Goal: Task Accomplishment & Management: Manage account settings

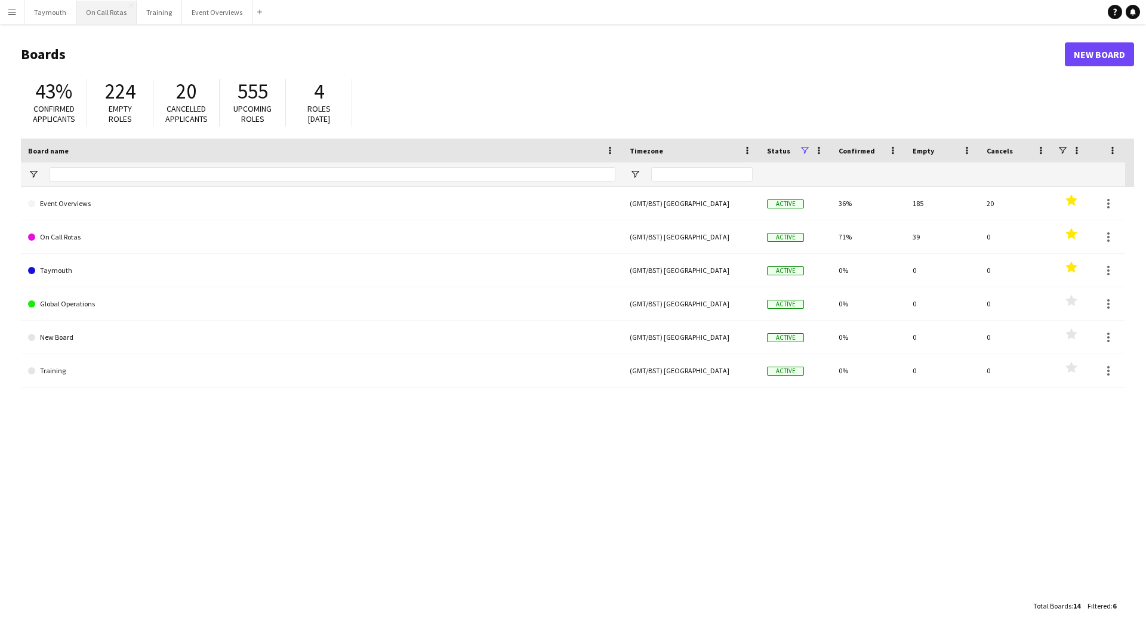
click at [107, 20] on button "On Call Rotas Close" at bounding box center [106, 12] width 60 height 23
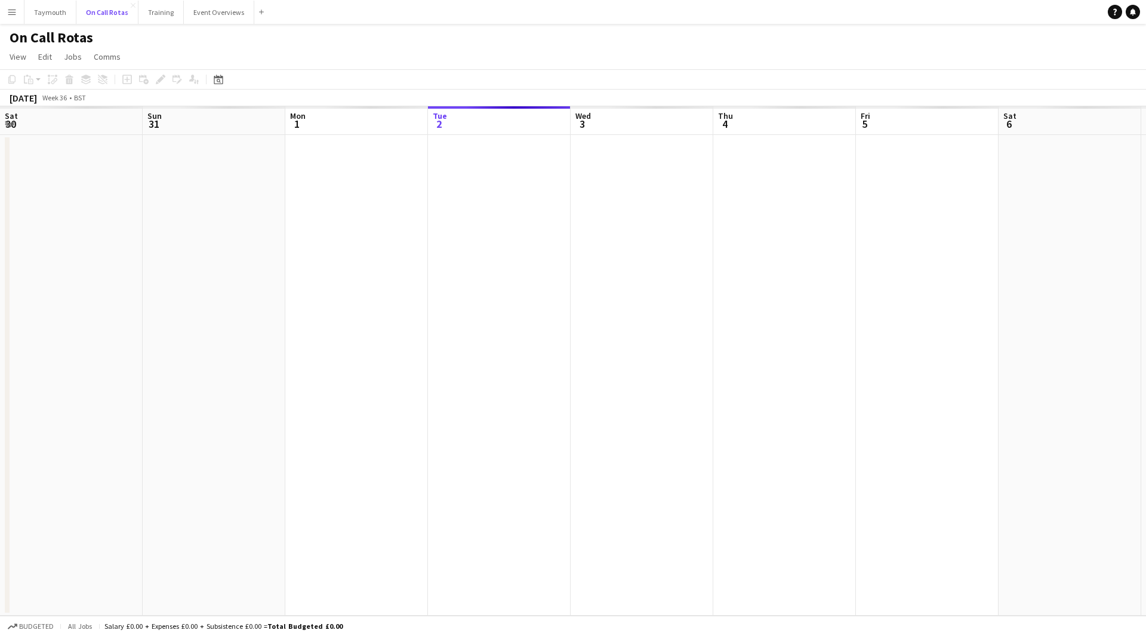
scroll to position [0, 285]
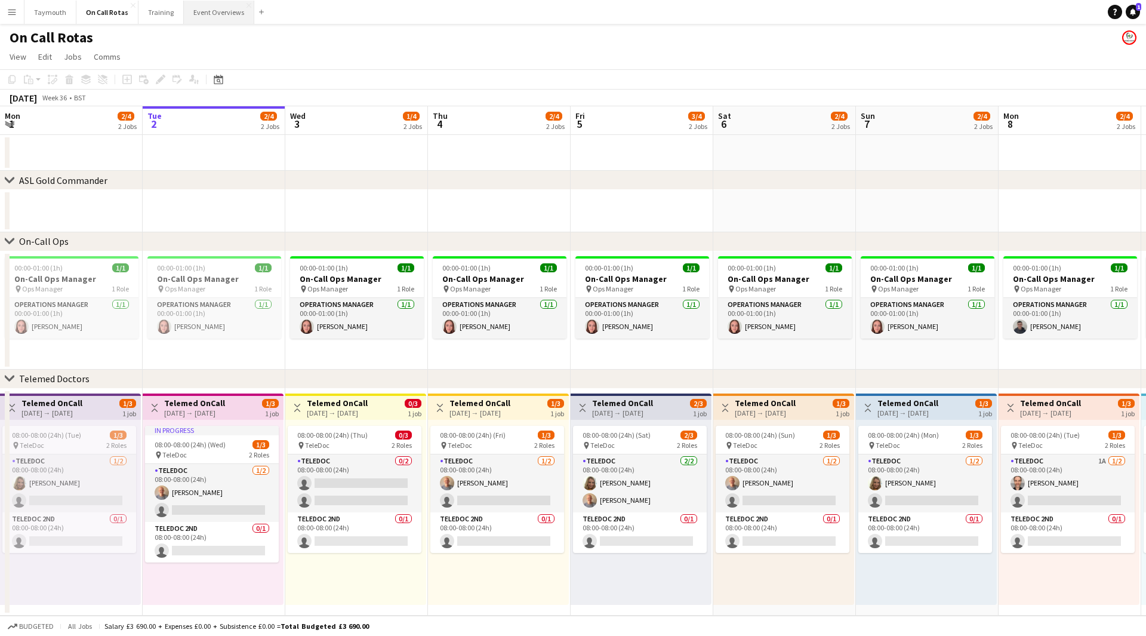
click at [208, 4] on button "Event Overviews Close" at bounding box center [219, 12] width 70 height 23
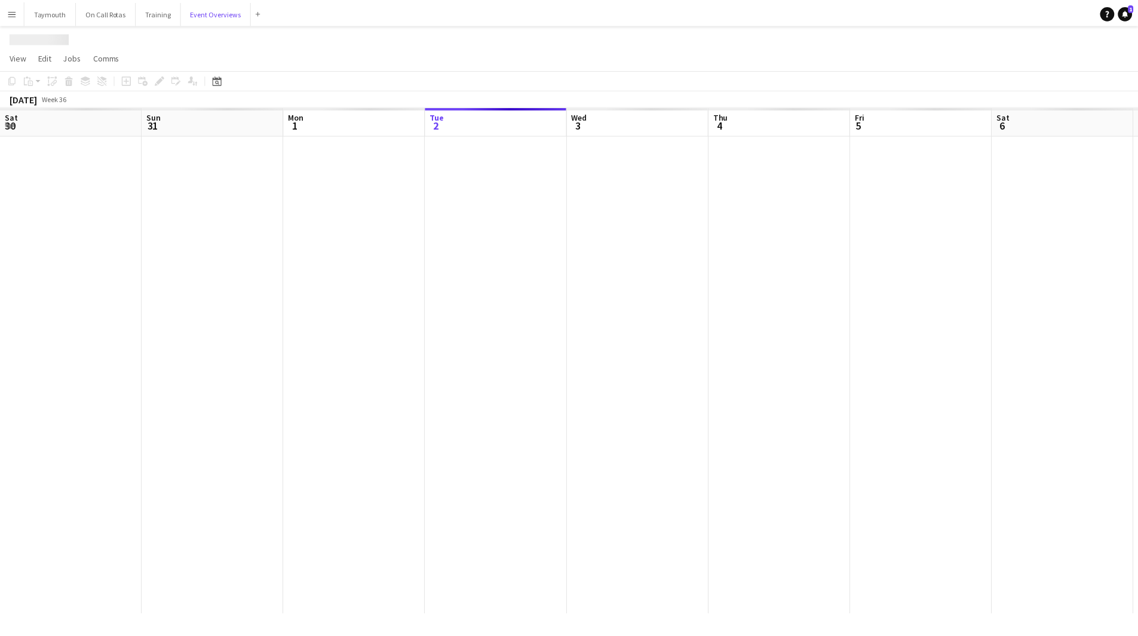
scroll to position [0, 285]
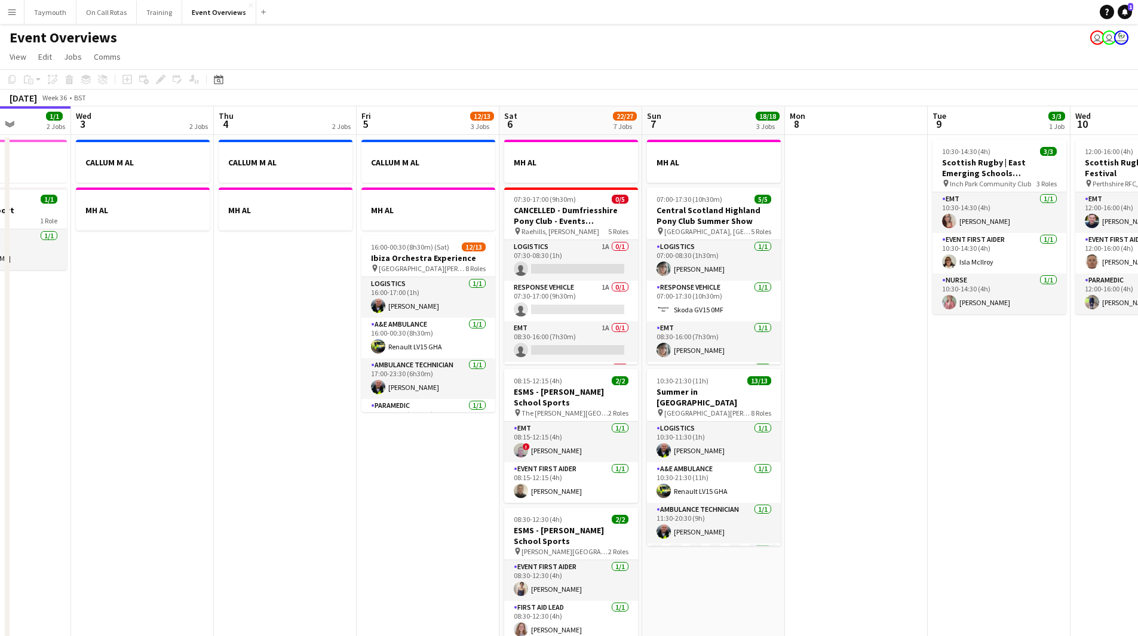
drag, startPoint x: 464, startPoint y: 382, endPoint x: 183, endPoint y: 383, distance: 280.6
click at [183, 383] on app-calendar-viewport "Sat 30 20/20 7 Jobs Sun 31 2/2 2 Jobs Mon 1 1/1 2 Jobs Tue 2 1/1 2 Jobs Wed 3 2…" at bounding box center [569, 631] width 1138 height 1051
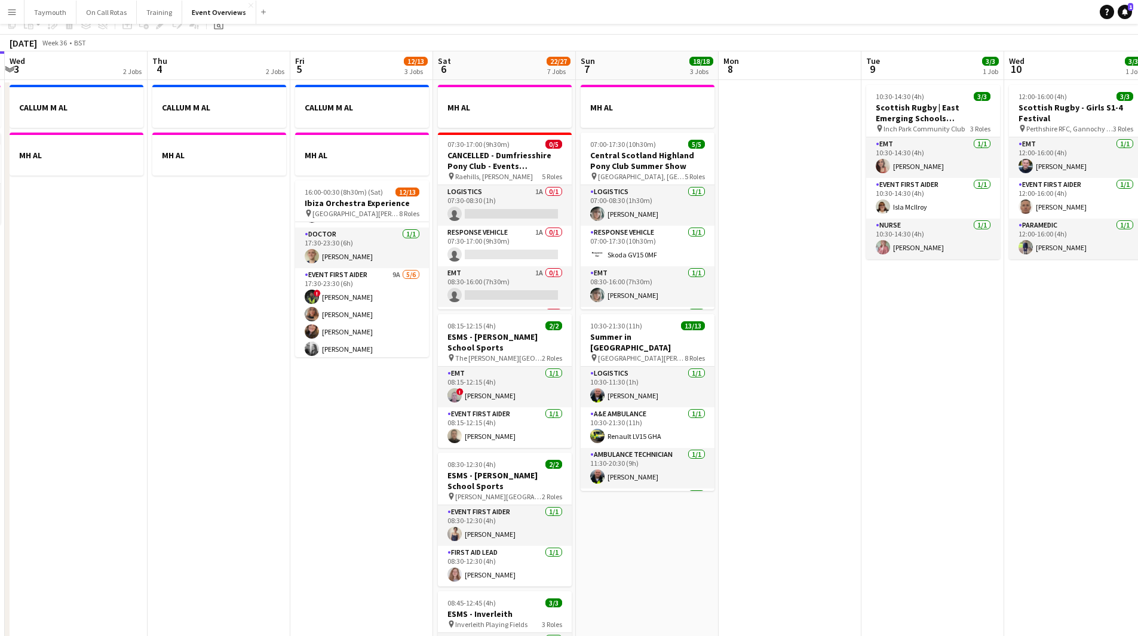
scroll to position [0, 0]
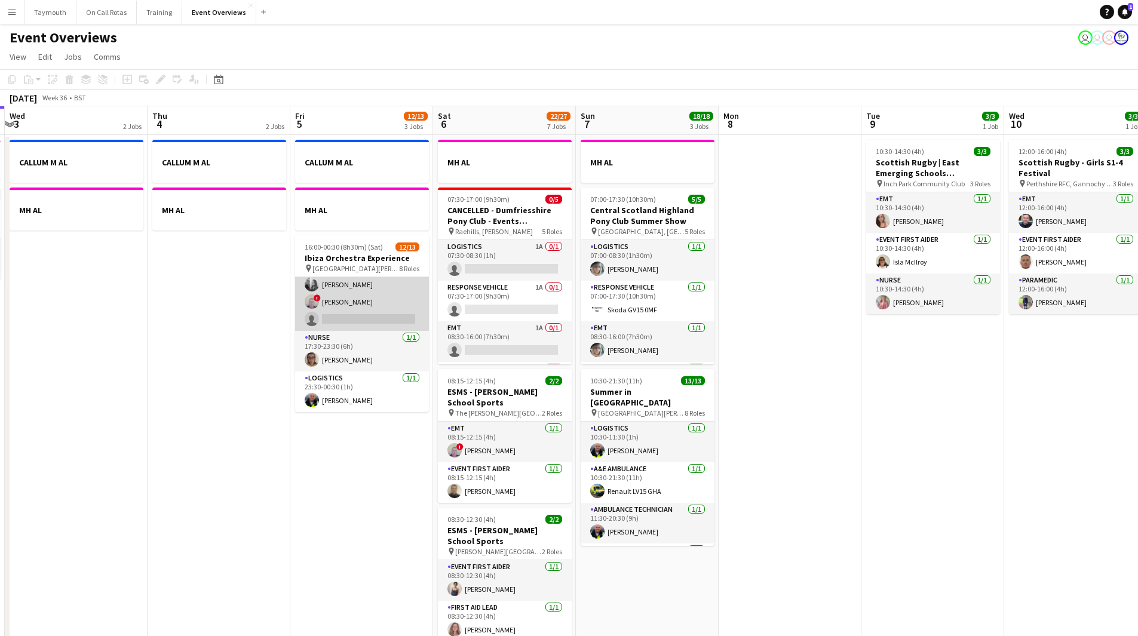
click at [391, 306] on app-card-role "Event First Aider 9A 5/6 17:30-23:30 (6h) ! Mitchell Gavin Lauren Svensen Gilli…" at bounding box center [362, 267] width 134 height 127
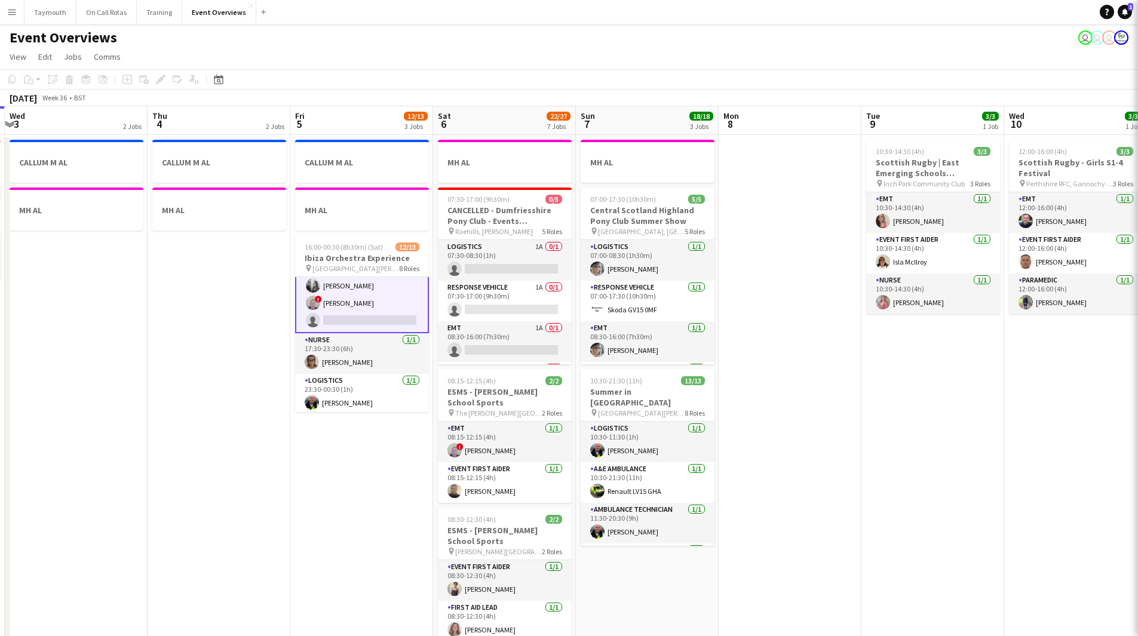
scroll to position [278, 0]
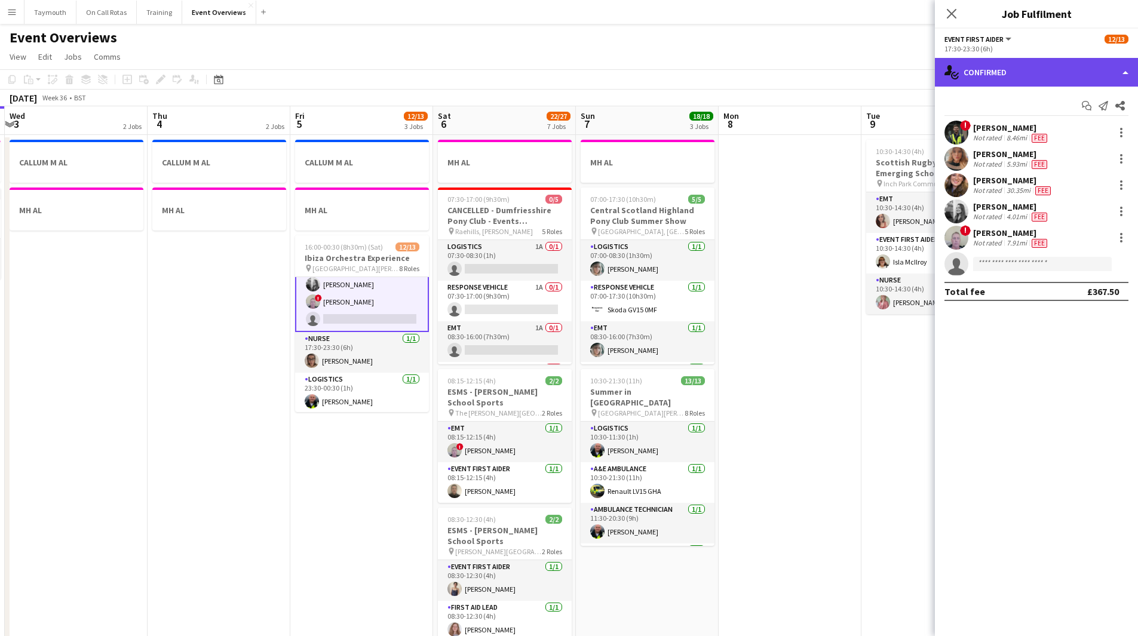
click at [1066, 69] on div "single-neutral-actions-check-2 Confirmed" at bounding box center [1035, 72] width 203 height 29
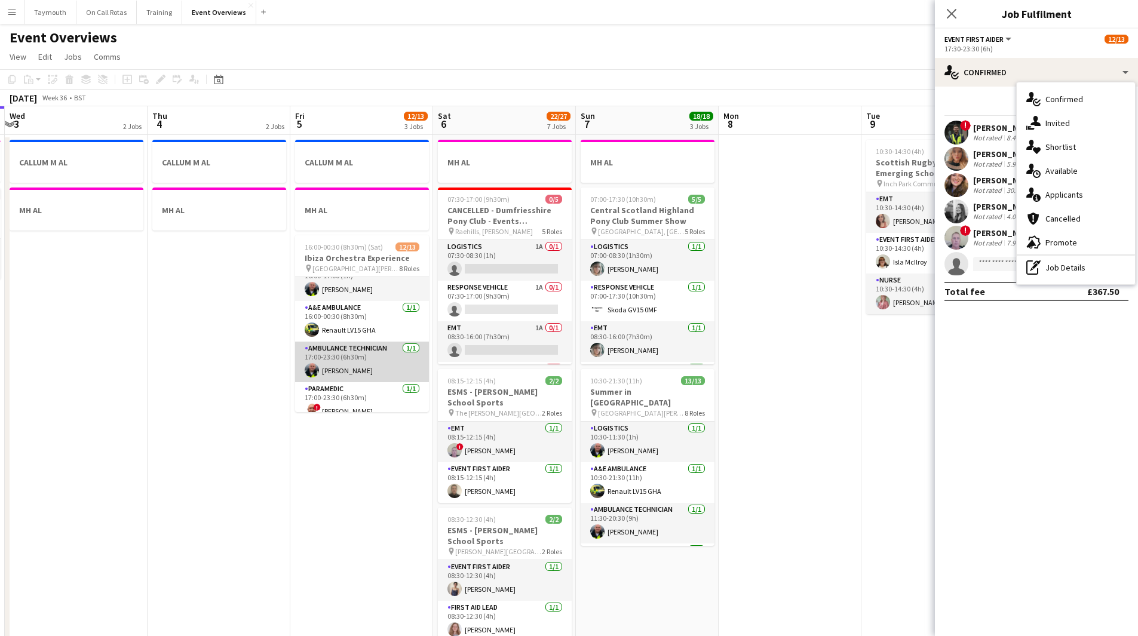
scroll to position [0, 0]
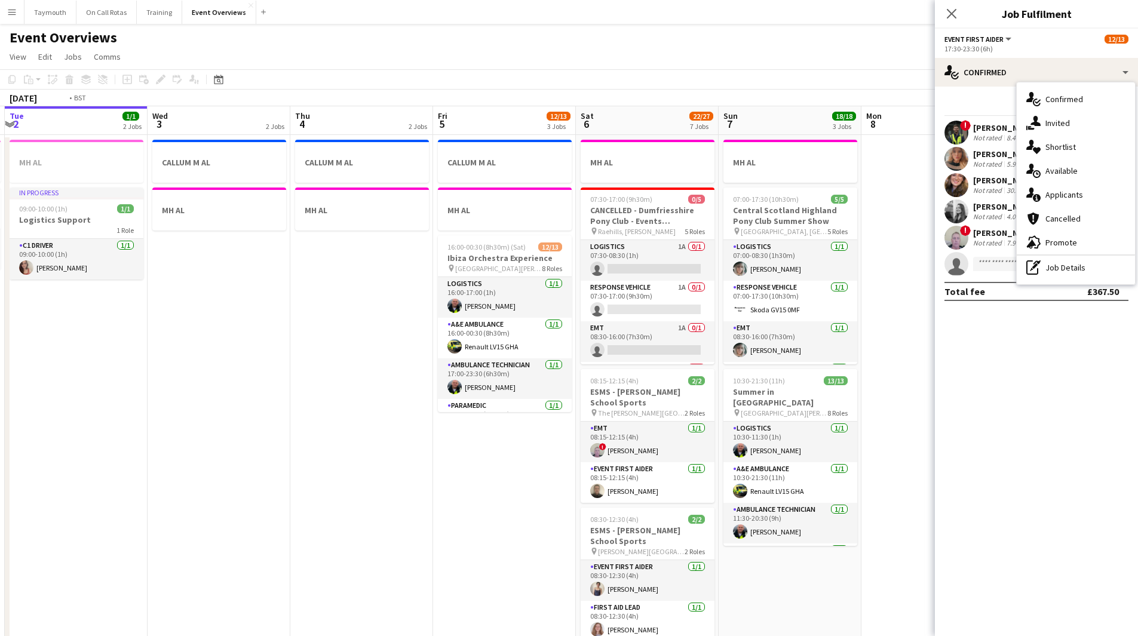
drag, startPoint x: 612, startPoint y: 400, endPoint x: 902, endPoint y: 405, distance: 290.2
click at [902, 405] on app-calendar-viewport "Sat 30 20/20 7 Jobs Sun 31 2/2 2 Jobs Mon 1 1/1 2 Jobs Tue 2 1/1 2 Jobs Wed 3 2…" at bounding box center [569, 631] width 1138 height 1051
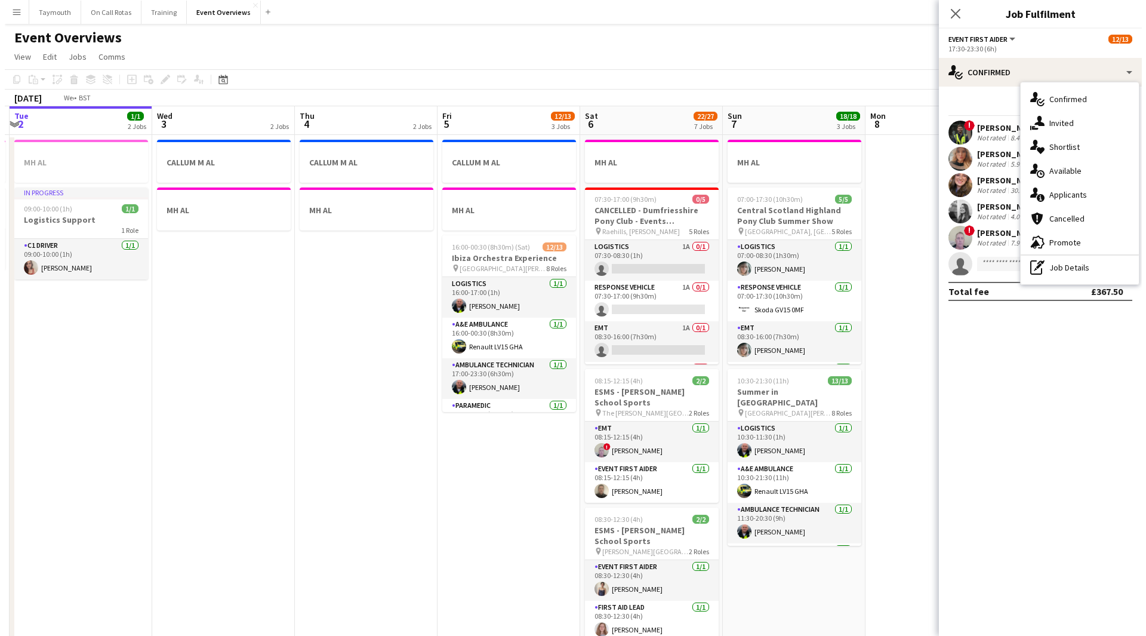
scroll to position [0, 282]
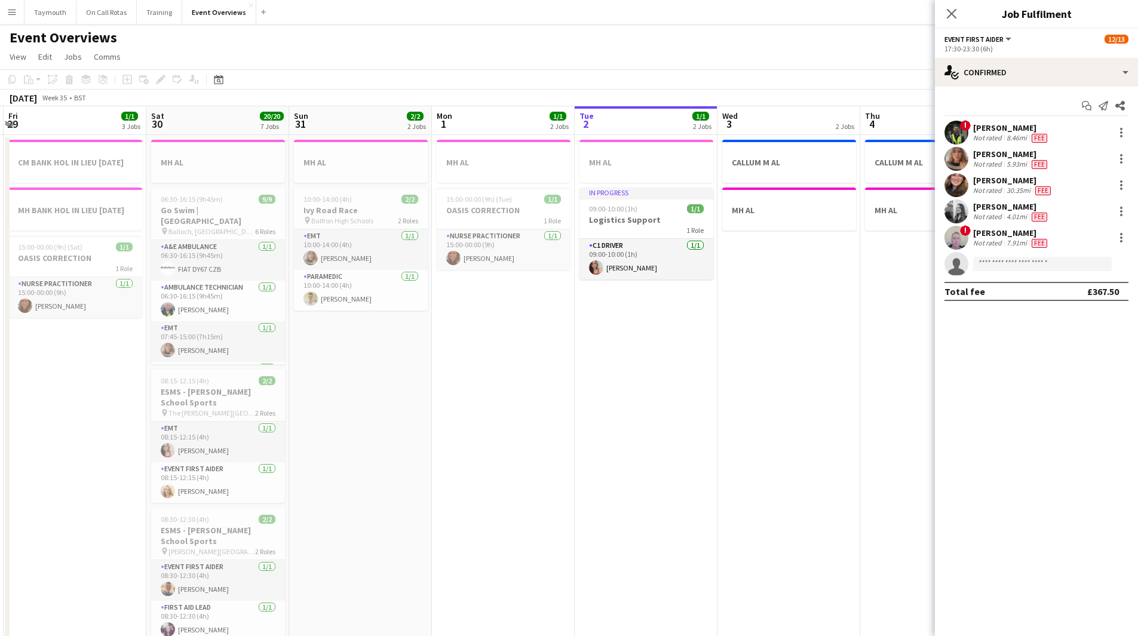
click at [6, 12] on button "Menu" at bounding box center [12, 12] width 24 height 24
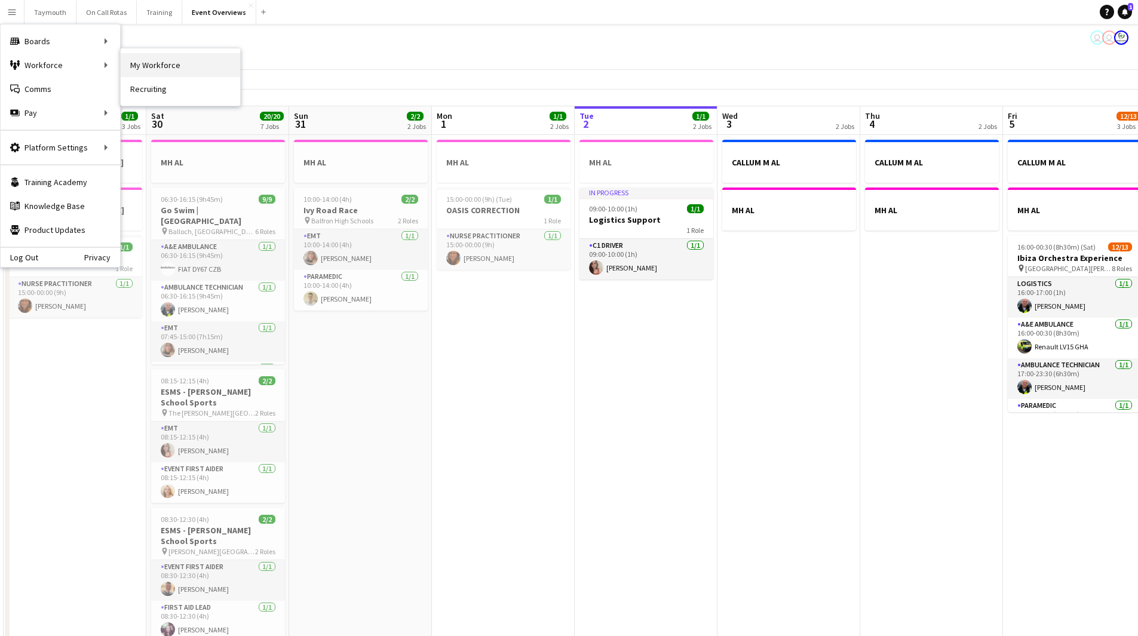
click at [162, 60] on link "My Workforce" at bounding box center [180, 65] width 119 height 24
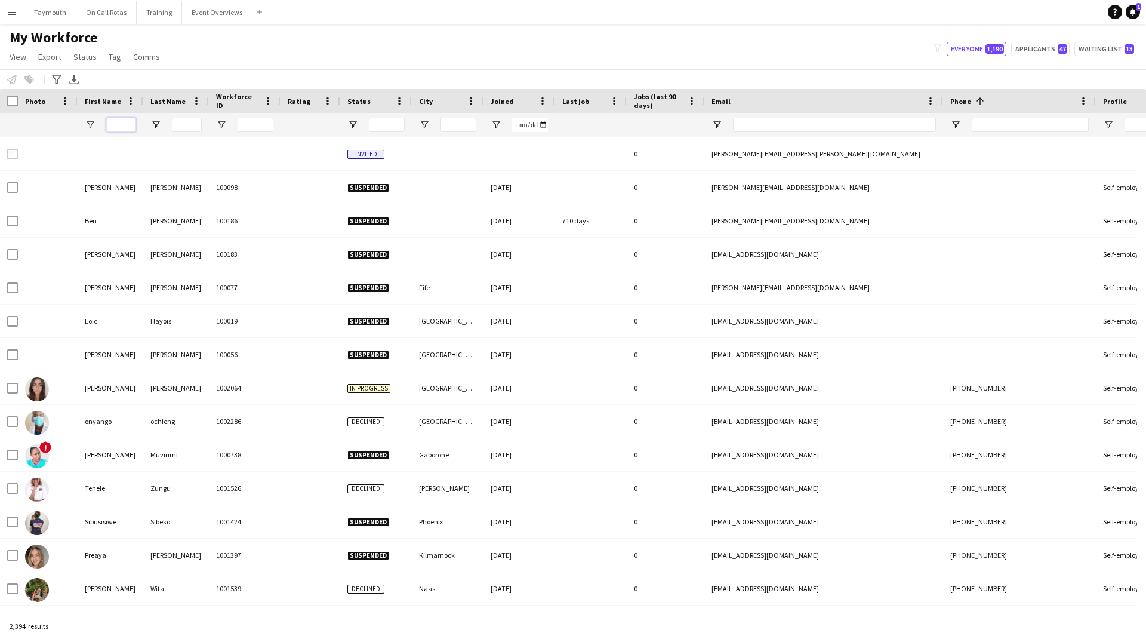
drag, startPoint x: 126, startPoint y: 127, endPoint x: 100, endPoint y: 112, distance: 30.2
click at [125, 127] on input "First Name Filter Input" at bounding box center [121, 125] width 30 height 14
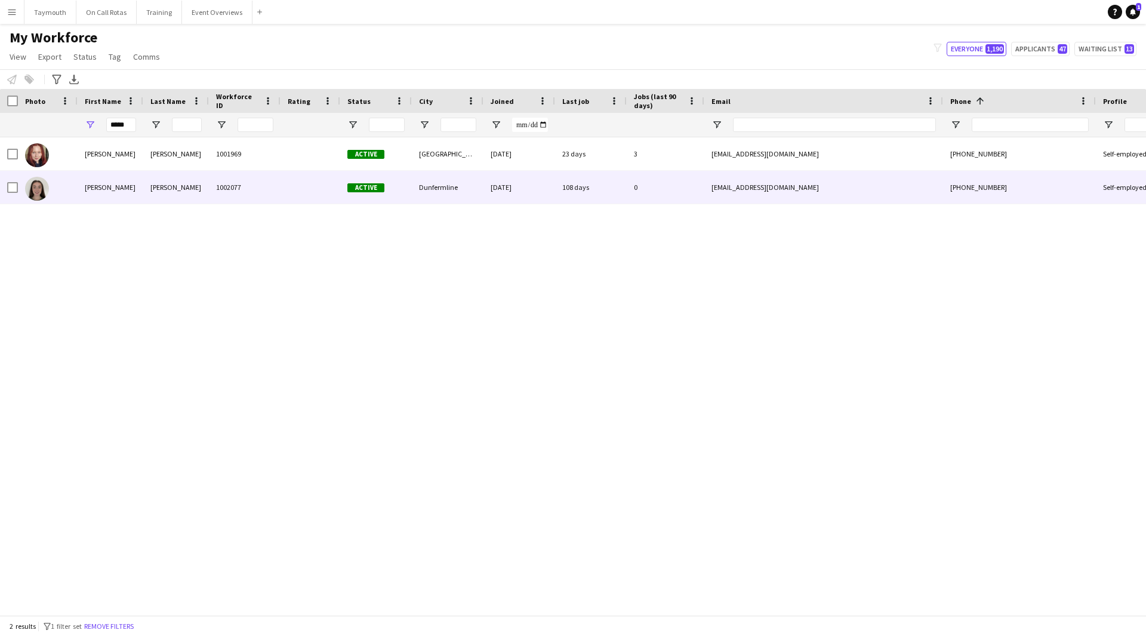
click at [219, 196] on div "1002077" at bounding box center [245, 187] width 72 height 33
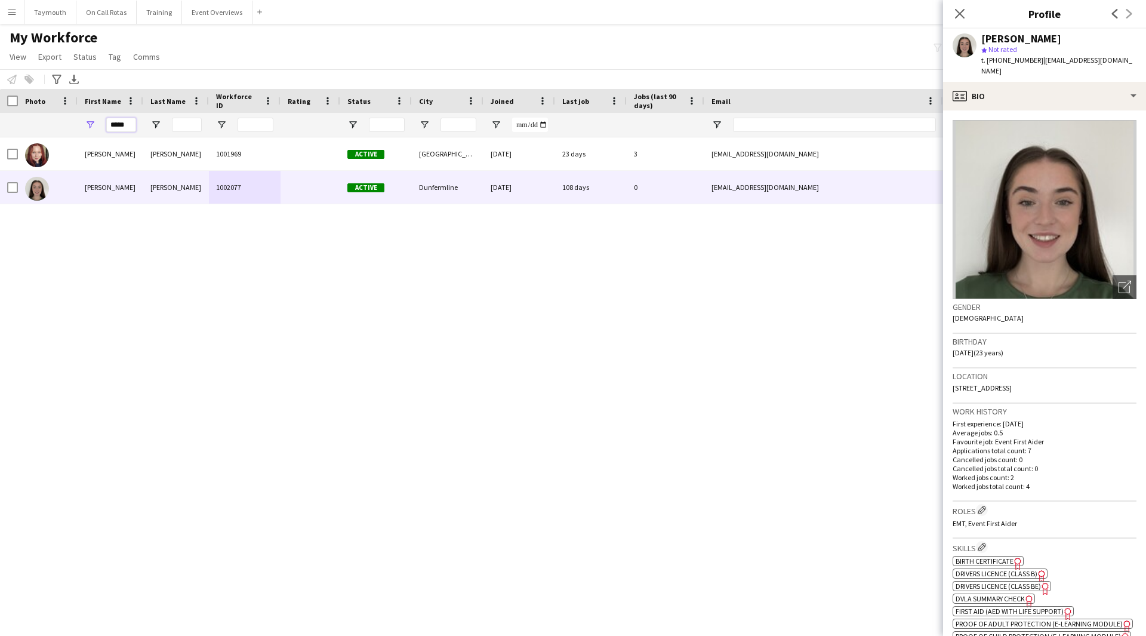
drag, startPoint x: 133, startPoint y: 125, endPoint x: -115, endPoint y: 97, distance: 248.8
click at [0, 97] on html "Menu Boards Boards Boards All jobs Status Workforce Workforce My Workforce Recr…" at bounding box center [573, 318] width 1146 height 636
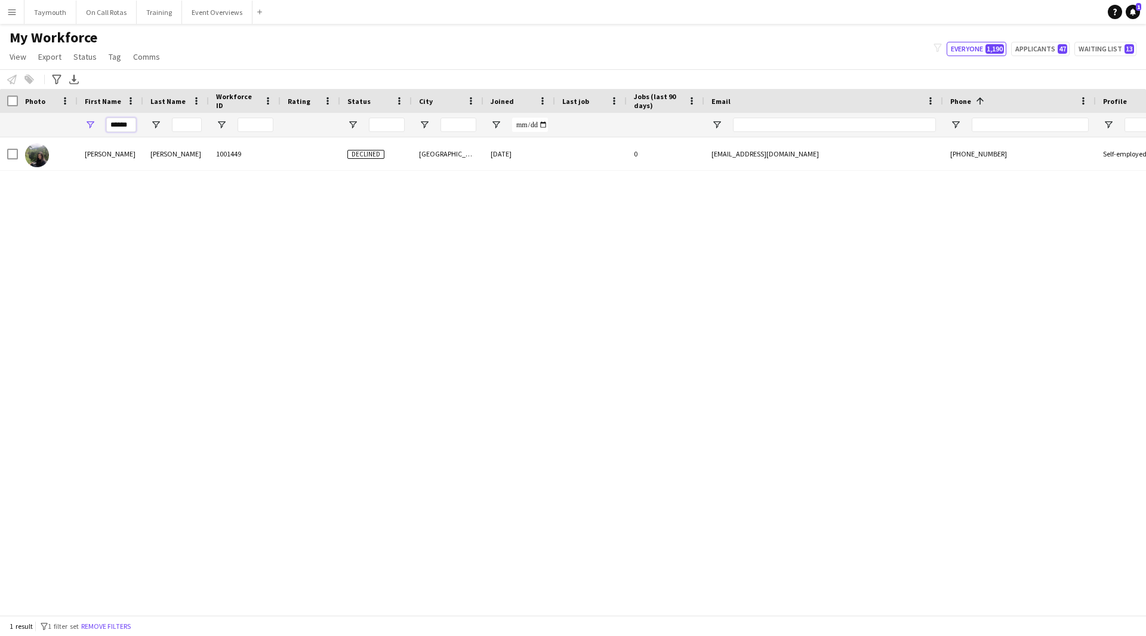
type input "******"
drag, startPoint x: 131, startPoint y: 125, endPoint x: -163, endPoint y: 73, distance: 299.0
click at [0, 73] on html "Menu Boards Boards Boards All jobs Status Workforce Workforce My Workforce Recr…" at bounding box center [573, 318] width 1146 height 636
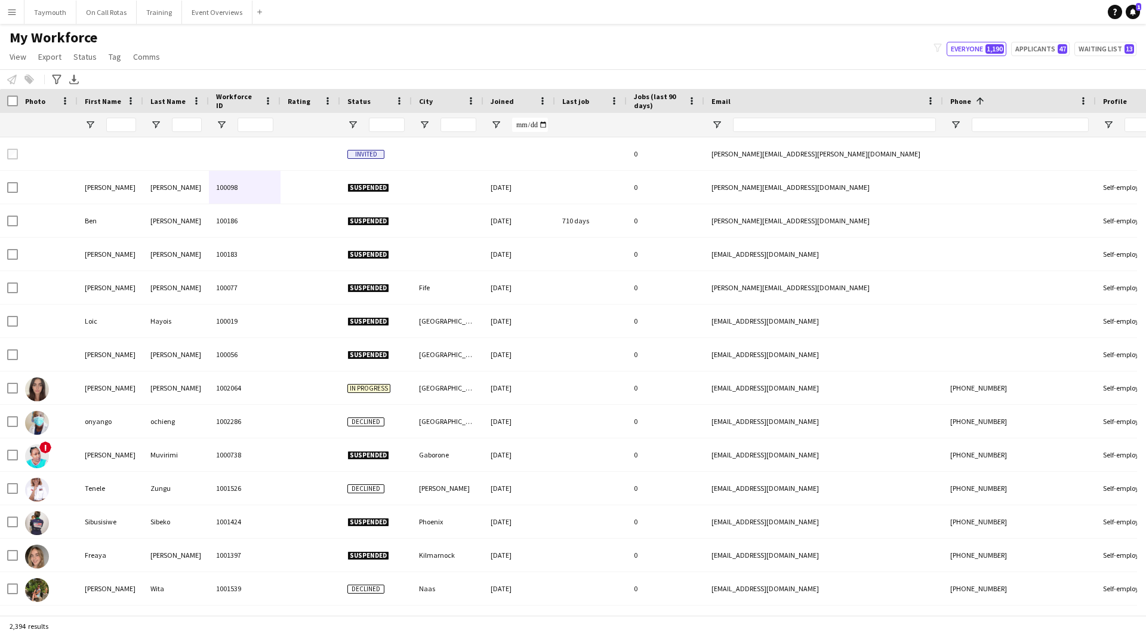
click at [1004, 115] on div at bounding box center [1030, 125] width 117 height 24
click at [1001, 122] on input "Phone Filter Input" at bounding box center [1030, 125] width 117 height 14
paste input "**********"
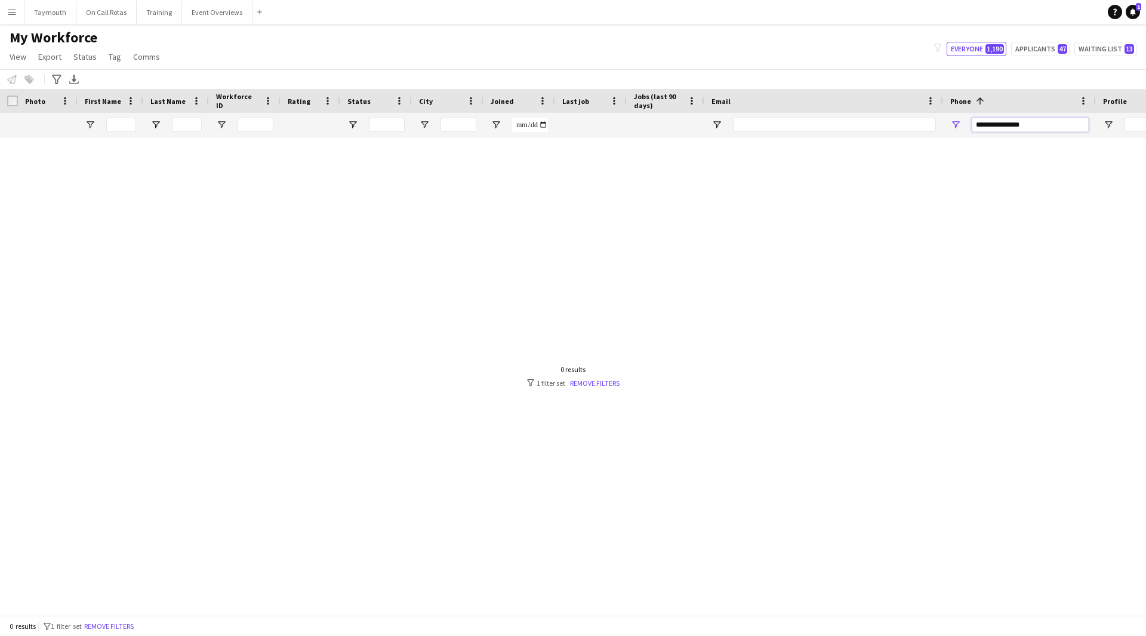
click at [1005, 125] on input "**********" at bounding box center [1030, 125] width 117 height 14
drag, startPoint x: 991, startPoint y: 127, endPoint x: 898, endPoint y: 130, distance: 92.6
click at [898, 130] on div at bounding box center [739, 125] width 1478 height 24
click at [1068, 125] on input "**********" at bounding box center [1030, 125] width 117 height 14
type input "**********"
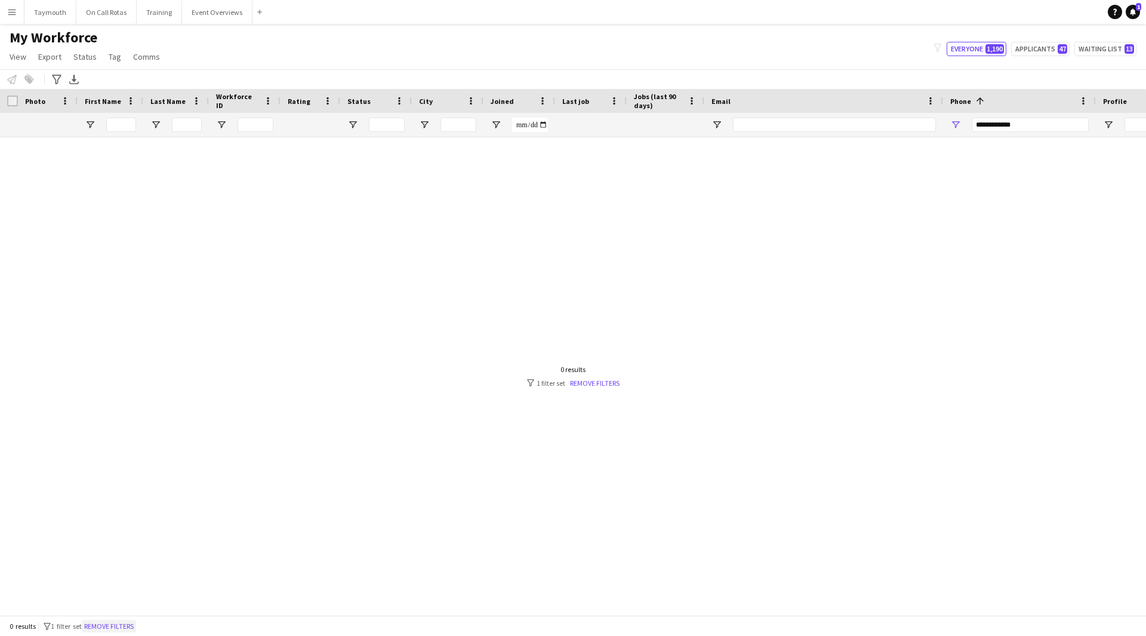
click at [126, 623] on button "Remove filters" at bounding box center [109, 626] width 54 height 13
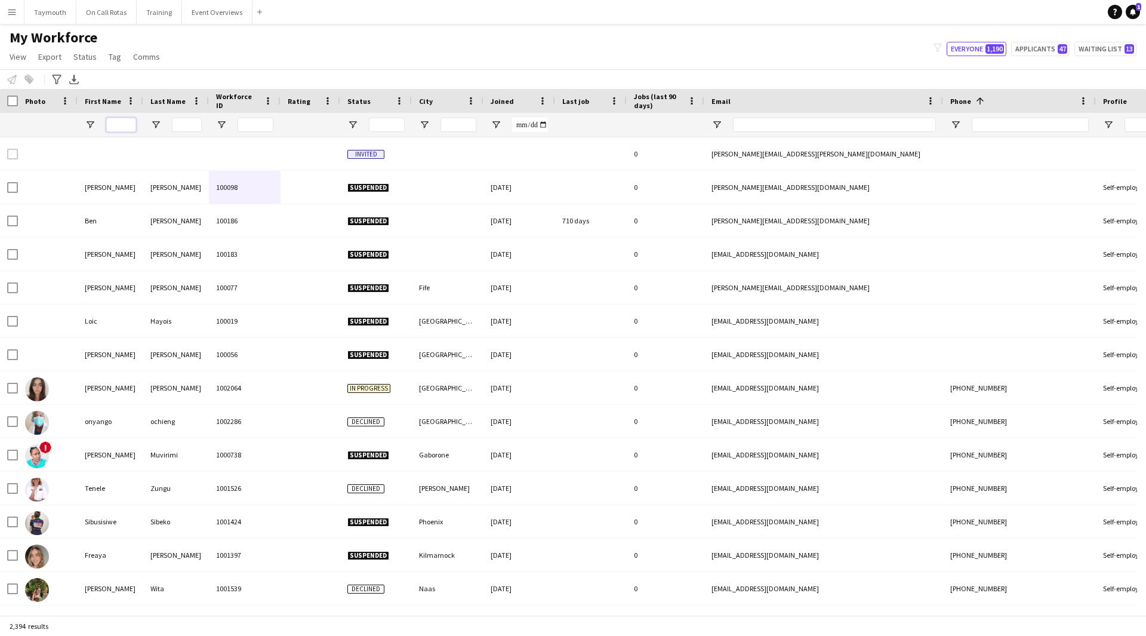
click at [128, 124] on input "First Name Filter Input" at bounding box center [121, 125] width 30 height 14
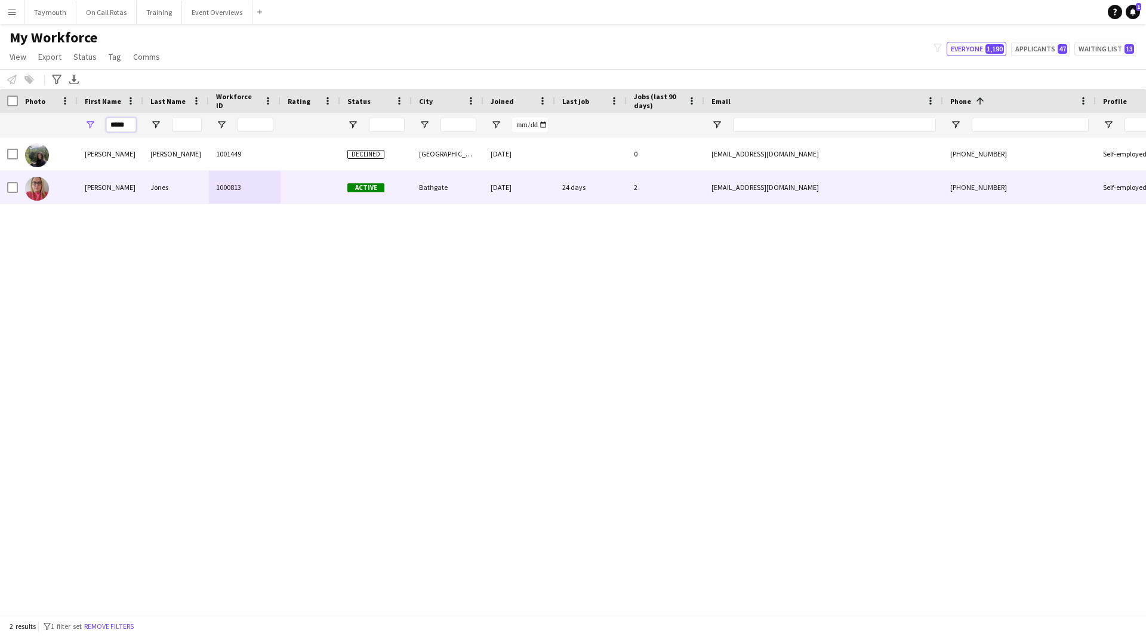
type input "*****"
click at [158, 190] on div "Jones" at bounding box center [176, 187] width 66 height 33
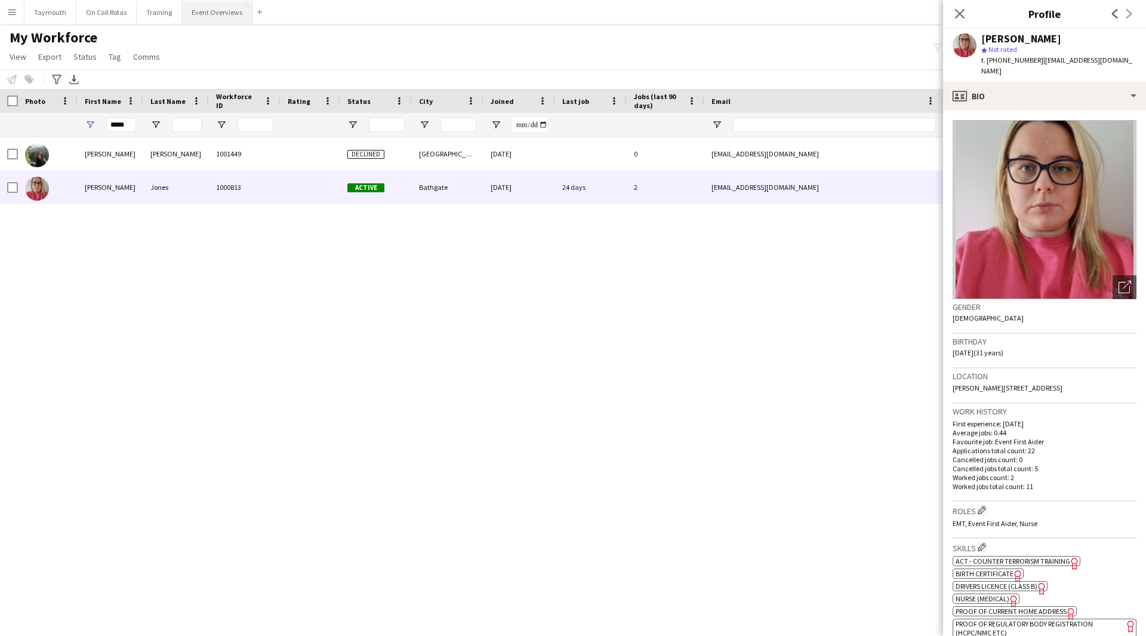
click at [216, 3] on button "Event Overviews Close" at bounding box center [217, 12] width 70 height 23
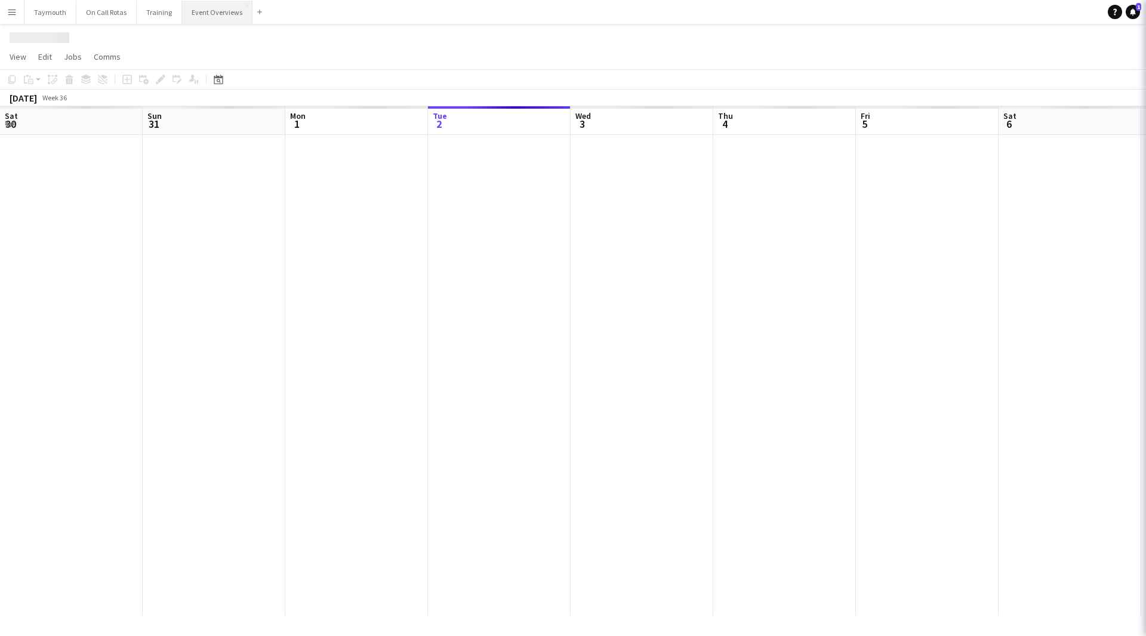
scroll to position [0, 285]
click at [217, 20] on button "Event Overviews Close" at bounding box center [217, 12] width 70 height 23
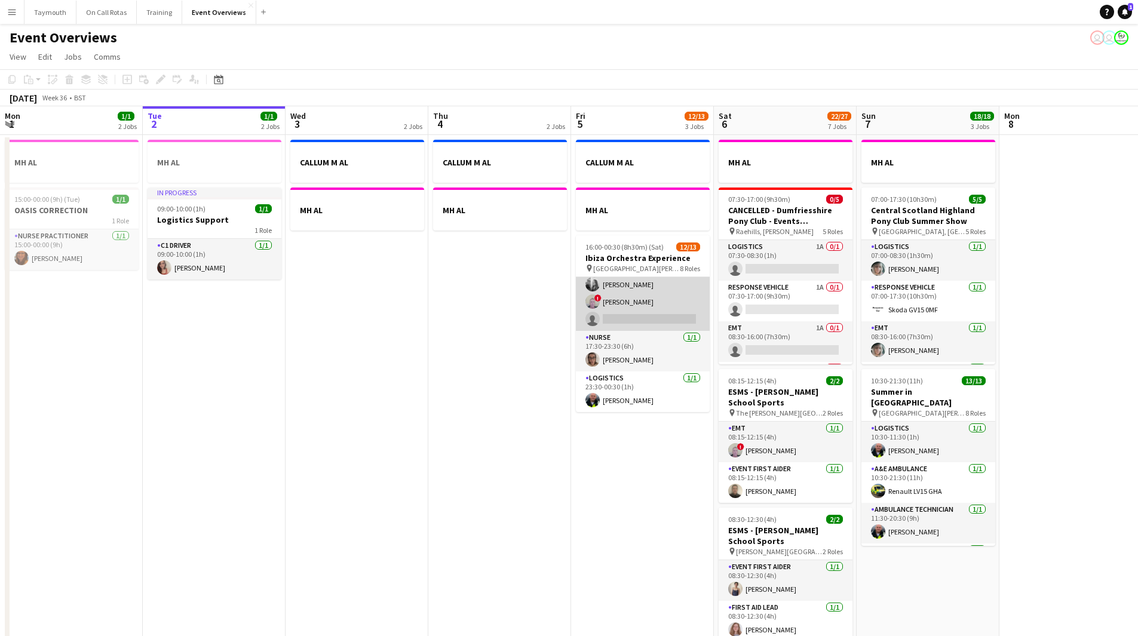
click at [639, 306] on app-card-role "Event First Aider 9A 5/6 17:30-23:30 (6h) ! Mitchell Gavin Lauren Svensen Gilli…" at bounding box center [643, 267] width 134 height 127
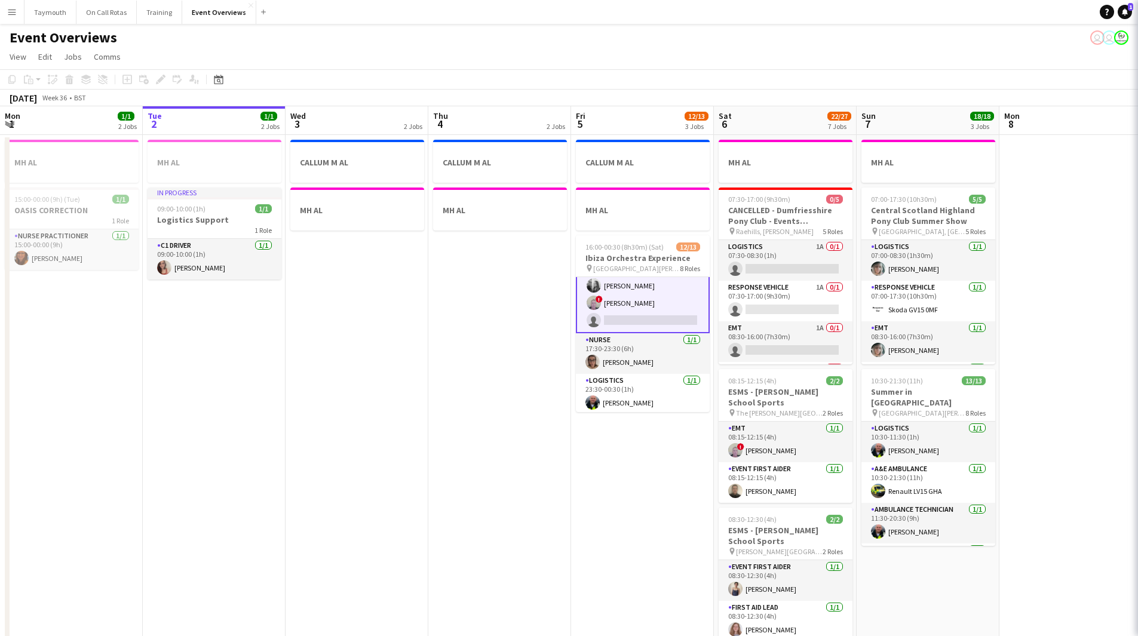
scroll to position [278, 0]
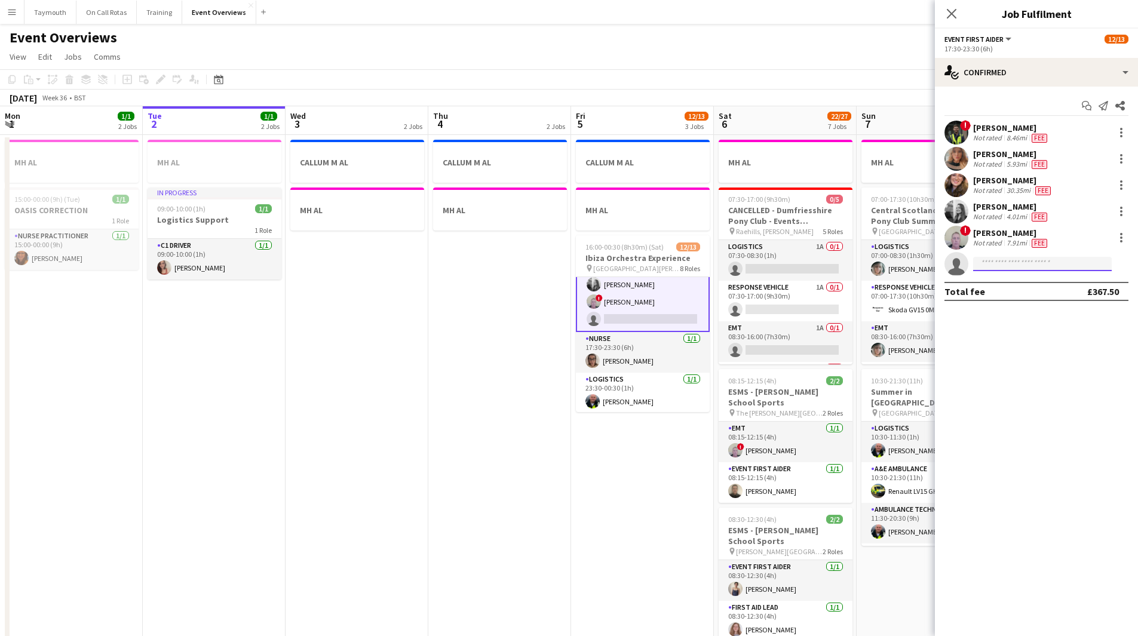
click at [1037, 270] on input at bounding box center [1042, 264] width 139 height 14
drag, startPoint x: 1043, startPoint y: 263, endPoint x: 893, endPoint y: 265, distance: 150.5
click at [893, 265] on body "Menu Boards Boards Boards All jobs Status Workforce Workforce My Workforce Recr…" at bounding box center [569, 578] width 1138 height 1157
type input "*"
click at [483, 415] on app-date-cell "CALLUM M AL MH AL" at bounding box center [499, 646] width 143 height 1022
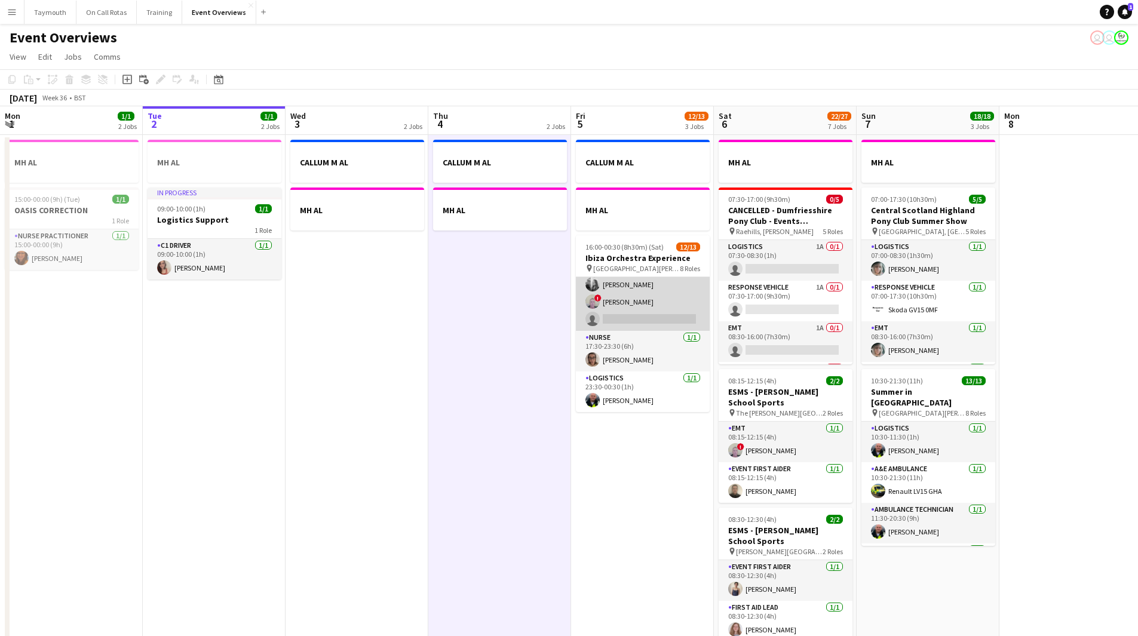
click at [661, 304] on app-card-role "Event First Aider 9A 5/6 17:30-23:30 (6h) ! Mitchell Gavin Lauren Svensen Gilli…" at bounding box center [643, 267] width 134 height 127
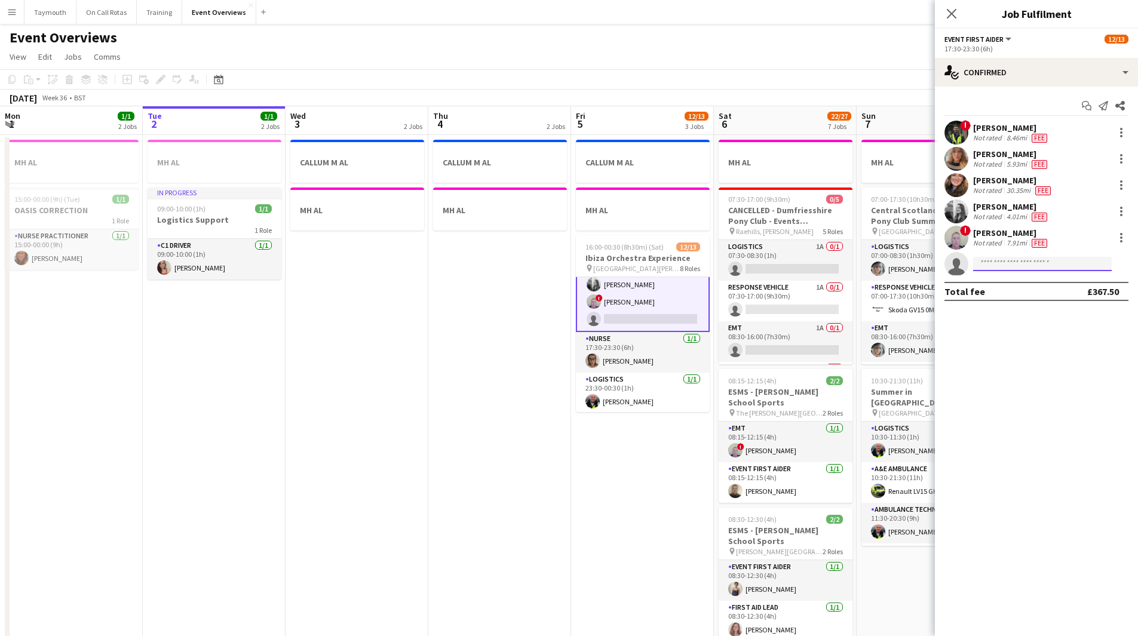
click at [1030, 262] on input at bounding box center [1042, 264] width 139 height 14
type input "******"
click at [1038, 305] on div "Alishia Jones Active alishiajones6@gmail.com +447521590995" at bounding box center [1042, 290] width 139 height 38
click at [1040, 288] on span "alishiajones6@gmail.com" at bounding box center [1041, 291] width 119 height 10
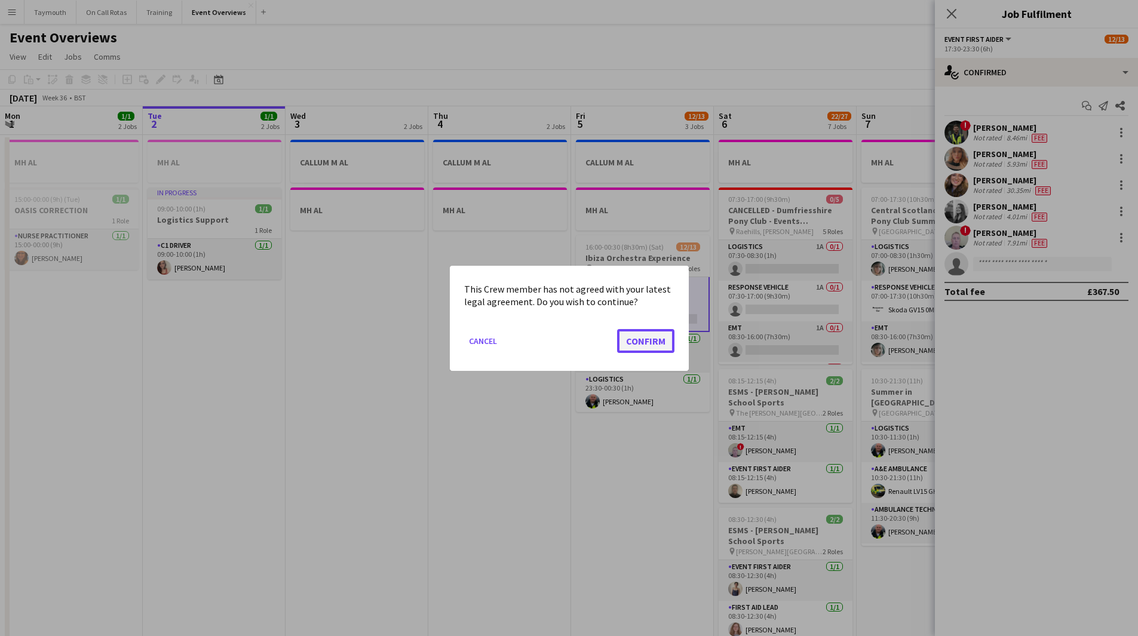
click at [656, 344] on button "Confirm" at bounding box center [645, 340] width 57 height 24
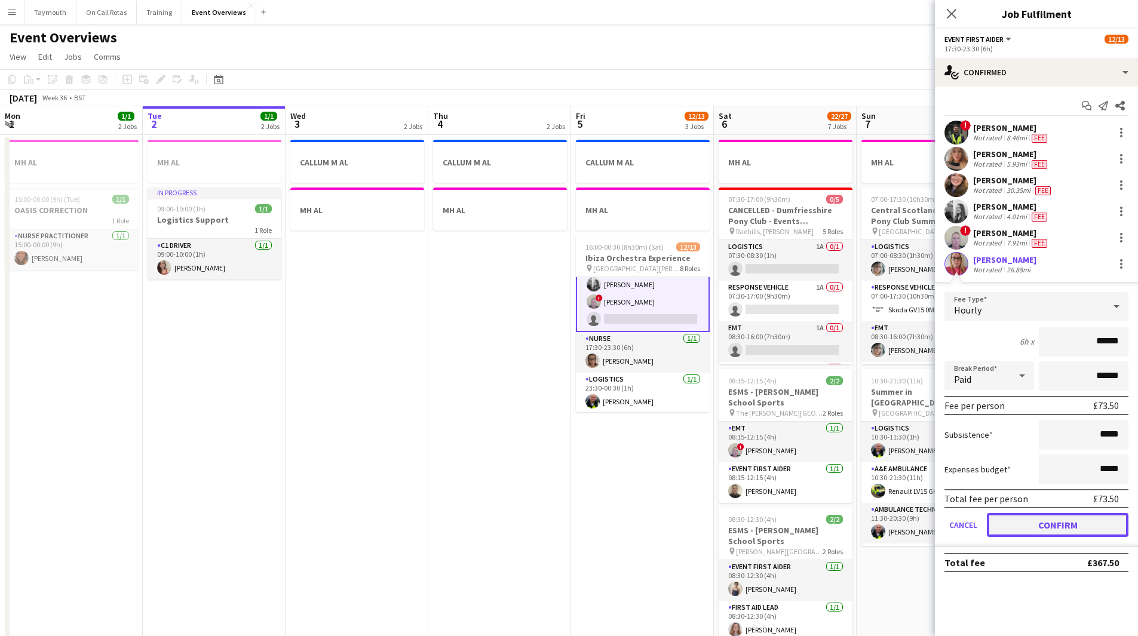
click at [1053, 518] on button "Confirm" at bounding box center [1057, 525] width 142 height 24
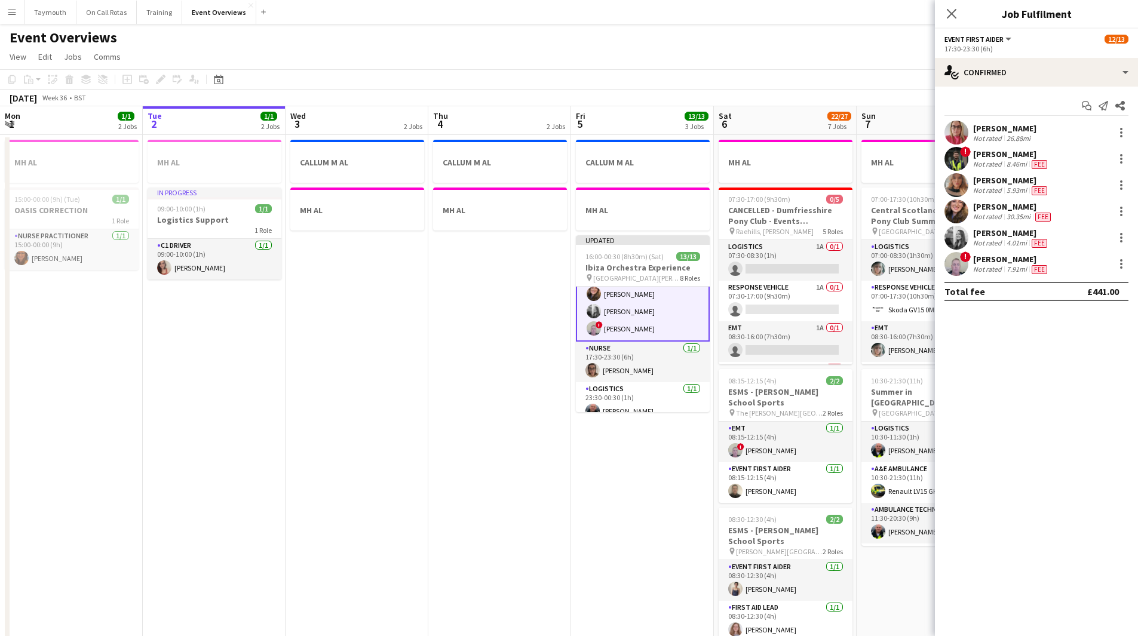
click at [649, 506] on app-date-cell "CALLUM M AL MH AL Updated 16:00-00:30 (8h30m) (Sat) 13/13 Ibiza Orchestra Exper…" at bounding box center [642, 646] width 143 height 1022
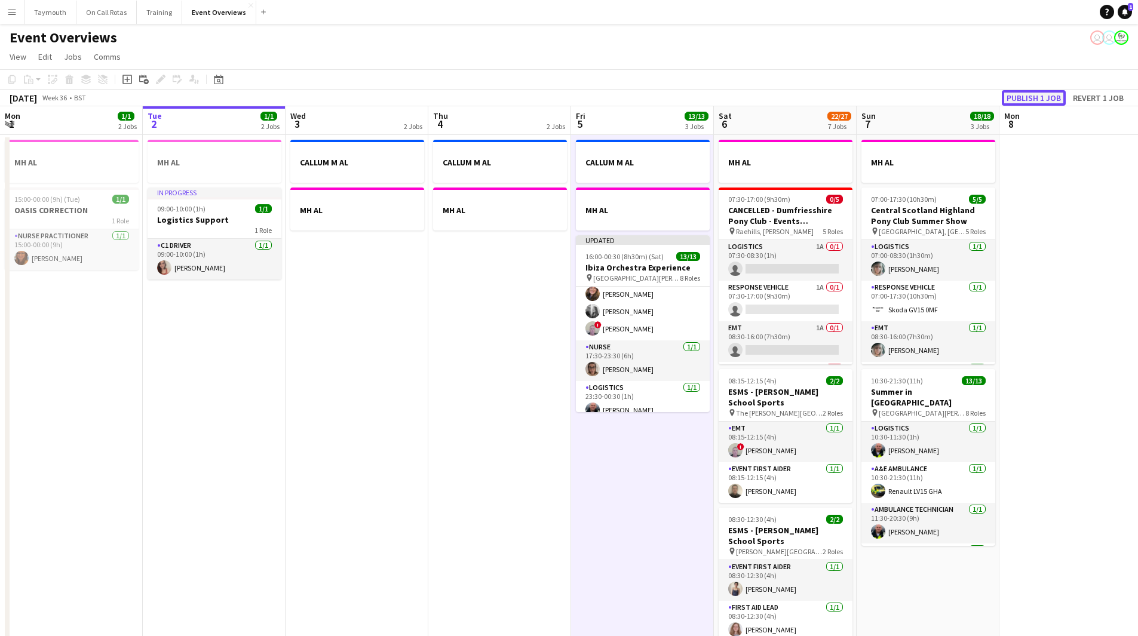
click at [1051, 98] on button "Publish 1 job" at bounding box center [1033, 98] width 64 height 16
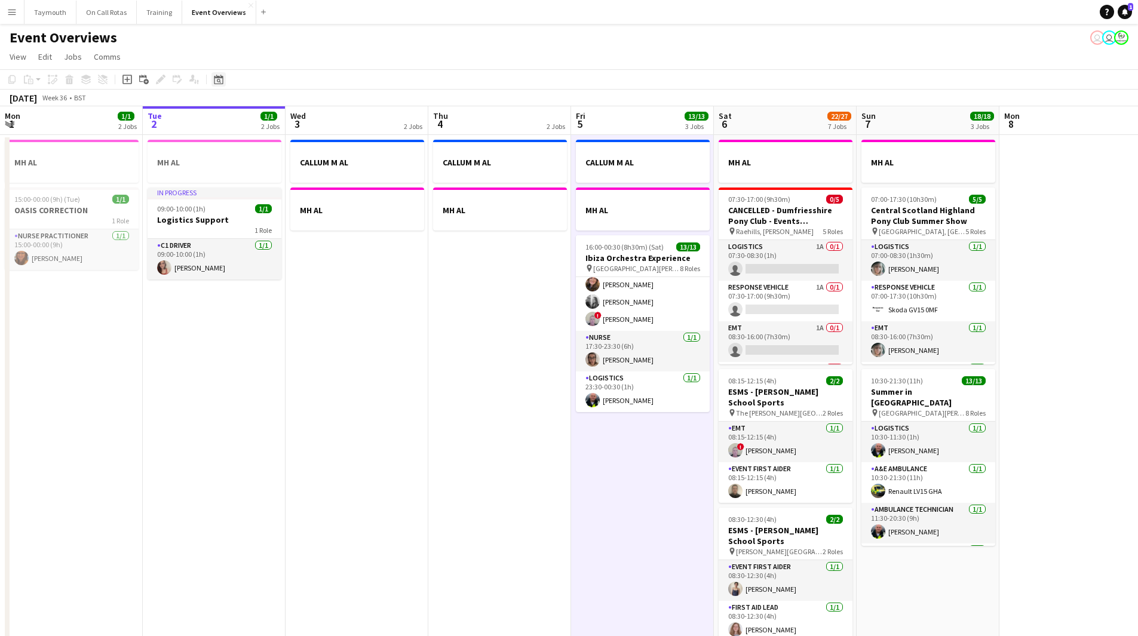
click at [213, 76] on div "Date picker" at bounding box center [218, 79] width 14 height 14
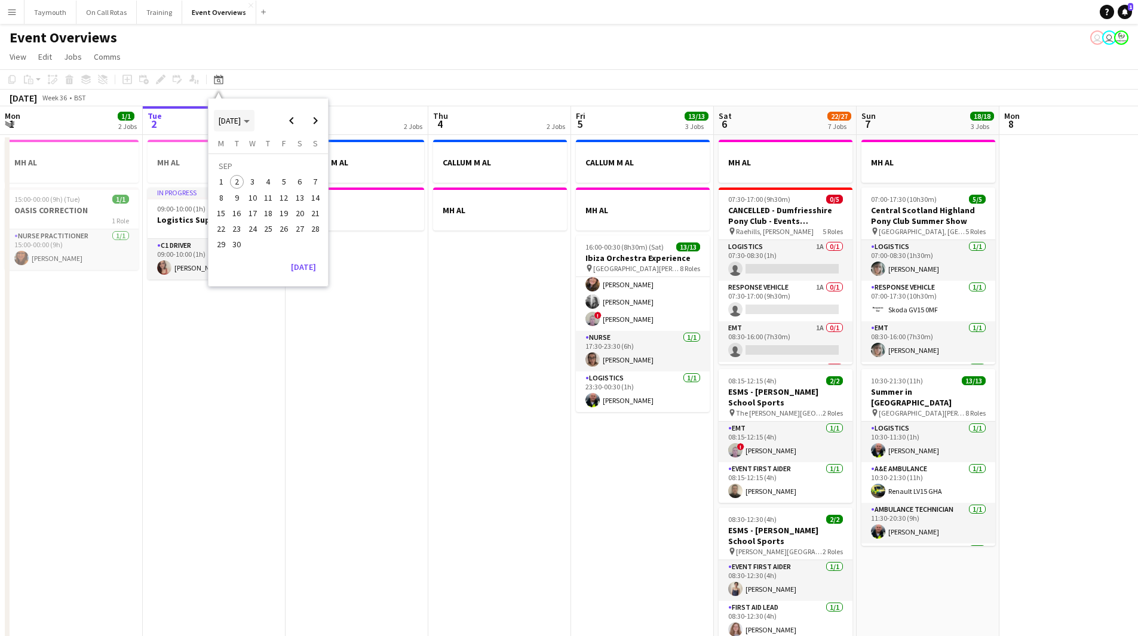
click at [248, 127] on span "Choose month and year" at bounding box center [234, 120] width 41 height 29
click at [225, 187] on span "2024" at bounding box center [226, 182] width 24 height 14
click at [235, 203] on span "SEP" at bounding box center [226, 197] width 24 height 14
click at [297, 187] on span "7" at bounding box center [300, 185] width 14 height 14
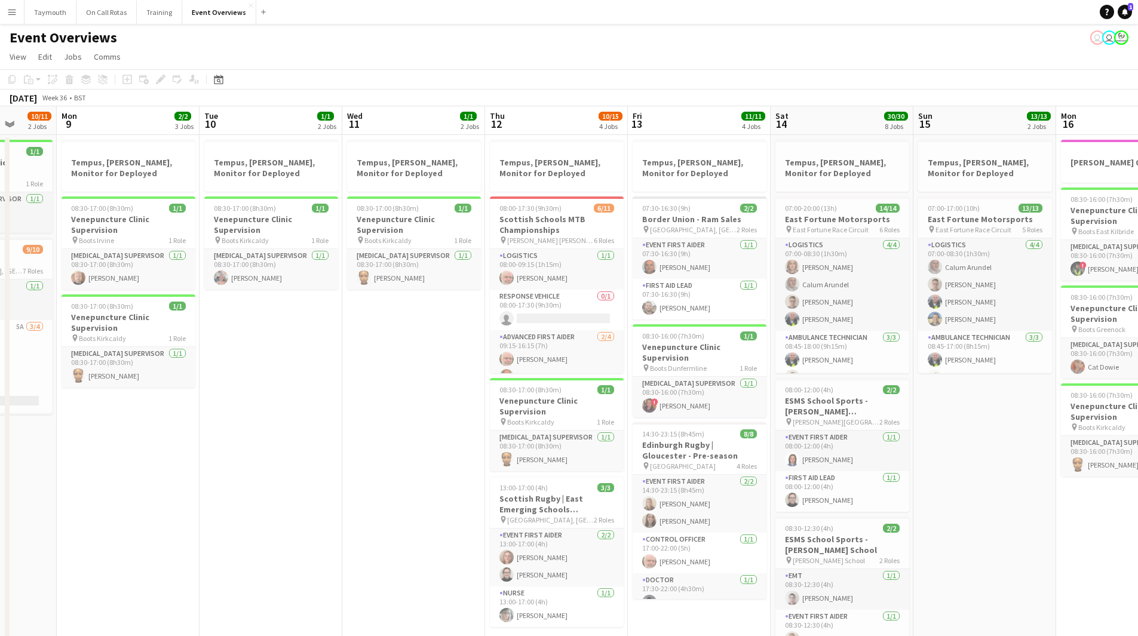
scroll to position [0, 375]
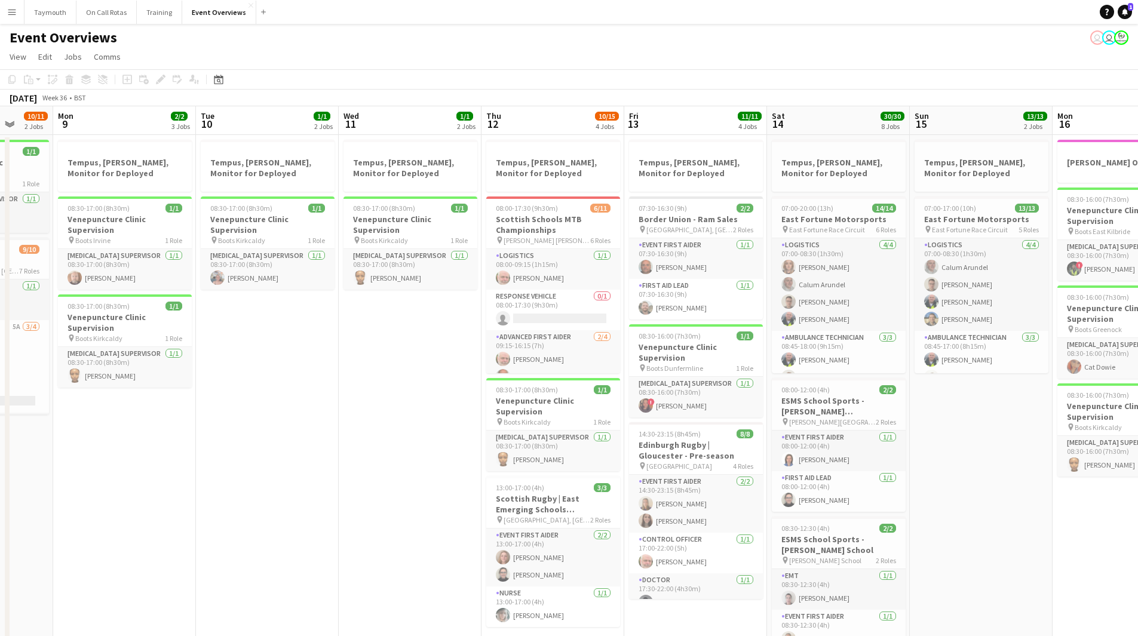
drag, startPoint x: 816, startPoint y: 505, endPoint x: 281, endPoint y: 516, distance: 535.1
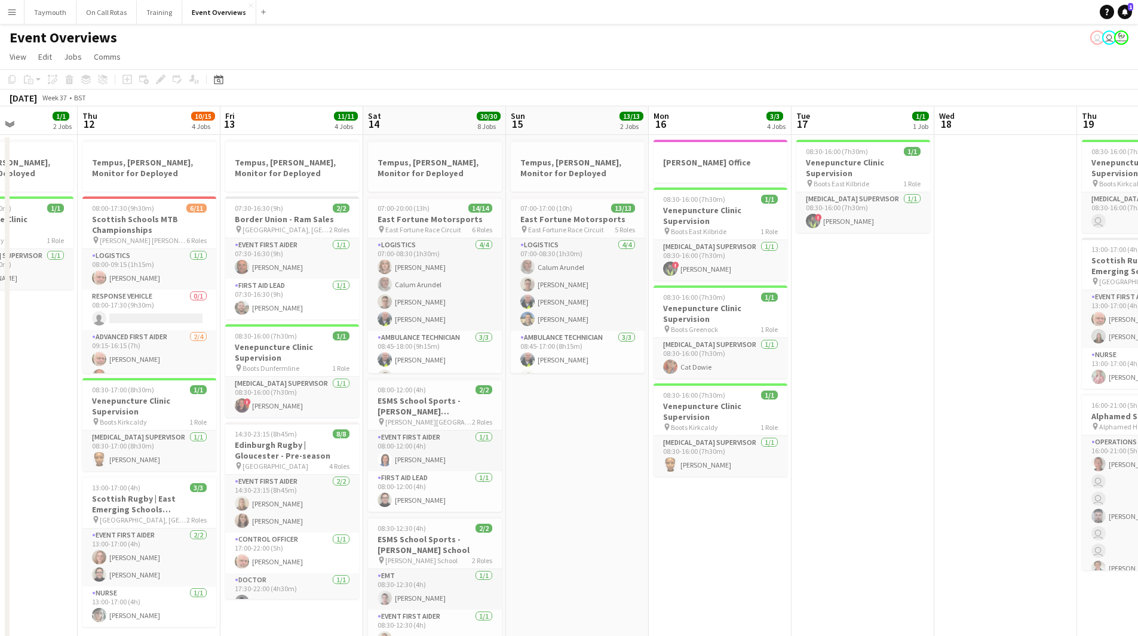
scroll to position [0, 374]
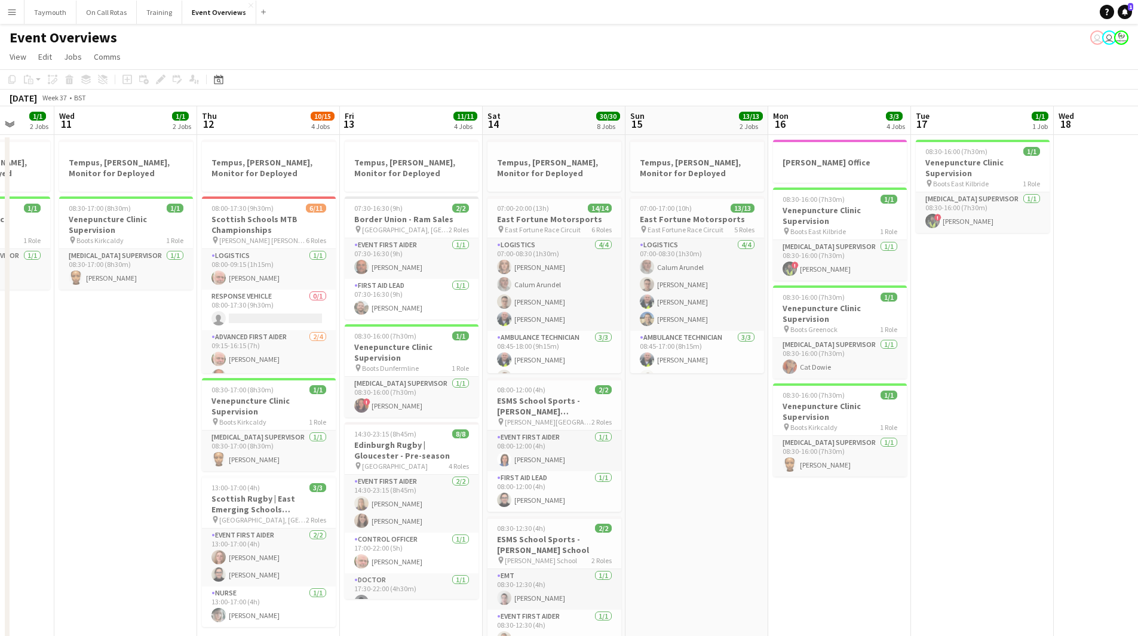
drag, startPoint x: 412, startPoint y: 465, endPoint x: 128, endPoint y: 463, distance: 284.2
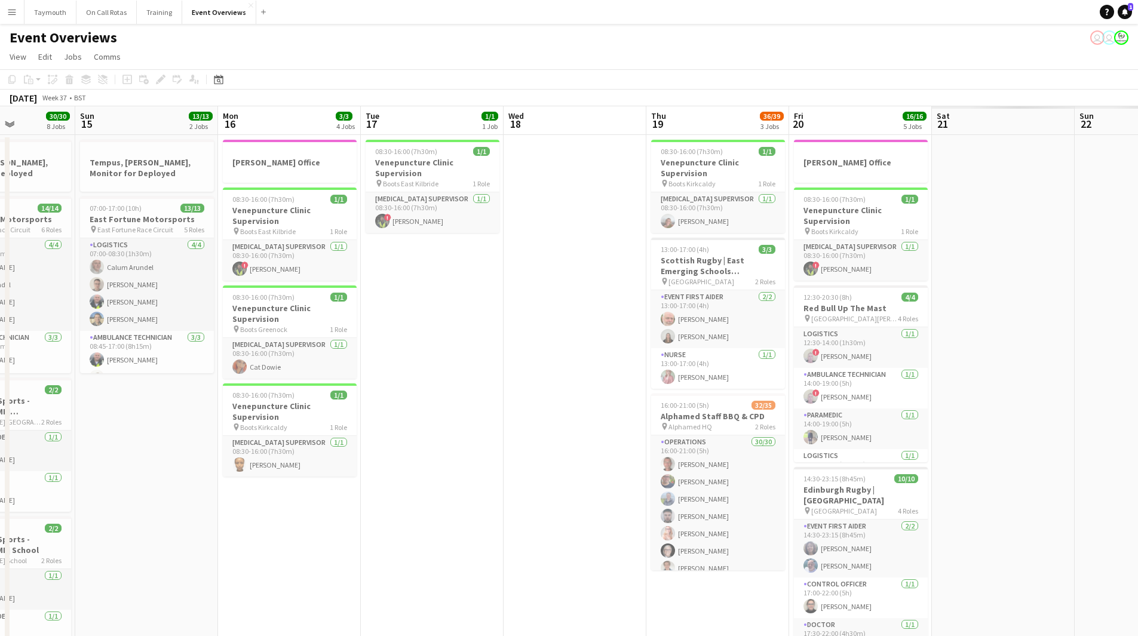
scroll to position [0, 366]
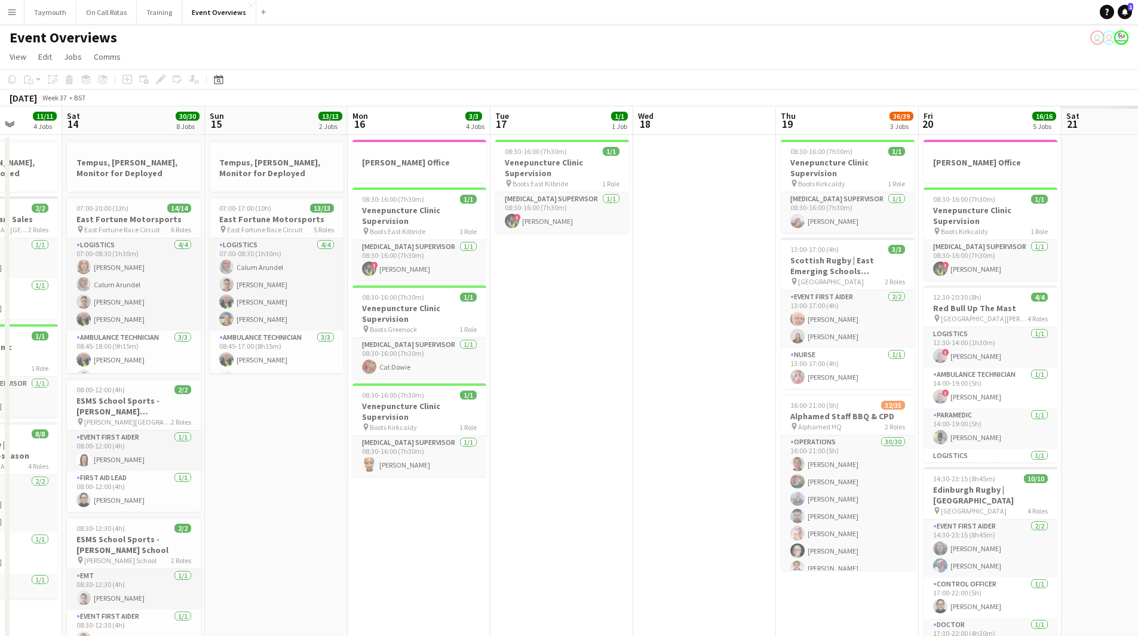
drag, startPoint x: 847, startPoint y: 487, endPoint x: 284, endPoint y: 506, distance: 563.4
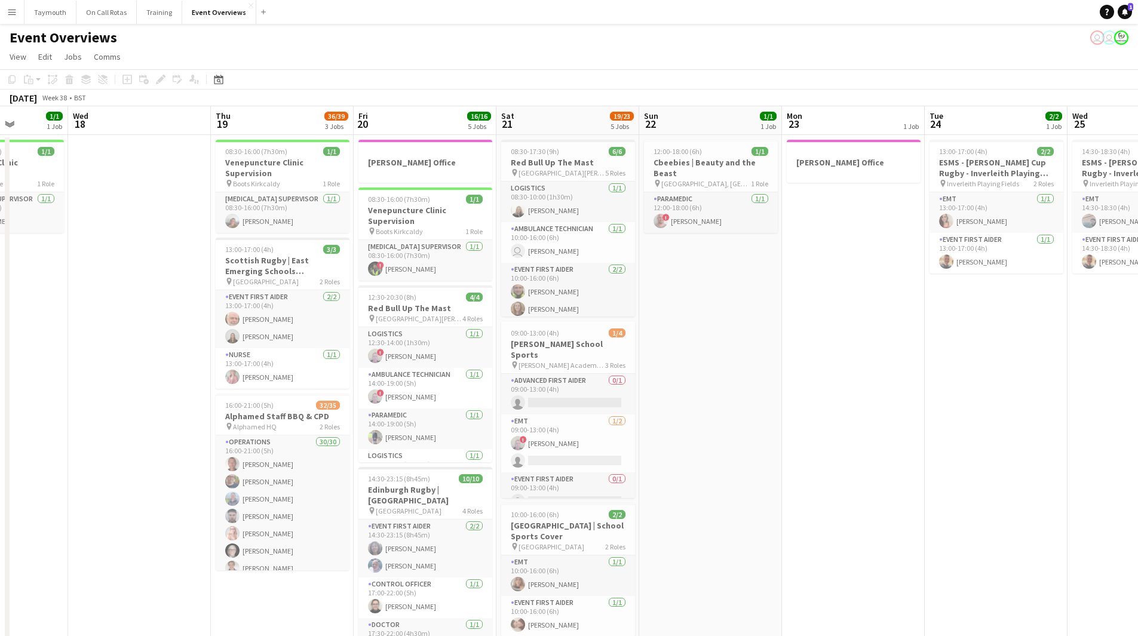
drag, startPoint x: 520, startPoint y: 439, endPoint x: 213, endPoint y: 463, distance: 308.4
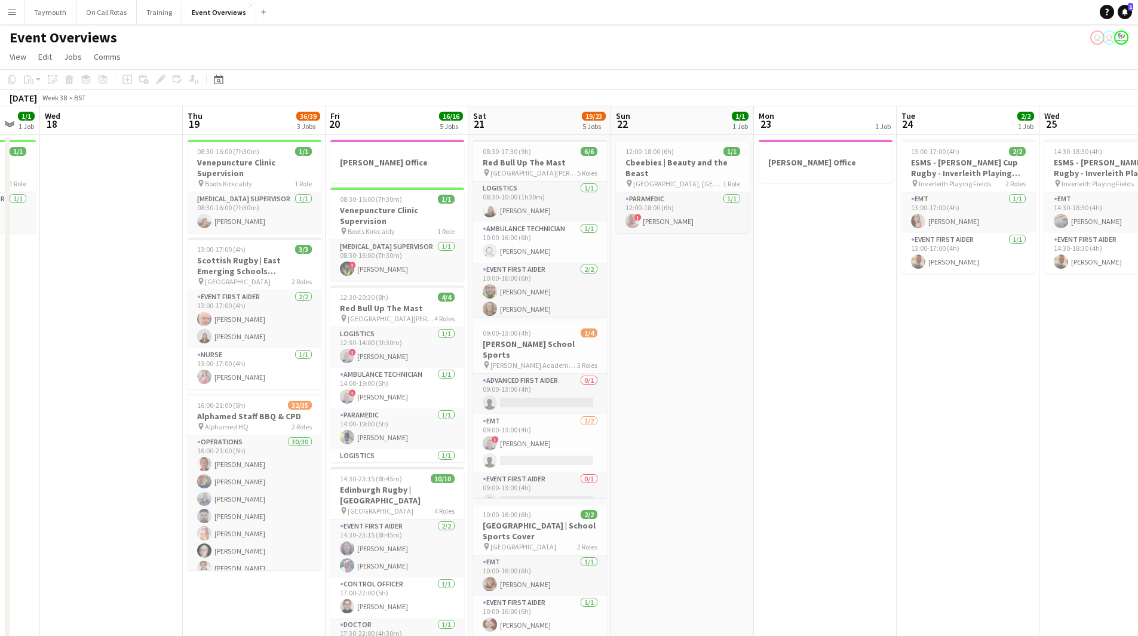
scroll to position [0, 343]
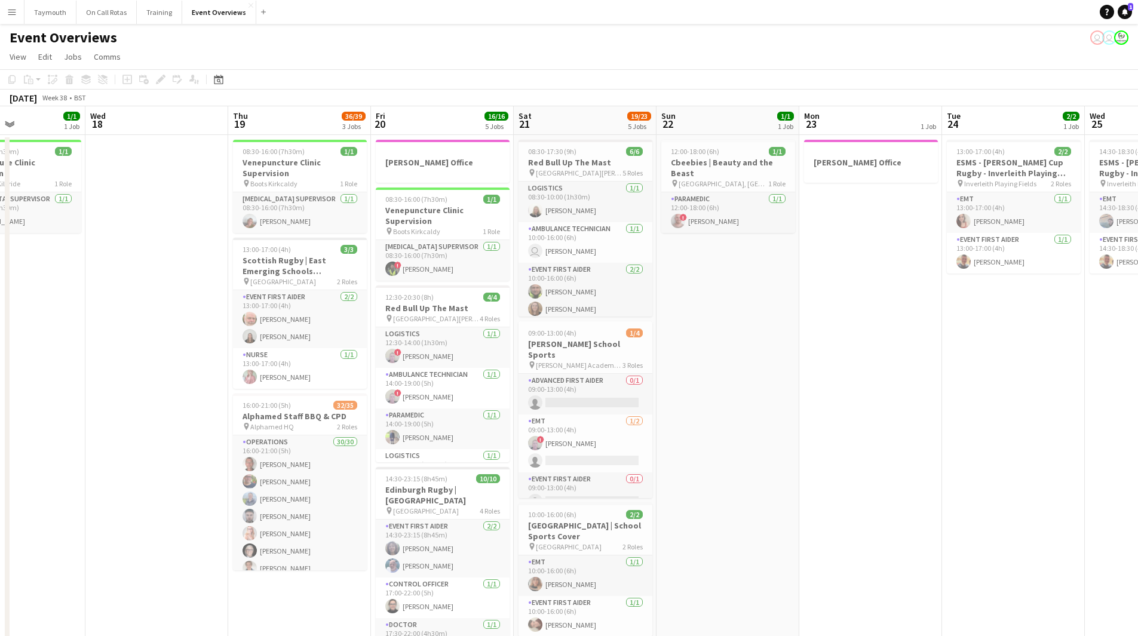
drag, startPoint x: 258, startPoint y: 453, endPoint x: 161, endPoint y: 457, distance: 97.4
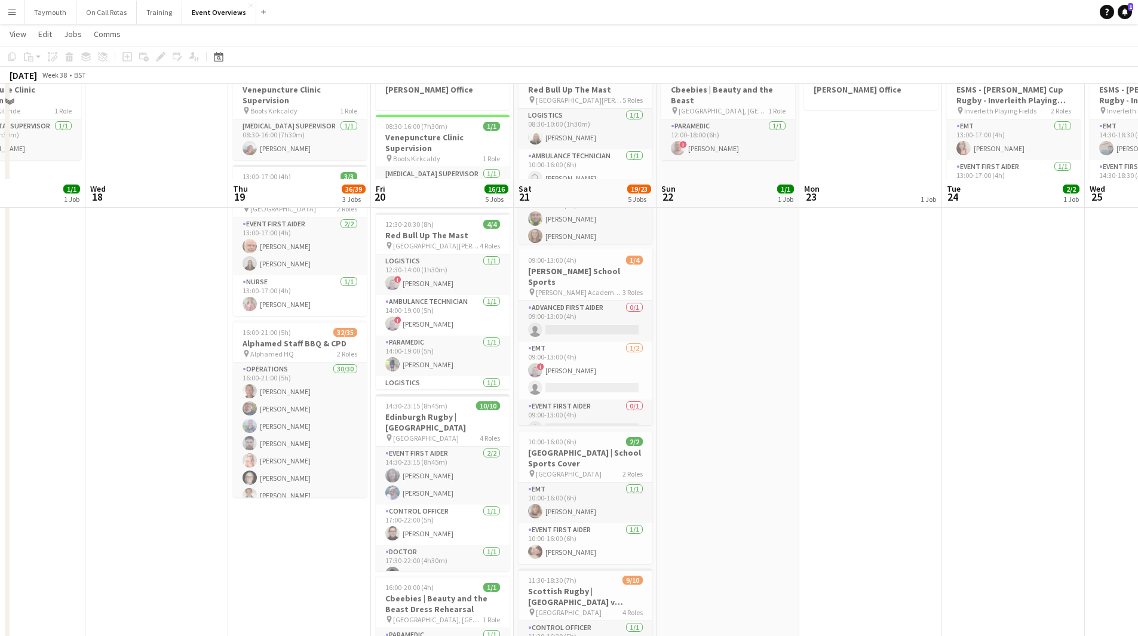
scroll to position [179, 0]
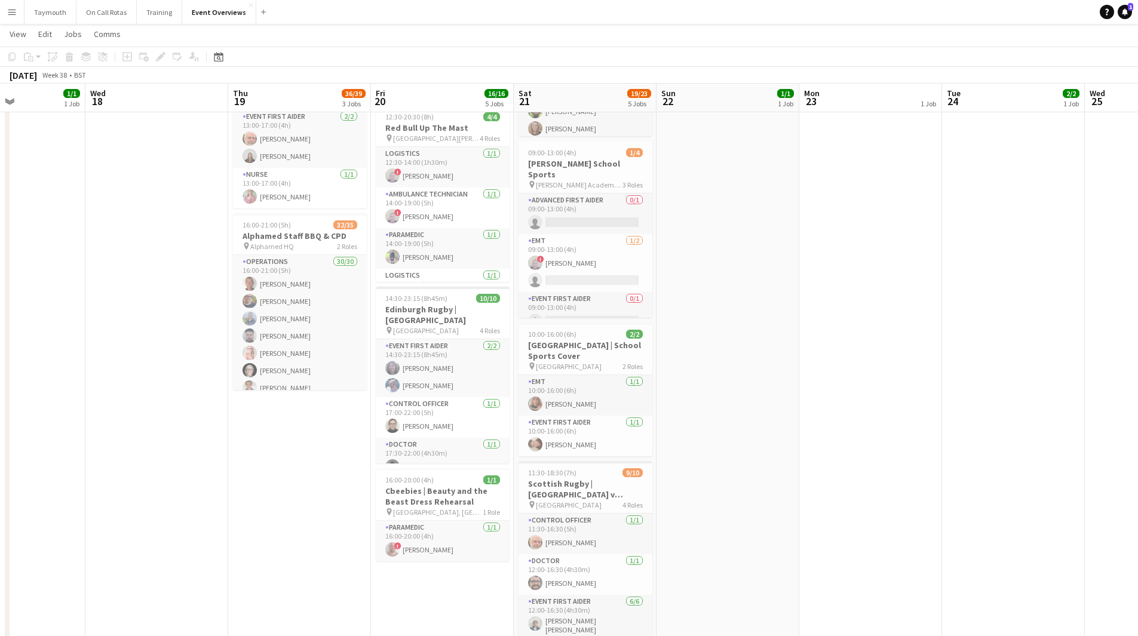
click at [10, 10] on app-icon "Menu" at bounding box center [12, 12] width 10 height 10
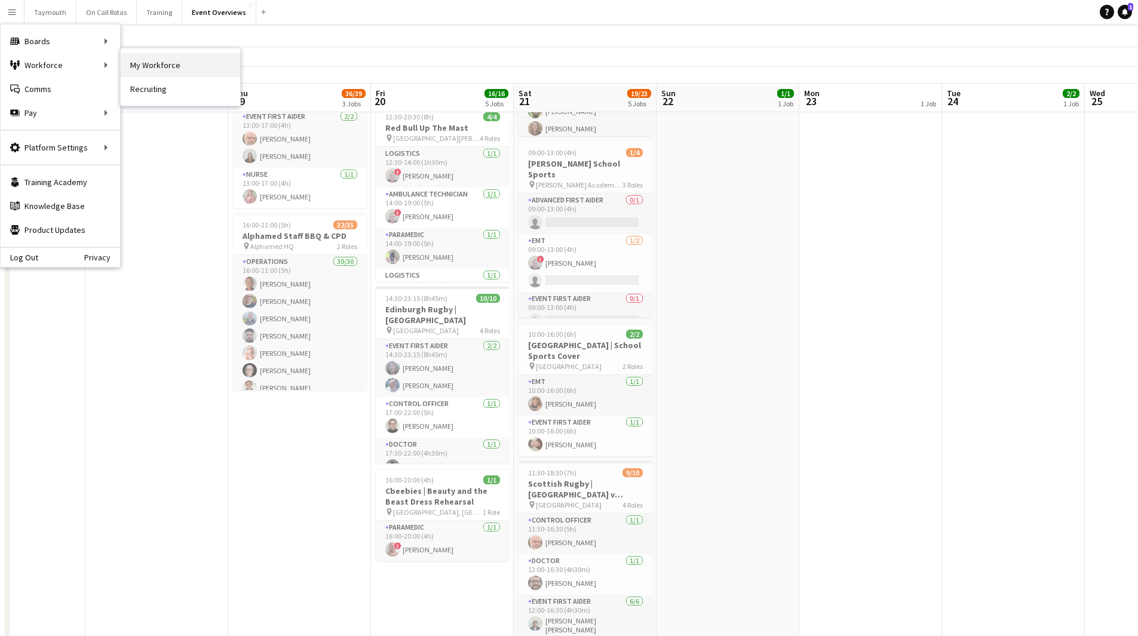
click at [192, 69] on link "My Workforce" at bounding box center [180, 65] width 119 height 24
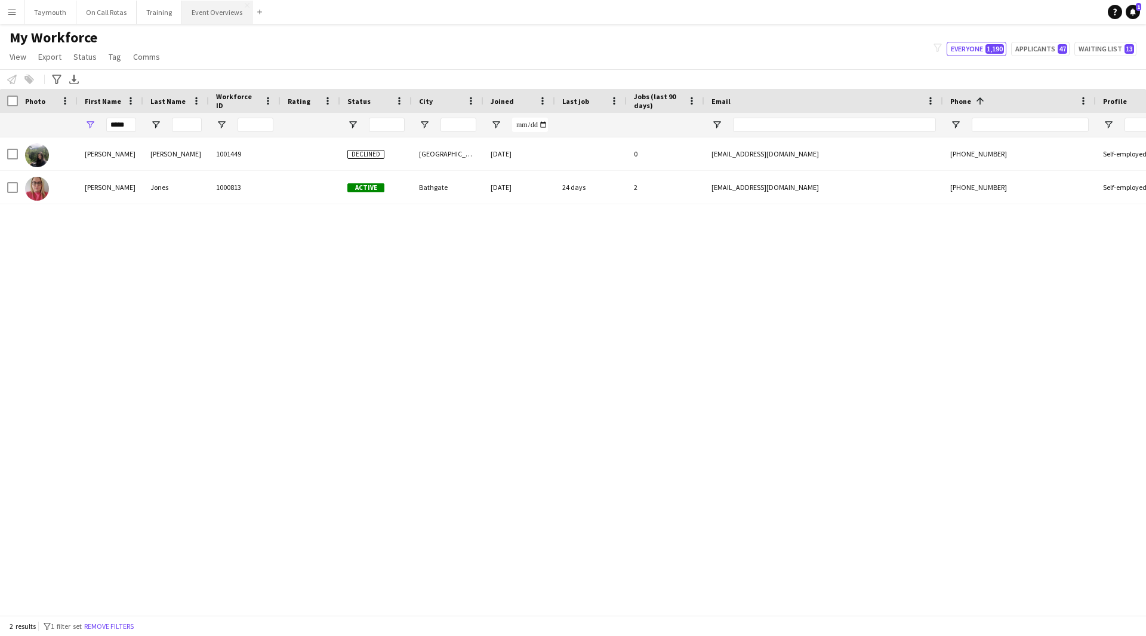
click at [217, 17] on button "Event Overviews Close" at bounding box center [217, 12] width 70 height 23
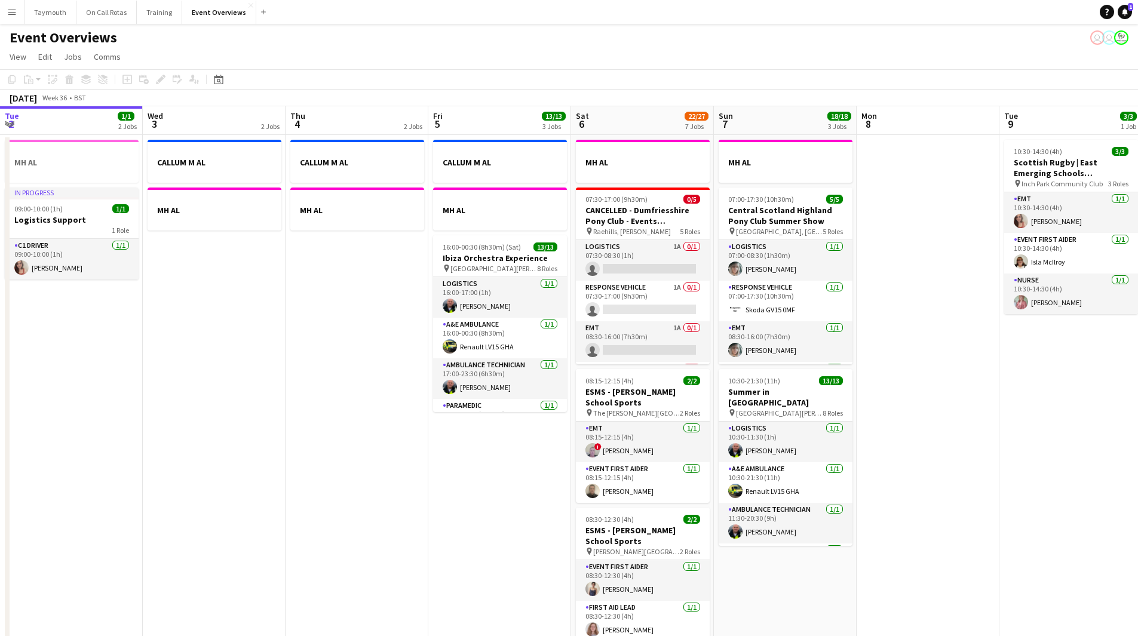
scroll to position [0, 402]
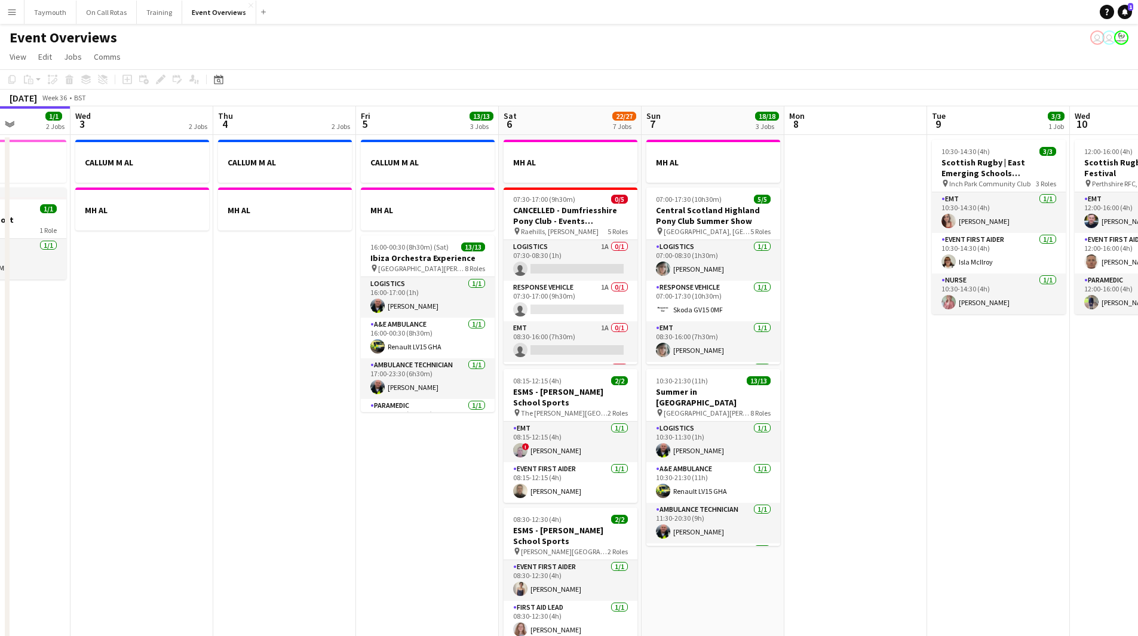
drag, startPoint x: 425, startPoint y: 469, endPoint x: 59, endPoint y: 466, distance: 366.6
click at [88, 469] on app-calendar-viewport "Sun 31 2/2 2 Jobs Mon 1 1/1 2 Jobs Tue 2 1/1 2 Jobs Wed 3 2 Jobs Thu 4 2 Jobs F…" at bounding box center [569, 631] width 1138 height 1051
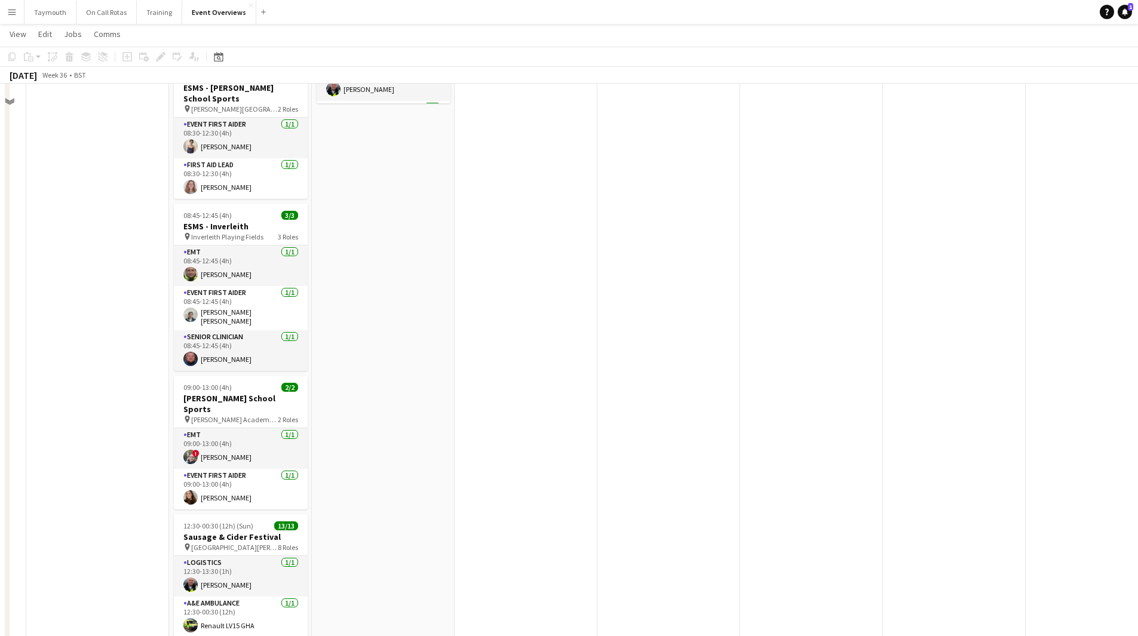
scroll to position [341, 0]
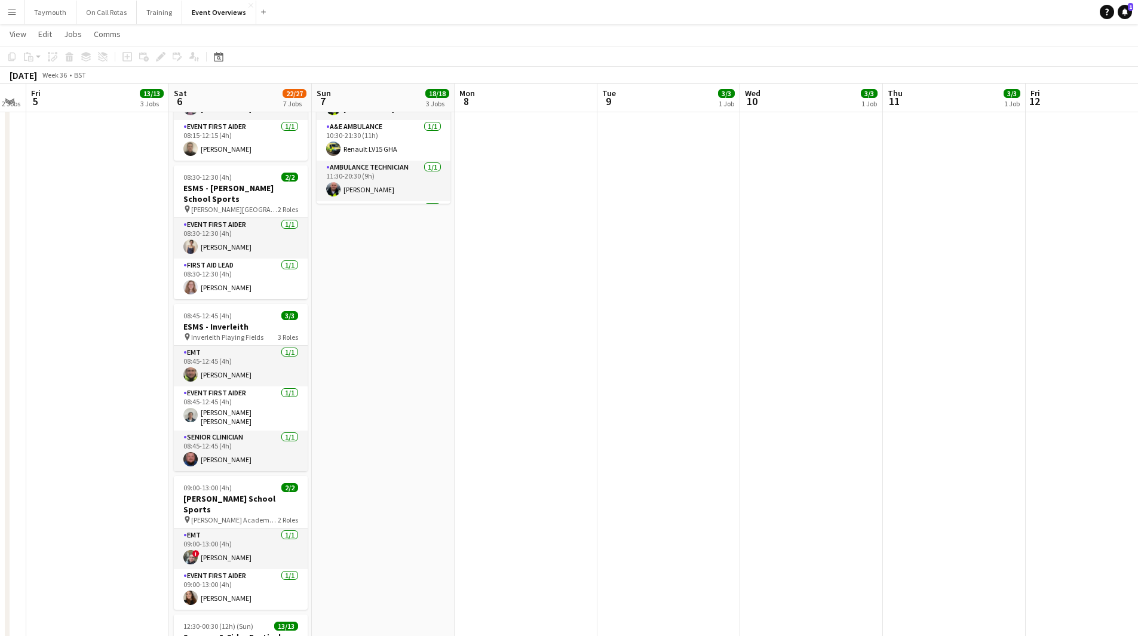
click at [91, 407] on app-date-cell "CALLUM M AL MH AL 16:00-00:30 (8h30m) (Sat) 13/13 Ibiza Orchestra Experience pi…" at bounding box center [97, 304] width 143 height 1022
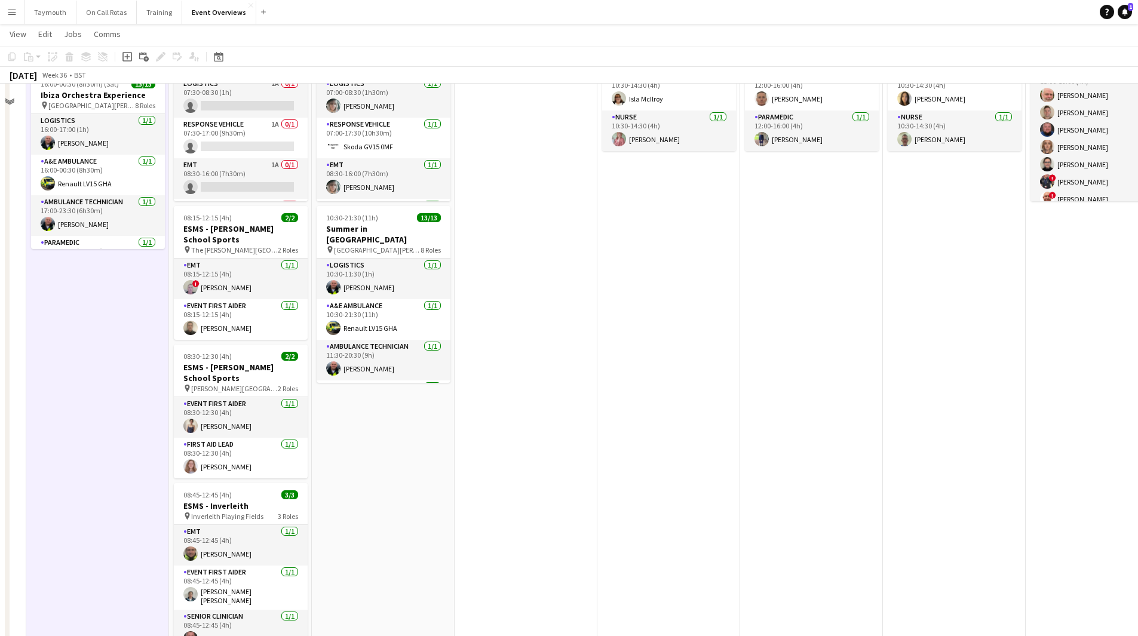
scroll to position [0, 0]
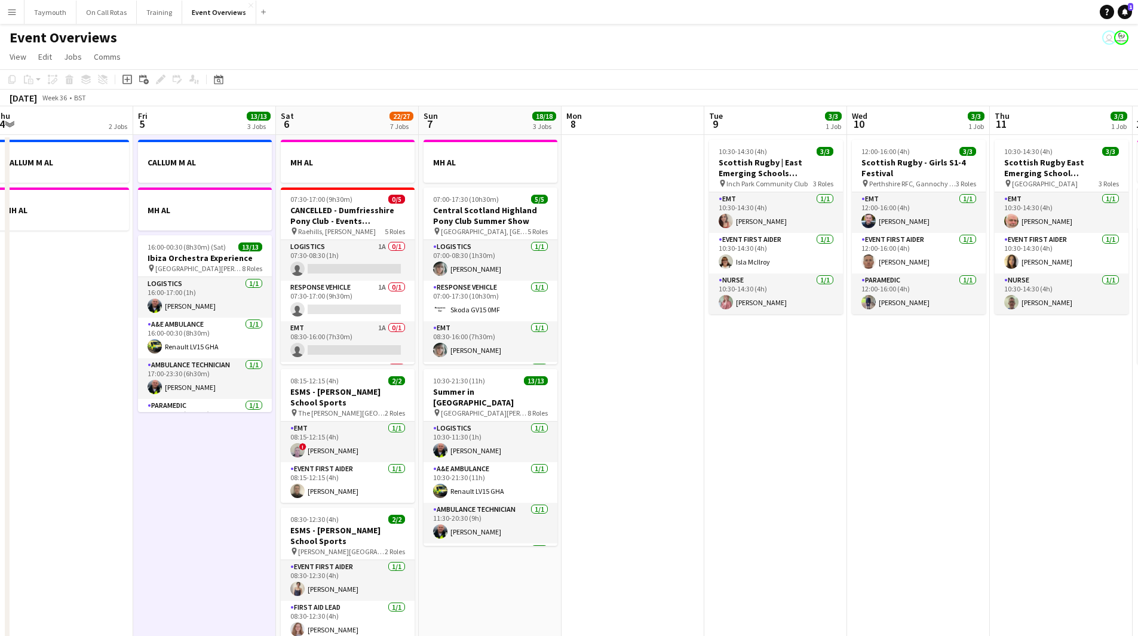
click at [653, 466] on app-calendar-viewport "Tue 2 1/1 2 Jobs Wed 3 2 Jobs Thu 4 2 Jobs Fri 5 13/13 3 Jobs Sat 6 22/27 7 Job…" at bounding box center [569, 631] width 1138 height 1051
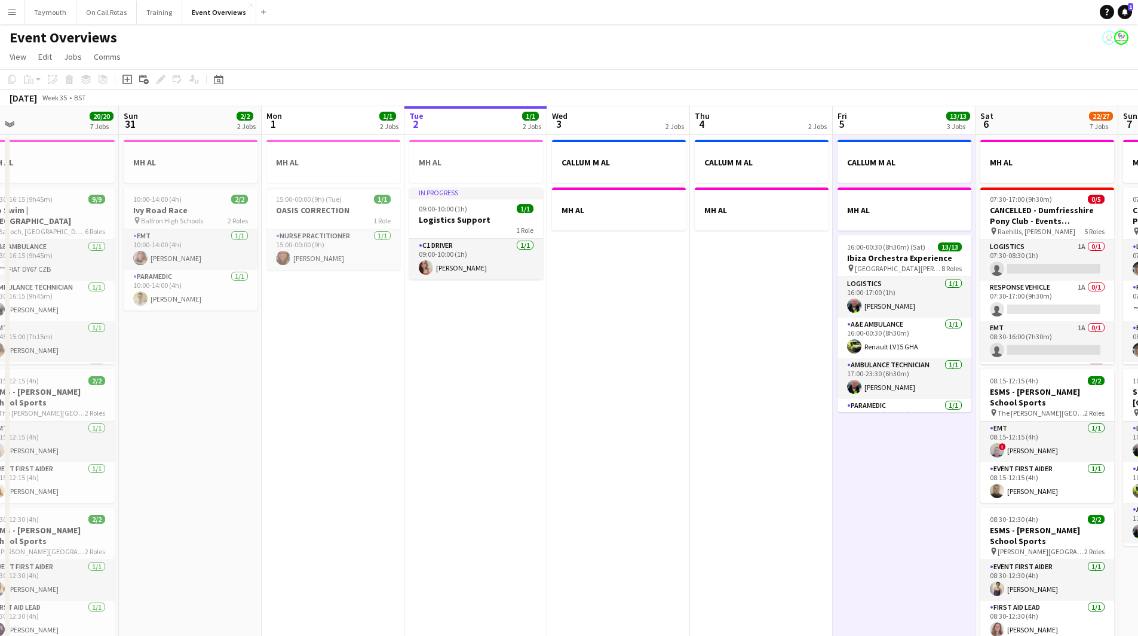
drag, startPoint x: 408, startPoint y: 463, endPoint x: 820, endPoint y: 450, distance: 412.2
click at [820, 450] on app-calendar-viewport "Thu 28 Fri 29 Sat 30 20/20 7 Jobs Sun 31 2/2 2 Jobs Mon 1 1/1 2 Jobs Tue 2 1/1 …" at bounding box center [569, 631] width 1138 height 1051
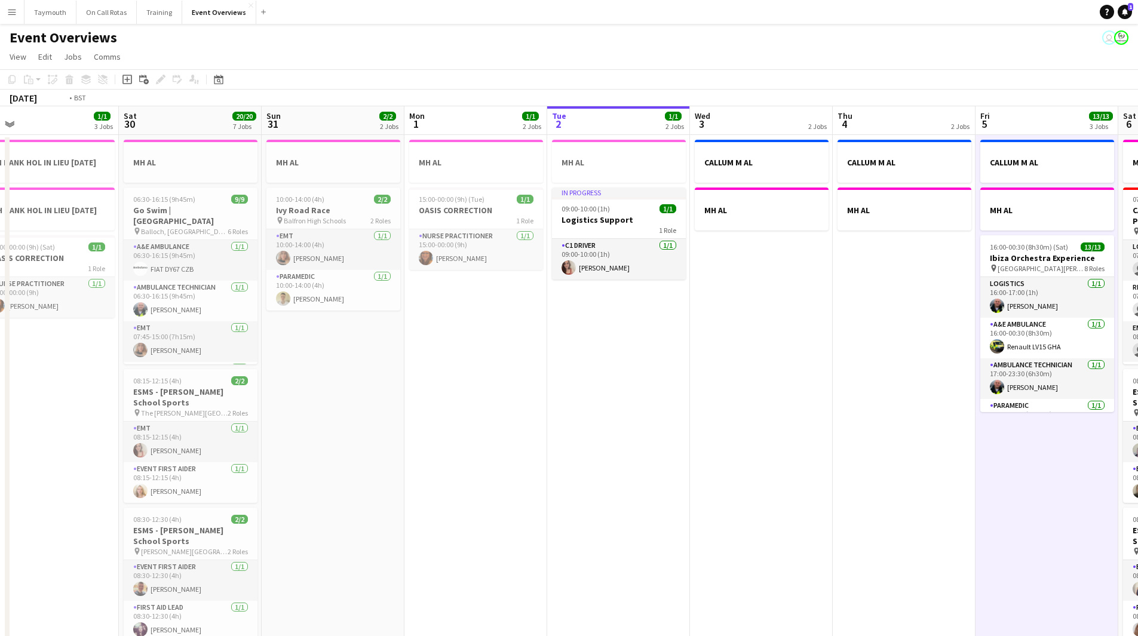
drag, startPoint x: 820, startPoint y: 450, endPoint x: -66, endPoint y: 396, distance: 887.8
click at [0, 396] on html "Menu Boards Boards Boards All jobs Status Workforce Workforce My Workforce Recr…" at bounding box center [569, 578] width 1138 height 1157
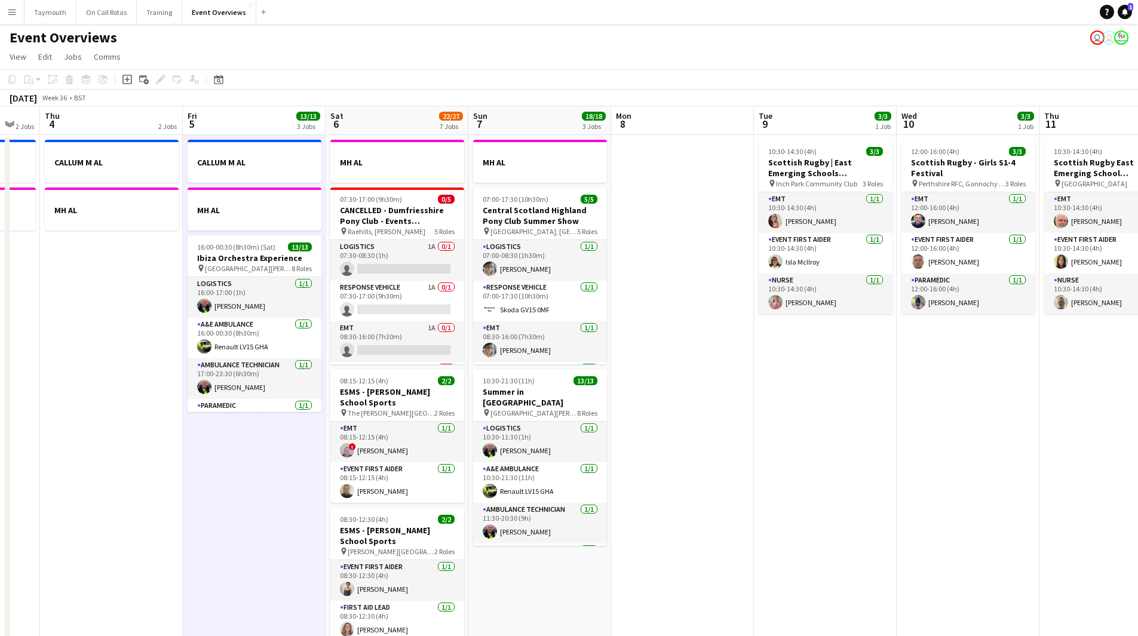
click at [230, 518] on app-date-cell "CALLUM M AL MH AL 16:00-00:30 (8h30m) (Sat) 13/13 Ibiza Orchestra Experience pi…" at bounding box center [254, 646] width 143 height 1022
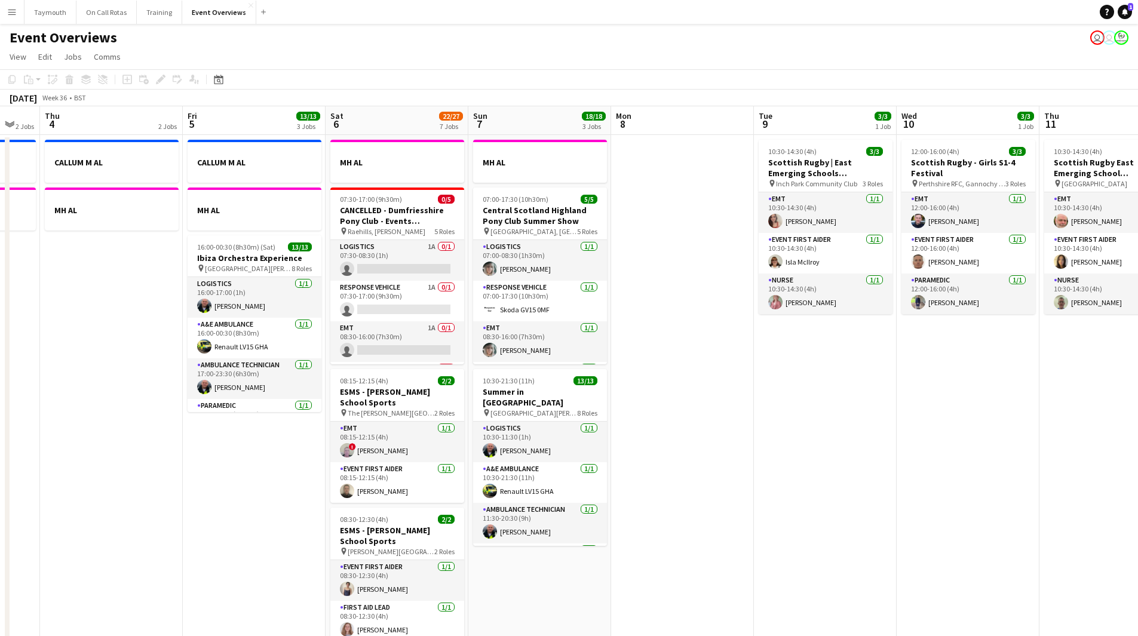
click at [268, 493] on app-date-cell "CALLUM M AL MH AL 16:00-00:30 (8h30m) (Sat) 13/13 Ibiza Orchestra Experience pi…" at bounding box center [254, 646] width 143 height 1022
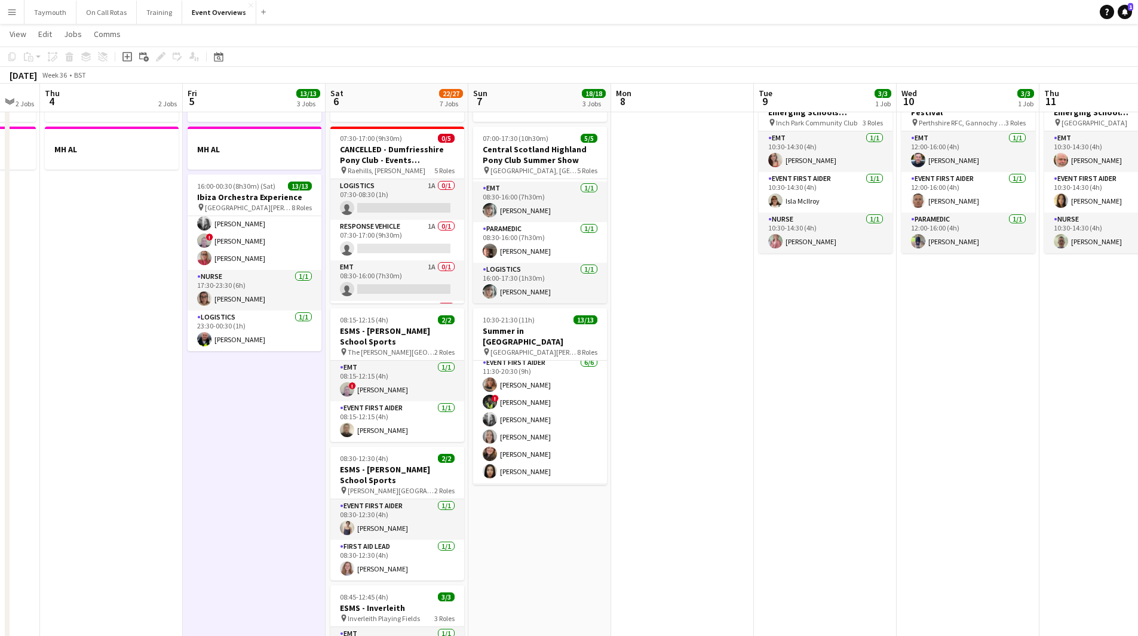
scroll to position [38, 0]
drag, startPoint x: 766, startPoint y: 433, endPoint x: 351, endPoint y: 444, distance: 415.2
click at [351, 444] on app-calendar-viewport "Mon 1 1/1 2 Jobs Tue 2 1/1 2 Jobs Wed 3 2 Jobs Thu 4 2 Jobs Fri 5 13/13 3 Jobs …" at bounding box center [569, 541] width 1138 height 1109
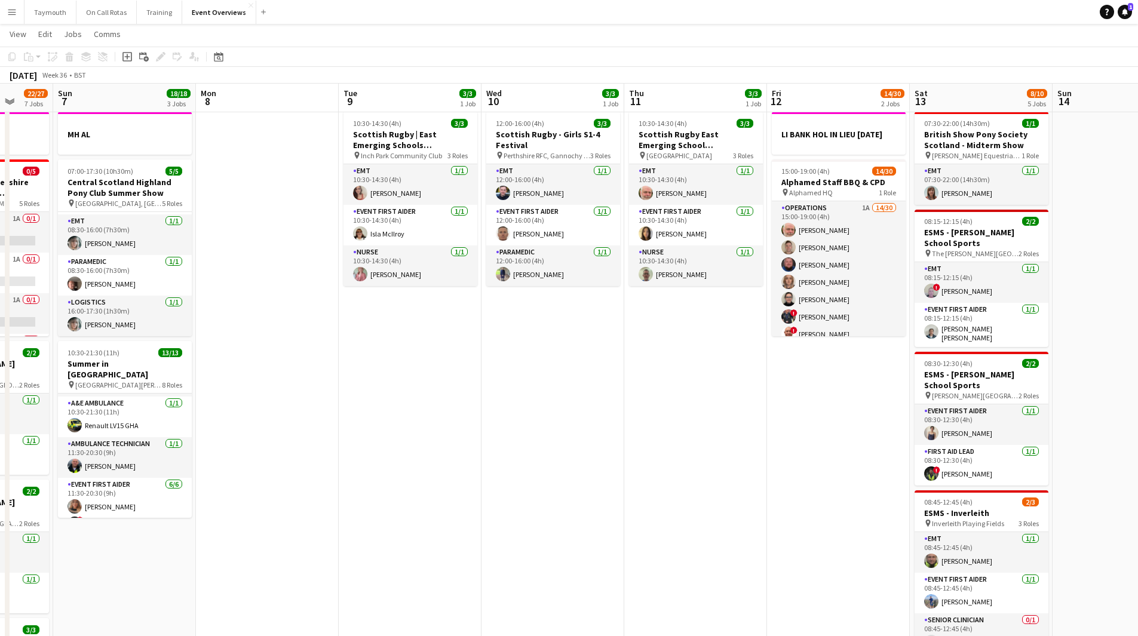
scroll to position [0, 0]
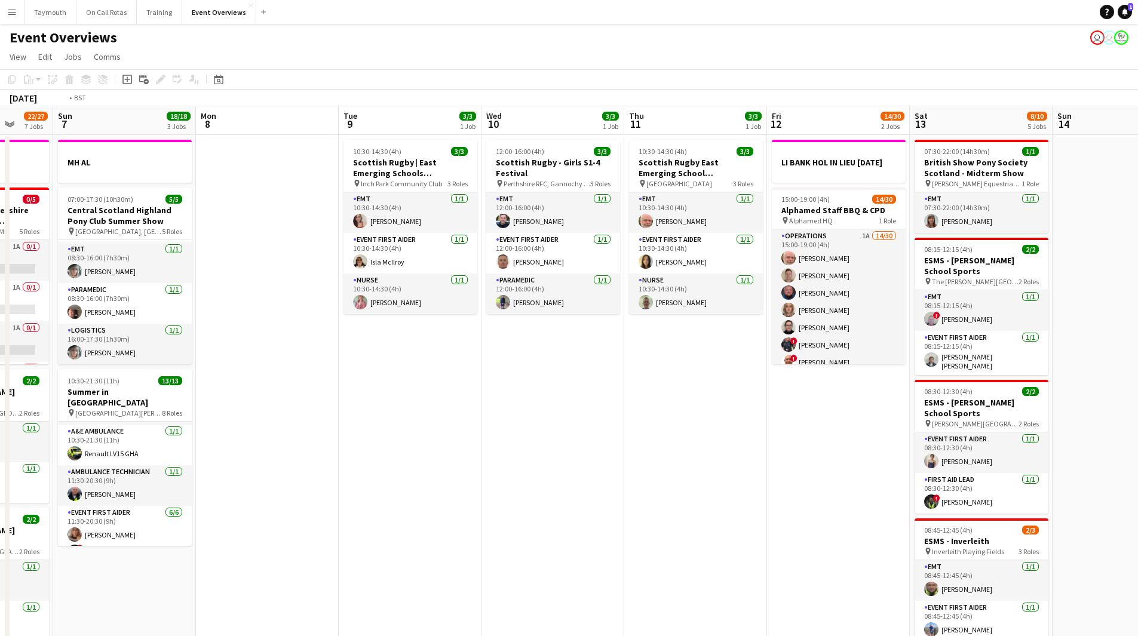
drag, startPoint x: 564, startPoint y: 443, endPoint x: 308, endPoint y: 467, distance: 257.3
click at [327, 471] on app-calendar-viewport "Thu 4 2 Jobs Fri 5 13/13 3 Jobs Sat 6 22/27 7 Jobs Sun 7 18/18 3 Jobs Mon 8 Tue…" at bounding box center [569, 631] width 1138 height 1051
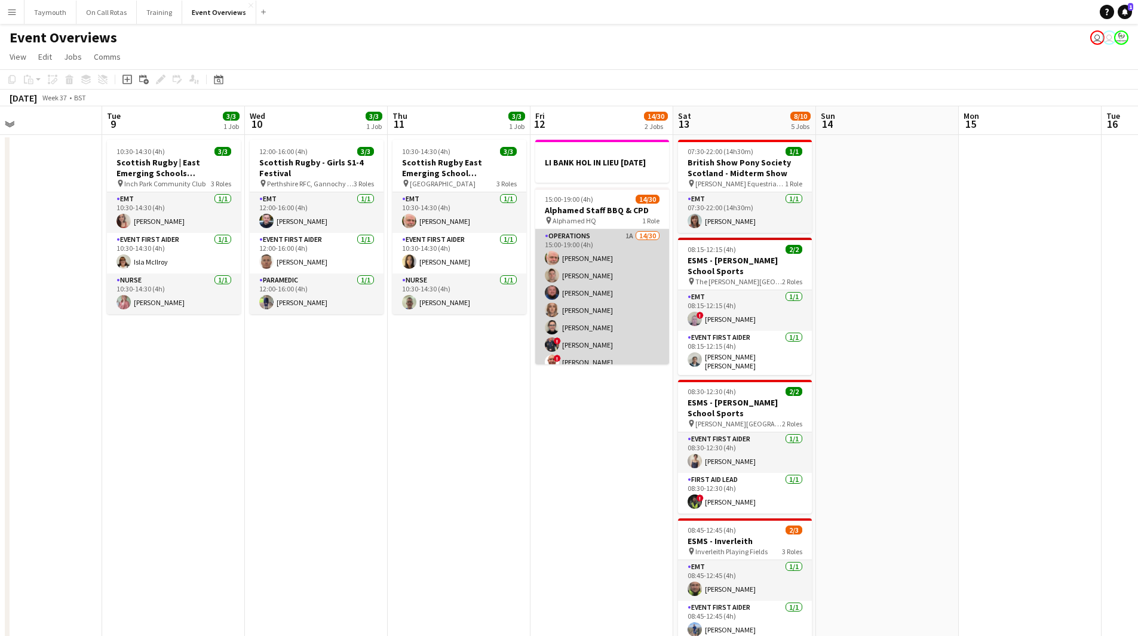
click at [592, 355] on app-card-role "Operations 1A 14/30 15:00-19:00 (4h) Tim Oakes Jack Tierney William Rae Aimee V…" at bounding box center [602, 502] width 134 height 546
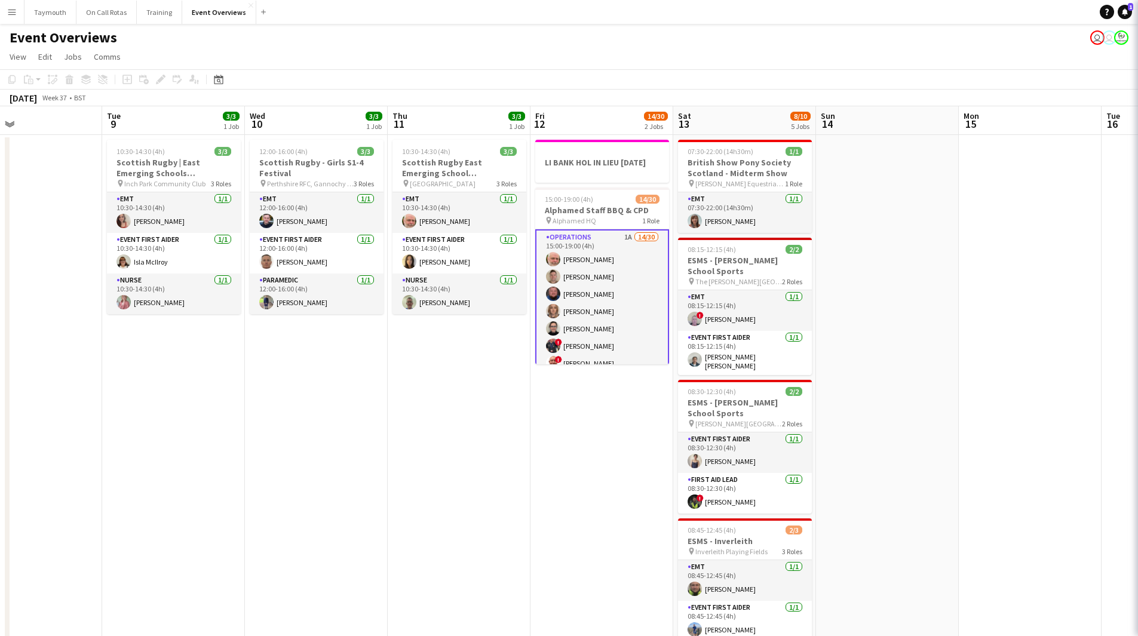
scroll to position [0, 467]
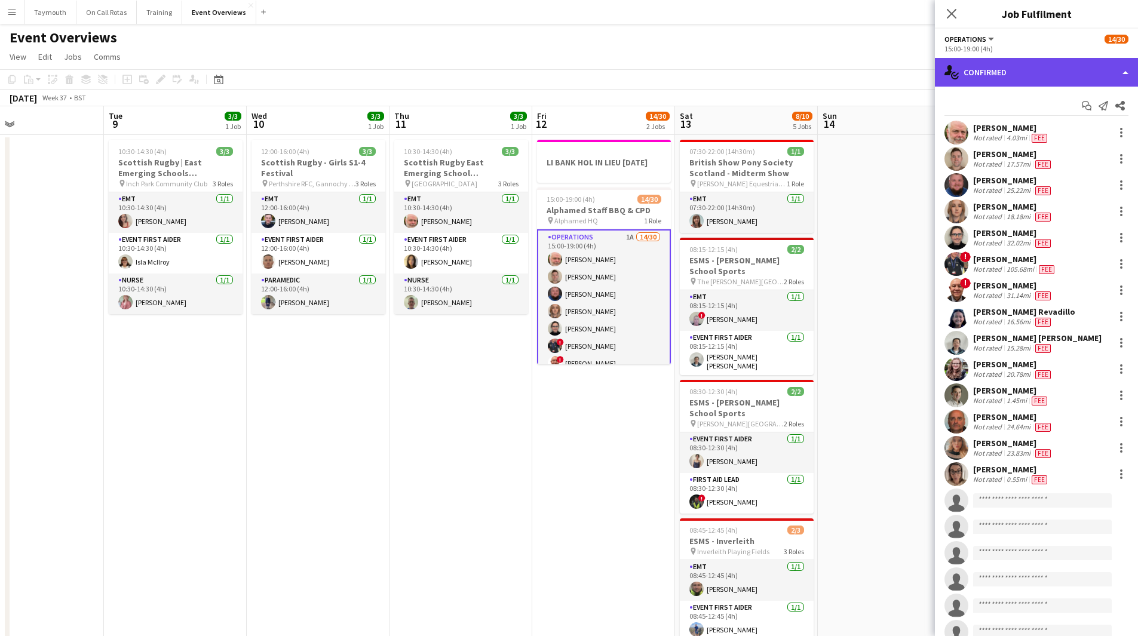
click at [1080, 62] on div "single-neutral-actions-check-2 Confirmed" at bounding box center [1035, 72] width 203 height 29
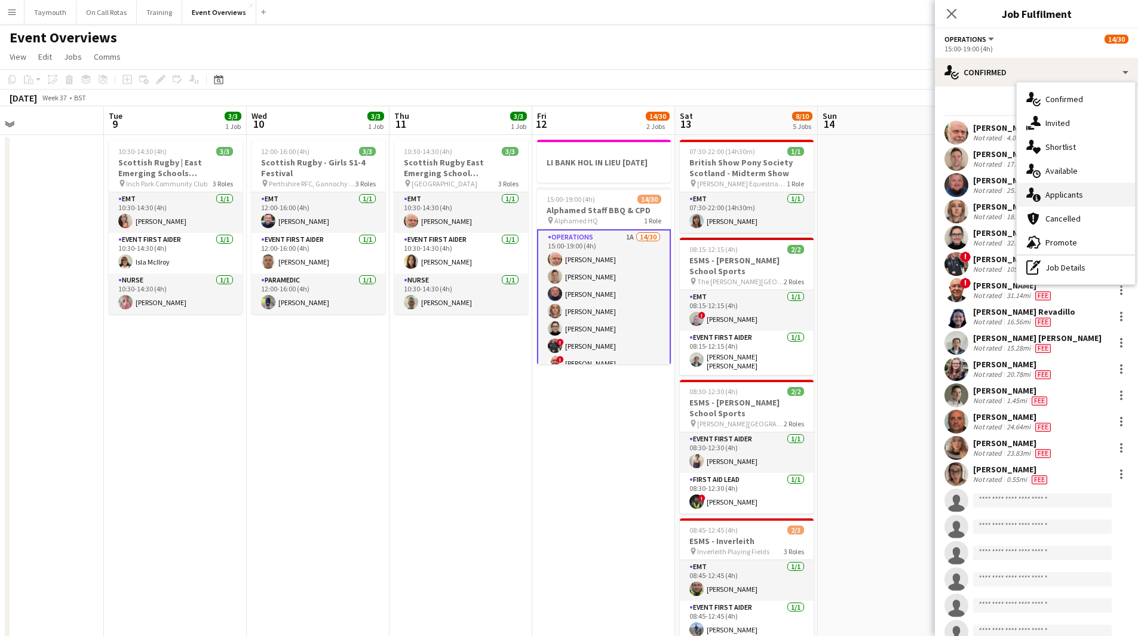
click at [1076, 190] on span "Applicants" at bounding box center [1064, 194] width 38 height 11
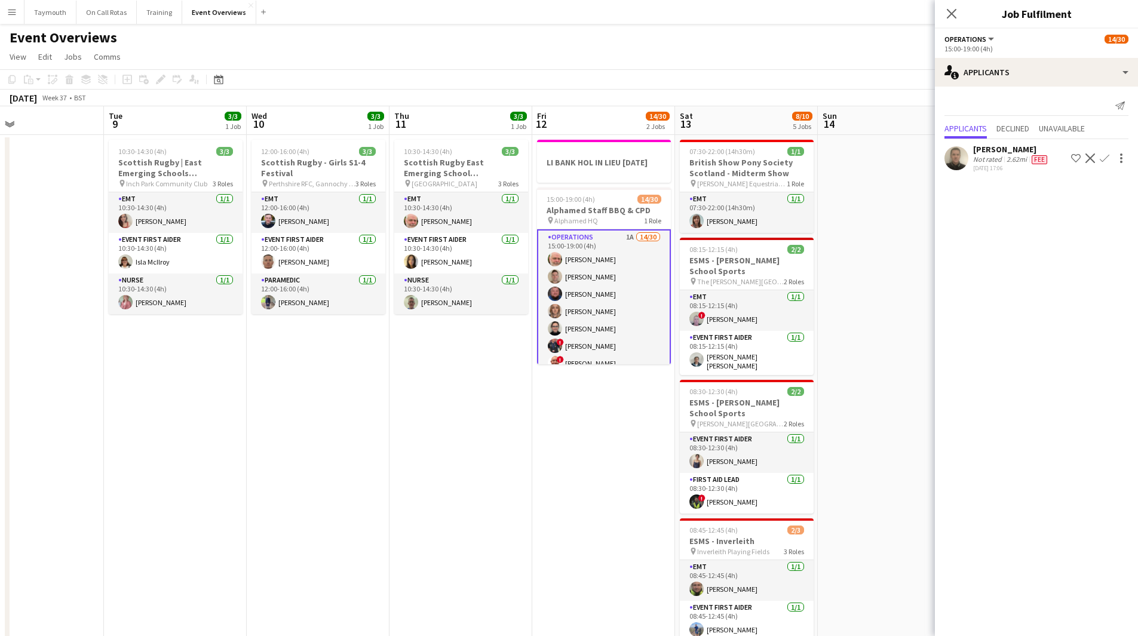
click at [1104, 155] on app-icon "Confirm" at bounding box center [1104, 158] width 10 height 10
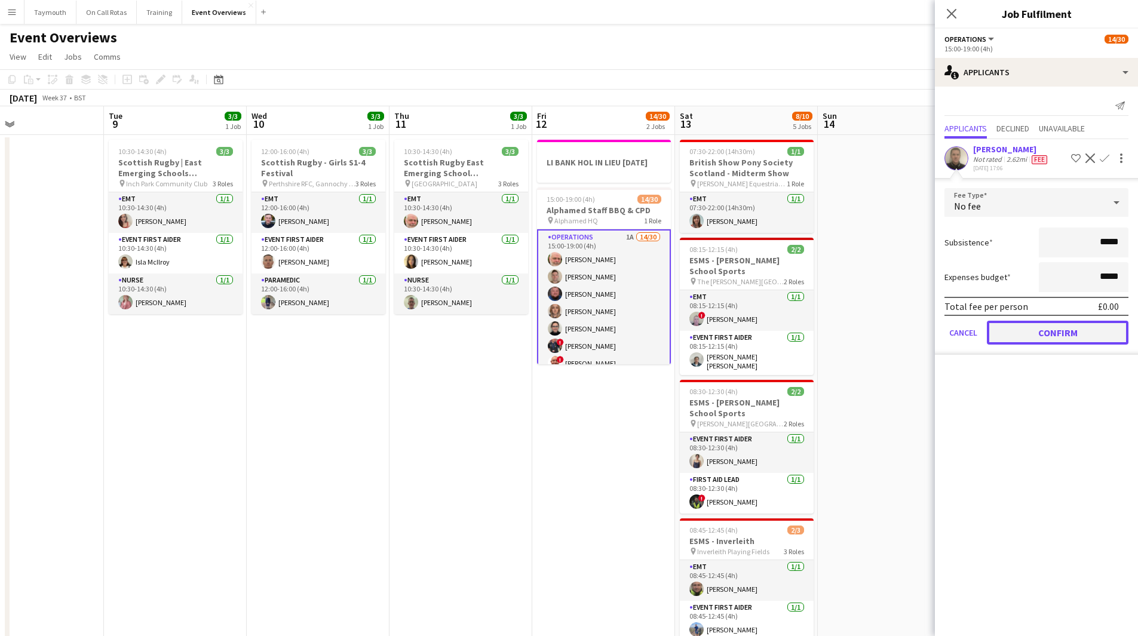
click at [1068, 331] on button "Confirm" at bounding box center [1057, 333] width 142 height 24
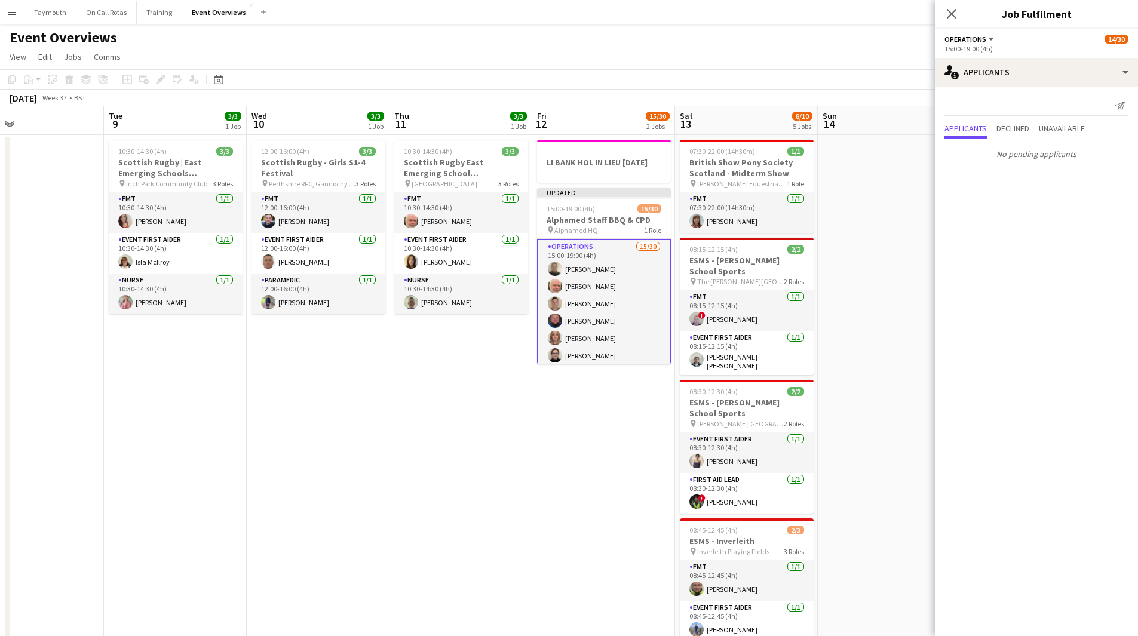
click at [567, 465] on app-date-cell "LI BANK HOL IN LIEU 04.08.2025 Updated 15:00-19:00 (4h) 15/30 Alphamed Staff BB…" at bounding box center [603, 646] width 143 height 1022
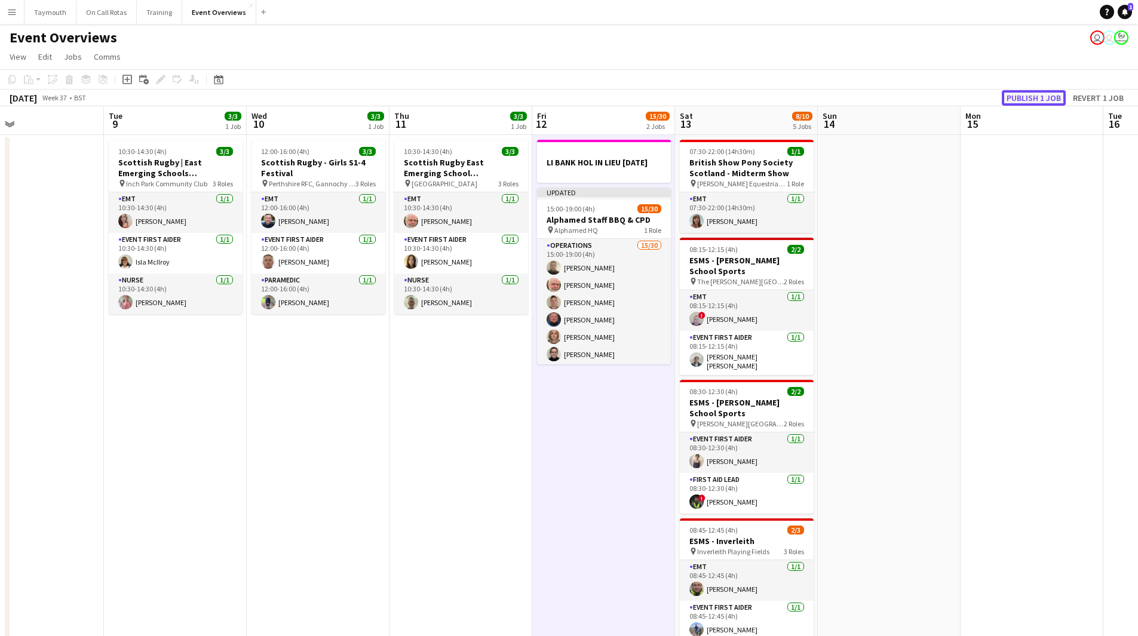
click at [1047, 99] on button "Publish 1 job" at bounding box center [1033, 98] width 64 height 16
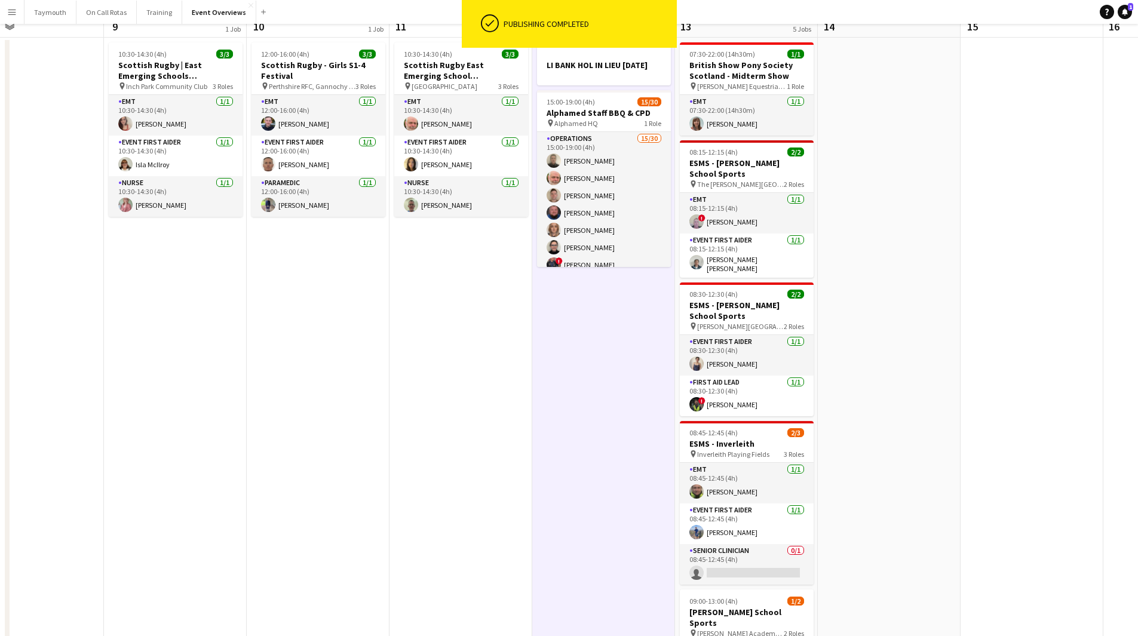
scroll to position [179, 0]
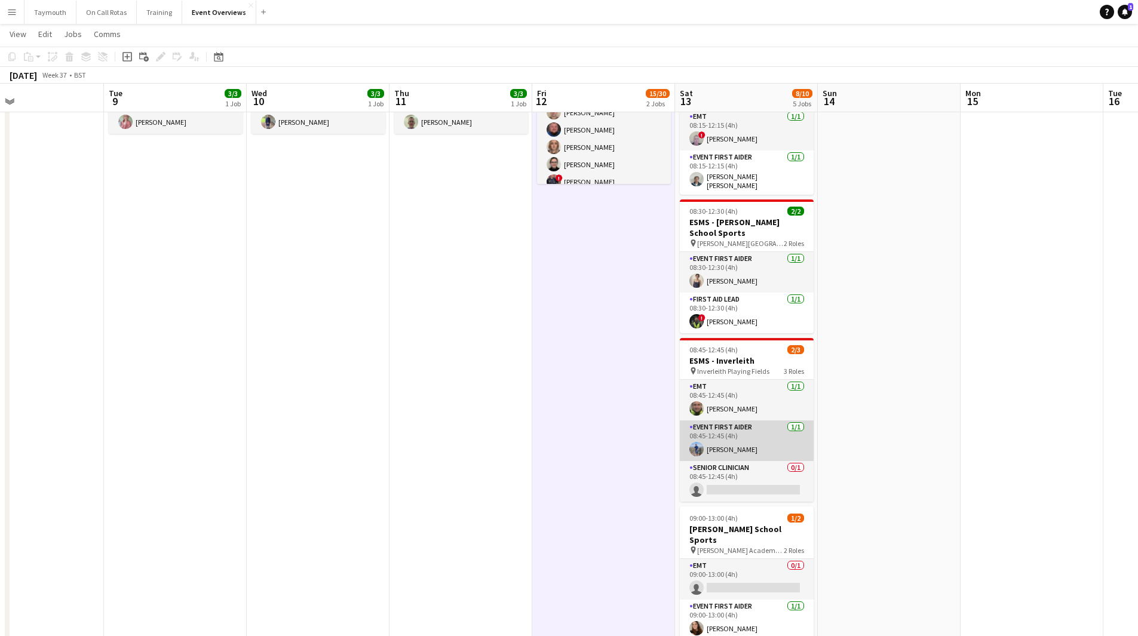
click at [748, 441] on app-card-role "Event First Aider 1/1 08:45-12:45 (4h) Anthony Ozkan" at bounding box center [747, 440] width 134 height 41
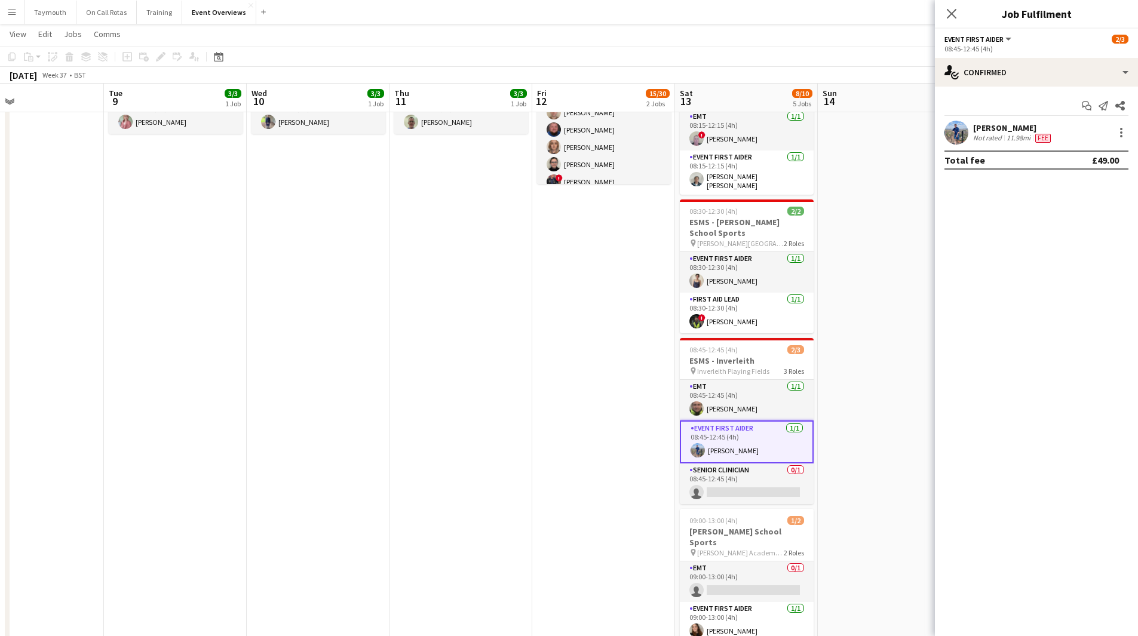
click at [1028, 126] on div "[PERSON_NAME]" at bounding box center [1013, 127] width 80 height 11
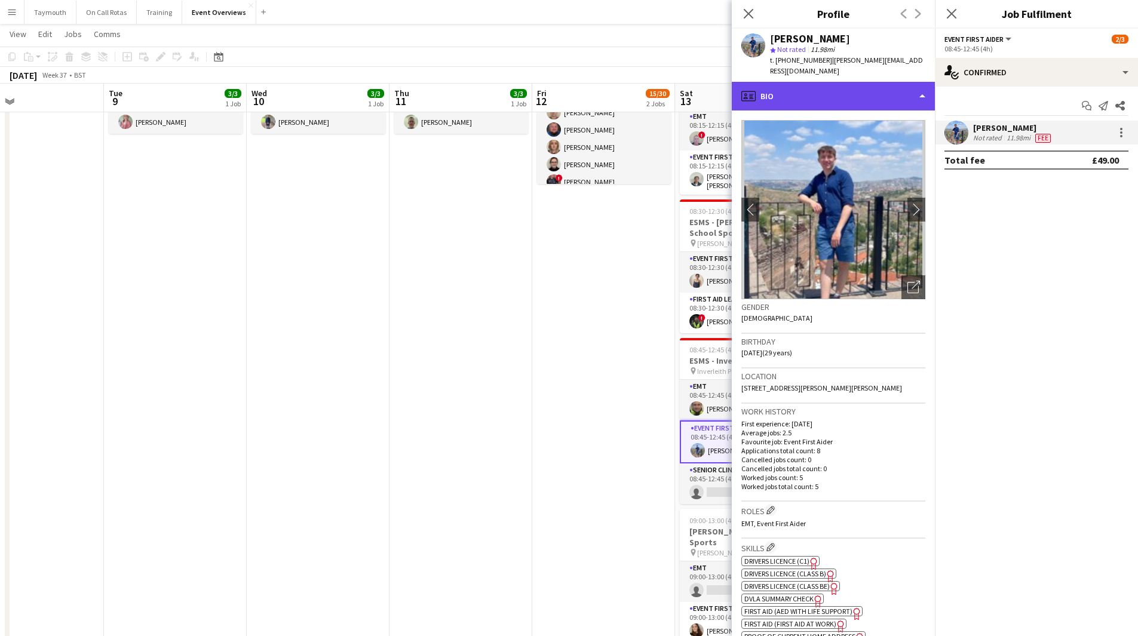
click at [862, 90] on div "profile Bio" at bounding box center [832, 96] width 203 height 29
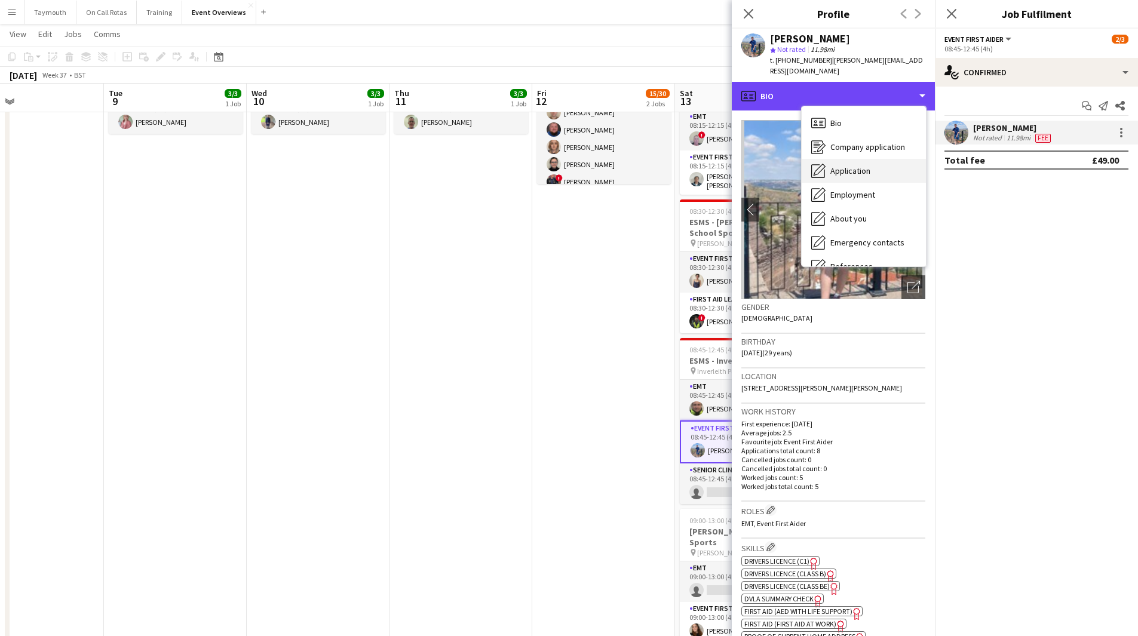
scroll to position [208, 0]
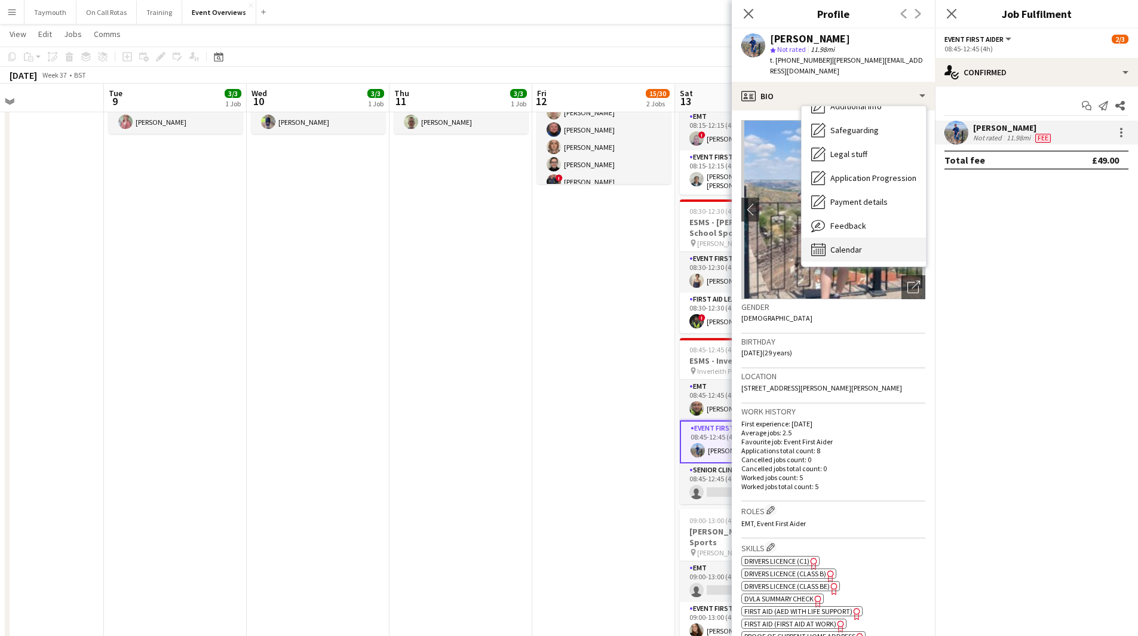
click at [869, 238] on div "Calendar Calendar" at bounding box center [863, 250] width 124 height 24
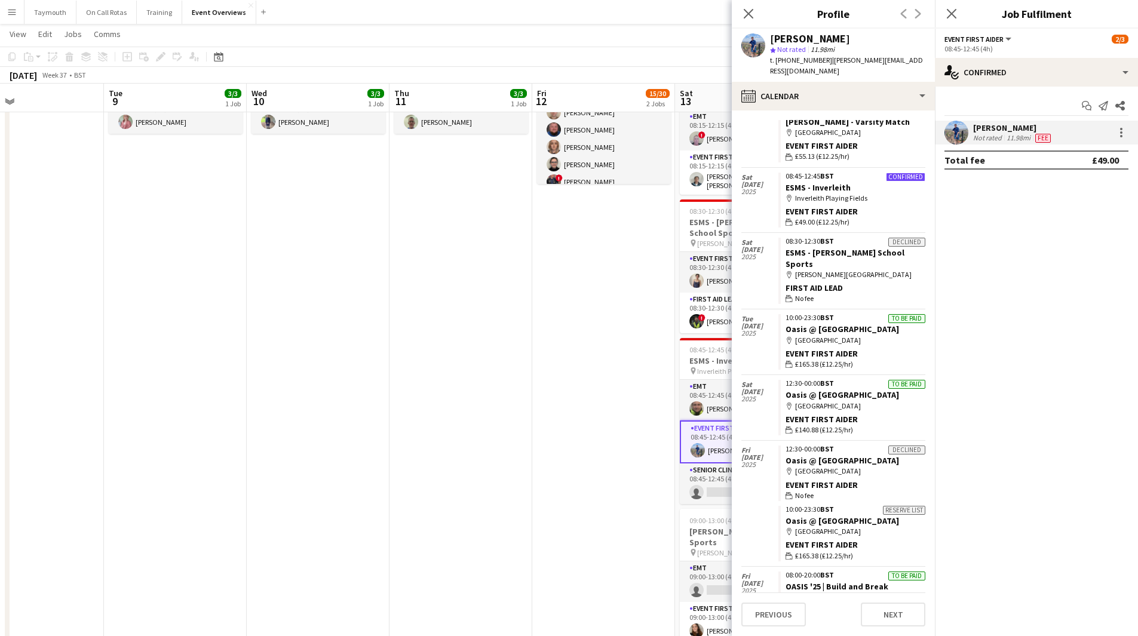
scroll to position [232, 0]
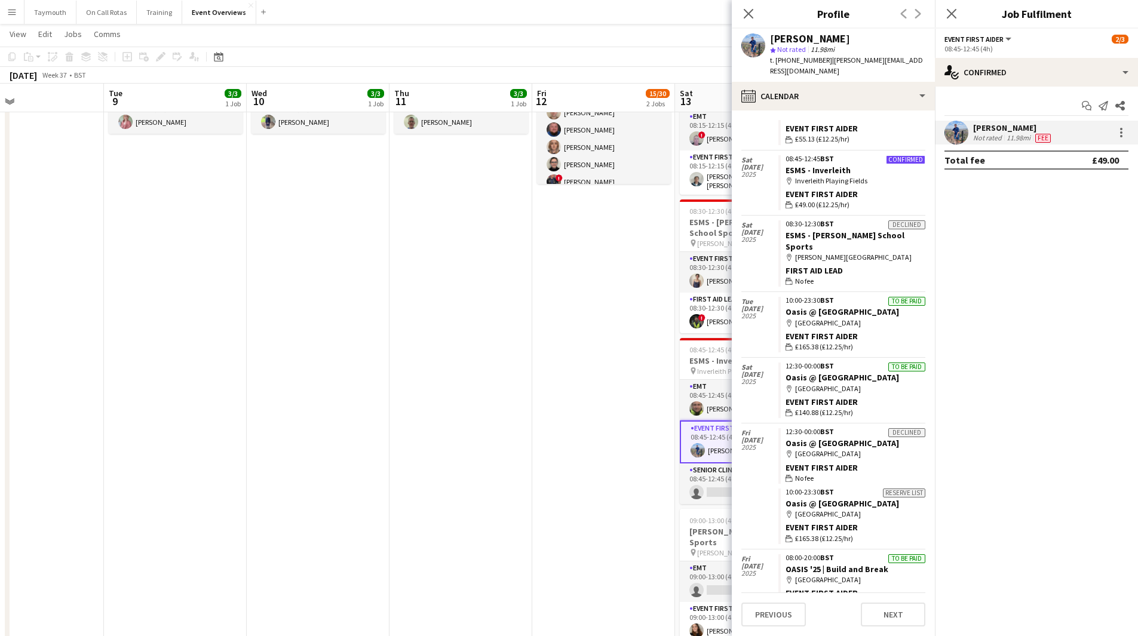
click at [526, 499] on app-date-cell "10:30-14:30 (4h) 3/3 Scottish Rugby East Emerging School Championships | Megget…" at bounding box center [460, 466] width 143 height 1022
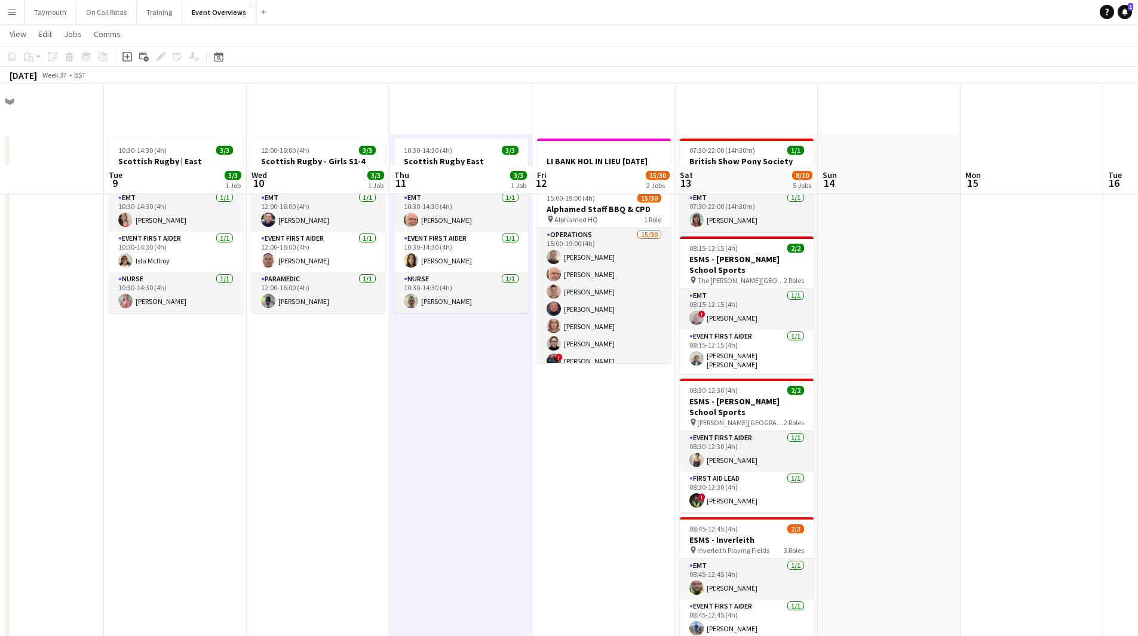
scroll to position [299, 0]
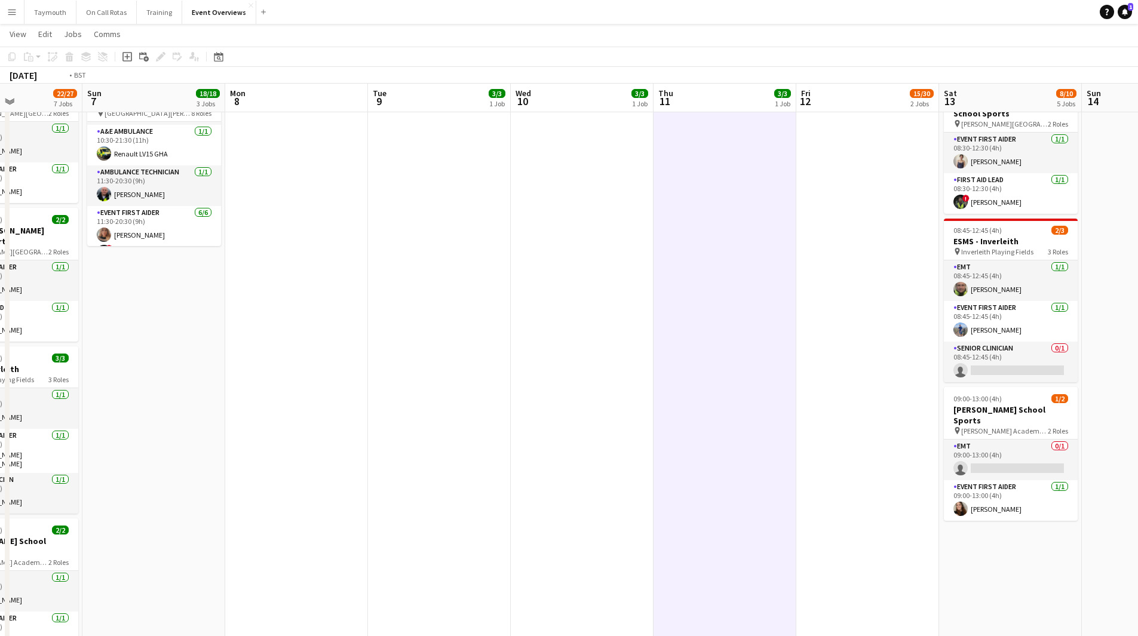
drag, startPoint x: 715, startPoint y: 499, endPoint x: 923, endPoint y: 502, distance: 207.2
click at [1130, 495] on app-calendar-viewport "Fri 5 13/13 3 Jobs Sat 6 22/27 7 Jobs Sun 7 18/18 3 Jobs Mon 8 Tue 9 3/3 1 Job …" at bounding box center [569, 302] width 1138 height 1109
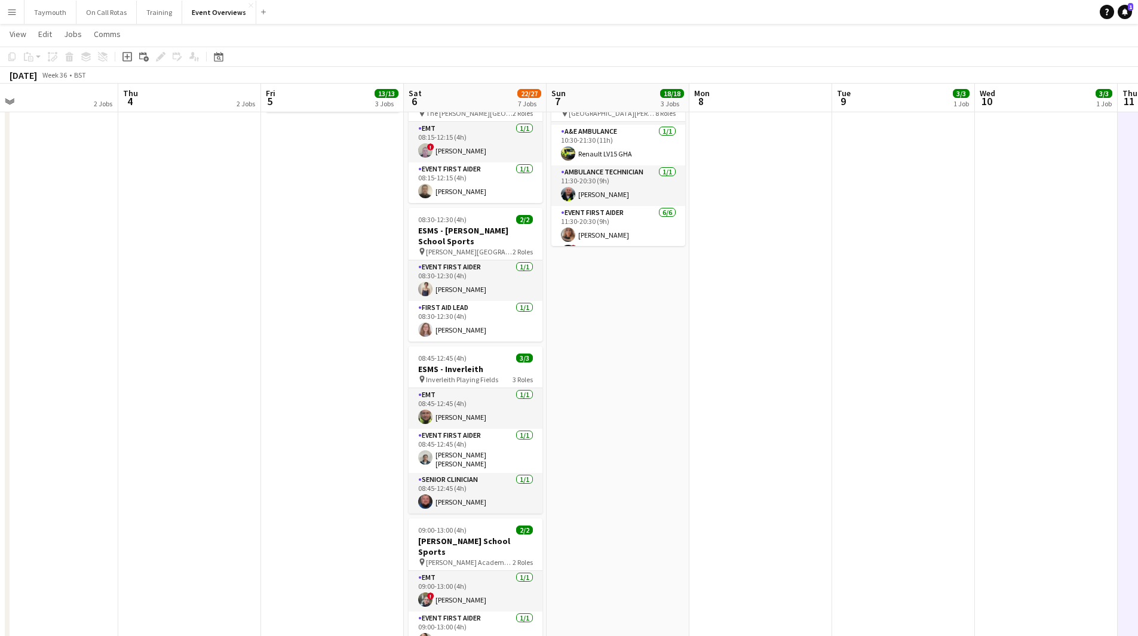
drag, startPoint x: 629, startPoint y: 503, endPoint x: 1146, endPoint y: 488, distance: 517.3
click at [1133, 490] on app-calendar-viewport "Mon 1 1/1 2 Jobs Tue 2 1/1 2 Jobs Wed 3 2 Jobs Thu 4 2 Jobs Fri 5 13/13 3 Jobs …" at bounding box center [569, 302] width 1138 height 1109
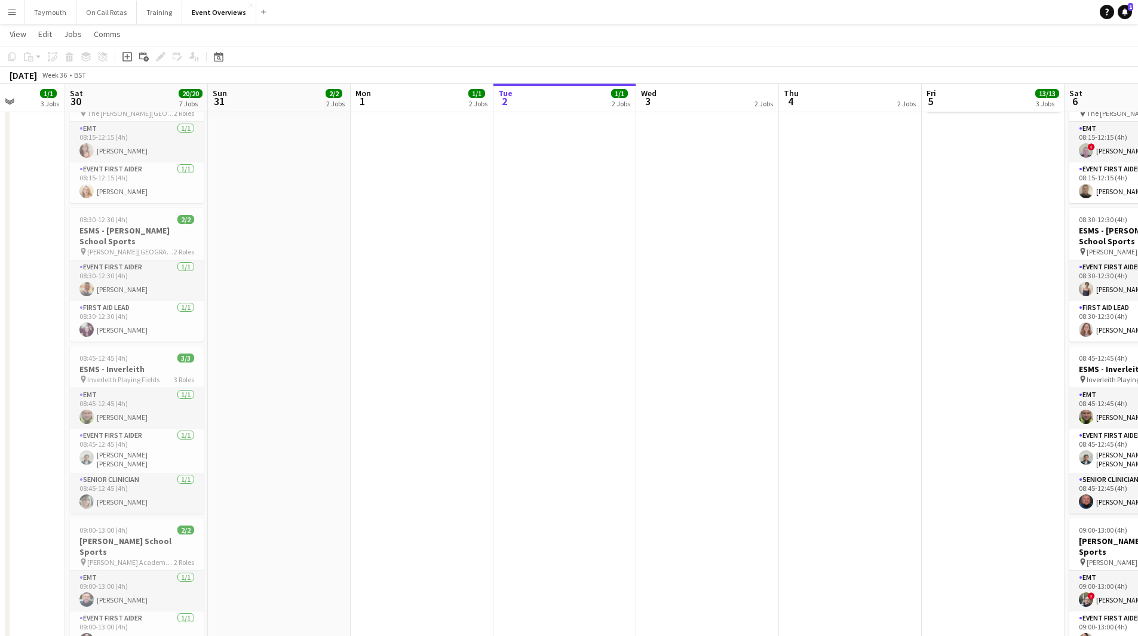
drag, startPoint x: 498, startPoint y: 505, endPoint x: 947, endPoint y: 461, distance: 451.2
click at [932, 462] on app-calendar-viewport "Wed 27 Thu 28 1/1 1 Job Fri 29 1/1 3 Jobs Sat 30 20/20 7 Jobs Sun 31 2/2 2 Jobs…" at bounding box center [569, 302] width 1138 height 1109
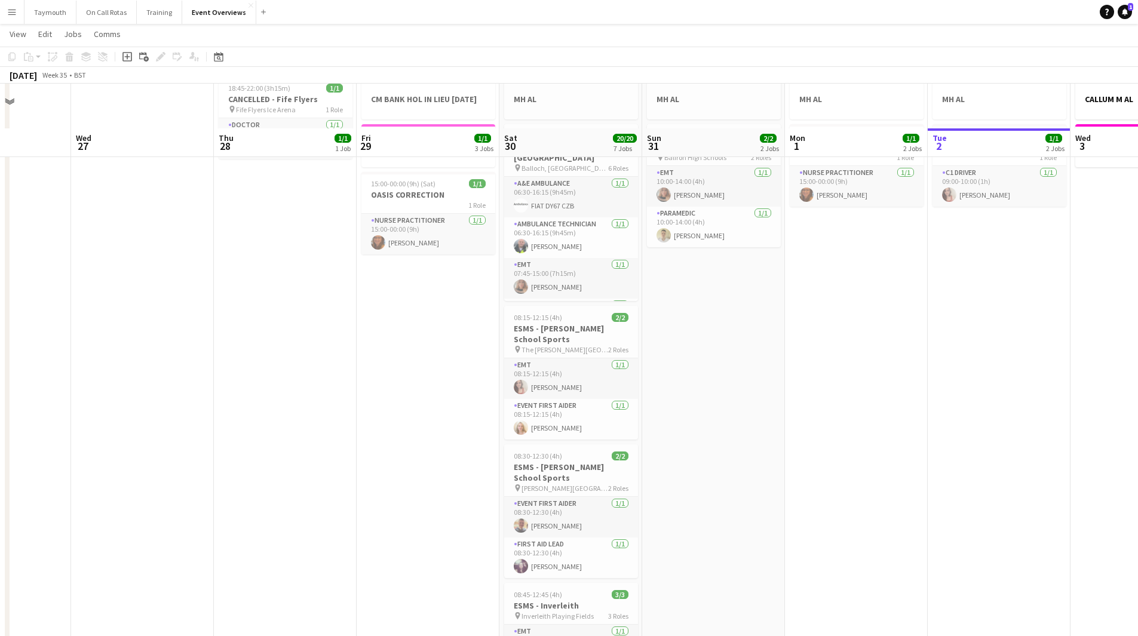
scroll to position [0, 0]
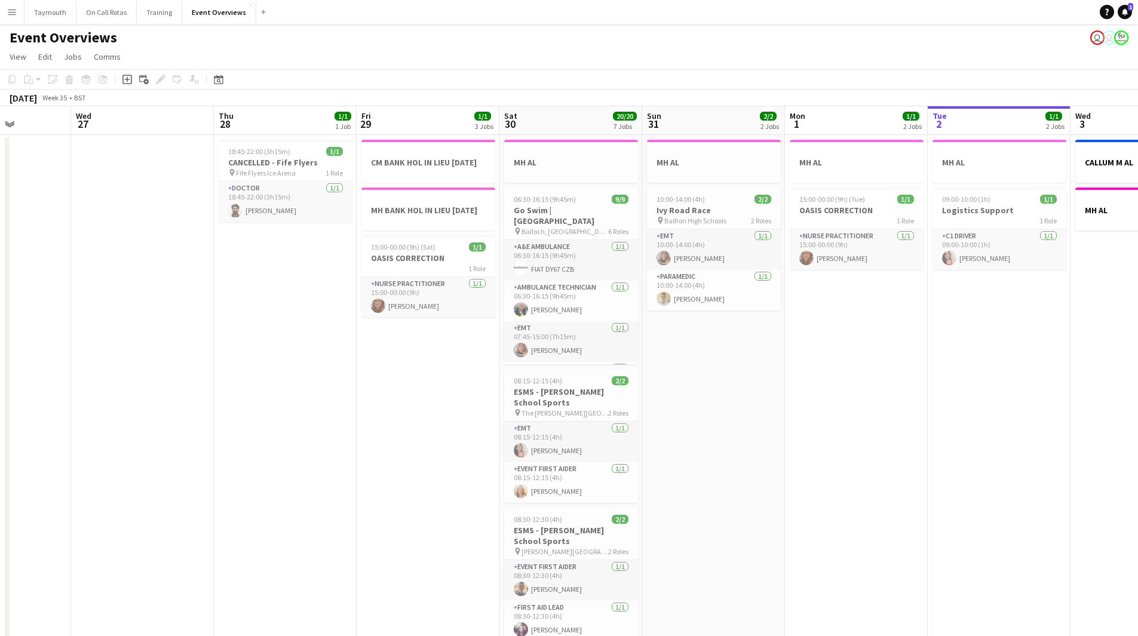
click at [727, 433] on app-date-cell "MH AL 10:00-14:00 (4h) 2/2 Ivy Road Race pin Balfron High Schools 2 Roles EMT 1…" at bounding box center [713, 646] width 143 height 1022
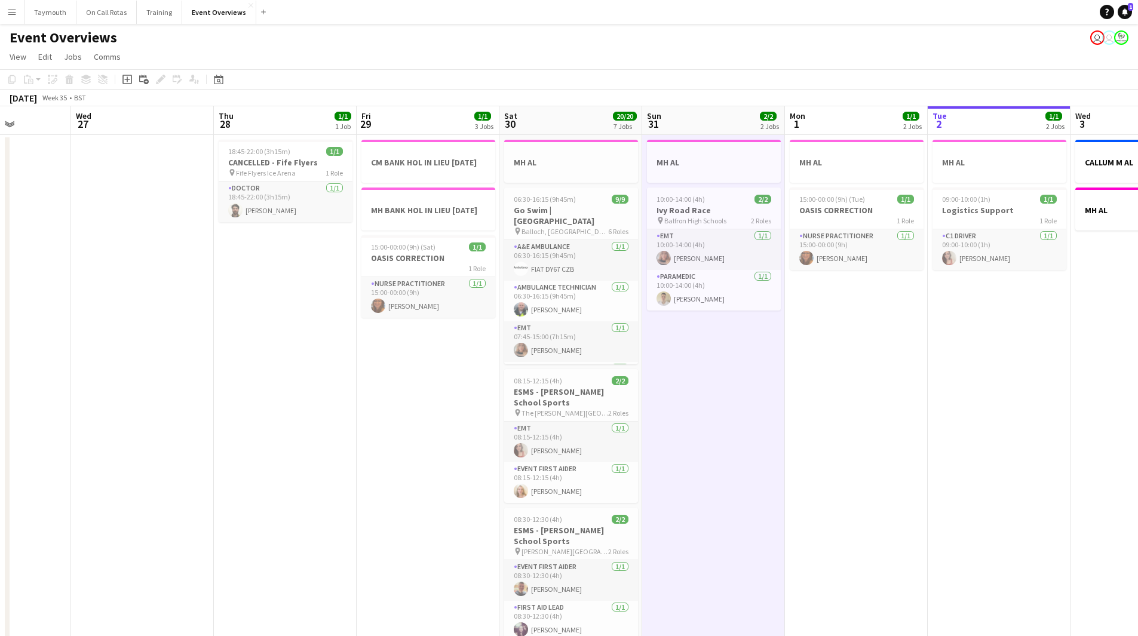
drag, startPoint x: 900, startPoint y: 417, endPoint x: 443, endPoint y: 374, distance: 459.4
click at [463, 383] on app-calendar-viewport "Sun 24 1/1 1 Job Mon 25 6/6 2 Jobs Tue 26 Wed 27 Thu 28 1/1 1 Job Fri 29 1/1 3 …" at bounding box center [569, 631] width 1138 height 1051
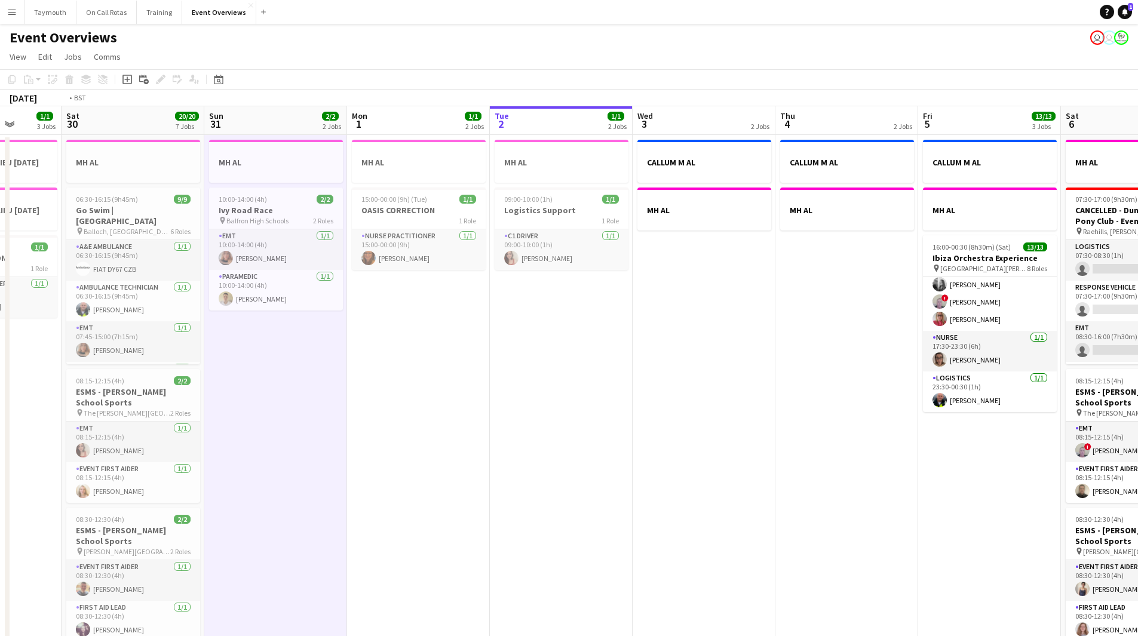
drag, startPoint x: 771, startPoint y: 418, endPoint x: 90, endPoint y: 368, distance: 682.5
click at [170, 380] on app-calendar-viewport "Wed 27 Thu 28 1/1 1 Job Fri 29 1/1 3 Jobs Sat 30 20/20 7 Jobs Sun 31 2/2 2 Jobs…" at bounding box center [569, 631] width 1138 height 1051
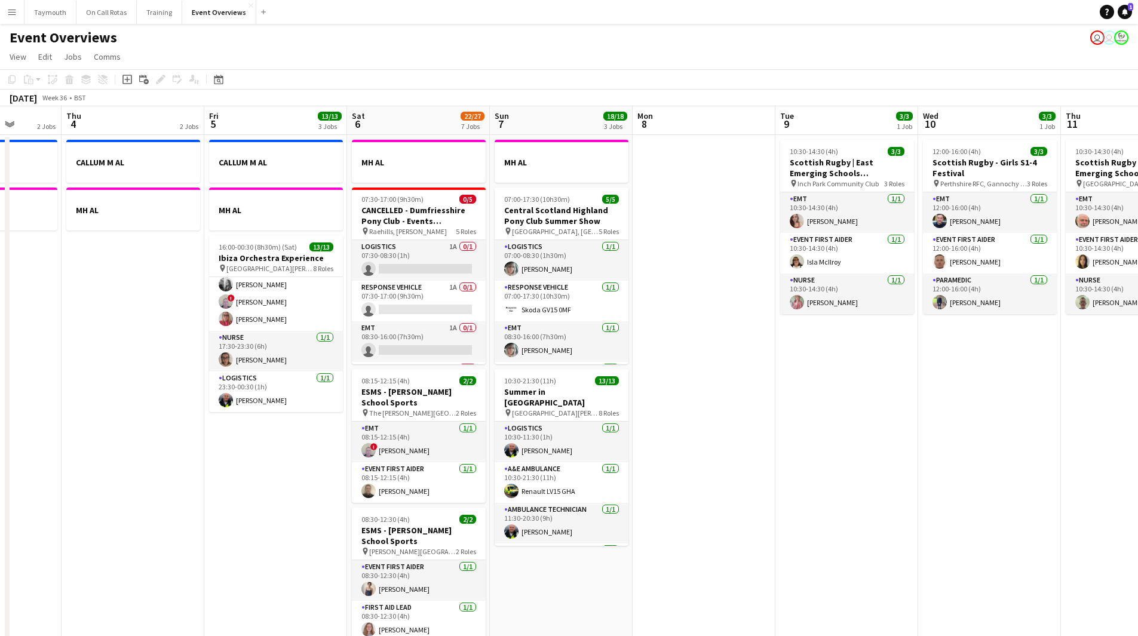
scroll to position [0, 296]
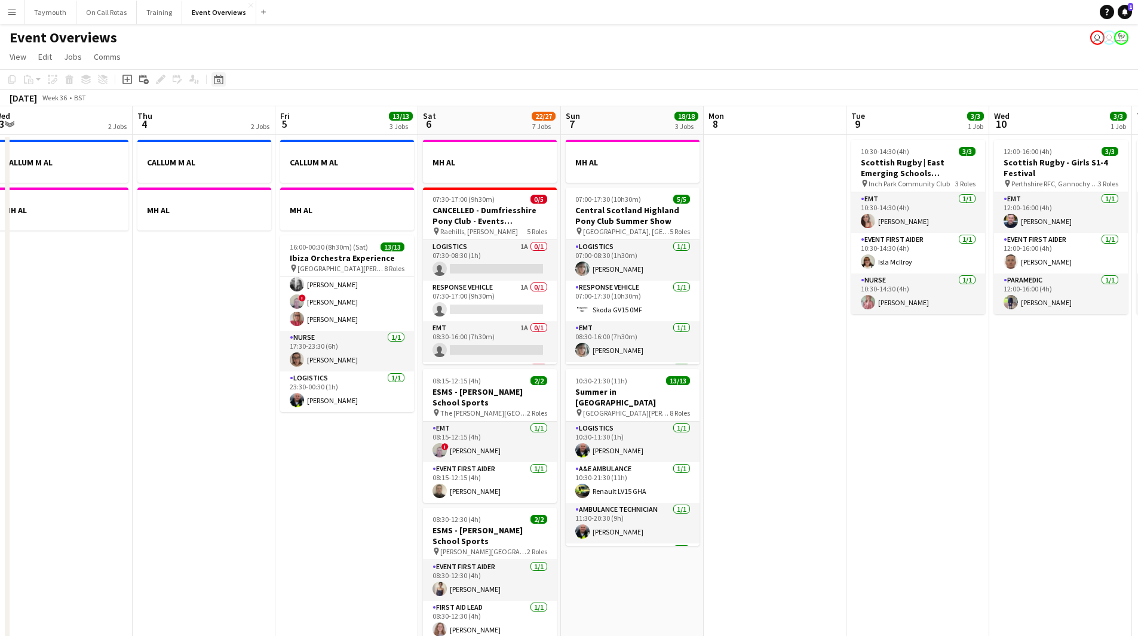
click at [225, 82] on div "Date picker" at bounding box center [218, 79] width 14 height 14
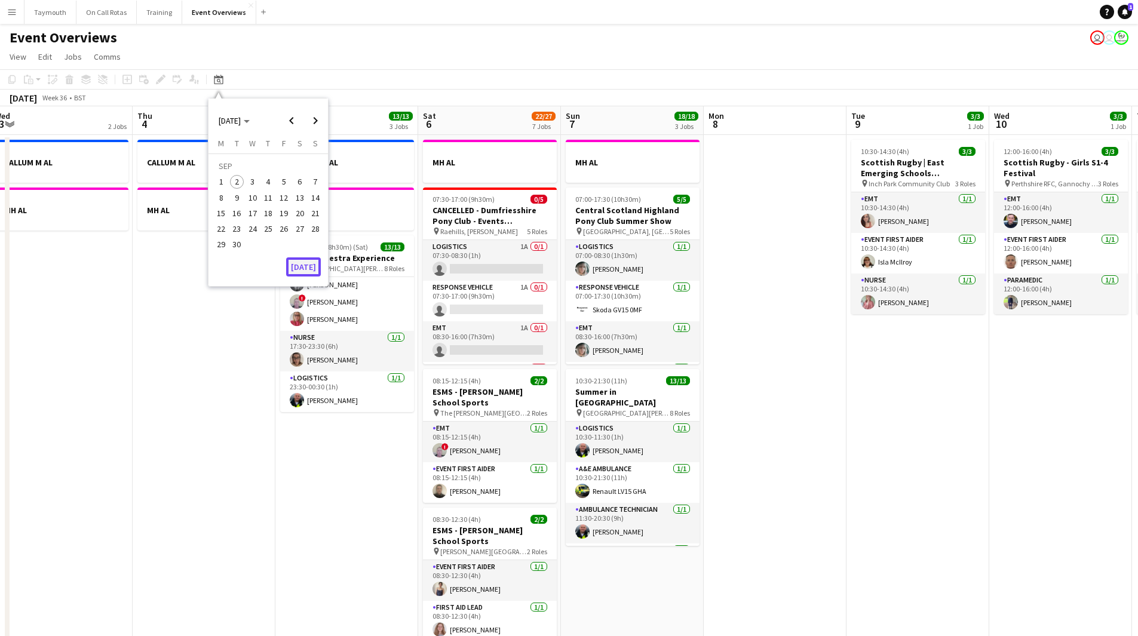
click at [300, 274] on button "[DATE]" at bounding box center [303, 266] width 35 height 19
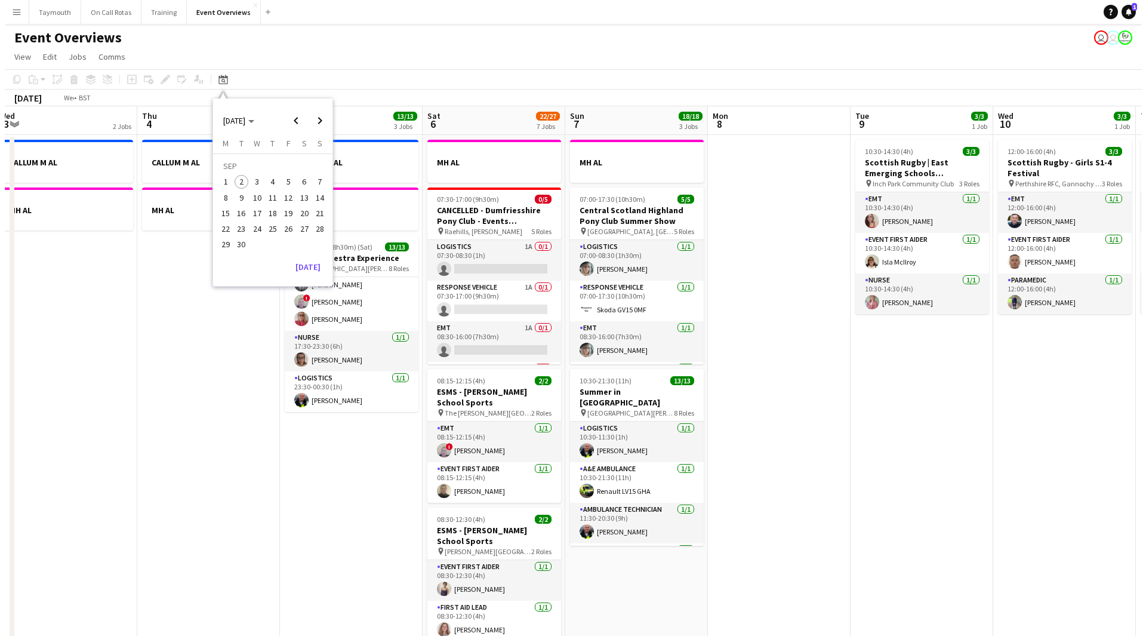
scroll to position [0, 411]
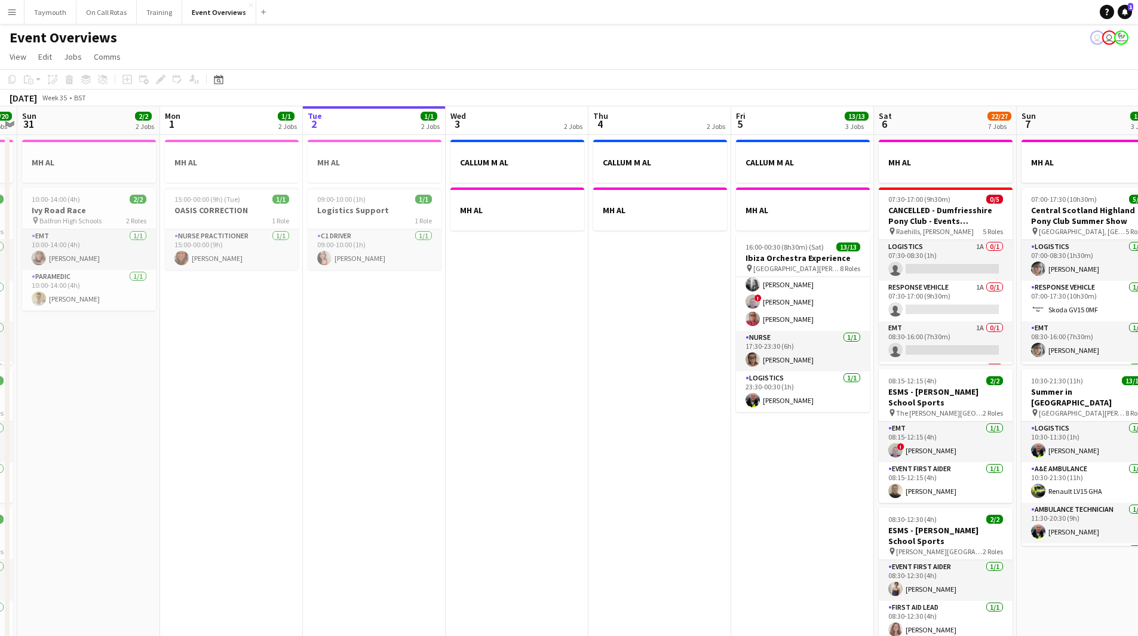
click at [18, 16] on button "Menu" at bounding box center [12, 12] width 24 height 24
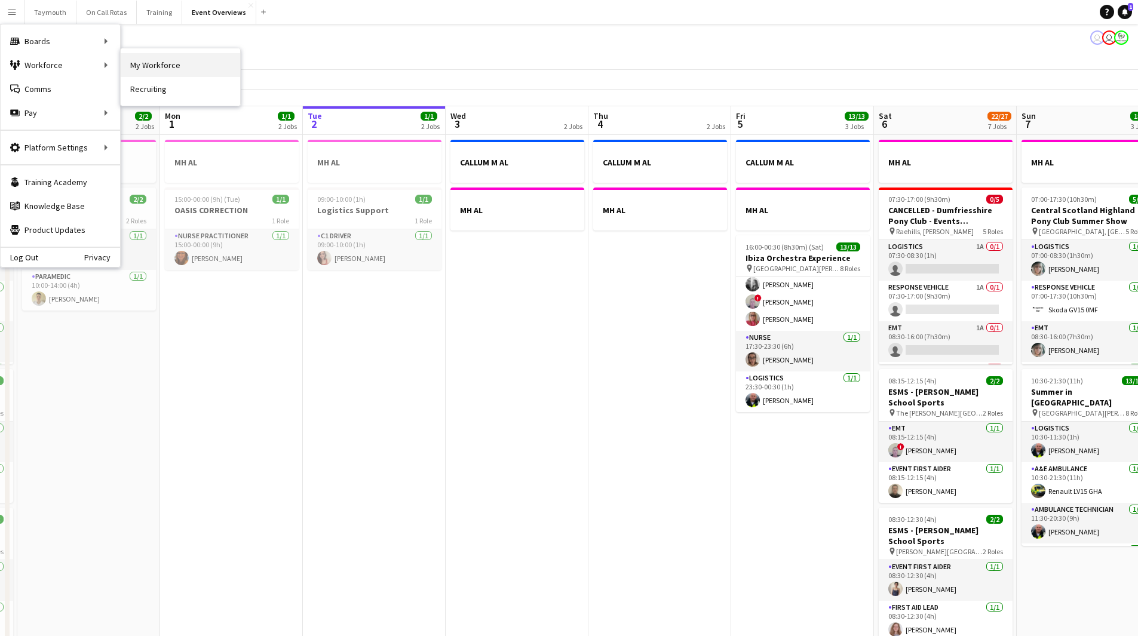
click at [147, 65] on link "My Workforce" at bounding box center [180, 65] width 119 height 24
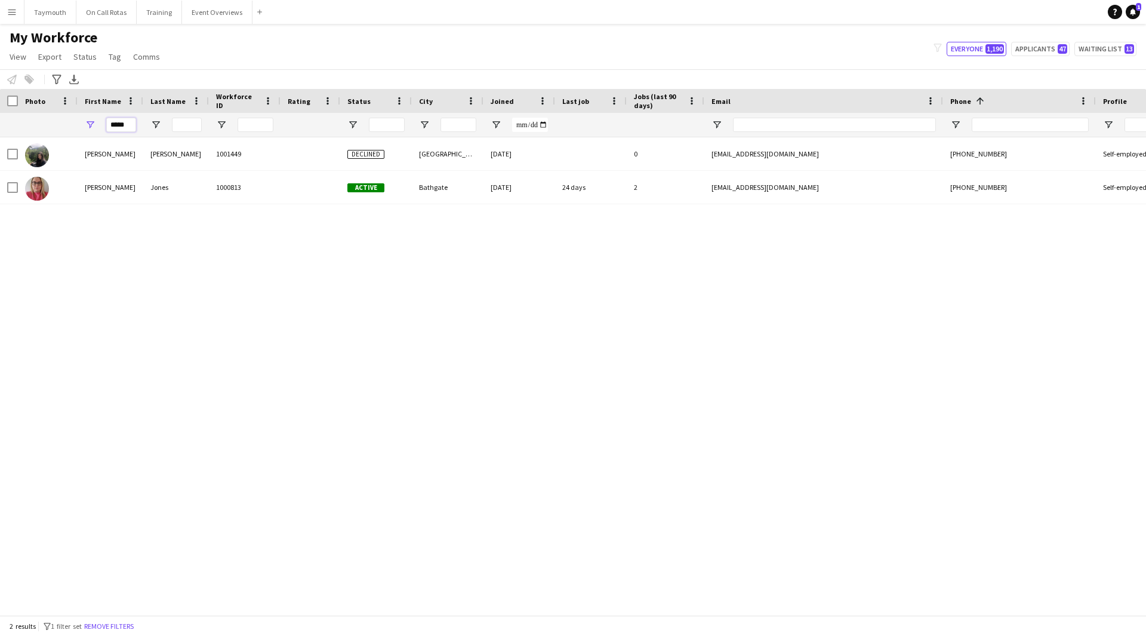
drag, startPoint x: 127, startPoint y: 122, endPoint x: -269, endPoint y: 82, distance: 398.5
click at [0, 82] on html "Menu Boards Boards Boards All jobs Status Workforce Workforce My Workforce Recr…" at bounding box center [573, 318] width 1146 height 636
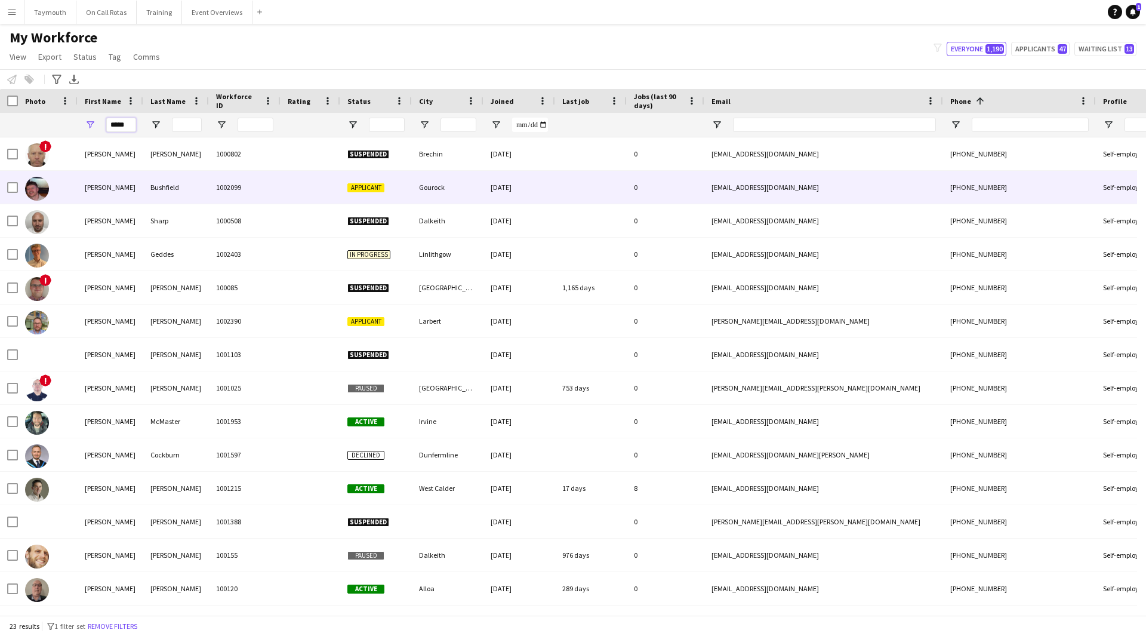
type input "*****"
click at [184, 180] on div "Bushfield" at bounding box center [176, 187] width 66 height 33
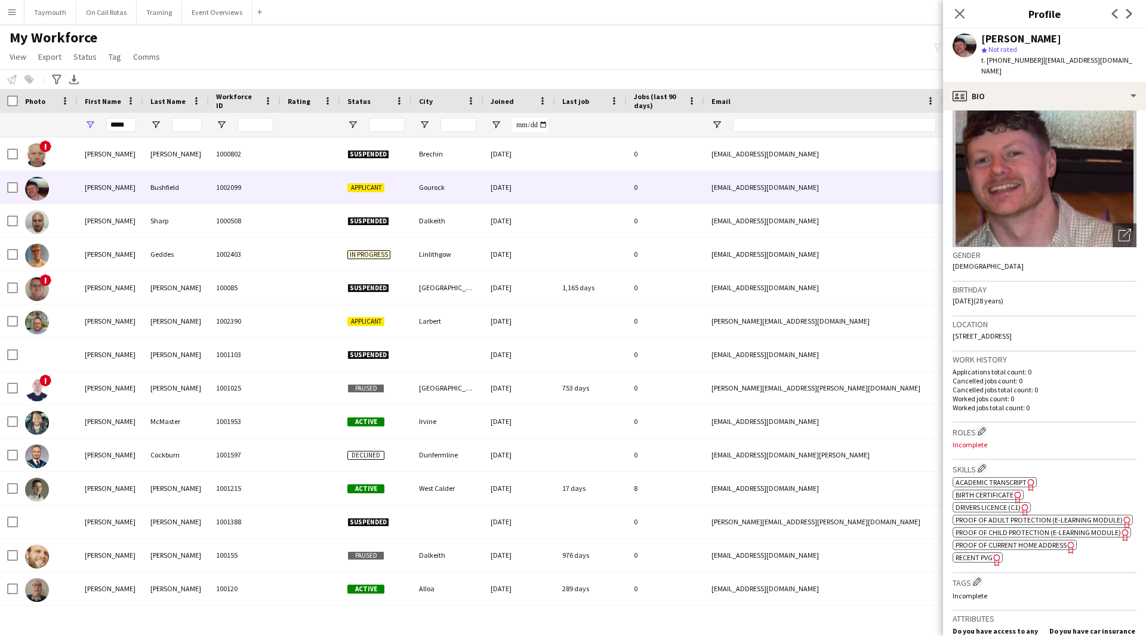
scroll to position [119, 0]
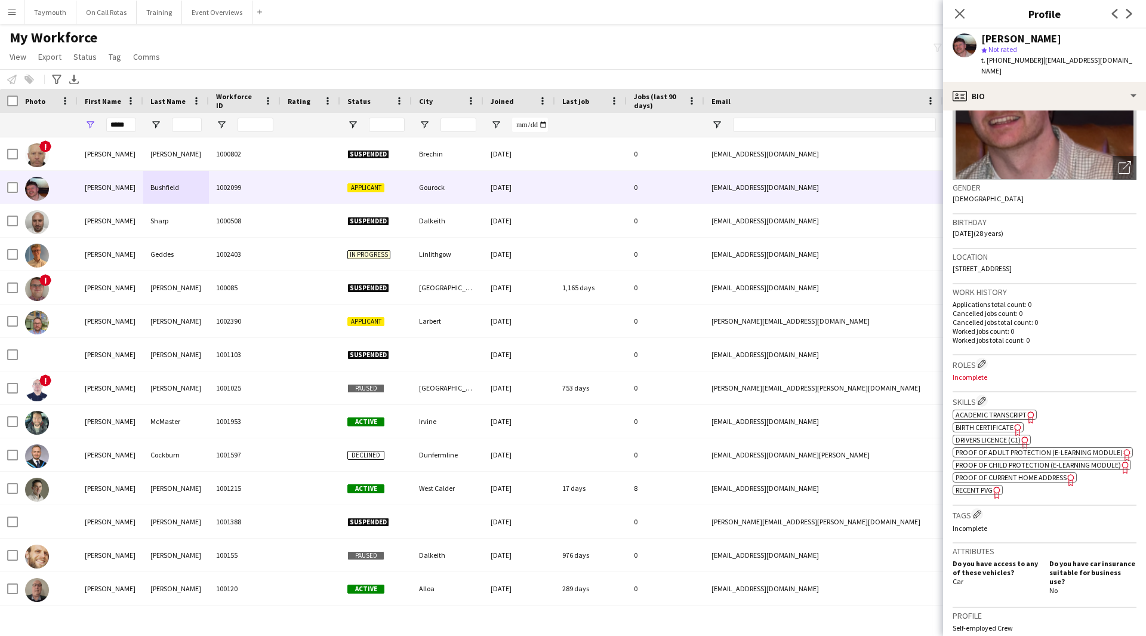
click at [1021, 410] on span "Academic Transcript" at bounding box center [991, 414] width 71 height 9
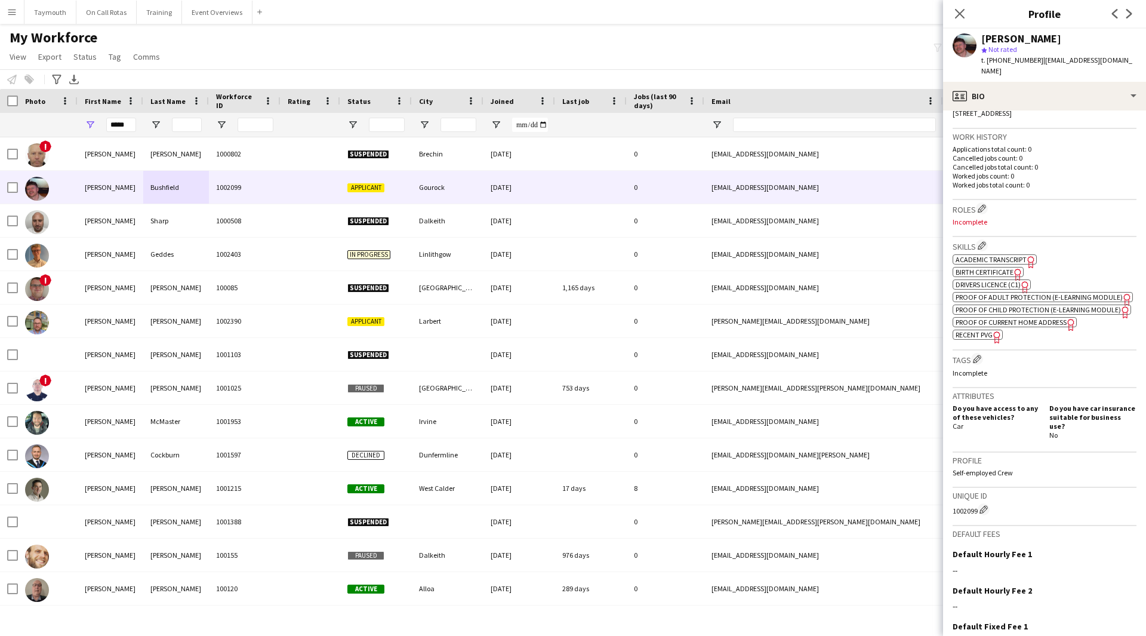
scroll to position [373, 0]
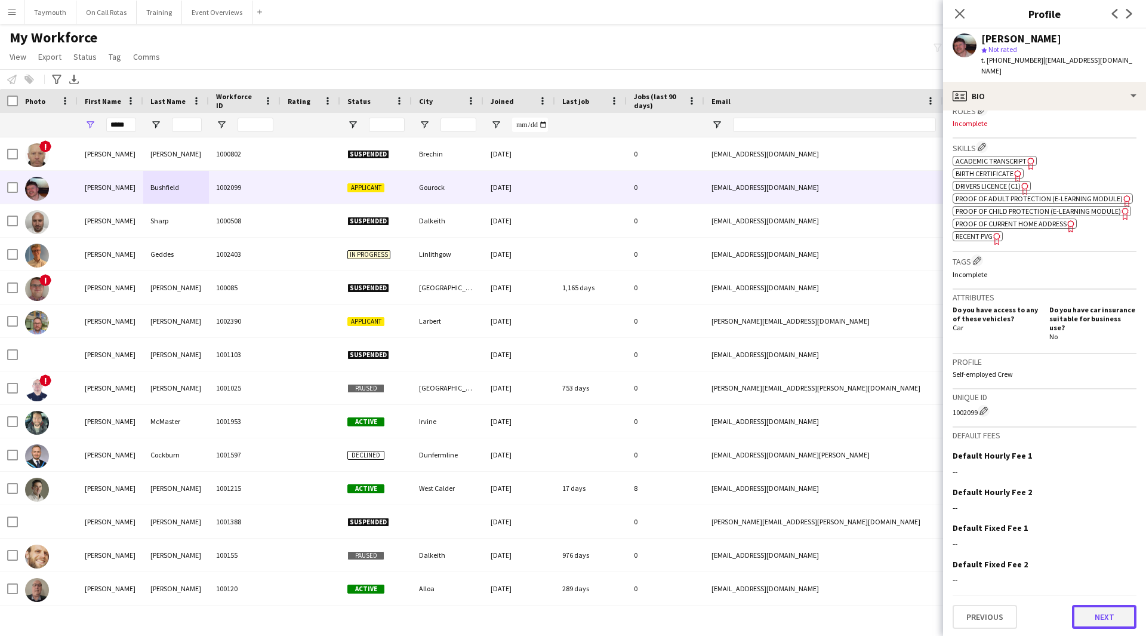
click at [1107, 611] on button "Next" at bounding box center [1104, 617] width 64 height 24
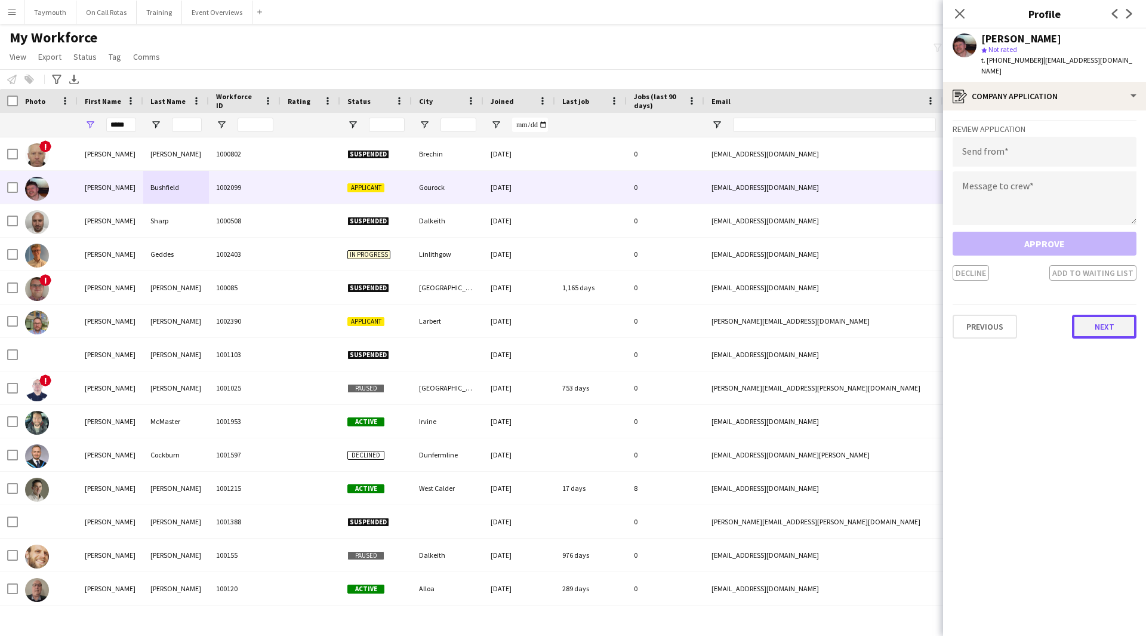
click at [1099, 321] on button "Next" at bounding box center [1104, 327] width 64 height 24
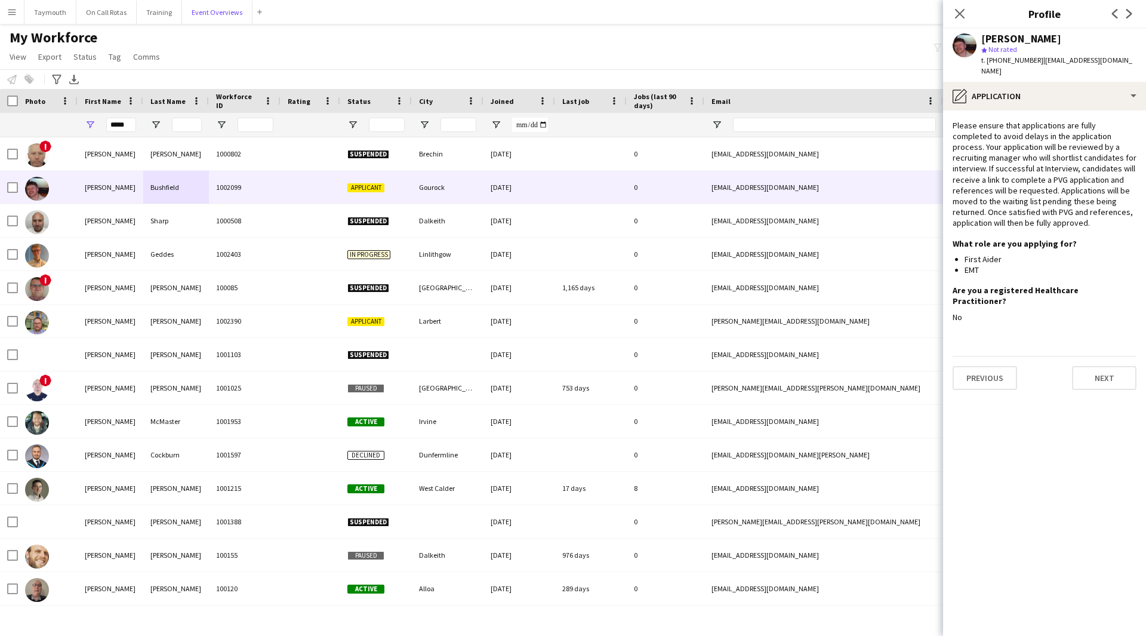
click at [208, 5] on button "Event Overviews Close" at bounding box center [217, 12] width 70 height 23
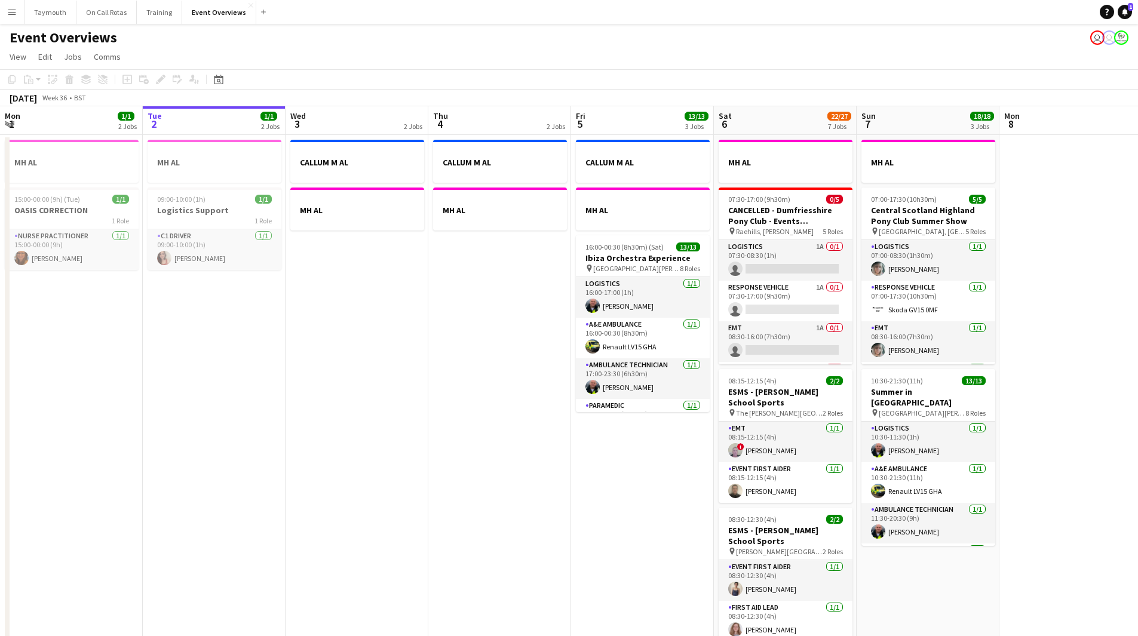
scroll to position [0, 348]
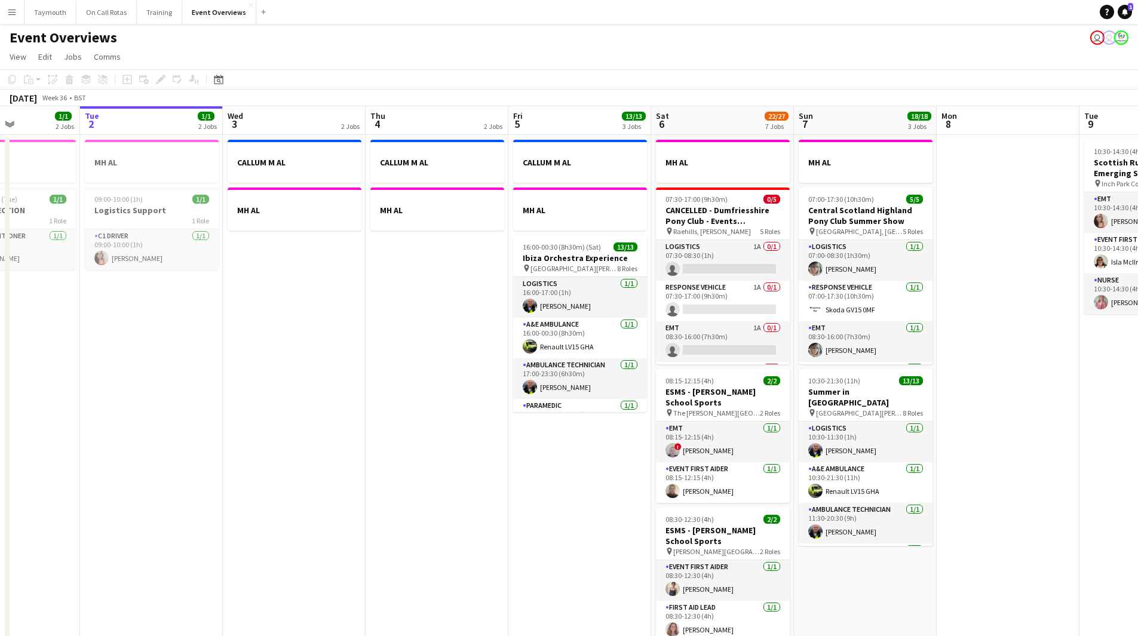
drag, startPoint x: 401, startPoint y: 408, endPoint x: 53, endPoint y: 448, distance: 350.3
click at [53, 448] on app-calendar-viewport "Sat 30 20/20 7 Jobs Sun 31 2/2 2 Jobs Mon 1 1/1 2 Jobs Tue 2 1/1 2 Jobs Wed 3 2…" at bounding box center [569, 631] width 1138 height 1051
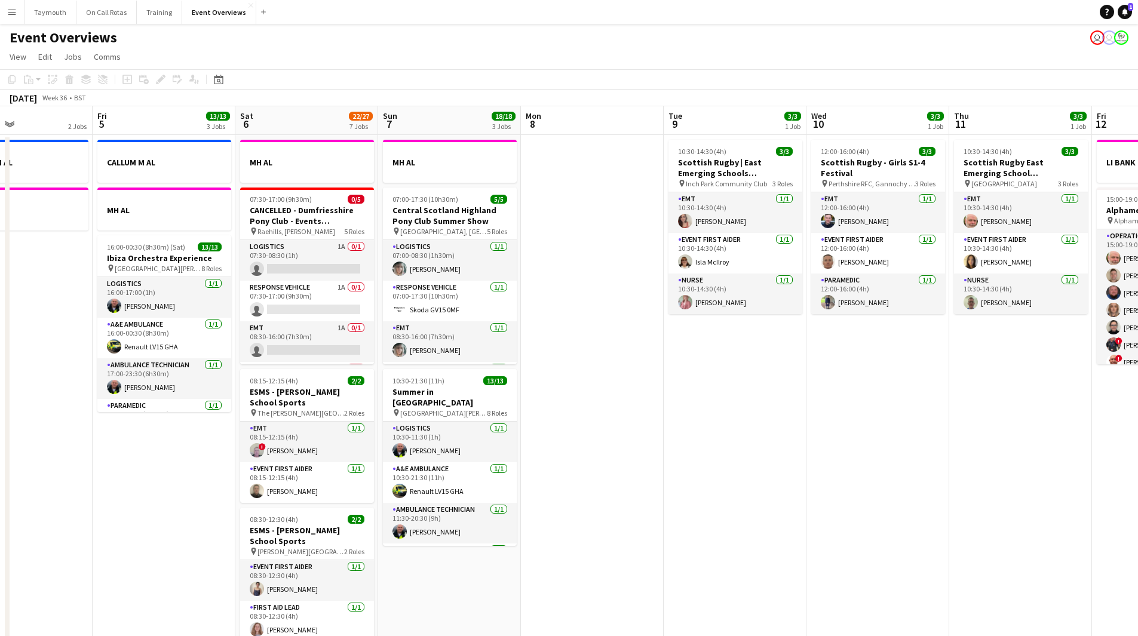
drag, startPoint x: 972, startPoint y: 443, endPoint x: 412, endPoint y: 530, distance: 566.8
click at [412, 530] on app-calendar-viewport "Mon 1 1/1 2 Jobs Tue 2 1/1 2 Jobs Wed 3 2 Jobs Thu 4 2 Jobs Fri 5 13/13 3 Jobs …" at bounding box center [569, 631] width 1138 height 1051
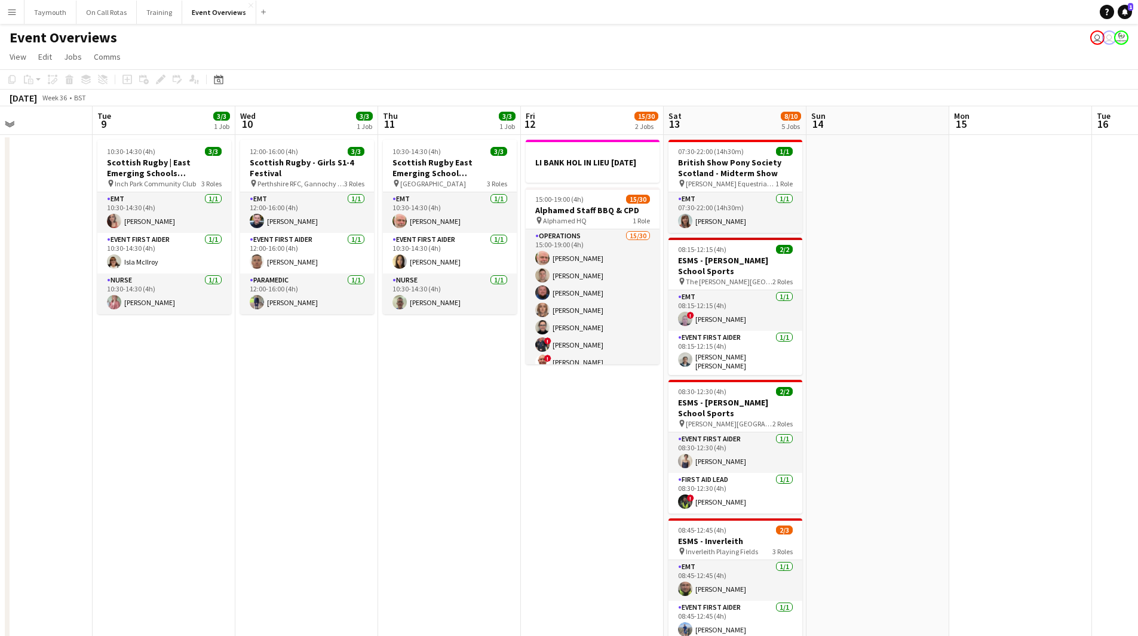
scroll to position [0, 337]
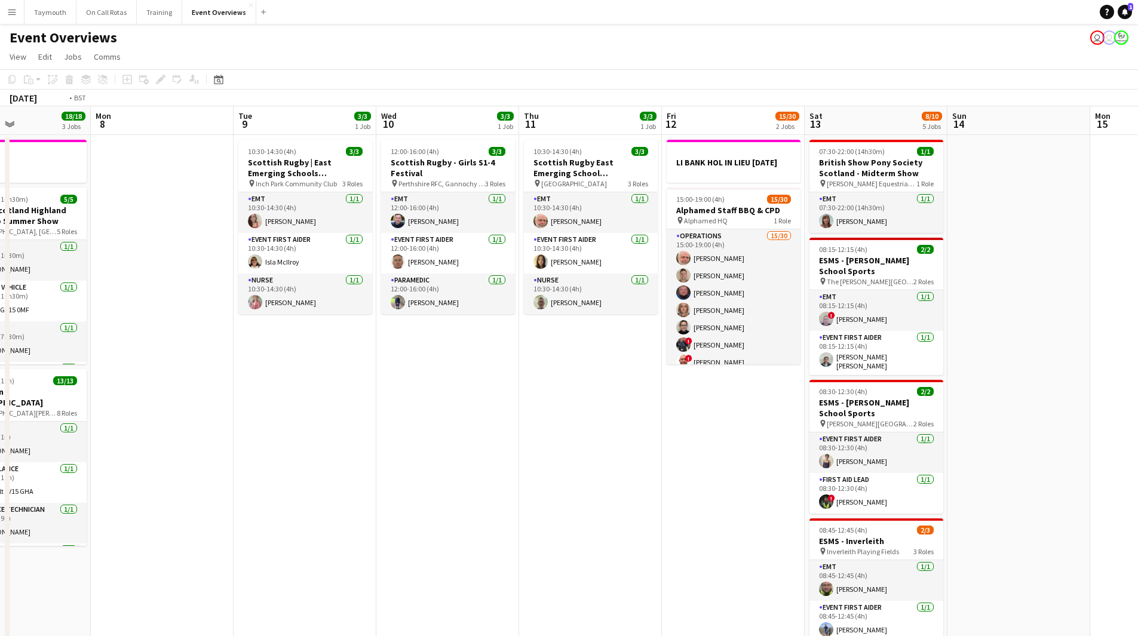
click at [331, 367] on app-calendar-viewport "Fri 5 13/13 3 Jobs Sat 6 22/27 7 Jobs Sun 7 18/18 3 Jobs Mon 8 Tue 9 3/3 1 Job …" at bounding box center [569, 631] width 1138 height 1051
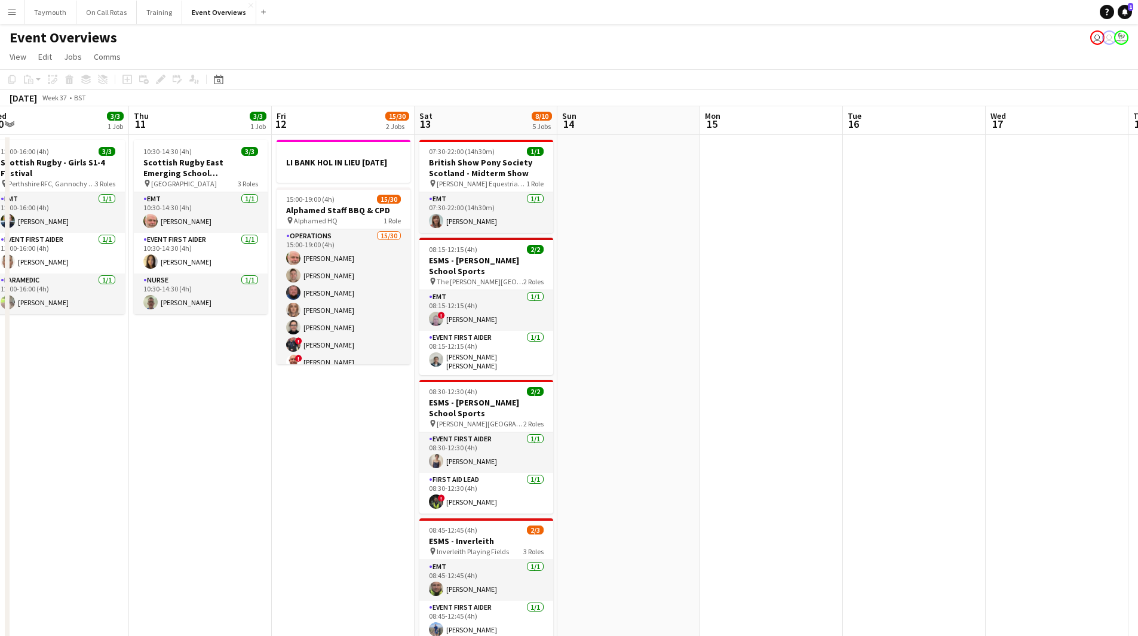
drag, startPoint x: 453, startPoint y: 479, endPoint x: 269, endPoint y: 487, distance: 184.7
click at [269, 487] on app-calendar-viewport "Sun 7 18/18 3 Jobs Mon 8 Tue 9 3/3 1 Job Wed 10 3/3 1 Job Thu 11 3/3 1 Job Fri …" at bounding box center [569, 631] width 1138 height 1051
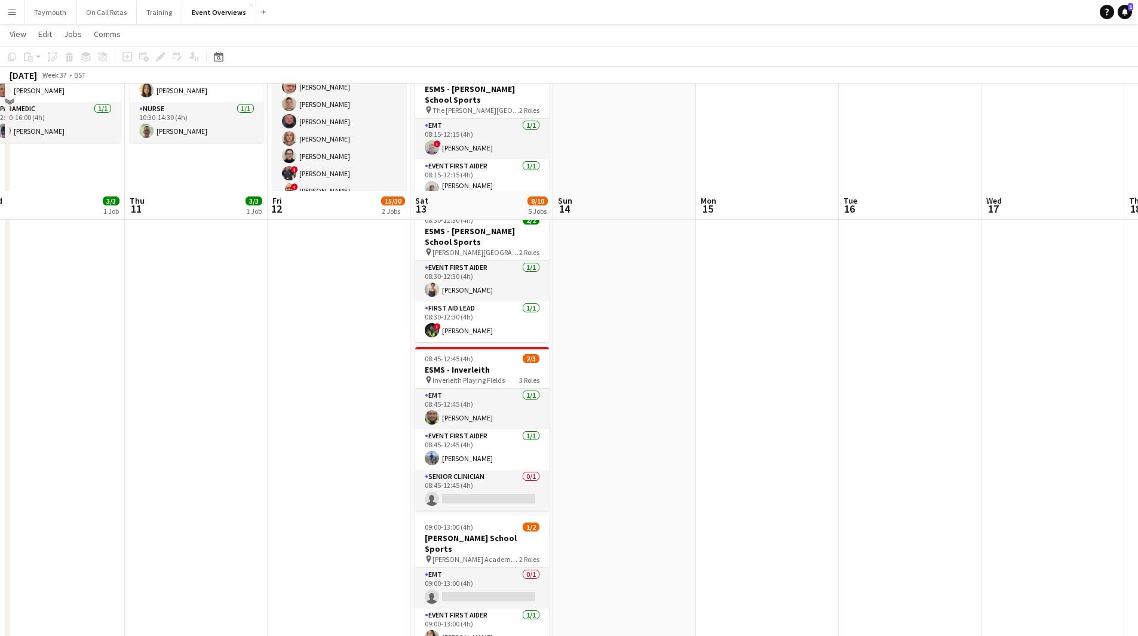
scroll to position [0, 0]
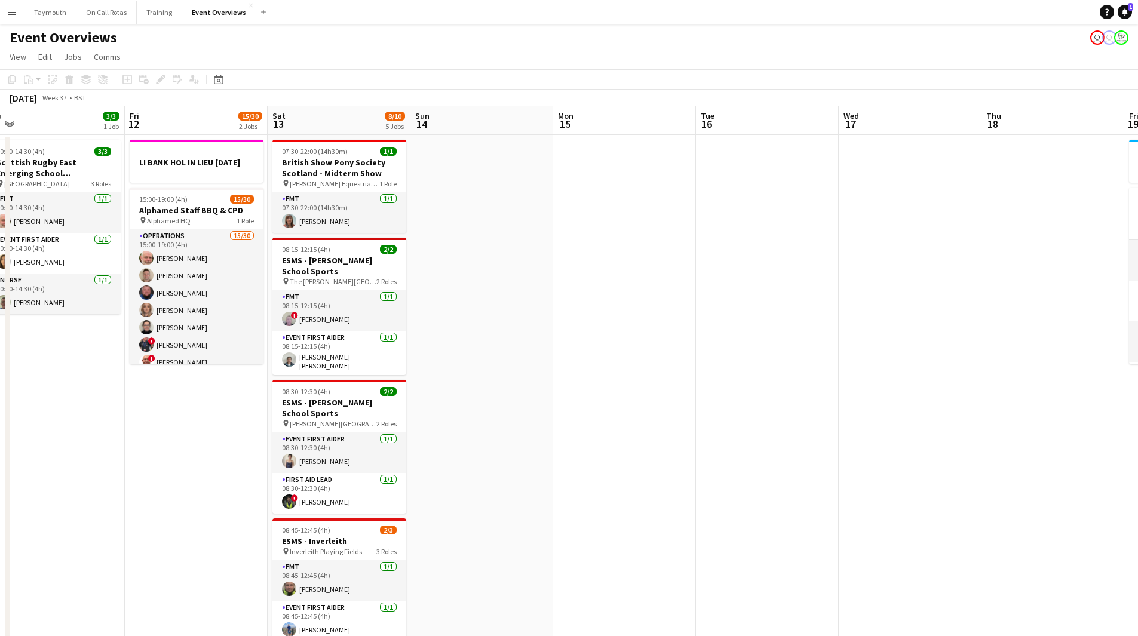
drag, startPoint x: 682, startPoint y: 400, endPoint x: 524, endPoint y: 358, distance: 163.1
click at [411, 391] on app-calendar-viewport "Mon 8 Tue 9 3/3 1 Job Wed 10 3/3 1 Job Thu 11 3/3 1 Job Fri 12 15/30 2 Jobs Sat…" at bounding box center [569, 631] width 1138 height 1051
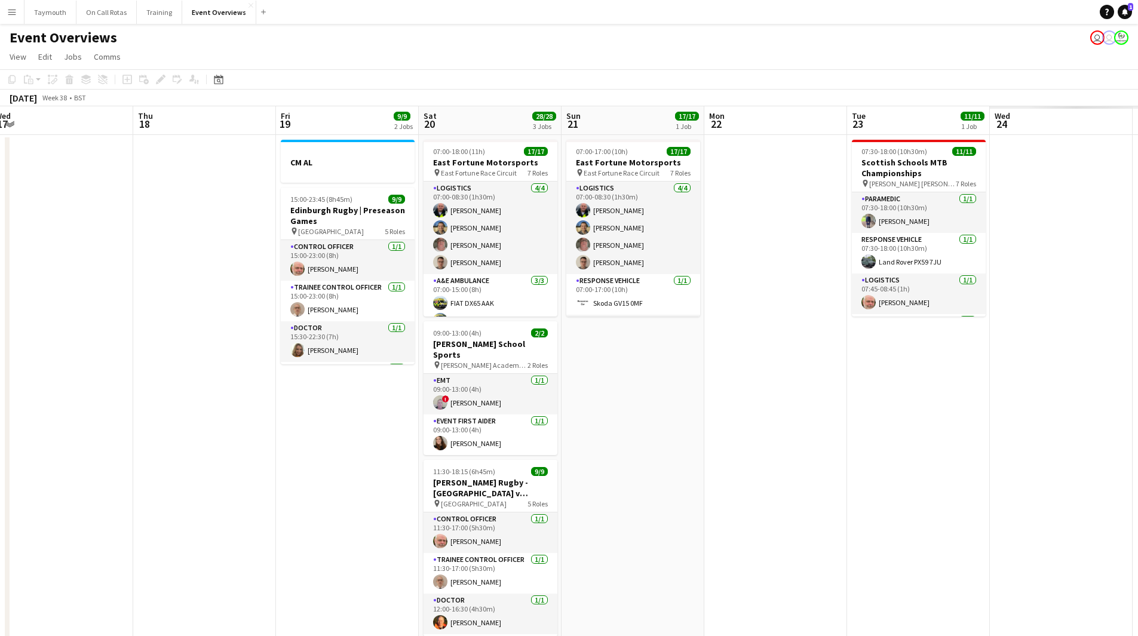
drag, startPoint x: 724, startPoint y: 364, endPoint x: 104, endPoint y: 423, distance: 622.0
click at [104, 423] on app-calendar-viewport "Sun 14 Mon 15 Tue 16 Wed 17 Thu 18 Fri 19 9/9 2 Jobs Sat 20 28/28 3 Jobs Sun 21…" at bounding box center [569, 631] width 1138 height 1051
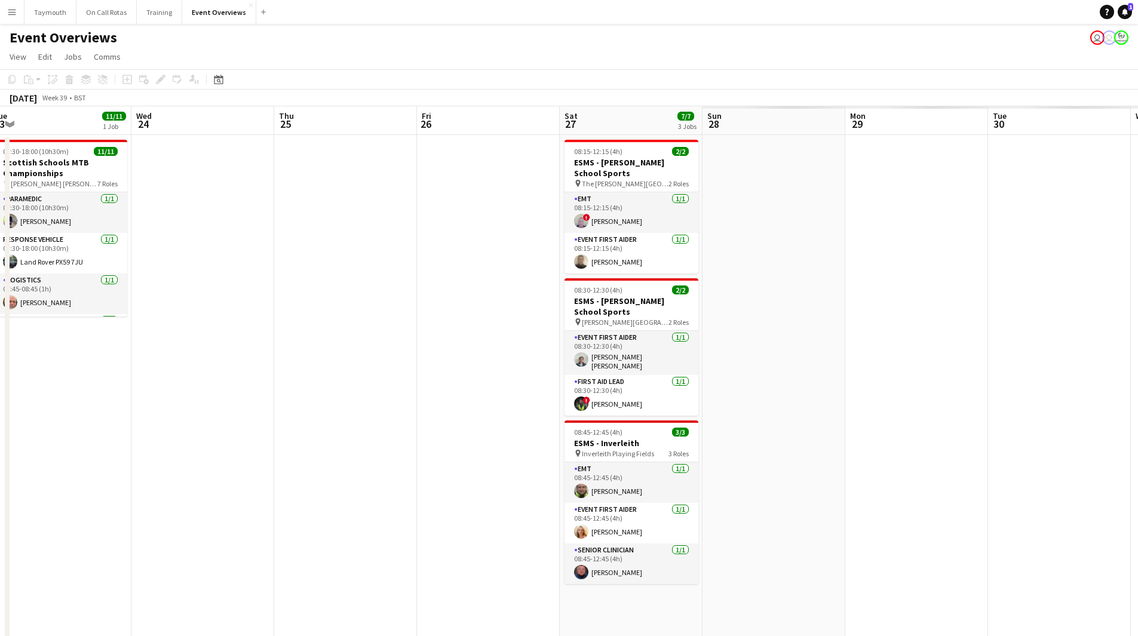
drag, startPoint x: 1043, startPoint y: 427, endPoint x: 233, endPoint y: 487, distance: 811.3
click at [236, 488] on app-calendar-viewport "Sat 20 28/28 3 Jobs Sun 21 17/17 1 Job Mon 22 Tue 23 11/11 1 Job Wed 24 Thu 25 …" at bounding box center [569, 631] width 1138 height 1051
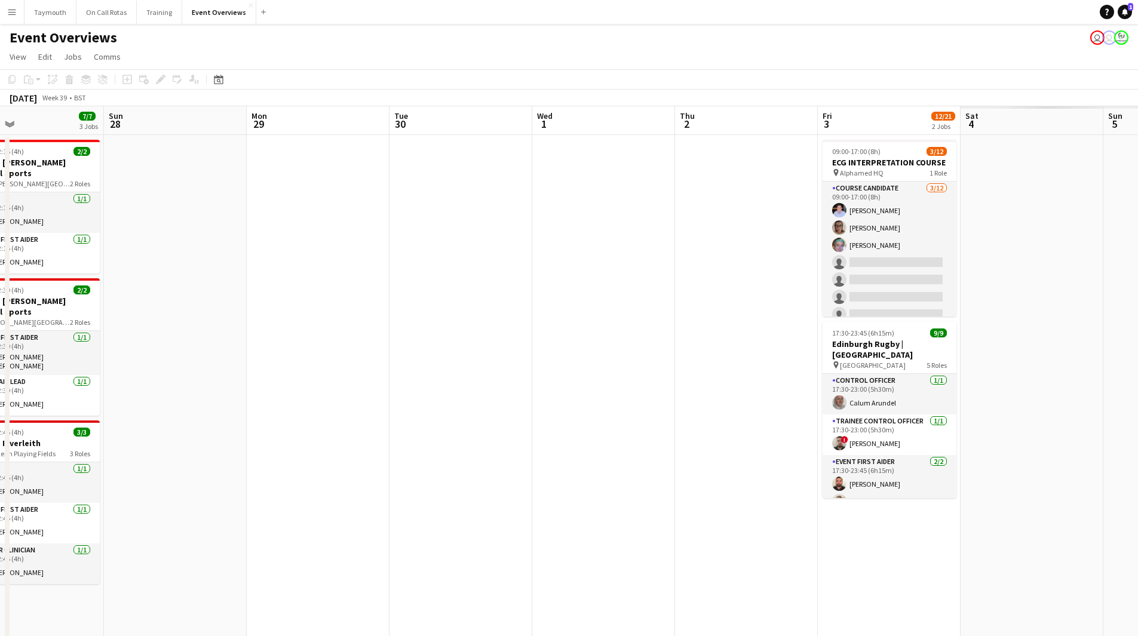
drag, startPoint x: 736, startPoint y: 442, endPoint x: 136, endPoint y: 485, distance: 602.2
click at [136, 485] on app-calendar-viewport "Wed 24 Thu 25 Fri 26 Sat 27 7/7 3 Jobs Sun 28 Mon 29 Tue 30 Wed 1 Thu 2 Fri 3 1…" at bounding box center [569, 631] width 1138 height 1051
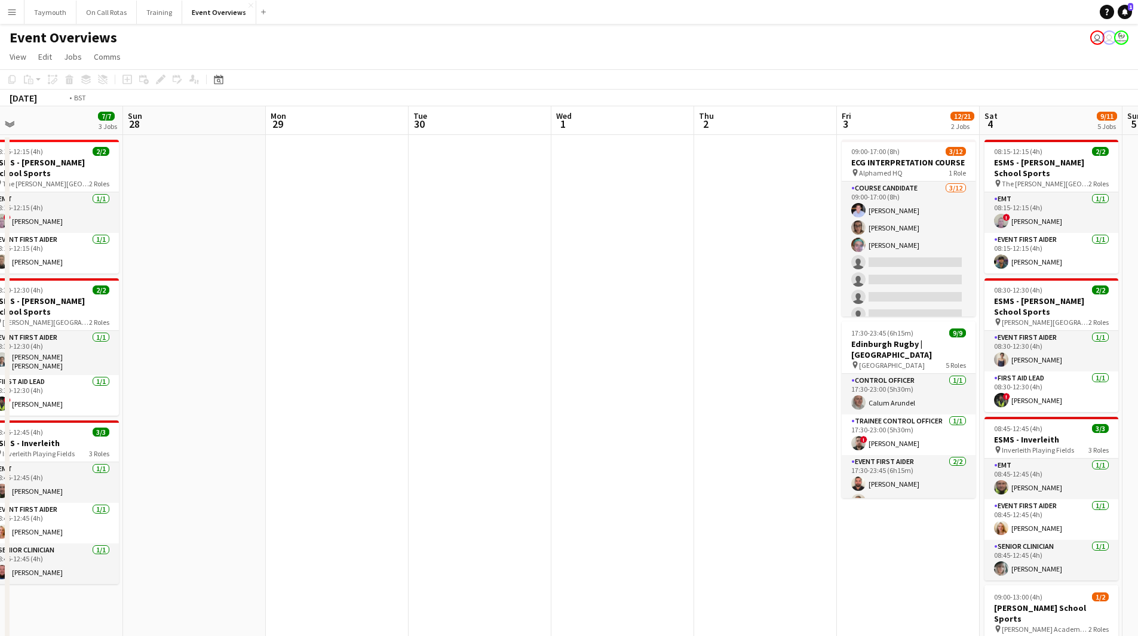
drag, startPoint x: 424, startPoint y: 503, endPoint x: 141, endPoint y: 505, distance: 283.0
click at [141, 505] on app-calendar-viewport "Thu 25 Fri 26 Sat 27 7/7 3 Jobs Sun 28 Mon 29 Tue 30 Wed 1 Thu 2 Fri 3 12/21 2 …" at bounding box center [569, 631] width 1138 height 1051
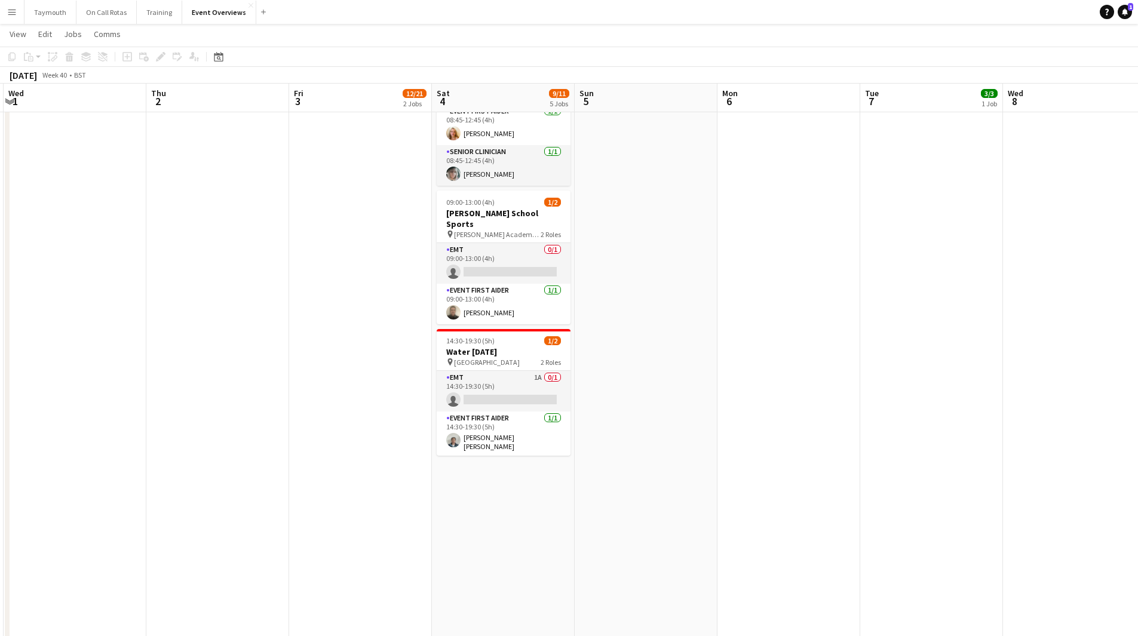
scroll to position [520, 0]
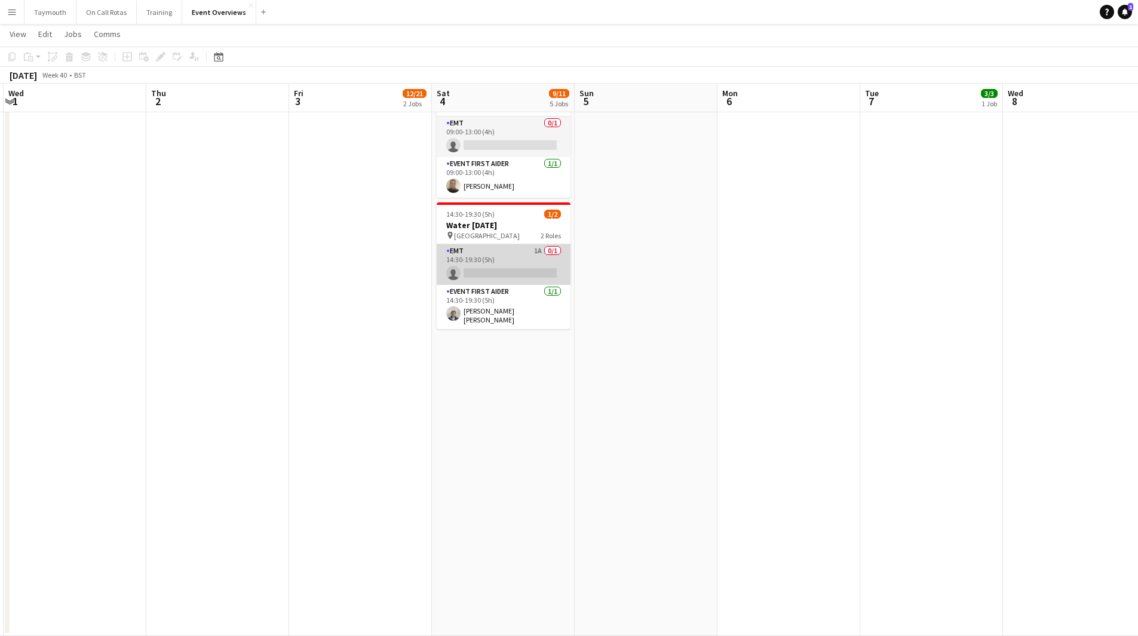
drag, startPoint x: 503, startPoint y: 256, endPoint x: 564, endPoint y: 244, distance: 62.0
click at [503, 256] on app-card-role "EMT 1A 0/1 14:30-19:30 (5h) single-neutral-actions" at bounding box center [503, 264] width 134 height 41
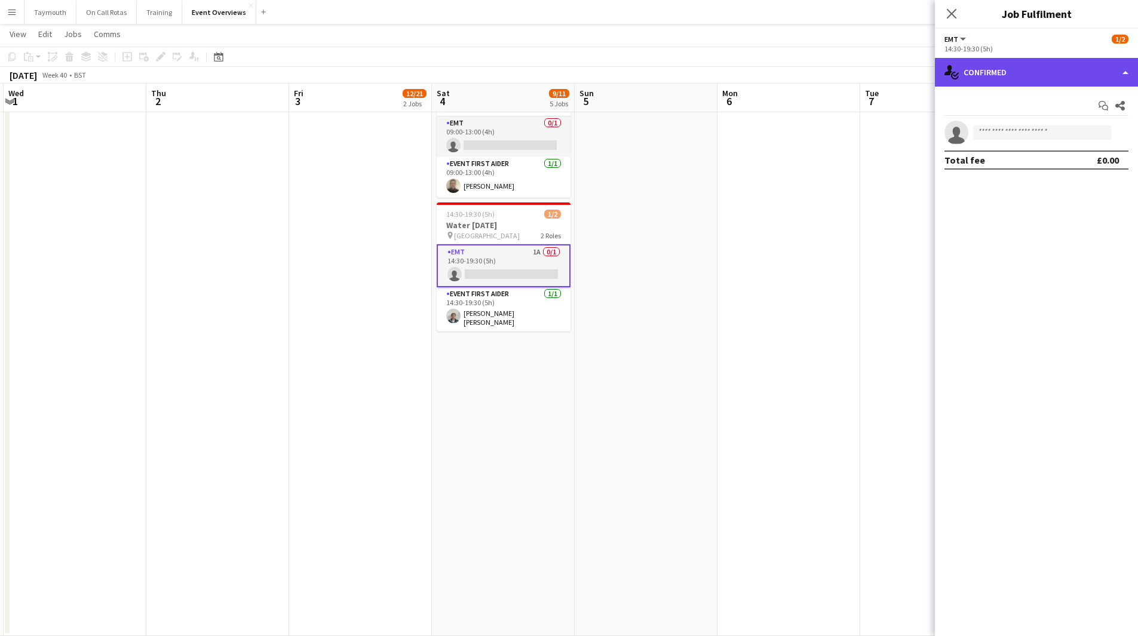
click at [1061, 62] on div "single-neutral-actions-check-2 Confirmed" at bounding box center [1035, 72] width 203 height 29
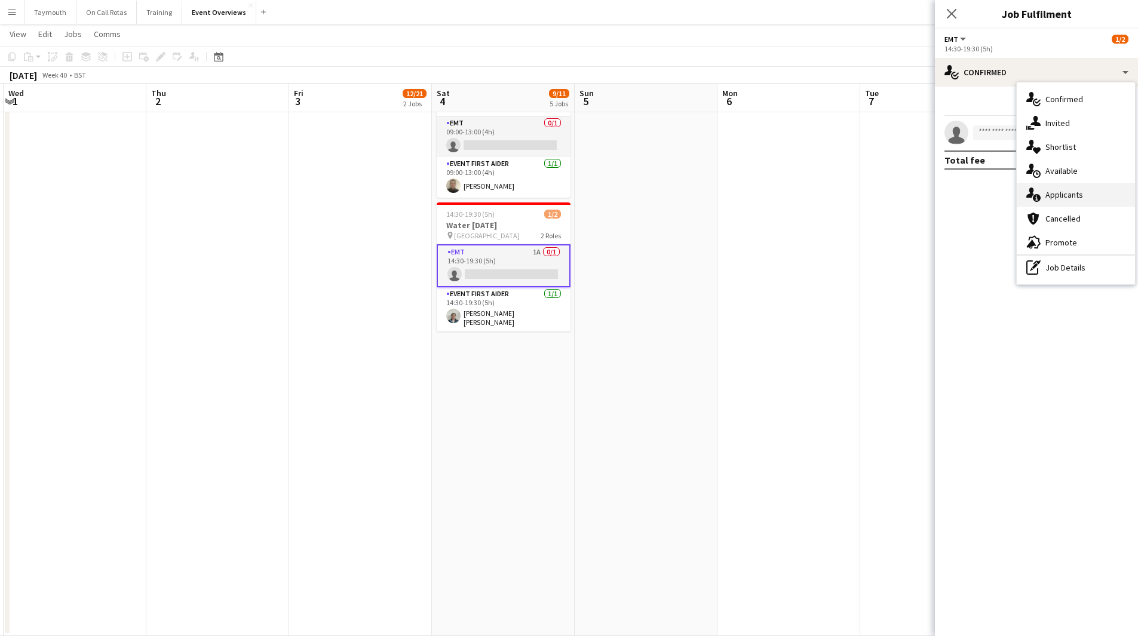
click at [1069, 198] on span "Applicants" at bounding box center [1064, 194] width 38 height 11
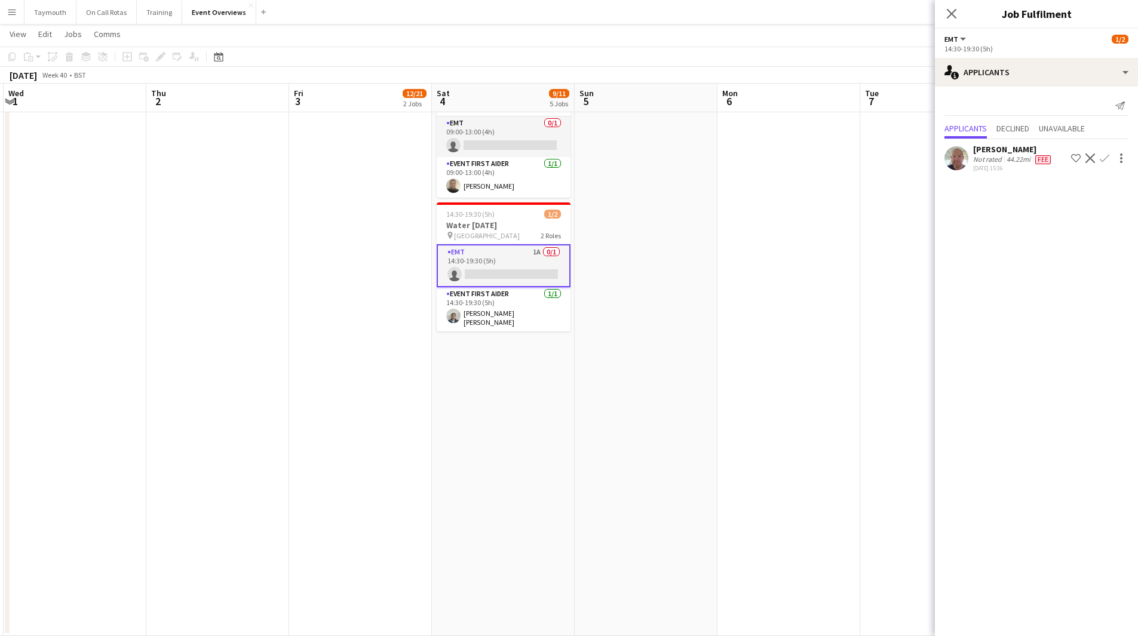
click at [1006, 161] on div "44.22mi" at bounding box center [1018, 160] width 29 height 10
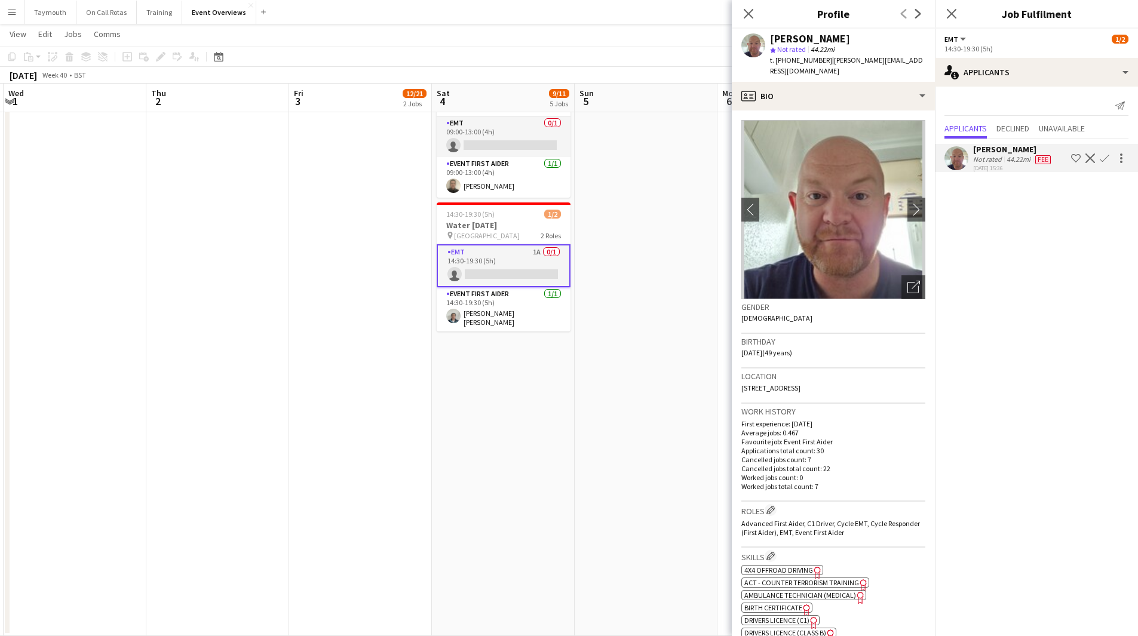
click at [1104, 160] on app-icon "Confirm" at bounding box center [1104, 158] width 10 height 10
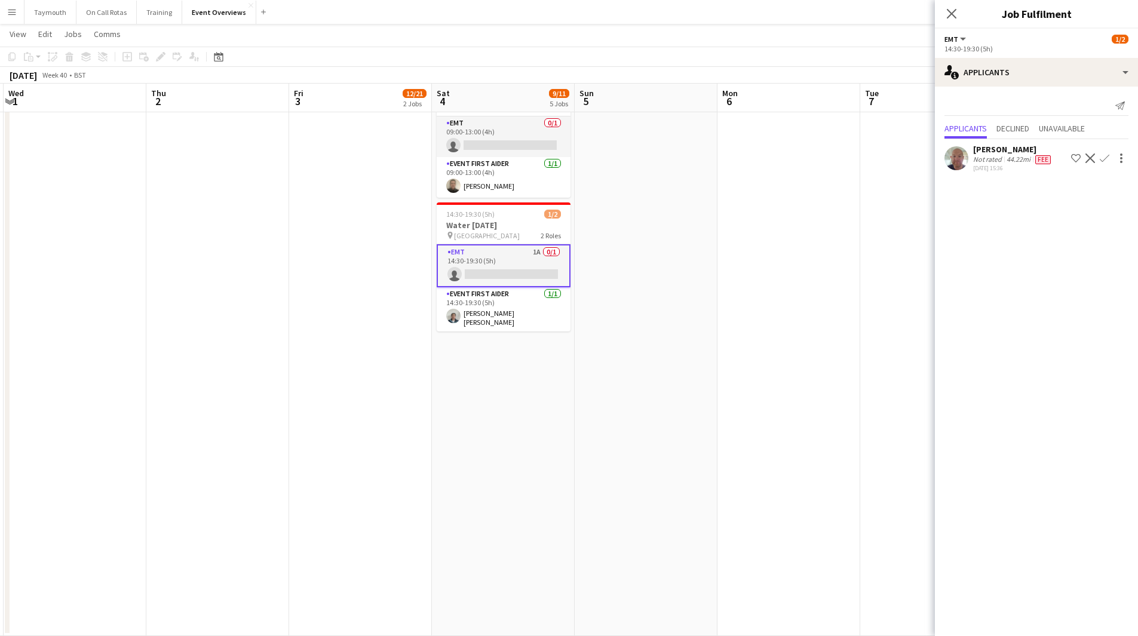
click at [1015, 165] on div "01-09-2025 15:36" at bounding box center [1013, 168] width 80 height 8
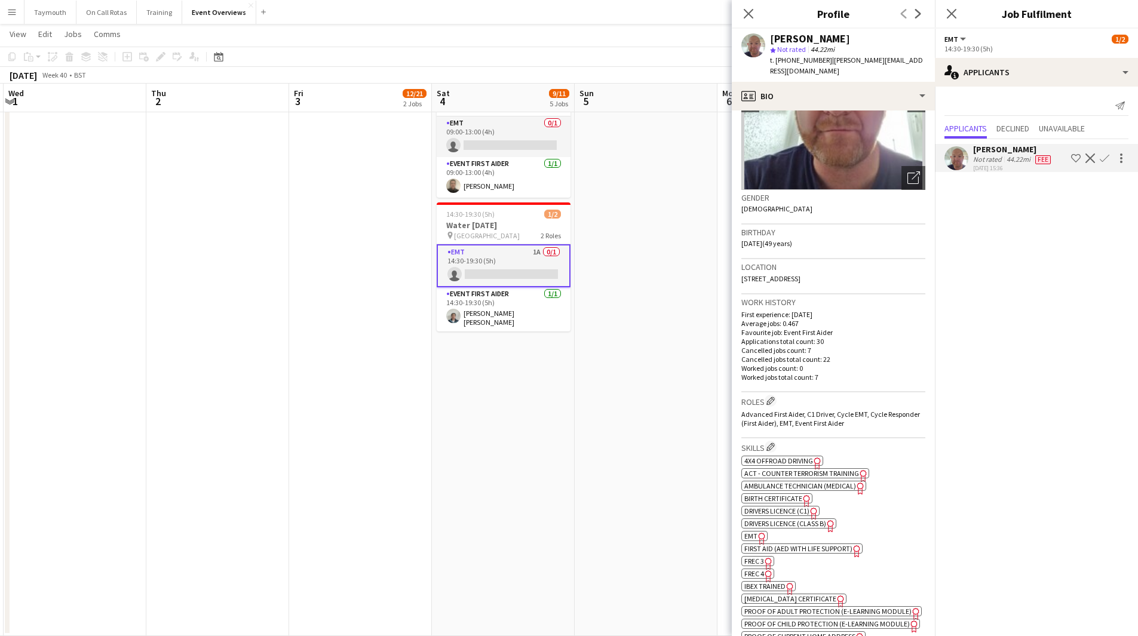
scroll to position [119, 0]
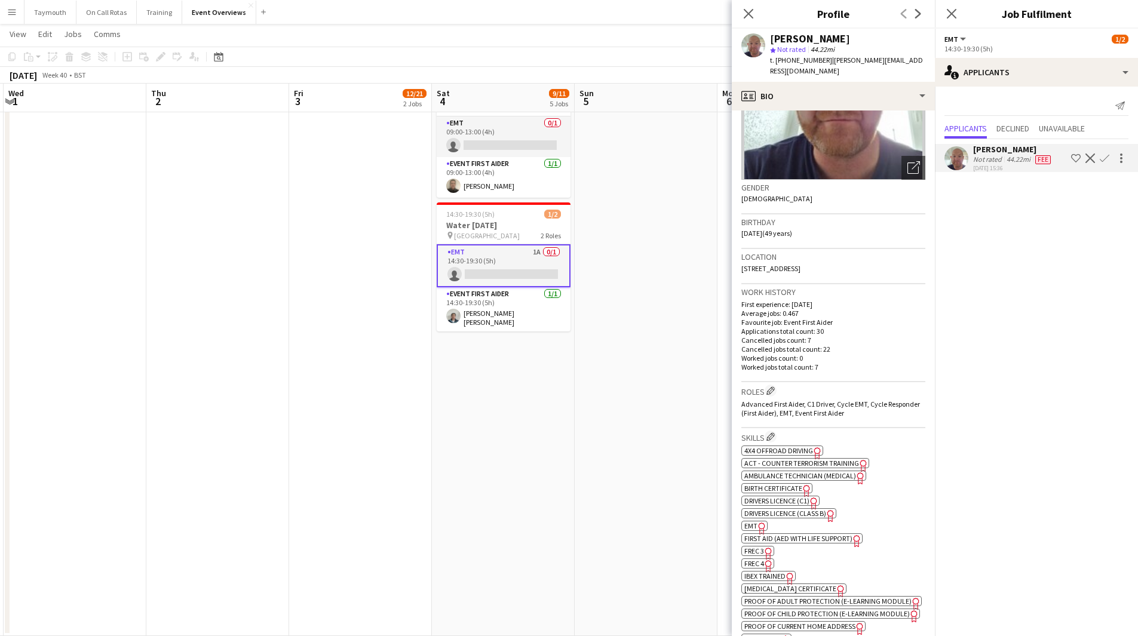
click at [756, 522] on icon "Freelancer has uploaded a photo validation of skill. Click to see" at bounding box center [761, 528] width 13 height 13
click at [1103, 161] on app-icon "Confirm" at bounding box center [1104, 158] width 10 height 10
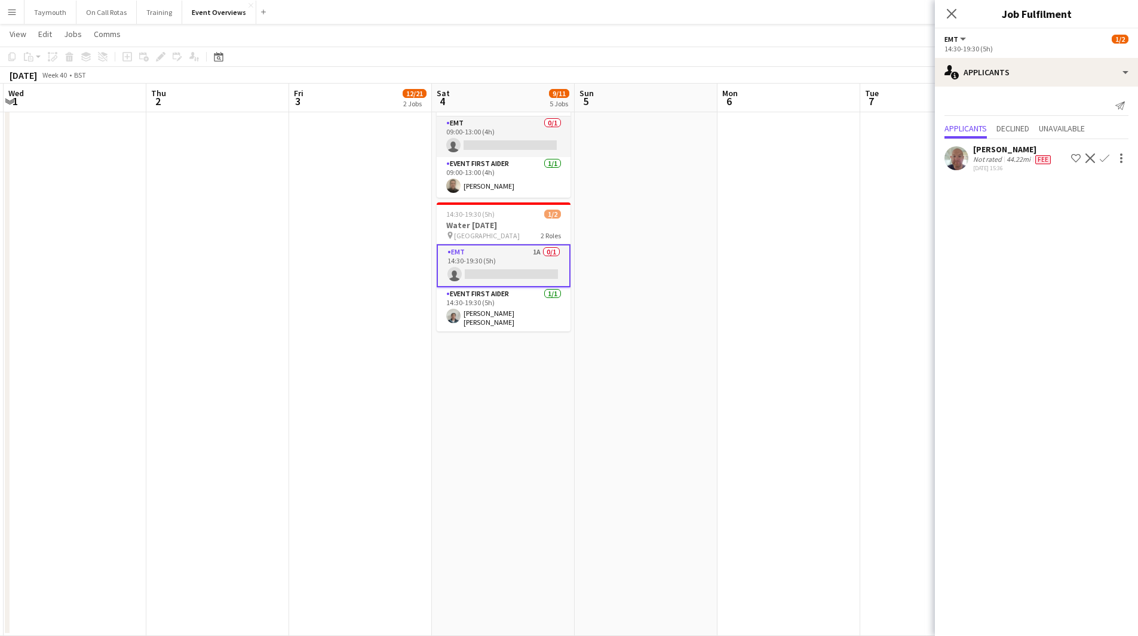
click at [1104, 159] on app-icon "Confirm" at bounding box center [1104, 158] width 10 height 10
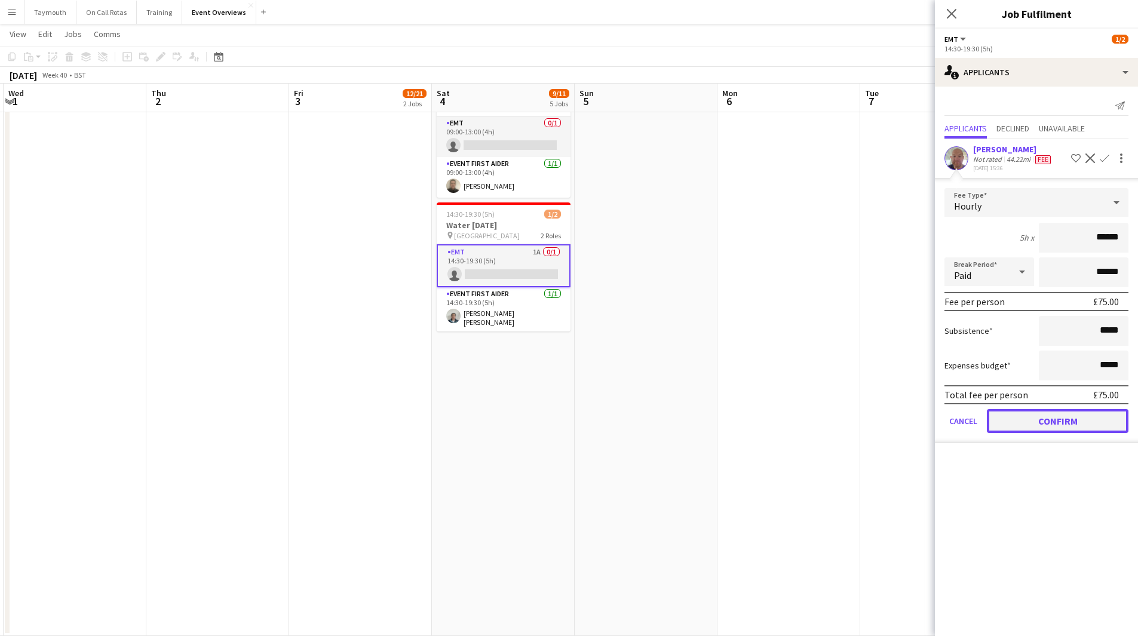
click at [1045, 426] on button "Confirm" at bounding box center [1057, 421] width 142 height 24
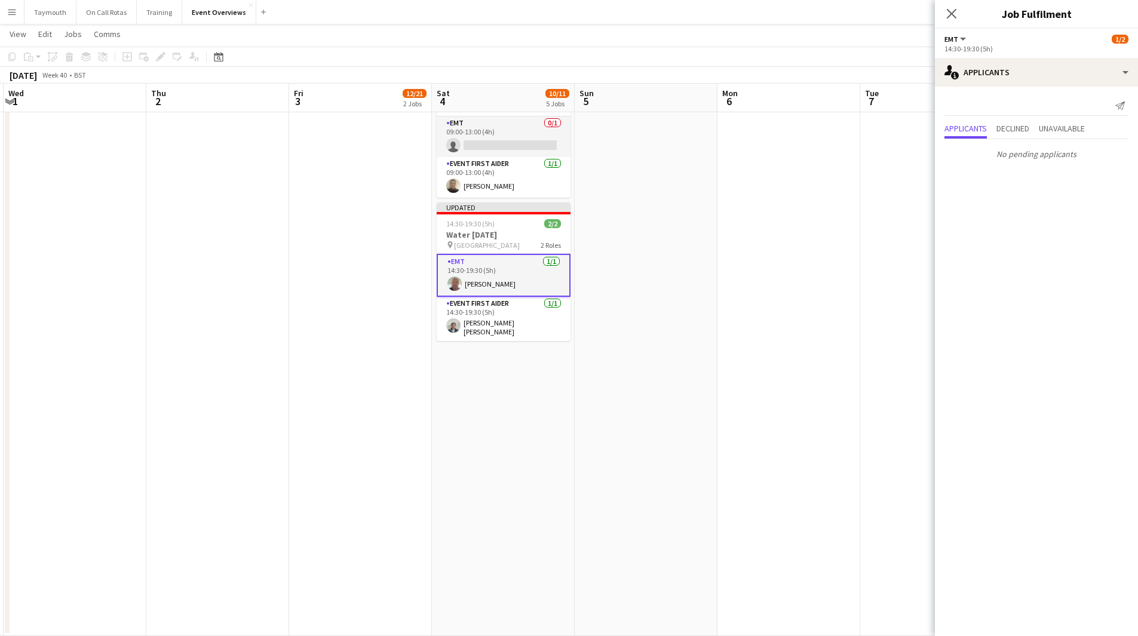
click at [672, 289] on app-date-cell at bounding box center [645, 125] width 143 height 1022
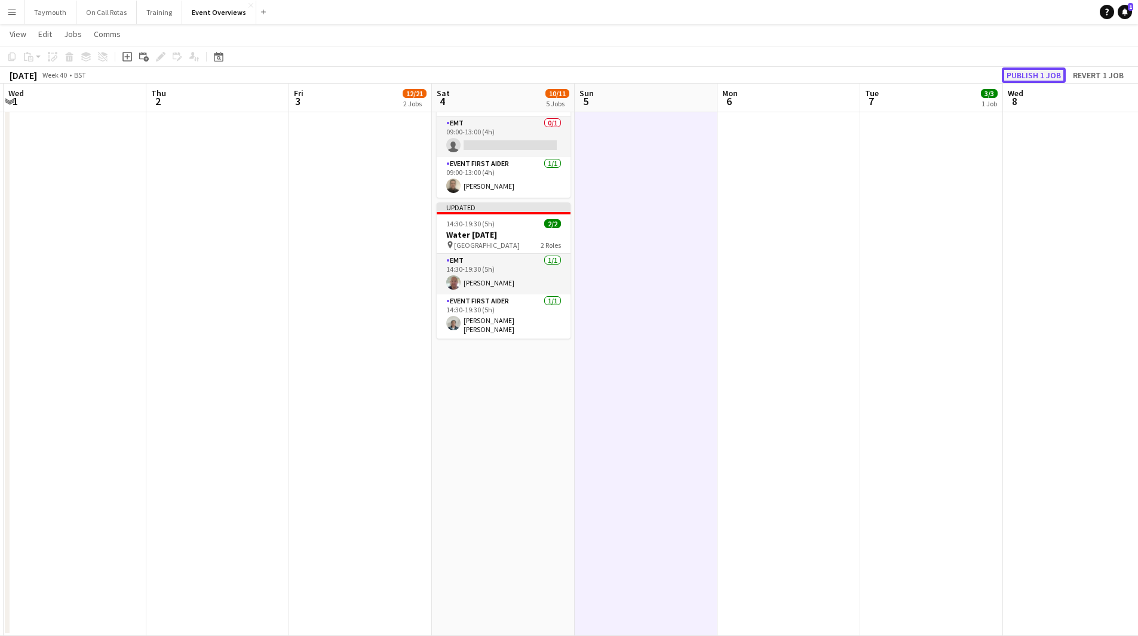
click at [1041, 74] on button "Publish 1 job" at bounding box center [1033, 75] width 64 height 16
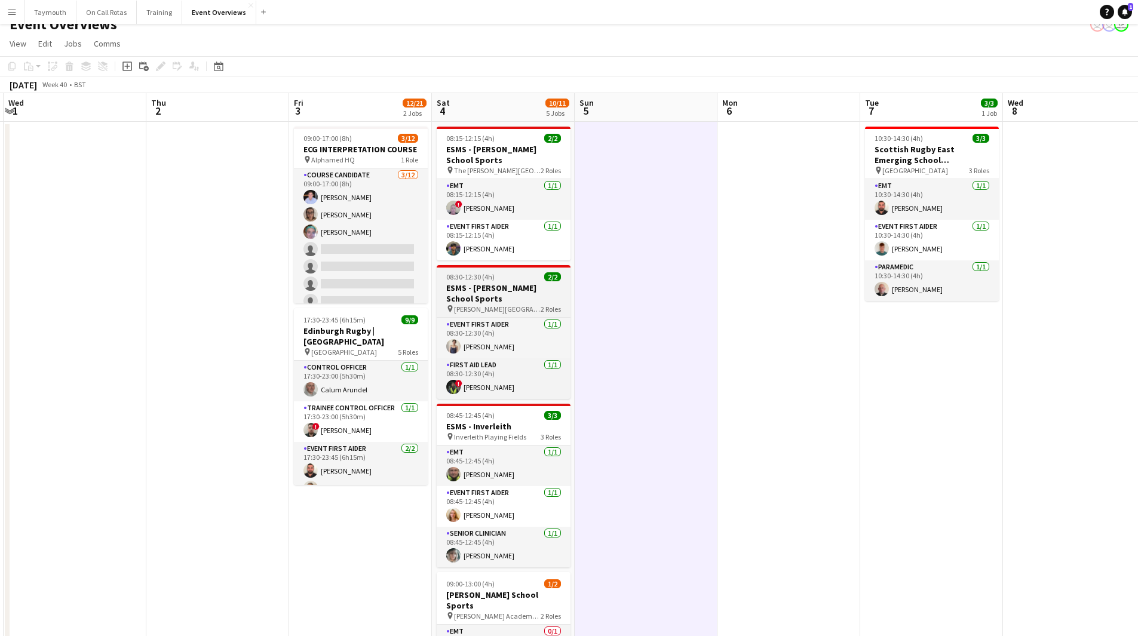
scroll to position [0, 0]
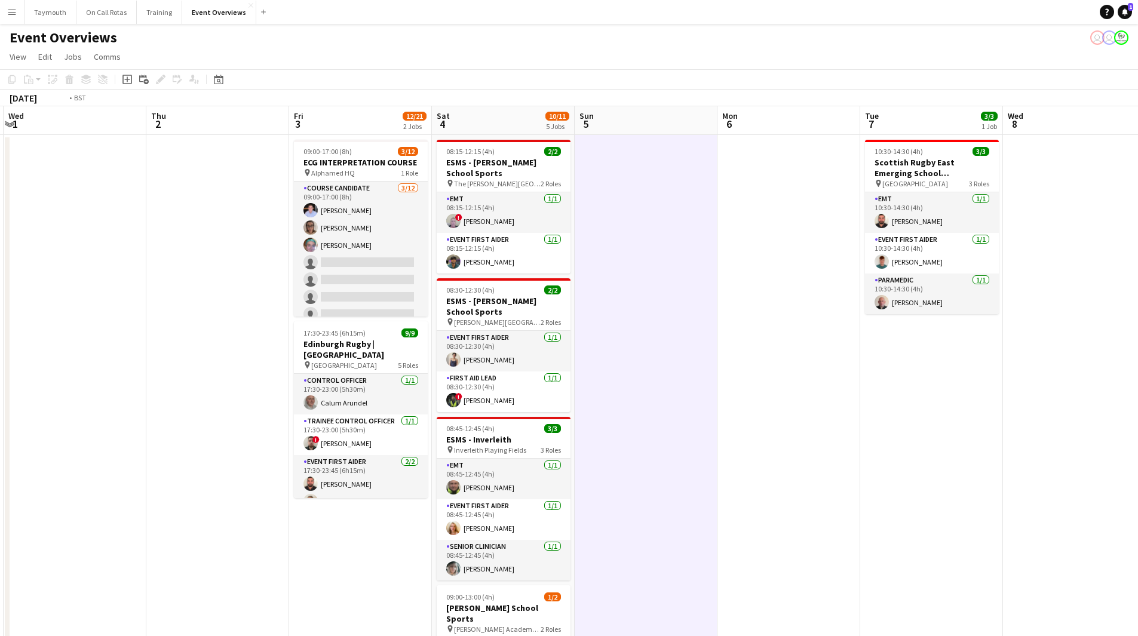
drag, startPoint x: 235, startPoint y: 330, endPoint x: 812, endPoint y: 325, distance: 576.8
click at [805, 325] on app-calendar-viewport "Sun 28 Mon 29 Tue 30 Wed 1 Thu 2 Fri 3 12/21 2 Jobs Sat 4 10/11 5 Jobs Sun 5 Mo…" at bounding box center [569, 631] width 1138 height 1051
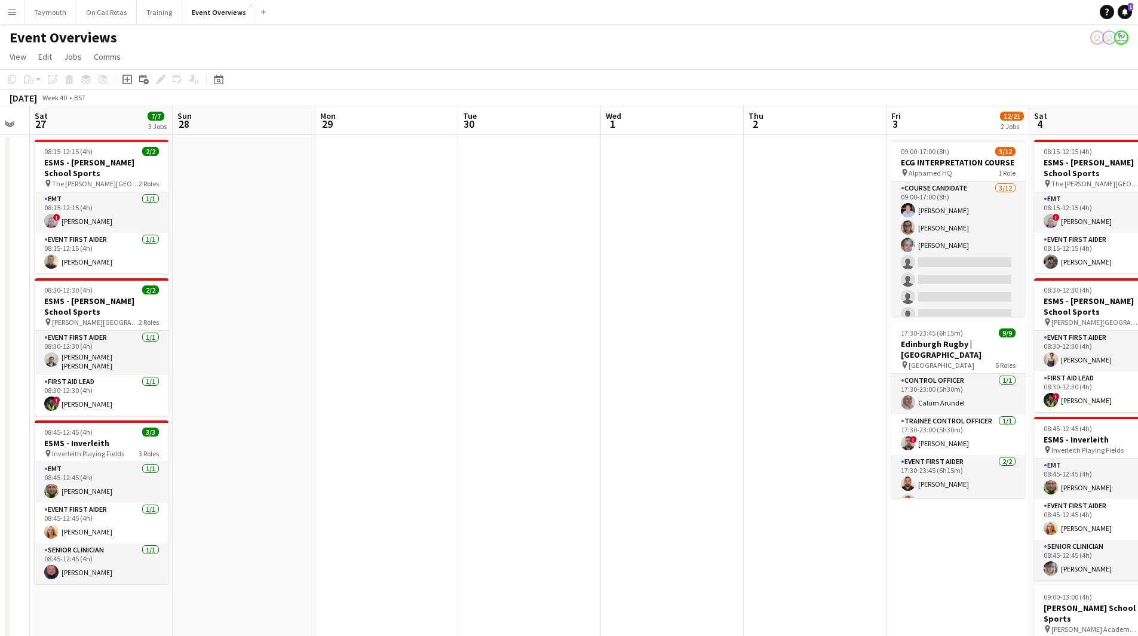
drag, startPoint x: 413, startPoint y: 379, endPoint x: 913, endPoint y: 334, distance: 501.8
click at [913, 334] on app-calendar-viewport "Thu 25 Fri 26 Sat 27 7/7 3 Jobs Sun 28 Mon 29 Tue 30 Wed 1 Thu 2 Fri 3 12/21 2 …" at bounding box center [569, 631] width 1138 height 1051
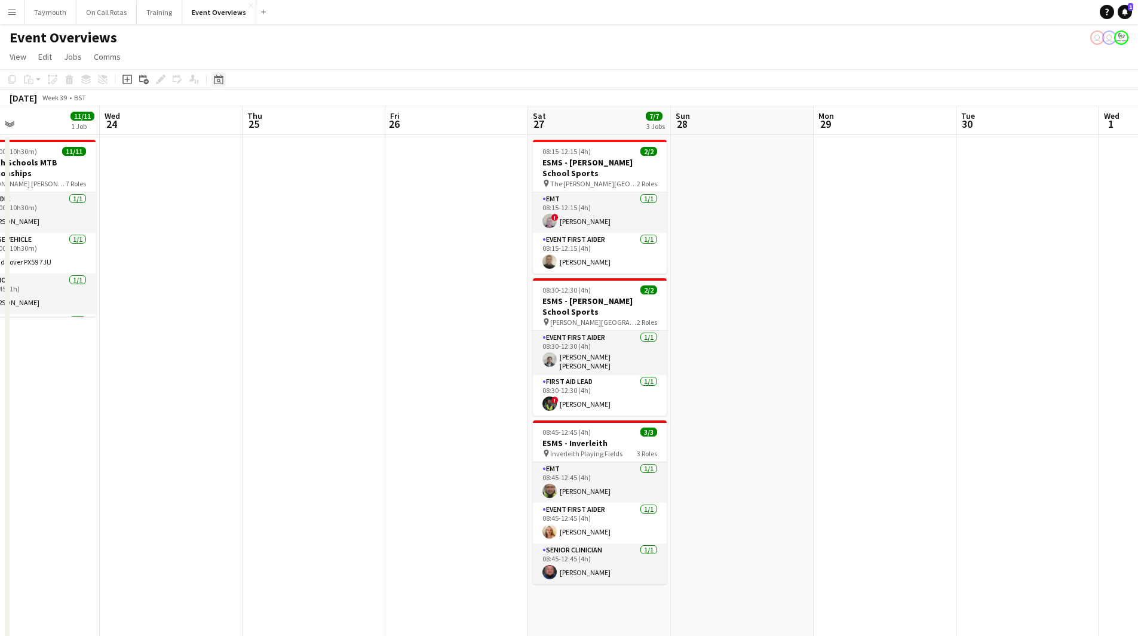
click at [215, 74] on div "Date picker" at bounding box center [218, 79] width 14 height 14
click at [310, 270] on button "[DATE]" at bounding box center [303, 266] width 35 height 19
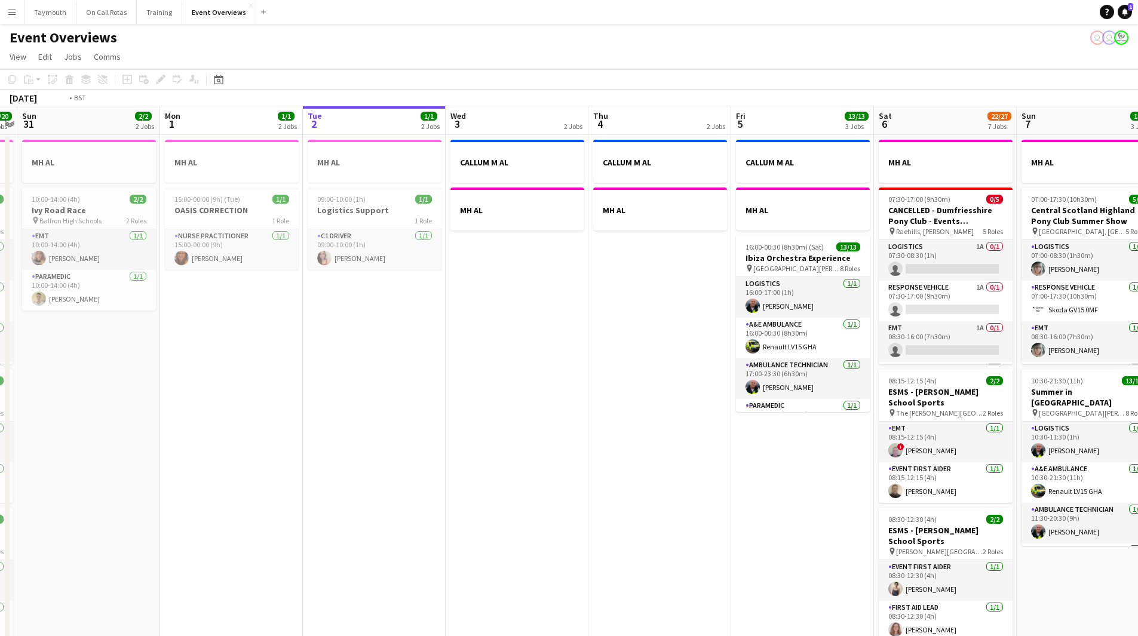
scroll to position [0, 290]
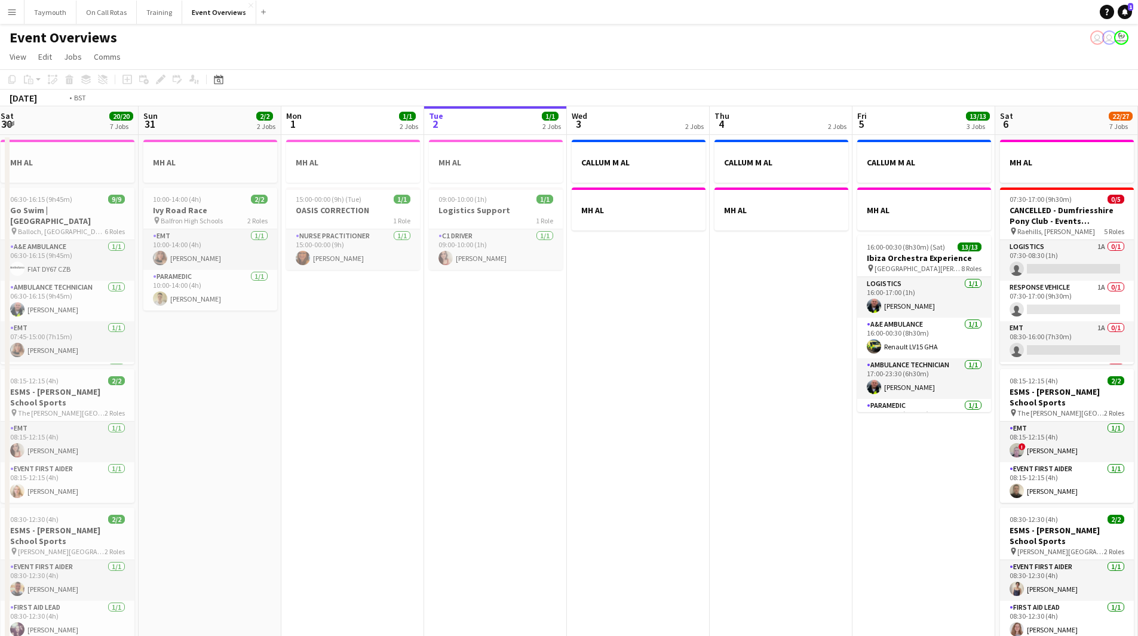
drag, startPoint x: 385, startPoint y: 342, endPoint x: -148, endPoint y: 339, distance: 533.2
click at [0, 339] on html "Menu Boards Boards Boards All jobs Status Workforce Workforce My Workforce Recr…" at bounding box center [569, 578] width 1138 height 1157
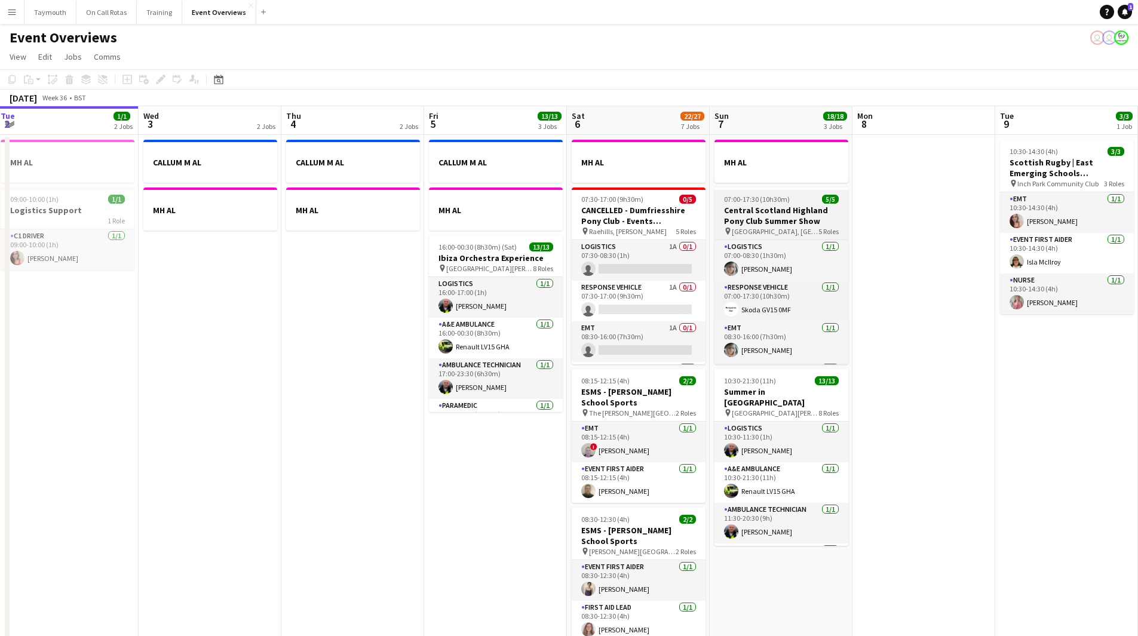
click at [761, 213] on h3 "Central Scotland Highland Pony Club Summer Show" at bounding box center [781, 215] width 134 height 21
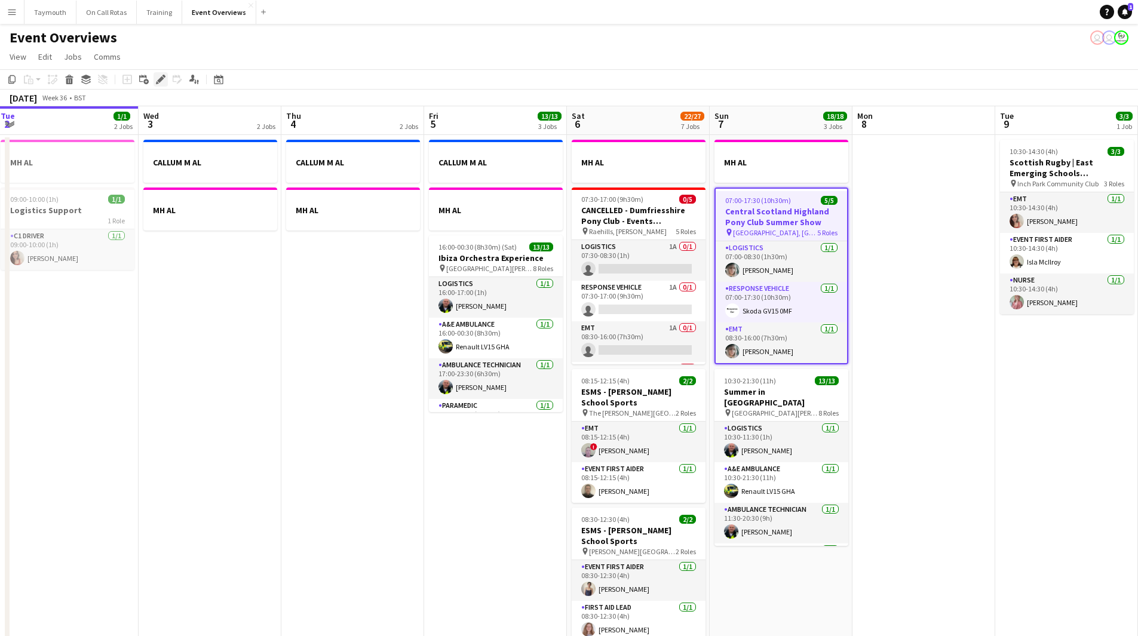
click at [162, 80] on icon "Edit" at bounding box center [161, 80] width 10 height 10
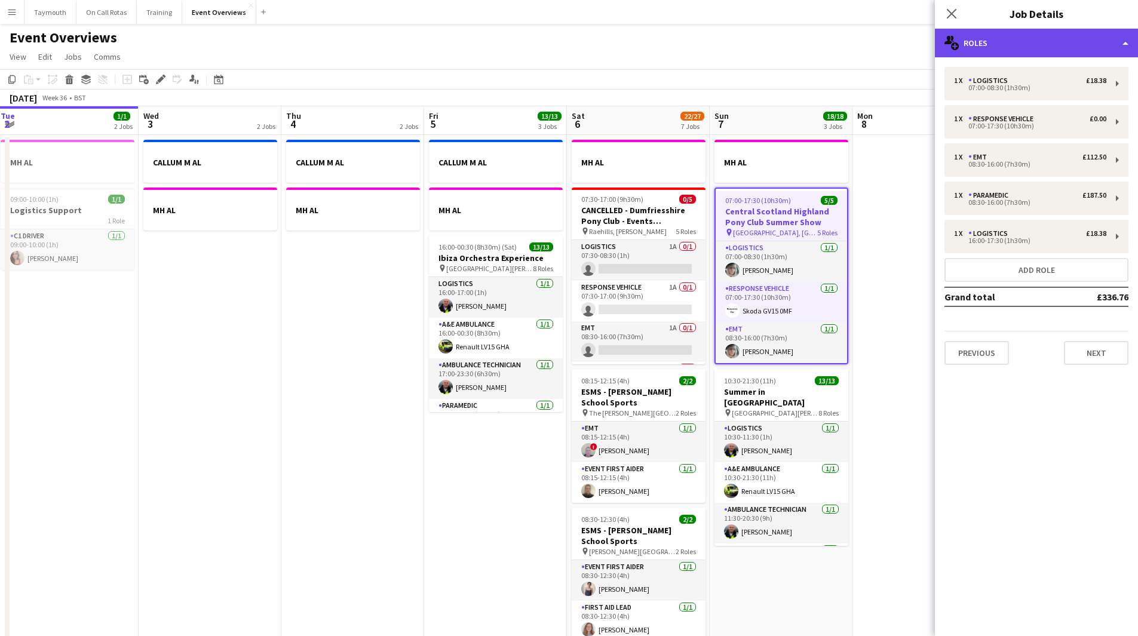
click at [1066, 50] on div "multiple-users-add Roles" at bounding box center [1035, 43] width 203 height 29
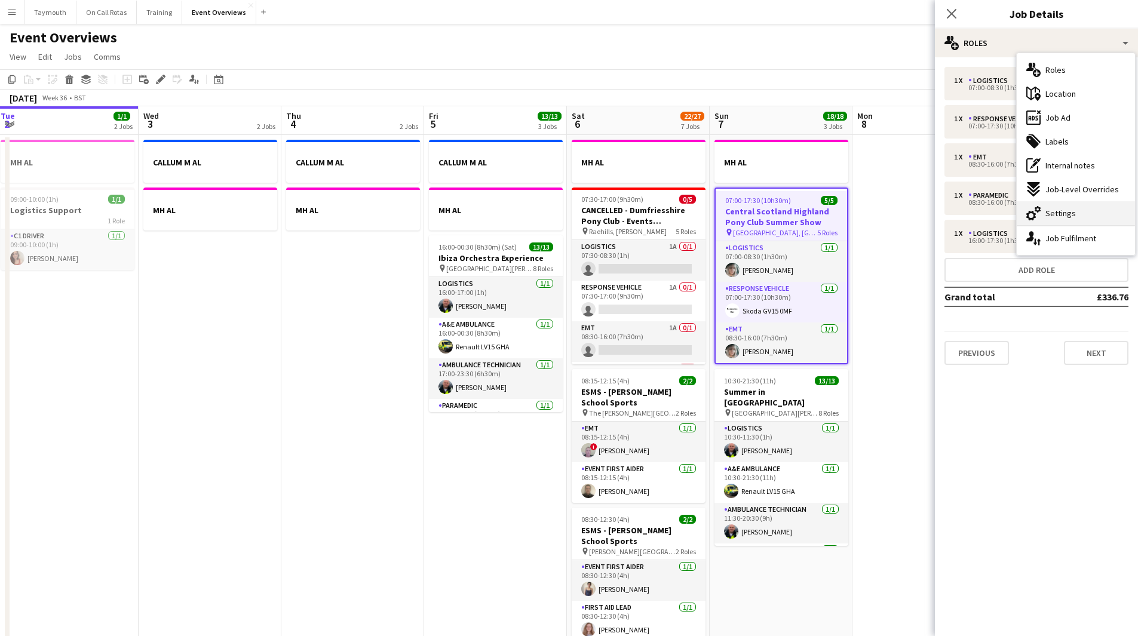
click at [1070, 211] on span "Settings" at bounding box center [1060, 213] width 30 height 11
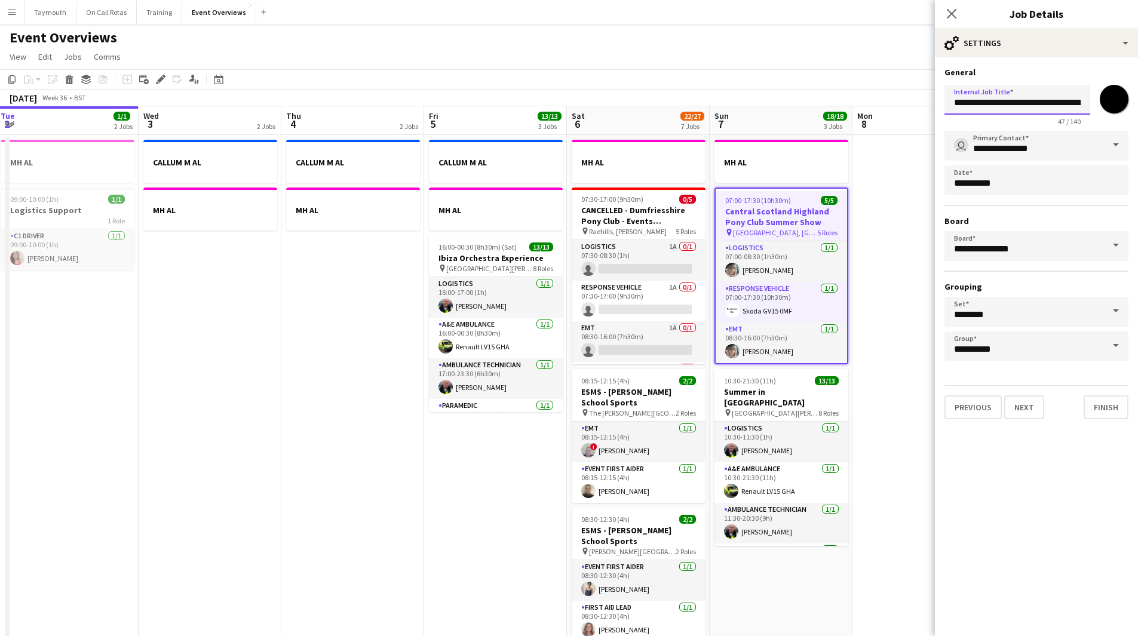
scroll to position [0, 81]
drag, startPoint x: 949, startPoint y: 101, endPoint x: 1146, endPoint y: 100, distance: 196.5
click at [1138, 100] on html "Menu Boards Boards Boards All jobs Status Workforce Workforce My Workforce Recr…" at bounding box center [569, 578] width 1138 height 1157
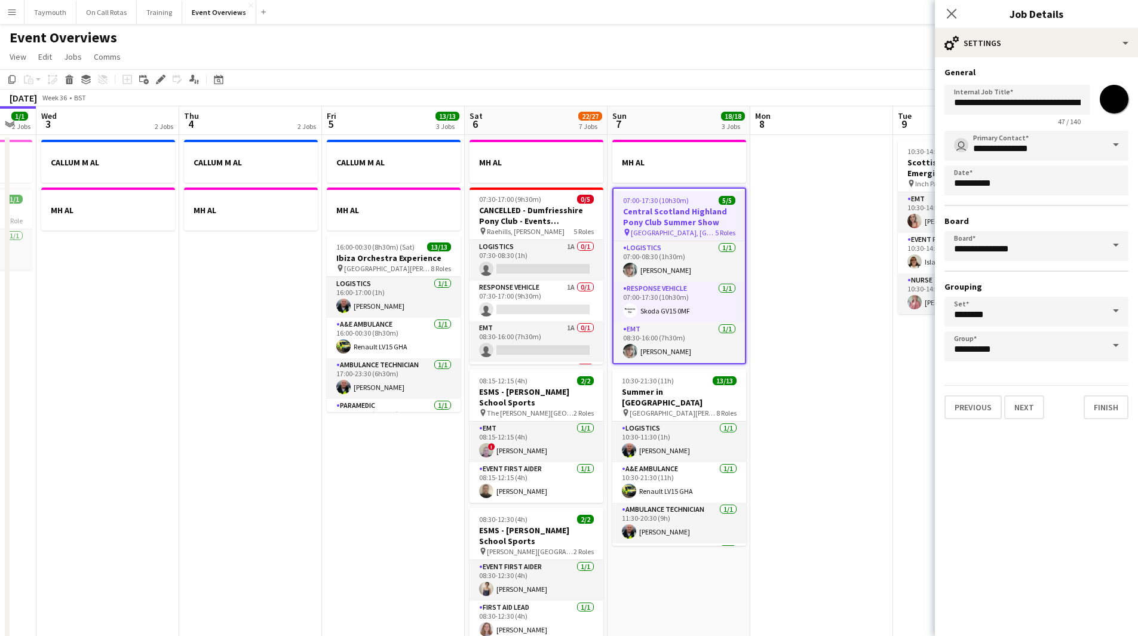
drag, startPoint x: 875, startPoint y: 358, endPoint x: 96, endPoint y: 429, distance: 783.1
click at [94, 429] on app-calendar-viewport "Sun 31 2/2 2 Jobs Mon 1 1/1 2 Jobs Tue 2 1/1 2 Jobs Wed 3 2 Jobs Thu 4 2 Jobs F…" at bounding box center [569, 631] width 1138 height 1051
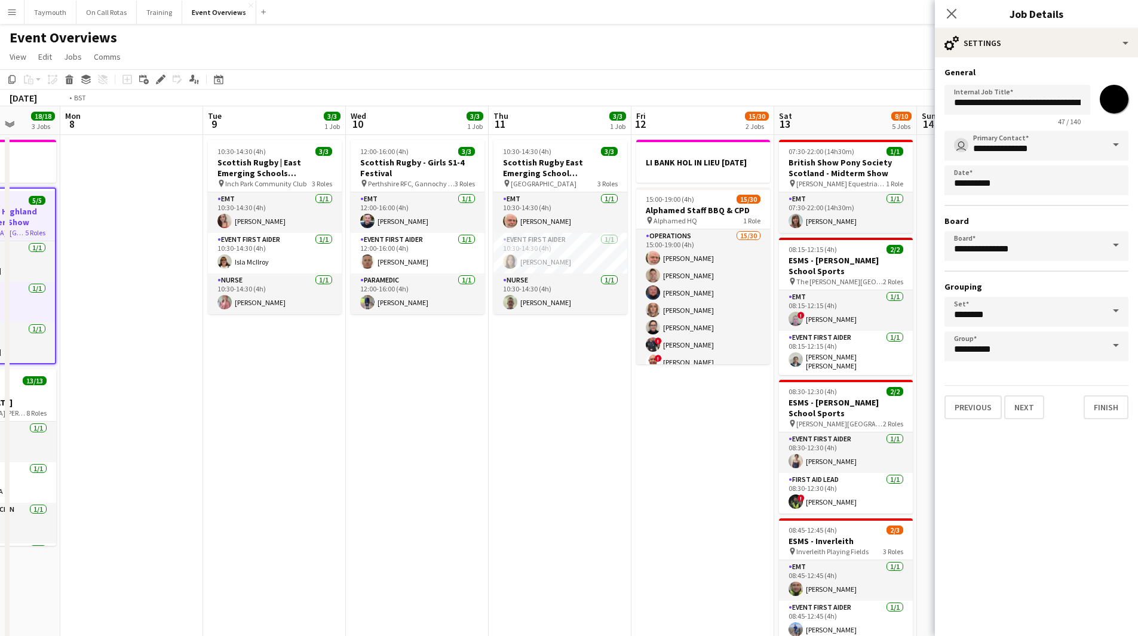
drag, startPoint x: 644, startPoint y: 433, endPoint x: 215, endPoint y: 459, distance: 430.1
click at [185, 465] on app-calendar-viewport "Fri 5 13/13 3 Jobs Sat 6 22/27 7 Jobs Sun 7 18/18 3 Jobs Mon 8 Tue 9 3/3 1 Job …" at bounding box center [569, 631] width 1138 height 1051
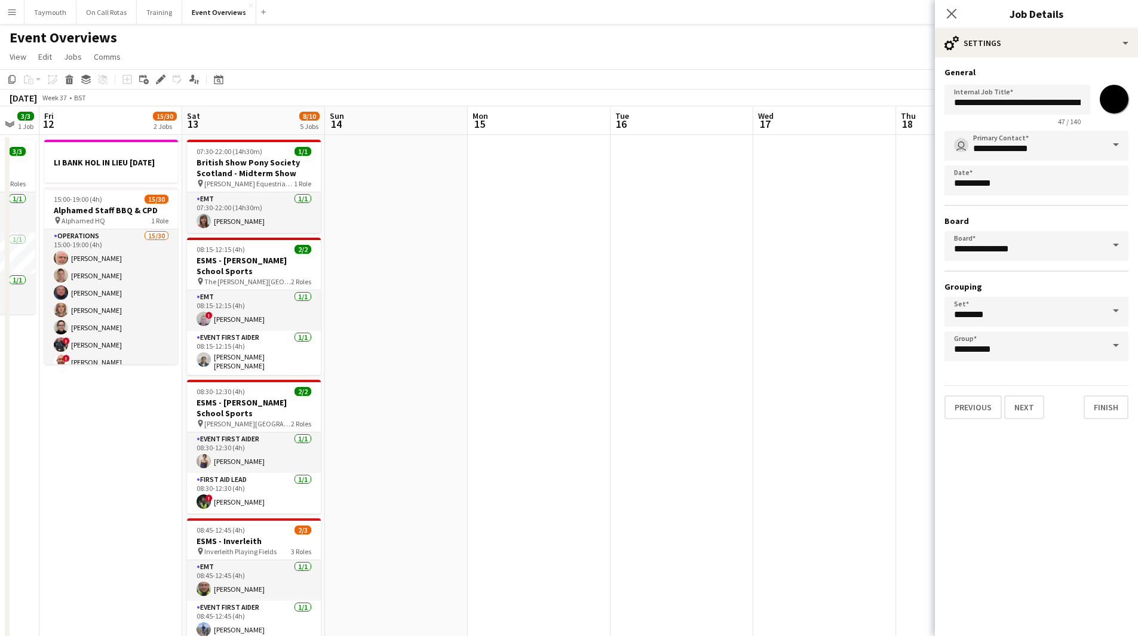
drag, startPoint x: 713, startPoint y: 454, endPoint x: 181, endPoint y: 460, distance: 532.1
click at [177, 463] on app-calendar-viewport "Tue 9 3/3 1 Job Wed 10 3/3 1 Job Thu 11 3/3 1 Job Fri 12 15/30 2 Jobs Sat 13 8/…" at bounding box center [569, 631] width 1138 height 1051
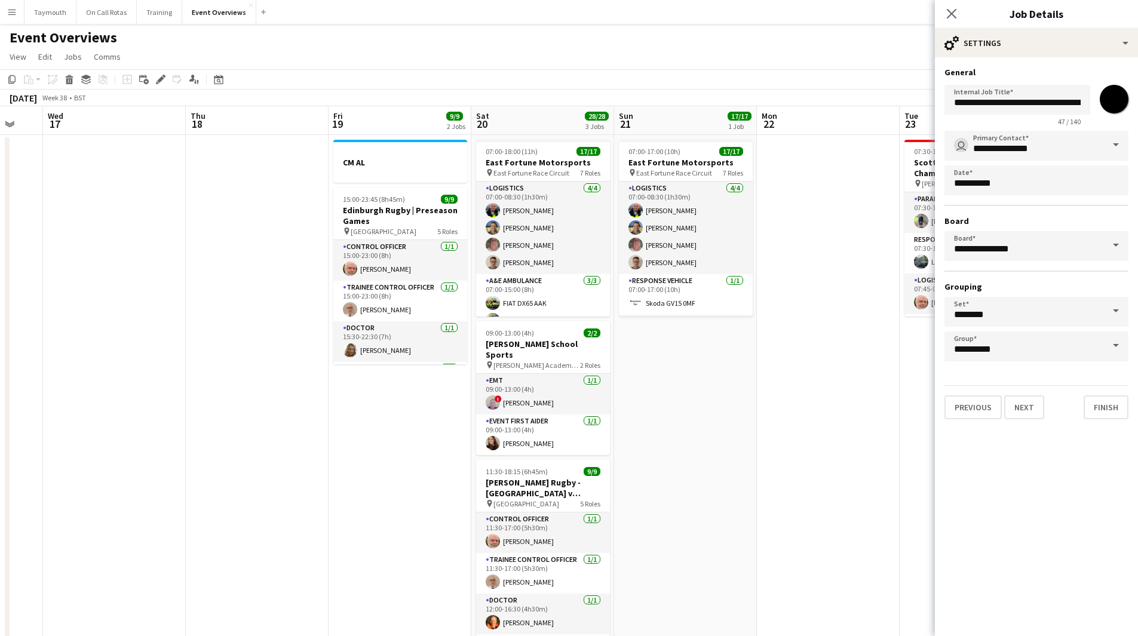
drag, startPoint x: 397, startPoint y: 471, endPoint x: 228, endPoint y: 485, distance: 170.2
click at [228, 485] on app-calendar-viewport "Sun 14 Mon 15 Tue 16 Wed 17 Thu 18 Fri 19 9/9 2 Jobs Sat 20 28/28 3 Jobs Sun 21…" at bounding box center [569, 631] width 1138 height 1051
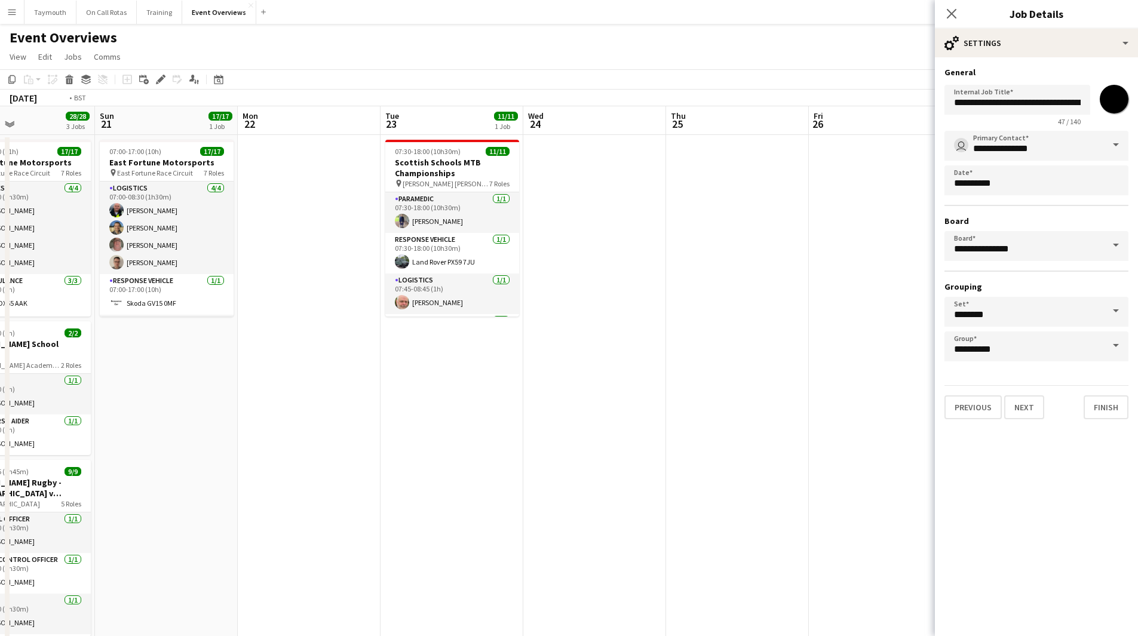
drag, startPoint x: 410, startPoint y: 496, endPoint x: 19, endPoint y: 510, distance: 391.9
click at [19, 510] on app-calendar-viewport "Wed 17 Thu 18 Fri 19 9/9 2 Jobs Sat 20 28/28 3 Jobs Sun 21 17/17 1 Job Mon 22 T…" at bounding box center [569, 631] width 1138 height 1051
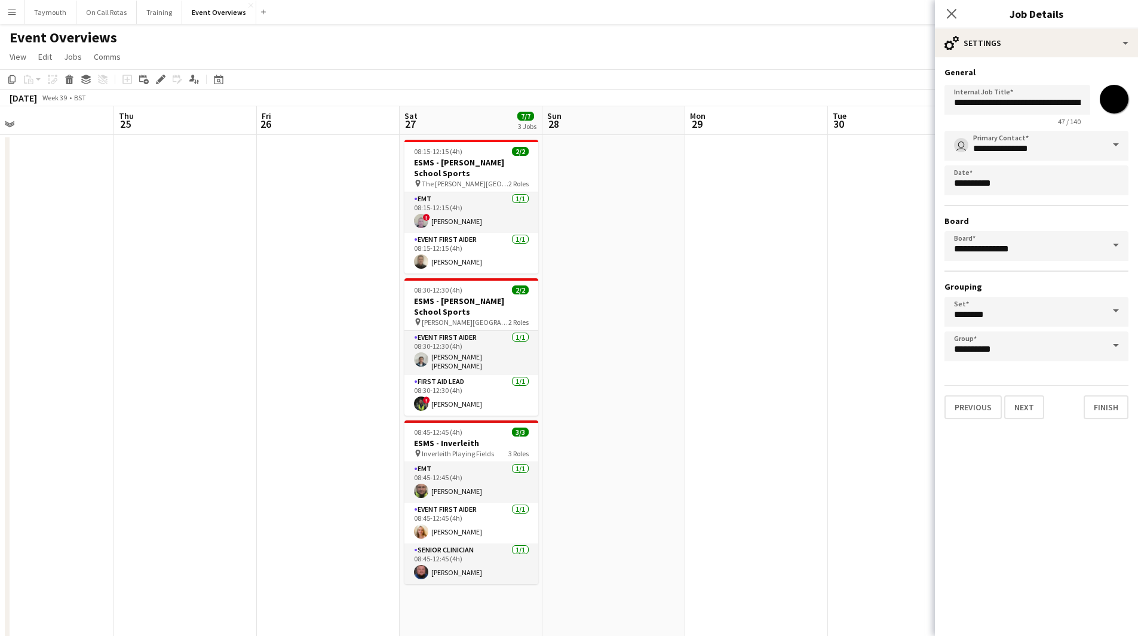
drag, startPoint x: 94, startPoint y: 476, endPoint x: 367, endPoint y: 462, distance: 273.3
click at [0, 472] on html "Menu Boards Boards Boards All jobs Status Workforce Workforce My Workforce Recr…" at bounding box center [569, 578] width 1138 height 1157
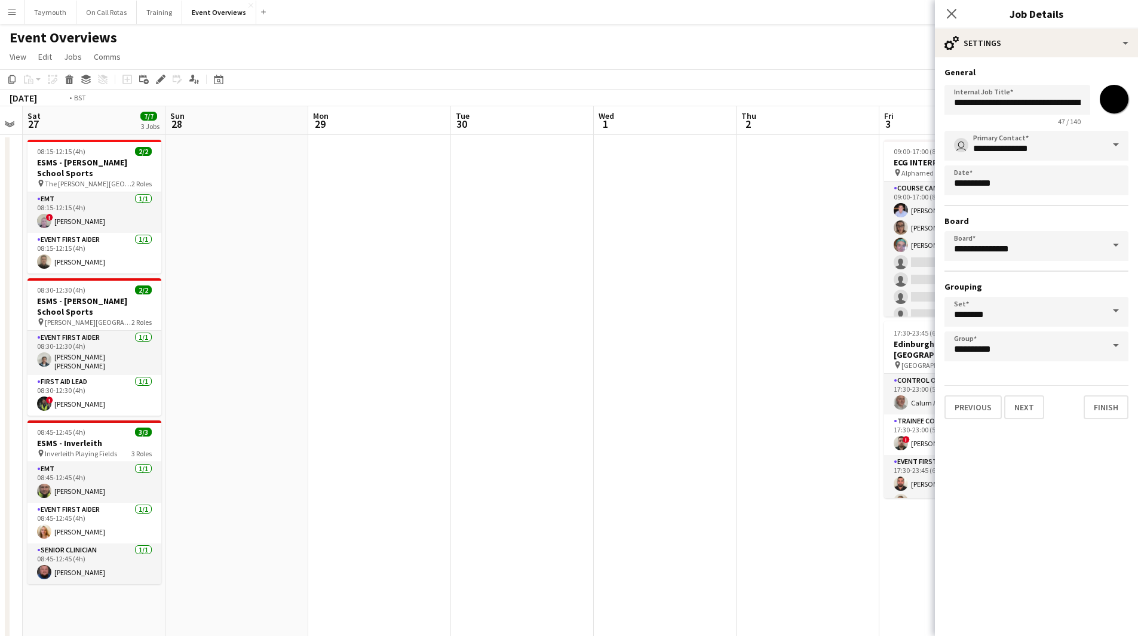
drag, startPoint x: 604, startPoint y: 462, endPoint x: 158, endPoint y: 462, distance: 446.6
click at [158, 462] on app-calendar-viewport "Wed 24 Thu 25 Fri 26 Sat 27 7/7 3 Jobs Sun 28 Mon 29 Tue 30 Wed 1 Thu 2 Fri 3 1…" at bounding box center [569, 631] width 1138 height 1051
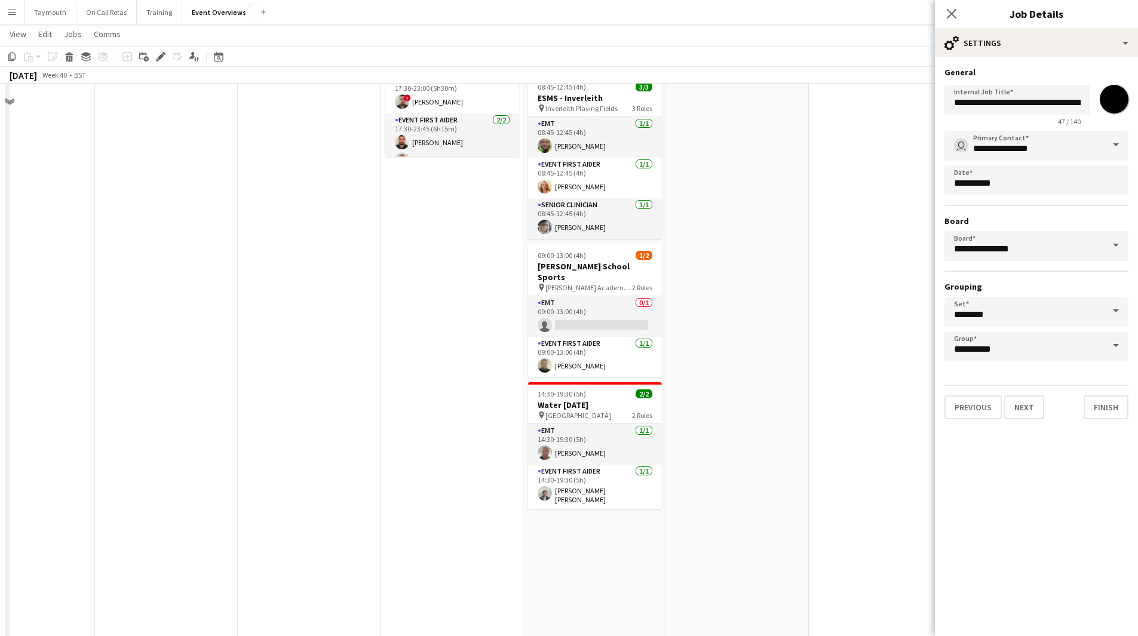
scroll to position [478, 0]
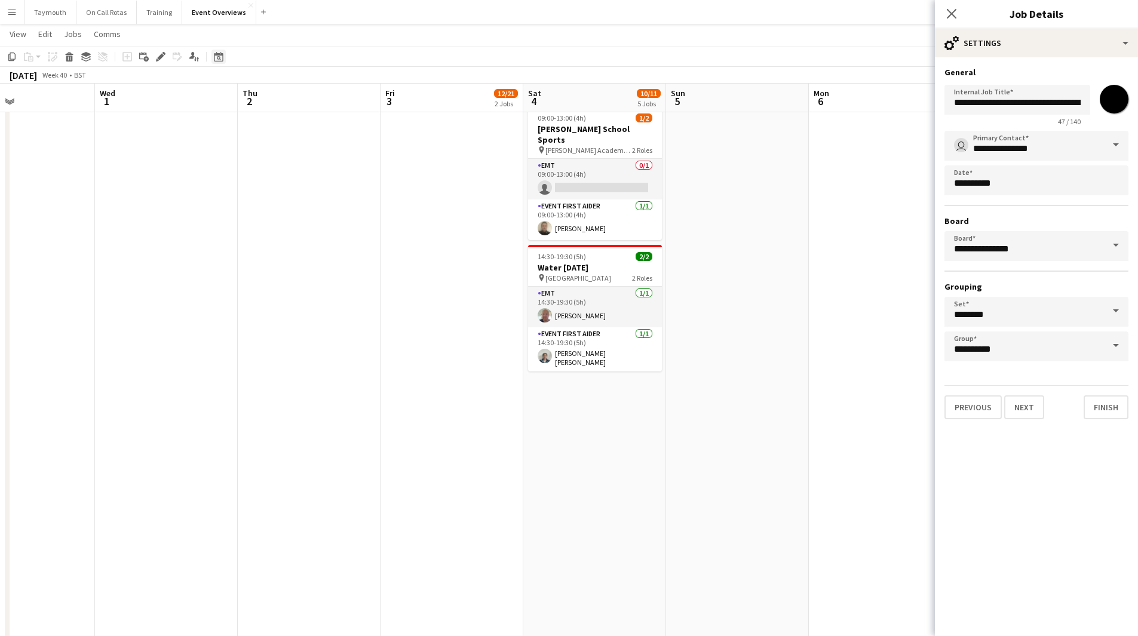
click at [219, 58] on icon "Date picker" at bounding box center [219, 57] width 10 height 10
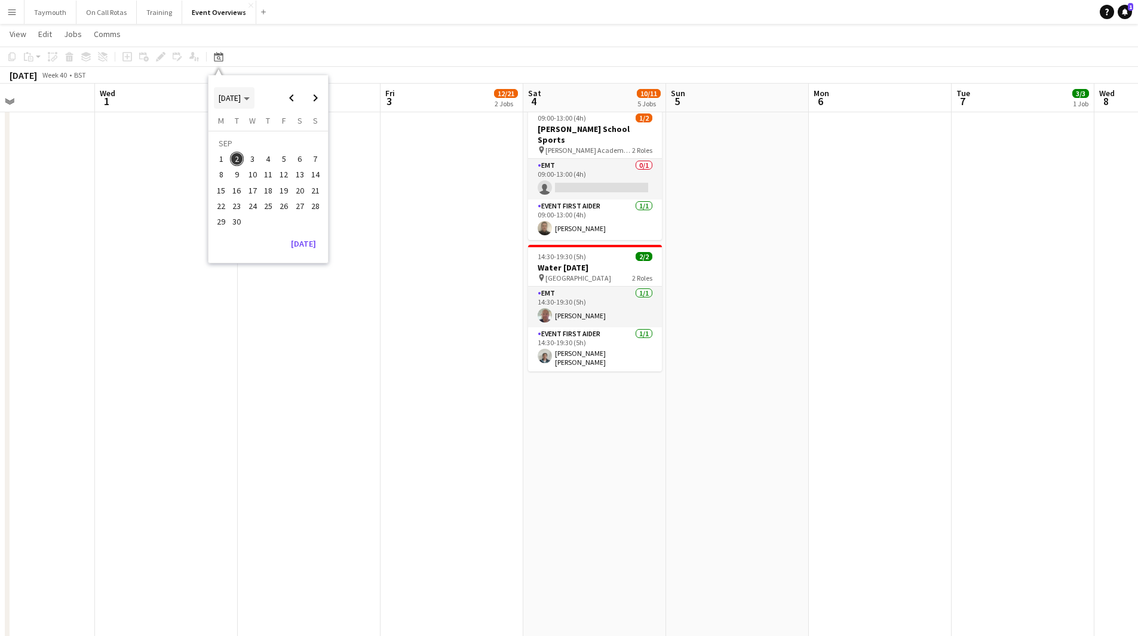
click at [241, 99] on span "[DATE]" at bounding box center [230, 98] width 22 height 11
click at [228, 157] on span "2024" at bounding box center [226, 159] width 24 height 14
click at [237, 175] on span "SEP" at bounding box center [226, 175] width 24 height 14
click at [317, 103] on span "Next month" at bounding box center [315, 98] width 24 height 24
click at [294, 174] on span "12" at bounding box center [300, 175] width 14 height 14
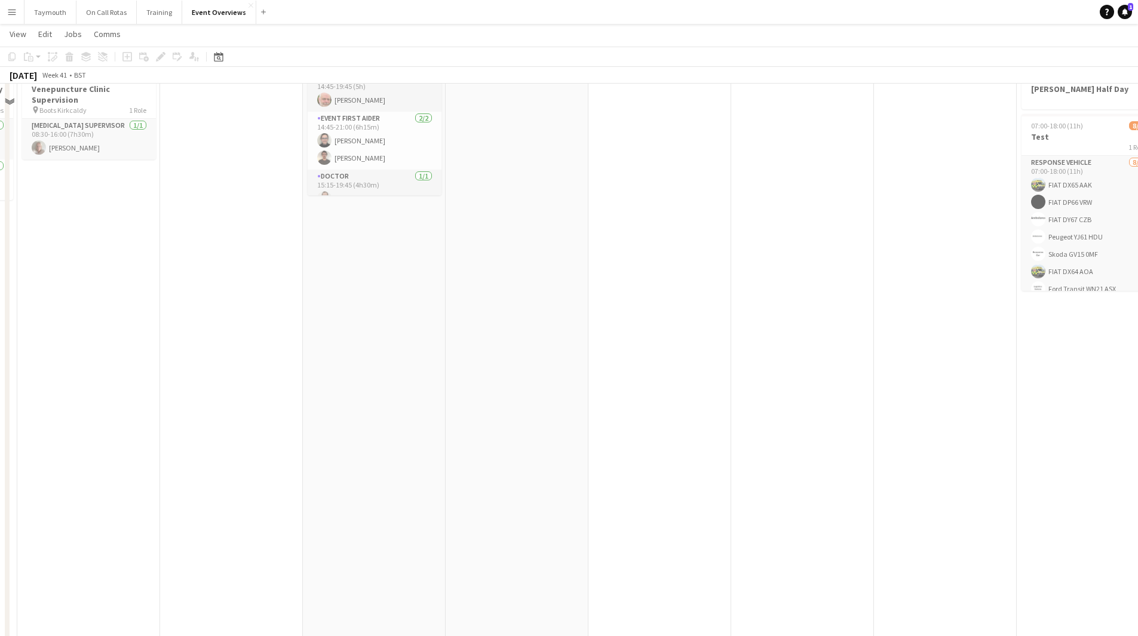
scroll to position [0, 0]
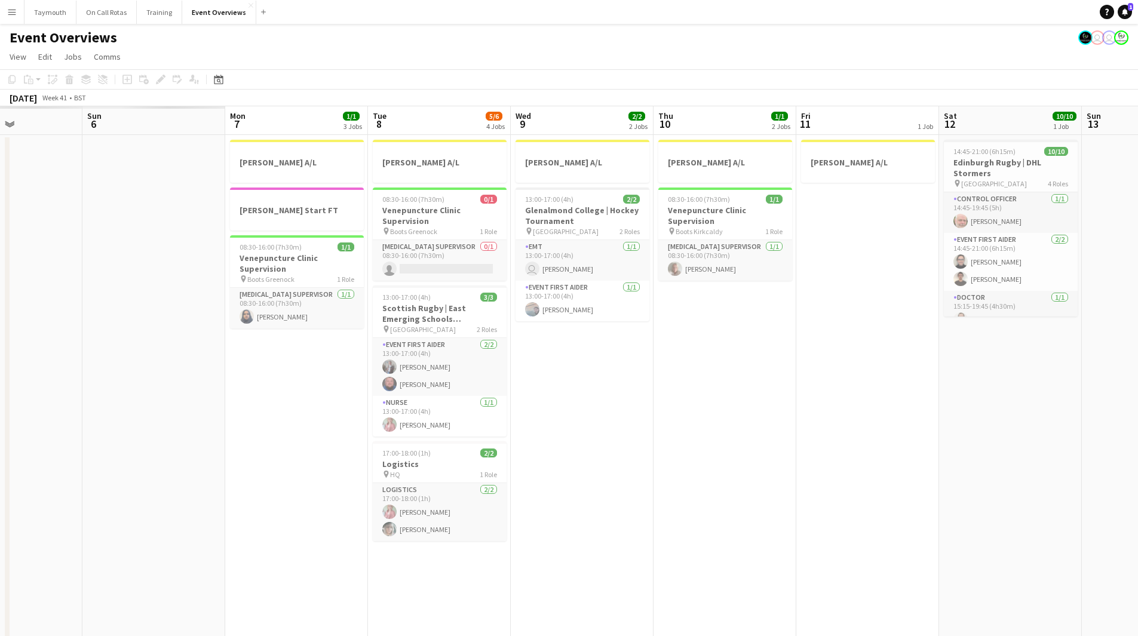
drag, startPoint x: 860, startPoint y: 419, endPoint x: 948, endPoint y: 419, distance: 87.8
click at [920, 419] on app-calendar-viewport "Fri 4 Sat 5 Sun 6 Mon 7 1/1 3 Jobs Tue 8 5/6 4 Jobs Wed 9 2/2 2 Jobs Thu 10 1/1…" at bounding box center [569, 631] width 1138 height 1051
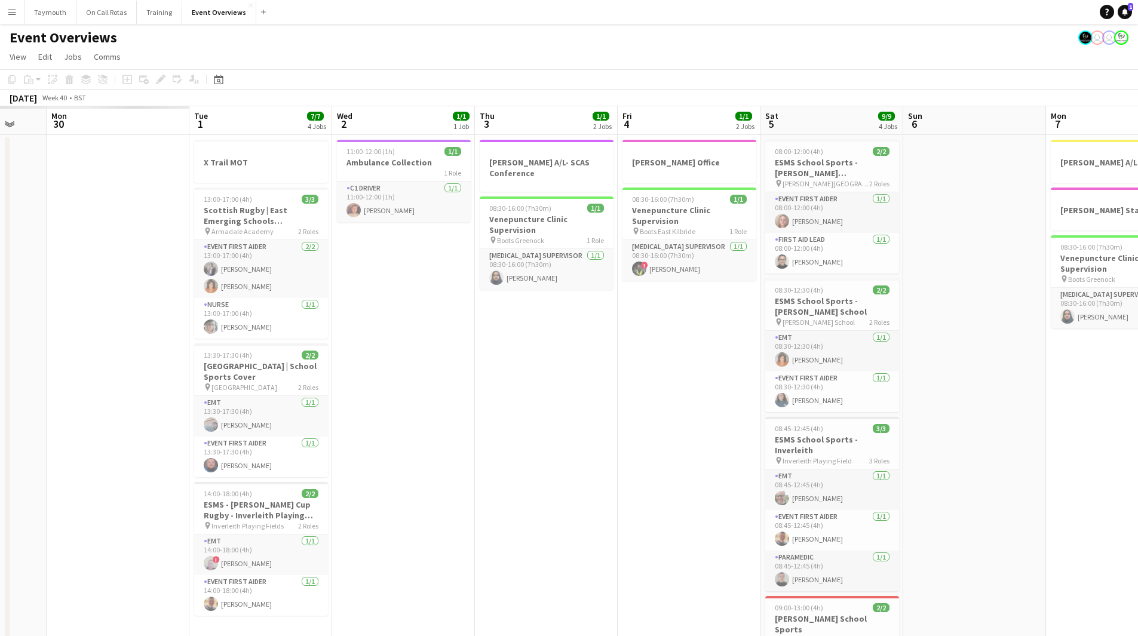
scroll to position [0, 374]
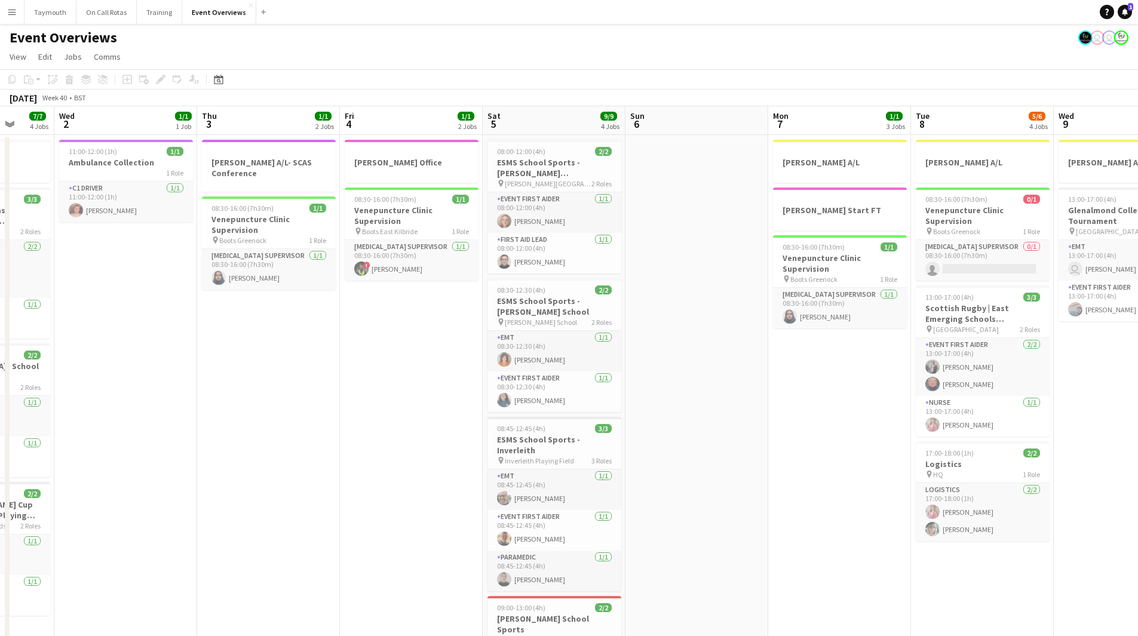
drag, startPoint x: 313, startPoint y: 443, endPoint x: 939, endPoint y: 414, distance: 626.4
click at [939, 414] on app-calendar-viewport "Sun 29 Mon 30 Tue 1 7/7 4 Jobs Wed 2 1/1 1 Job Thu 3 1/1 2 Jobs Fri 4 1/1 2 Job…" at bounding box center [569, 631] width 1138 height 1051
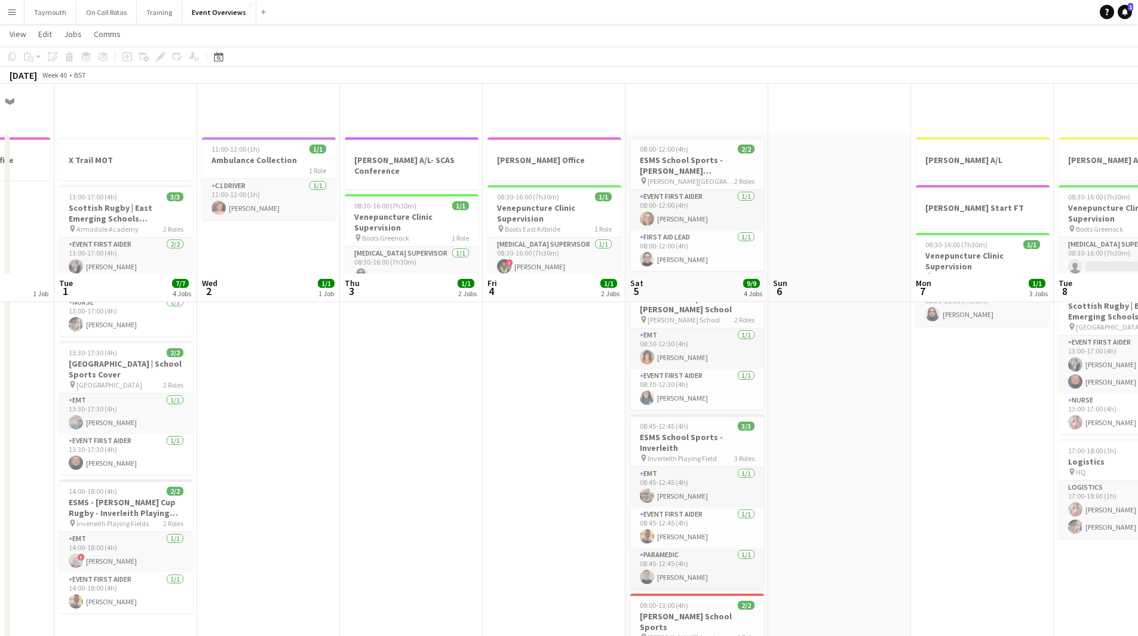
scroll to position [0, 0]
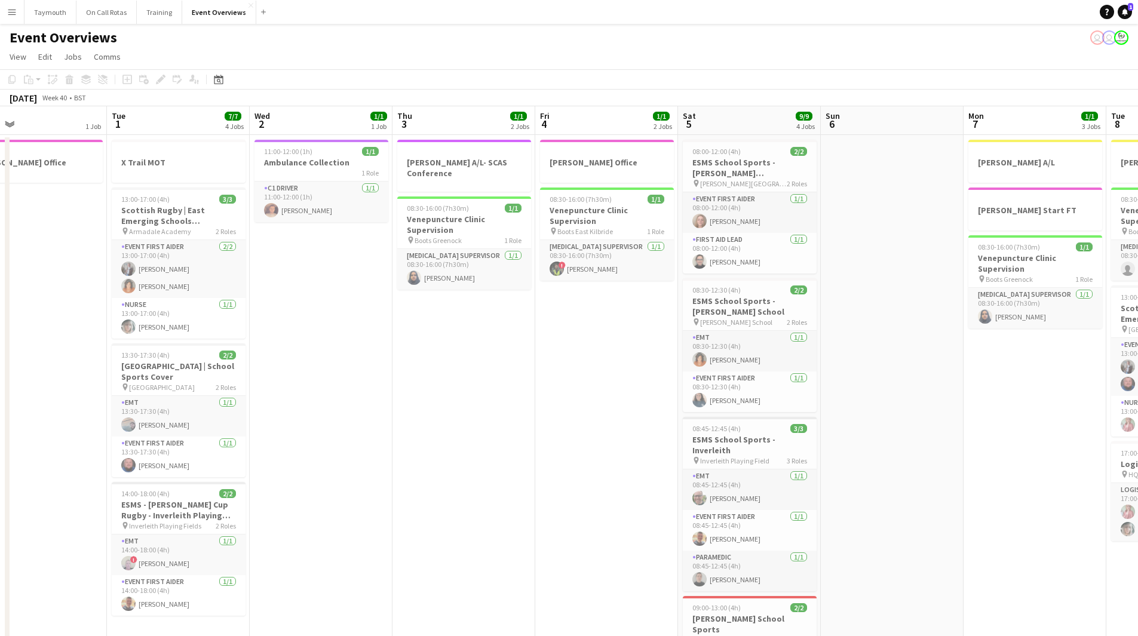
drag, startPoint x: 513, startPoint y: 431, endPoint x: 911, endPoint y: 405, distance: 398.5
click at [911, 405] on app-calendar-viewport "Sat 28 9/9 4 Jobs Sun 29 Mon 30 1 Job Tue 1 7/7 4 Jobs Wed 2 1/1 1 Job Thu 3 1/…" at bounding box center [569, 631] width 1138 height 1051
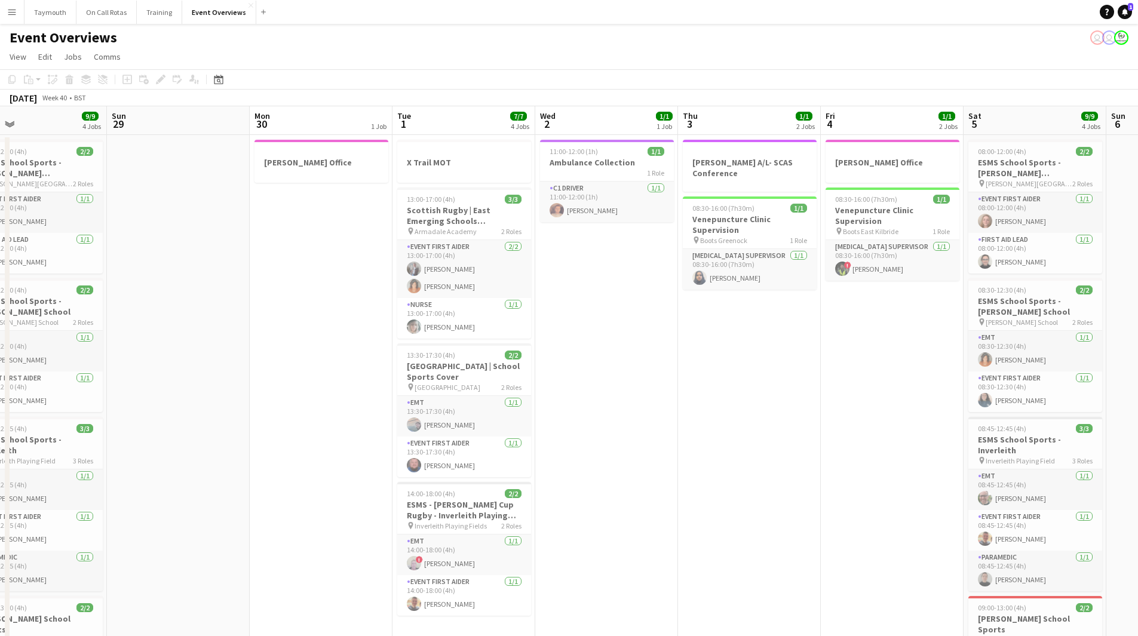
scroll to position [0, 262]
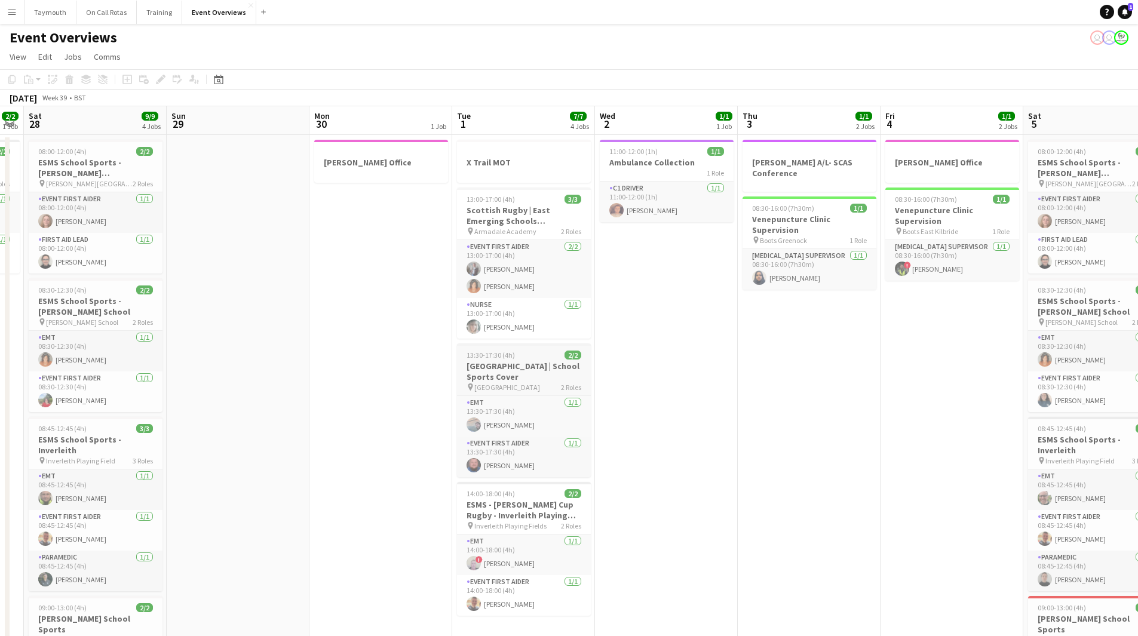
click at [524, 373] on h3 "[GEOGRAPHIC_DATA] | School Sports Cover" at bounding box center [524, 371] width 134 height 21
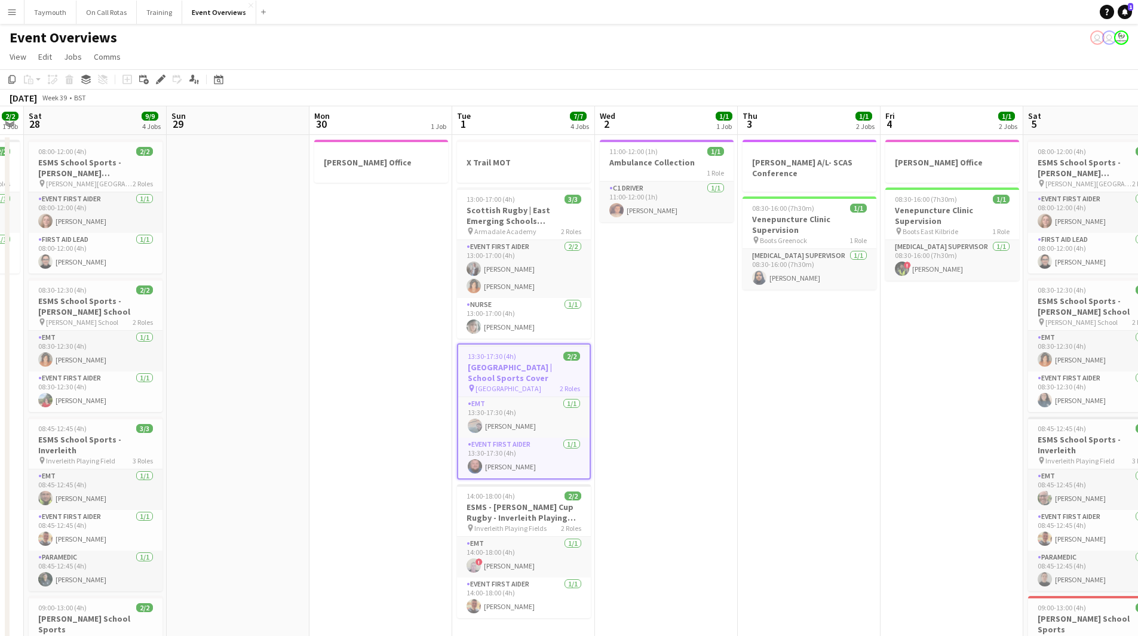
click at [494, 366] on h3 "[GEOGRAPHIC_DATA] | School Sports Cover" at bounding box center [523, 372] width 131 height 21
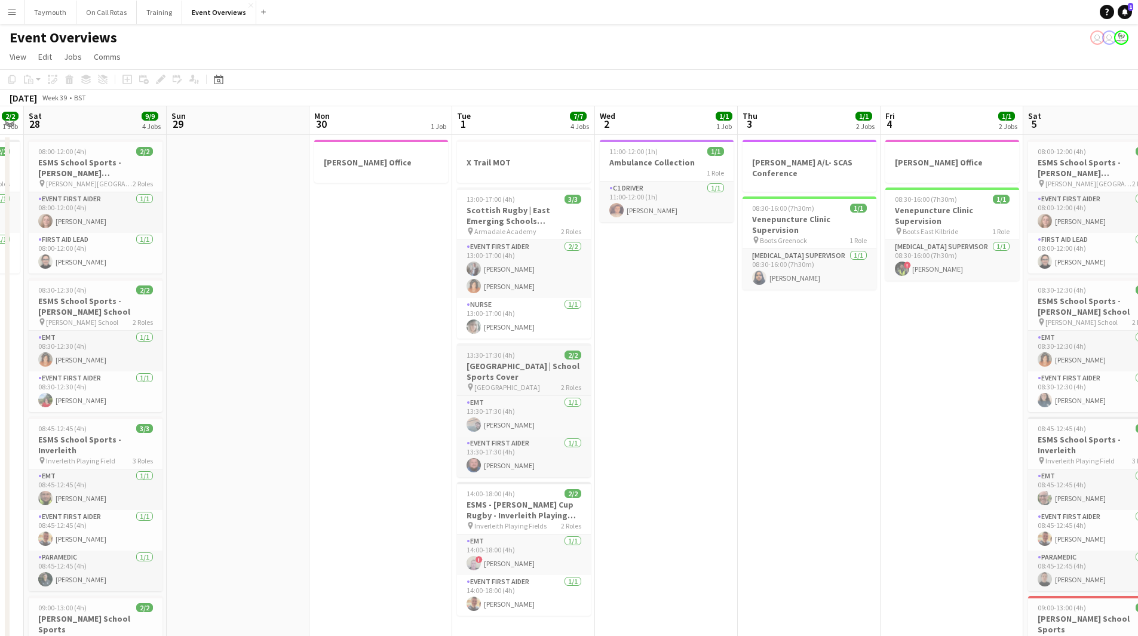
click at [494, 366] on h3 "[GEOGRAPHIC_DATA] | School Sports Cover" at bounding box center [524, 371] width 134 height 21
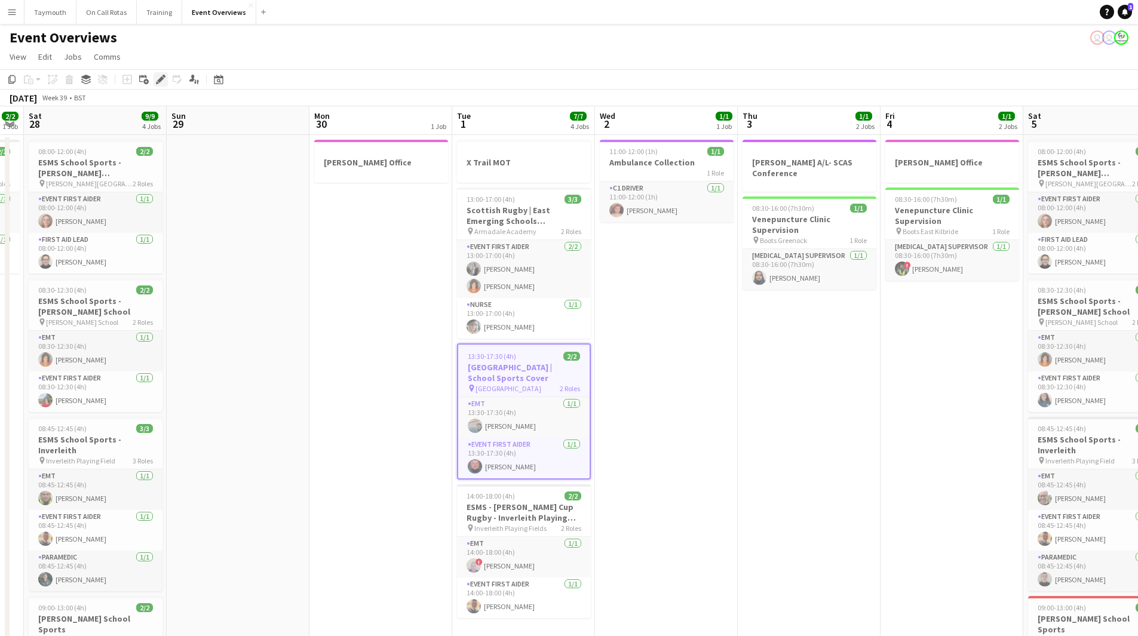
click at [165, 84] on icon "Edit" at bounding box center [161, 80] width 10 height 10
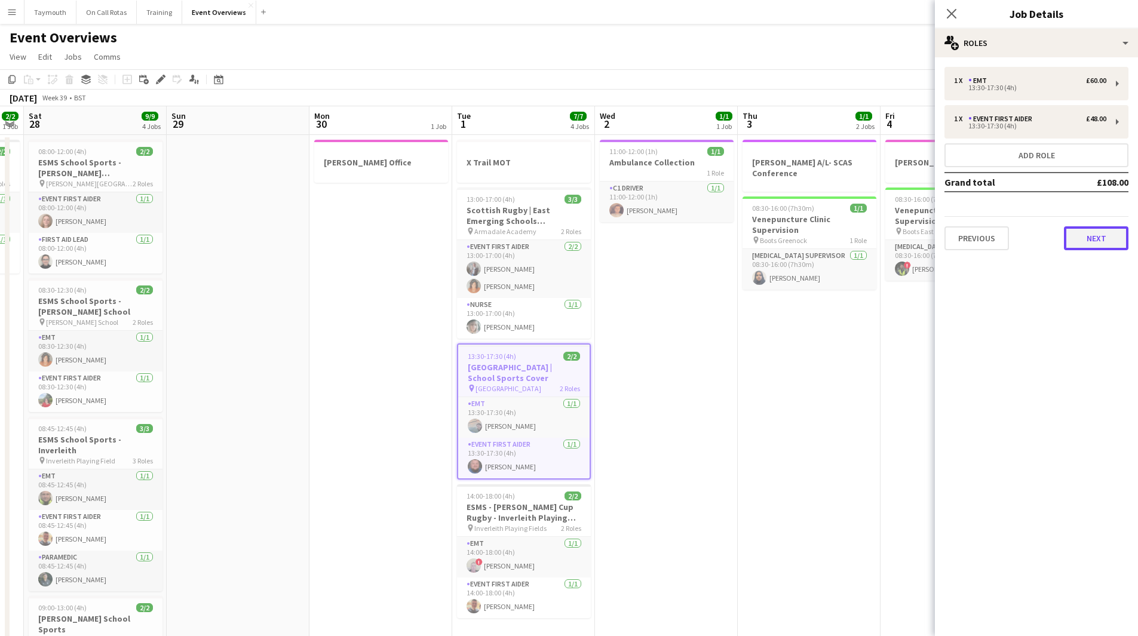
click at [1107, 243] on button "Next" at bounding box center [1095, 238] width 64 height 24
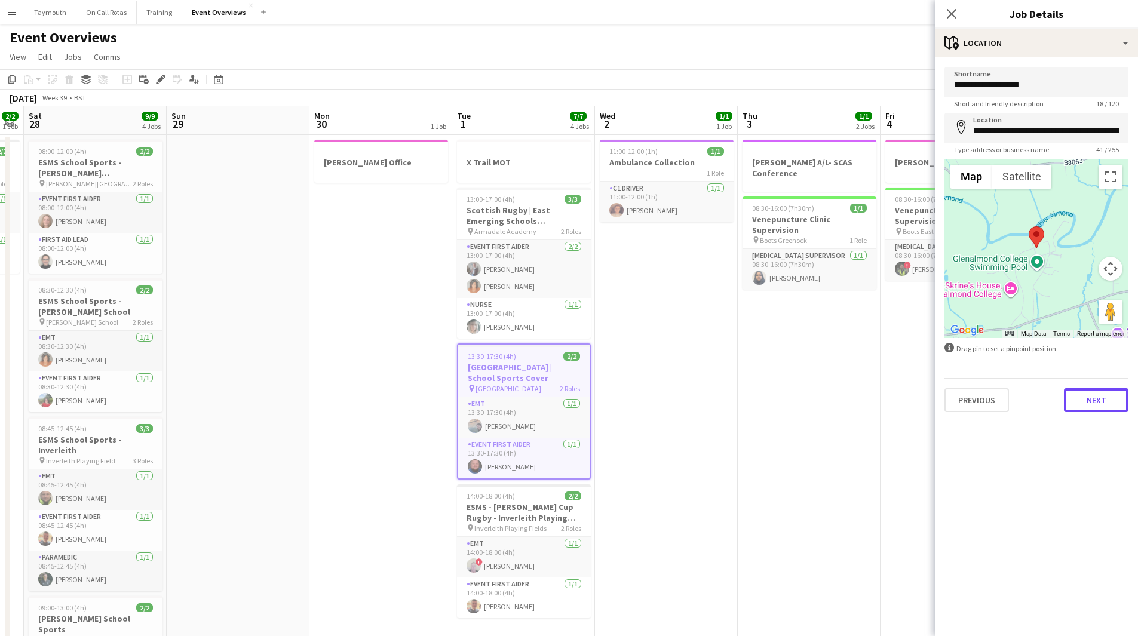
click at [1106, 402] on button "Next" at bounding box center [1095, 400] width 64 height 24
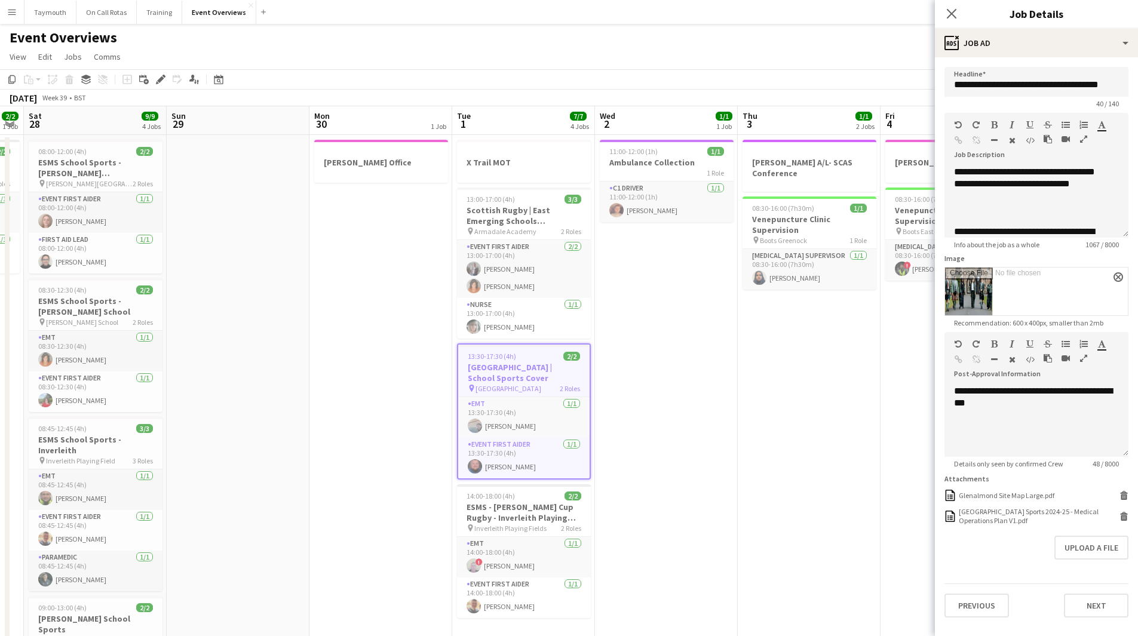
scroll to position [239, 0]
click at [1033, 518] on div "Glenalmond College Sports 2024-25 - Medical Operations Plan V1.pdf" at bounding box center [1037, 516] width 158 height 18
click at [223, 85] on div "Date picker" at bounding box center [218, 79] width 14 height 14
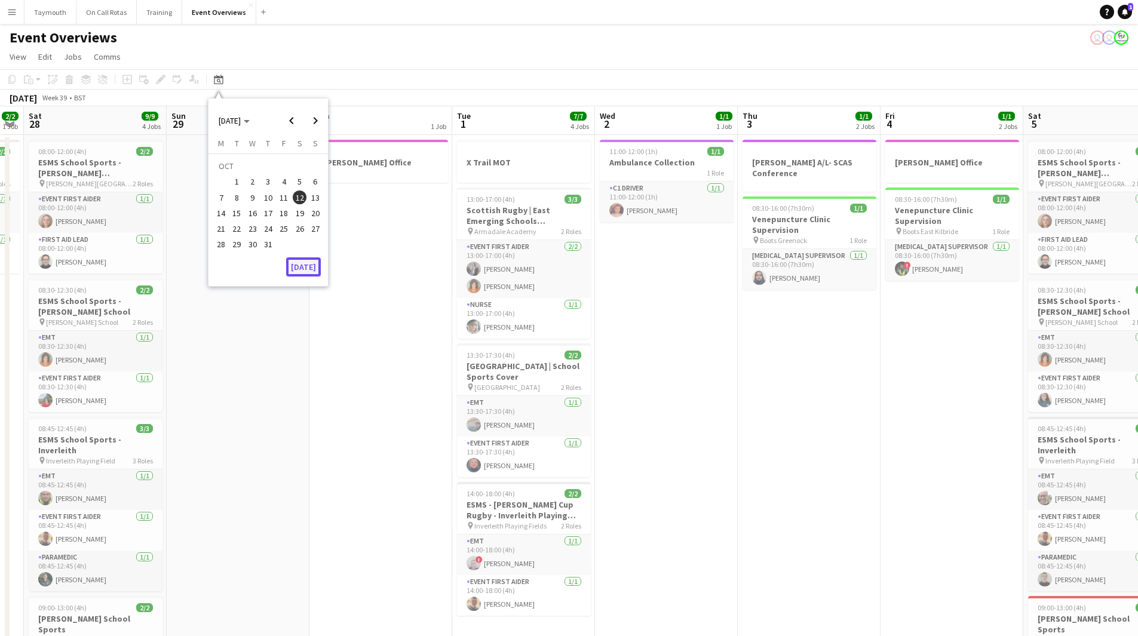
click at [298, 265] on button "[DATE]" at bounding box center [303, 266] width 35 height 19
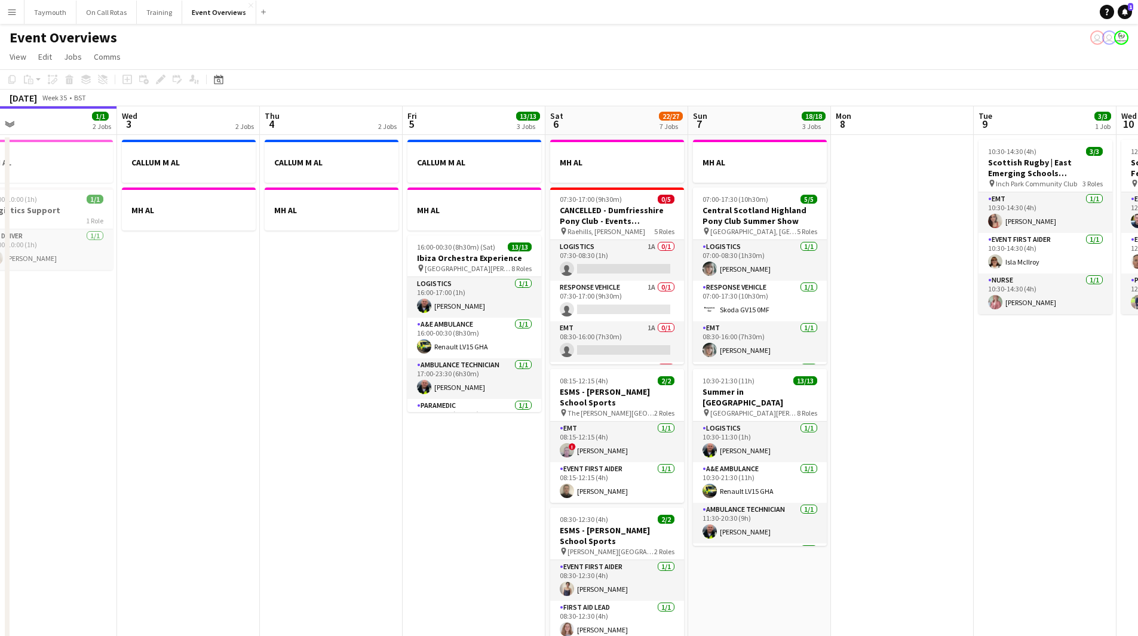
drag, startPoint x: 620, startPoint y: 404, endPoint x: 55, endPoint y: 394, distance: 565.6
click at [56, 395] on app-calendar-viewport "Sat 30 20/20 7 Jobs Sun 31 2/2 2 Jobs Mon 1 1/1 2 Jobs Tue 2 1/1 2 Jobs Wed 3 2…" at bounding box center [569, 631] width 1138 height 1051
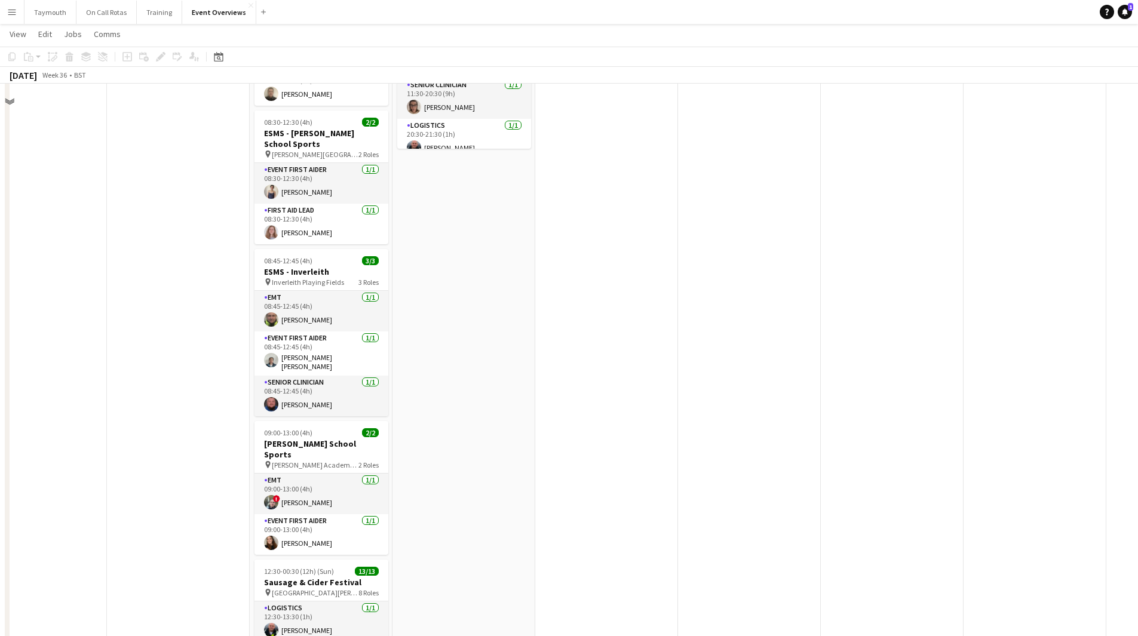
scroll to position [520, 0]
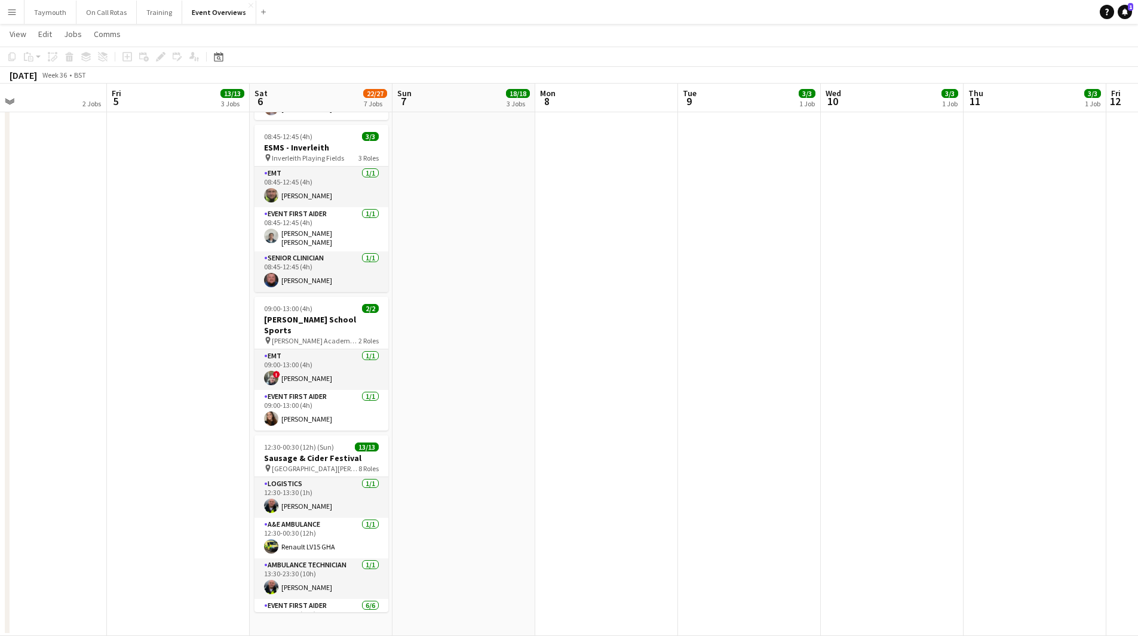
click at [325, 632] on app-date-cell "MH AL 07:30-17:00 (9h30m) 0/5 CANCELLED - Dumfriesshire Pony Club - Events Derb…" at bounding box center [321, 125] width 143 height 1022
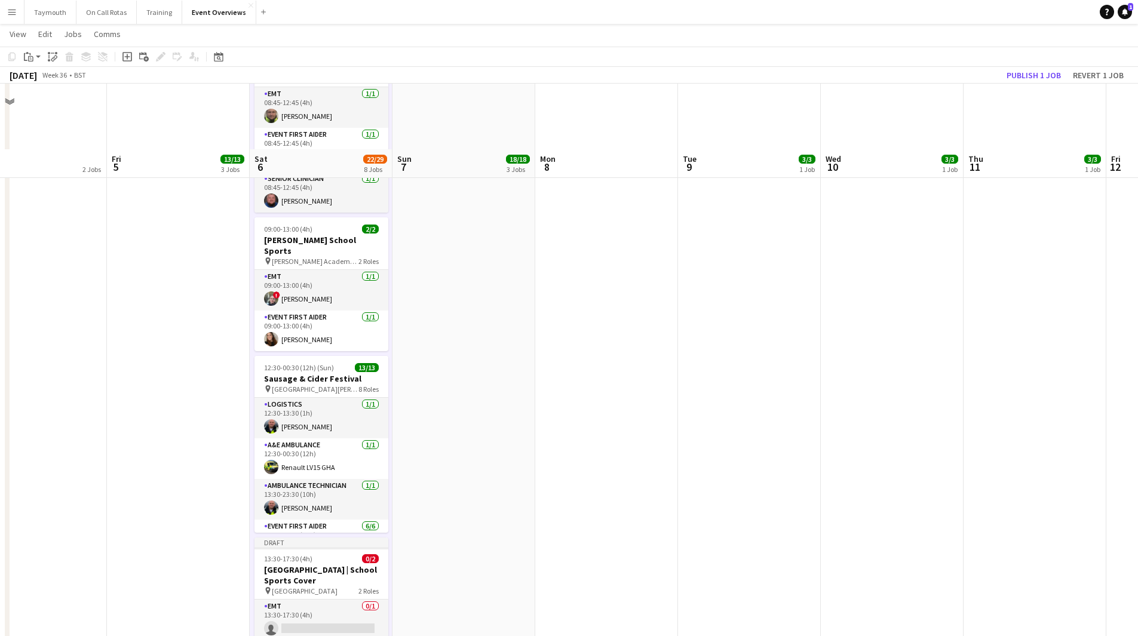
scroll to position [669, 0]
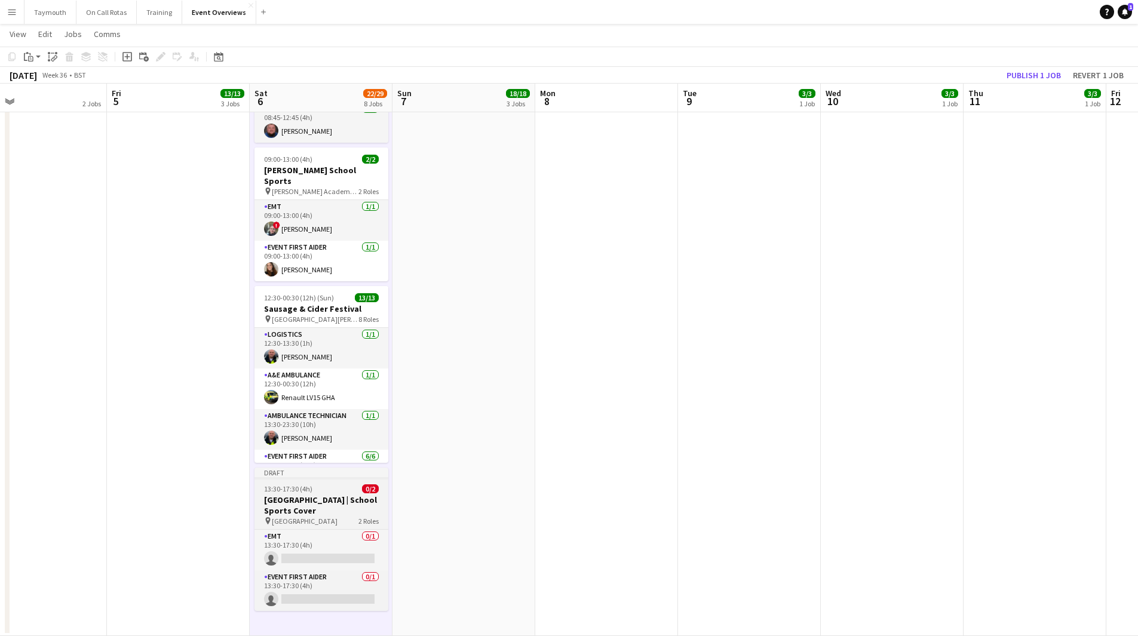
click at [309, 494] on h3 "[GEOGRAPHIC_DATA] | School Sports Cover" at bounding box center [321, 504] width 134 height 21
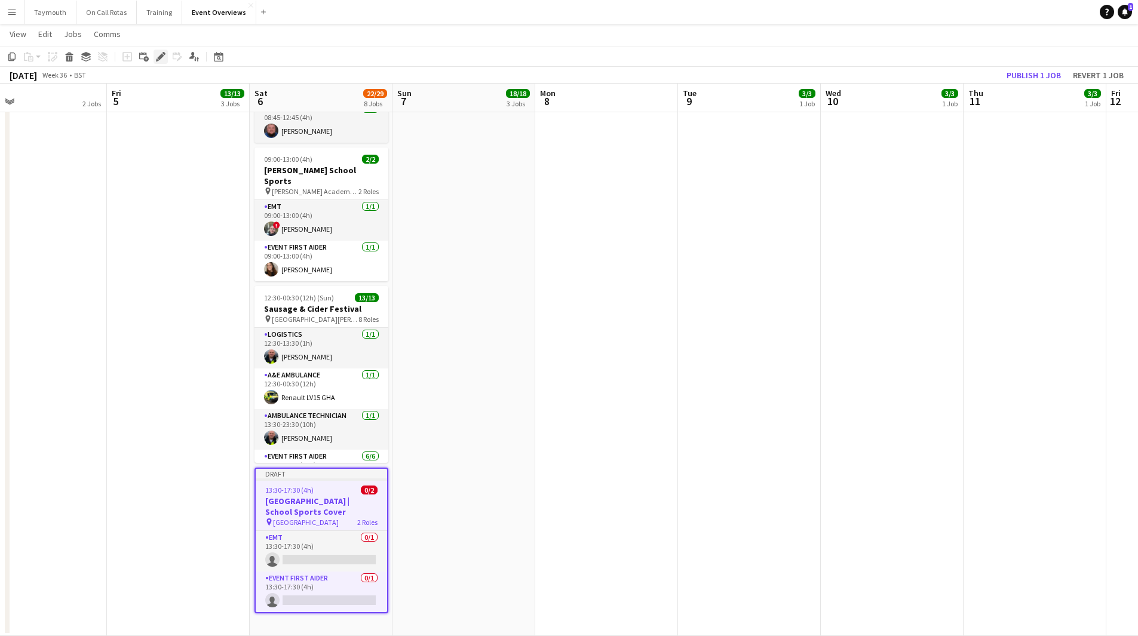
click at [159, 54] on icon "Edit" at bounding box center [161, 57] width 10 height 10
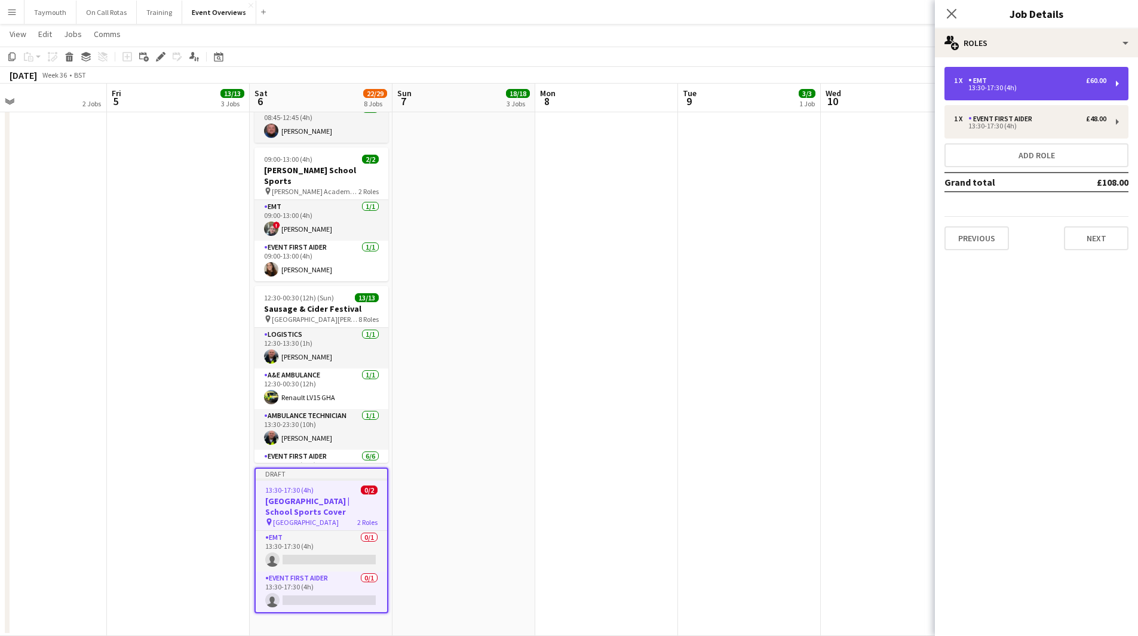
click at [1034, 88] on div "13:30-17:30 (4h)" at bounding box center [1030, 88] width 152 height 6
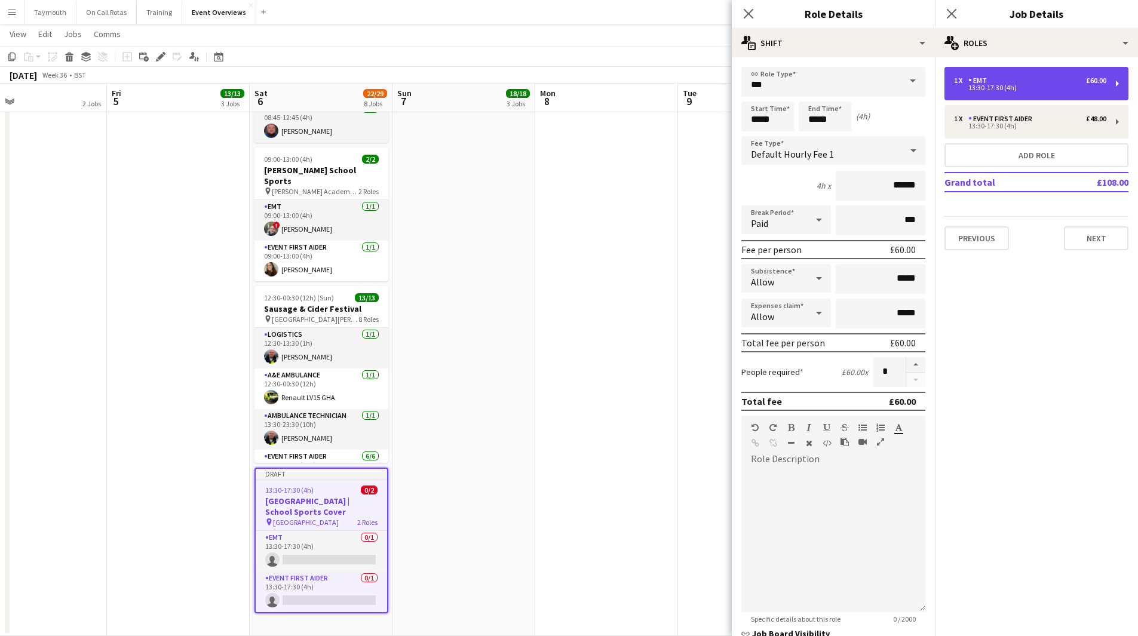
click at [1001, 85] on div "13:30-17:30 (4h)" at bounding box center [1030, 88] width 152 height 6
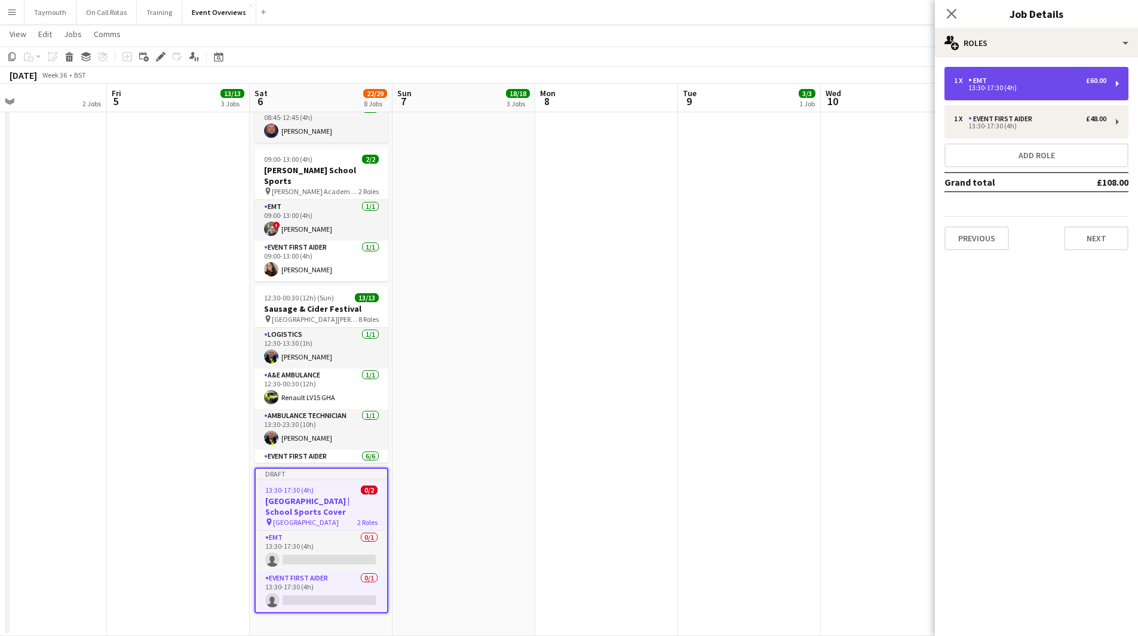
click at [1000, 81] on div "1 x EMT £60.00" at bounding box center [1030, 80] width 152 height 8
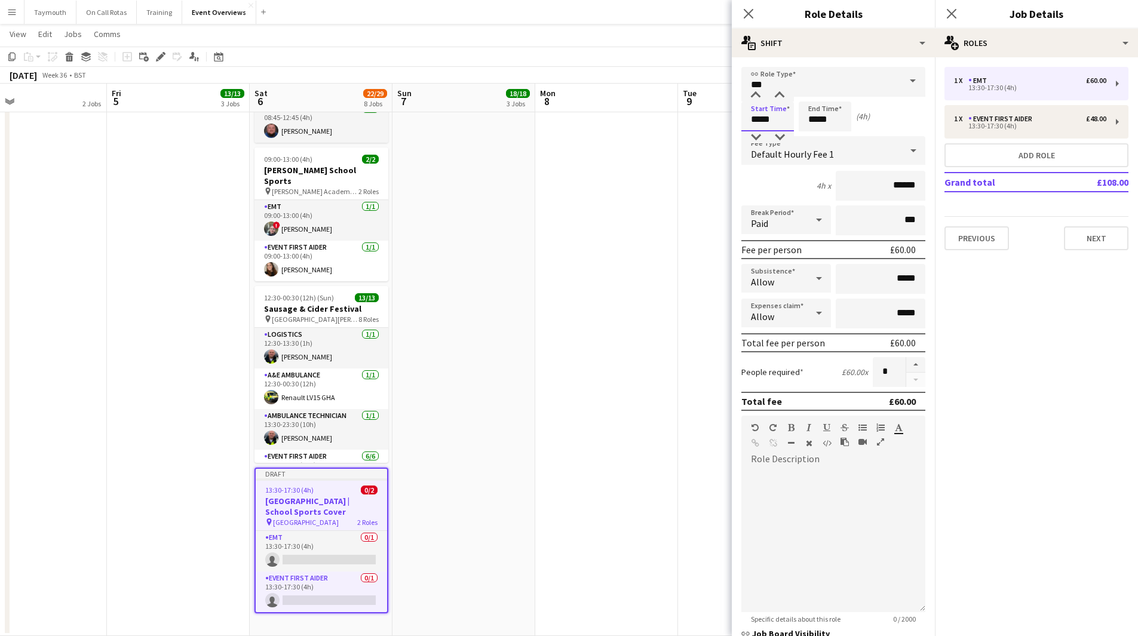
drag, startPoint x: 775, startPoint y: 123, endPoint x: 576, endPoint y: 117, distance: 199.5
type input "*****"
drag, startPoint x: 1066, startPoint y: 130, endPoint x: 1057, endPoint y: 133, distance: 9.6
click at [1066, 130] on div "1 x Event First Aider £48.00 13:30-17:30 (4h)" at bounding box center [1036, 121] width 184 height 33
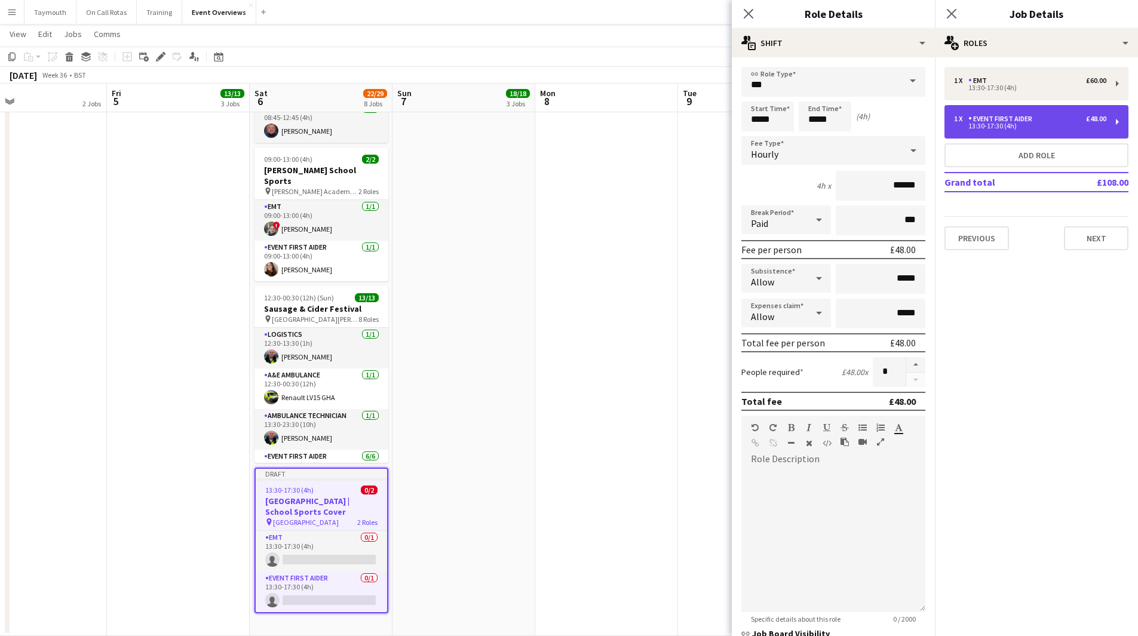
type input "**********"
type input "*****"
type input "******"
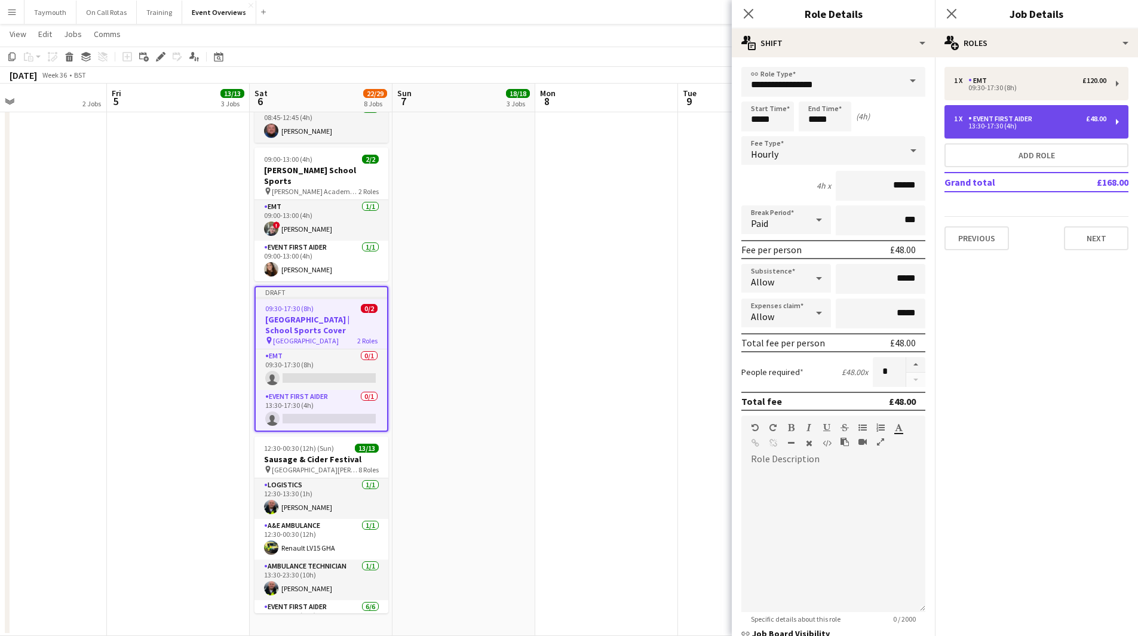
click at [1047, 125] on div "13:30-17:30 (4h)" at bounding box center [1030, 126] width 152 height 6
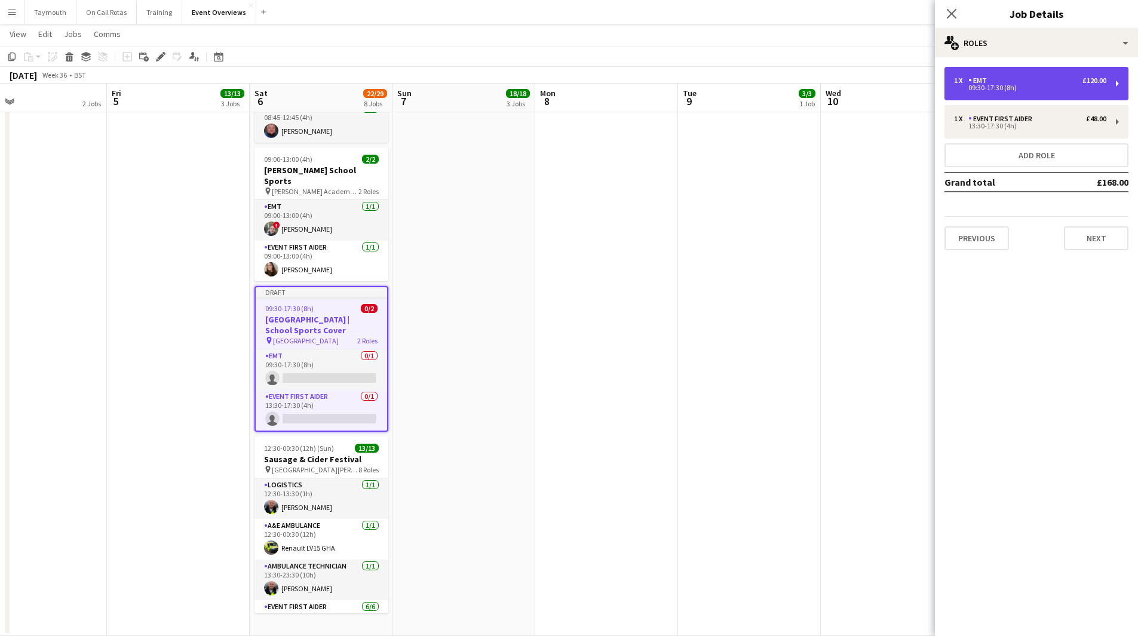
click at [998, 85] on div "09:30-17:30 (8h)" at bounding box center [1030, 88] width 152 height 6
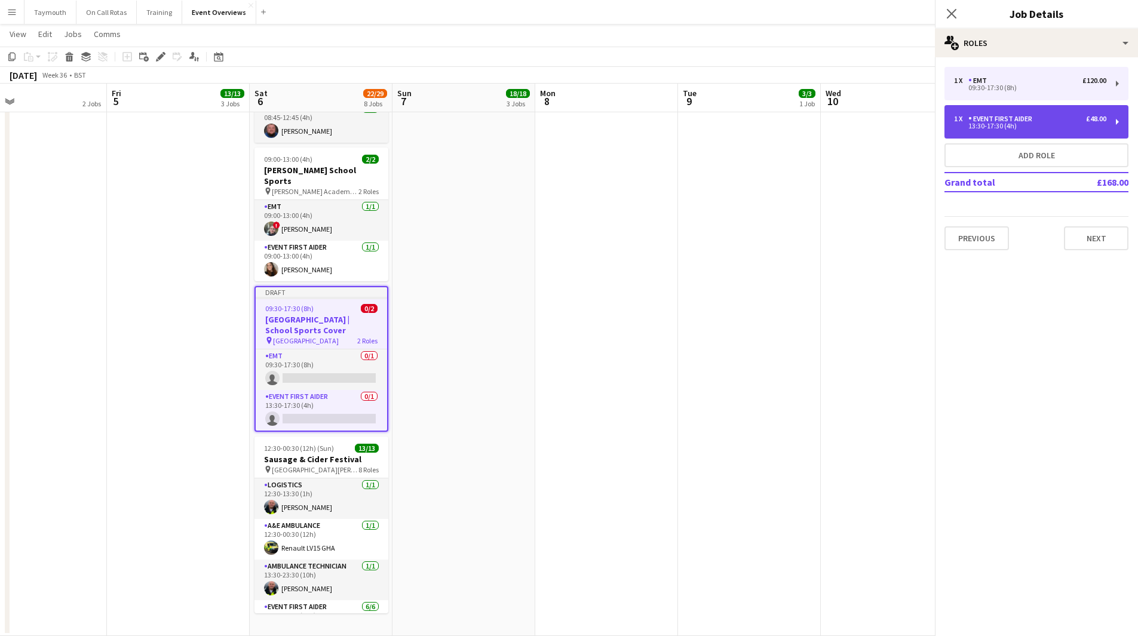
drag, startPoint x: 998, startPoint y: 116, endPoint x: 972, endPoint y: 105, distance: 28.6
click at [998, 117] on div "Event First Aider" at bounding box center [1002, 119] width 69 height 8
type input "**********"
type input "*****"
type input "******"
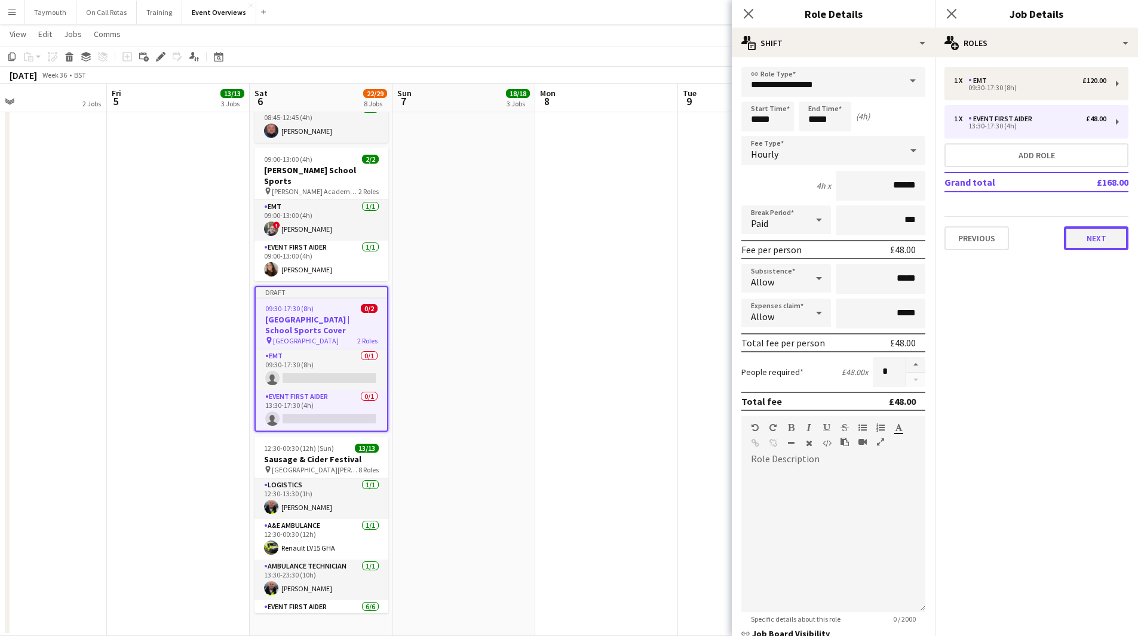
click at [1083, 236] on button "Next" at bounding box center [1095, 238] width 64 height 24
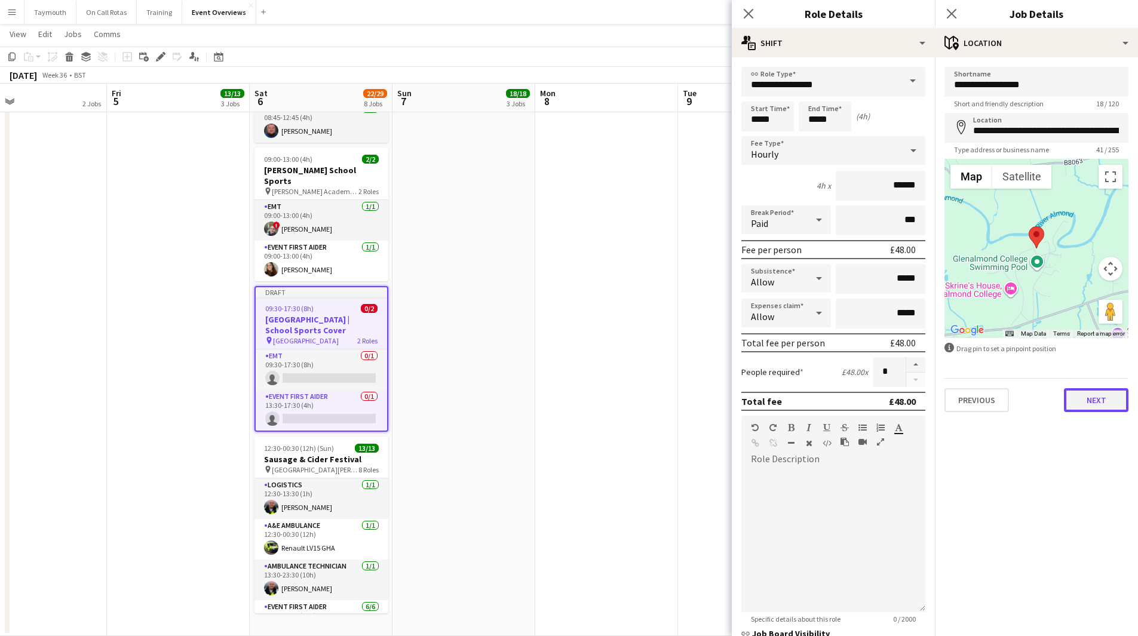
click at [1092, 403] on button "Next" at bounding box center [1095, 400] width 64 height 24
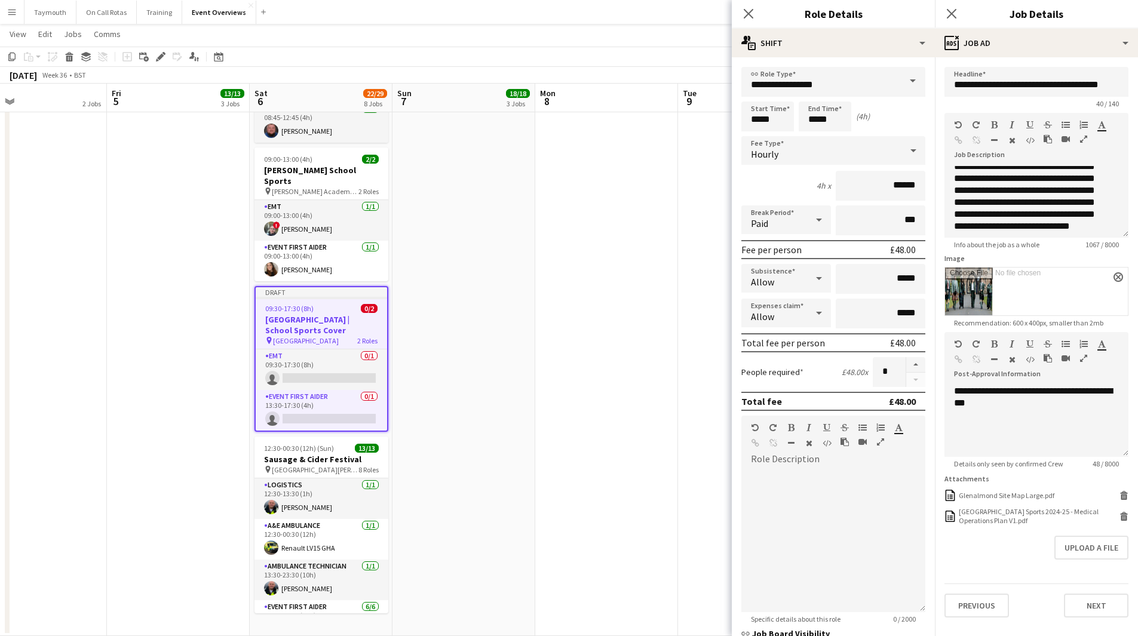
scroll to position [119, 0]
click at [900, 88] on span at bounding box center [912, 81] width 25 height 29
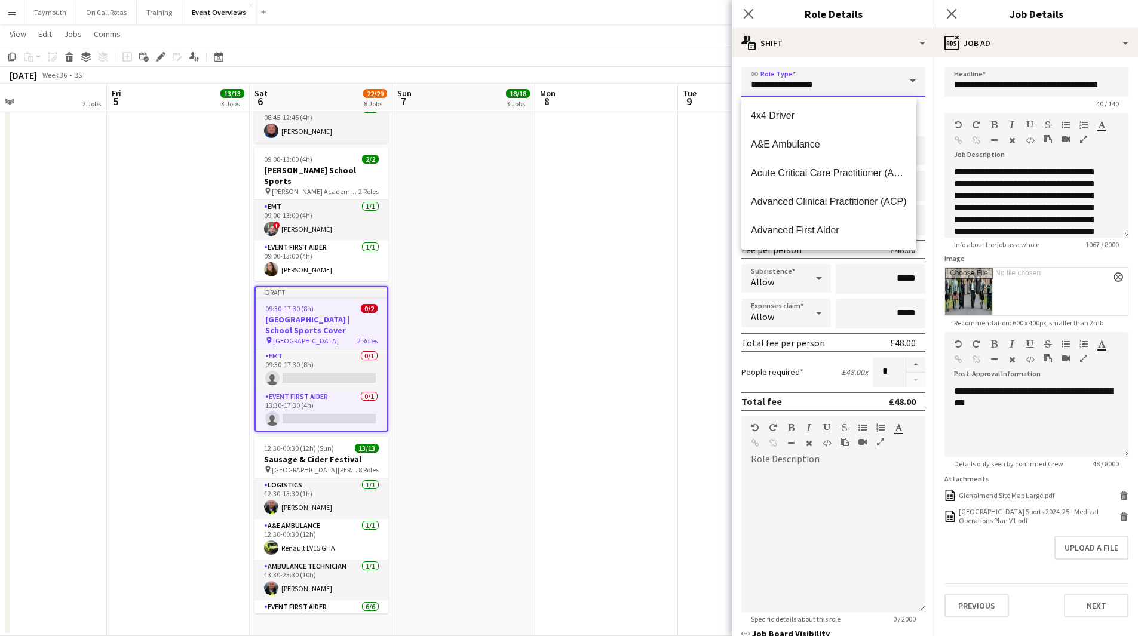
drag, startPoint x: 853, startPoint y: 87, endPoint x: 517, endPoint y: 76, distance: 336.4
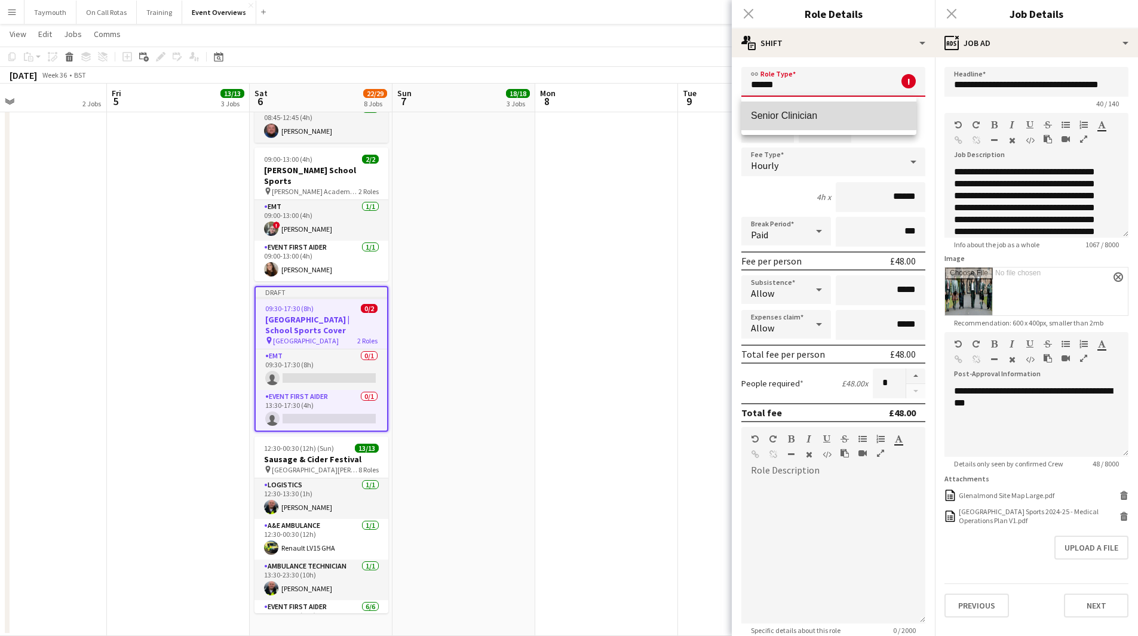
click at [812, 107] on mat-option "Senior Clinician" at bounding box center [828, 116] width 175 height 29
type input "**********"
type input "******"
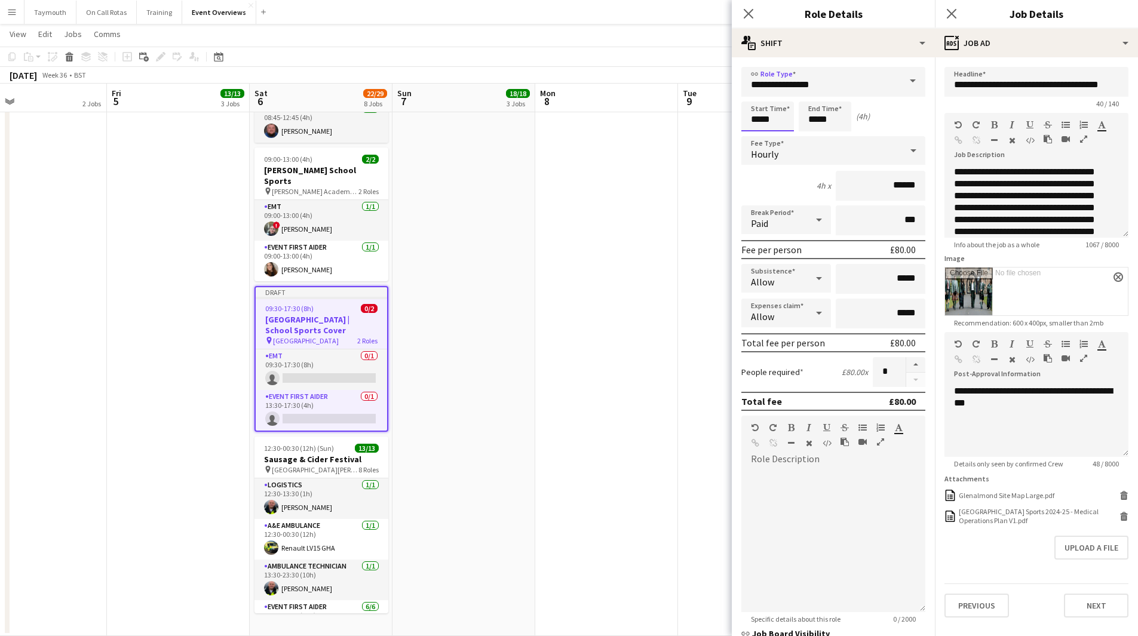
drag, startPoint x: 780, startPoint y: 117, endPoint x: 531, endPoint y: 103, distance: 248.8
type input "*****"
drag, startPoint x: 841, startPoint y: 115, endPoint x: 725, endPoint y: 112, distance: 116.5
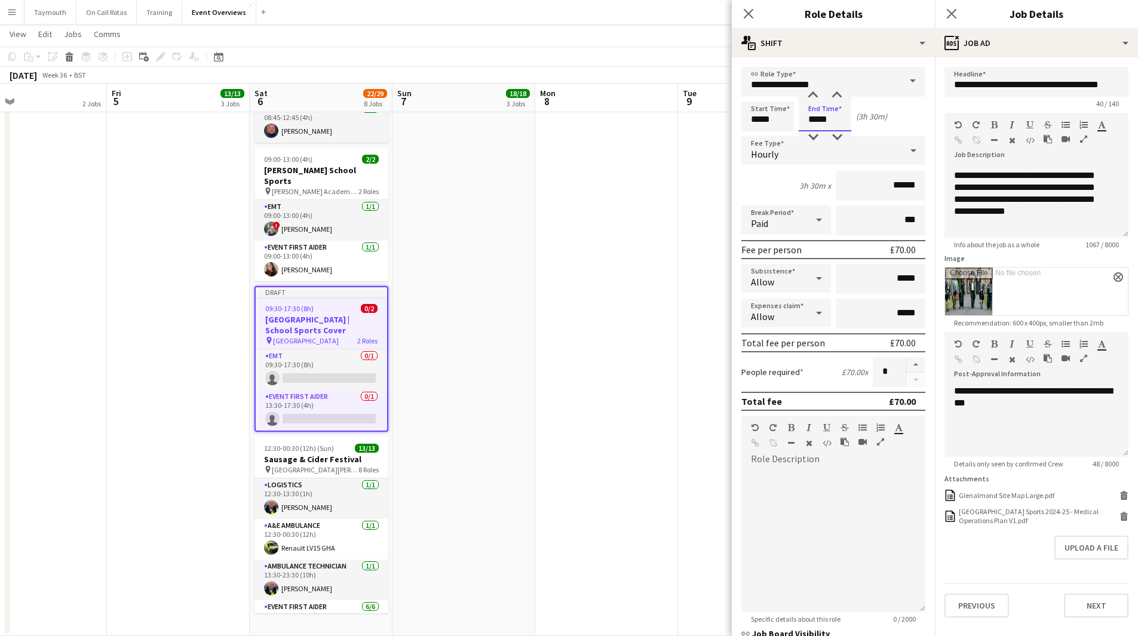
scroll to position [368, 0]
type input "*****"
click at [1123, 519] on icon "Delete" at bounding box center [1123, 516] width 9 height 9
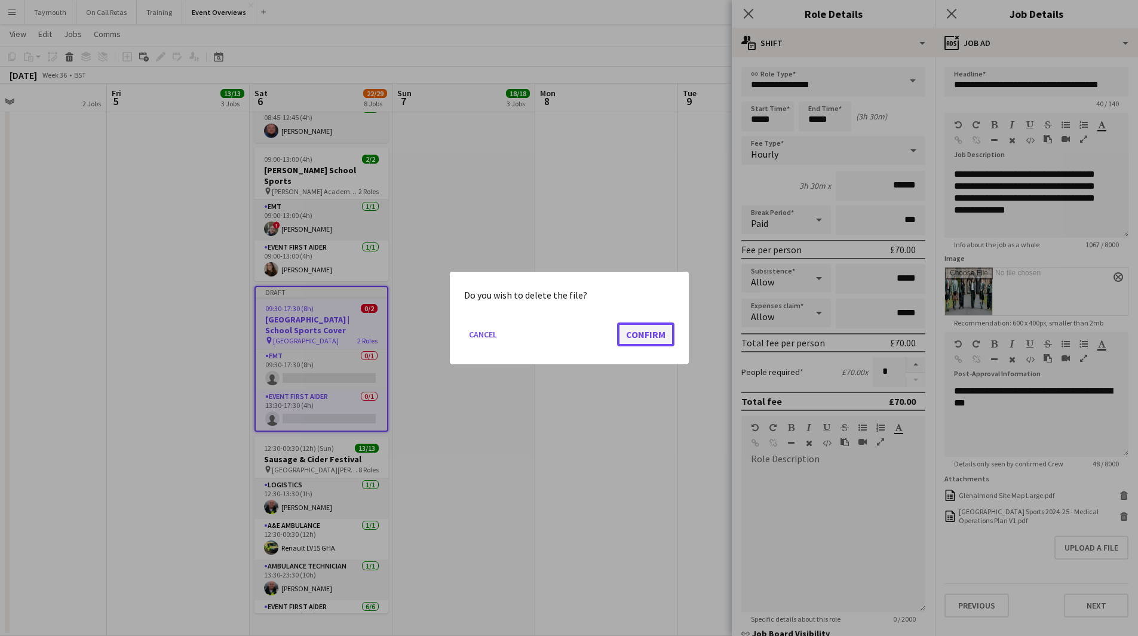
click at [641, 333] on button "Confirm" at bounding box center [645, 334] width 57 height 24
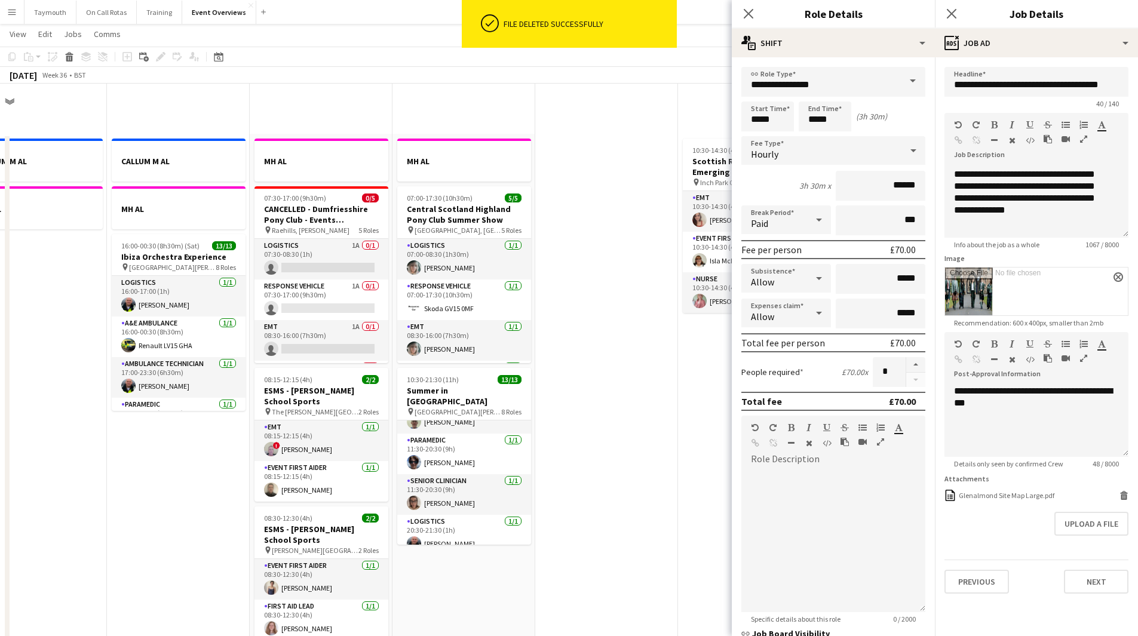
scroll to position [669, 0]
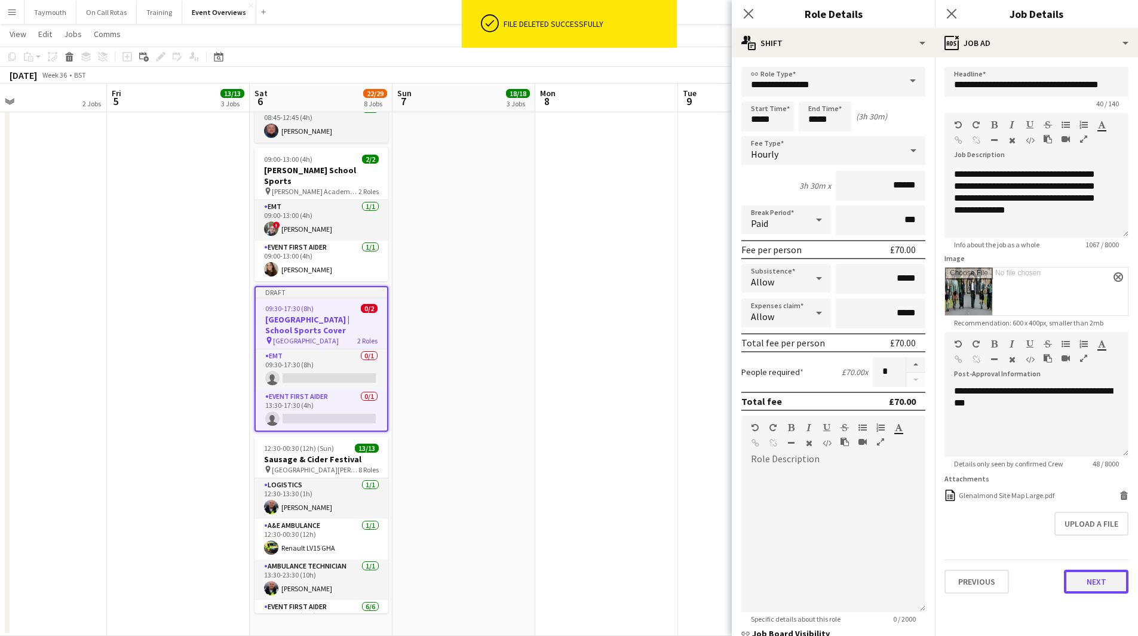
click at [1100, 579] on button "Next" at bounding box center [1095, 582] width 64 height 24
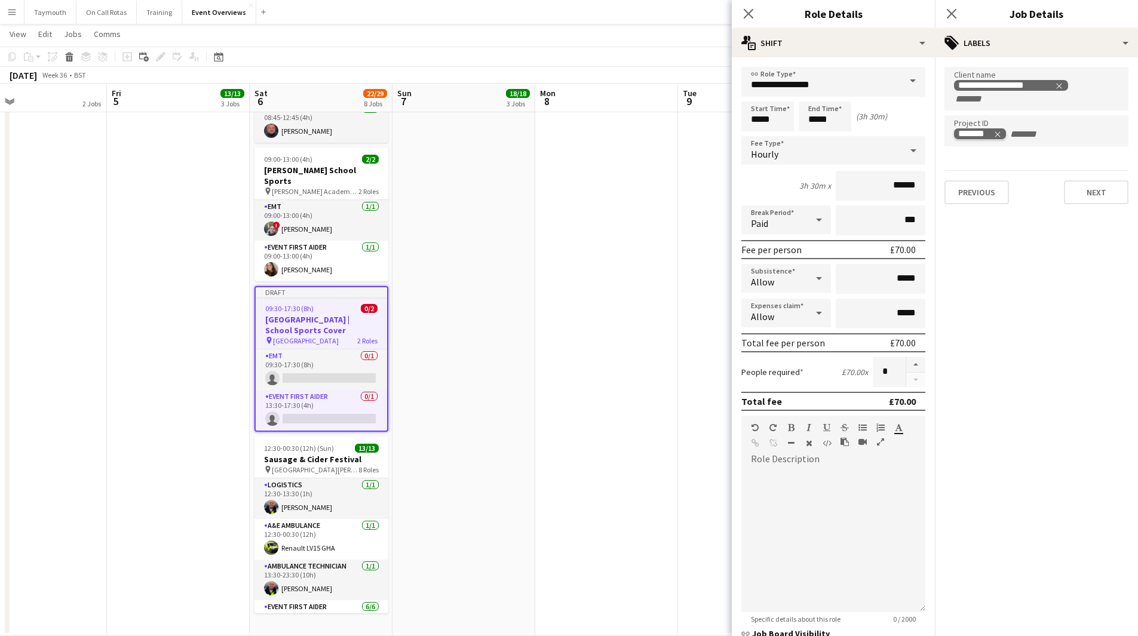
click at [998, 134] on icon "Remove tag" at bounding box center [997, 133] width 5 height 5
click at [1103, 188] on button "Next" at bounding box center [1095, 192] width 64 height 24
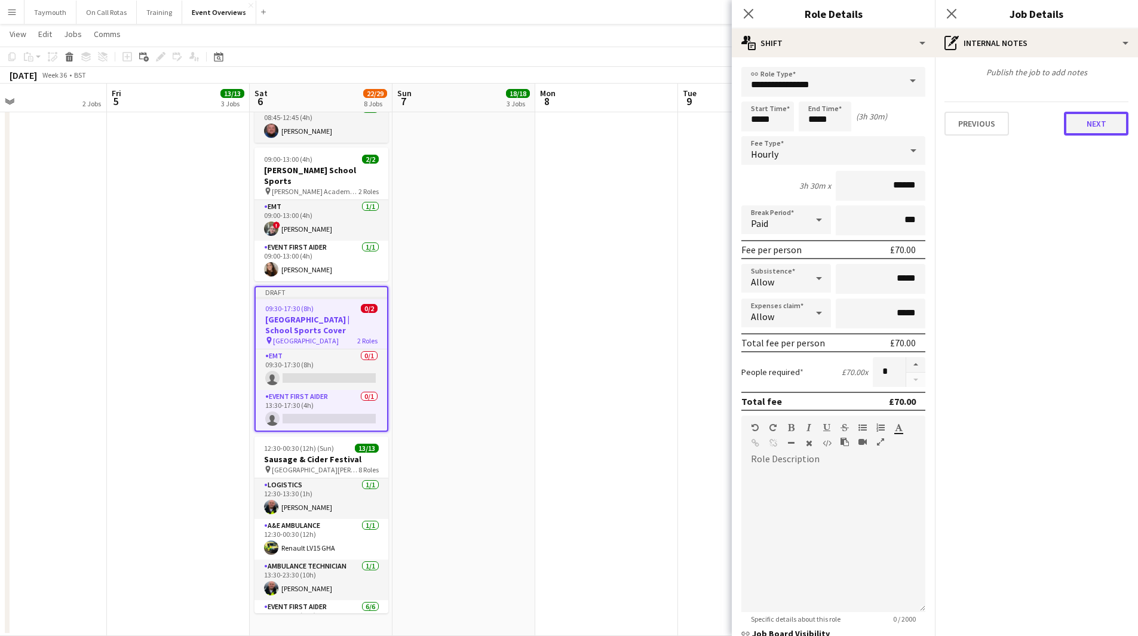
click at [1087, 127] on button "Next" at bounding box center [1095, 124] width 64 height 24
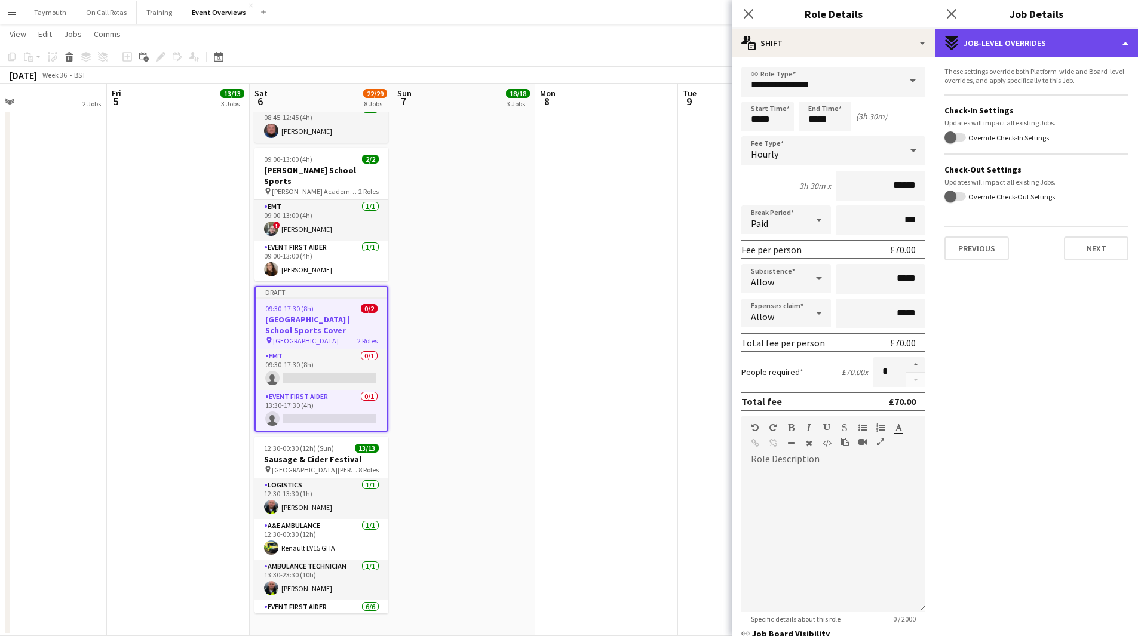
click at [1069, 50] on div "expand-all-down Job-Level Overrides" at bounding box center [1035, 43] width 203 height 29
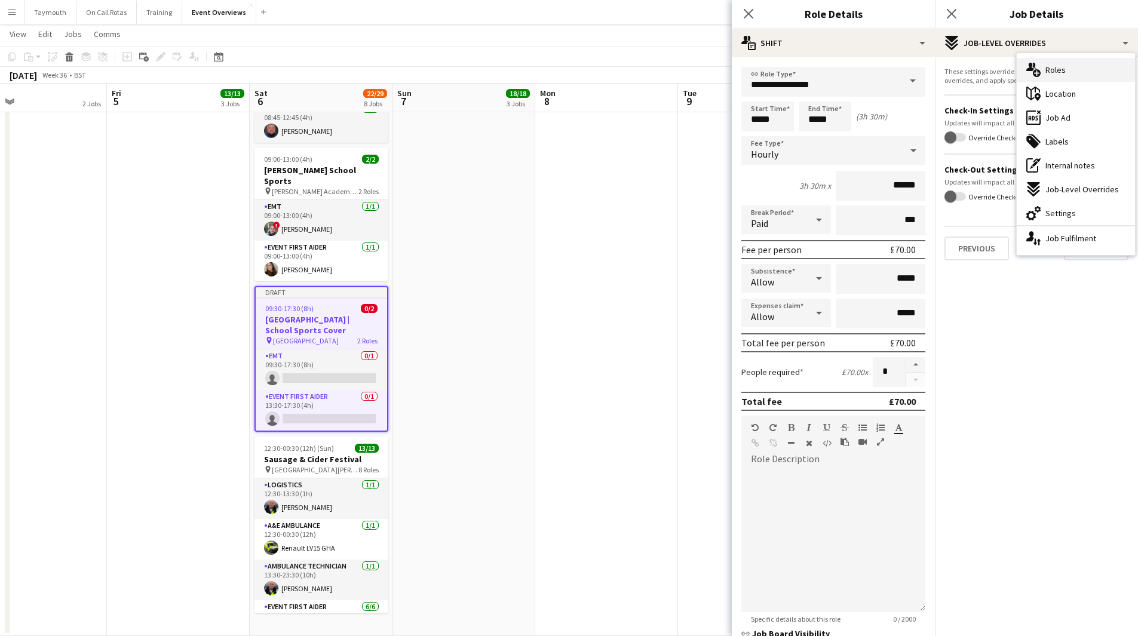
click at [1070, 72] on div "multiple-users-add Roles" at bounding box center [1075, 70] width 118 height 24
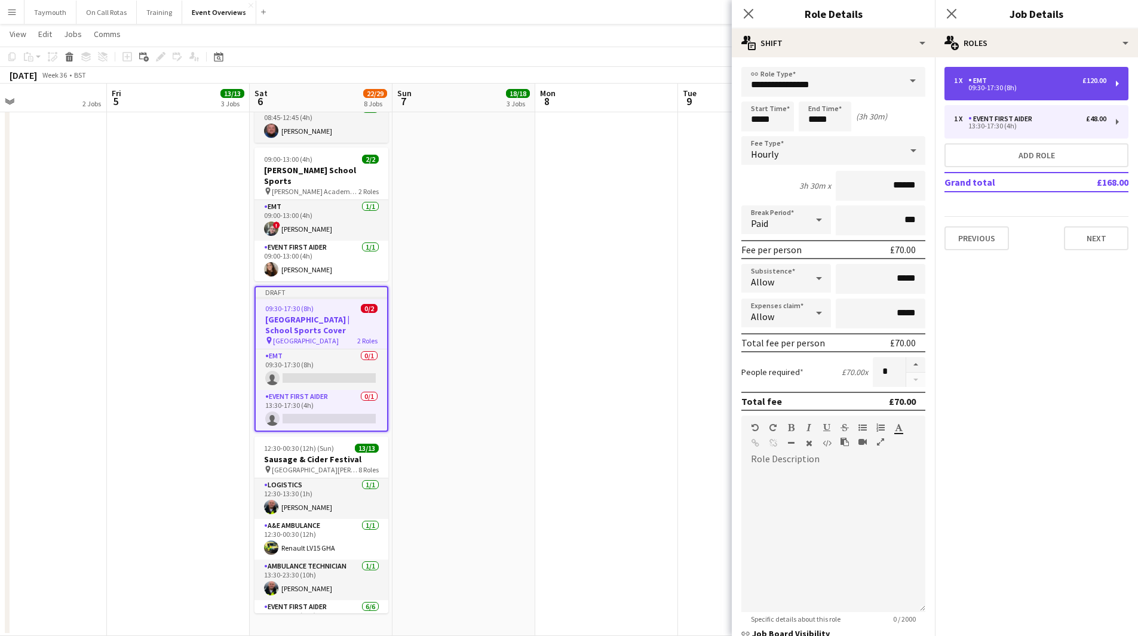
click at [1030, 88] on div "09:30-17:30 (8h)" at bounding box center [1030, 88] width 152 height 6
type input "***"
type input "*****"
type input "******"
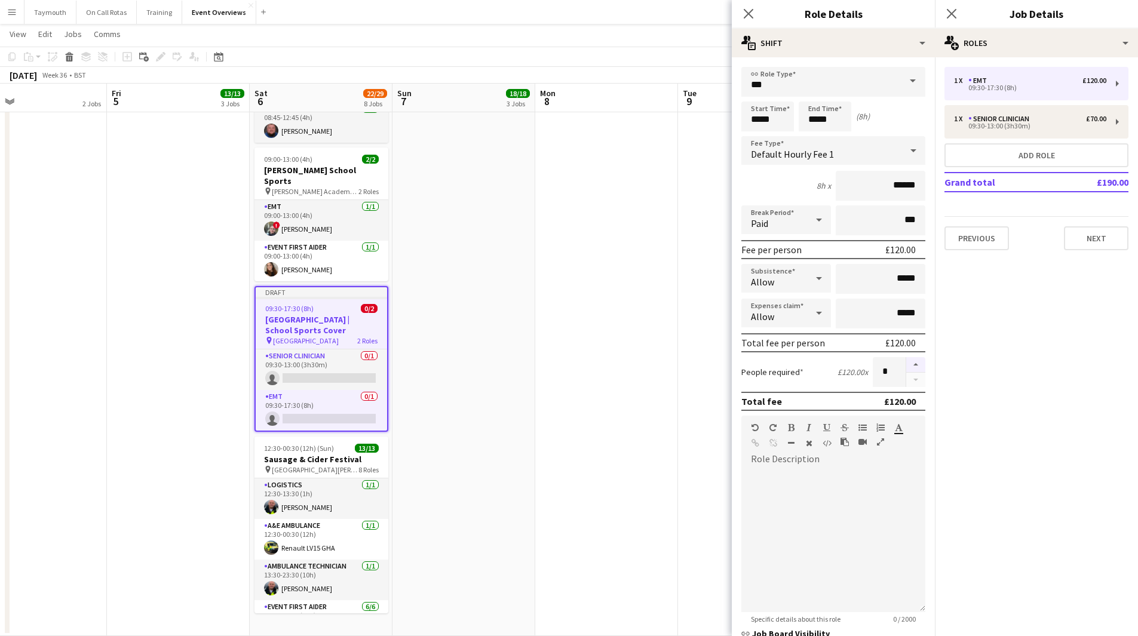
click at [908, 364] on button "button" at bounding box center [915, 365] width 19 height 16
type input "*"
drag, startPoint x: 831, startPoint y: 120, endPoint x: 771, endPoint y: 118, distance: 60.3
click at [771, 118] on div "Start Time ***** End Time ***** (8h)" at bounding box center [833, 117] width 184 height 30
drag, startPoint x: 846, startPoint y: 119, endPoint x: 749, endPoint y: 114, distance: 96.9
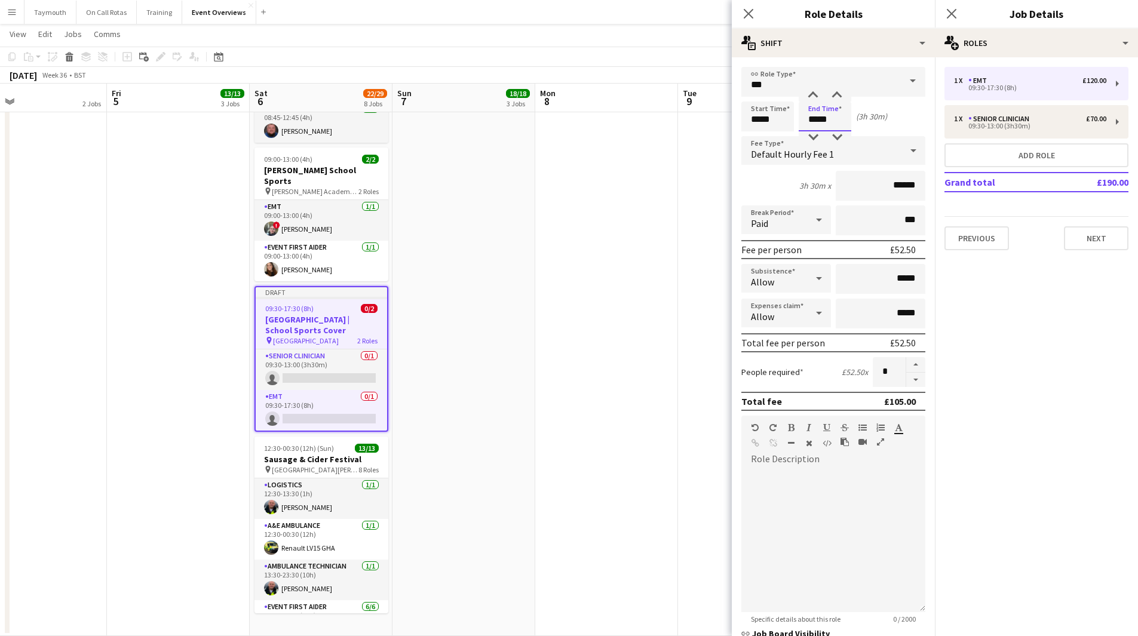
click at [749, 114] on div "Start Time ***** End Time ***** (3h 30m)" at bounding box center [833, 117] width 184 height 30
type input "*****"
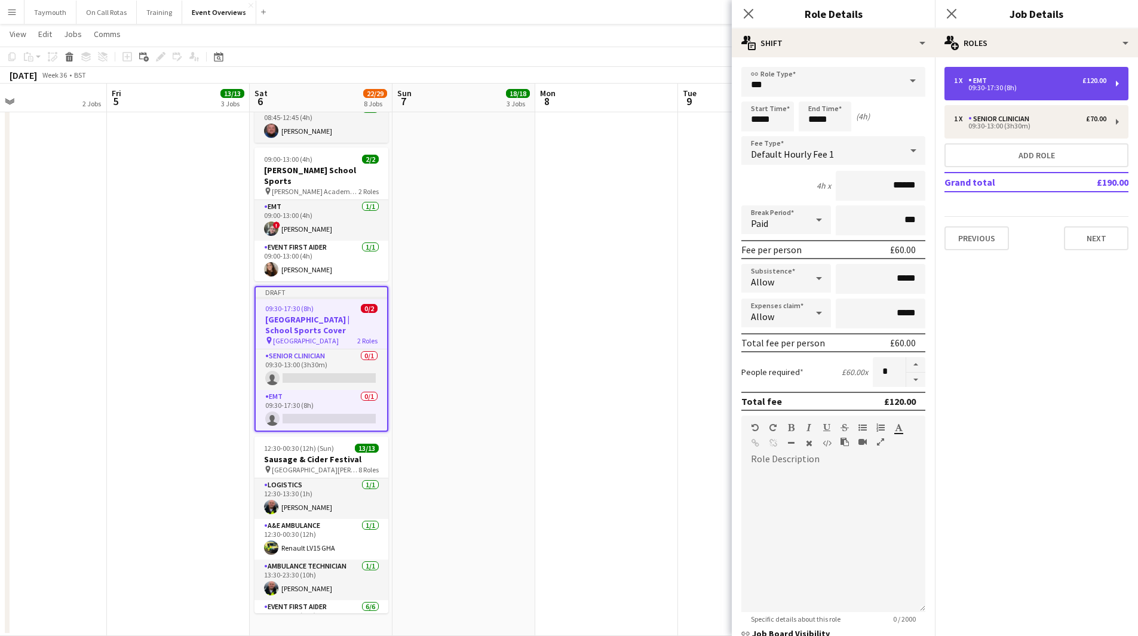
click at [1029, 94] on div "1 x EMT £120.00 09:30-17:30 (8h)" at bounding box center [1036, 83] width 184 height 33
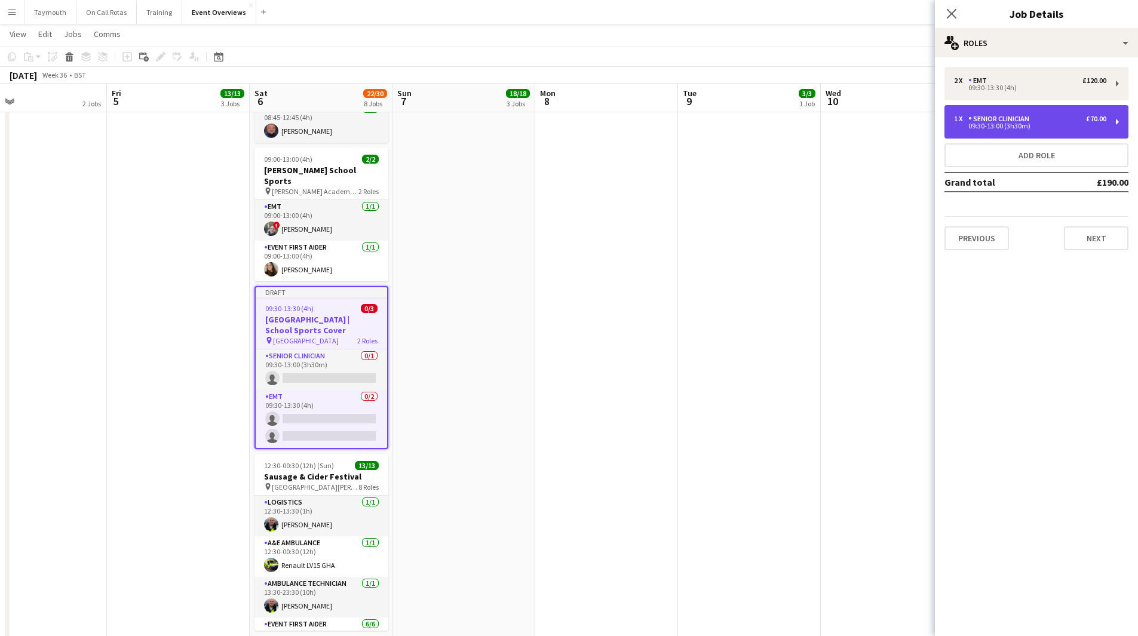
click at [1015, 125] on div "09:30-13:00 (3h30m)" at bounding box center [1030, 126] width 152 height 6
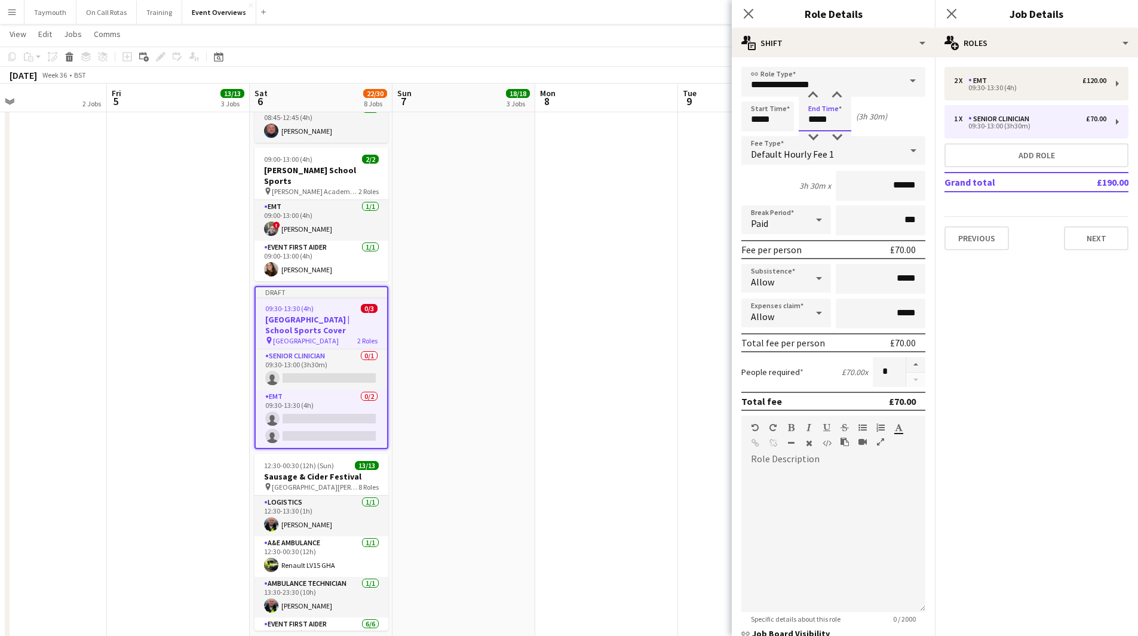
click at [837, 115] on input "*****" at bounding box center [824, 117] width 53 height 30
type input "*****"
click at [633, 263] on app-date-cell at bounding box center [606, 58] width 143 height 1189
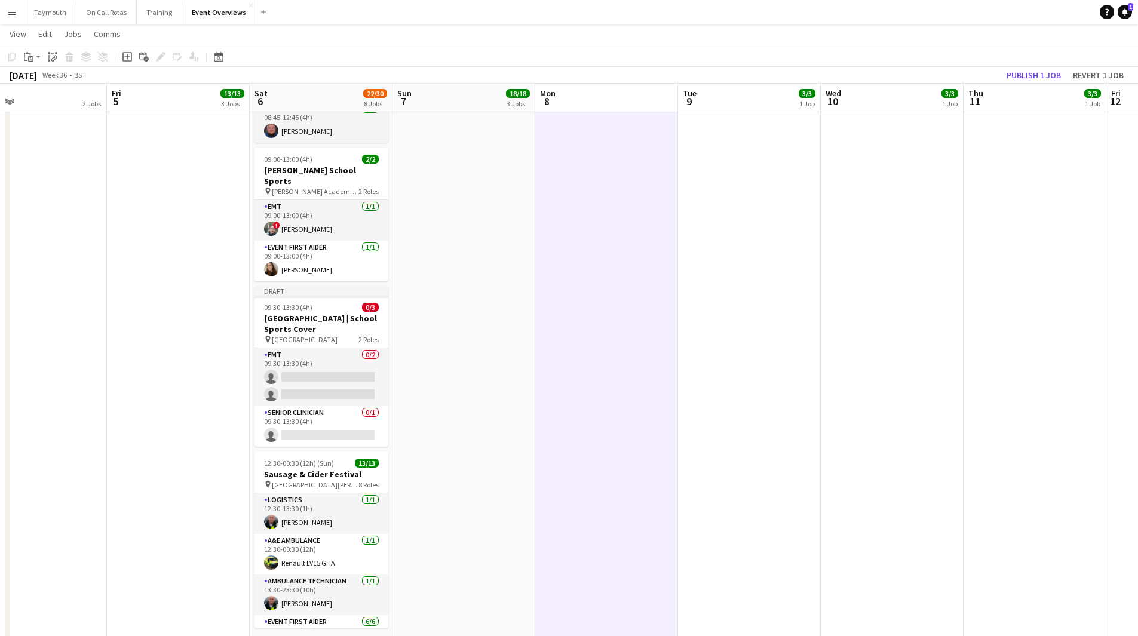
click at [19, 8] on button "Menu" at bounding box center [12, 12] width 24 height 24
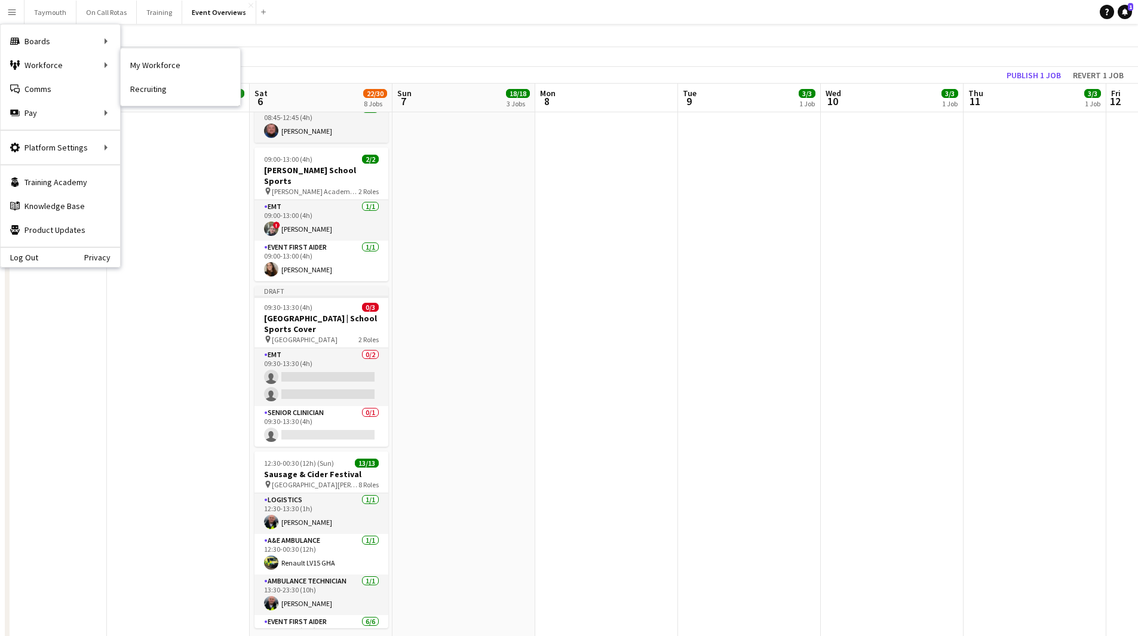
drag, startPoint x: 152, startPoint y: 62, endPoint x: 325, endPoint y: 143, distance: 191.0
click at [152, 62] on link "My Workforce" at bounding box center [180, 65] width 119 height 24
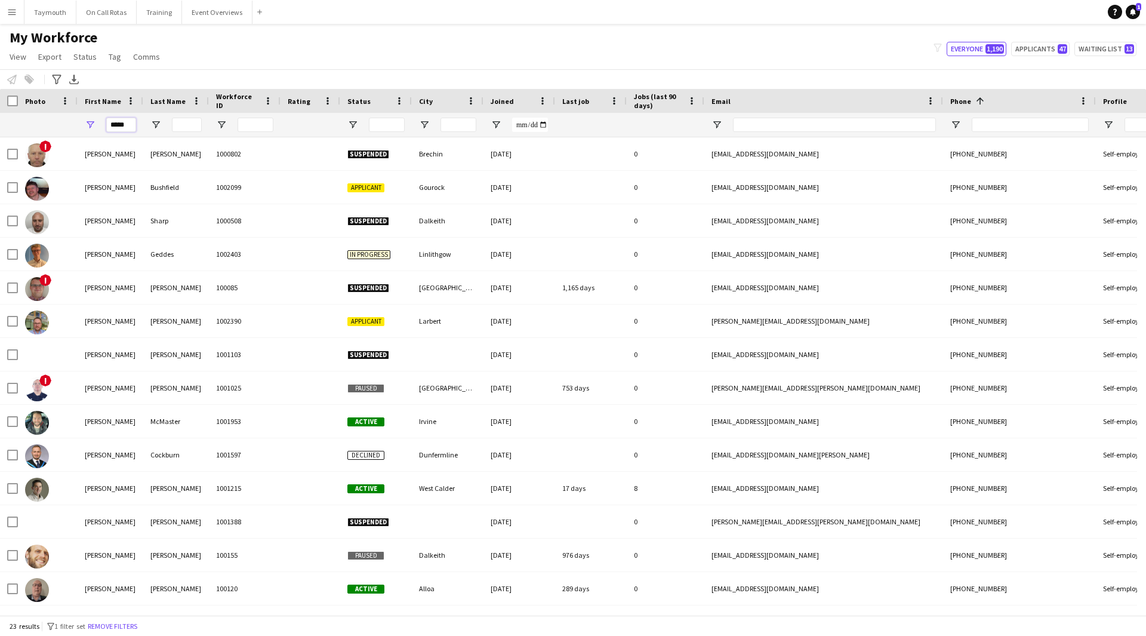
drag, startPoint x: 134, startPoint y: 125, endPoint x: -195, endPoint y: 118, distance: 329.1
click at [0, 118] on html "Menu Boards Boards Boards All jobs Status Workforce Workforce My Workforce Recr…" at bounding box center [573, 318] width 1146 height 636
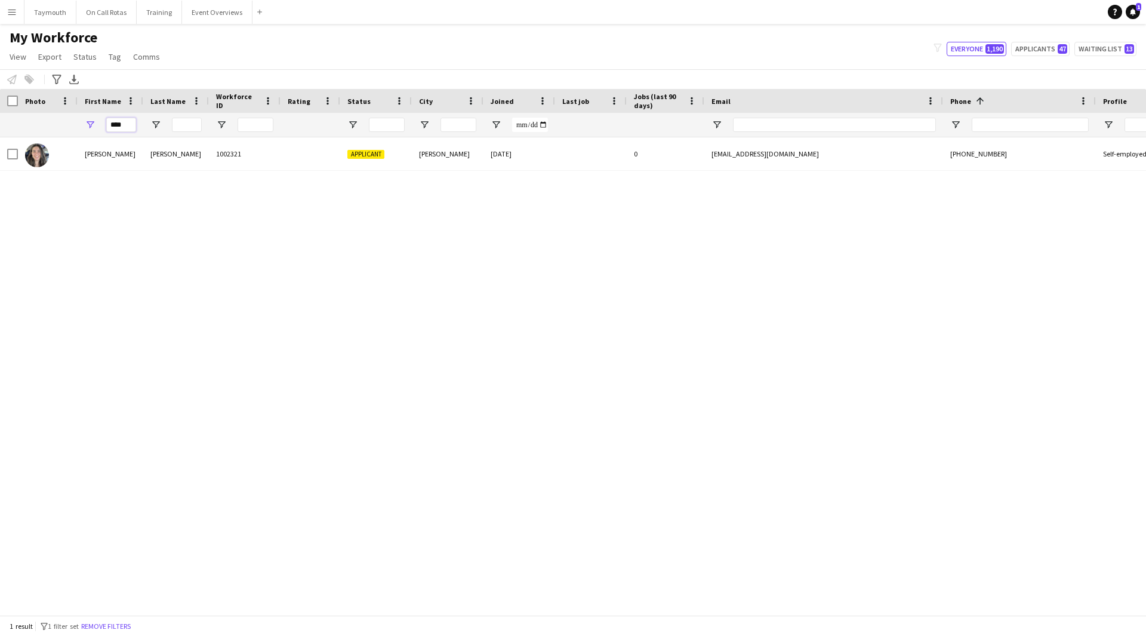
type input "****"
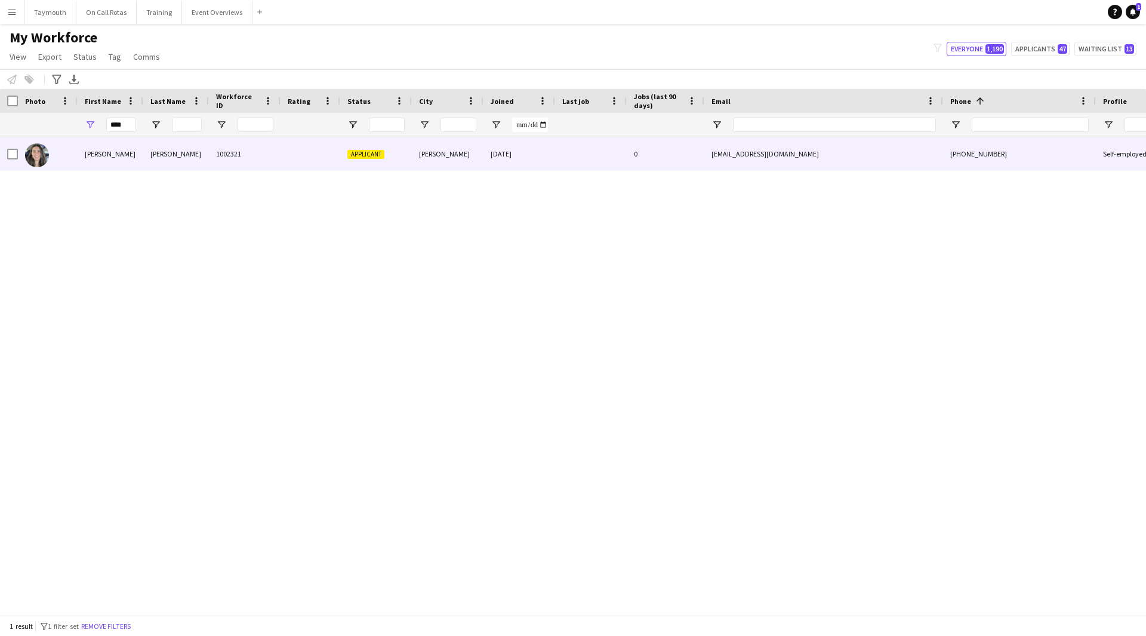
drag, startPoint x: 162, startPoint y: 160, endPoint x: 158, endPoint y: 151, distance: 9.6
click at [162, 156] on div "Thomas" at bounding box center [176, 153] width 66 height 33
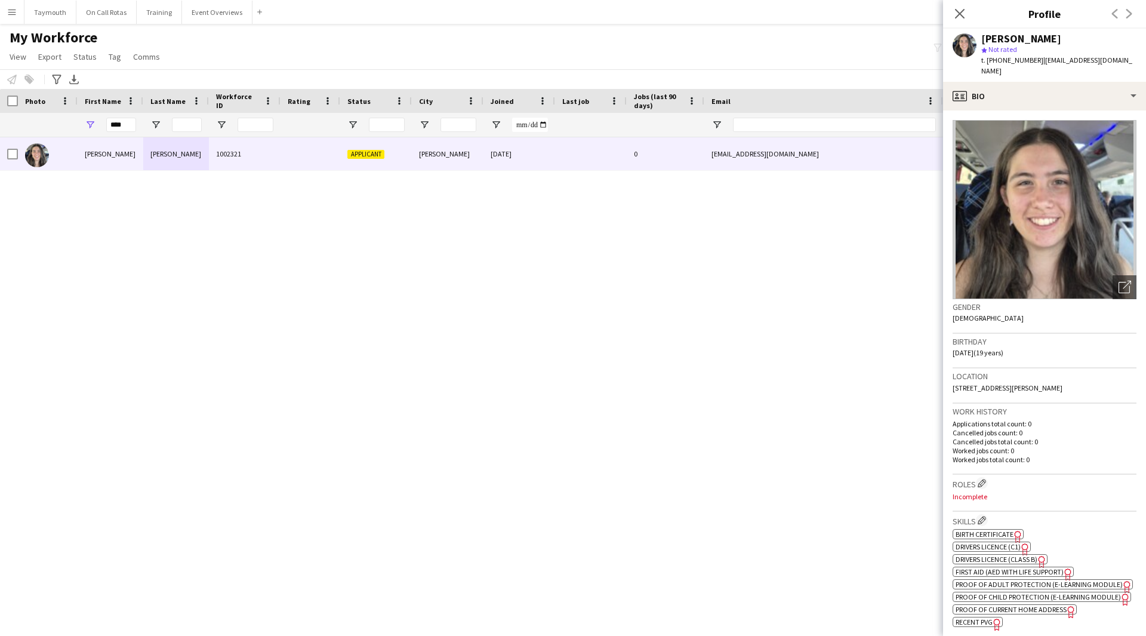
click at [1012, 567] on span "First Aid (AED with life support)" at bounding box center [1010, 571] width 108 height 9
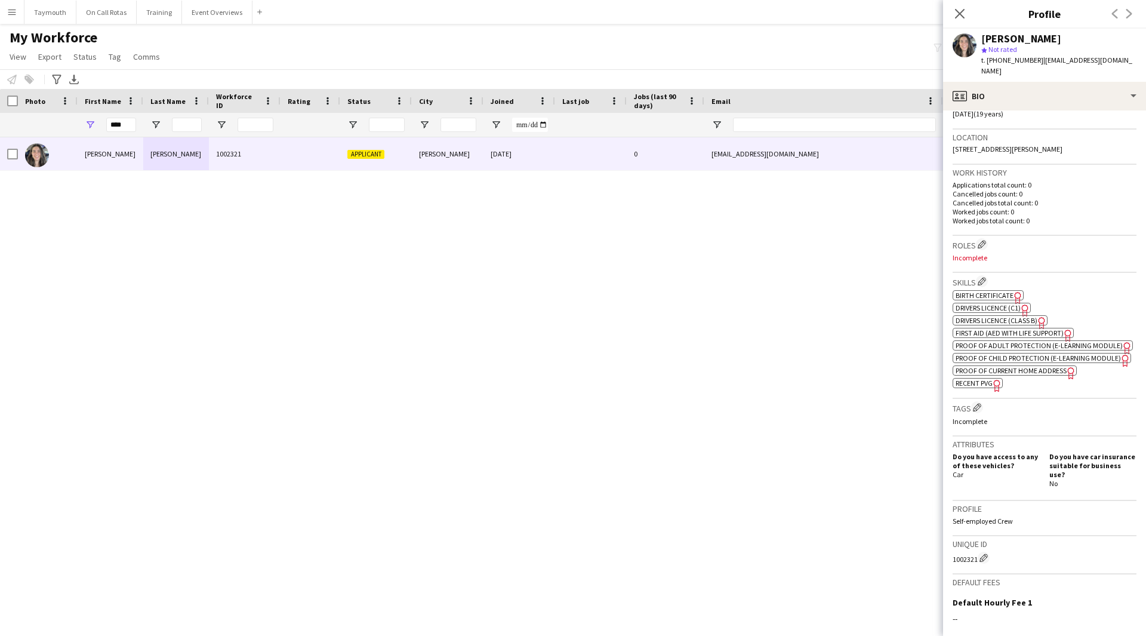
scroll to position [386, 0]
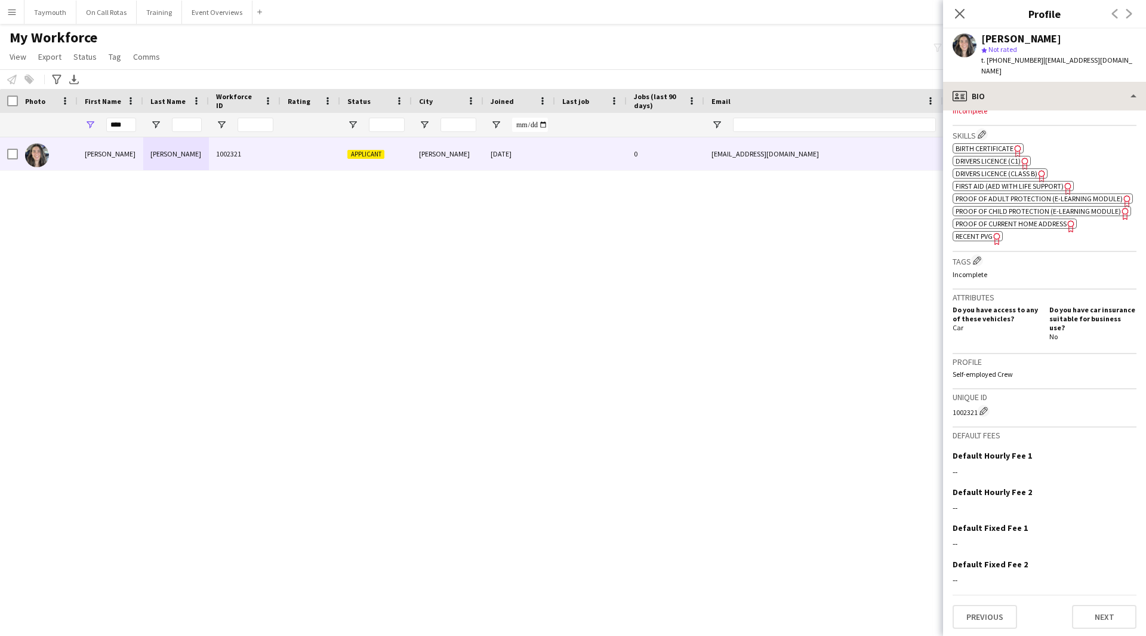
drag, startPoint x: 1135, startPoint y: 62, endPoint x: 1040, endPoint y: 70, distance: 96.0
click at [1040, 70] on app-crew-profile "Close pop-in Profile Previous Next Eleanor Thomas star Not rated t. +4477194509…" at bounding box center [1044, 318] width 203 height 636
click at [1078, 63] on span "| eleanorose2006@gmail.com" at bounding box center [1057, 66] width 151 height 20
drag, startPoint x: 1122, startPoint y: 61, endPoint x: 1038, endPoint y: 59, distance: 84.2
click at [1038, 59] on span "| eleanorose2006@gmail.com" at bounding box center [1057, 66] width 151 height 20
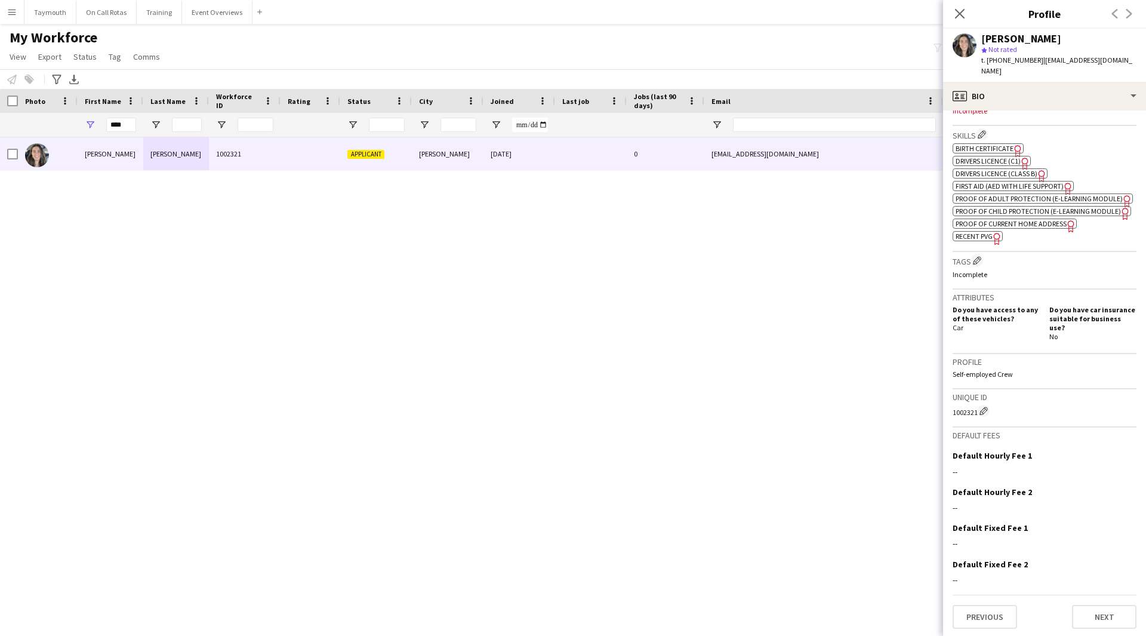
copy span "eleanorose2006@gmail.com"
click at [199, 13] on button "Event Overviews Close" at bounding box center [217, 12] width 70 height 23
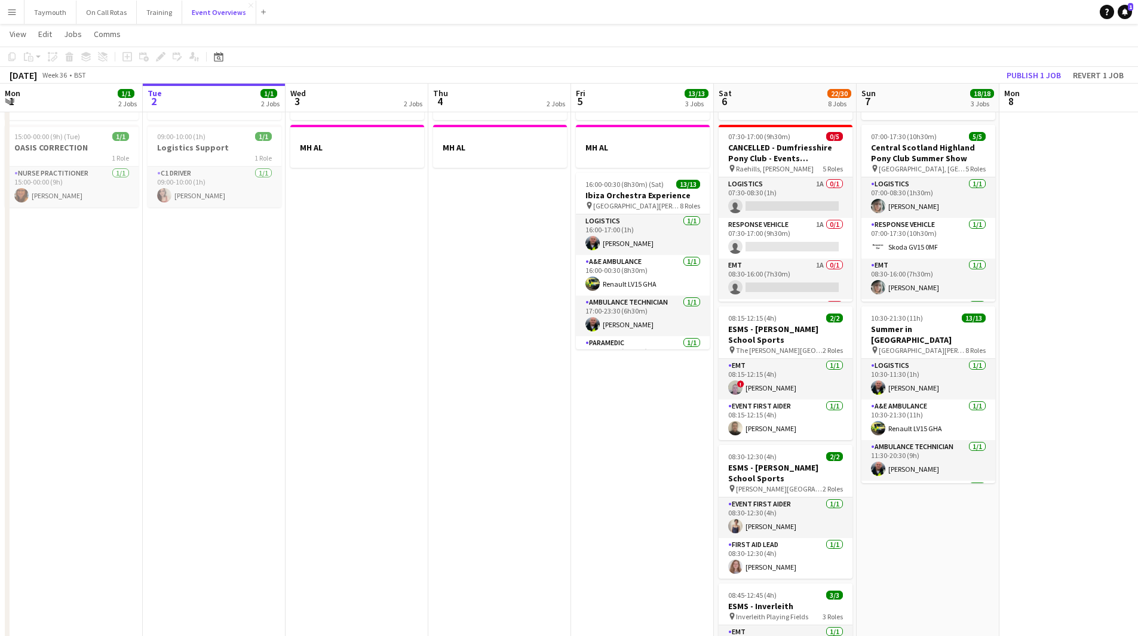
scroll to position [179, 0]
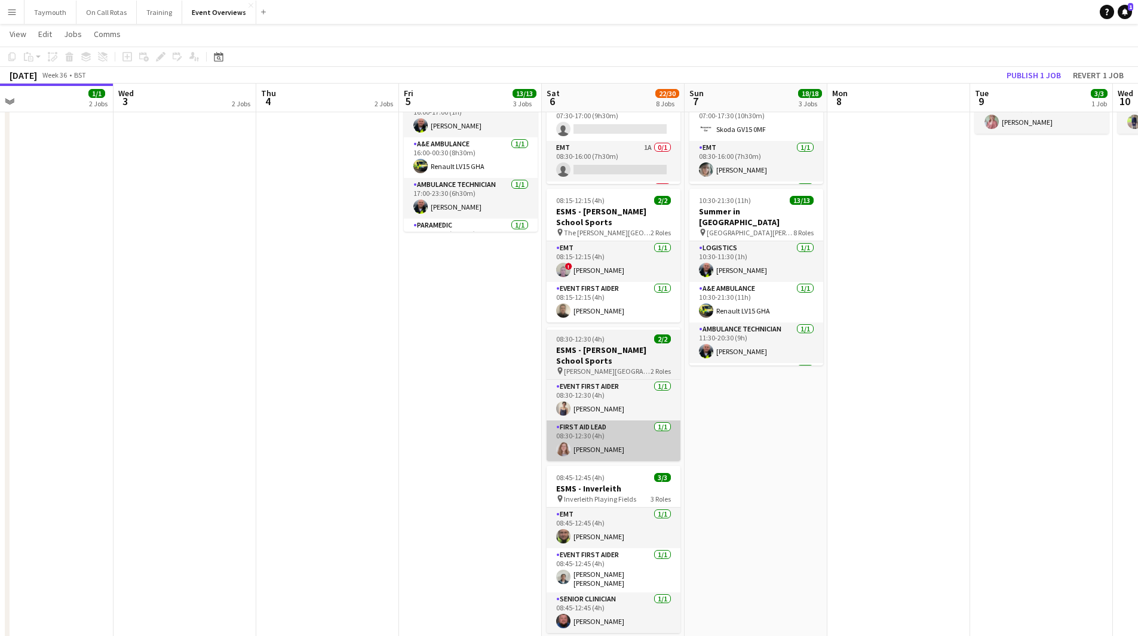
drag, startPoint x: 544, startPoint y: 455, endPoint x: 397, endPoint y: 451, distance: 147.0
click at [179, 448] on app-calendar-viewport "Sat 30 20/20 7 Jobs Sun 31 2/2 2 Jobs Mon 1 1/1 2 Jobs Tue 2 1/1 2 Jobs Wed 3 2…" at bounding box center [569, 505] width 1138 height 1276
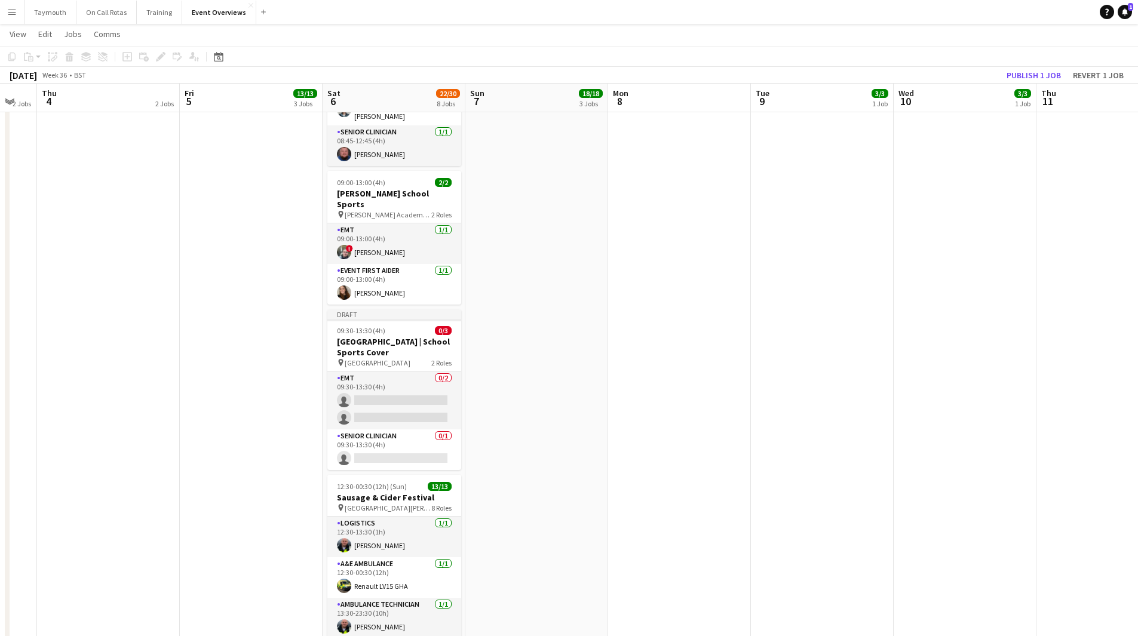
scroll to position [687, 0]
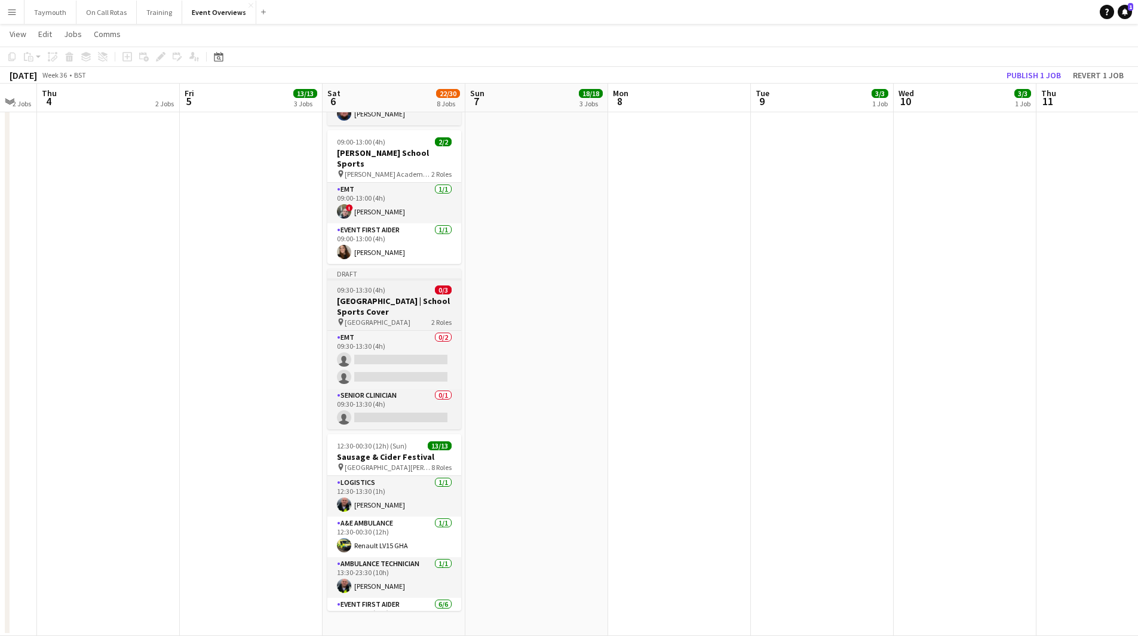
click at [364, 285] on span "09:30-13:30 (4h)" at bounding box center [361, 289] width 48 height 9
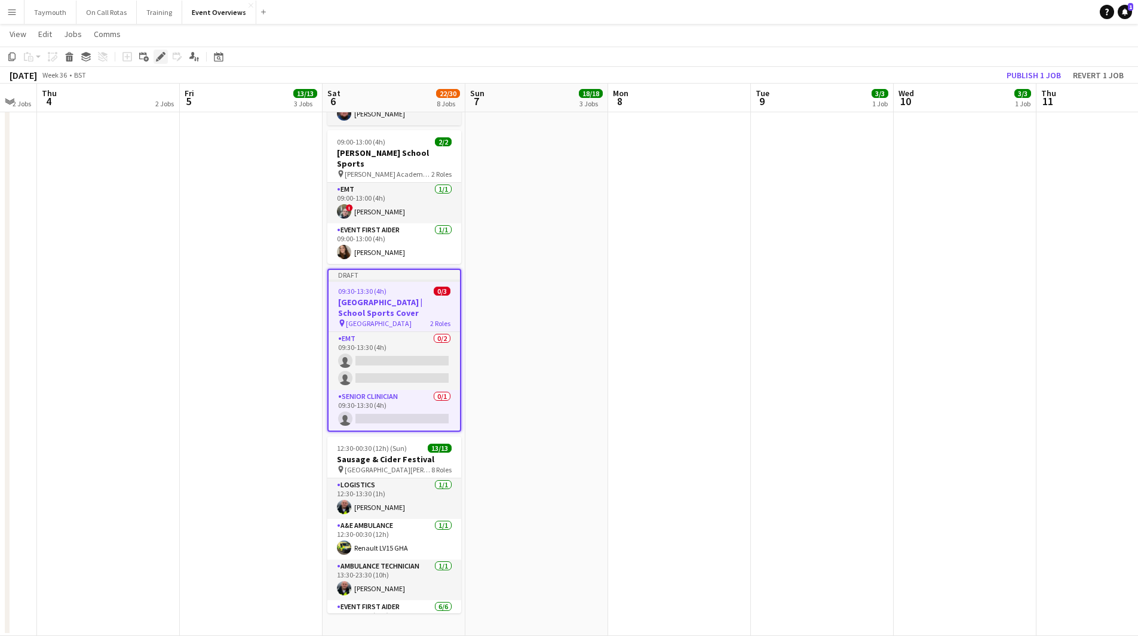
click at [159, 54] on icon "Edit" at bounding box center [161, 57] width 10 height 10
type input "**********"
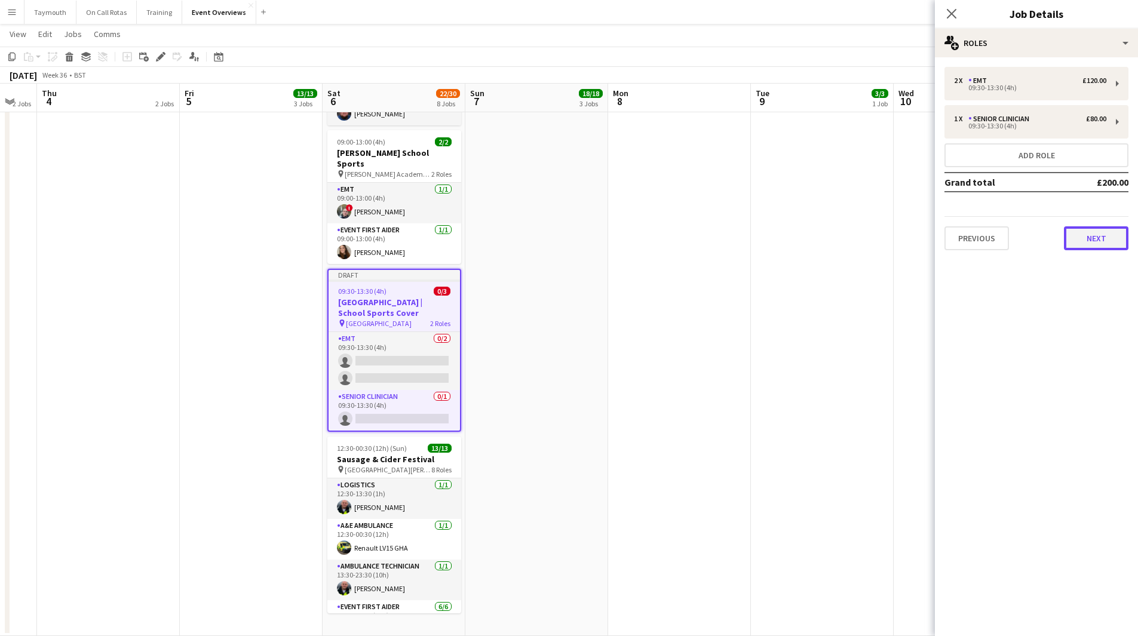
click at [1080, 239] on button "Next" at bounding box center [1095, 238] width 64 height 24
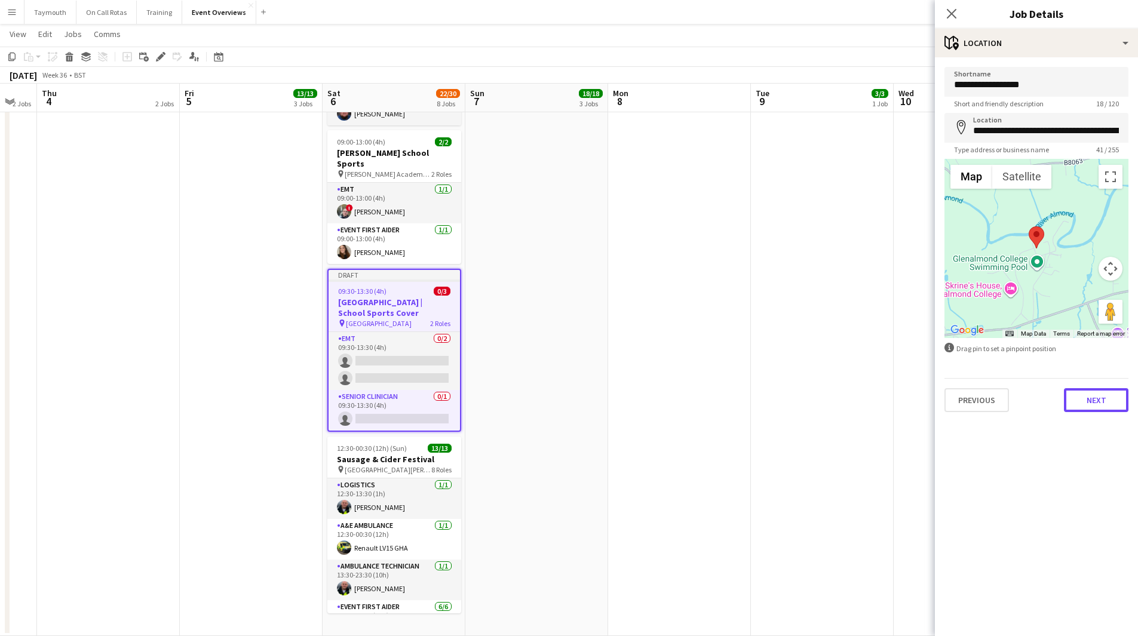
click at [1119, 388] on button "Next" at bounding box center [1095, 400] width 64 height 24
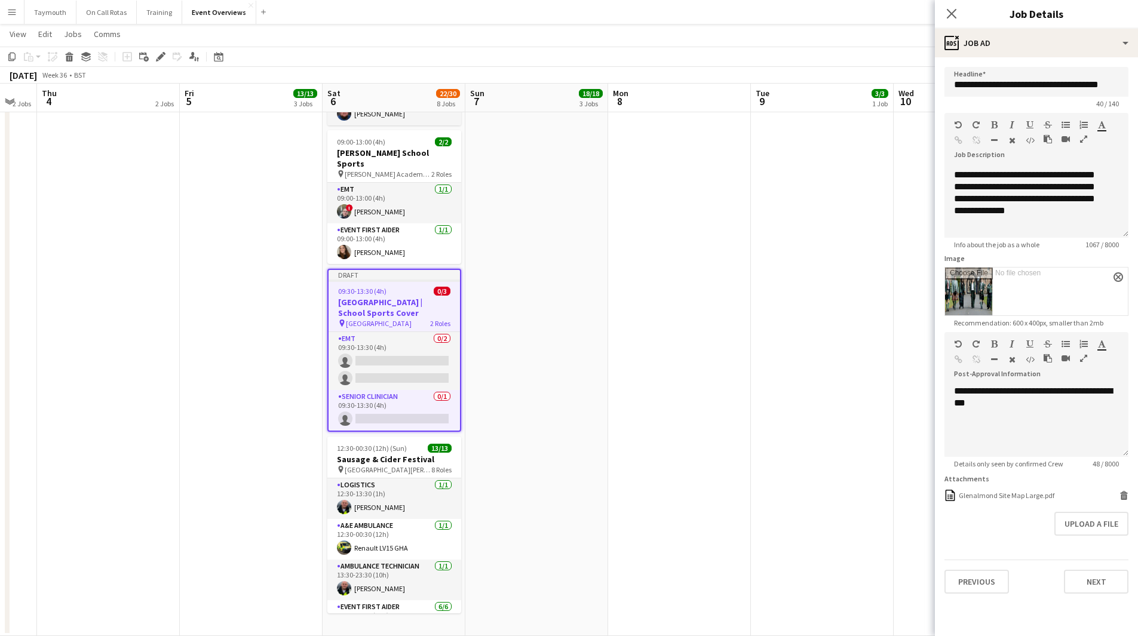
scroll to position [368, 0]
click at [1109, 593] on button "Next" at bounding box center [1095, 582] width 64 height 24
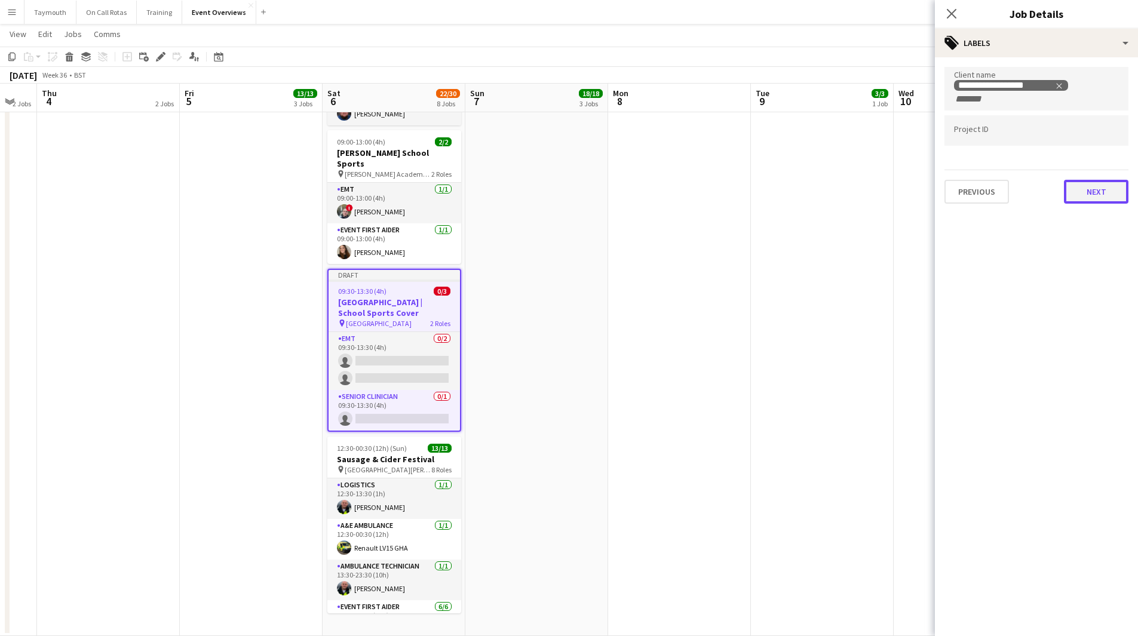
click at [1098, 194] on button "Next" at bounding box center [1095, 192] width 64 height 24
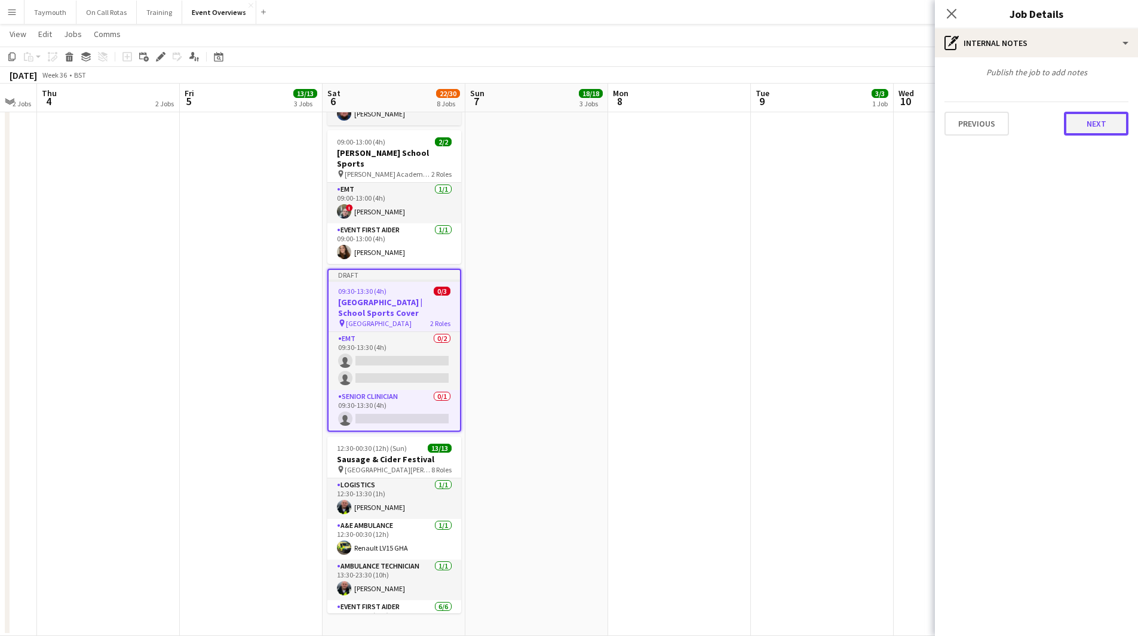
click at [1100, 116] on button "Next" at bounding box center [1095, 124] width 64 height 24
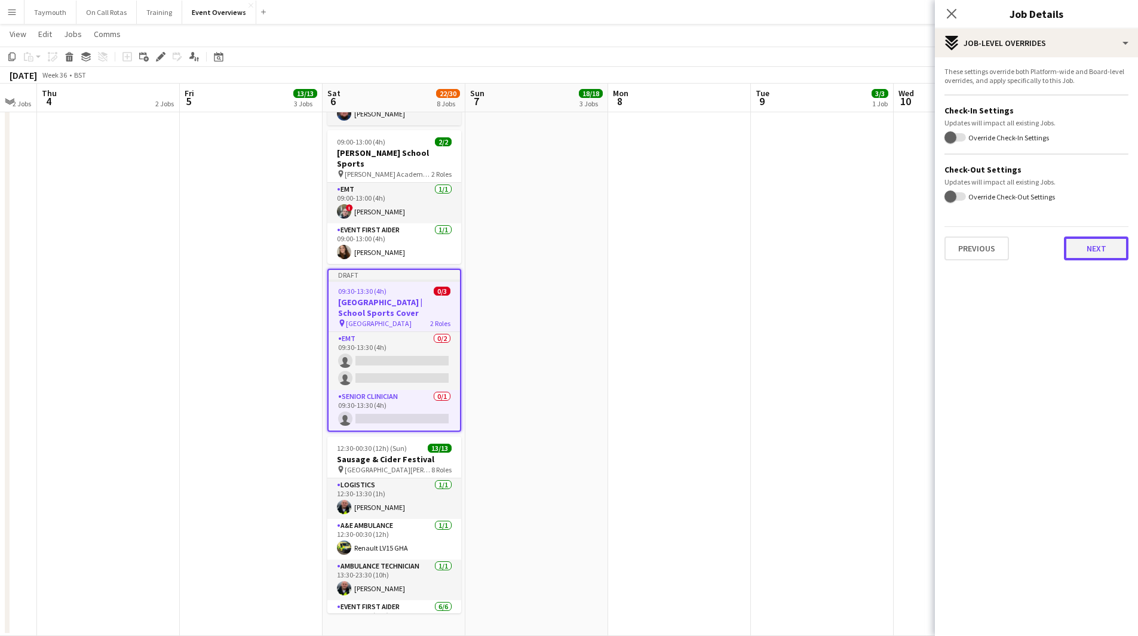
click at [1105, 247] on button "Next" at bounding box center [1095, 248] width 64 height 24
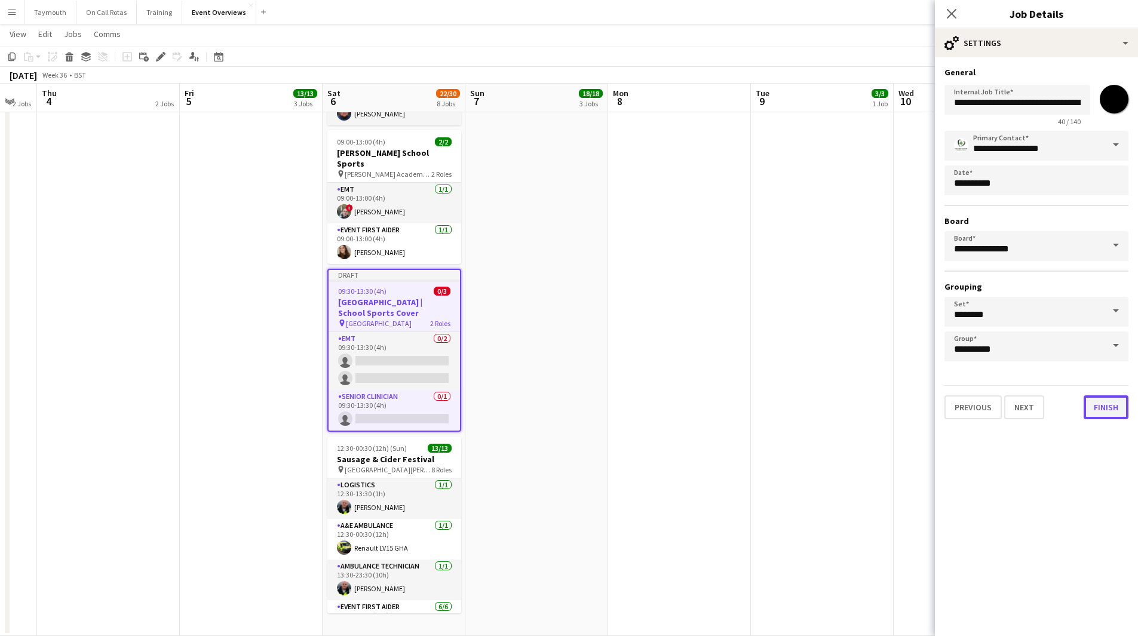
click at [1106, 401] on button "Finish" at bounding box center [1105, 407] width 45 height 24
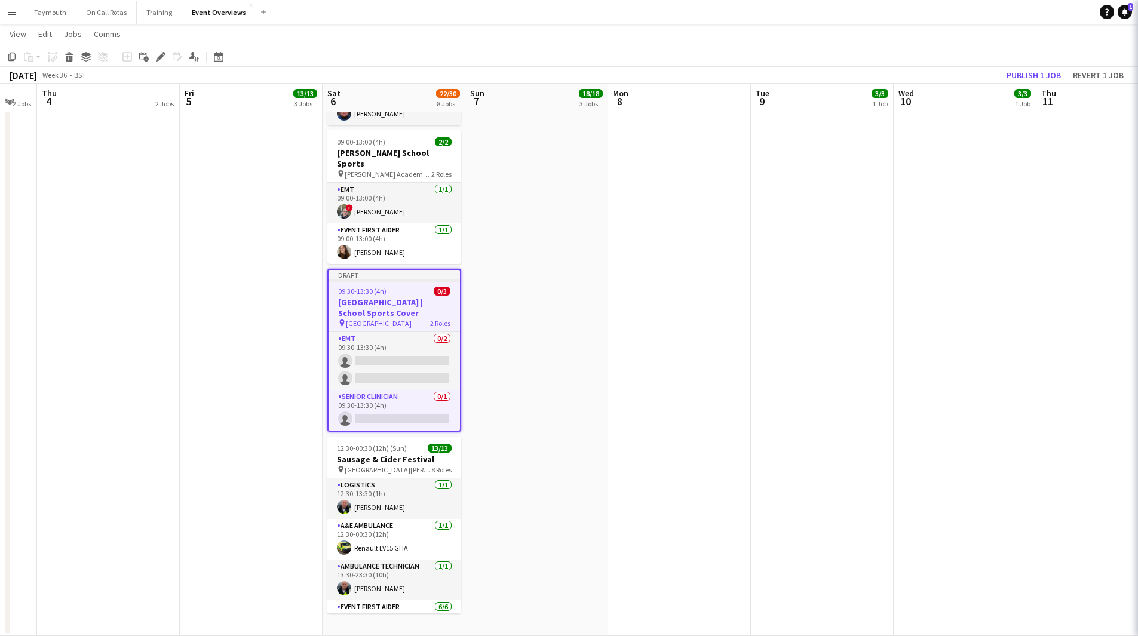
click at [695, 402] on app-date-cell at bounding box center [679, 41] width 143 height 1189
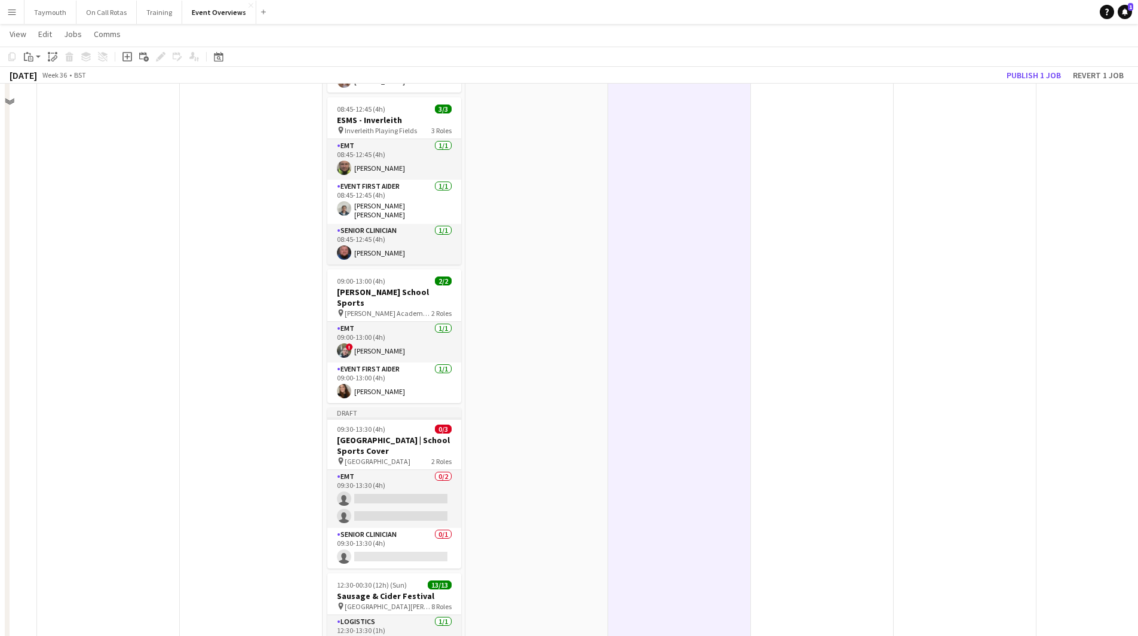
scroll to position [448, 0]
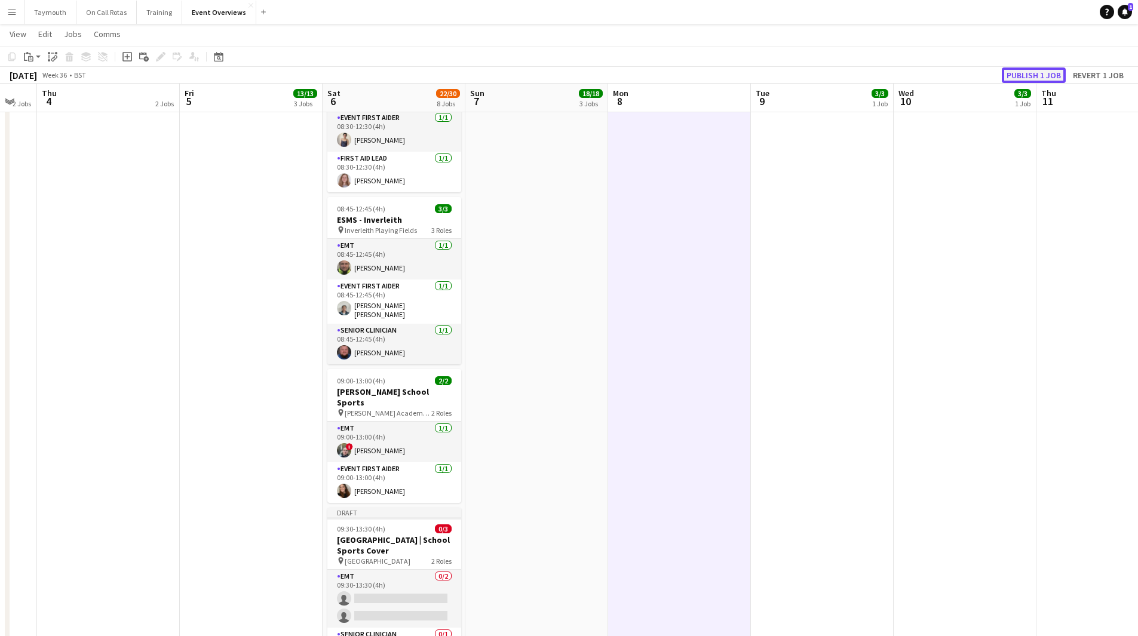
click at [1034, 76] on button "Publish 1 job" at bounding box center [1033, 75] width 64 height 16
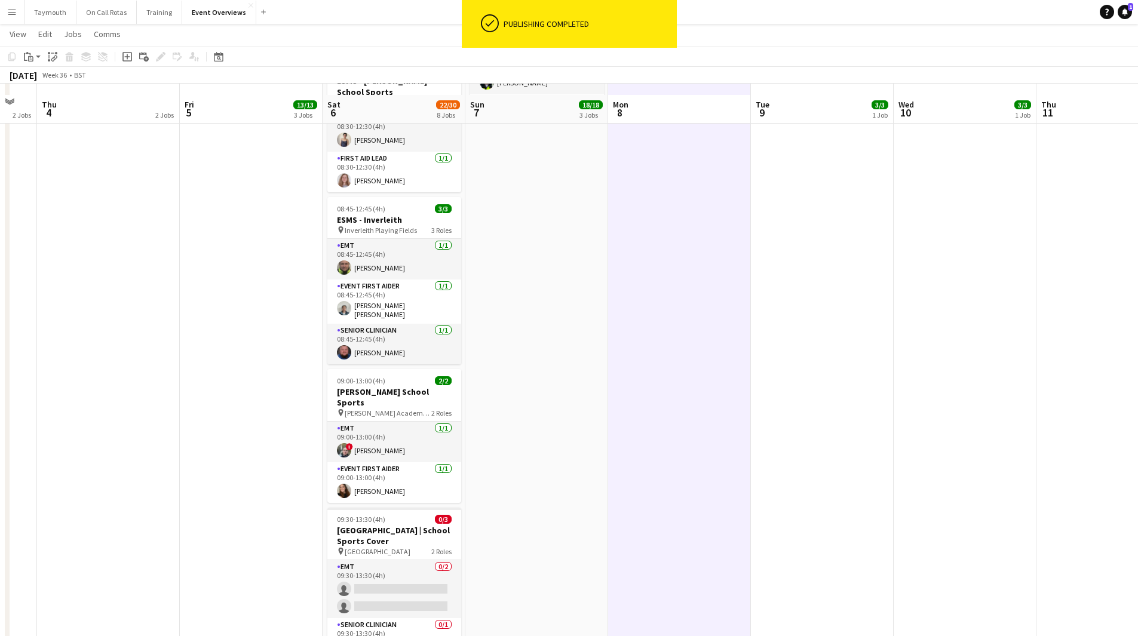
scroll to position [627, 0]
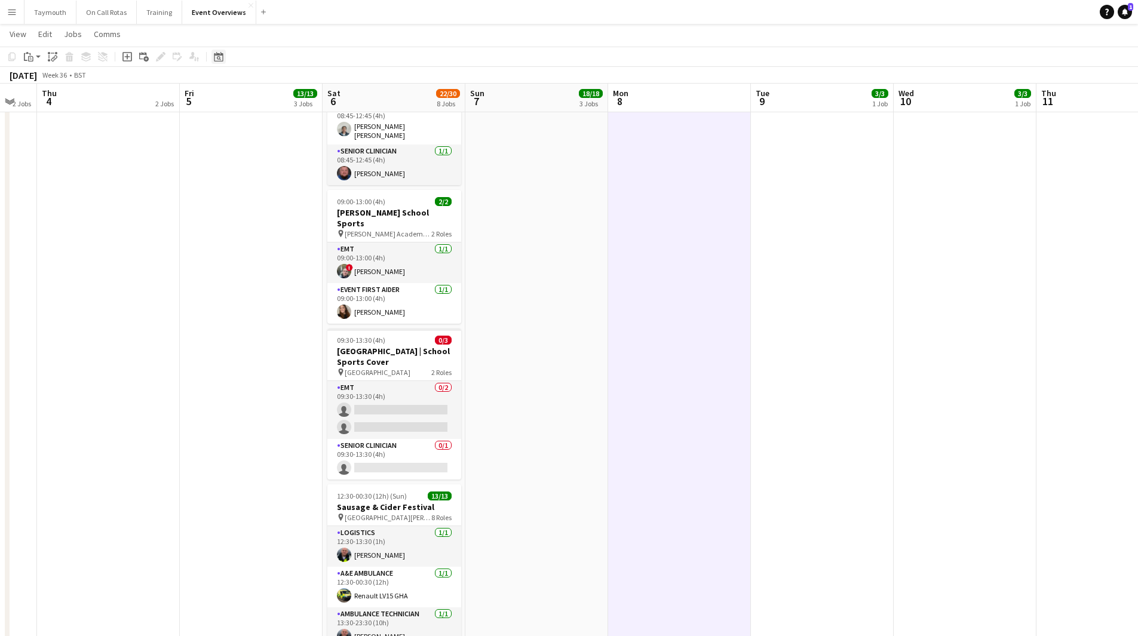
click at [223, 59] on icon at bounding box center [218, 57] width 9 height 10
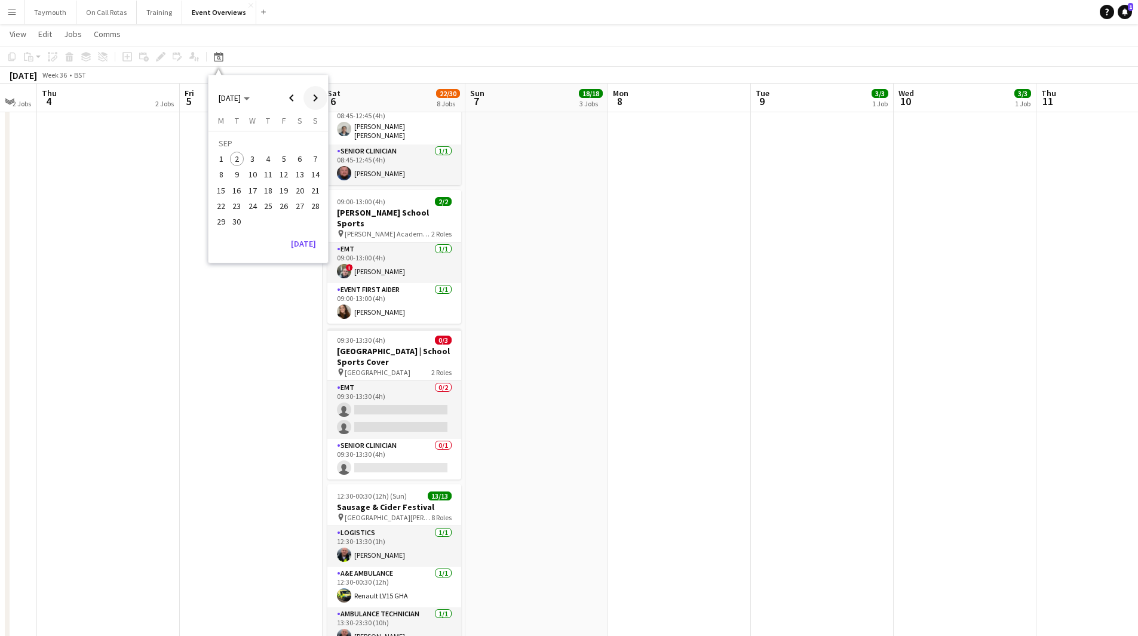
click at [317, 94] on span "Next month" at bounding box center [315, 98] width 24 height 24
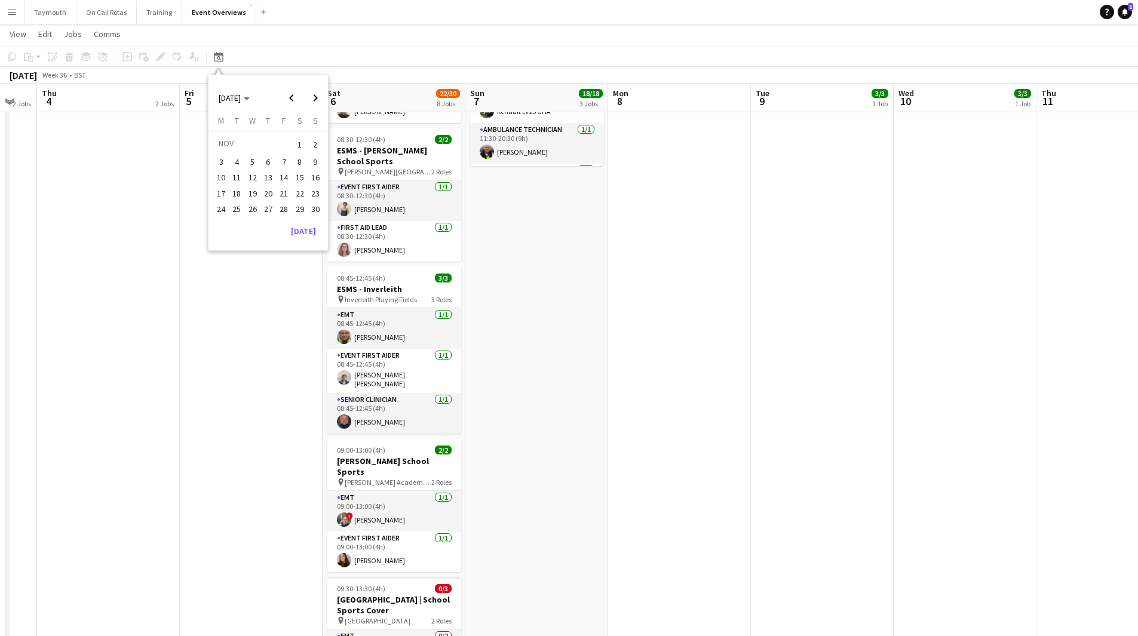
click at [528, 508] on app-date-cell "MH AL 07:00-17:30 (10h30m) 5/5 Central Scotland Highland Pony Club Summer Show …" at bounding box center [536, 344] width 143 height 1179
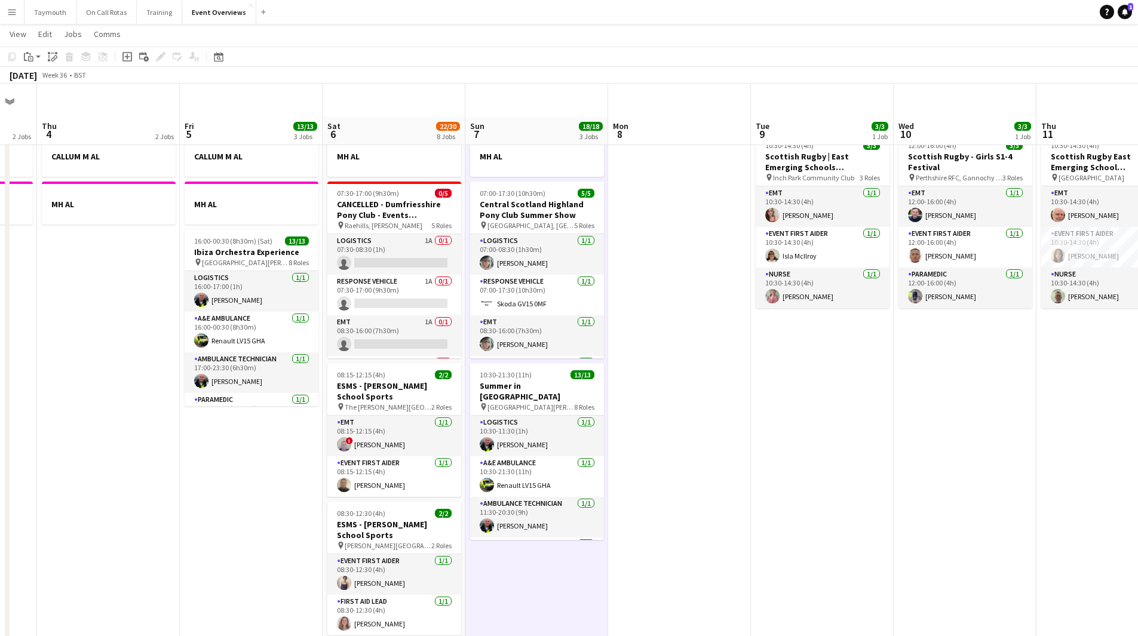
scroll to position [0, 0]
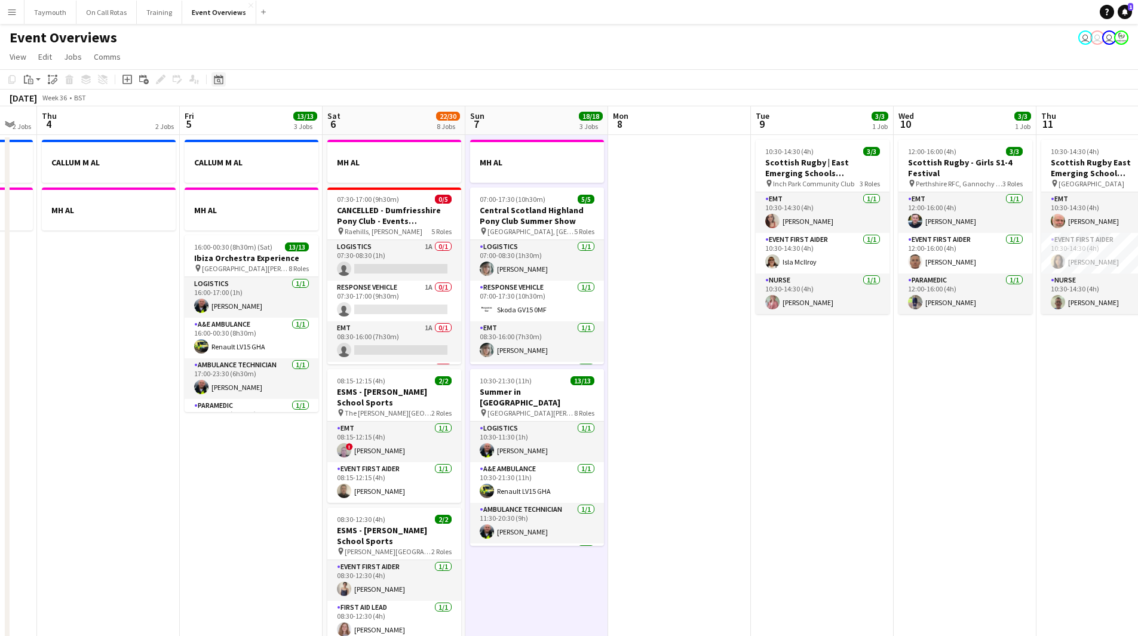
click at [215, 81] on icon "Date picker" at bounding box center [219, 80] width 10 height 10
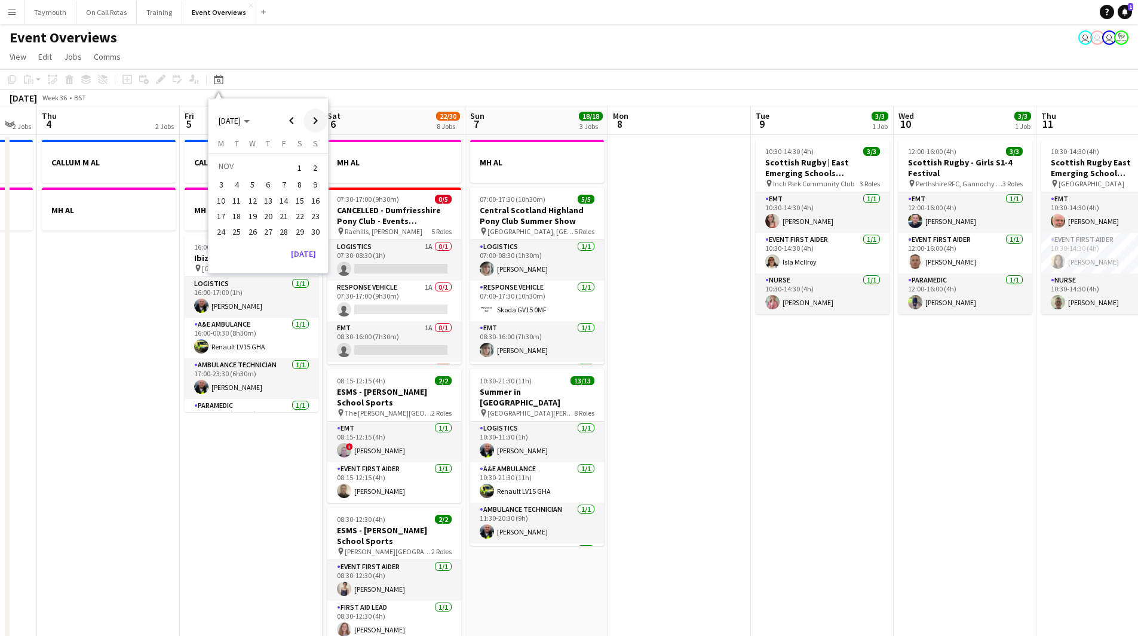
click at [322, 118] on span "Next month" at bounding box center [315, 121] width 24 height 24
click at [291, 122] on span "Previous month" at bounding box center [291, 121] width 24 height 24
click at [295, 183] on span "8" at bounding box center [300, 185] width 14 height 14
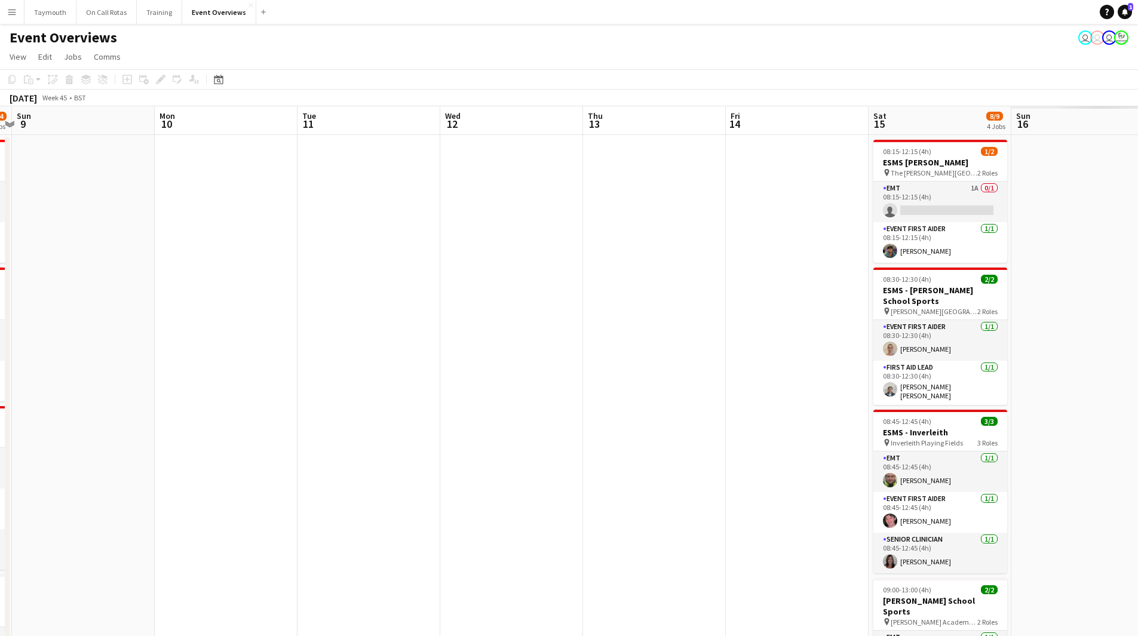
drag, startPoint x: 764, startPoint y: 305, endPoint x: 297, endPoint y: 344, distance: 468.6
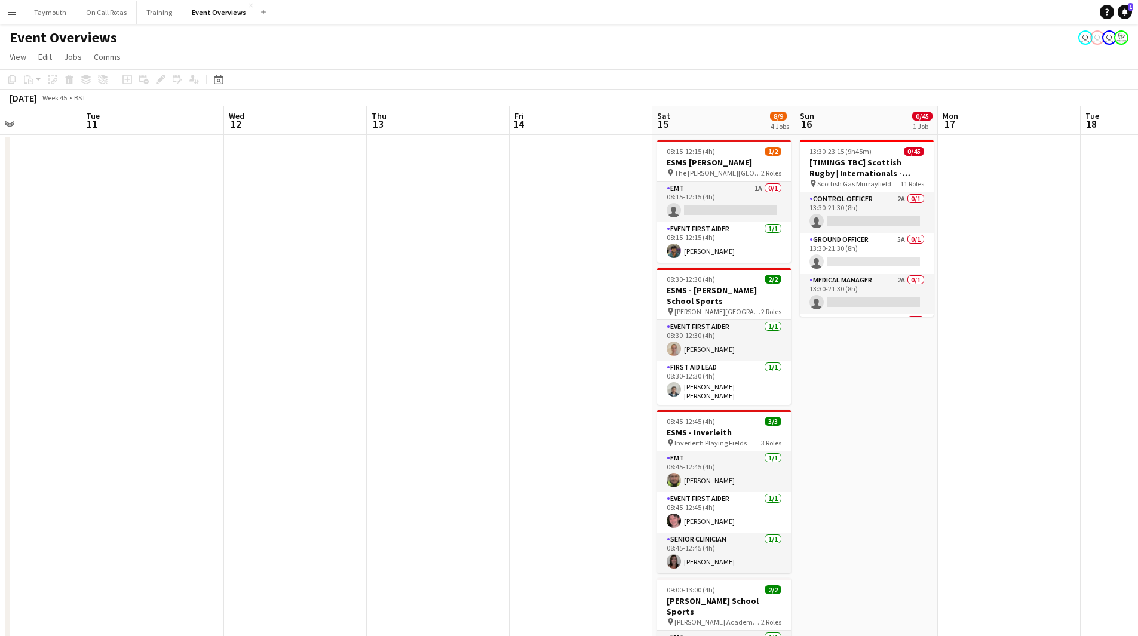
drag, startPoint x: 542, startPoint y: 342, endPoint x: 277, endPoint y: 361, distance: 265.2
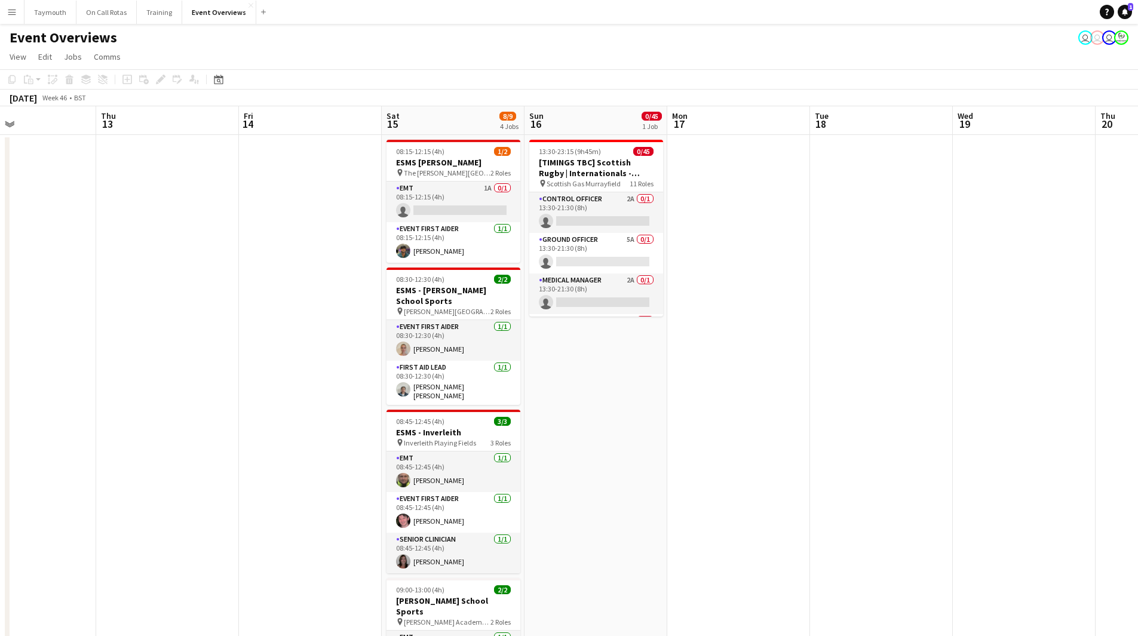
scroll to position [0, 478]
drag, startPoint x: 355, startPoint y: 353, endPoint x: 285, endPoint y: 356, distance: 70.5
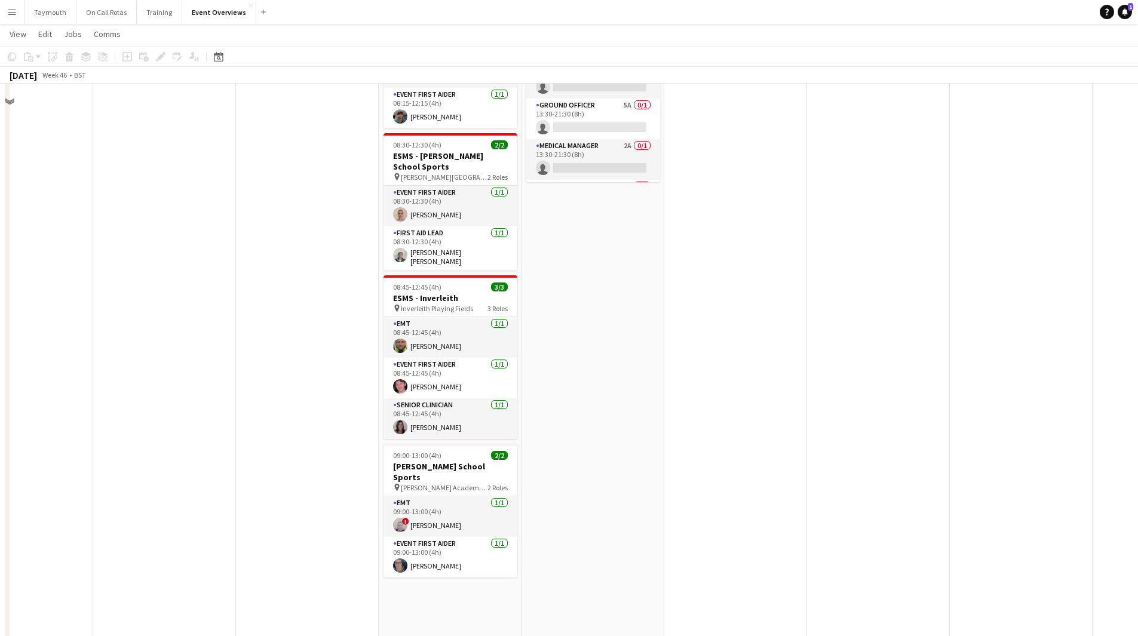
scroll to position [0, 0]
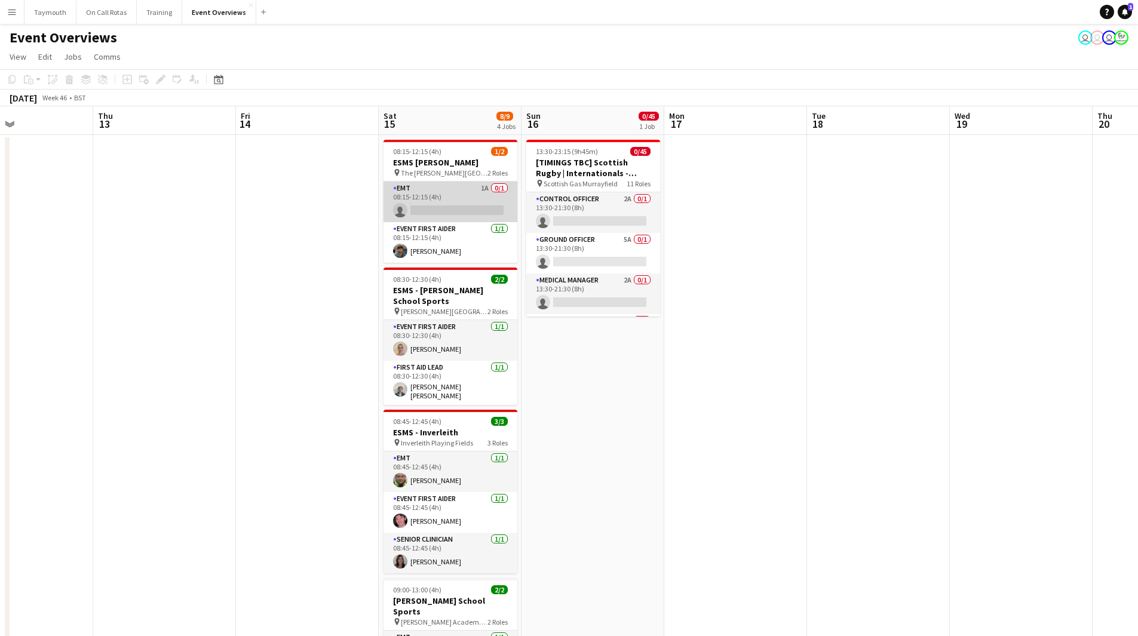
click at [423, 207] on app-card-role "EMT 1A 0/1 08:15-12:15 (4h) single-neutral-actions" at bounding box center [450, 202] width 134 height 41
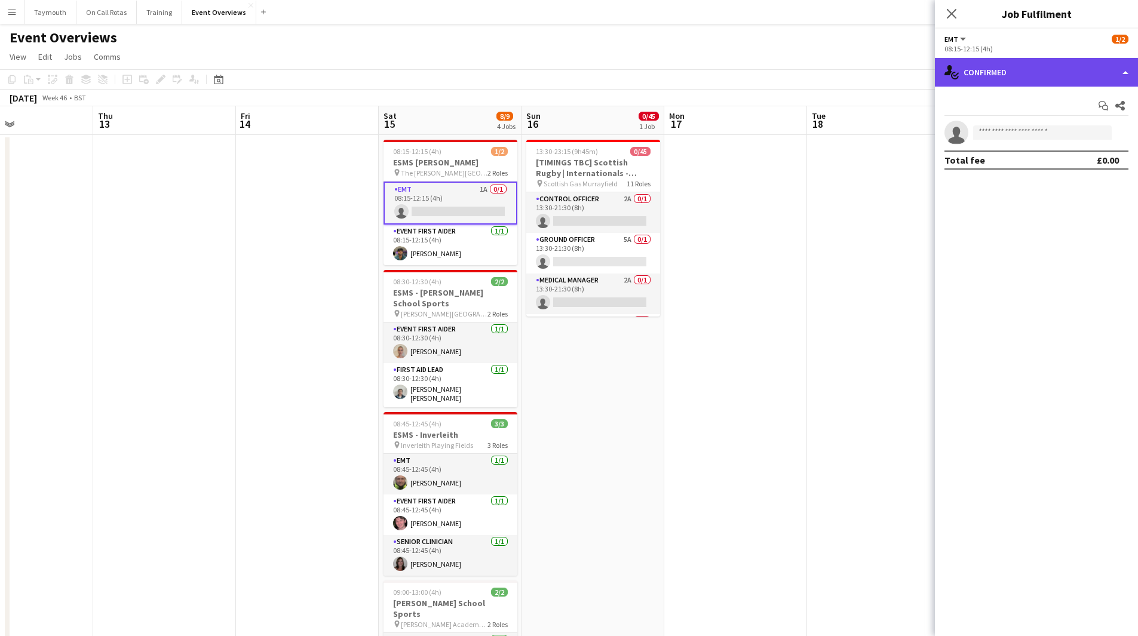
click at [1025, 72] on div "single-neutral-actions-check-2 Confirmed" at bounding box center [1035, 72] width 203 height 29
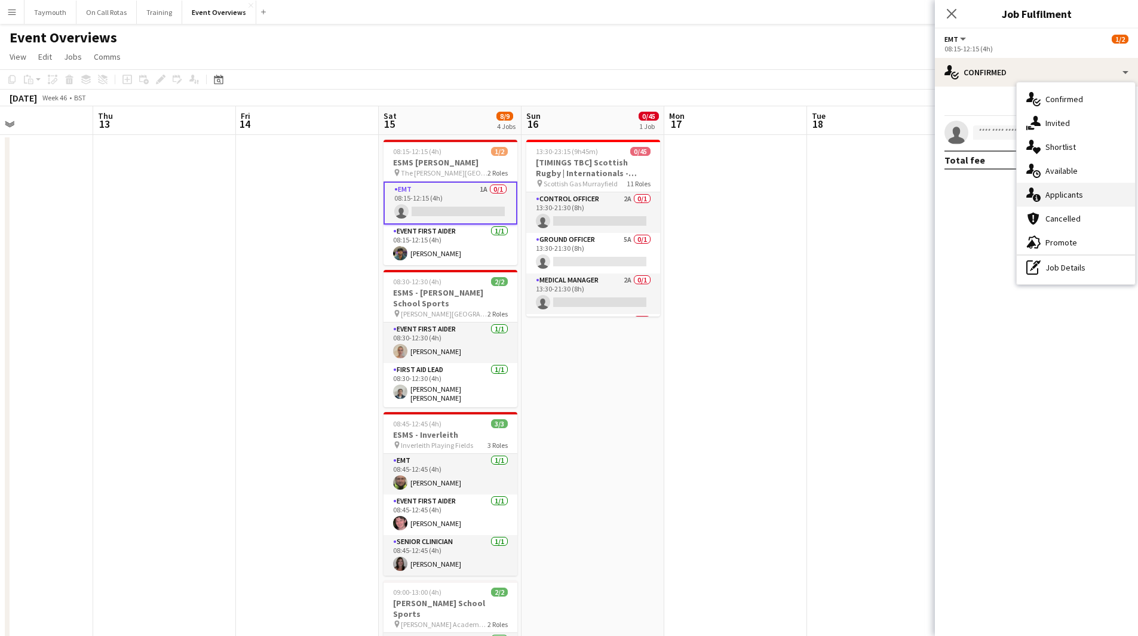
click at [1081, 194] on span "Applicants" at bounding box center [1064, 194] width 38 height 11
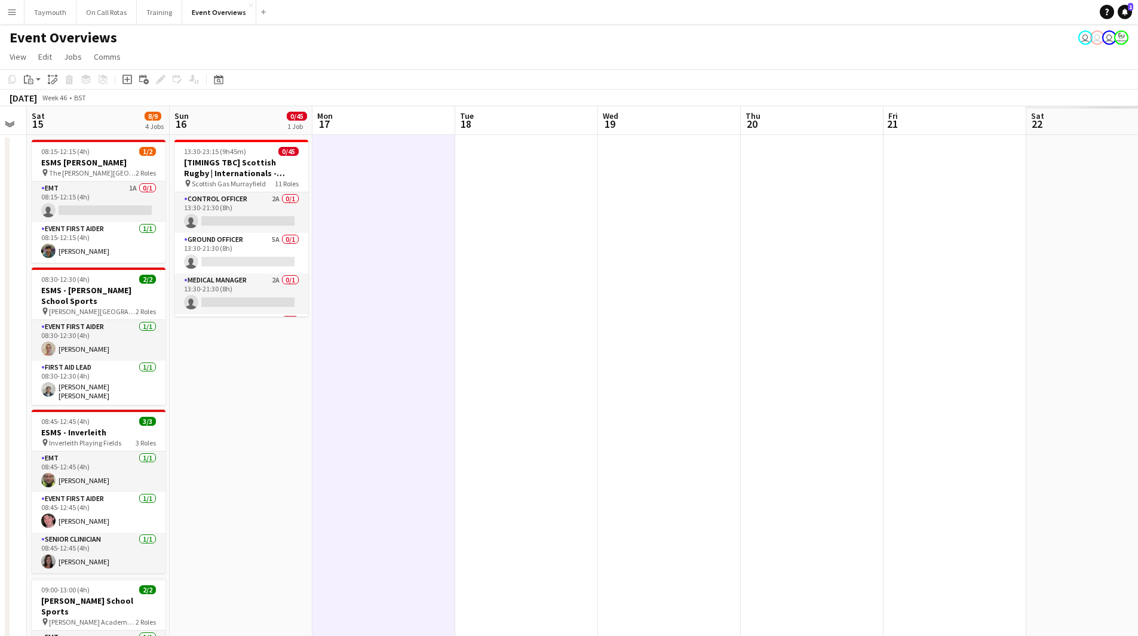
drag, startPoint x: 929, startPoint y: 340, endPoint x: 439, endPoint y: 354, distance: 489.8
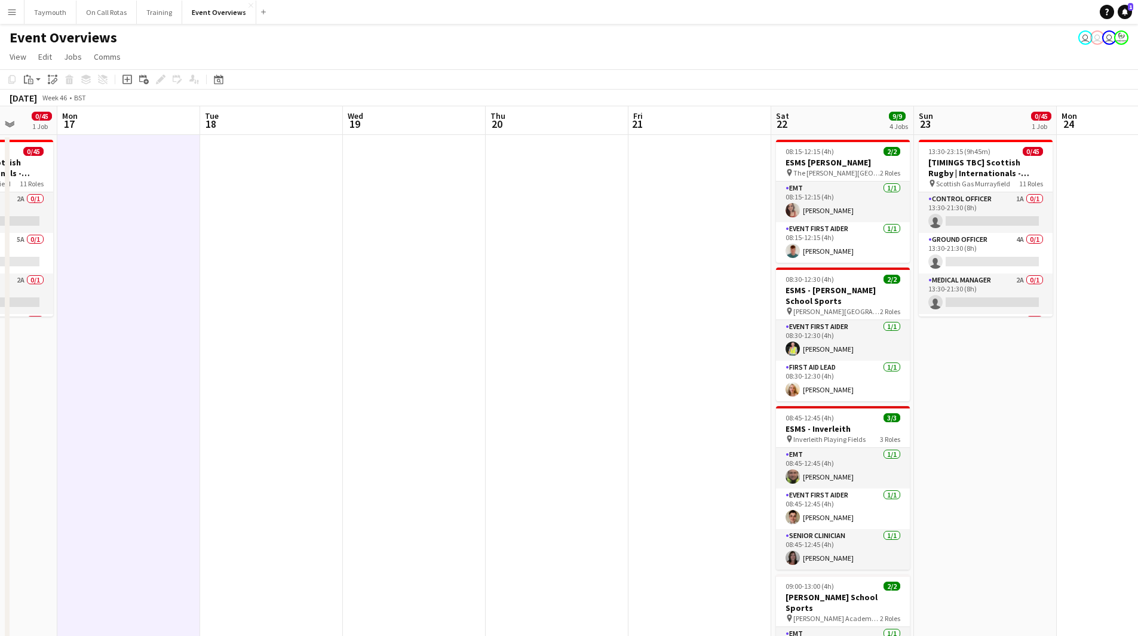
drag, startPoint x: 536, startPoint y: 385, endPoint x: 227, endPoint y: 370, distance: 309.1
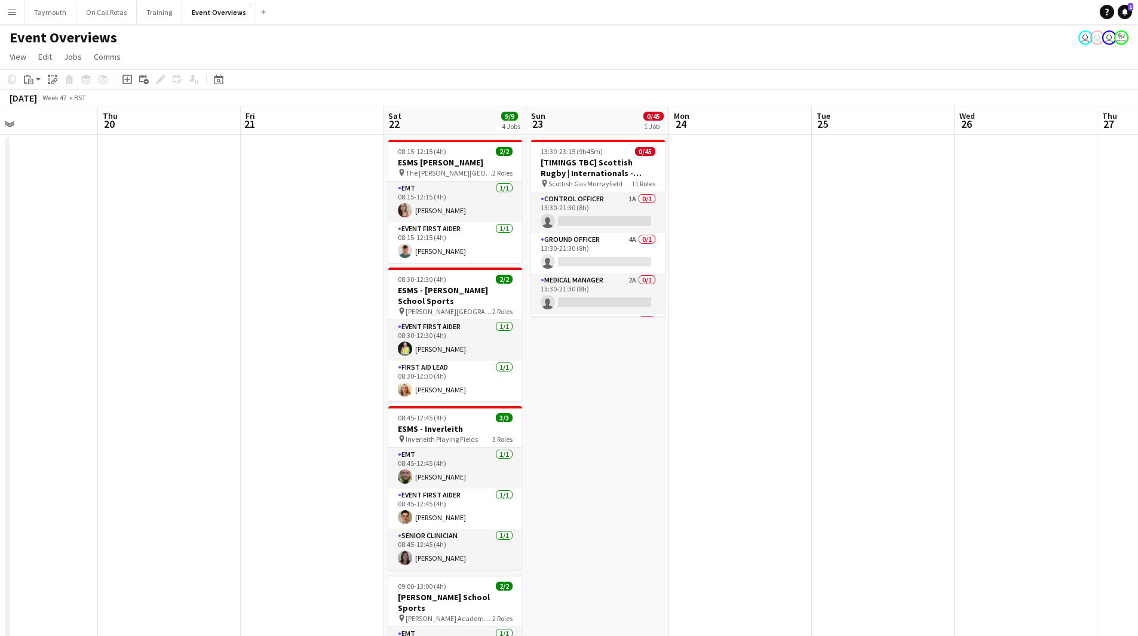
click at [12, 7] on button "Menu" at bounding box center [12, 12] width 24 height 24
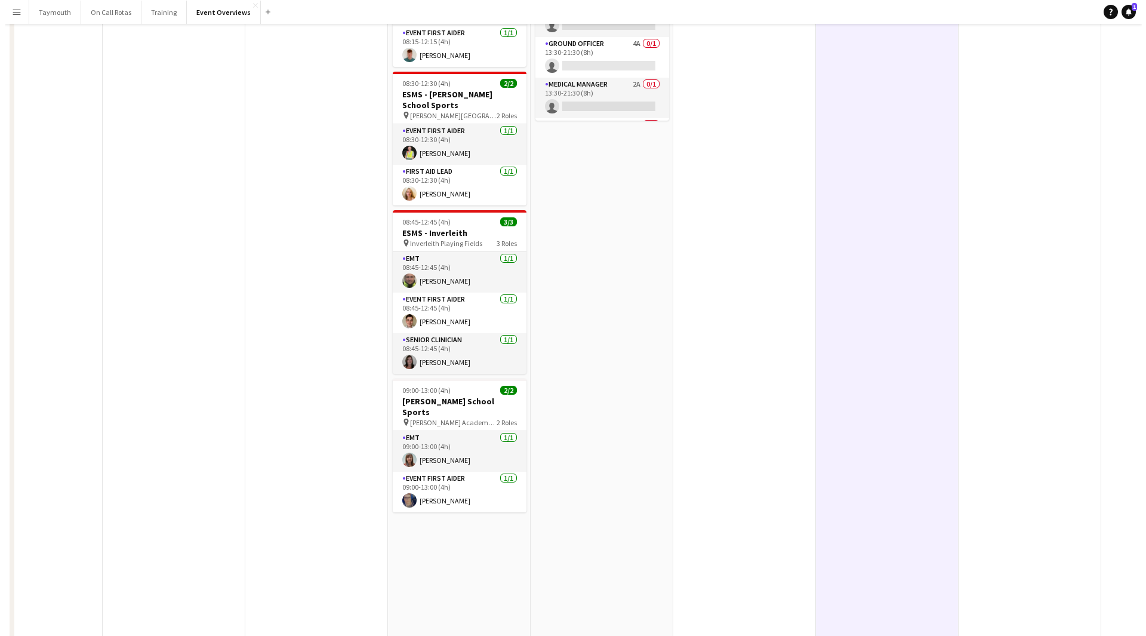
scroll to position [0, 0]
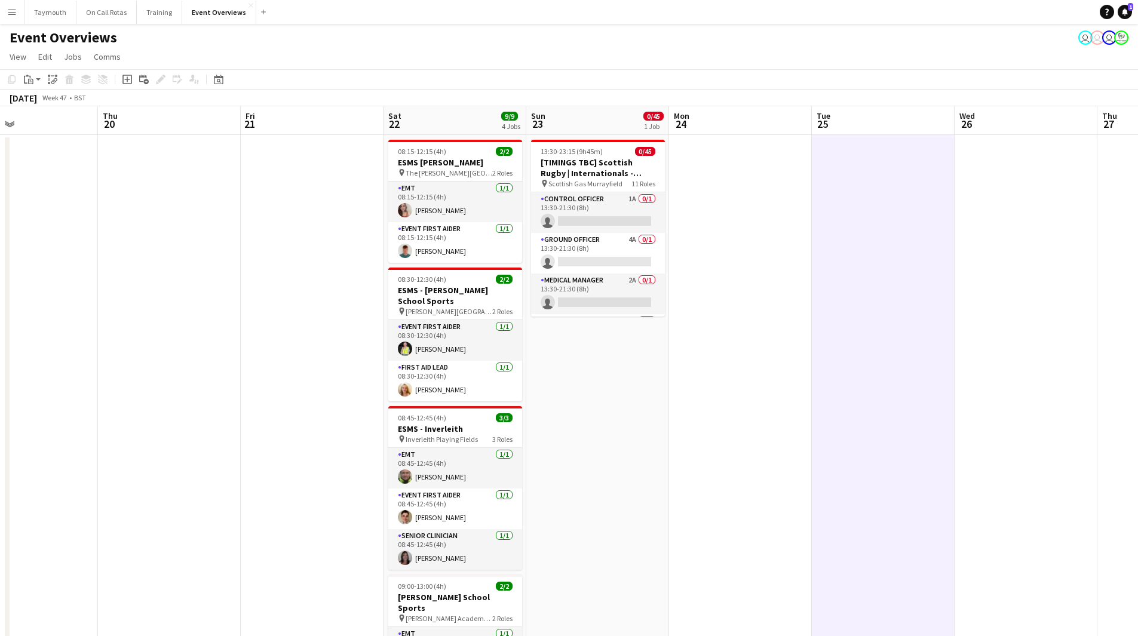
click at [14, 14] on app-icon "Menu" at bounding box center [12, 12] width 10 height 10
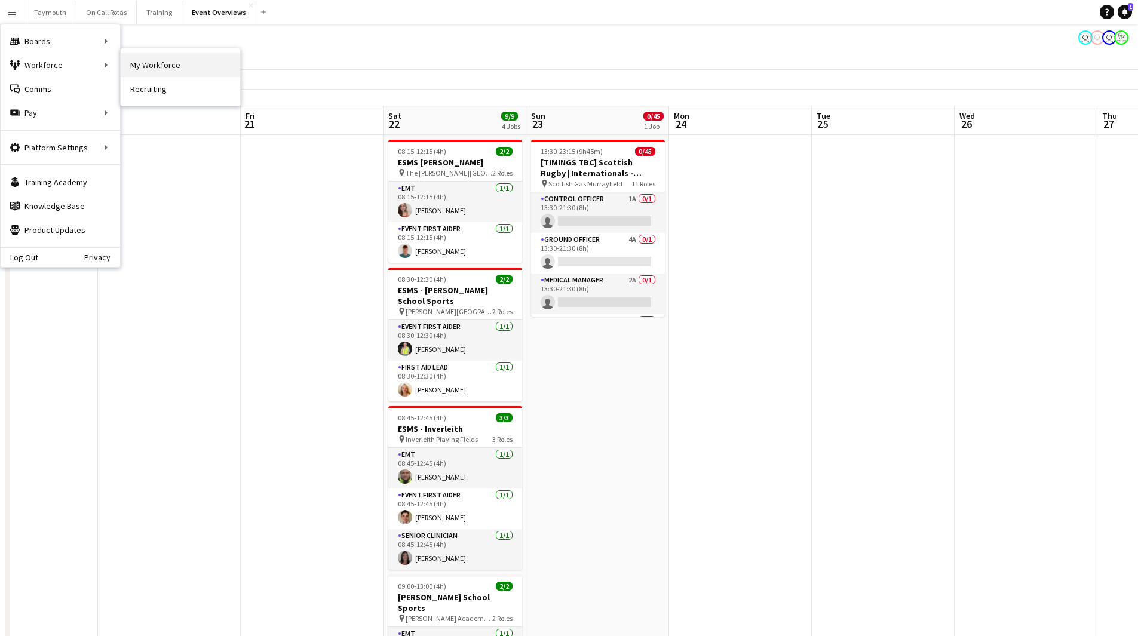
click at [143, 63] on link "My Workforce" at bounding box center [180, 65] width 119 height 24
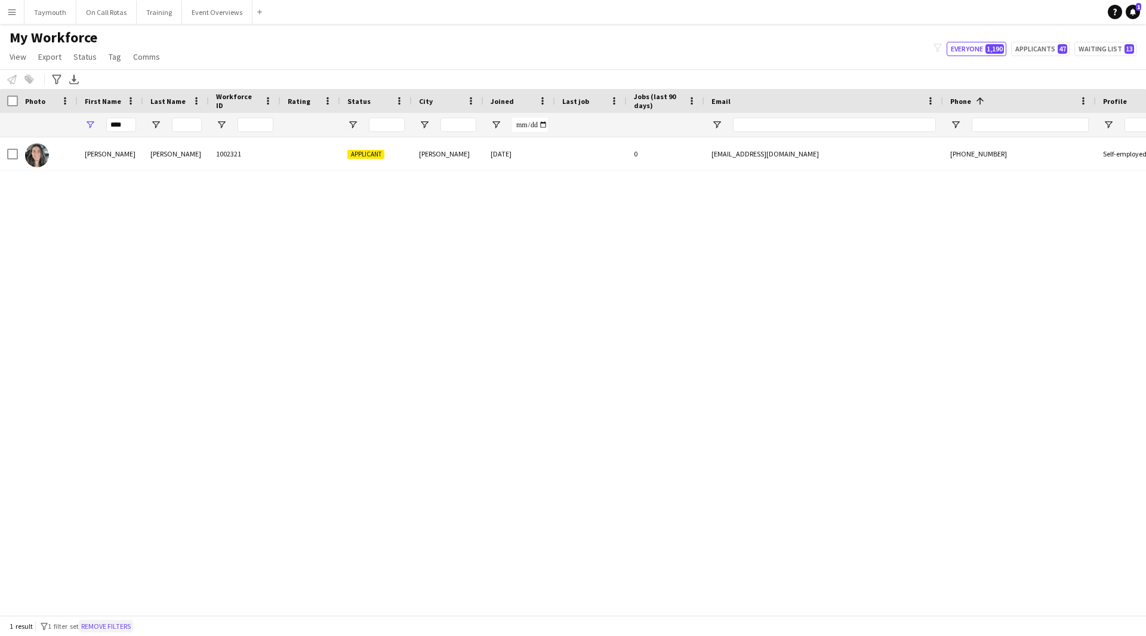
click at [122, 629] on button "Remove filters" at bounding box center [106, 626] width 54 height 13
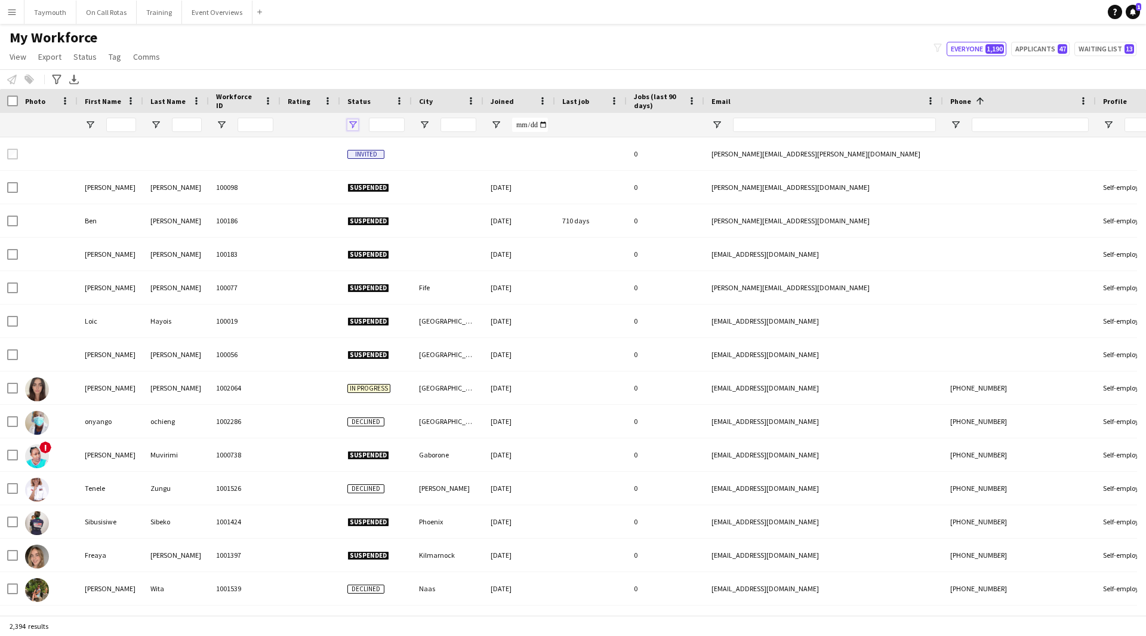
click at [351, 127] on span "Open Filter Menu" at bounding box center [353, 124] width 11 height 11
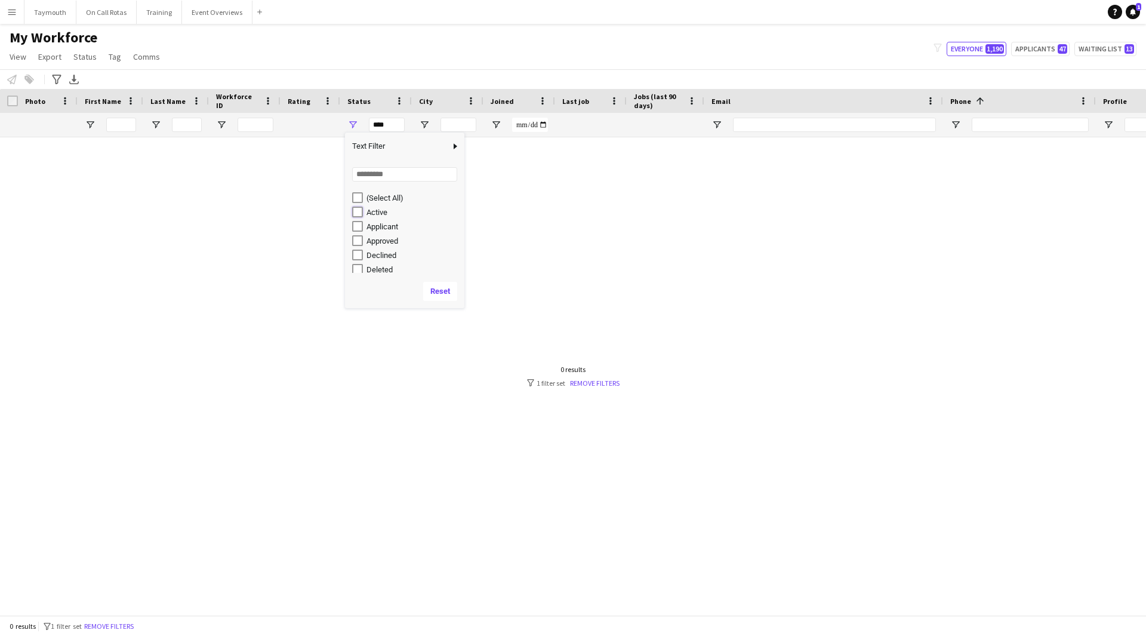
type input "**********"
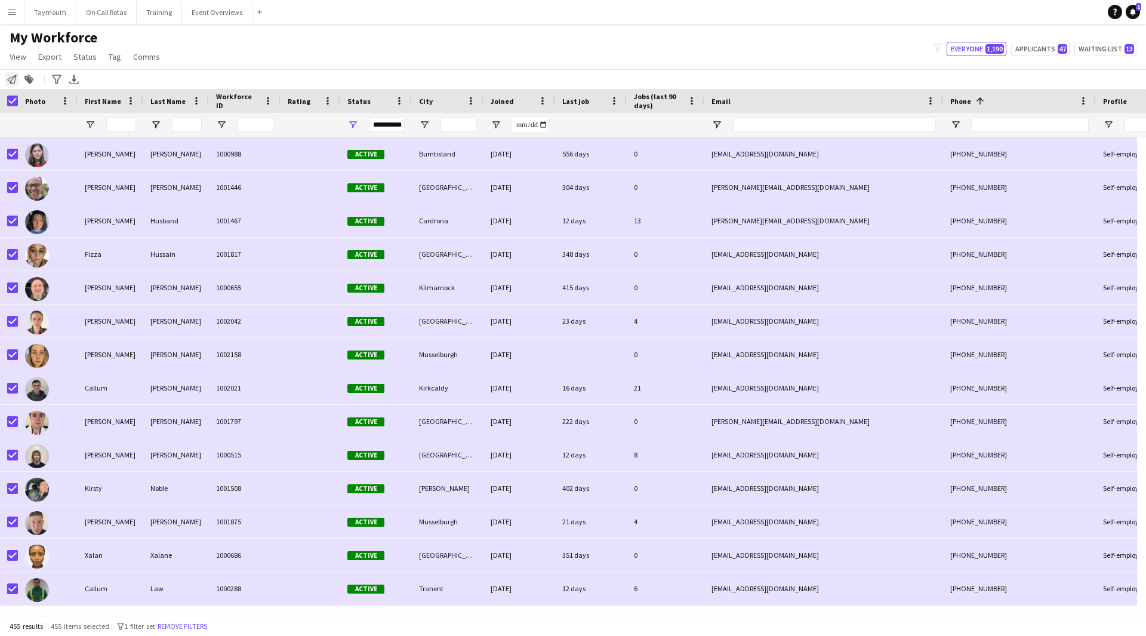
click at [8, 81] on icon "Notify workforce" at bounding box center [12, 80] width 10 height 10
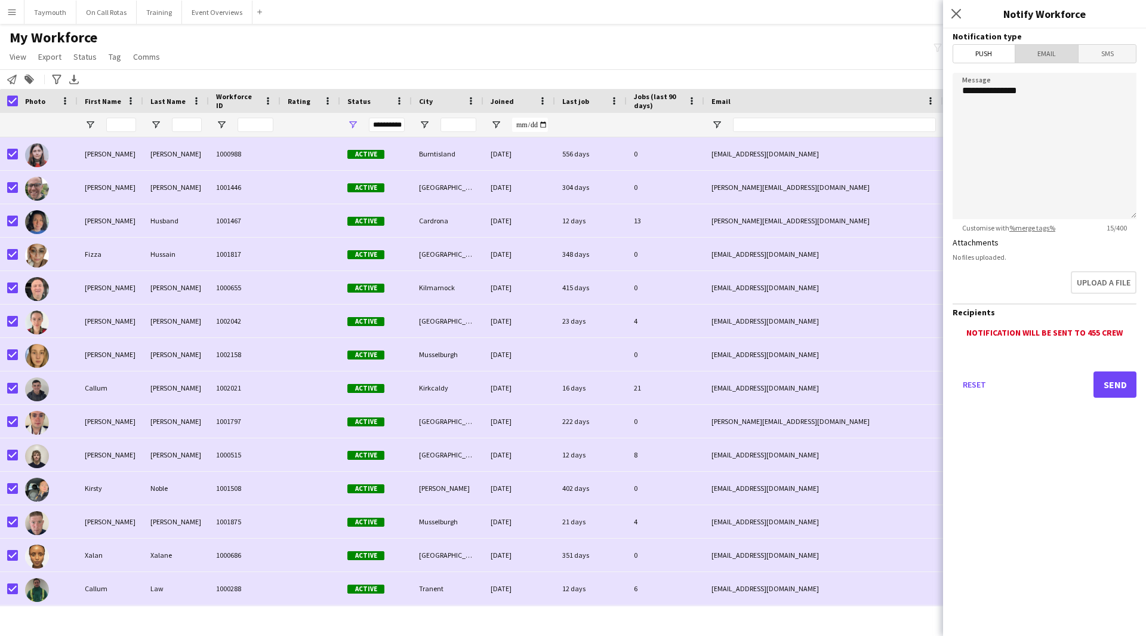
click at [1049, 51] on span "Email" at bounding box center [1047, 54] width 63 height 18
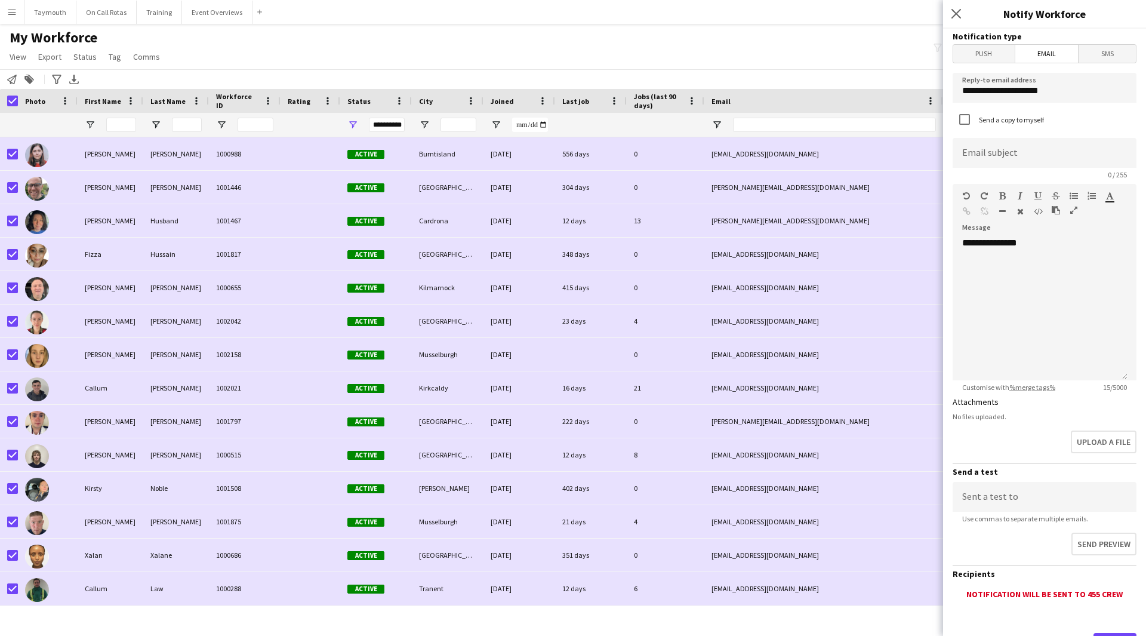
drag, startPoint x: 1072, startPoint y: 214, endPoint x: 927, endPoint y: 216, distance: 145.7
click at [1072, 214] on button "button" at bounding box center [1074, 210] width 8 height 10
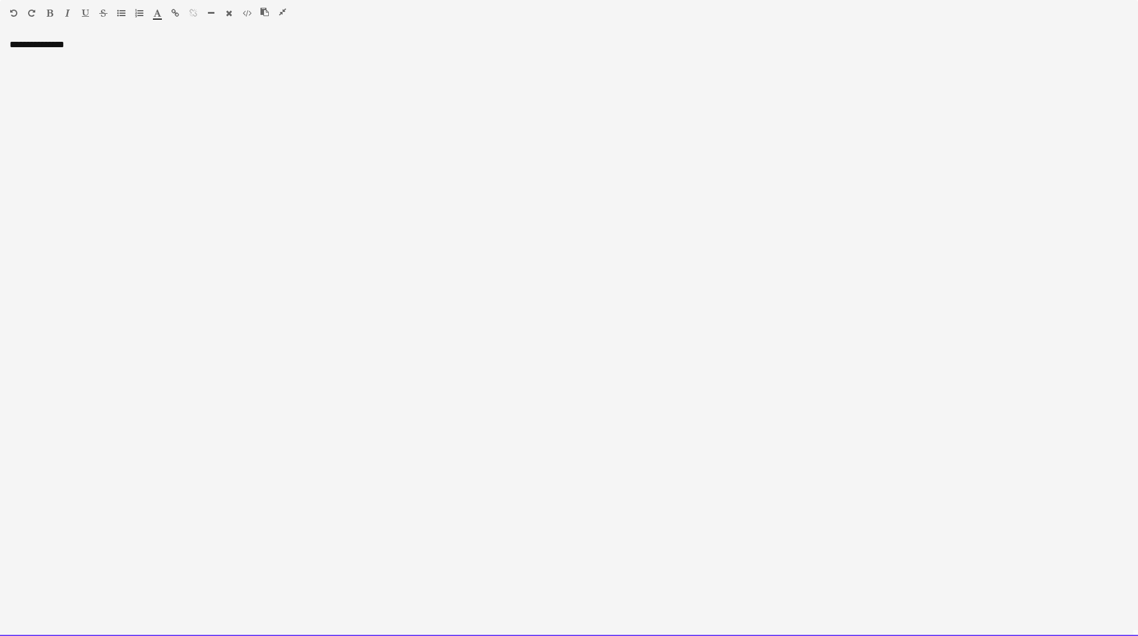
drag, startPoint x: 110, startPoint y: 54, endPoint x: -36, endPoint y: 26, distance: 149.5
click at [0, 26] on html "Menu Boards Boards Boards All jobs Status Workforce Workforce My Workforce Recr…" at bounding box center [569, 565] width 1138 height 1130
paste div
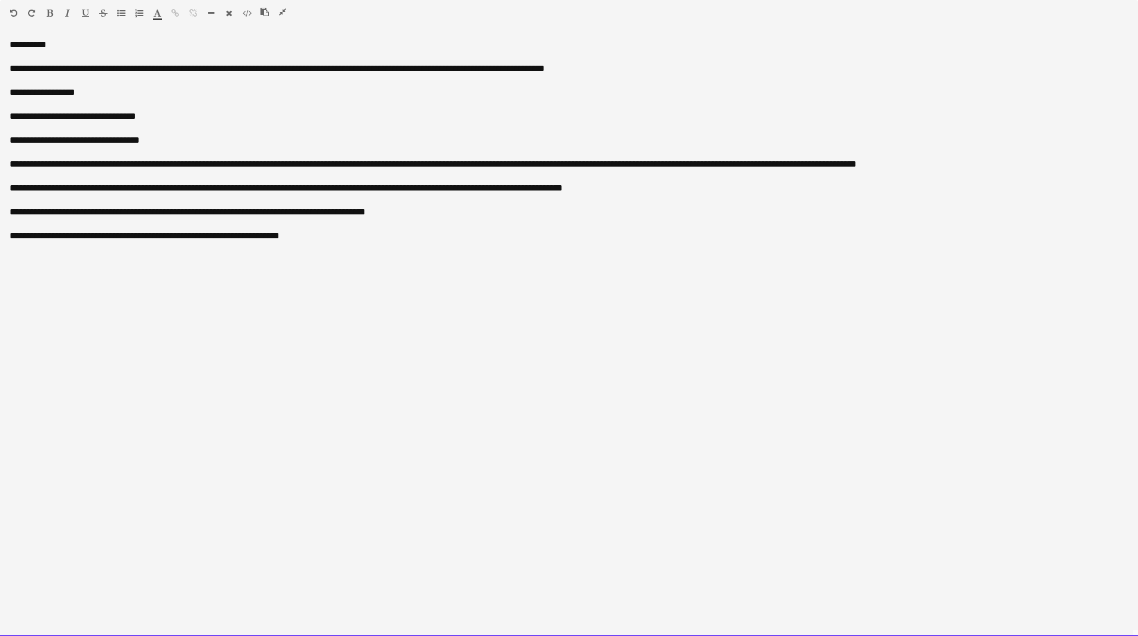
drag, startPoint x: 142, startPoint y: 70, endPoint x: 331, endPoint y: 68, distance: 189.9
click at [331, 68] on div "**********" at bounding box center [569, 69] width 1118 height 12
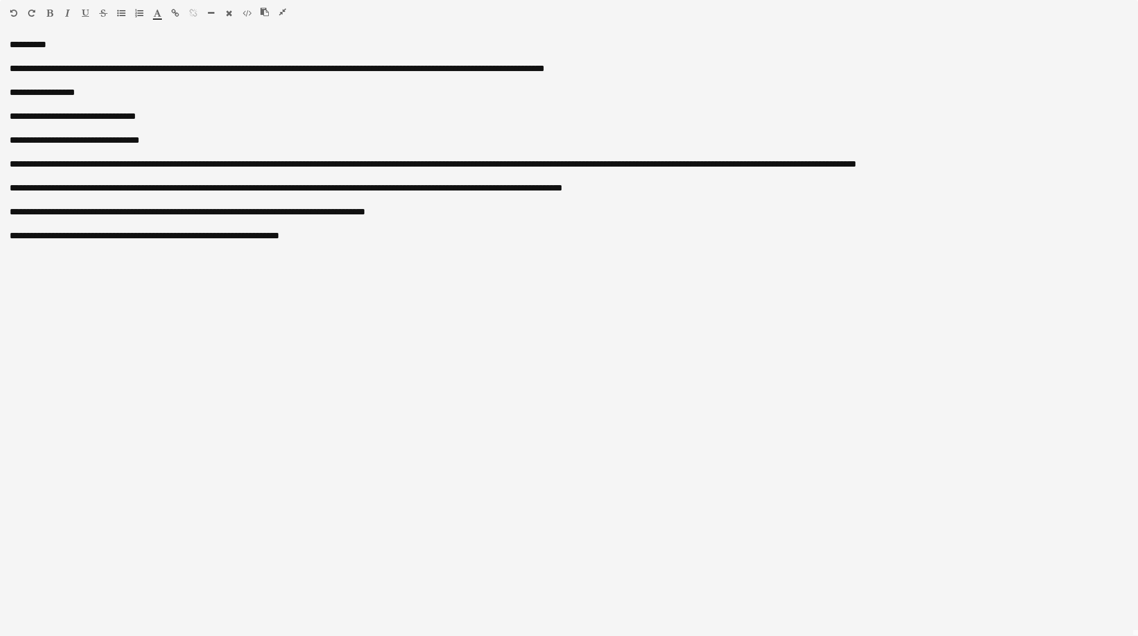
click at [52, 11] on icon "button" at bounding box center [50, 13] width 7 height 8
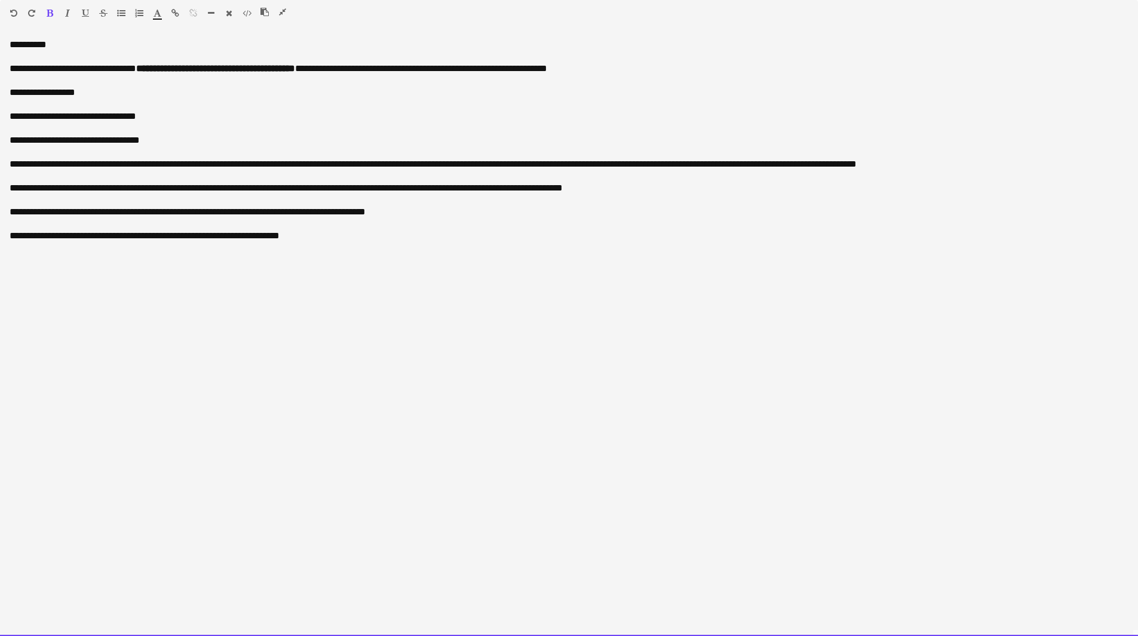
click at [322, 125] on div at bounding box center [569, 128] width 1118 height 12
drag, startPoint x: 180, startPoint y: 143, endPoint x: -7, endPoint y: 117, distance: 188.1
click at [0, 117] on html "Menu Boards Boards Boards All jobs Status Workforce Workforce My Workforce Recr…" at bounding box center [569, 565] width 1138 height 1130
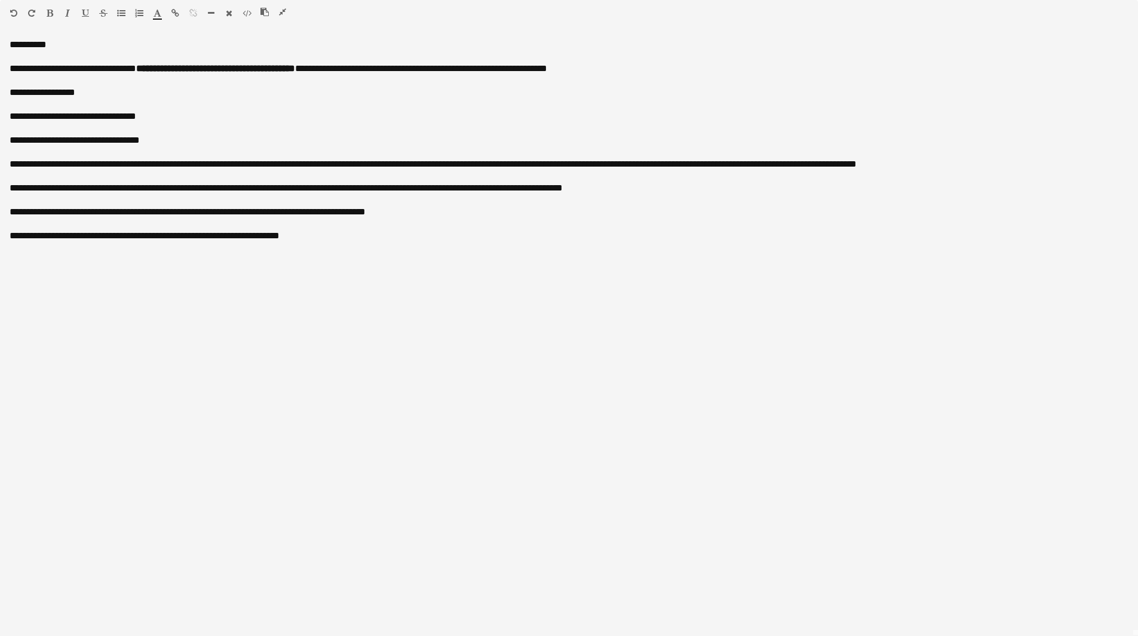
click at [118, 11] on icon "button" at bounding box center [121, 13] width 8 height 8
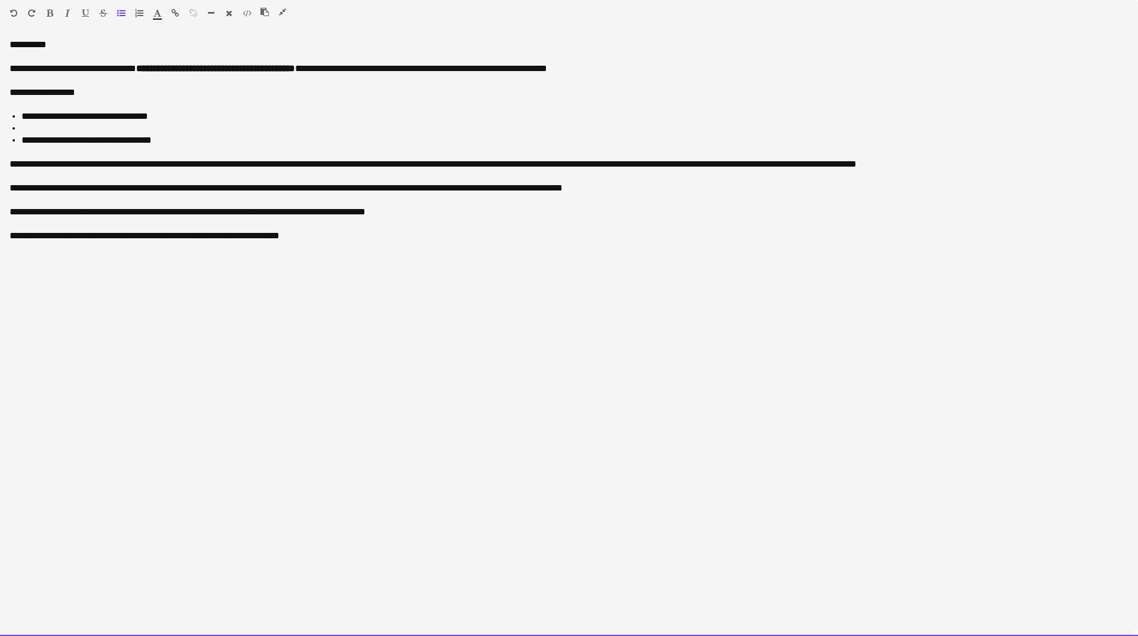
drag, startPoint x: 921, startPoint y: 163, endPoint x: -5, endPoint y: 159, distance: 926.1
click at [0, 159] on html "Menu Boards Boards Boards All jobs Status Workforce Workforce My Workforce Recr…" at bounding box center [569, 565] width 1138 height 1130
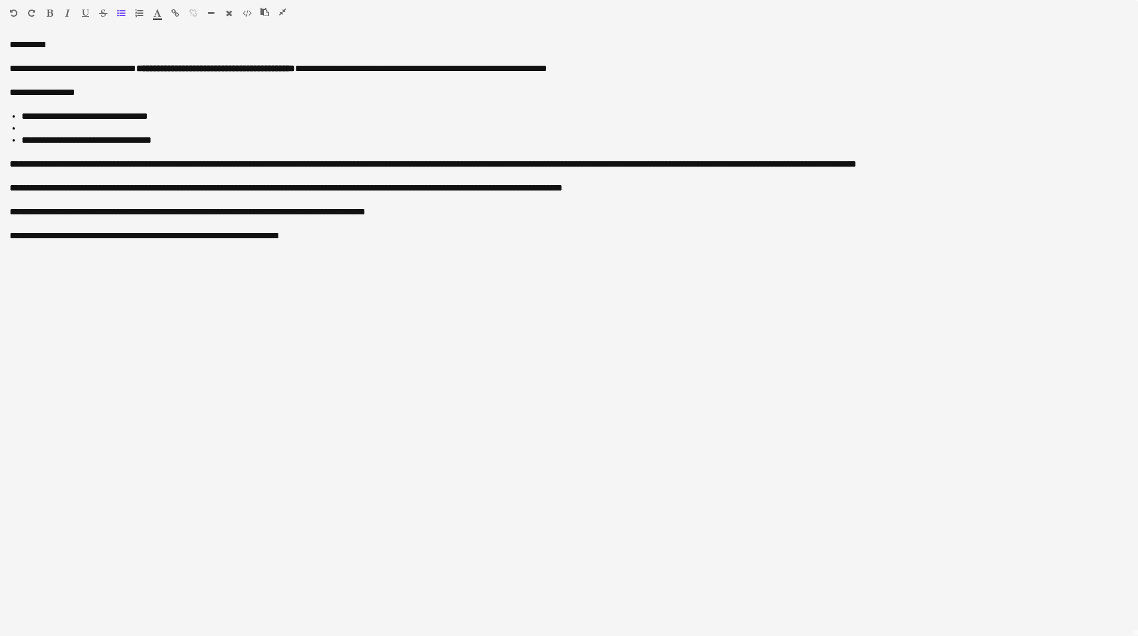
click at [125, 15] on icon "button" at bounding box center [121, 13] width 8 height 8
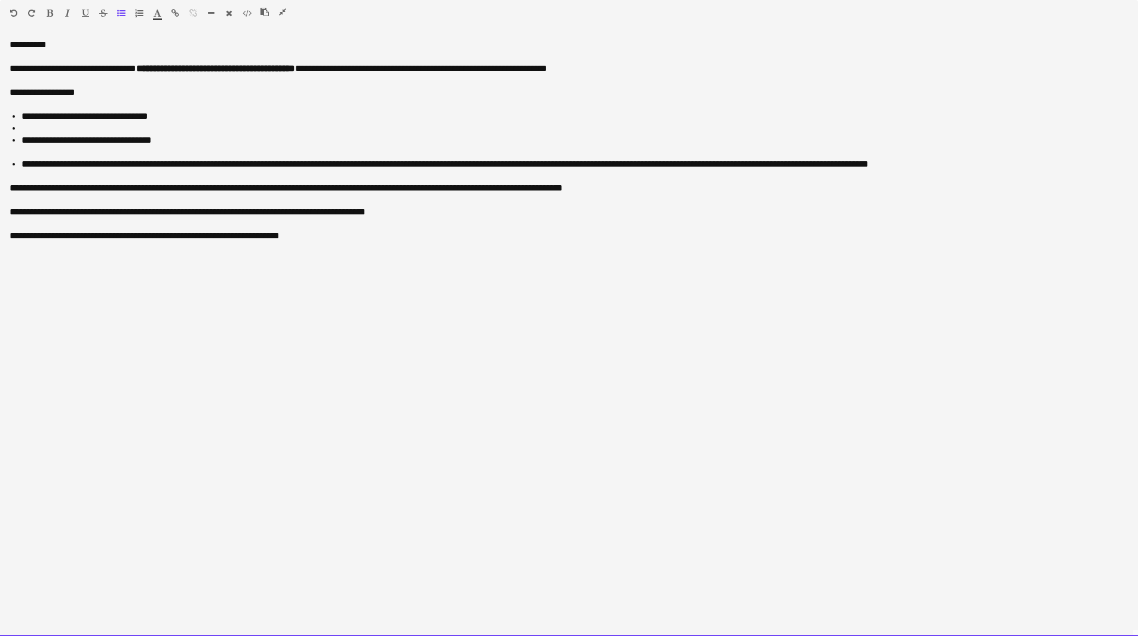
click at [31, 147] on div at bounding box center [569, 152] width 1118 height 12
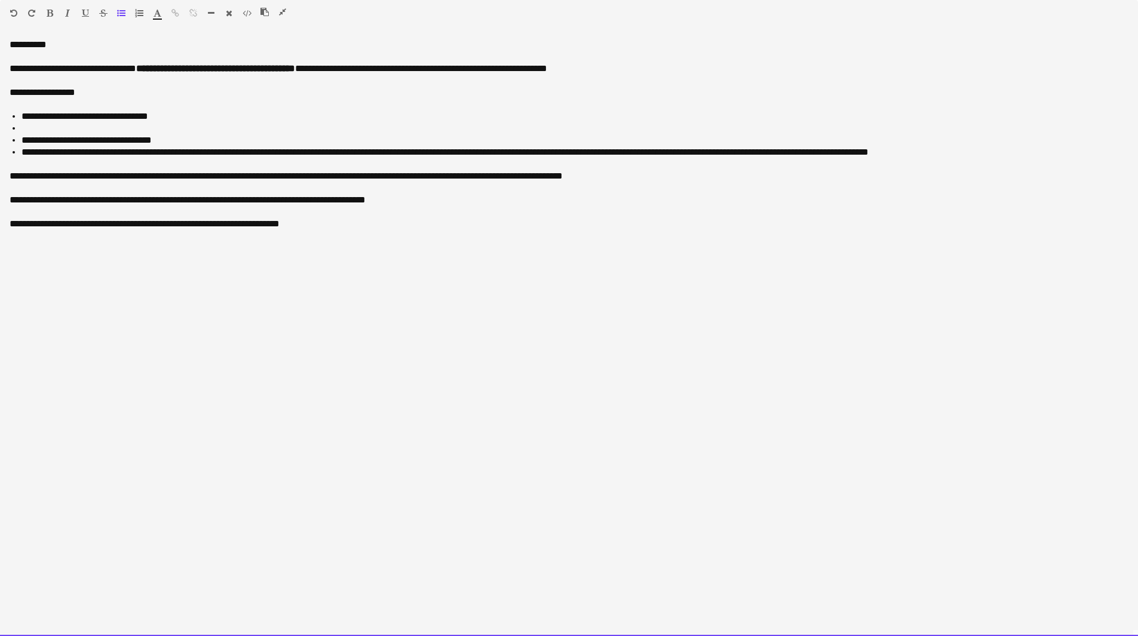
click at [34, 128] on li at bounding box center [574, 128] width 1106 height 12
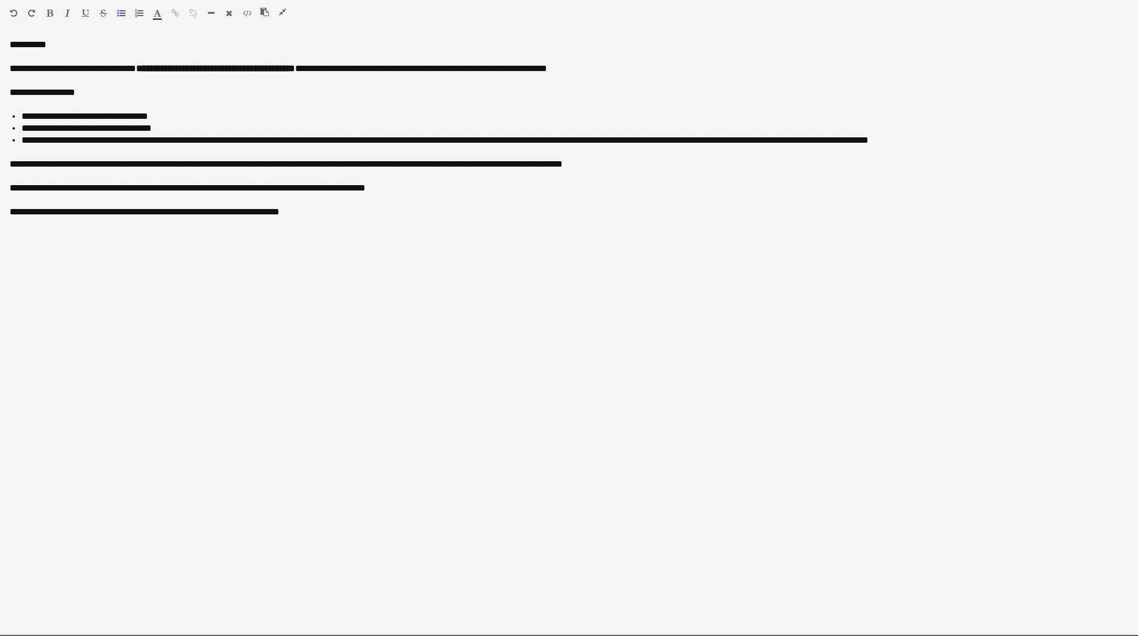
drag, startPoint x: 147, startPoint y: 187, endPoint x: 64, endPoint y: 187, distance: 83.6
click at [64, 187] on div "**********" at bounding box center [569, 188] width 1118 height 12
click at [66, 187] on div "**********" at bounding box center [569, 188] width 1118 height 12
click at [234, 187] on div "**********" at bounding box center [569, 188] width 1118 height 12
drag, startPoint x: 123, startPoint y: 202, endPoint x: 59, endPoint y: 213, distance: 64.8
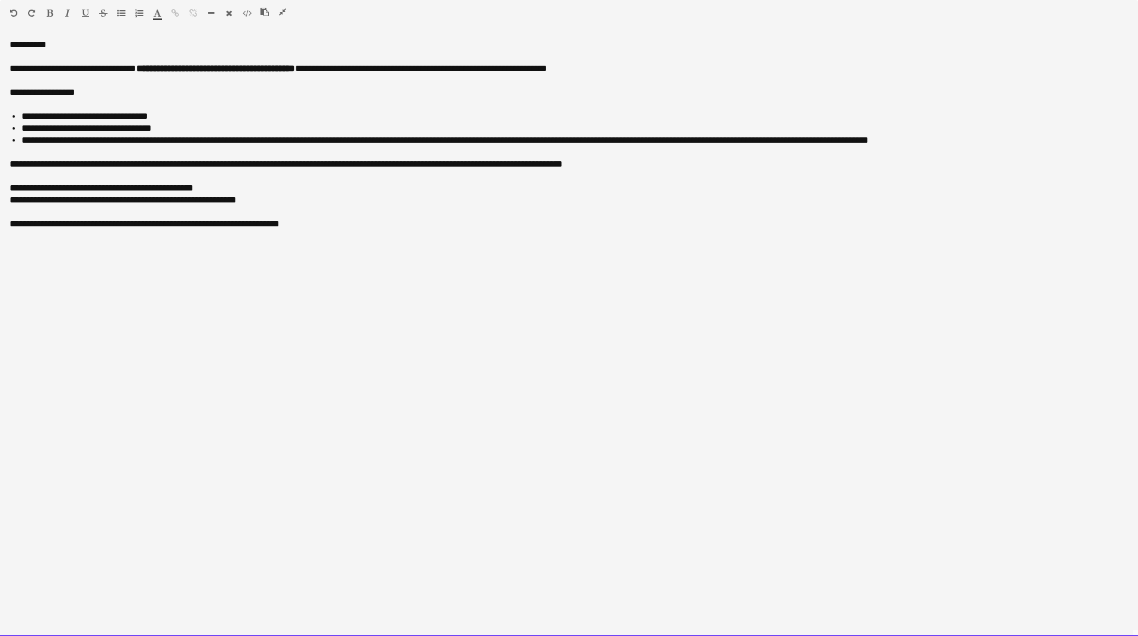
click at [59, 213] on div "**********" at bounding box center [569, 337] width 1138 height 597
click at [13, 210] on div "**********" at bounding box center [569, 200] width 1118 height 36
drag, startPoint x: 137, startPoint y: 214, endPoint x: 44, endPoint y: 215, distance: 93.2
click at [44, 215] on div "**********" at bounding box center [569, 212] width 1118 height 12
click at [340, 230] on div "**********" at bounding box center [569, 236] width 1118 height 12
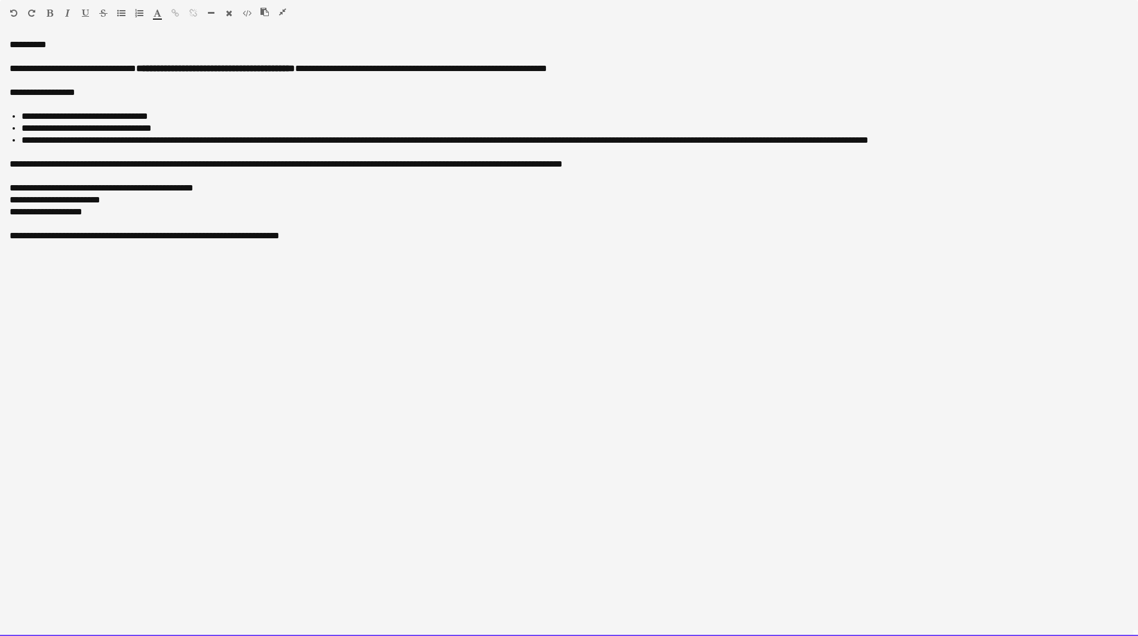
drag, startPoint x: 198, startPoint y: 236, endPoint x: 150, endPoint y: 235, distance: 47.2
click at [150, 235] on div "**********" at bounding box center [569, 236] width 1118 height 12
drag, startPoint x: 102, startPoint y: 275, endPoint x: 2, endPoint y: 278, distance: 99.8
click at [1, 278] on div "**********" at bounding box center [569, 337] width 1138 height 597
drag, startPoint x: 44, startPoint y: 272, endPoint x: 79, endPoint y: 264, distance: 36.8
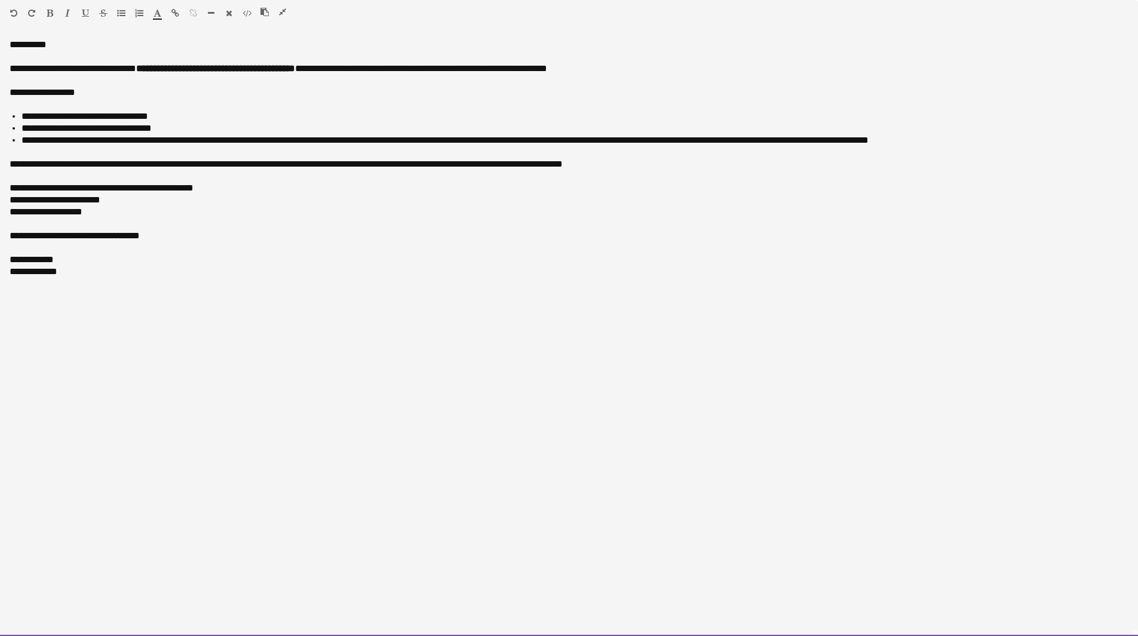
click at [106, 257] on div "**********" at bounding box center [569, 248] width 1118 height 36
click at [50, 273] on div "**********" at bounding box center [569, 272] width 1118 height 12
drag, startPoint x: 84, startPoint y: 280, endPoint x: 3, endPoint y: 272, distance: 81.6
click at [3, 272] on div "**********" at bounding box center [569, 337] width 1138 height 597
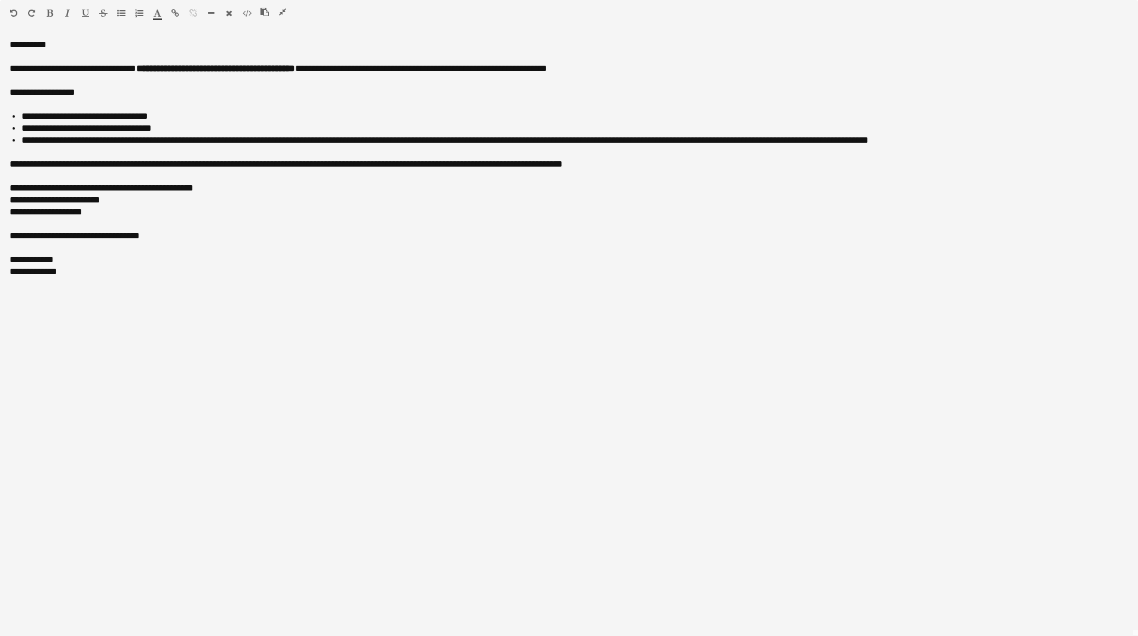
click at [67, 13] on icon "button" at bounding box center [67, 13] width 5 height 8
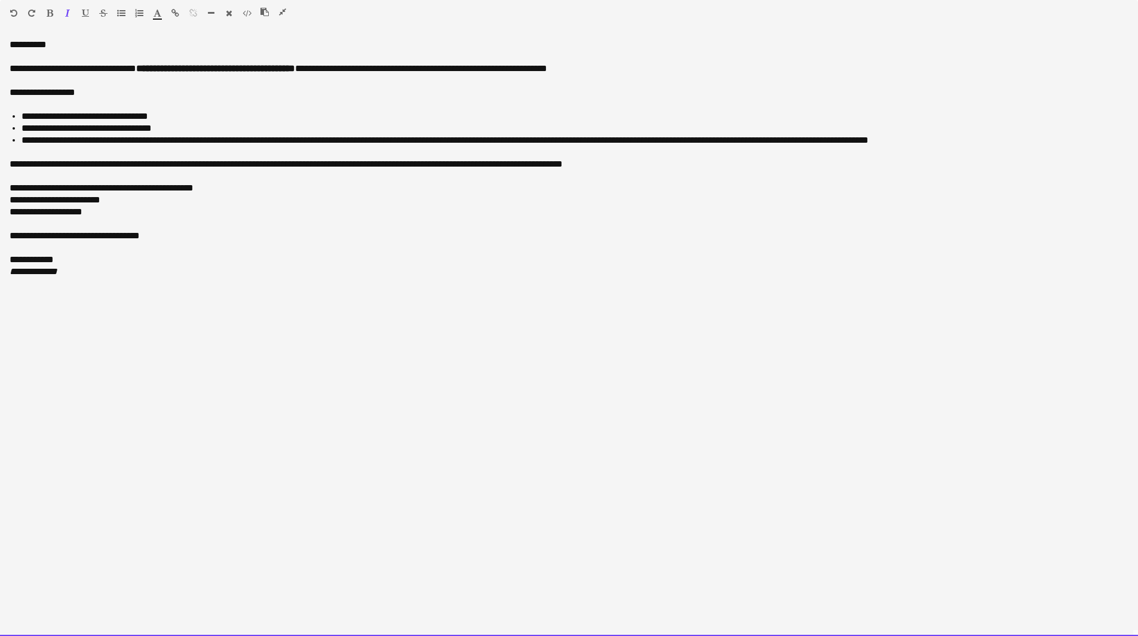
click at [133, 273] on div "**********" at bounding box center [569, 272] width 1118 height 12
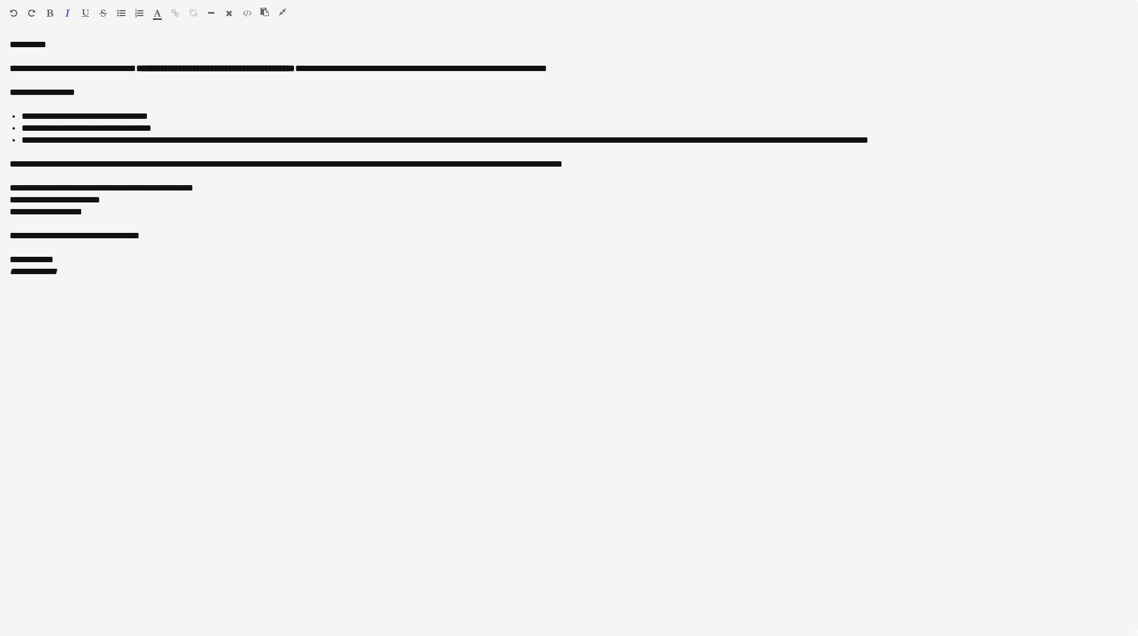
click at [282, 13] on icon "button" at bounding box center [282, 12] width 7 height 8
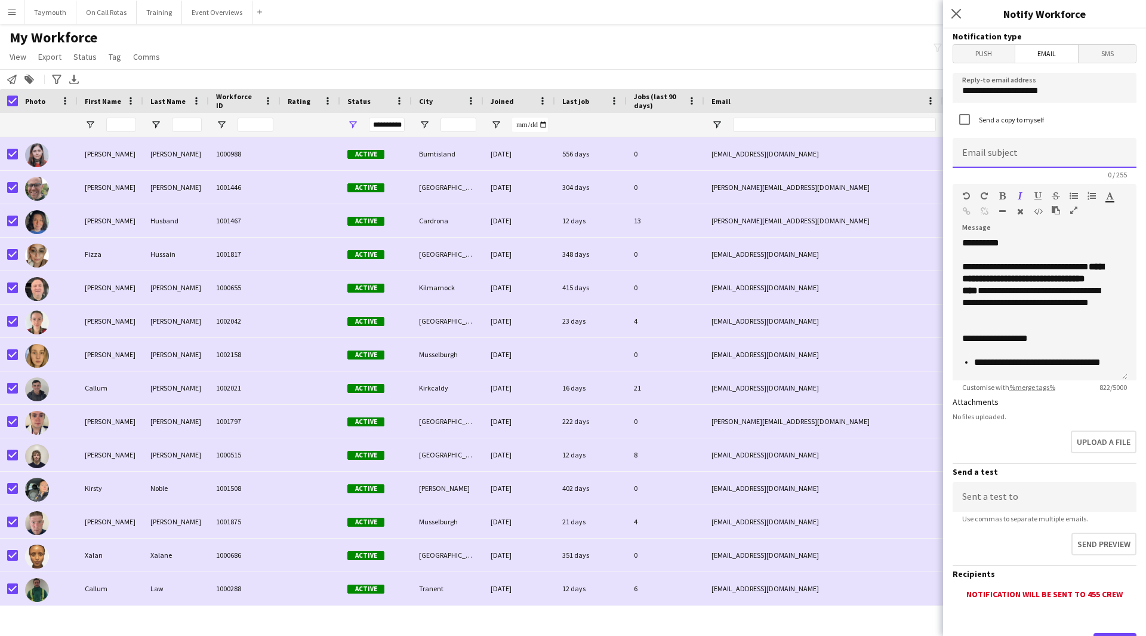
click at [1074, 145] on input at bounding box center [1045, 153] width 184 height 30
paste input "**********"
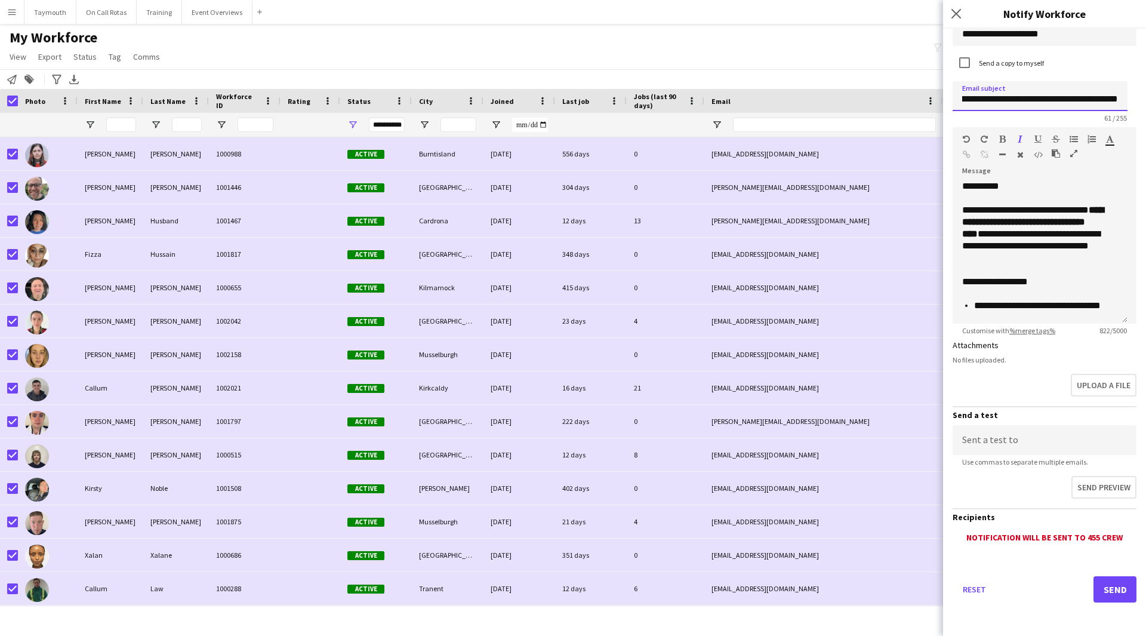
type input "**********"
click at [1109, 595] on button "Send" at bounding box center [1115, 589] width 43 height 26
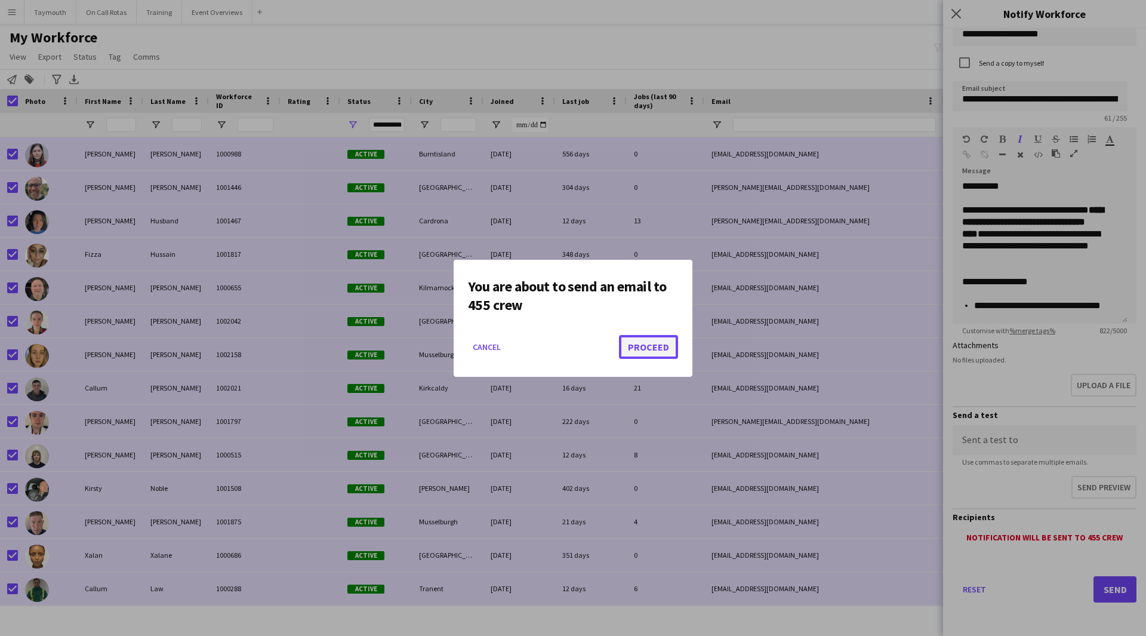
click at [636, 345] on button "Proceed" at bounding box center [648, 347] width 59 height 24
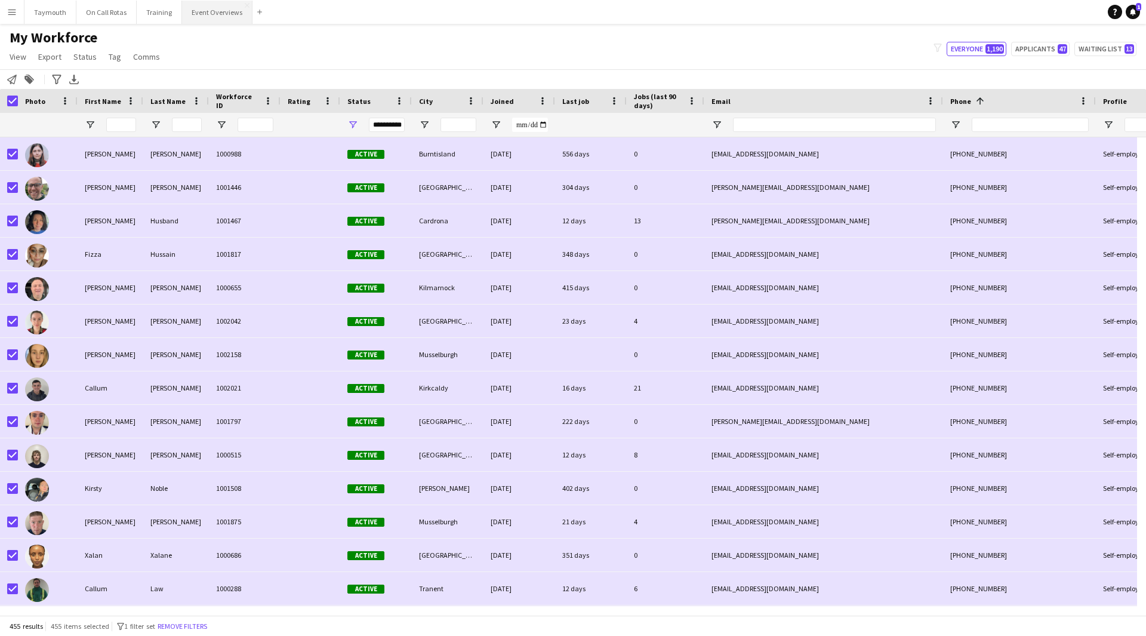
click at [208, 9] on button "Event Overviews Close" at bounding box center [217, 12] width 70 height 23
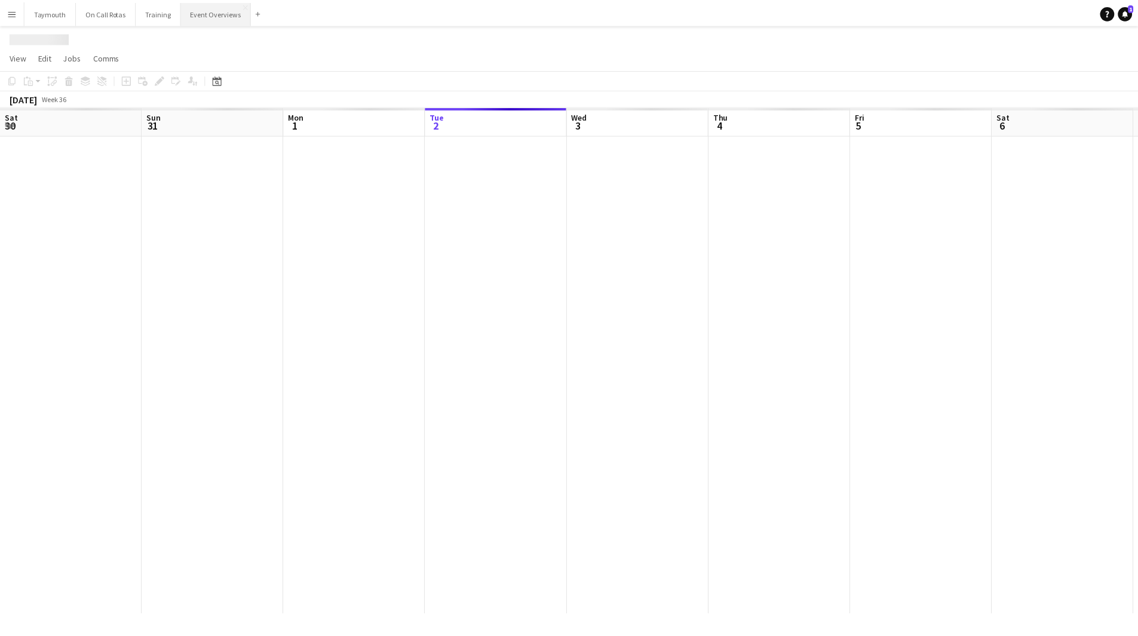
scroll to position [0, 285]
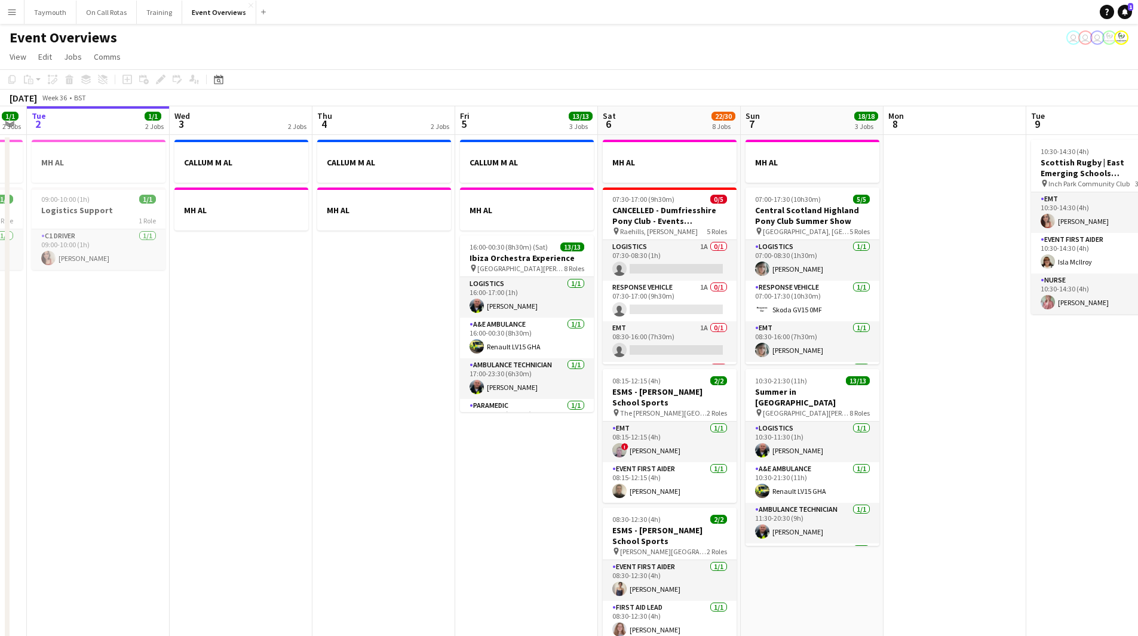
drag, startPoint x: 217, startPoint y: 472, endPoint x: -94, endPoint y: 450, distance: 311.9
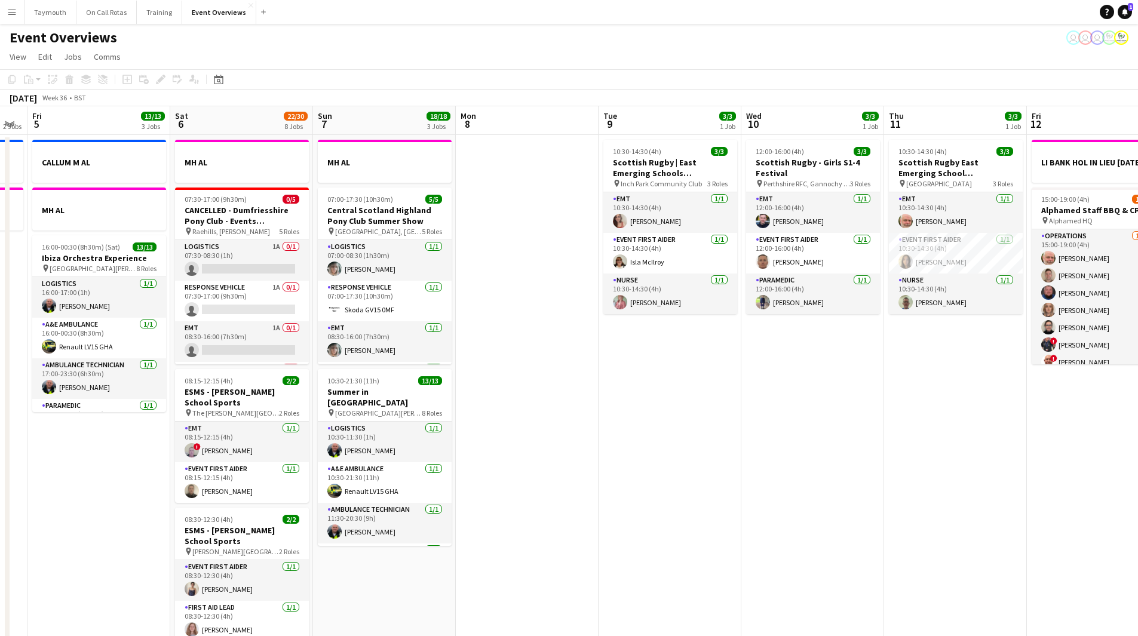
drag, startPoint x: 237, startPoint y: 473, endPoint x: 272, endPoint y: 469, distance: 34.9
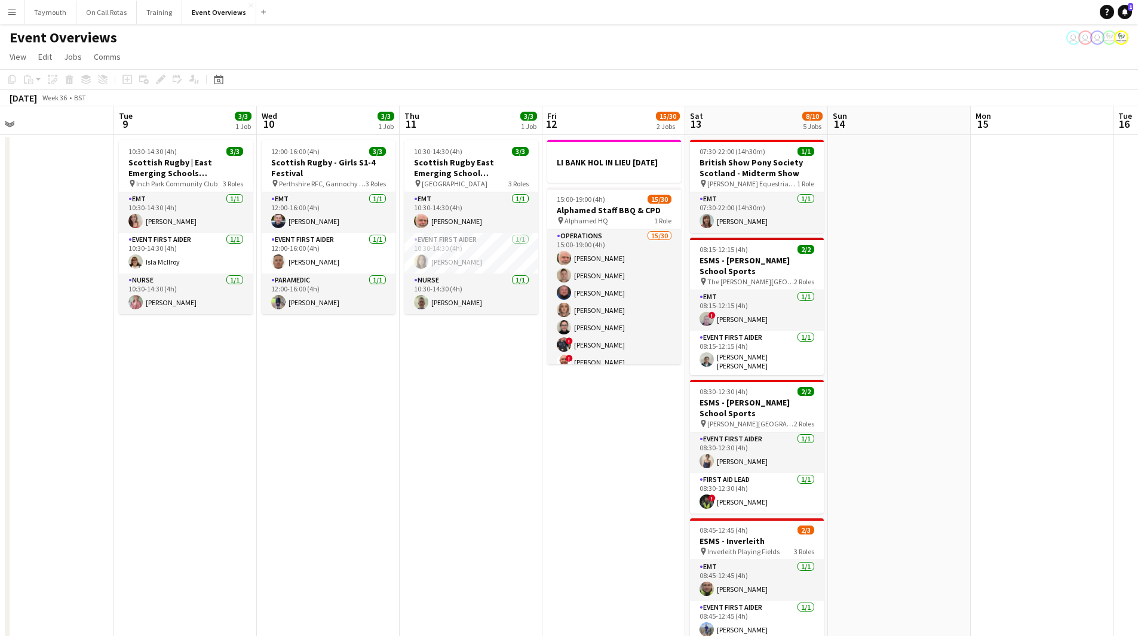
drag, startPoint x: 468, startPoint y: 481, endPoint x: 280, endPoint y: 480, distance: 188.1
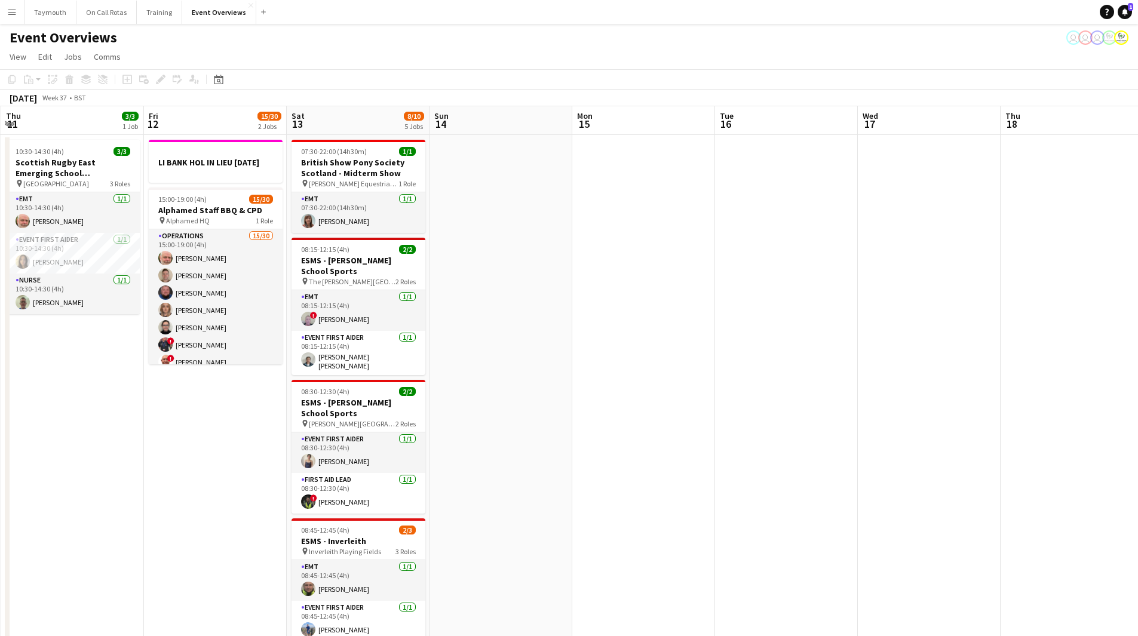
scroll to position [0, 343]
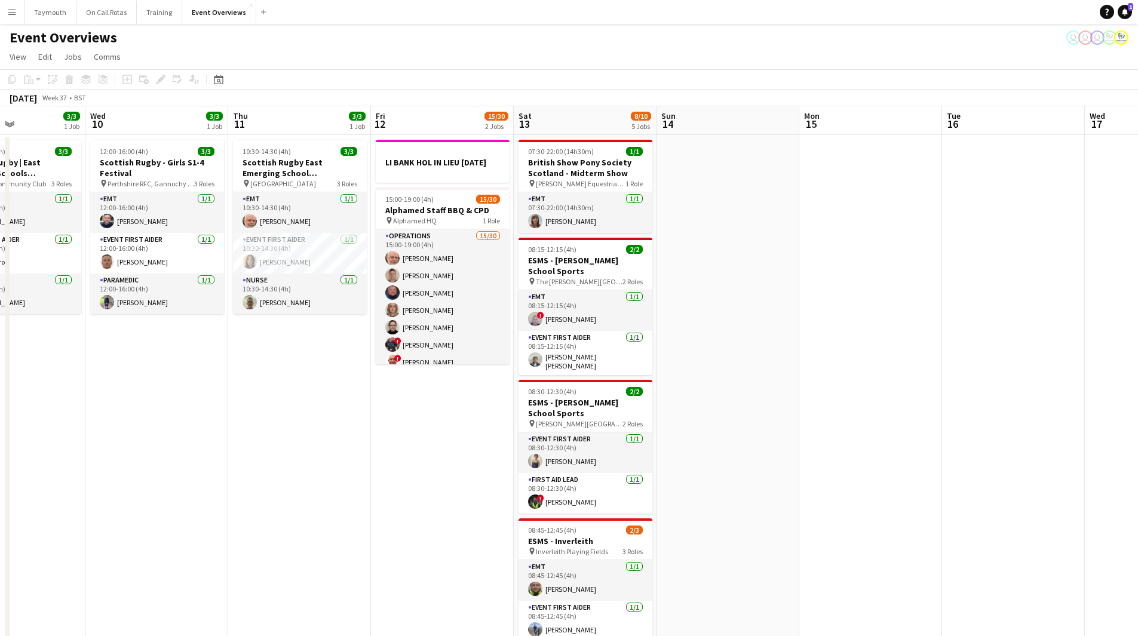
drag, startPoint x: 883, startPoint y: 392, endPoint x: 333, endPoint y: 391, distance: 550.5
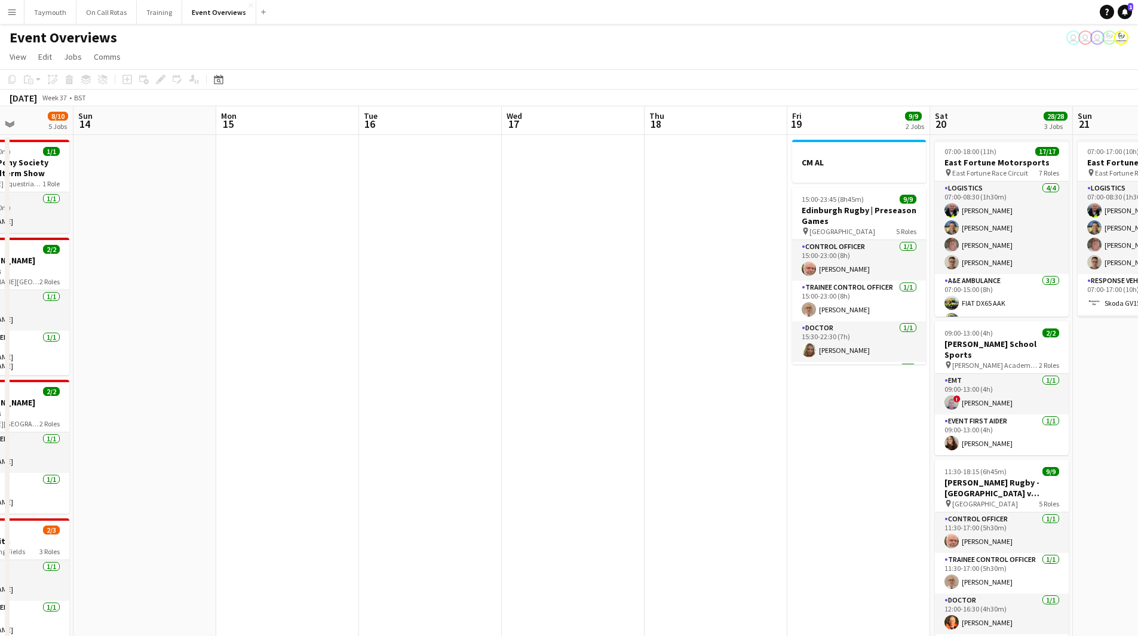
drag, startPoint x: 690, startPoint y: 392, endPoint x: 274, endPoint y: 387, distance: 416.2
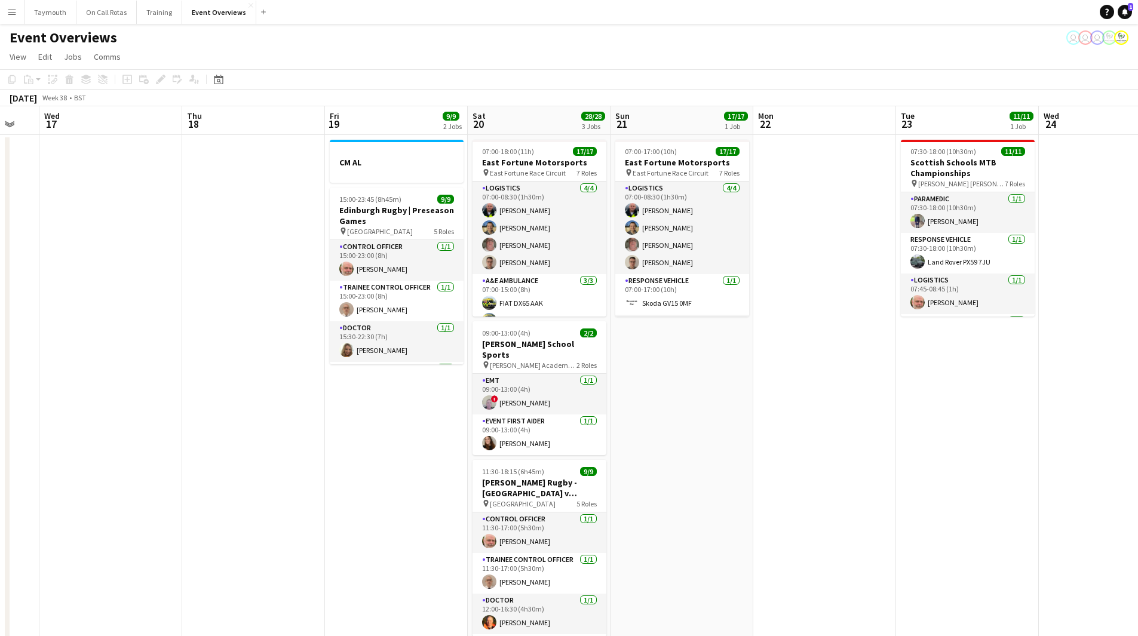
drag, startPoint x: 26, startPoint y: 417, endPoint x: 968, endPoint y: 417, distance: 941.7
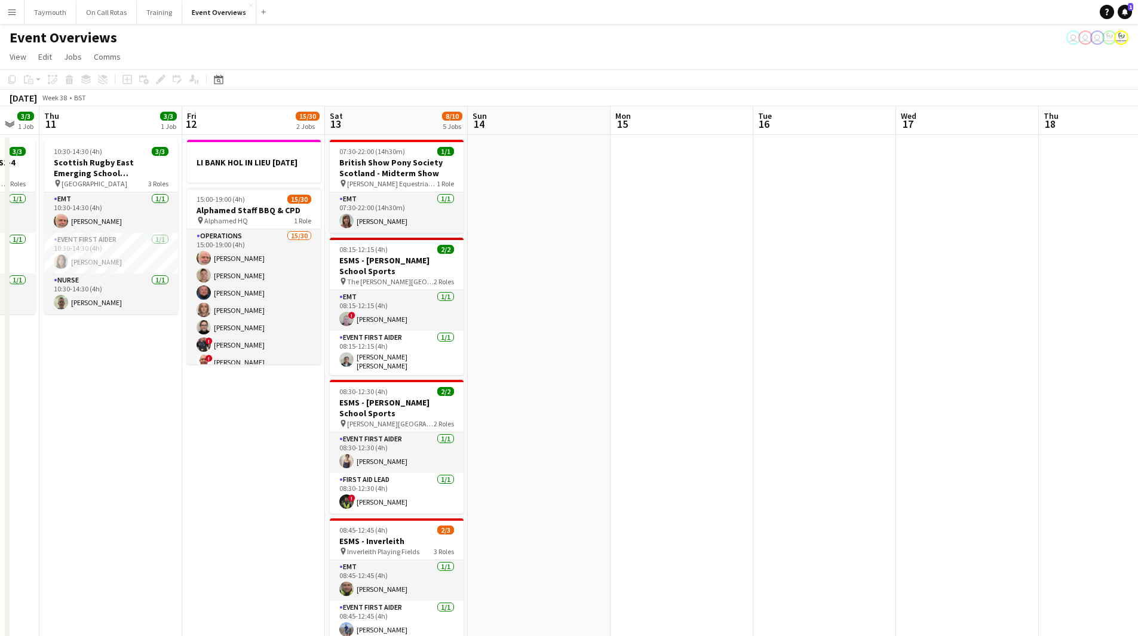
scroll to position [0, 360]
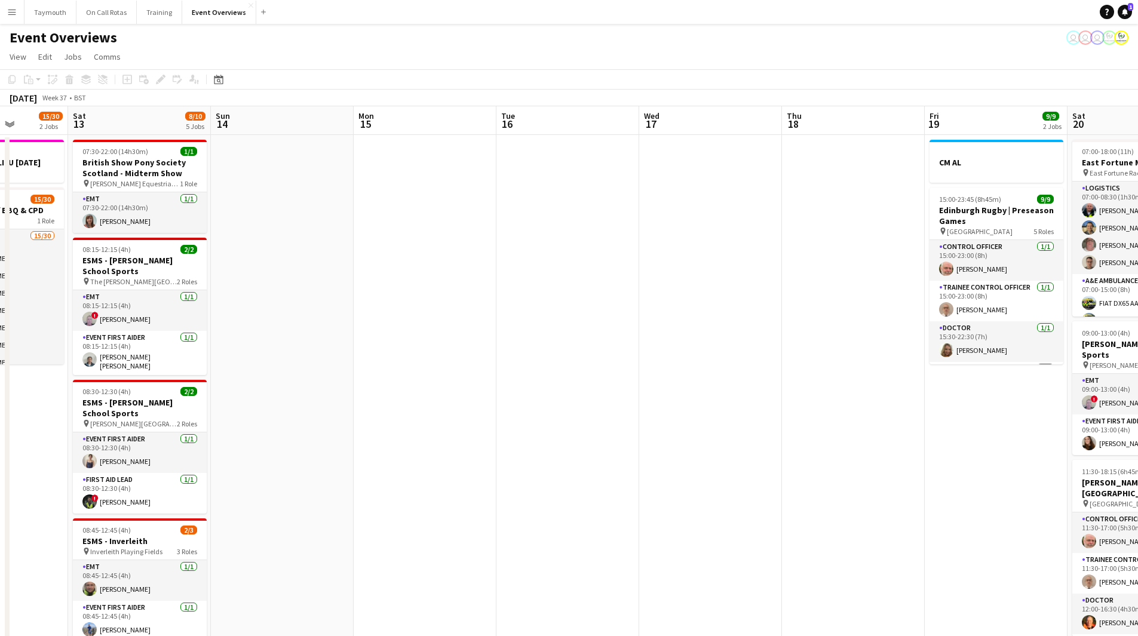
drag, startPoint x: 830, startPoint y: 396, endPoint x: 938, endPoint y: 396, distance: 108.1
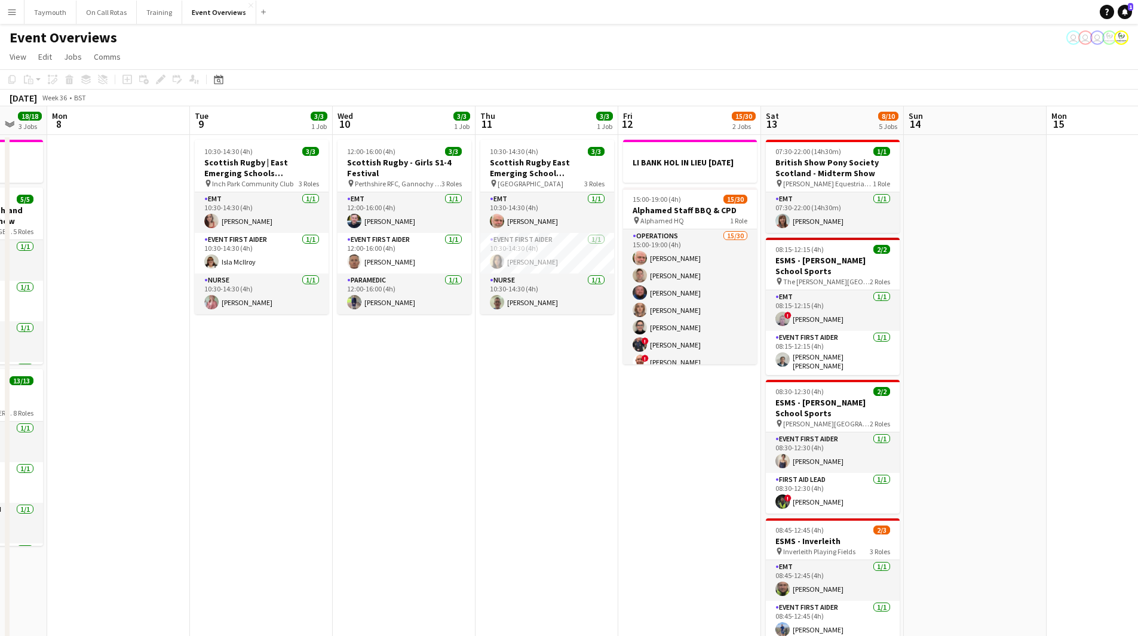
scroll to position [0, 272]
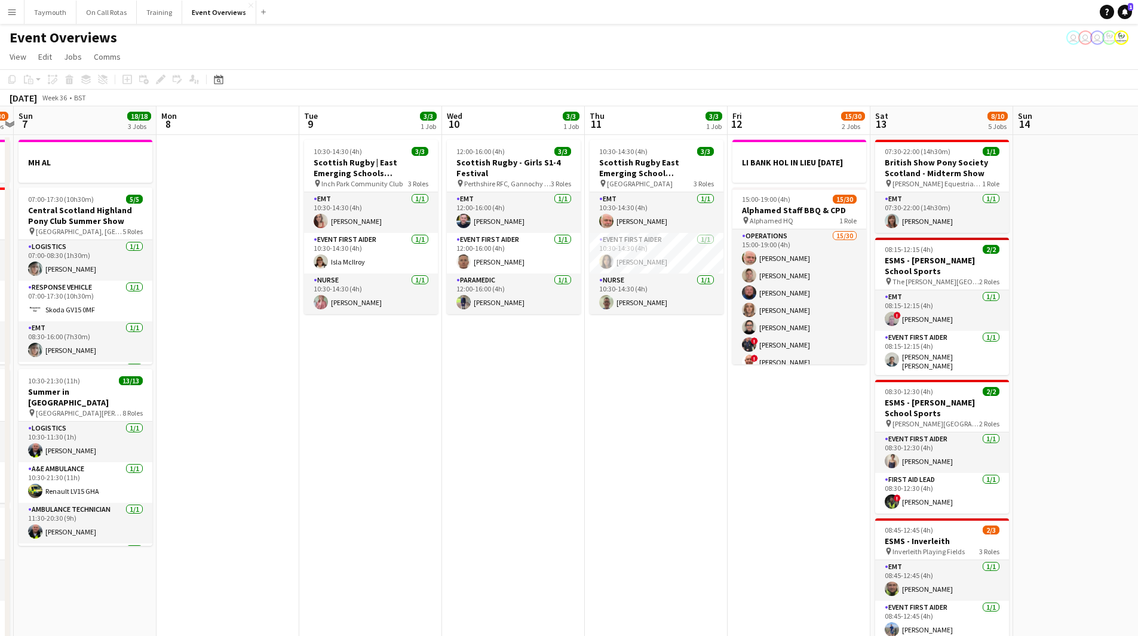
drag, startPoint x: 395, startPoint y: 478, endPoint x: 592, endPoint y: 481, distance: 196.5
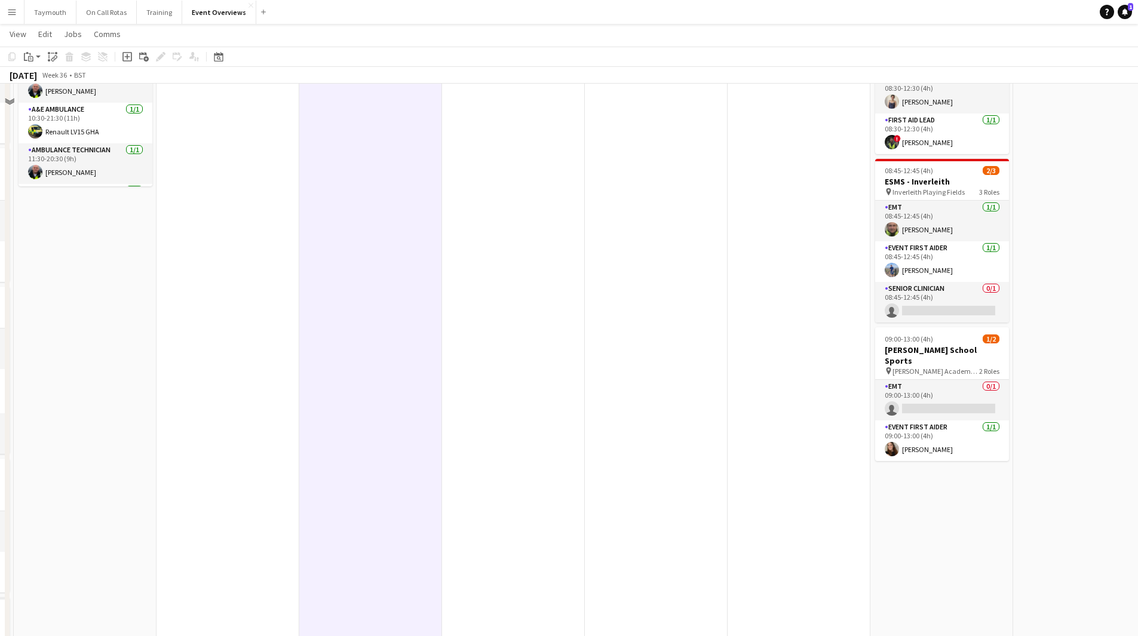
scroll to position [0, 0]
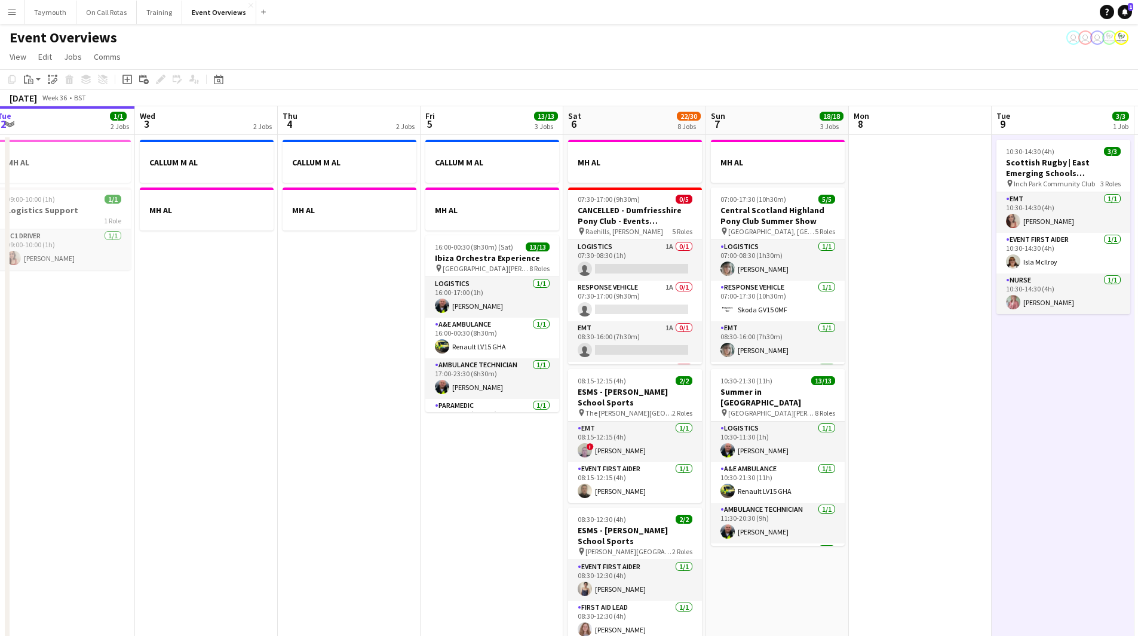
drag, startPoint x: 813, startPoint y: 474, endPoint x: 278, endPoint y: 521, distance: 537.1
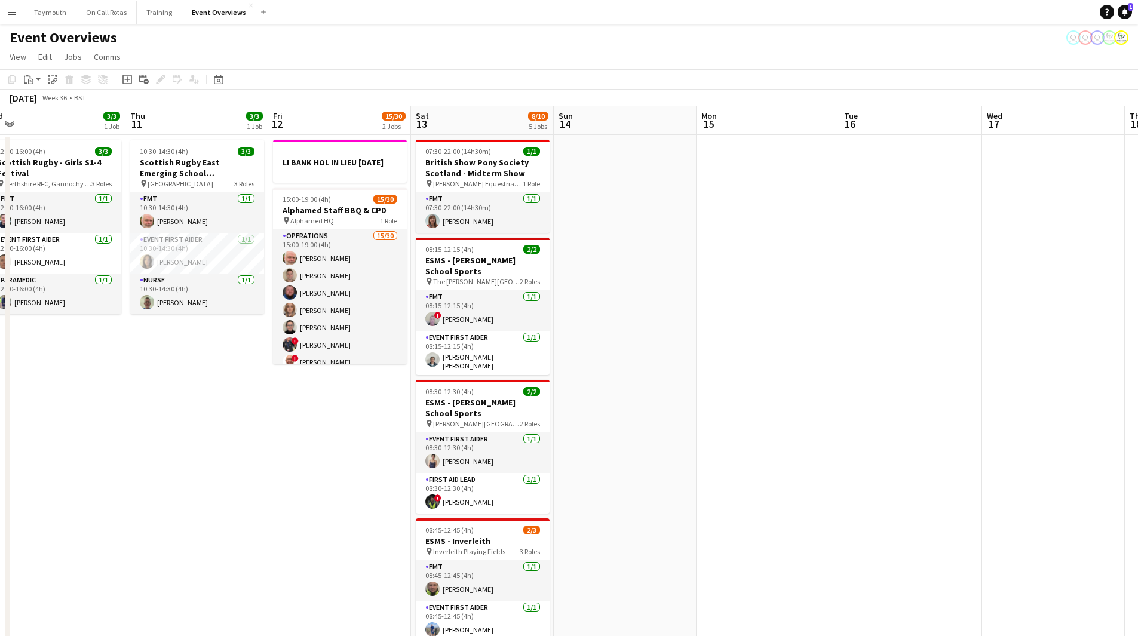
drag, startPoint x: 728, startPoint y: 479, endPoint x: 220, endPoint y: 505, distance: 509.4
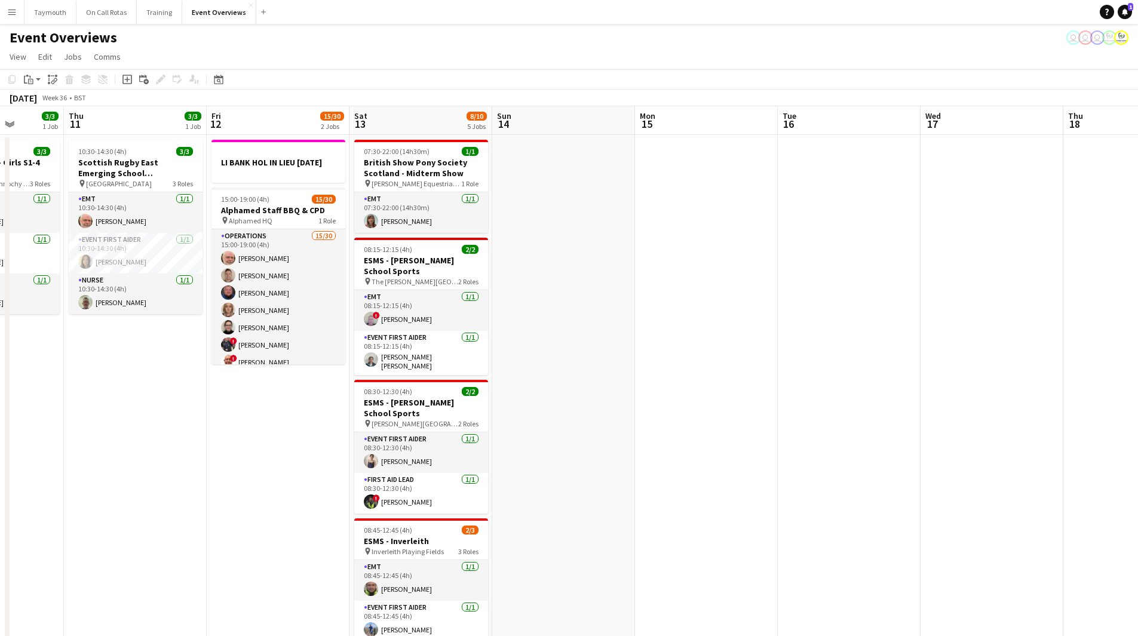
drag, startPoint x: 609, startPoint y: 466, endPoint x: 272, endPoint y: 485, distance: 337.9
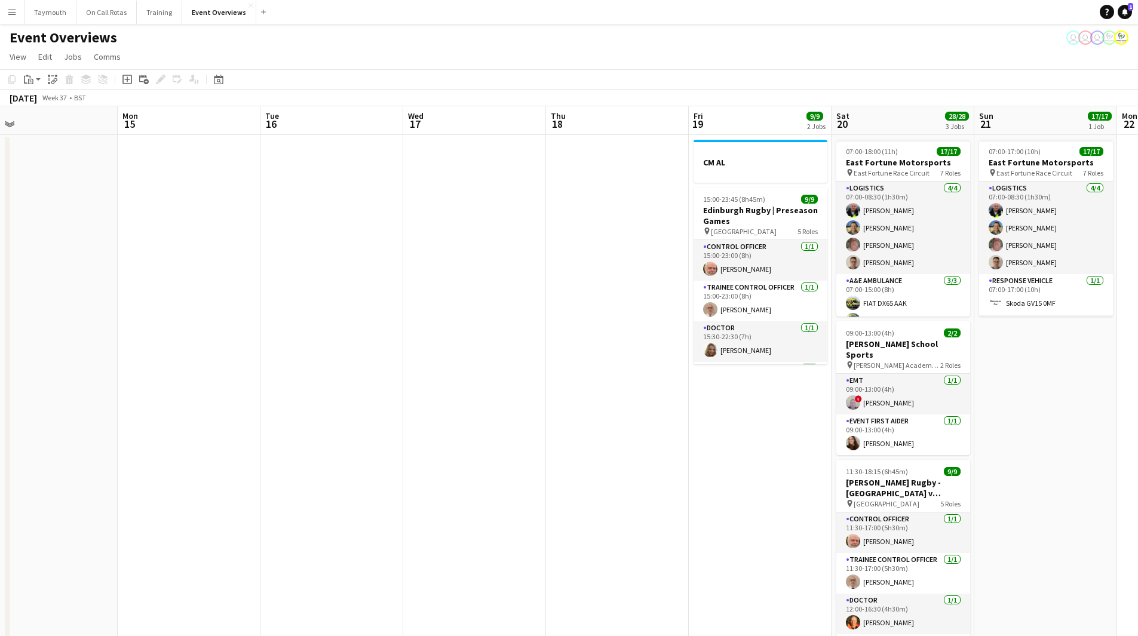
drag, startPoint x: 532, startPoint y: 462, endPoint x: 217, endPoint y: 478, distance: 315.7
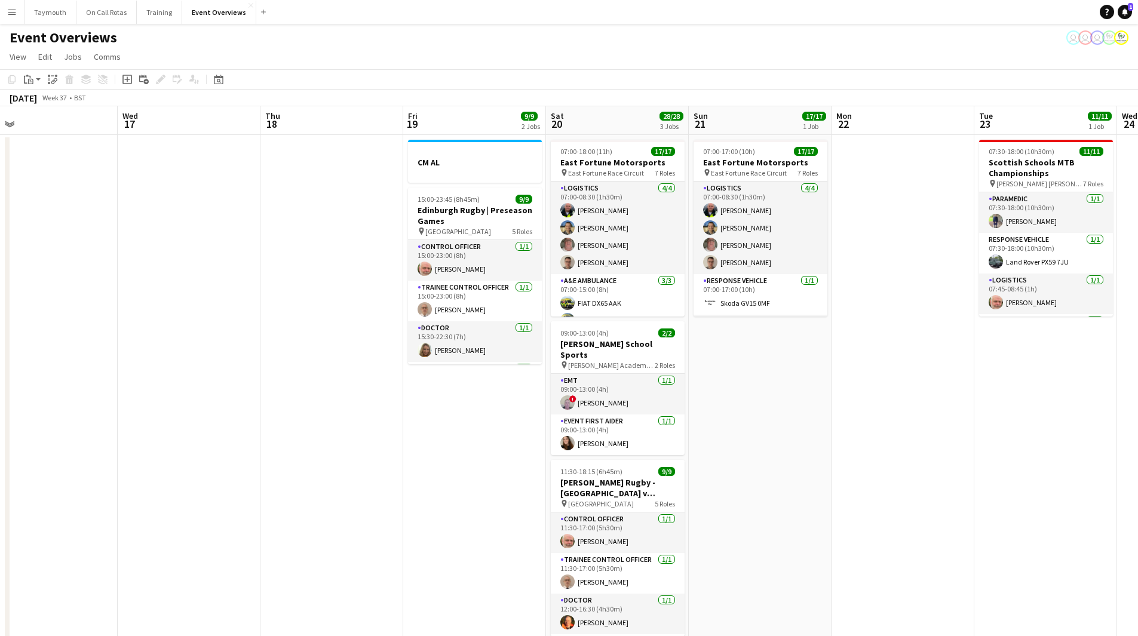
scroll to position [0, 463]
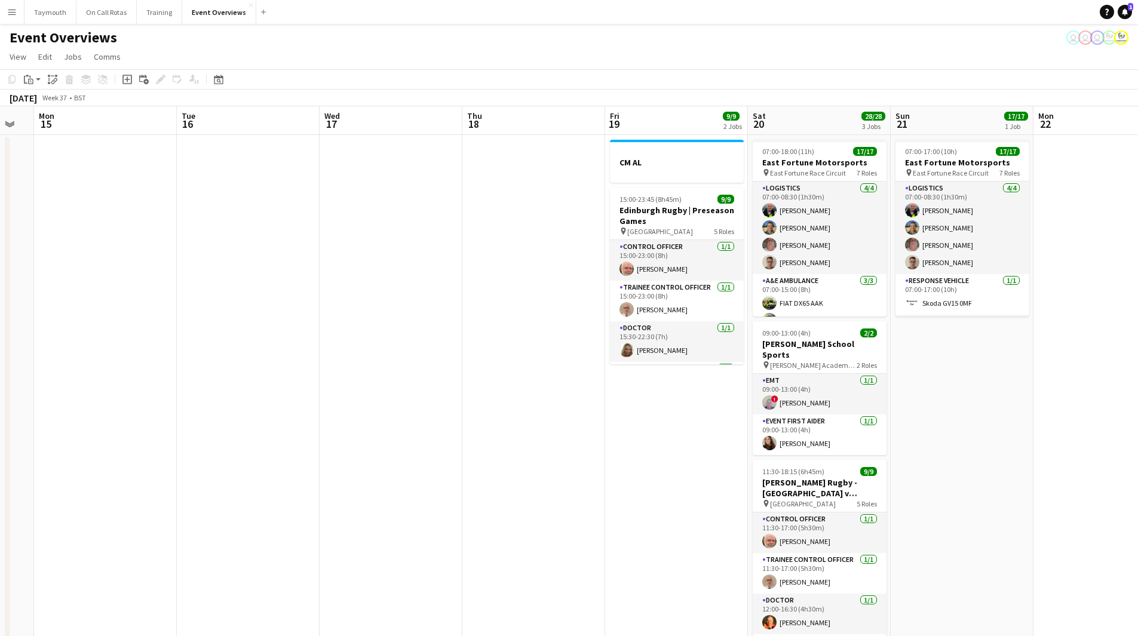
drag, startPoint x: 304, startPoint y: 432, endPoint x: 472, endPoint y: 457, distance: 169.7
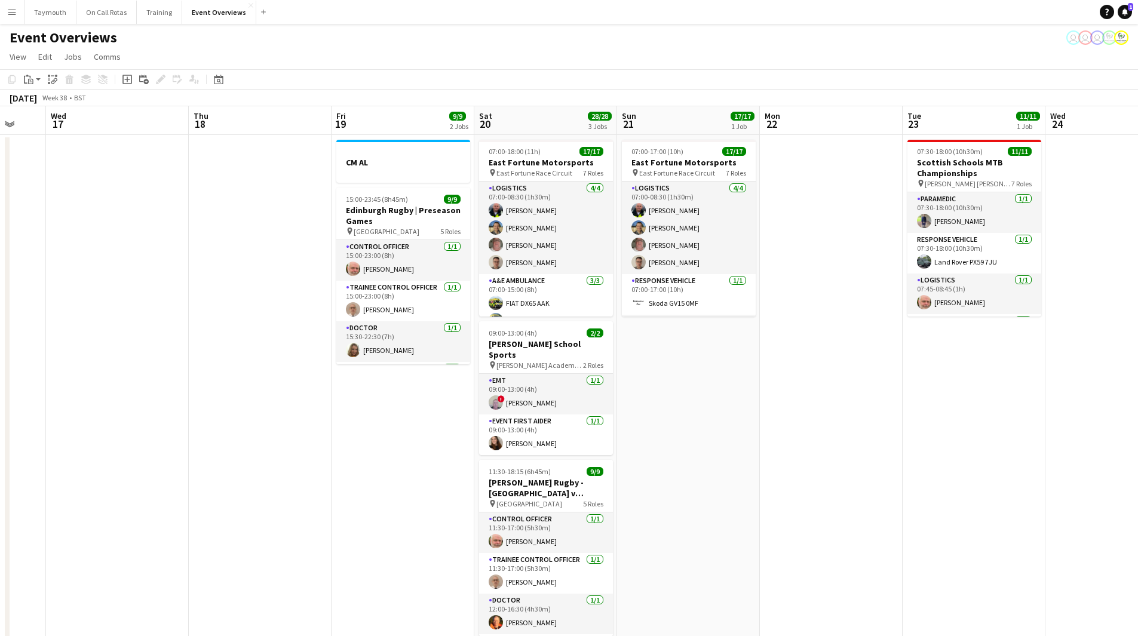
scroll to position [0, 441]
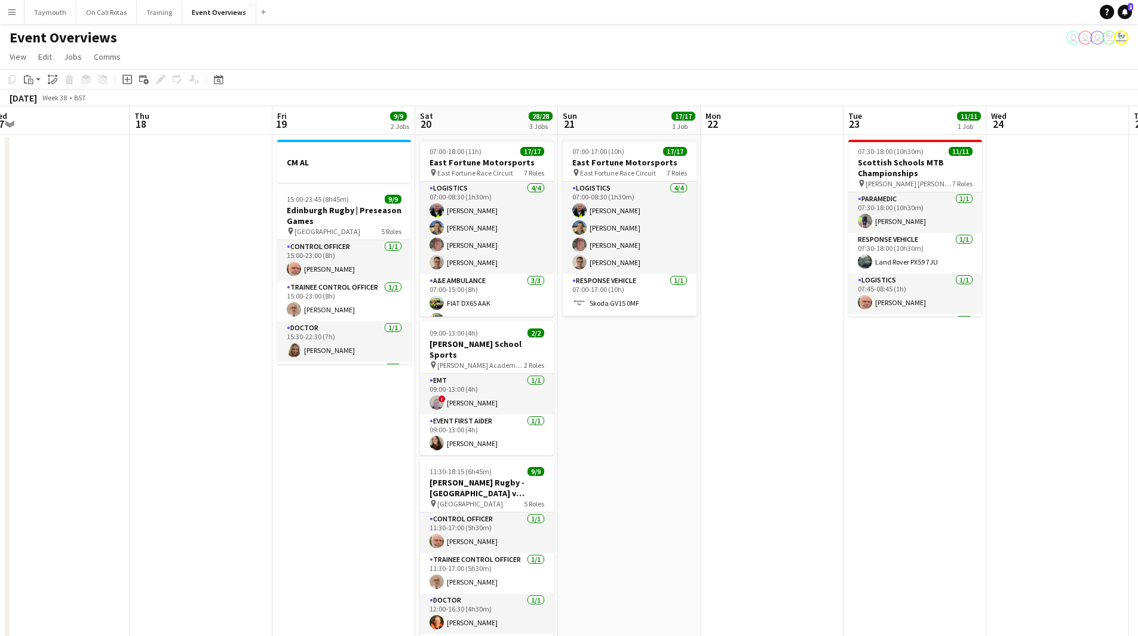
drag, startPoint x: 685, startPoint y: 449, endPoint x: 352, endPoint y: 453, distance: 332.6
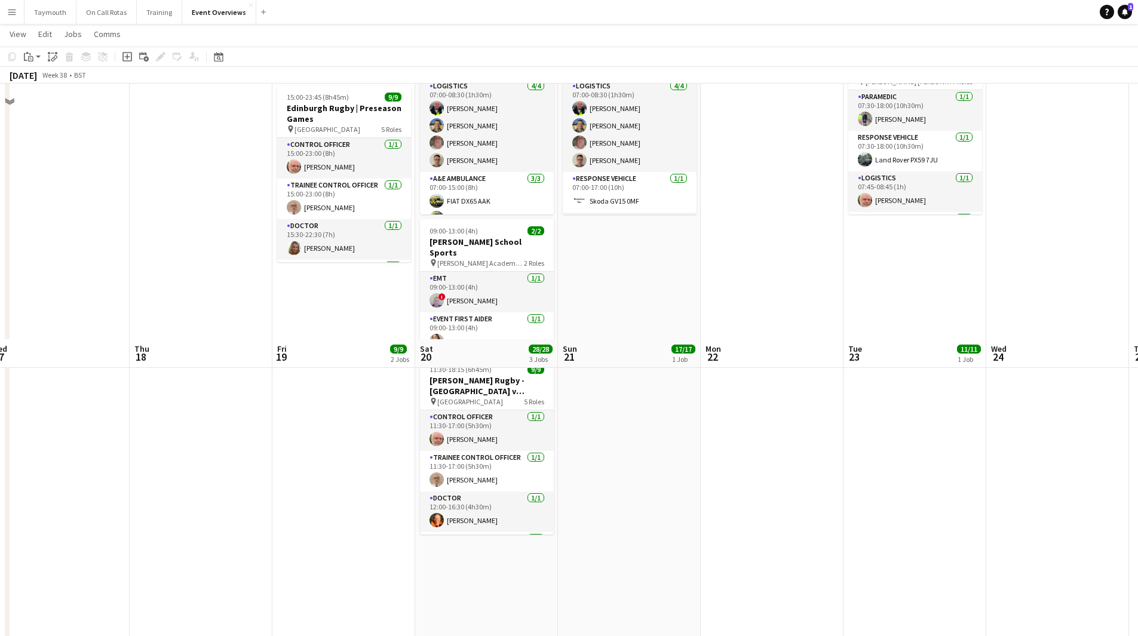
scroll to position [0, 0]
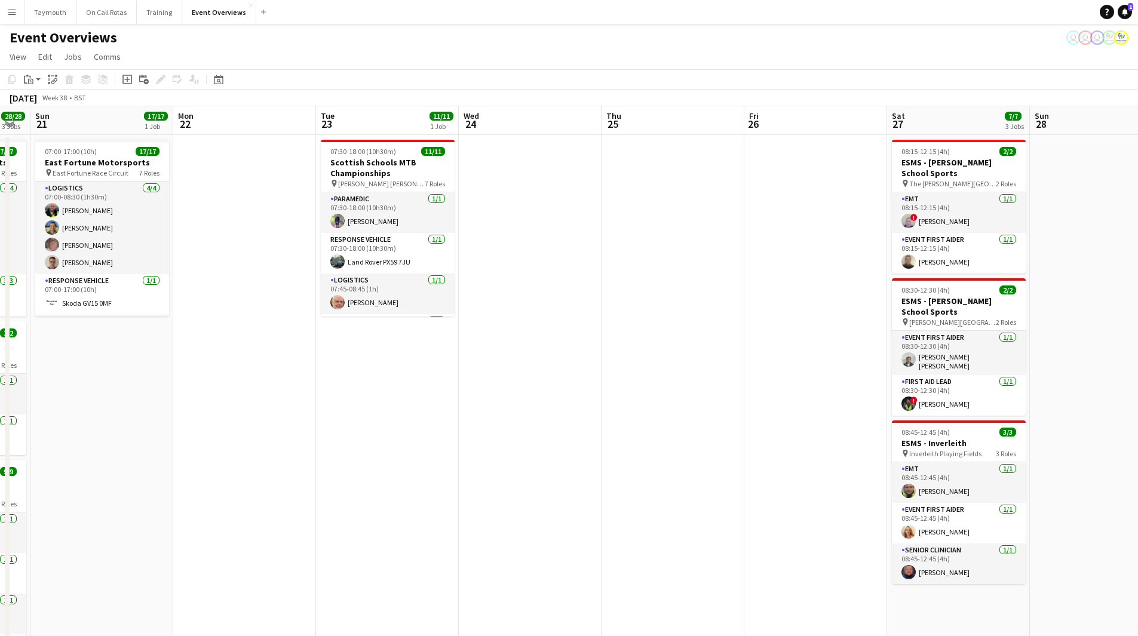
drag, startPoint x: 763, startPoint y: 434, endPoint x: 59, endPoint y: 428, distance: 704.0
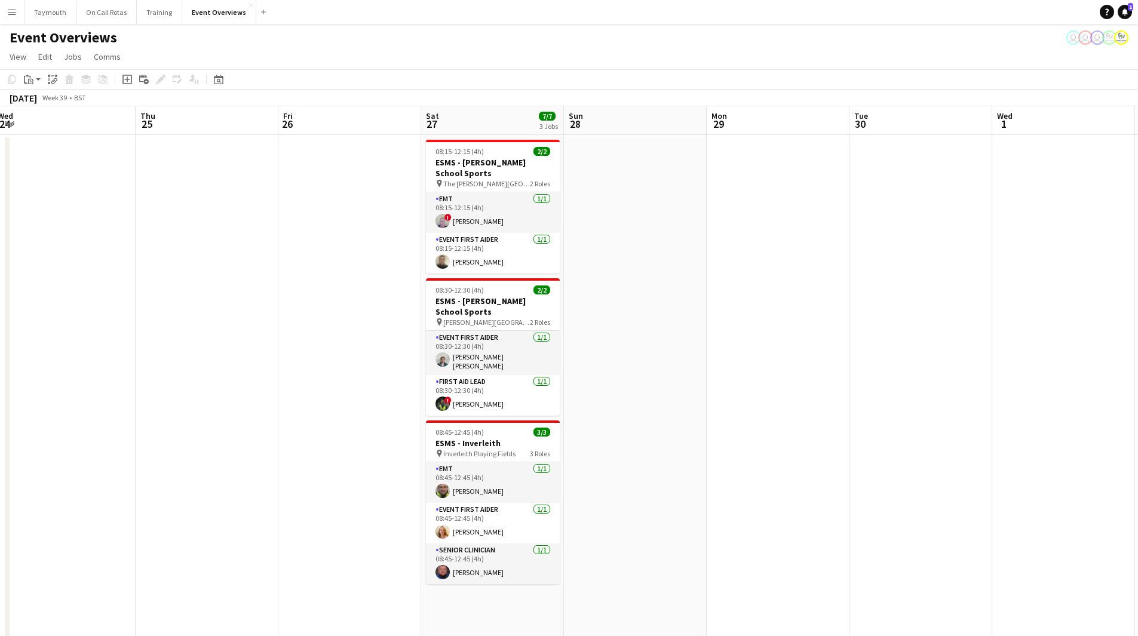
drag, startPoint x: 348, startPoint y: 429, endPoint x: 142, endPoint y: 426, distance: 205.4
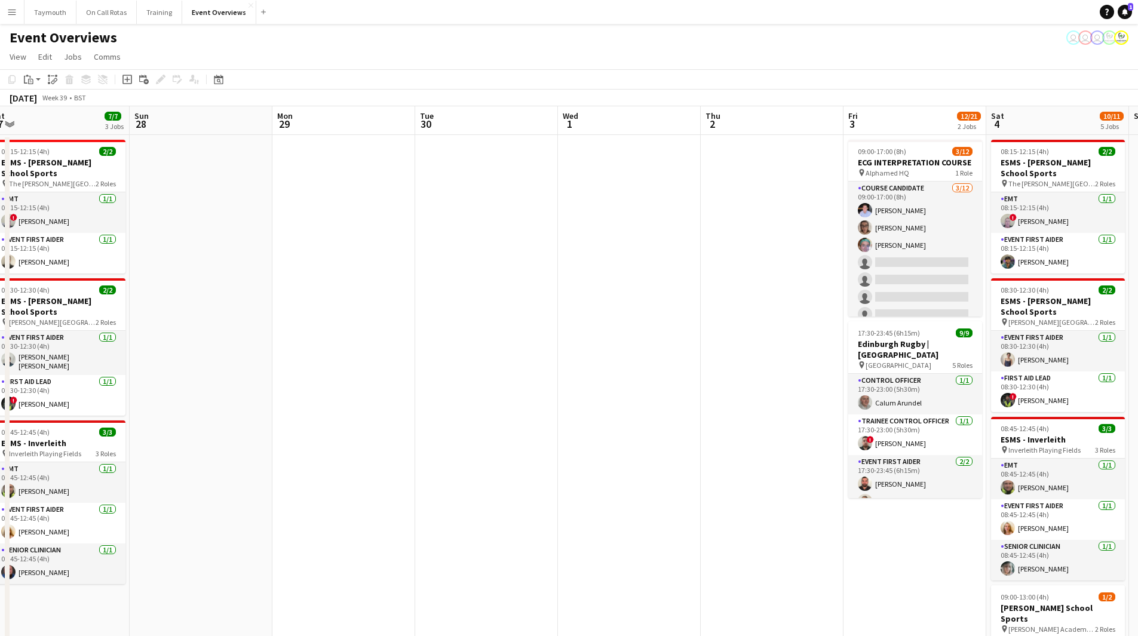
drag, startPoint x: 555, startPoint y: 433, endPoint x: 279, endPoint y: 441, distance: 275.4
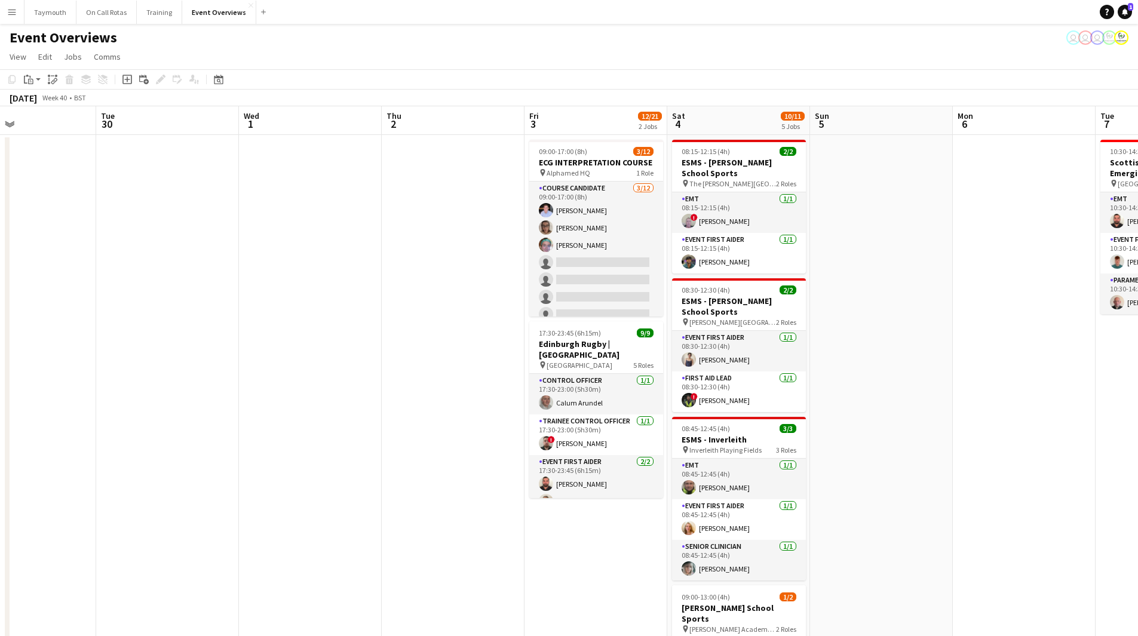
drag, startPoint x: 693, startPoint y: 415, endPoint x: 386, endPoint y: 435, distance: 307.6
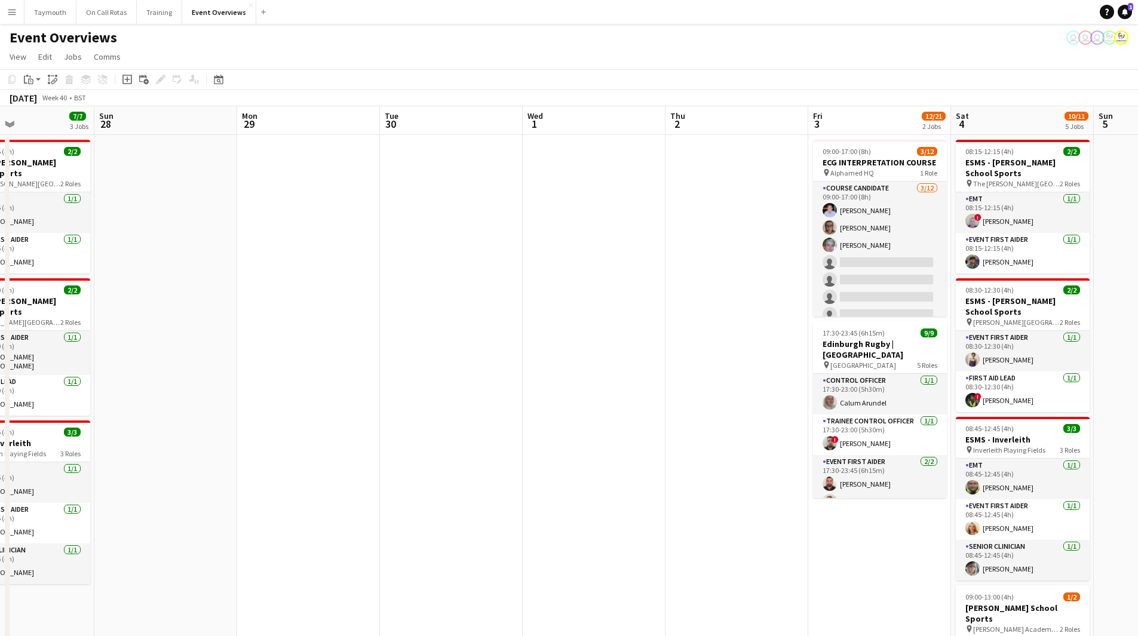
scroll to position [0, 334]
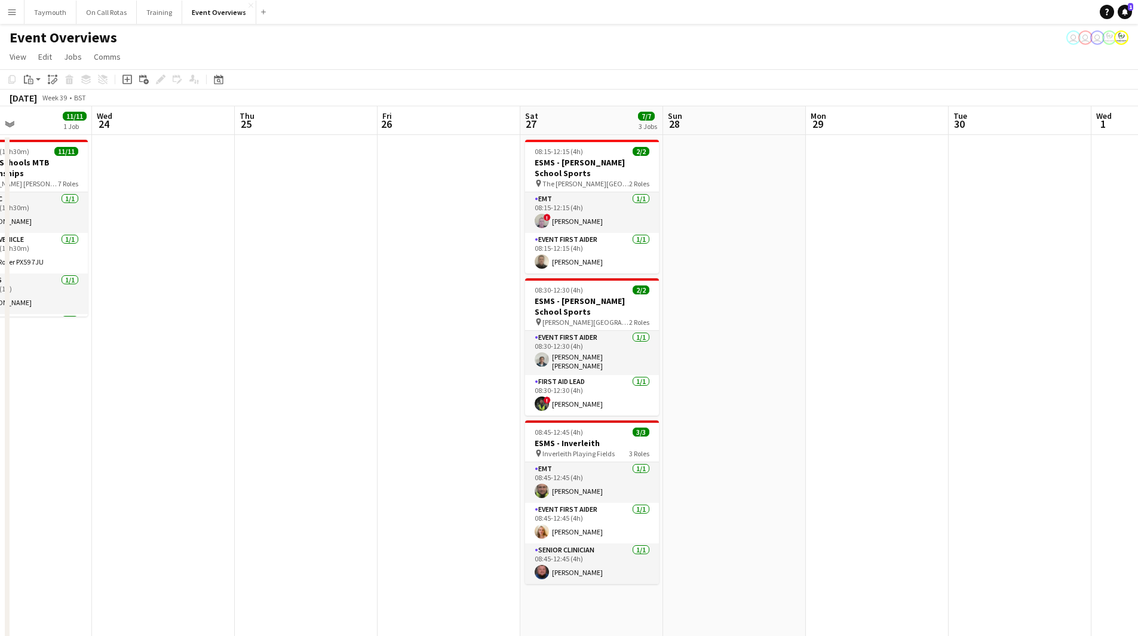
drag, startPoint x: 256, startPoint y: 407, endPoint x: 1052, endPoint y: 428, distance: 796.8
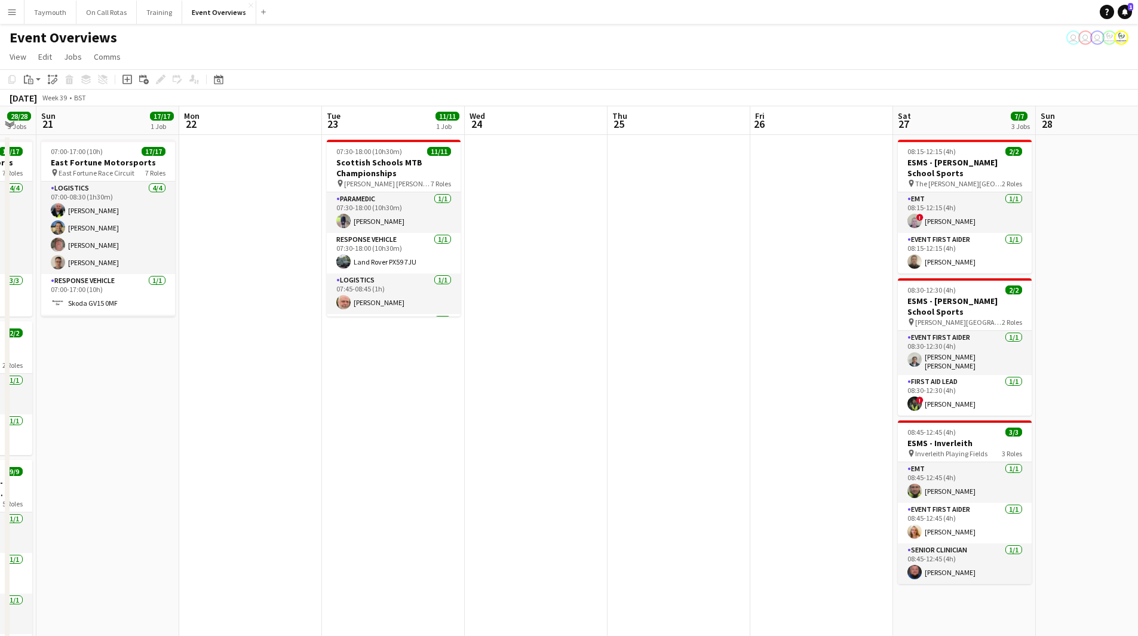
drag, startPoint x: 435, startPoint y: 408, endPoint x: 677, endPoint y: 417, distance: 241.4
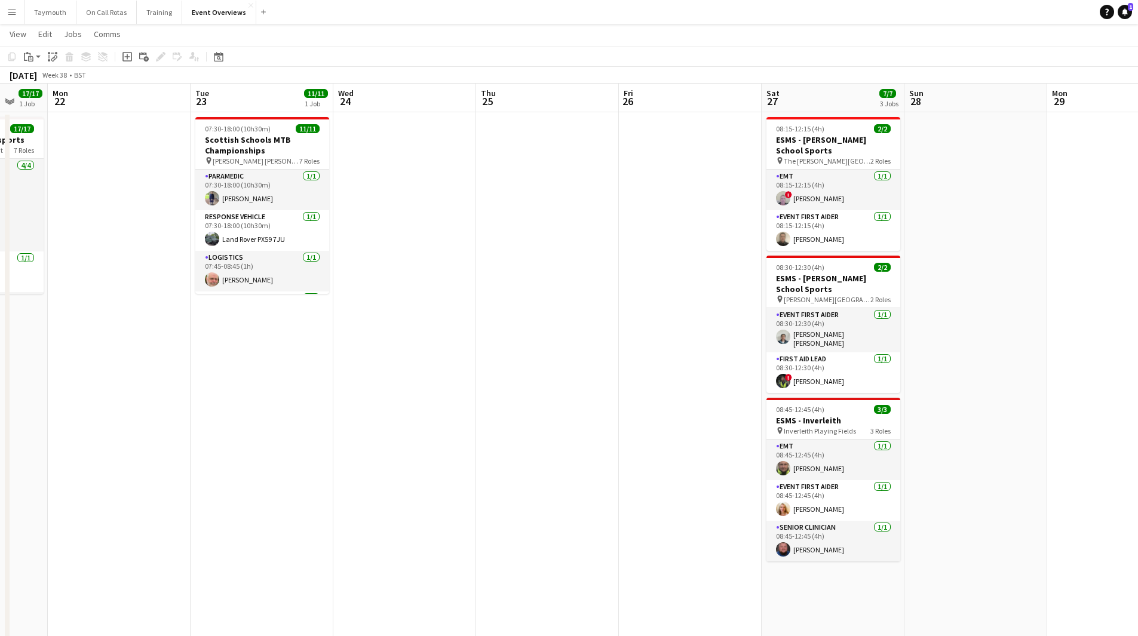
scroll to position [0, 0]
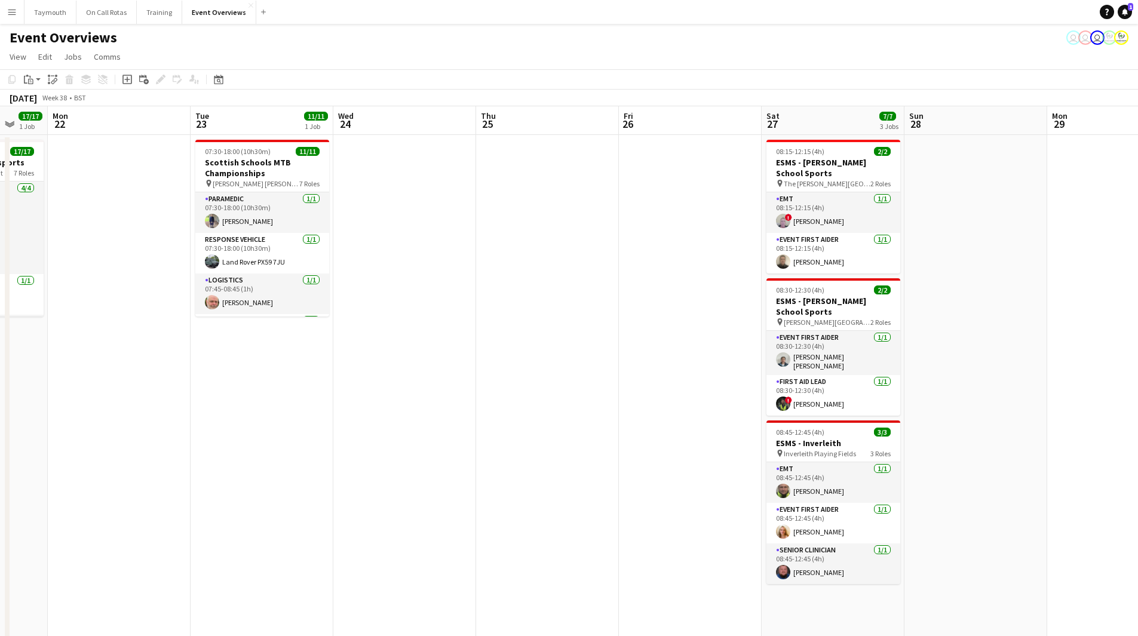
drag, startPoint x: 613, startPoint y: 478, endPoint x: 789, endPoint y: 468, distance: 175.8
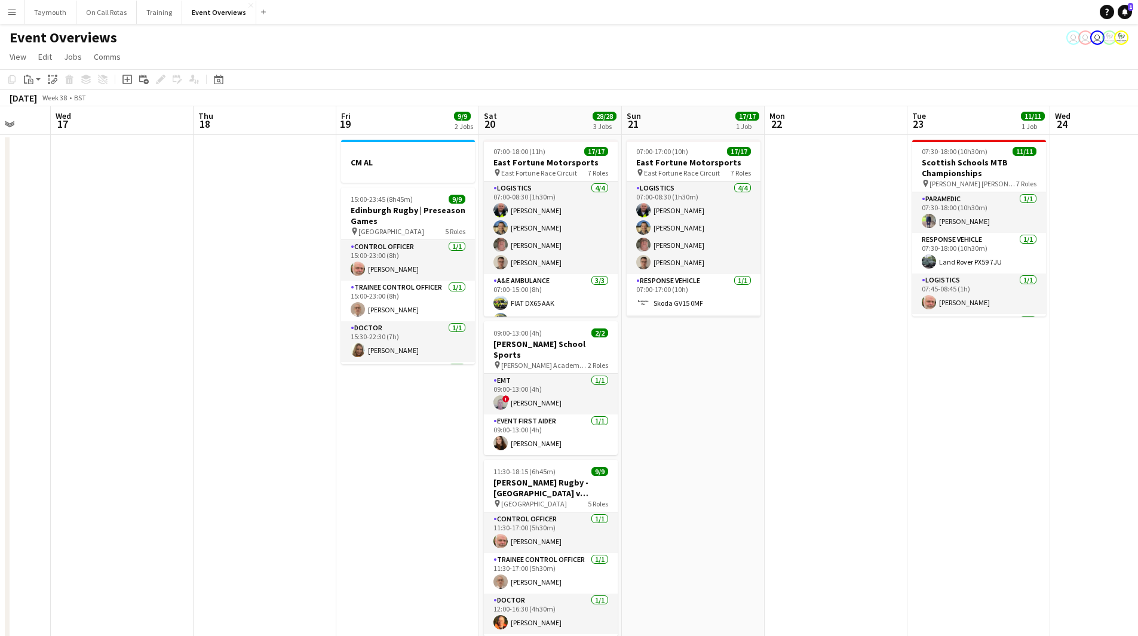
drag, startPoint x: 596, startPoint y: 445, endPoint x: 702, endPoint y: 429, distance: 107.5
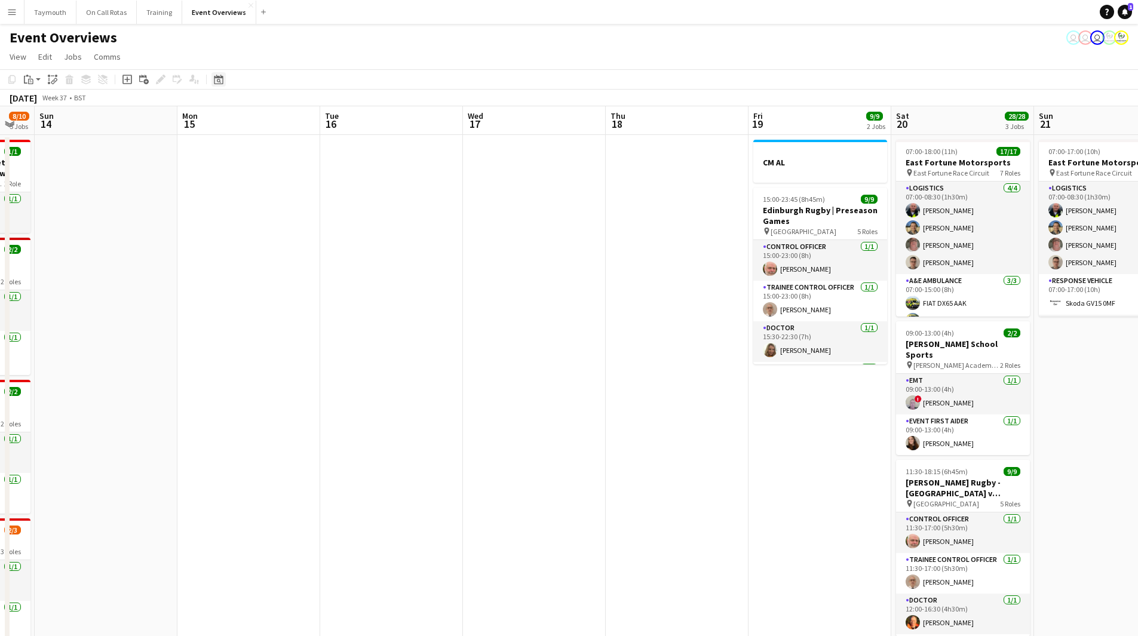
click at [220, 78] on icon at bounding box center [218, 80] width 9 height 10
click at [308, 266] on button "[DATE]" at bounding box center [303, 266] width 35 height 19
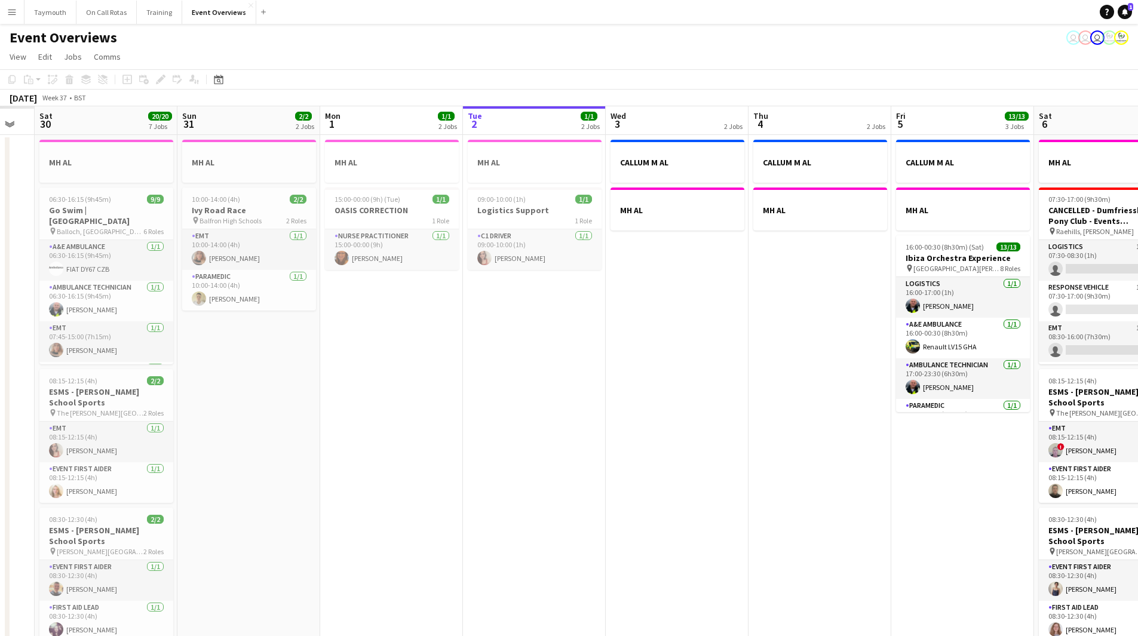
scroll to position [0, 411]
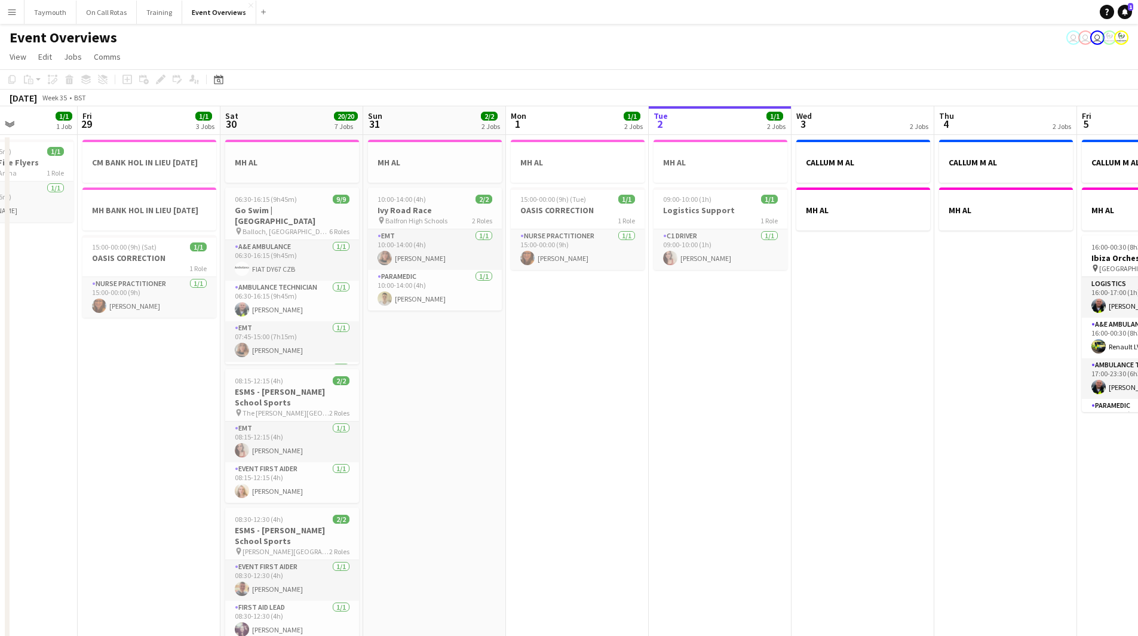
drag, startPoint x: 687, startPoint y: 438, endPoint x: 725, endPoint y: 438, distance: 38.8
drag, startPoint x: 586, startPoint y: 447, endPoint x: 634, endPoint y: 444, distance: 47.9
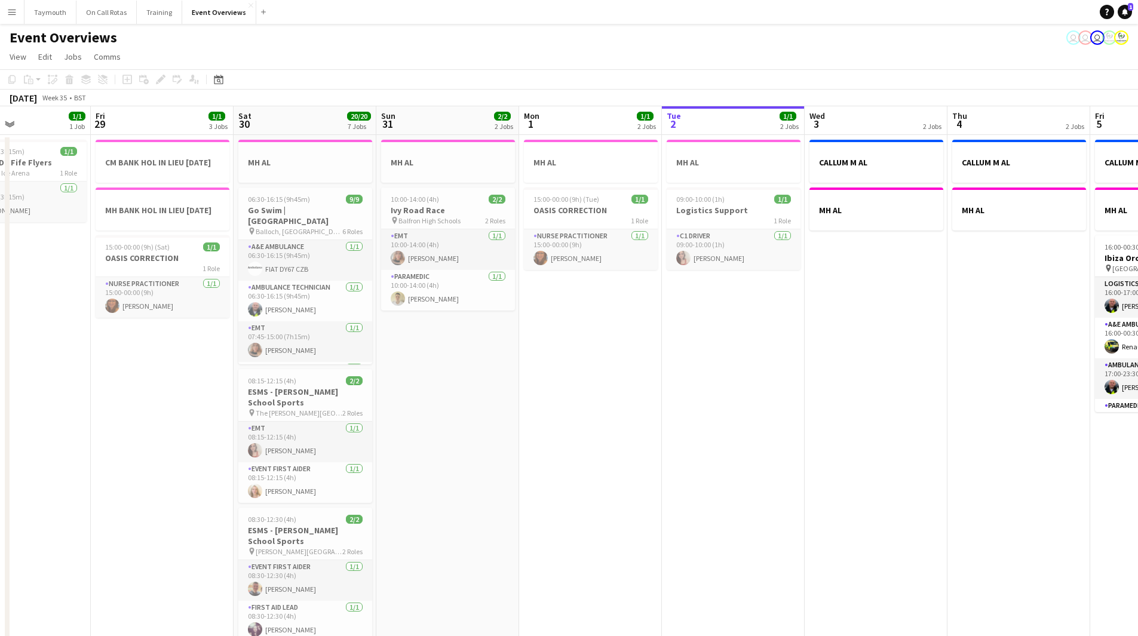
scroll to position [0, 250]
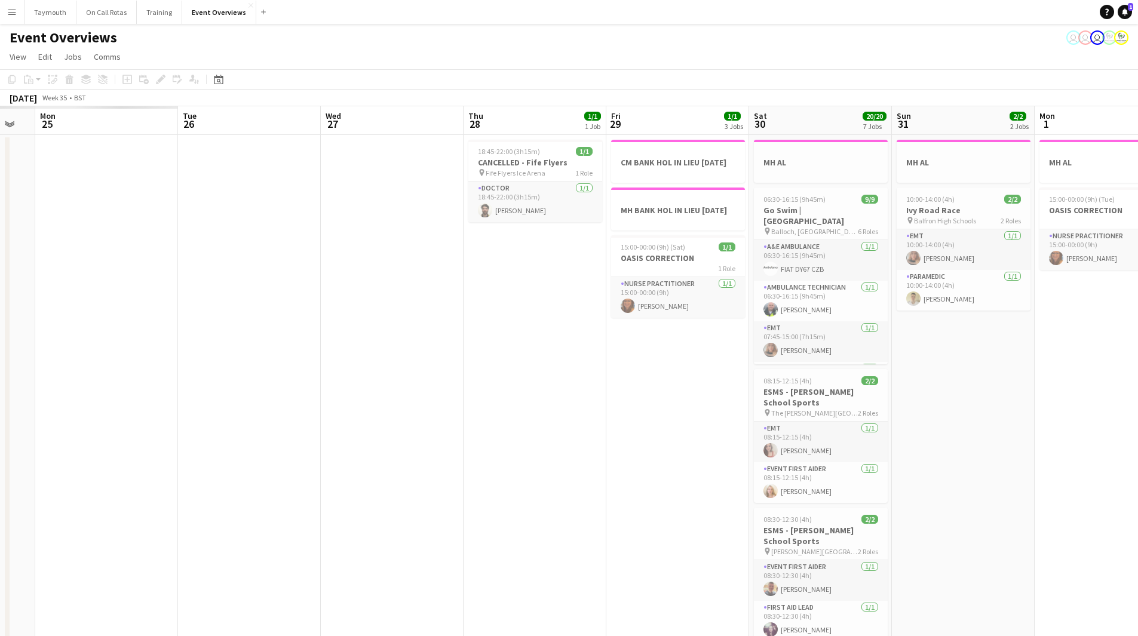
drag, startPoint x: 631, startPoint y: 456, endPoint x: 1046, endPoint y: 476, distance: 415.5
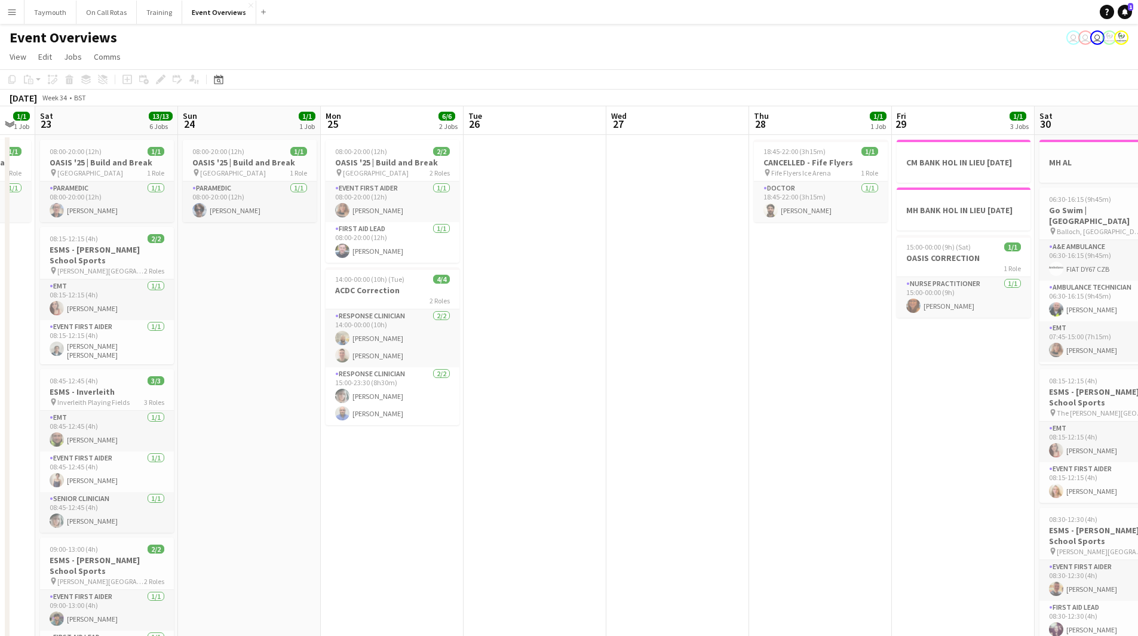
scroll to position [0, 263]
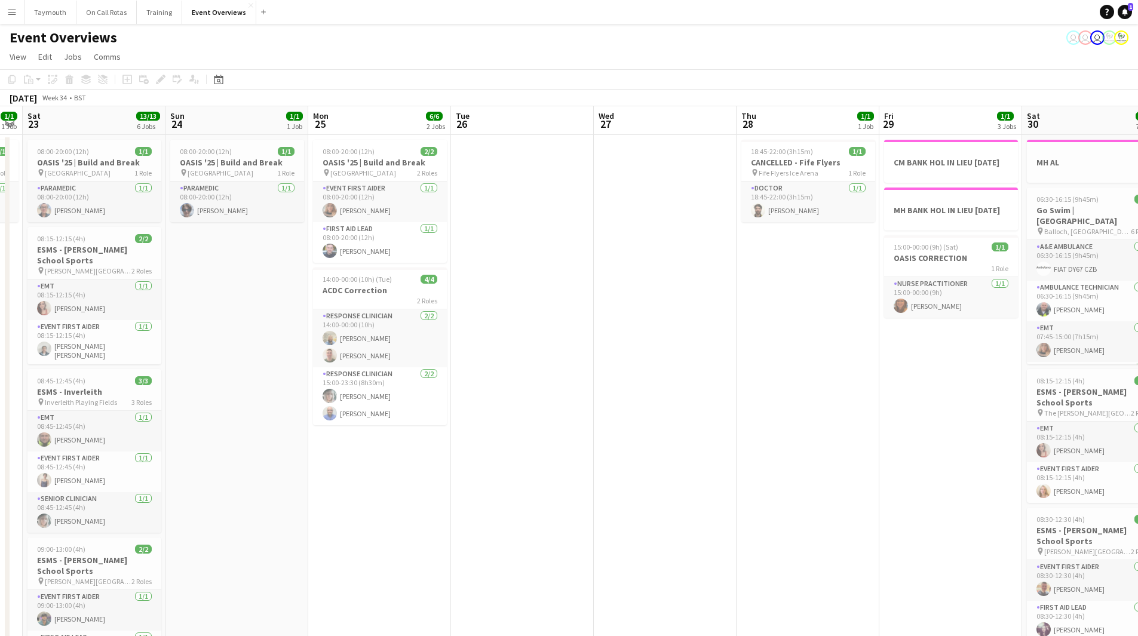
drag, startPoint x: 442, startPoint y: 448, endPoint x: 578, endPoint y: 431, distance: 136.6
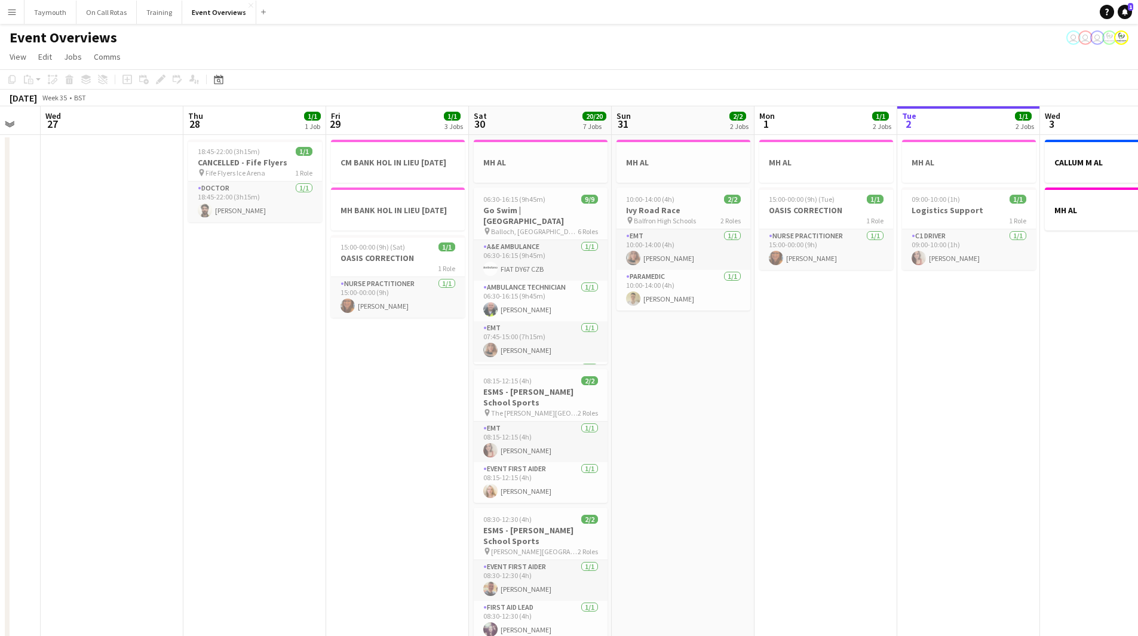
scroll to position [0, 389]
drag, startPoint x: 839, startPoint y: 474, endPoint x: 352, endPoint y: 494, distance: 487.1
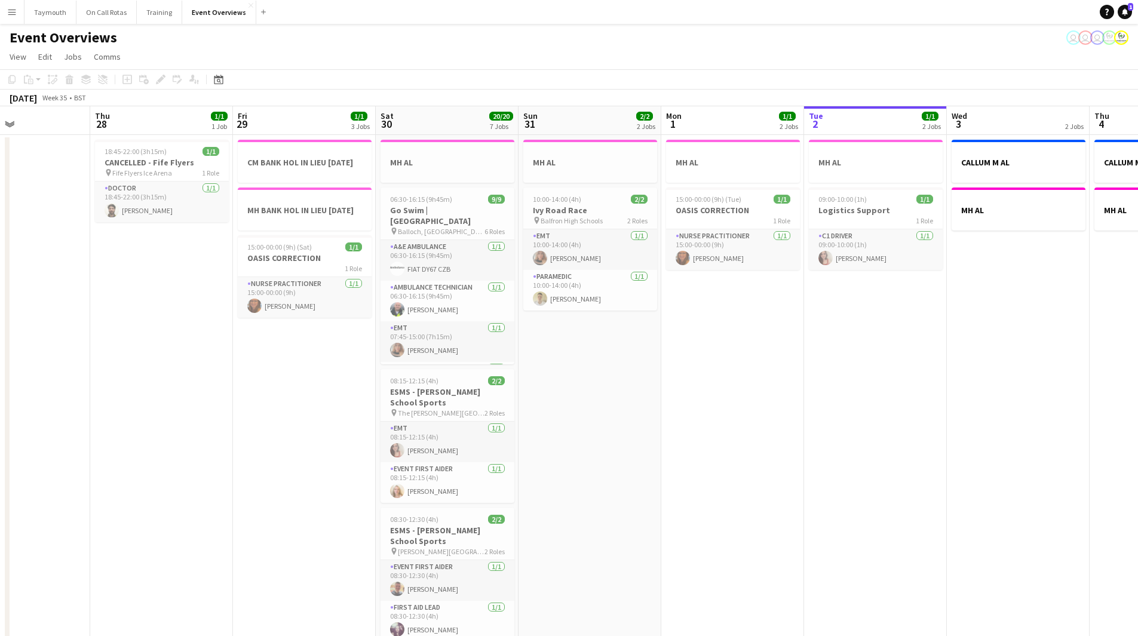
scroll to position [0, 361]
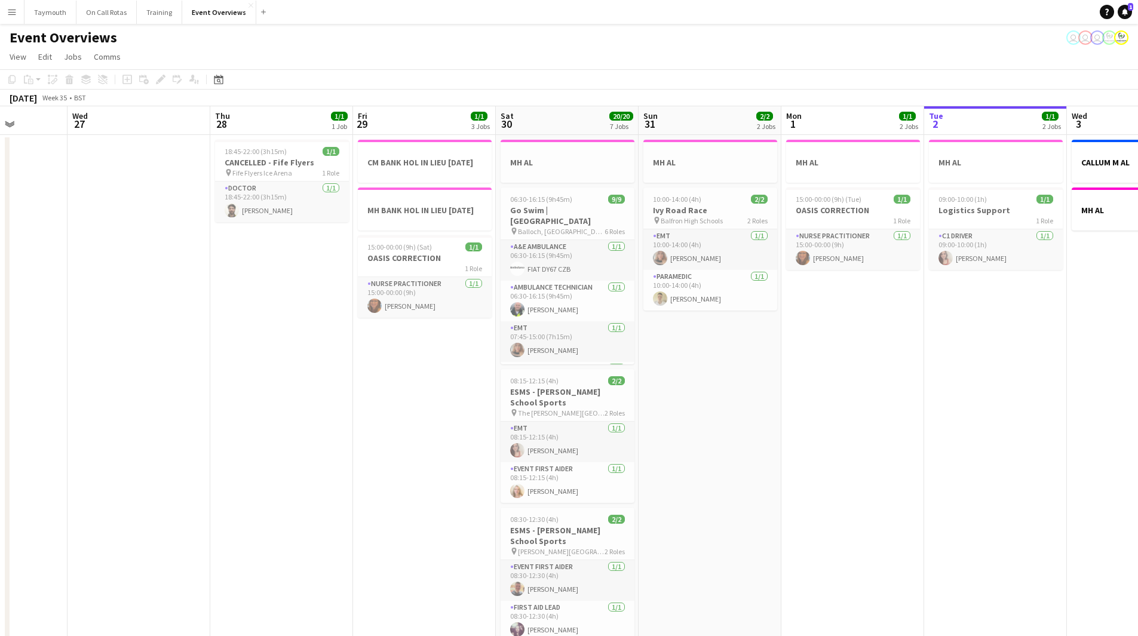
drag, startPoint x: 381, startPoint y: 468, endPoint x: 267, endPoint y: 467, distance: 114.1
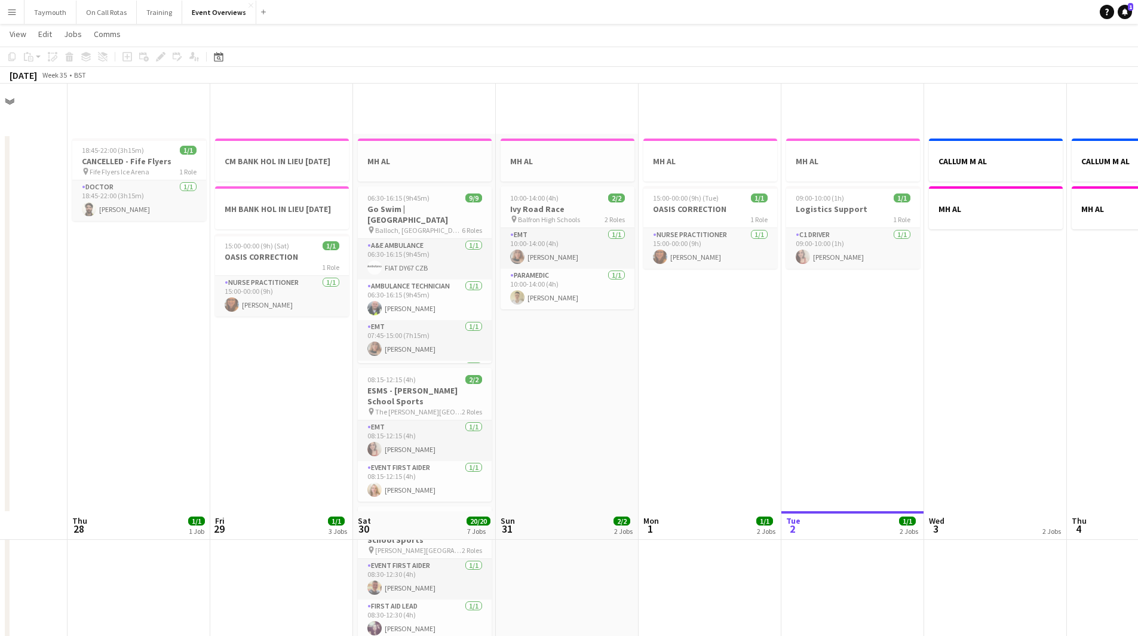
scroll to position [556, 0]
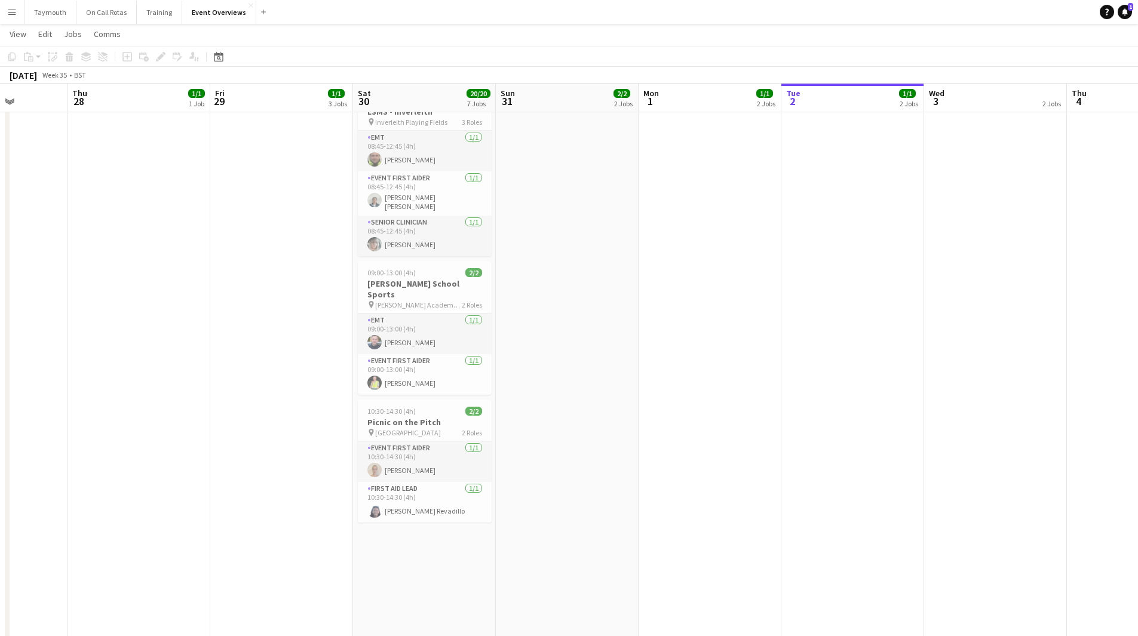
click at [8, 14] on app-icon "Menu" at bounding box center [12, 12] width 10 height 10
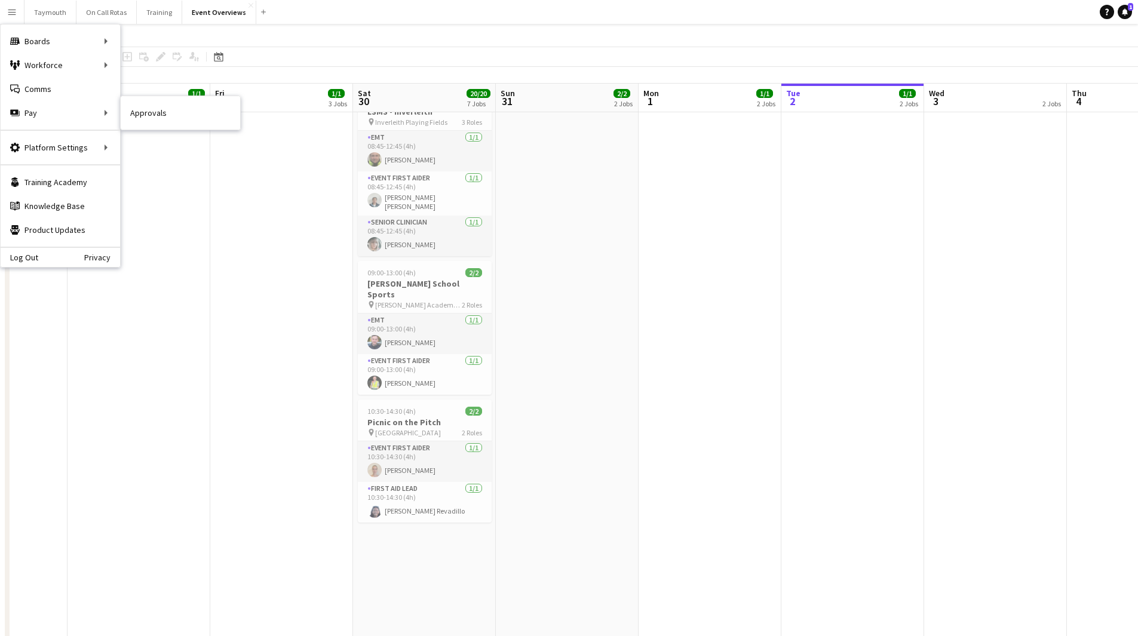
drag, startPoint x: 136, startPoint y: 106, endPoint x: 441, endPoint y: 156, distance: 308.6
click at [136, 106] on link "Approvals" at bounding box center [180, 113] width 119 height 24
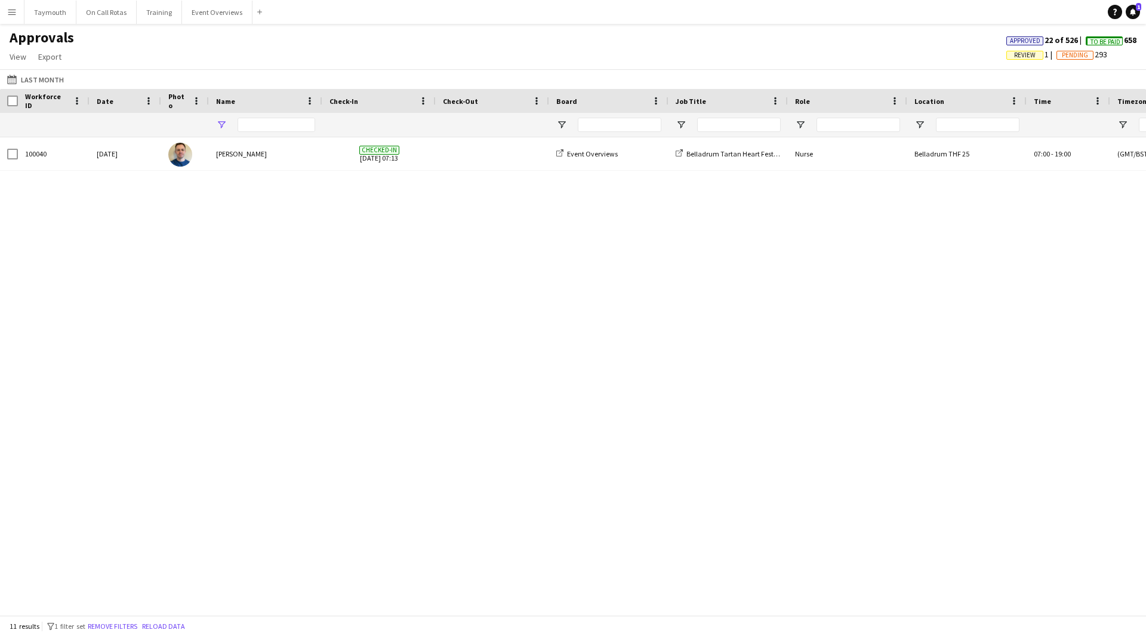
type input "****"
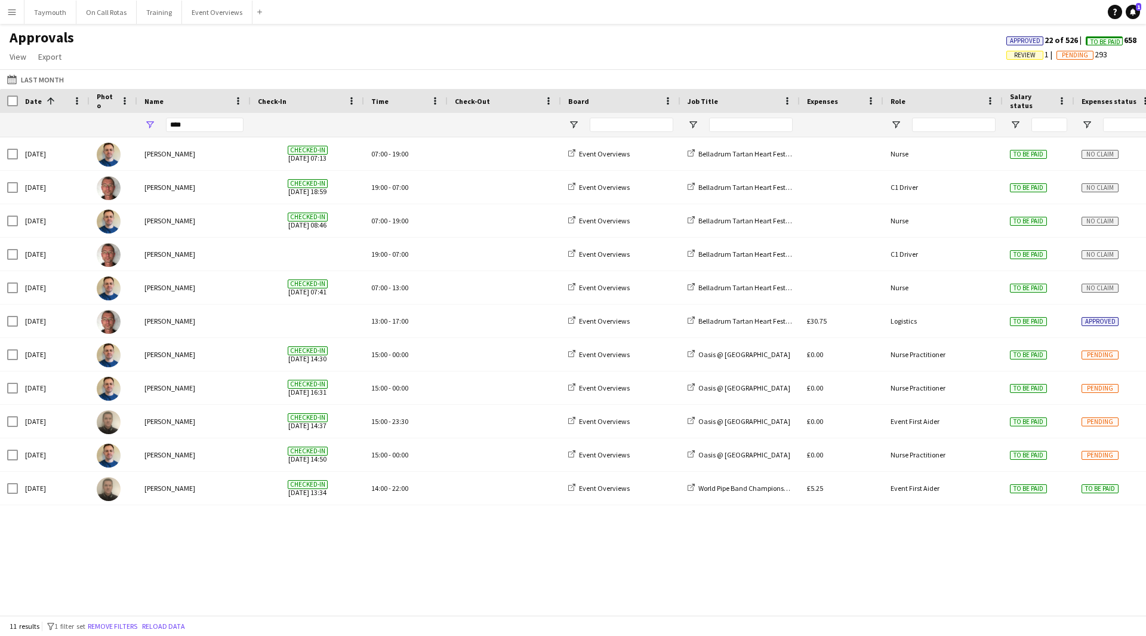
click at [1025, 58] on span "Review" at bounding box center [1025, 55] width 21 height 8
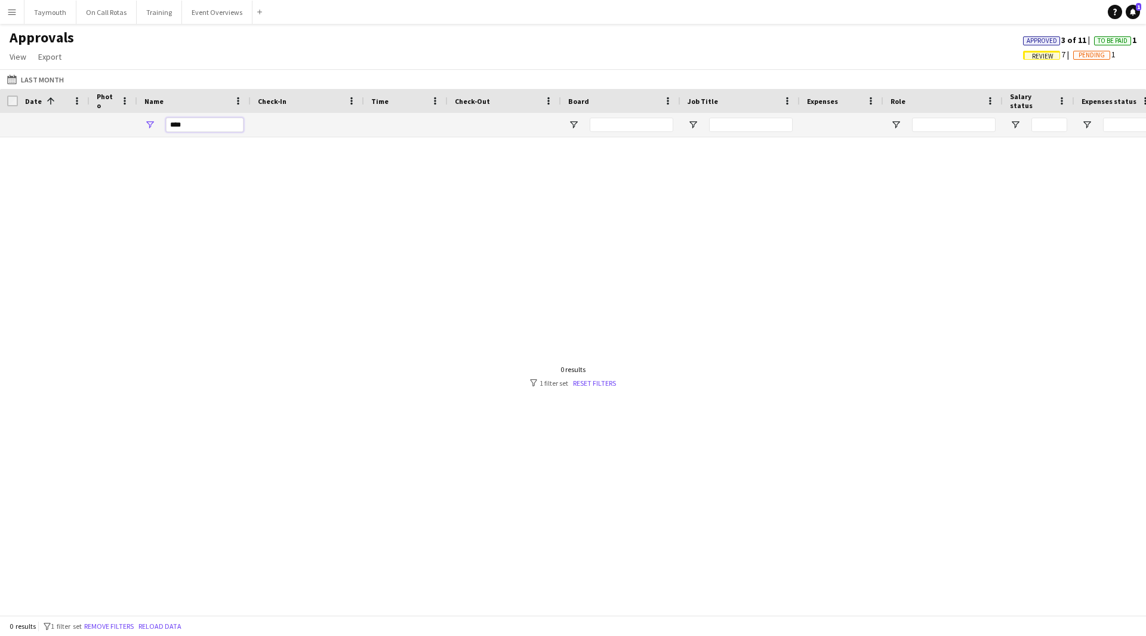
drag, startPoint x: 202, startPoint y: 128, endPoint x: -273, endPoint y: 90, distance: 477.4
click at [0, 90] on html "Menu Boards Boards Boards All jobs Status Workforce Workforce My Workforce Recr…" at bounding box center [573, 318] width 1146 height 636
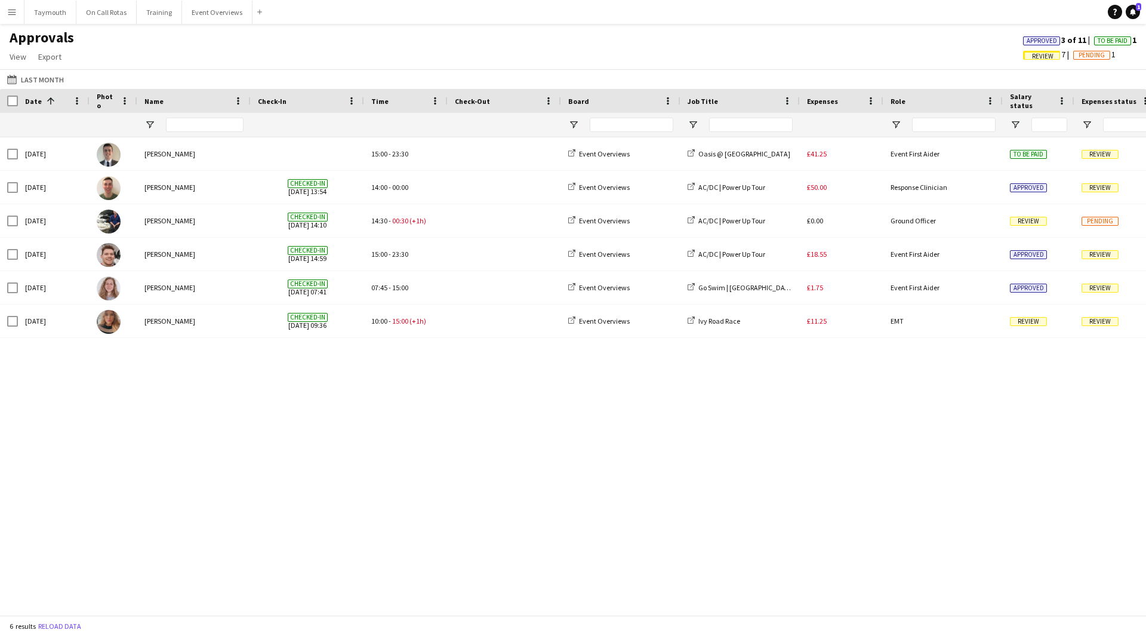
click at [1037, 57] on span "Review" at bounding box center [1042, 57] width 21 height 8
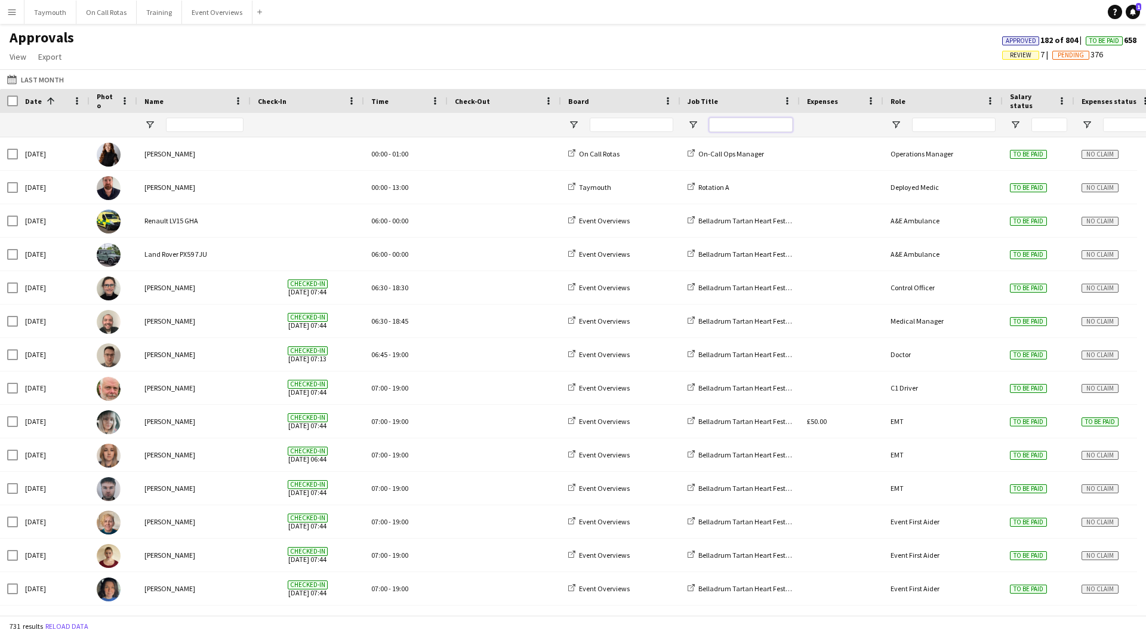
click at [741, 124] on input "Job Title Filter Input" at bounding box center [751, 125] width 84 height 14
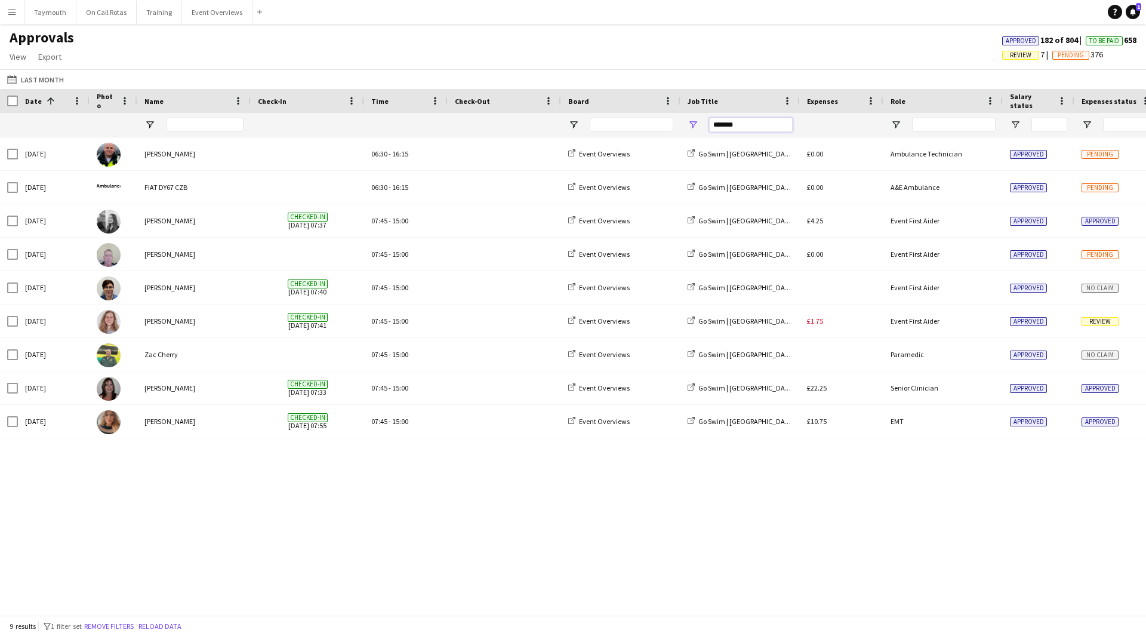
drag, startPoint x: 771, startPoint y: 122, endPoint x: 272, endPoint y: 150, distance: 500.0
click at [274, 150] on div "Date 1 Photo Name -" at bounding box center [573, 352] width 1146 height 526
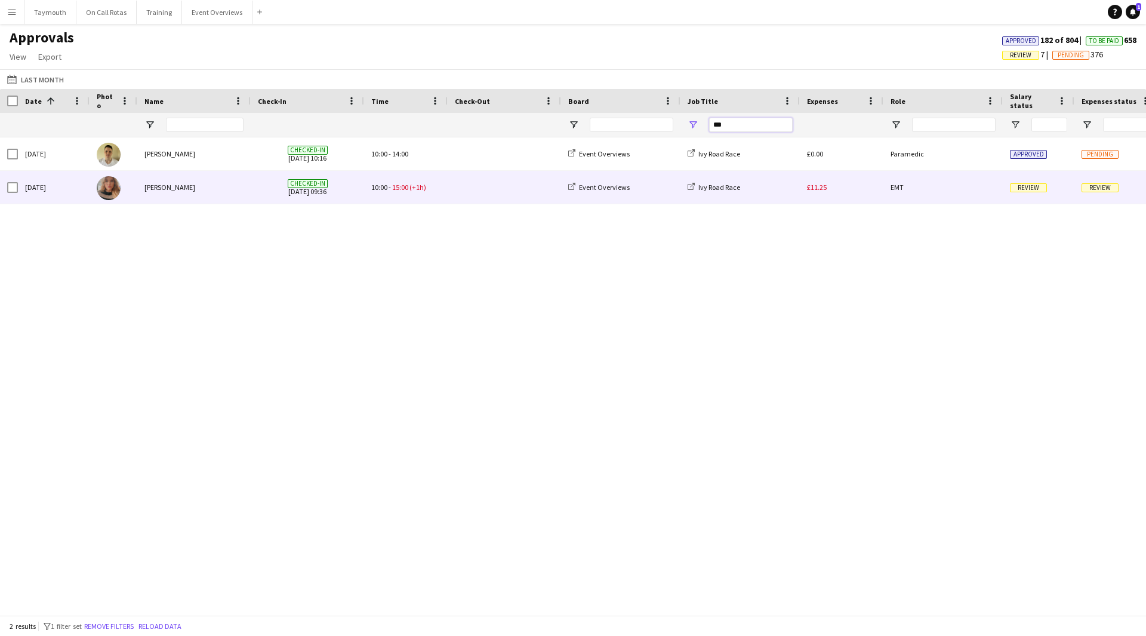
type input "***"
click at [434, 189] on div "10:00 - 15:00 (+1h)" at bounding box center [406, 187] width 84 height 33
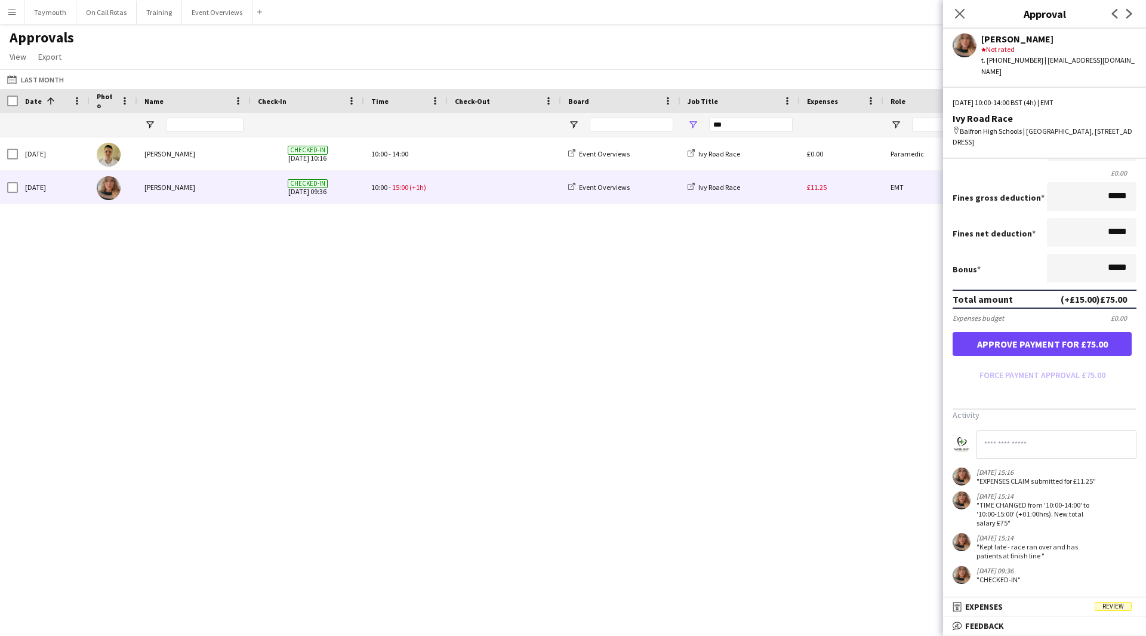
scroll to position [205, 0]
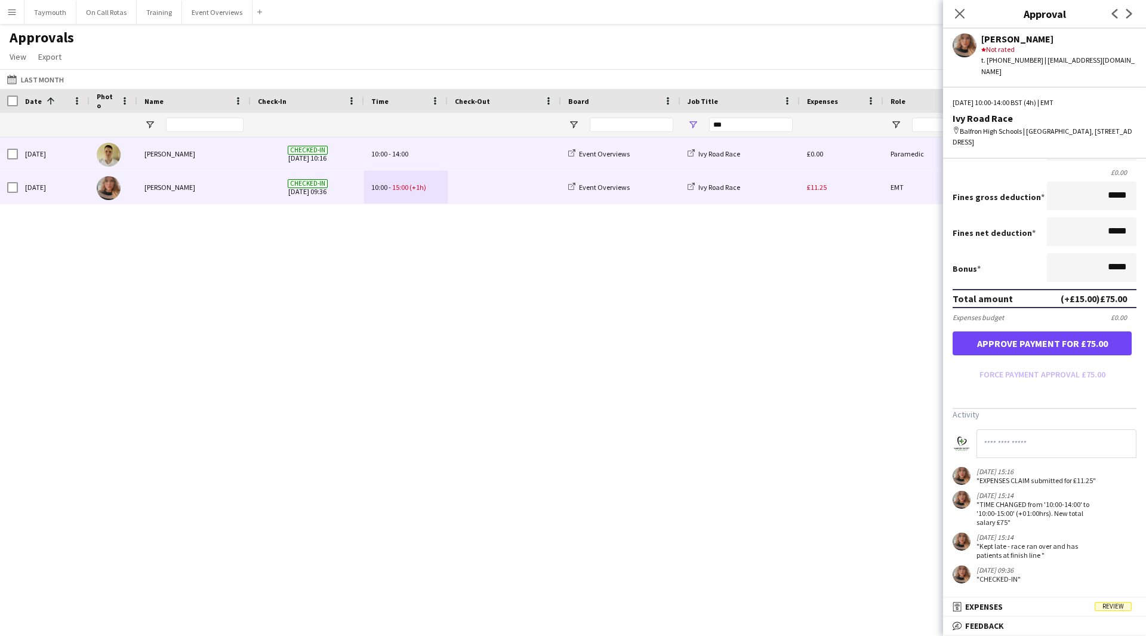
click at [418, 152] on div "10:00 - 14:00" at bounding box center [406, 153] width 84 height 33
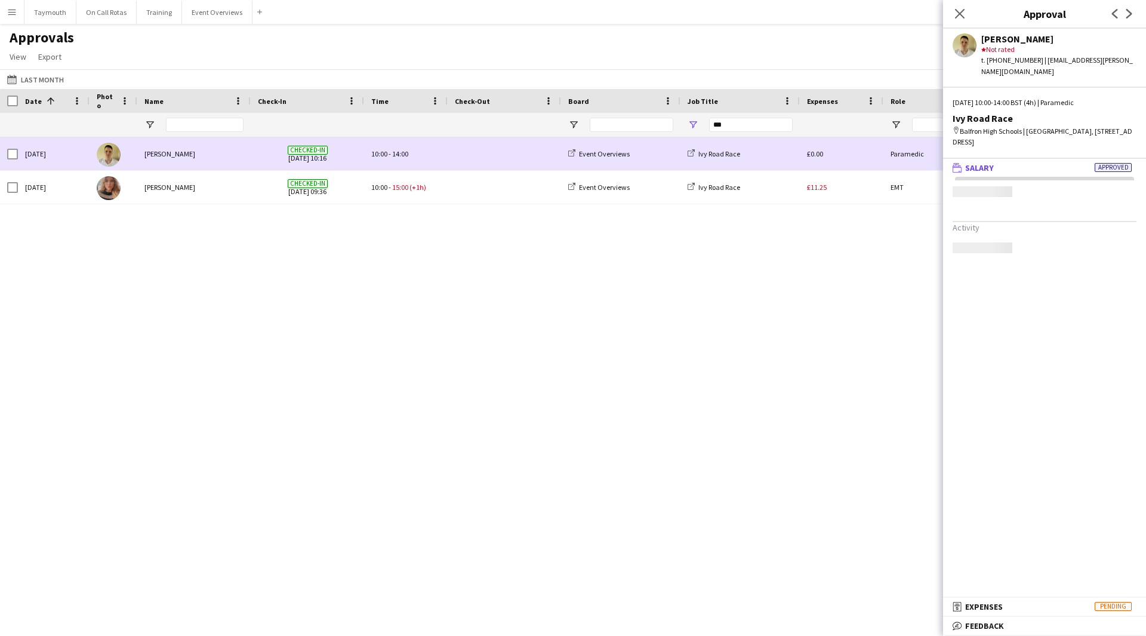
scroll to position [0, 0]
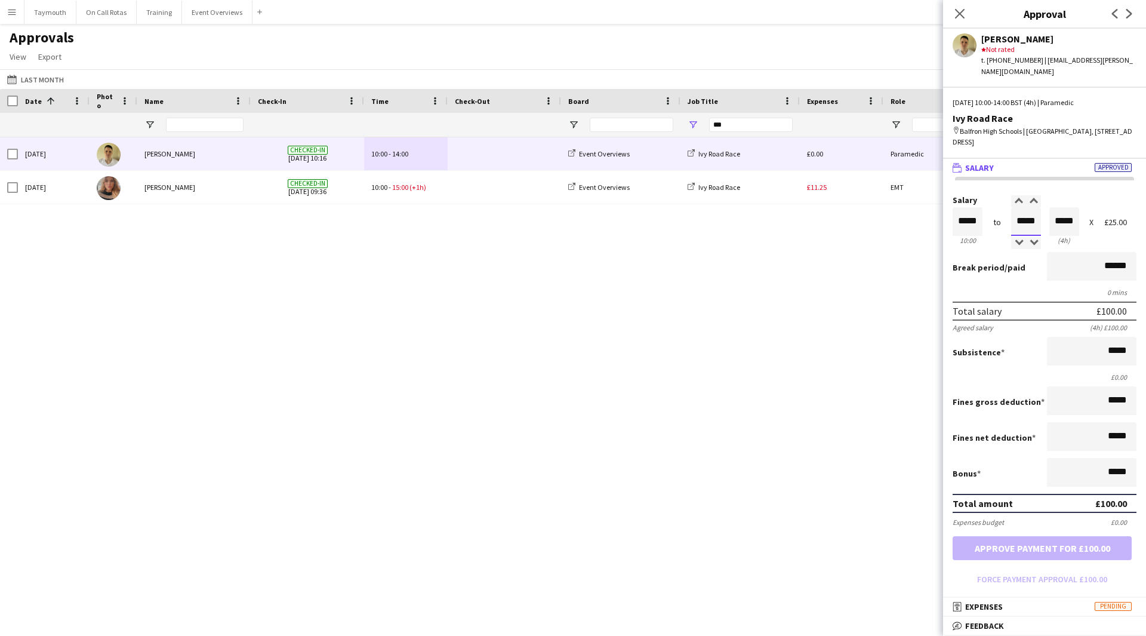
click at [1022, 213] on input "*****" at bounding box center [1027, 221] width 30 height 29
type input "*****"
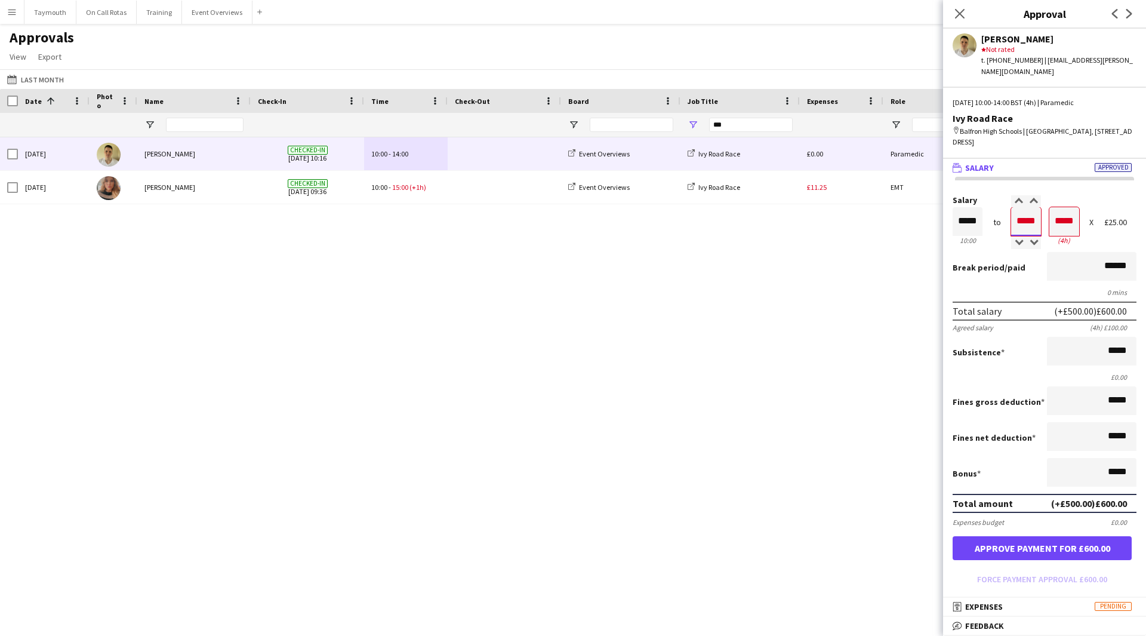
type input "*****"
click at [1067, 536] on button "Approve payment for £125.00" at bounding box center [1042, 548] width 179 height 24
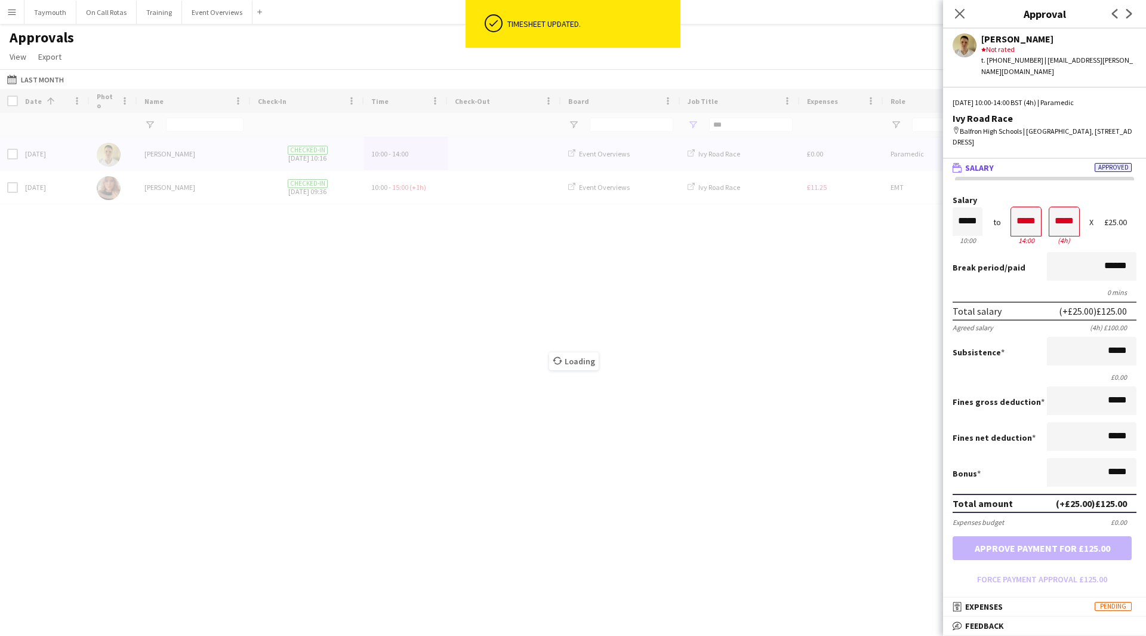
click at [474, 180] on div "Loading" at bounding box center [573, 352] width 1146 height 526
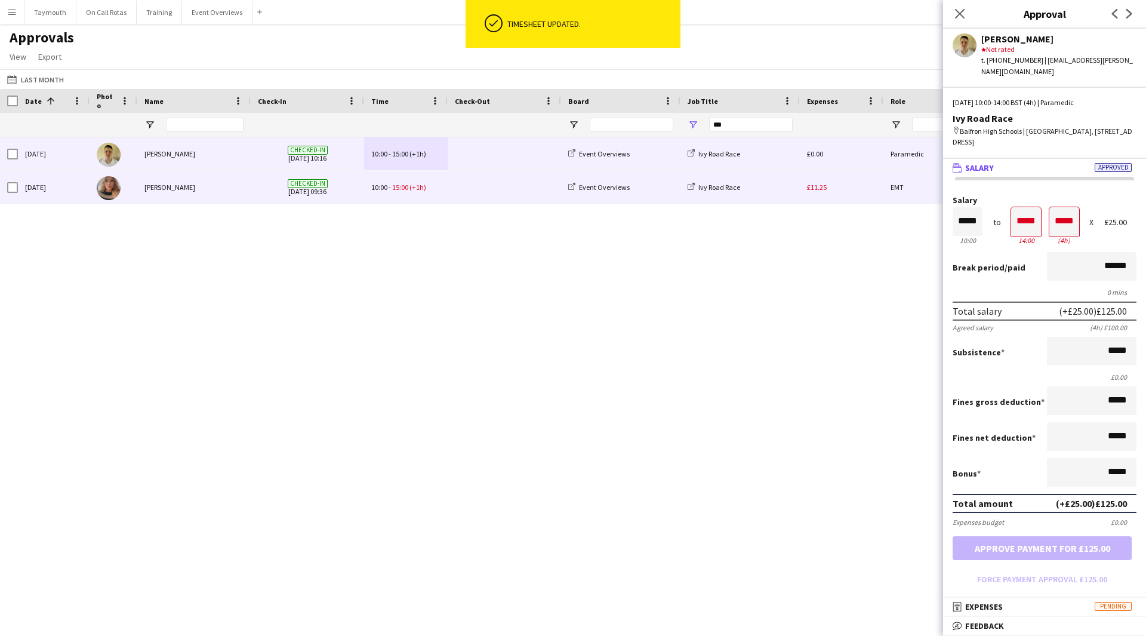
click at [441, 187] on div "10:00 - 15:00 (+1h)" at bounding box center [406, 187] width 84 height 33
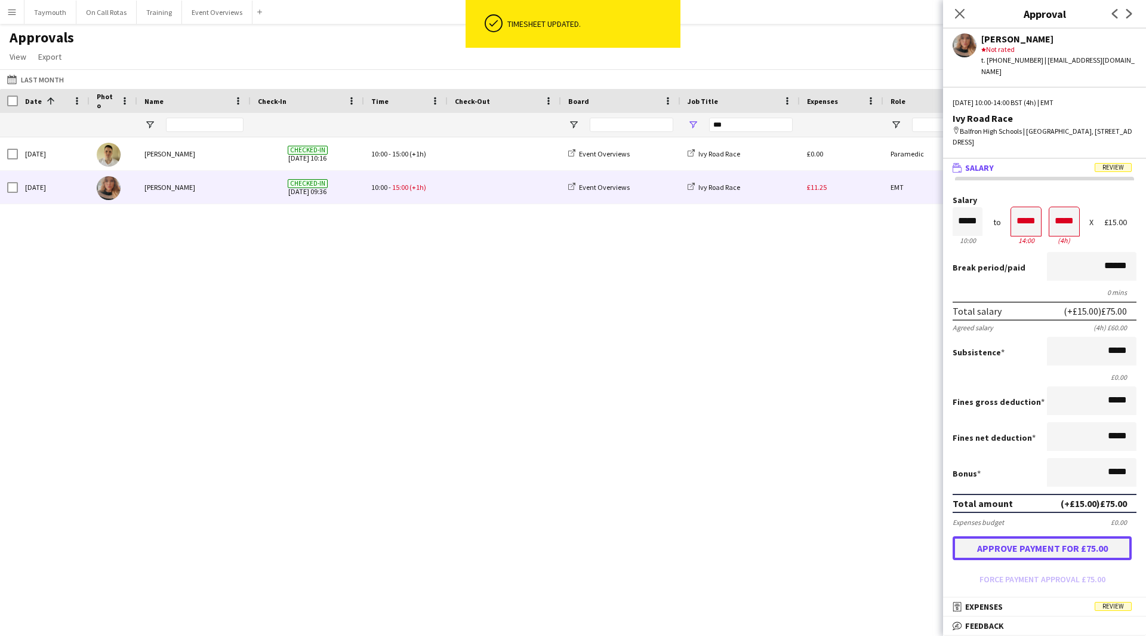
click at [1089, 537] on button "Approve payment for £75.00" at bounding box center [1042, 548] width 179 height 24
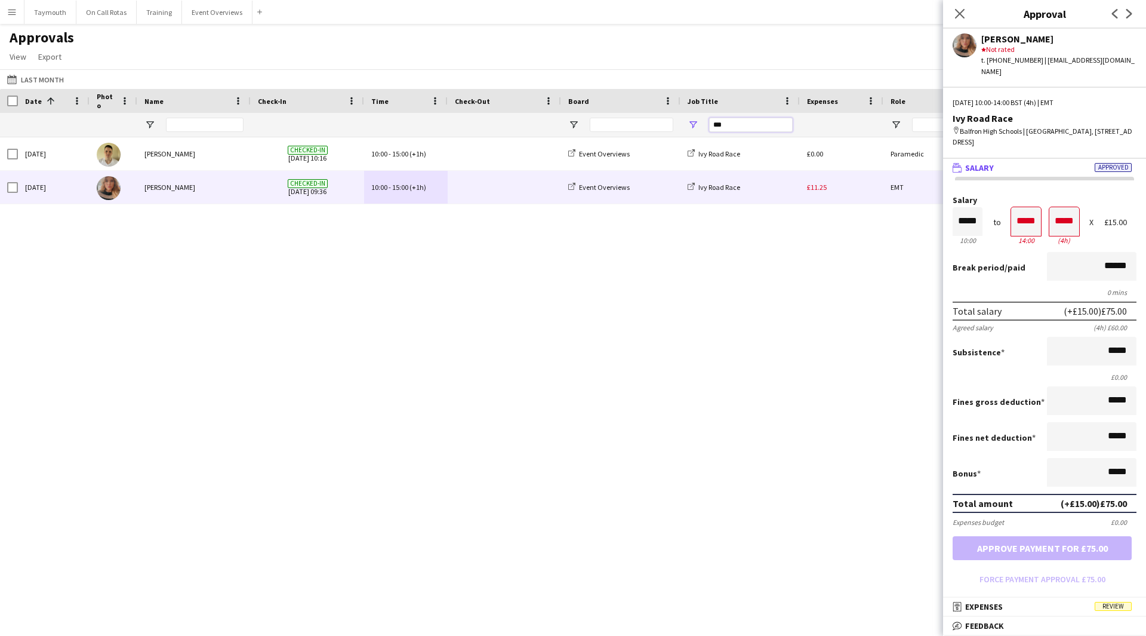
drag, startPoint x: 746, startPoint y: 121, endPoint x: 542, endPoint y: 116, distance: 203.7
click at [548, 119] on div "***" at bounding box center [1084, 125] width 2168 height 24
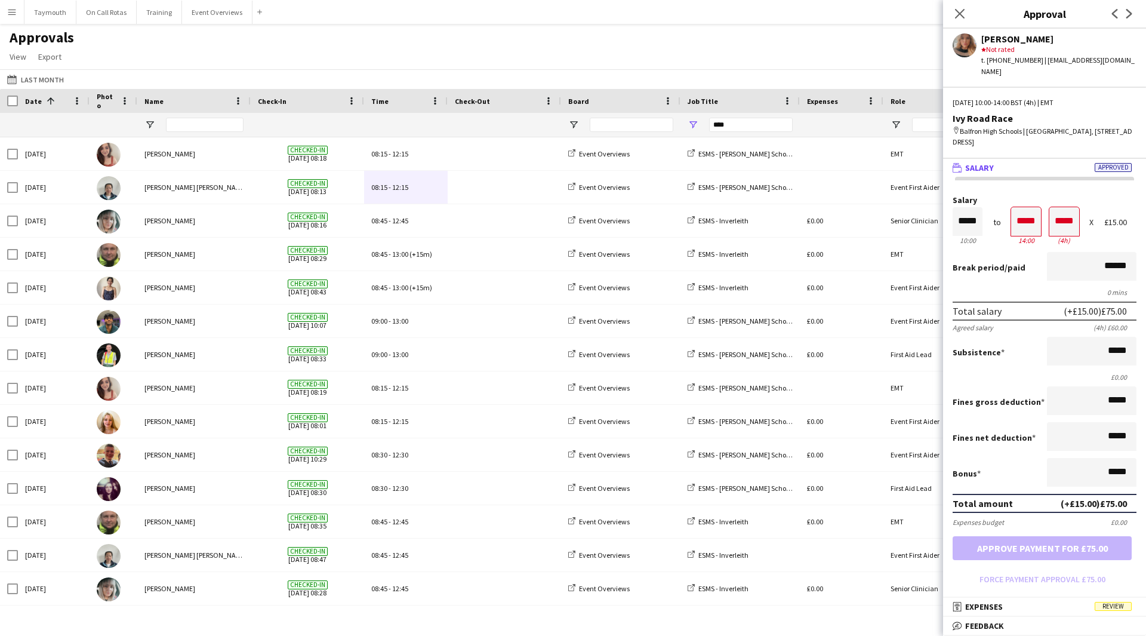
click at [28, 101] on span "Date" at bounding box center [33, 101] width 17 height 9
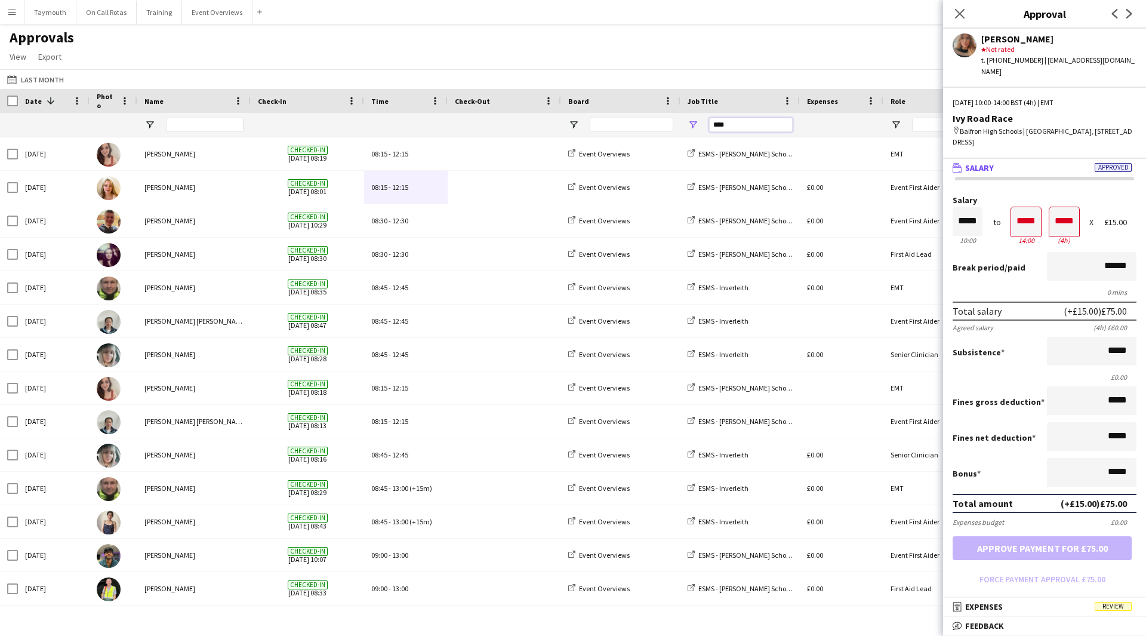
drag, startPoint x: 755, startPoint y: 130, endPoint x: 260, endPoint y: 126, distance: 494.4
click at [338, 146] on div "Date 1 Photo Name -" at bounding box center [573, 352] width 1146 height 526
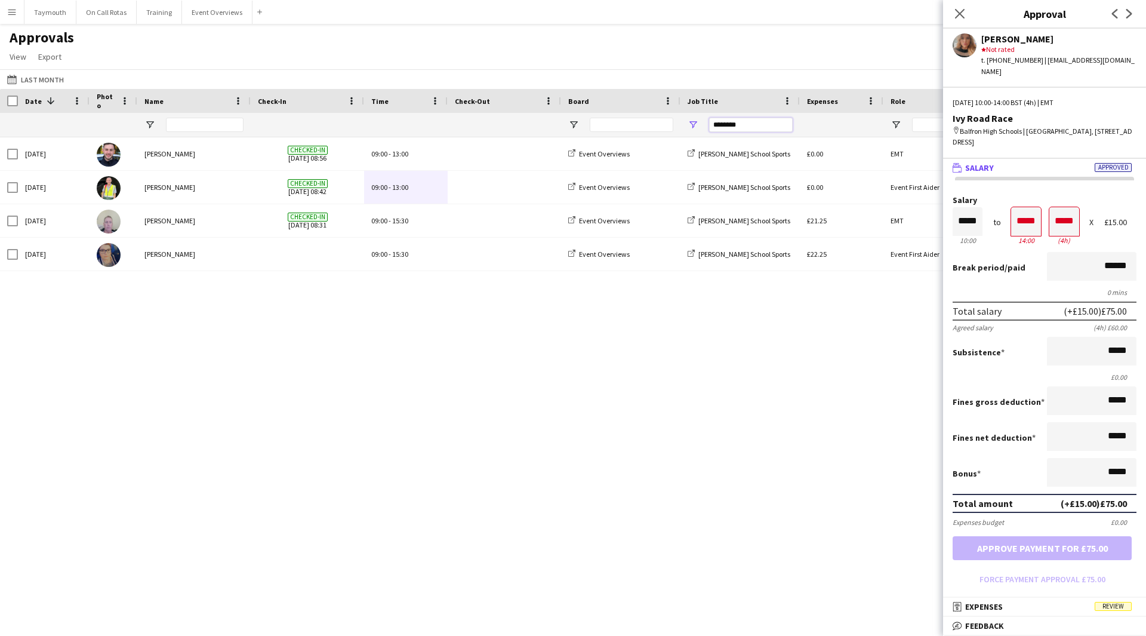
drag, startPoint x: 760, startPoint y: 127, endPoint x: 444, endPoint y: 119, distance: 316.0
click at [448, 121] on div "********" at bounding box center [1084, 125] width 2168 height 24
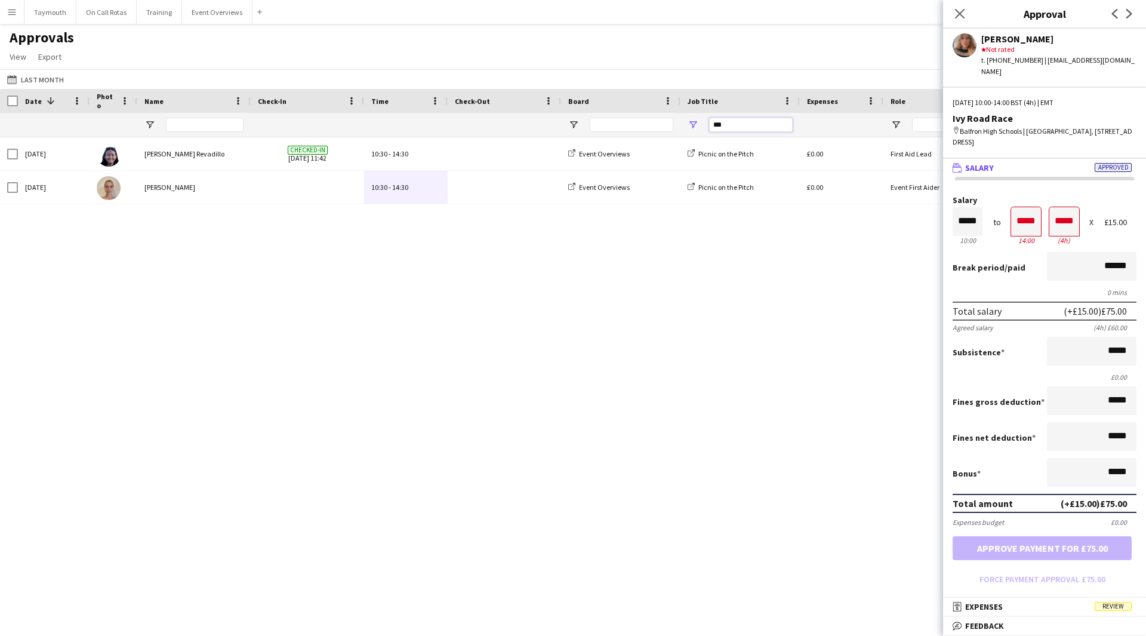
type input "***"
click at [200, 17] on button "Event Overviews Close" at bounding box center [217, 12] width 70 height 23
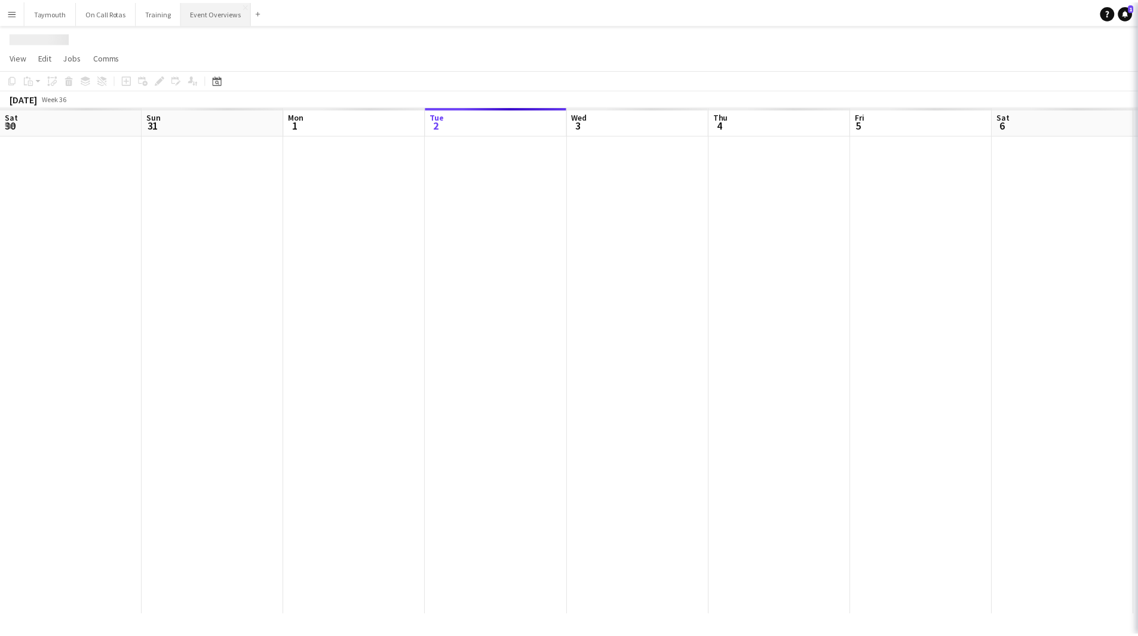
scroll to position [0, 285]
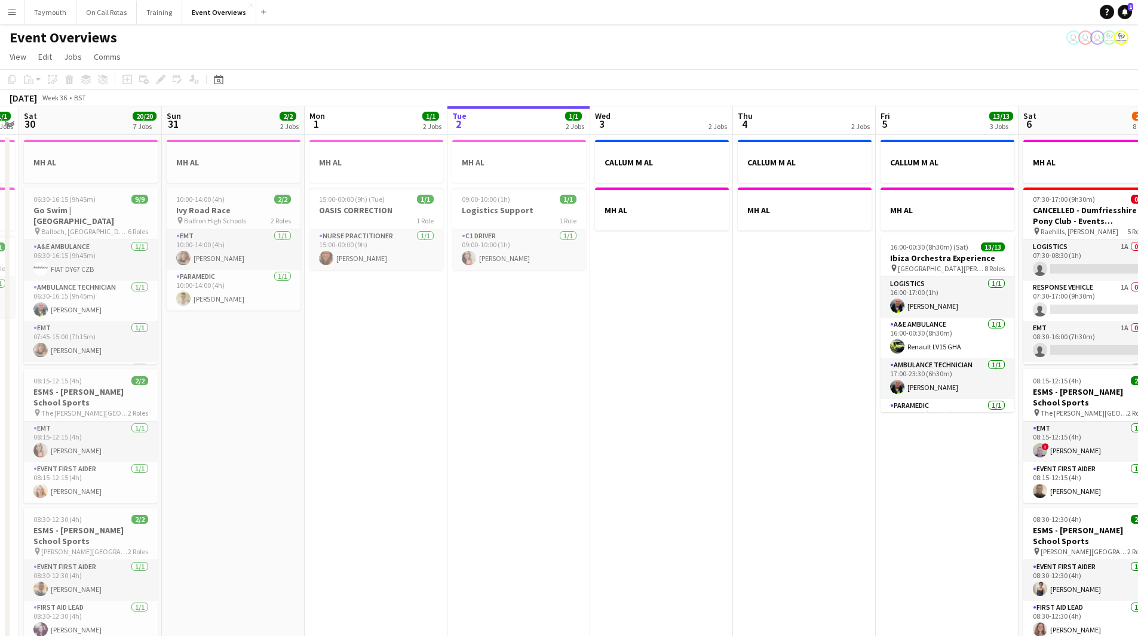
drag, startPoint x: 331, startPoint y: 471, endPoint x: 546, endPoint y: 468, distance: 215.0
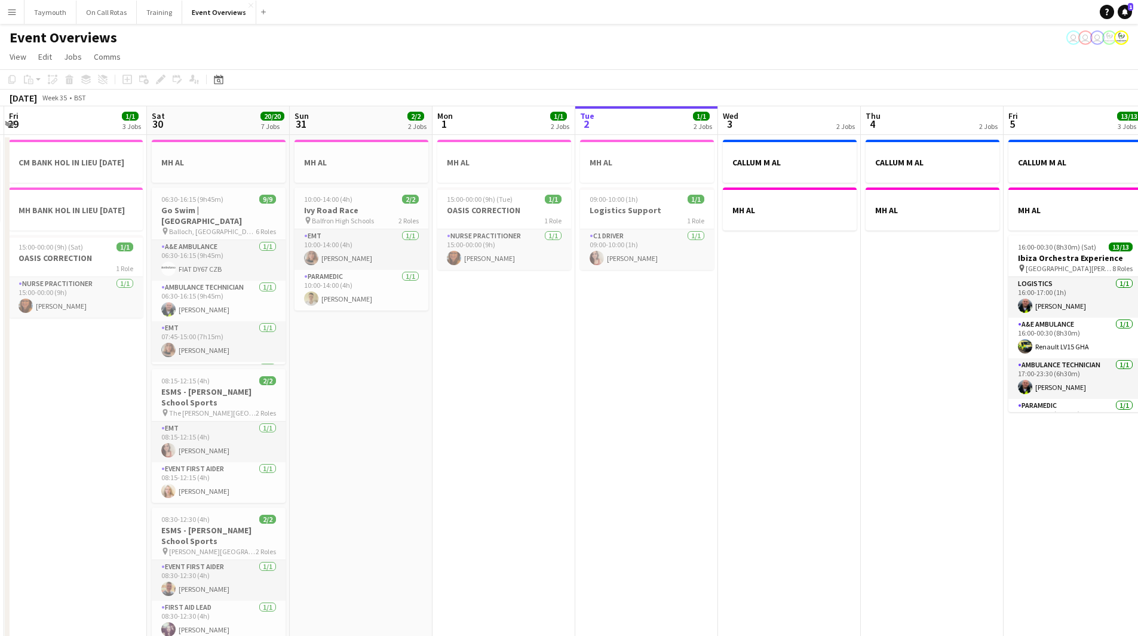
scroll to position [0, 279]
drag, startPoint x: 284, startPoint y: 461, endPoint x: 388, endPoint y: 445, distance: 104.6
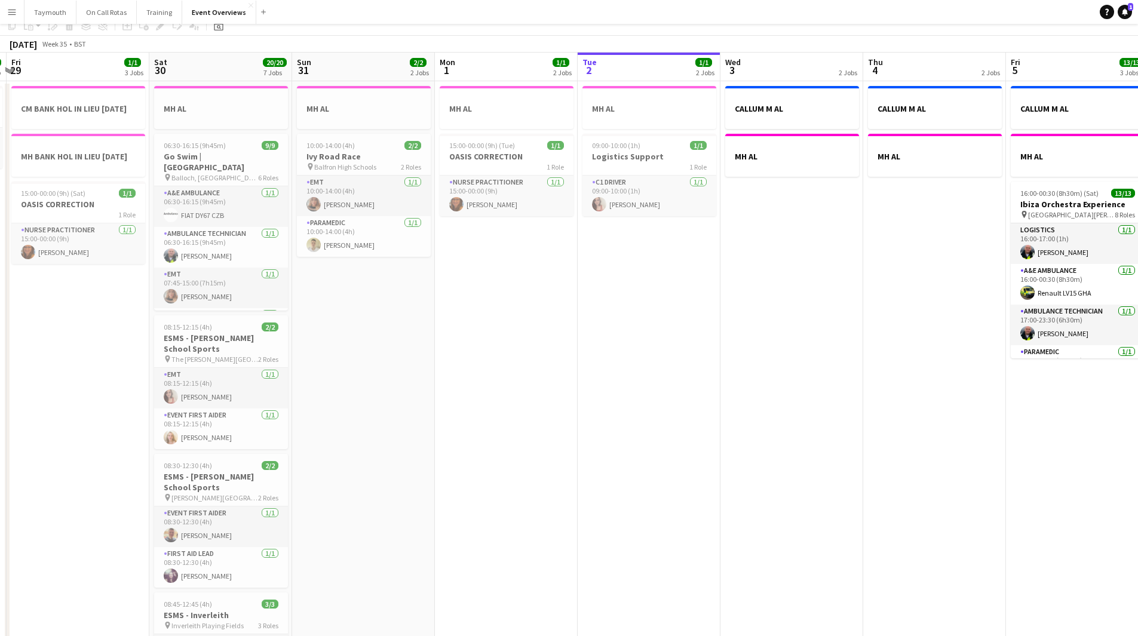
scroll to position [0, 0]
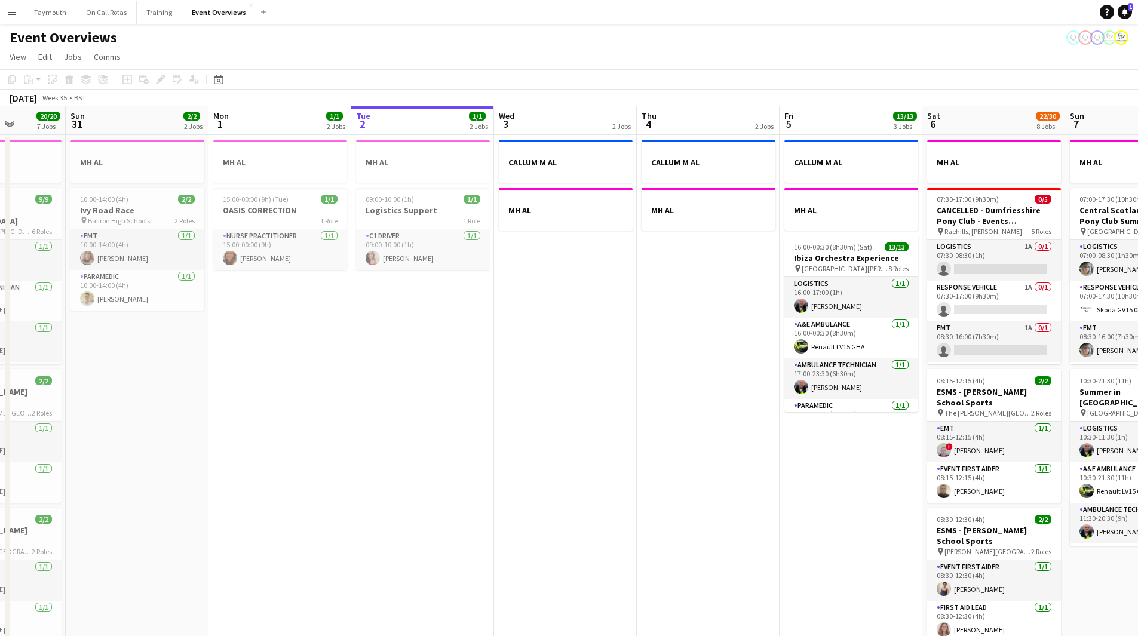
drag, startPoint x: 627, startPoint y: 379, endPoint x: 401, endPoint y: 385, distance: 226.4
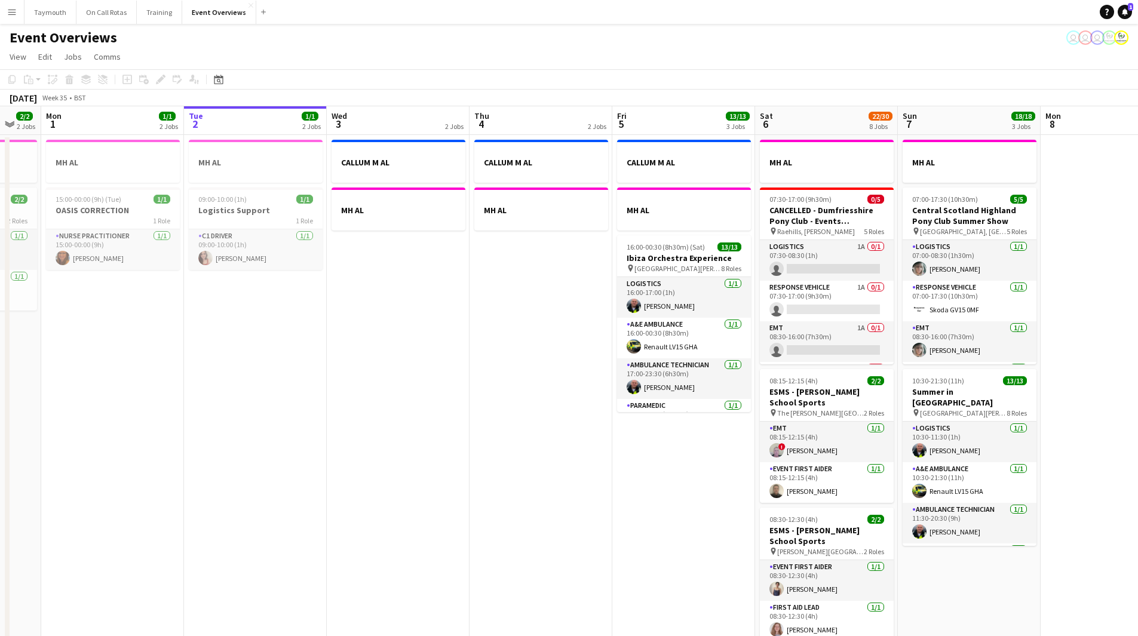
drag, startPoint x: 553, startPoint y: 373, endPoint x: 11, endPoint y: 355, distance: 541.9
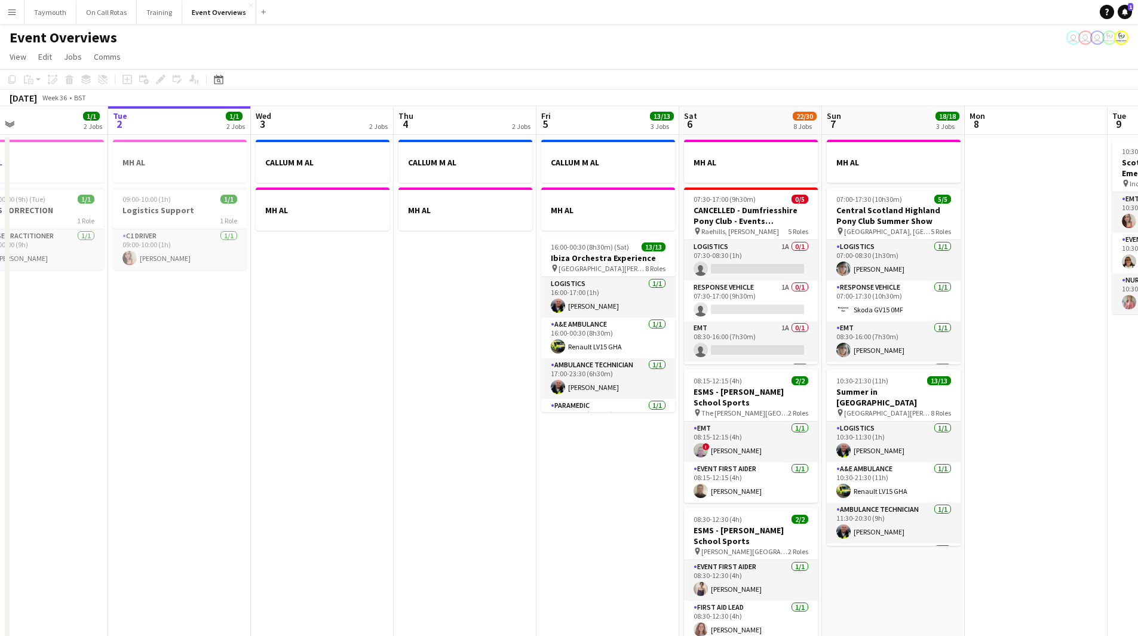
drag, startPoint x: 607, startPoint y: 471, endPoint x: 193, endPoint y: 440, distance: 415.0
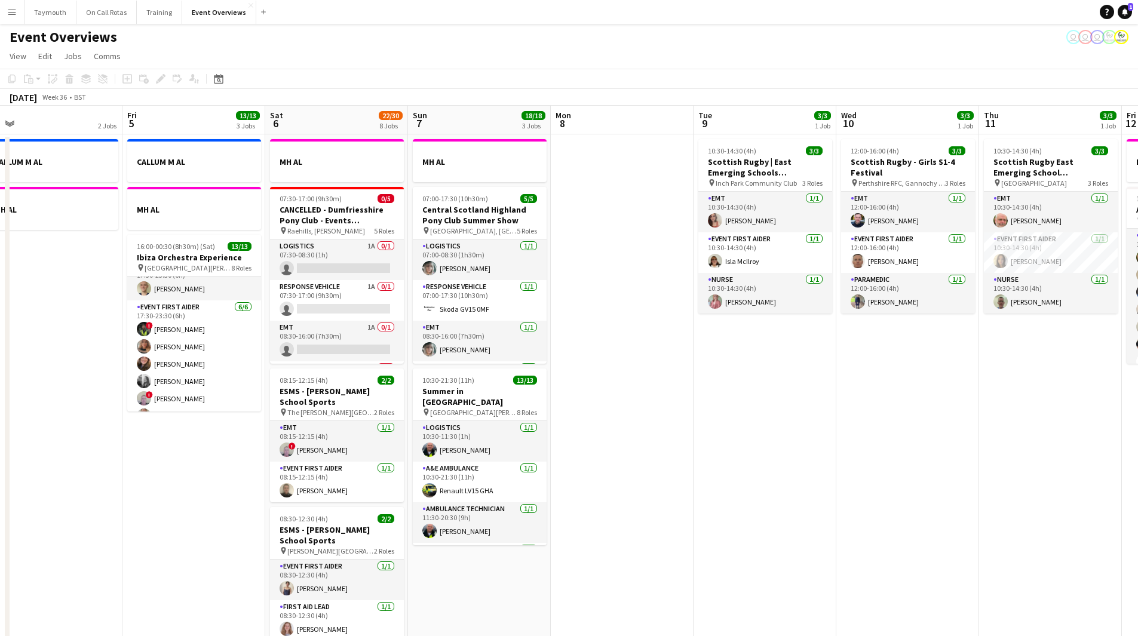
scroll to position [0, 0]
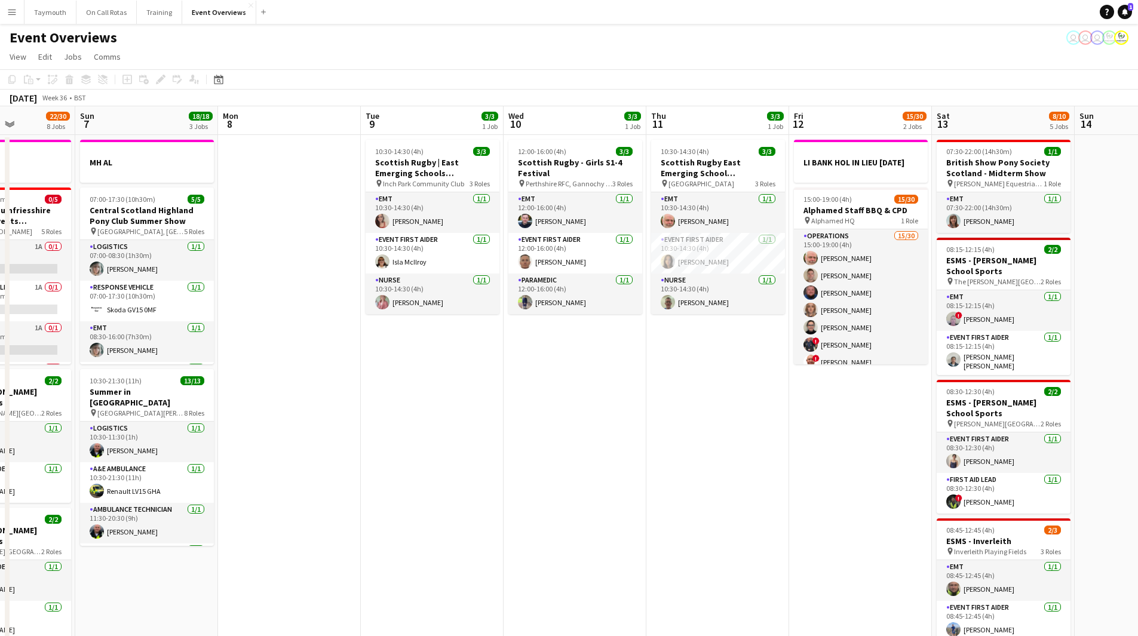
drag, startPoint x: 858, startPoint y: 405, endPoint x: 492, endPoint y: 467, distance: 371.3
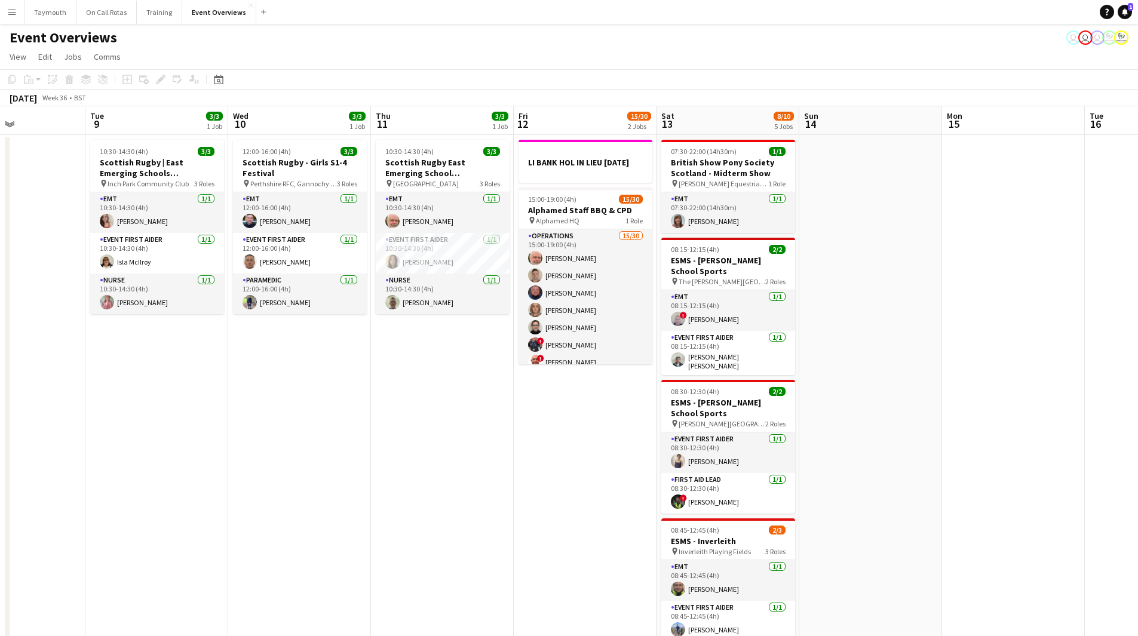
drag, startPoint x: 749, startPoint y: 484, endPoint x: 365, endPoint y: 514, distance: 384.5
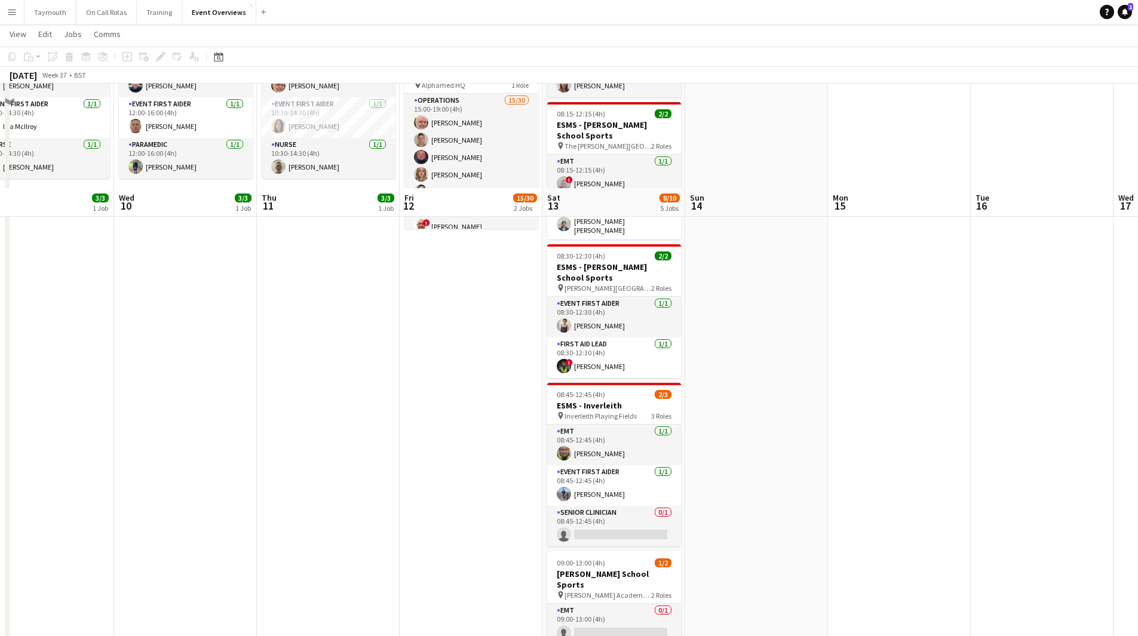
scroll to position [239, 0]
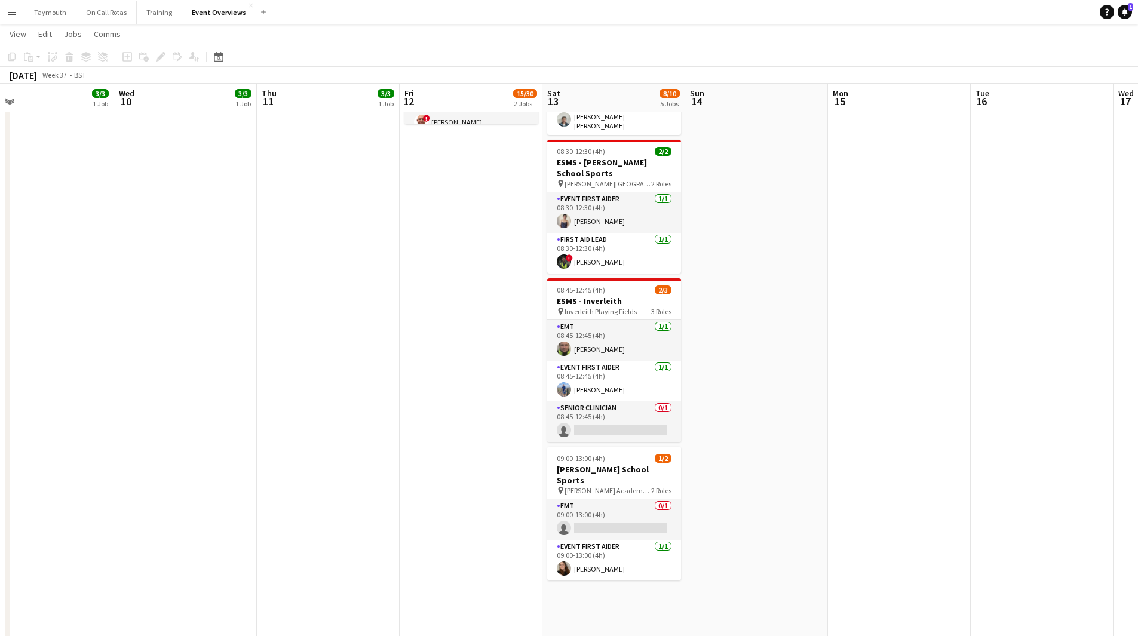
click at [17, 14] on button "Menu" at bounding box center [12, 12] width 24 height 24
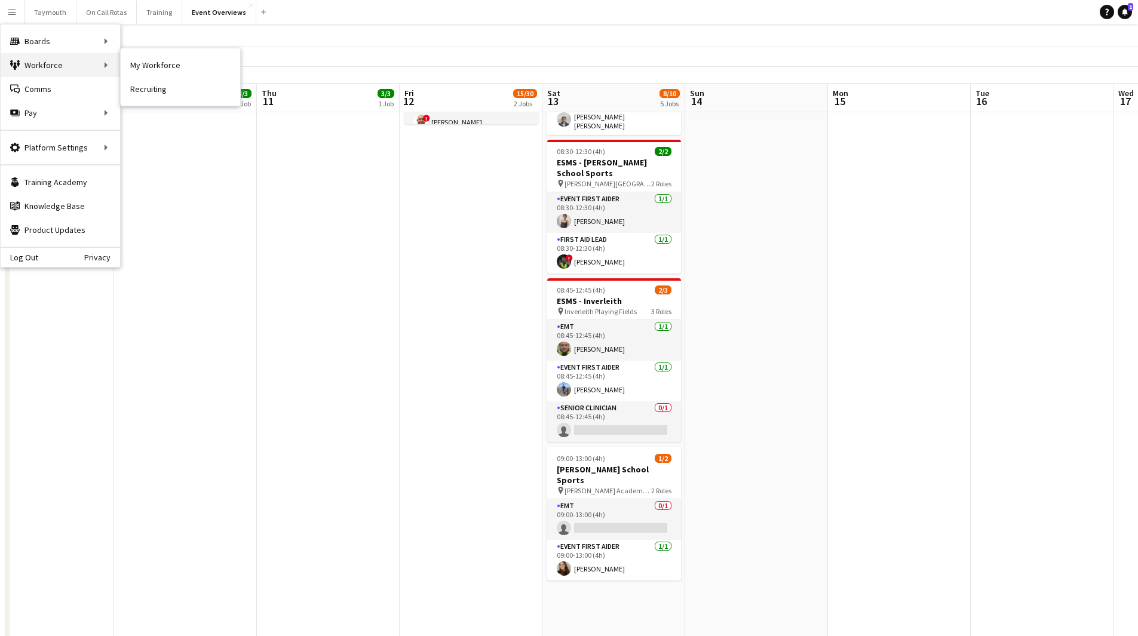
click at [24, 67] on div "Workforce Workforce" at bounding box center [60, 65] width 119 height 24
drag, startPoint x: 153, startPoint y: 66, endPoint x: 158, endPoint y: 124, distance: 58.1
click at [153, 66] on link "My Workforce" at bounding box center [180, 65] width 119 height 24
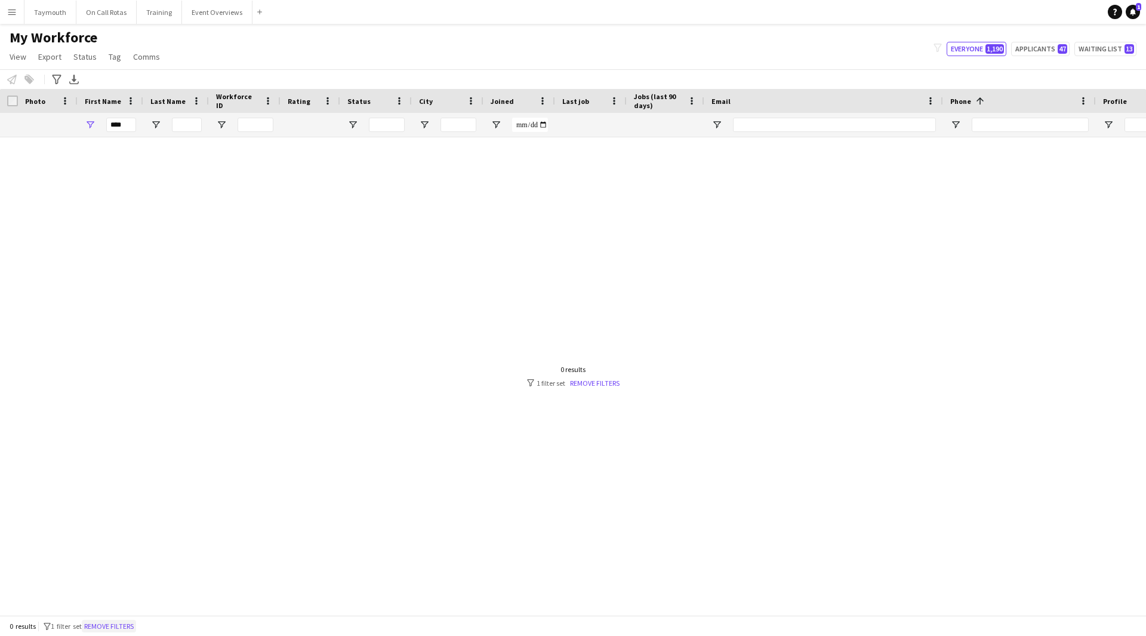
click at [124, 627] on button "Remove filters" at bounding box center [109, 626] width 54 height 13
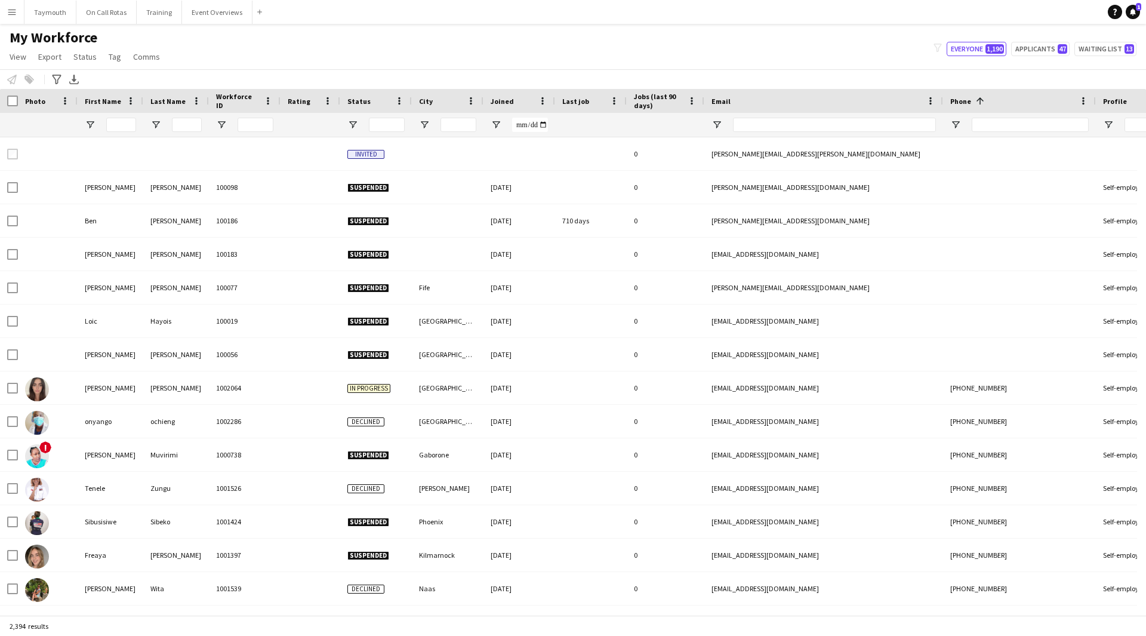
click at [347, 121] on div at bounding box center [376, 125] width 72 height 24
click at [350, 121] on span "Open Filter Menu" at bounding box center [353, 124] width 11 height 11
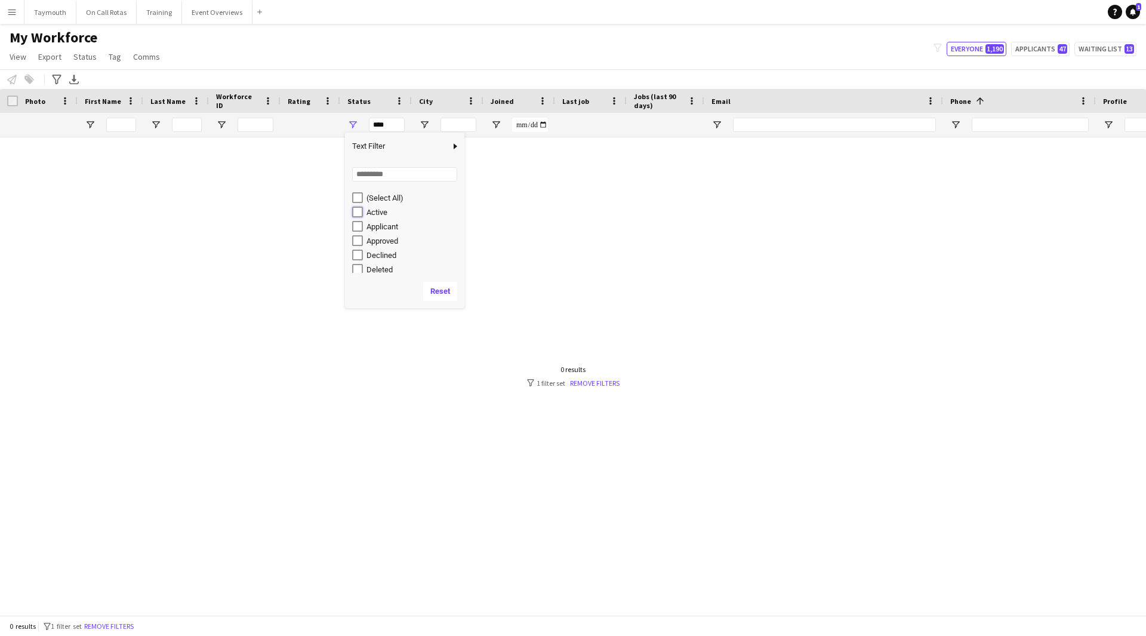
type input "**********"
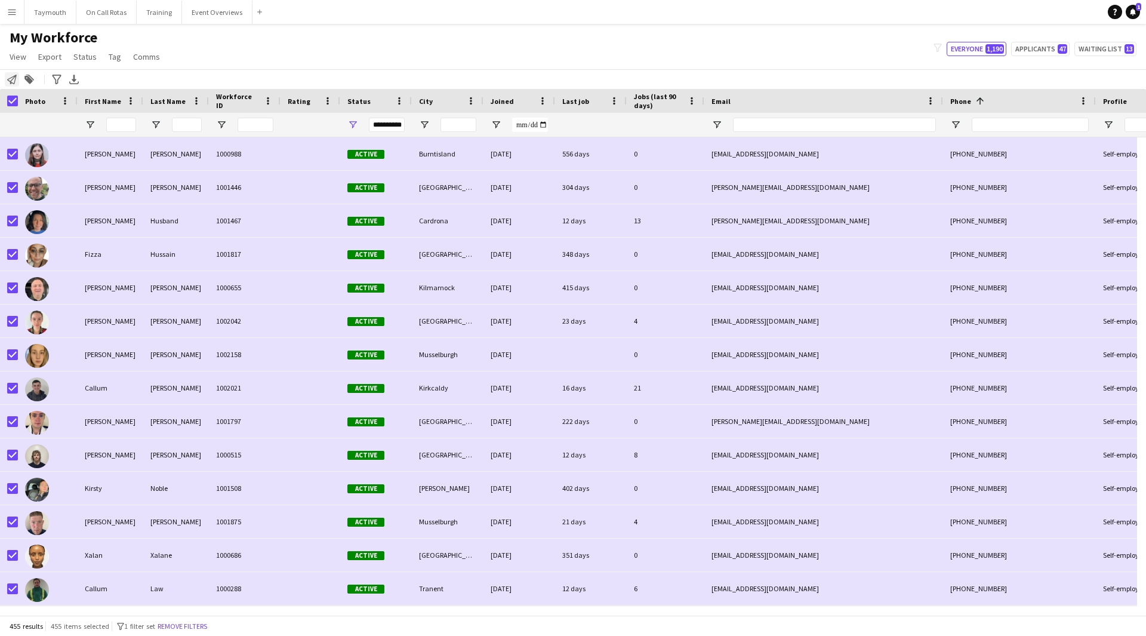
click at [9, 76] on icon "Notify workforce" at bounding box center [12, 80] width 10 height 10
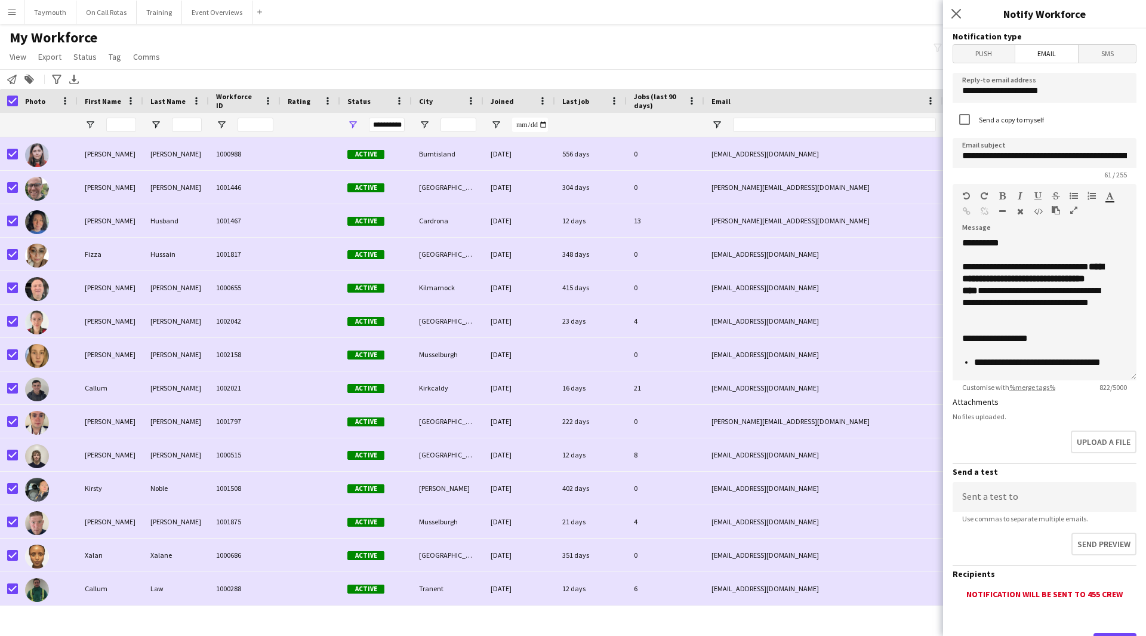
click at [1070, 213] on button "button" at bounding box center [1074, 210] width 8 height 10
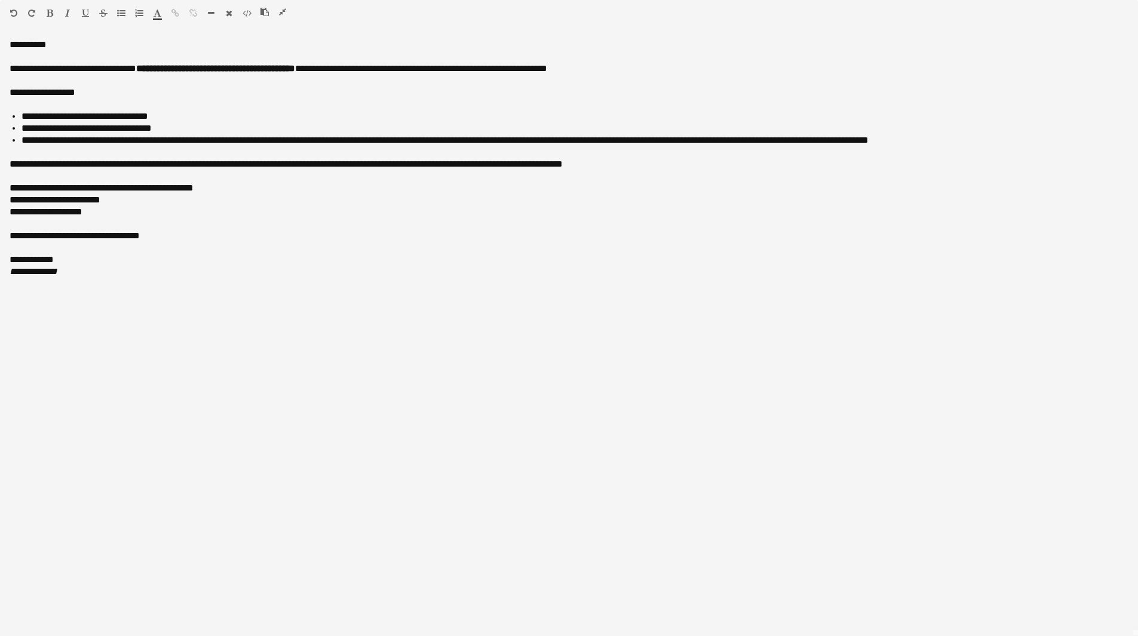
scroll to position [239, 0]
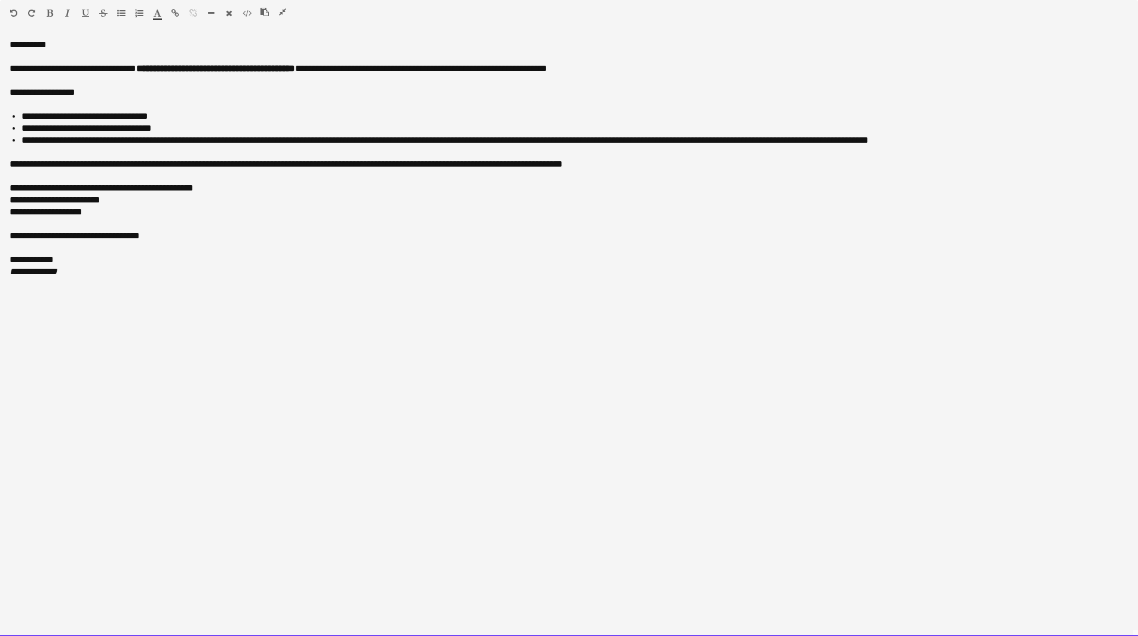
drag, startPoint x: 196, startPoint y: 236, endPoint x: -103, endPoint y: 57, distance: 349.0
click at [0, 57] on html "Menu Boards Boards Boards All jobs Status Workforce Workforce My Workforce Recr…" at bounding box center [569, 326] width 1138 height 1130
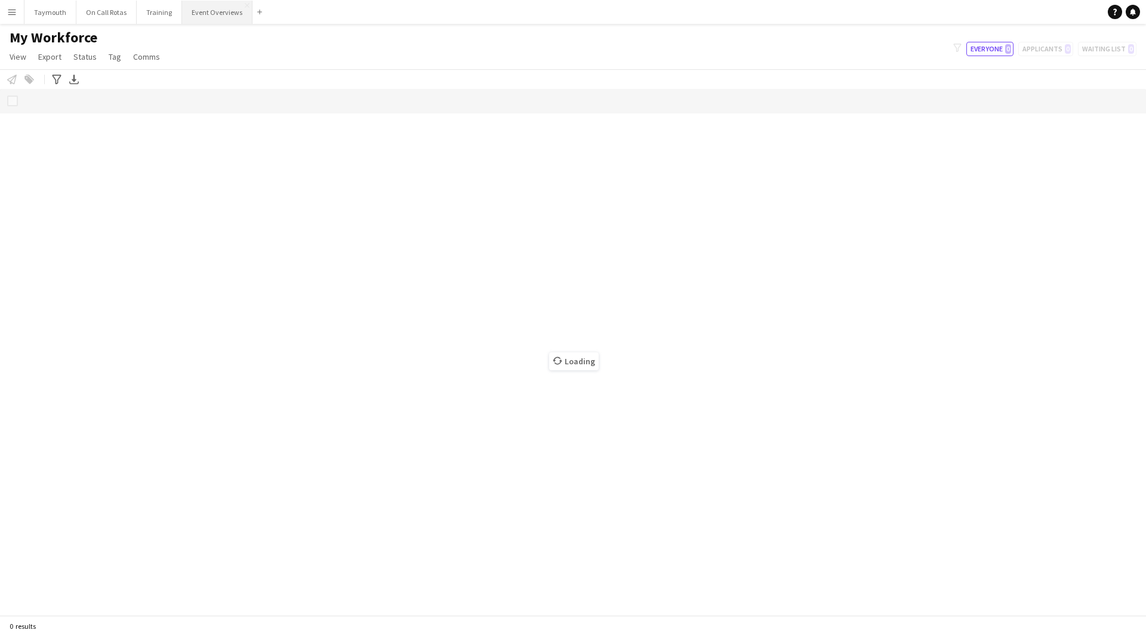
click at [219, 17] on button "Event Overviews Close" at bounding box center [217, 12] width 70 height 23
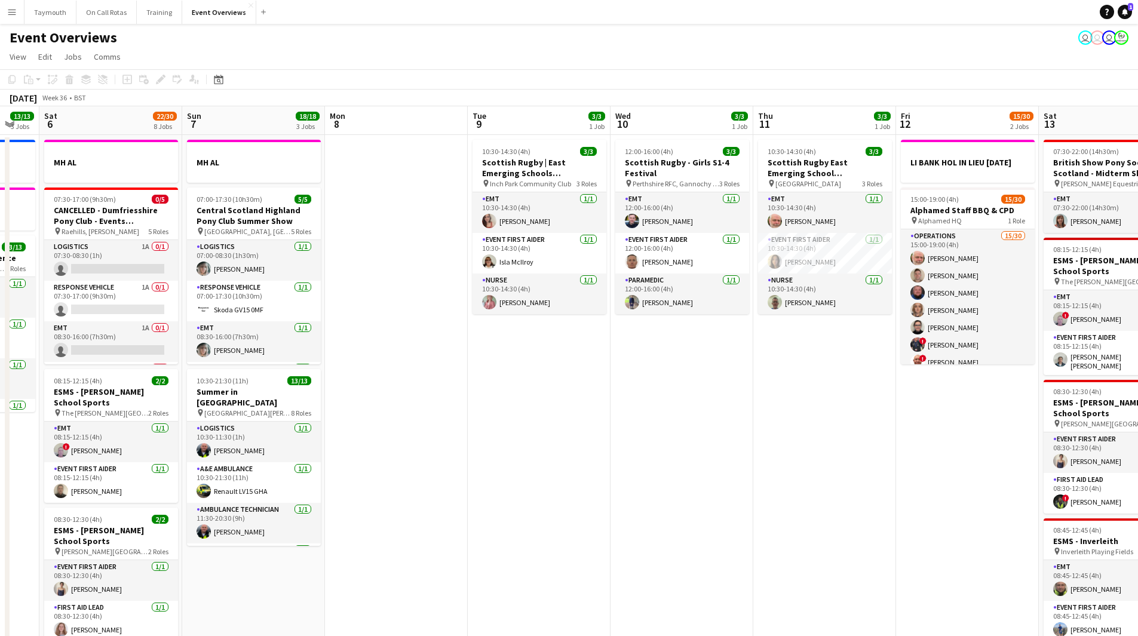
drag, startPoint x: 710, startPoint y: 417, endPoint x: 442, endPoint y: 437, distance: 268.8
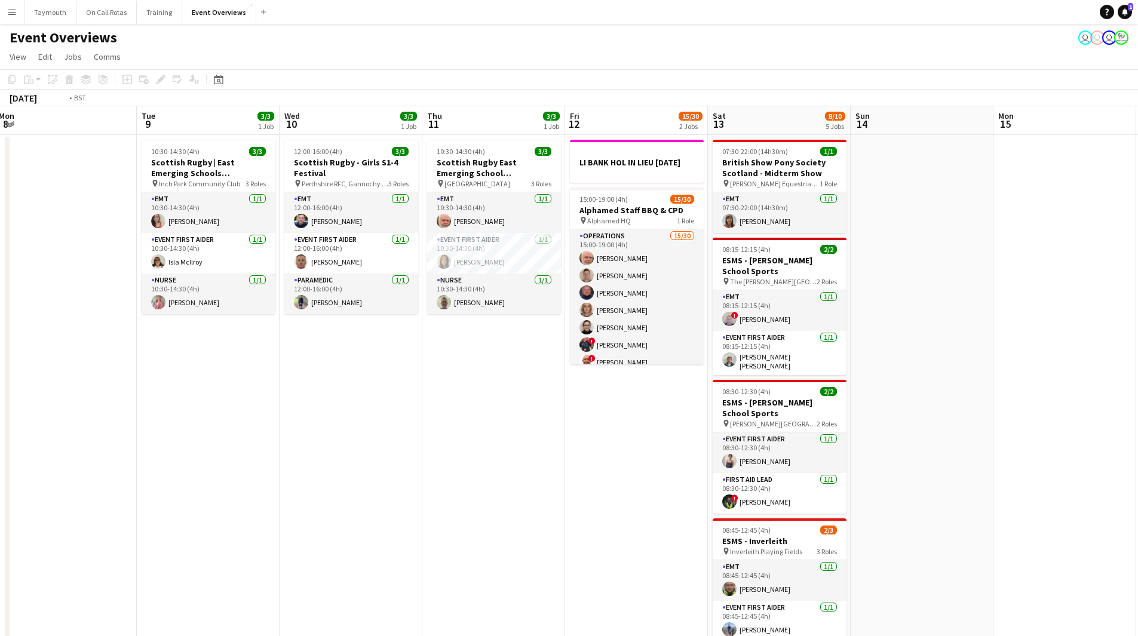
drag, startPoint x: 494, startPoint y: 443, endPoint x: 369, endPoint y: 450, distance: 125.6
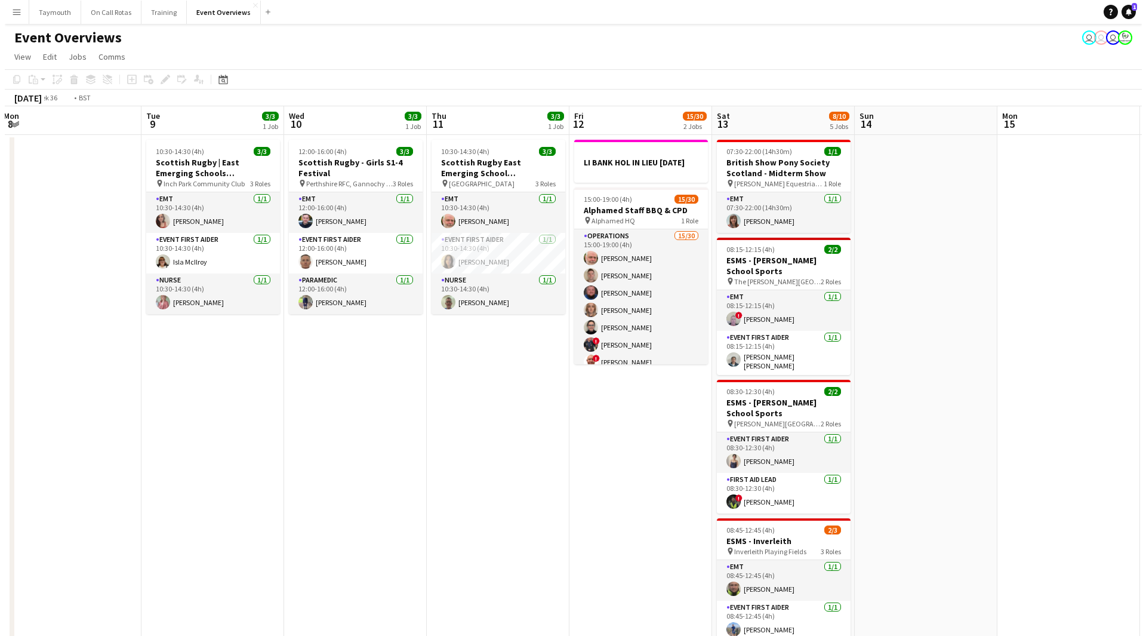
scroll to position [0, 435]
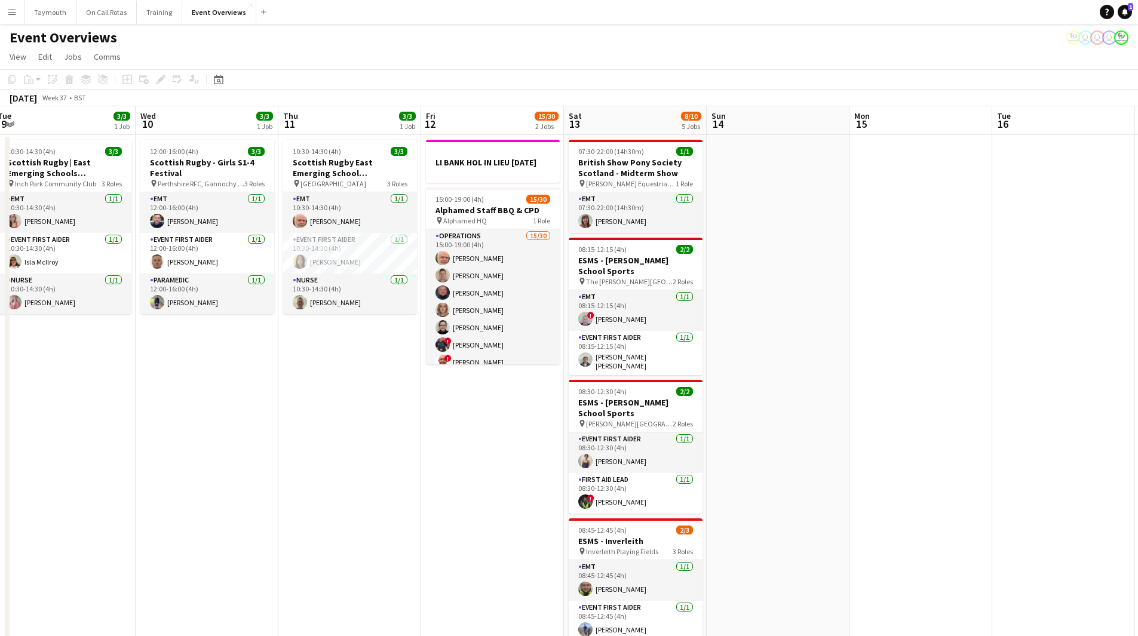
click at [5, 8] on button "Menu" at bounding box center [12, 12] width 24 height 24
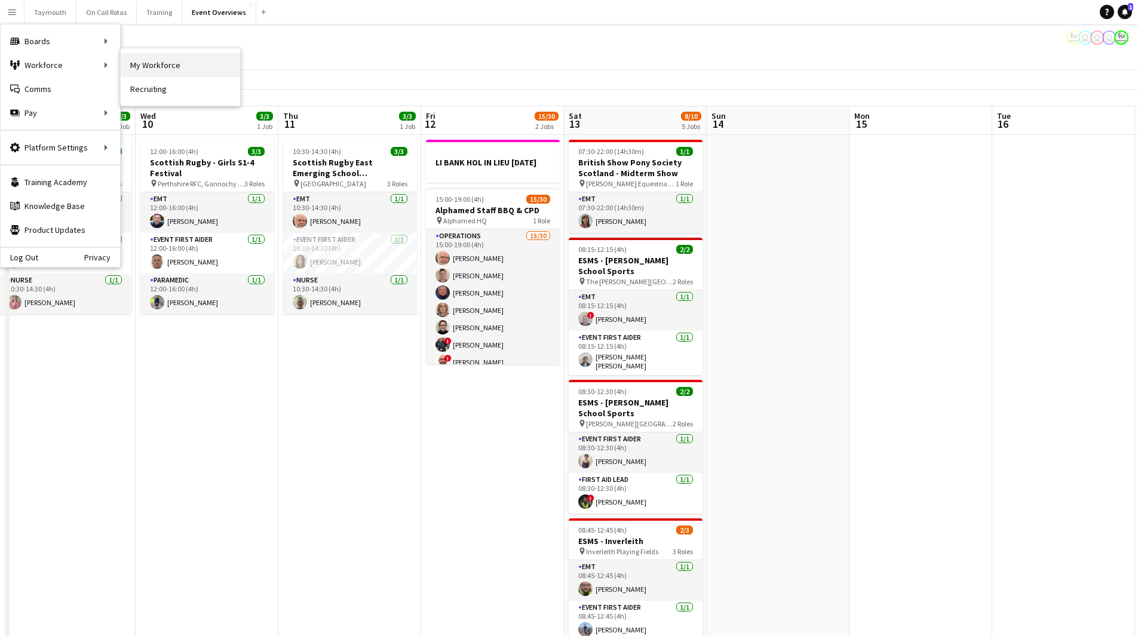
click at [139, 62] on link "My Workforce" at bounding box center [180, 65] width 119 height 24
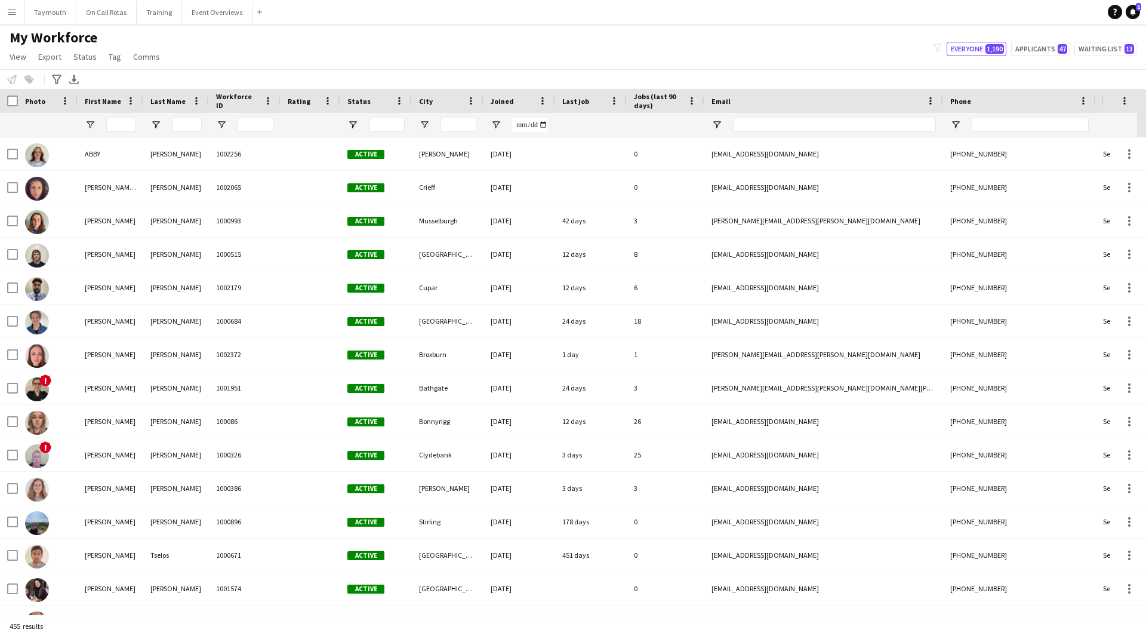
type input "**********"
click at [124, 126] on input "First Name Filter Input" at bounding box center [121, 125] width 30 height 14
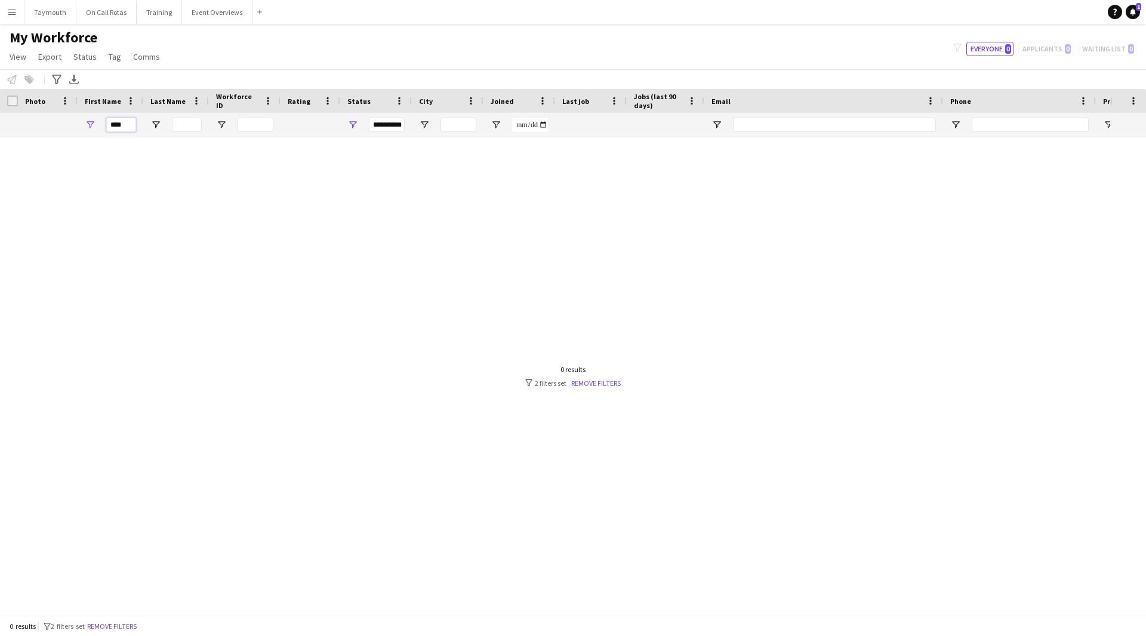
type input "****"
click at [353, 124] on span "Open Filter Menu" at bounding box center [353, 124] width 11 height 11
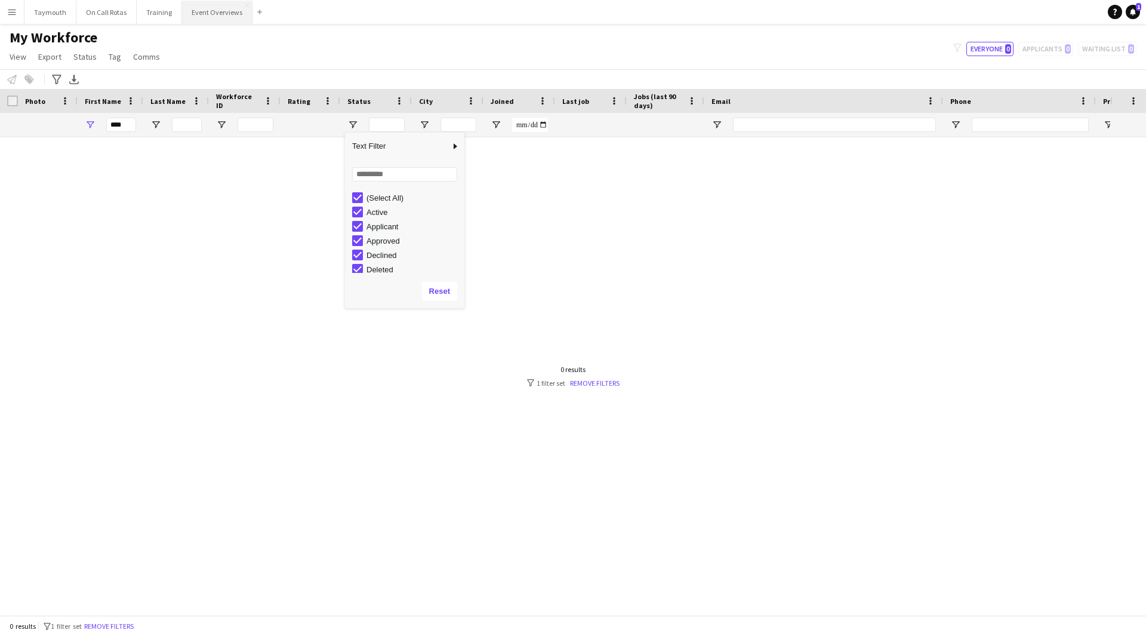
click at [214, 10] on button "Event Overviews Close" at bounding box center [217, 12] width 70 height 23
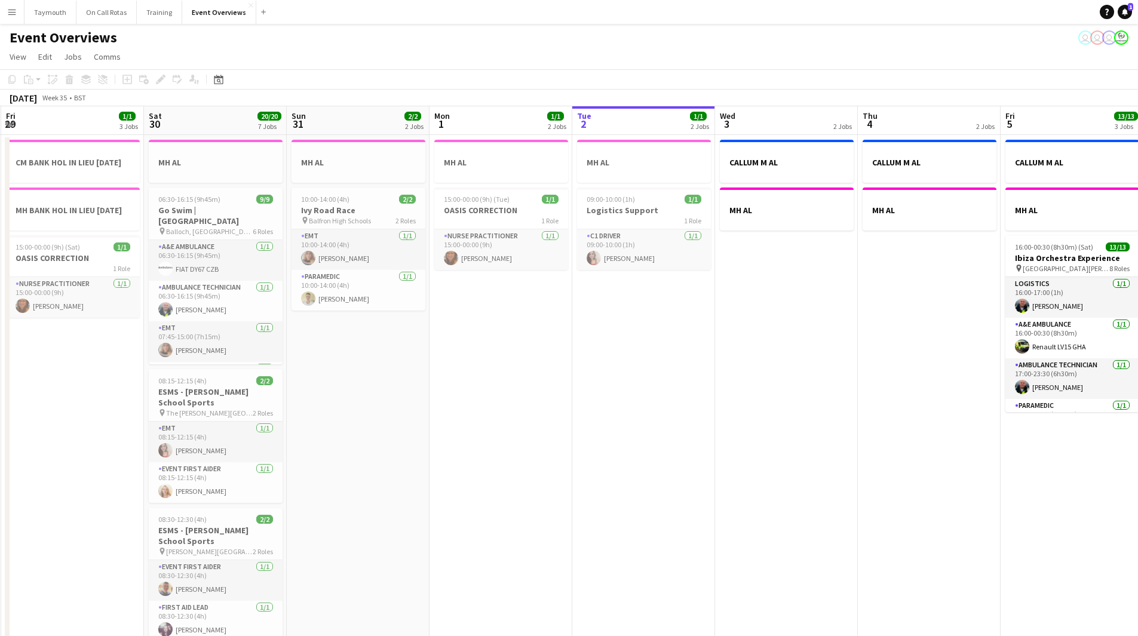
drag, startPoint x: 242, startPoint y: 404, endPoint x: 681, endPoint y: 410, distance: 438.9
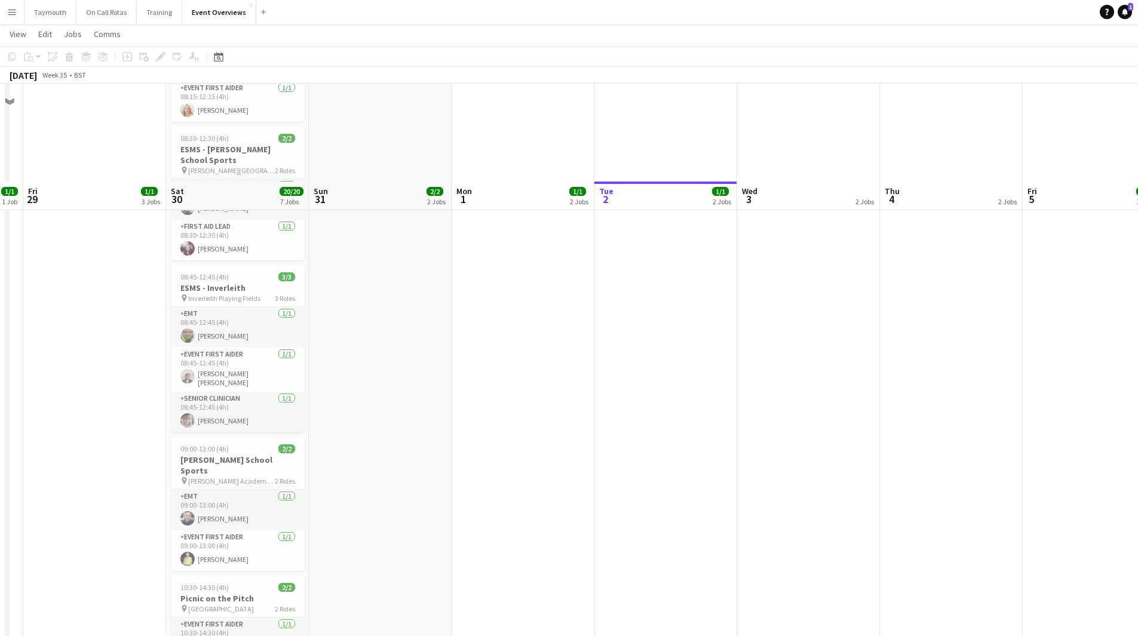
scroll to position [478, 0]
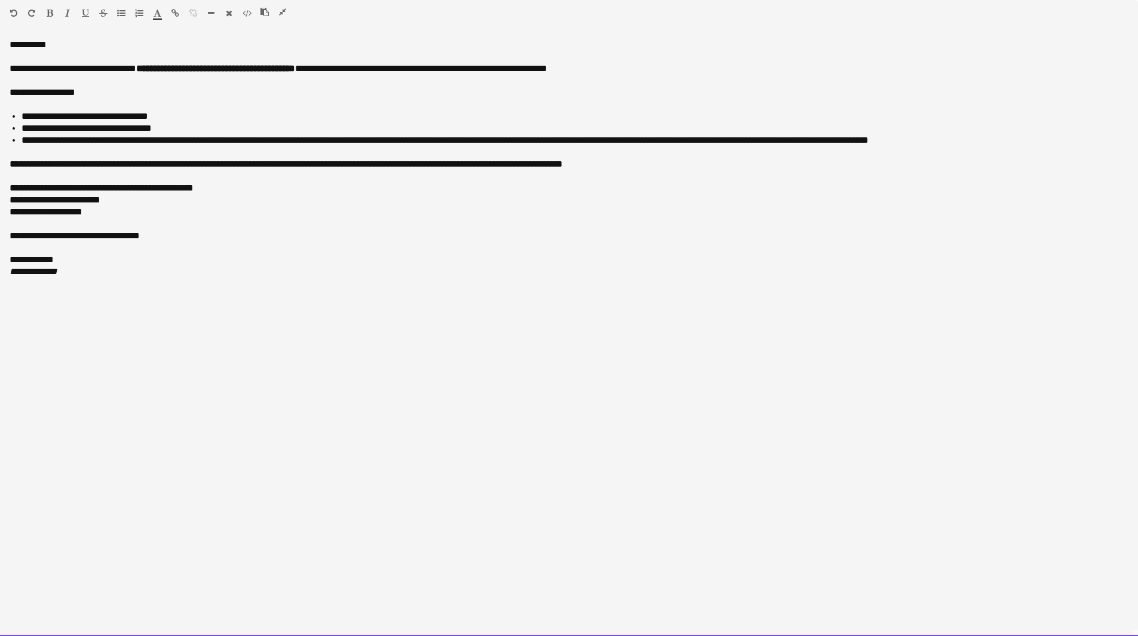
click at [173, 248] on div "**********" at bounding box center [569, 248] width 1118 height 36
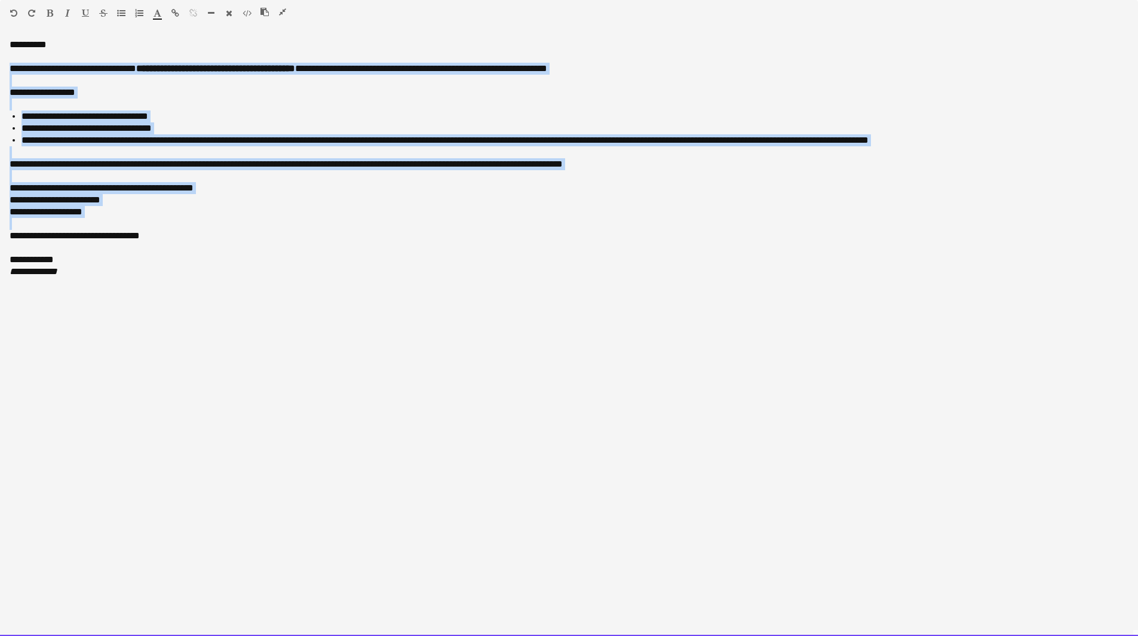
drag, startPoint x: 112, startPoint y: 215, endPoint x: -33, endPoint y: 67, distance: 206.9
click at [0, 67] on html "Menu Boards Boards Boards All jobs Status Workforce Workforce My Workforce Recr…" at bounding box center [569, 326] width 1138 height 1130
paste div
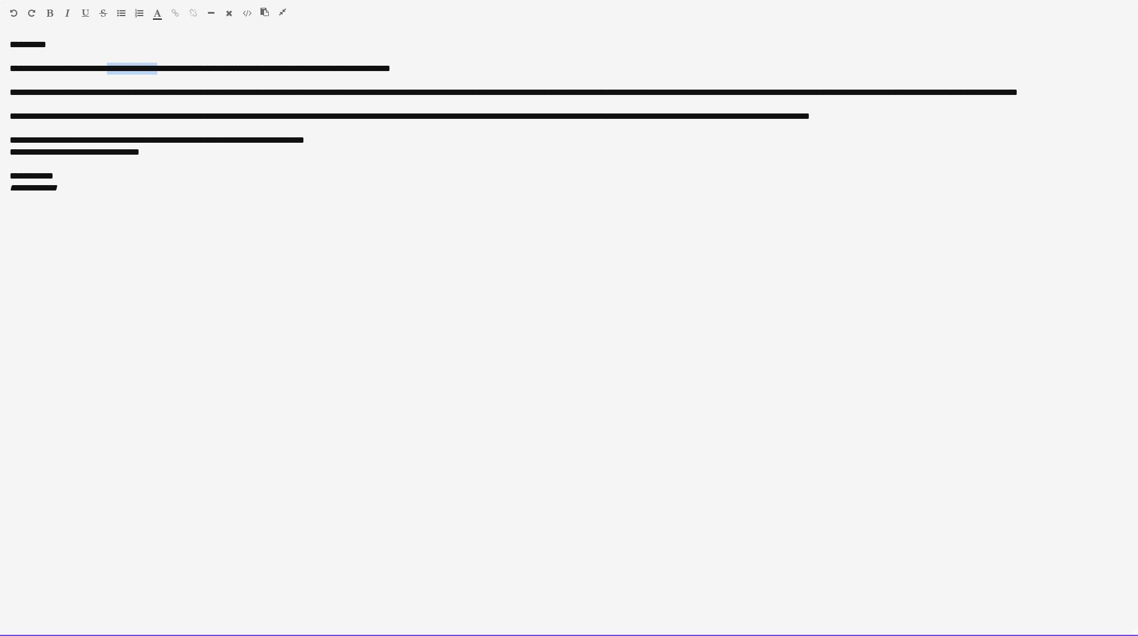
drag, startPoint x: 184, startPoint y: 69, endPoint x: 122, endPoint y: 71, distance: 62.1
click at [122, 71] on div "**********" at bounding box center [569, 69] width 1118 height 12
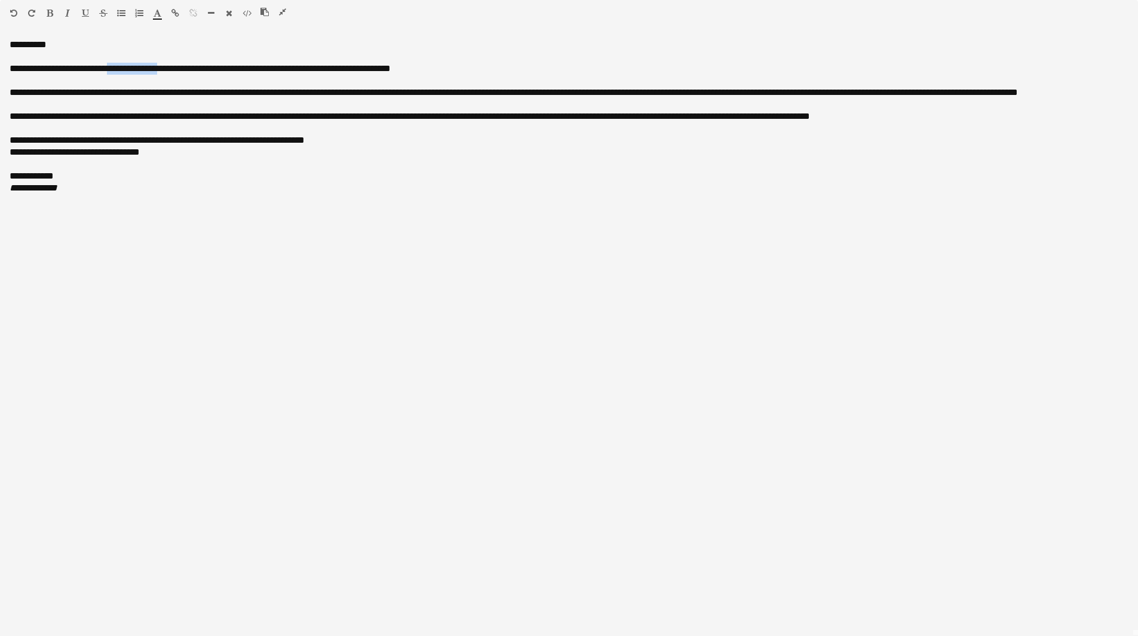
click at [50, 14] on icon "button" at bounding box center [50, 13] width 7 height 8
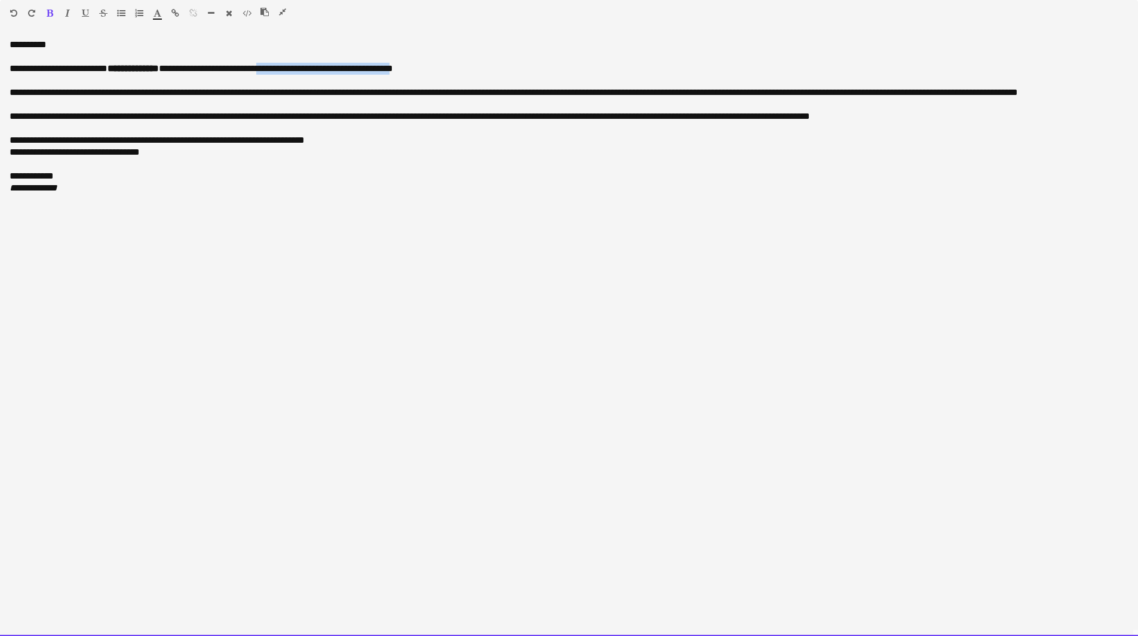
drag, startPoint x: 446, startPoint y: 68, endPoint x: 300, endPoint y: 69, distance: 146.3
click at [300, 69] on div "**********" at bounding box center [569, 69] width 1118 height 12
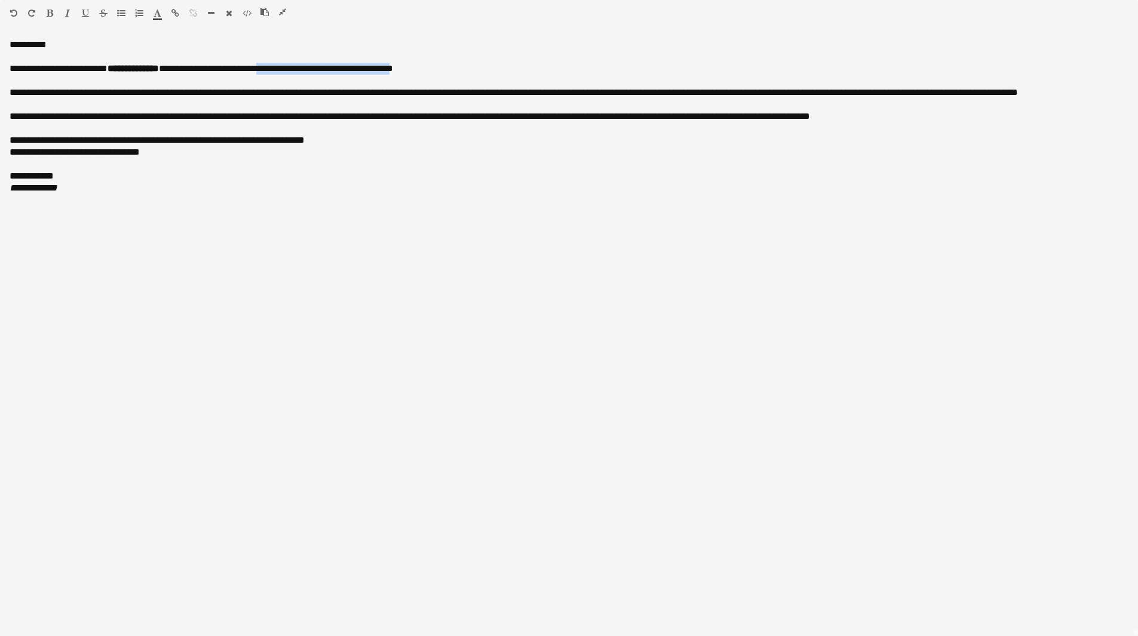
click at [47, 13] on icon "button" at bounding box center [50, 13] width 7 height 8
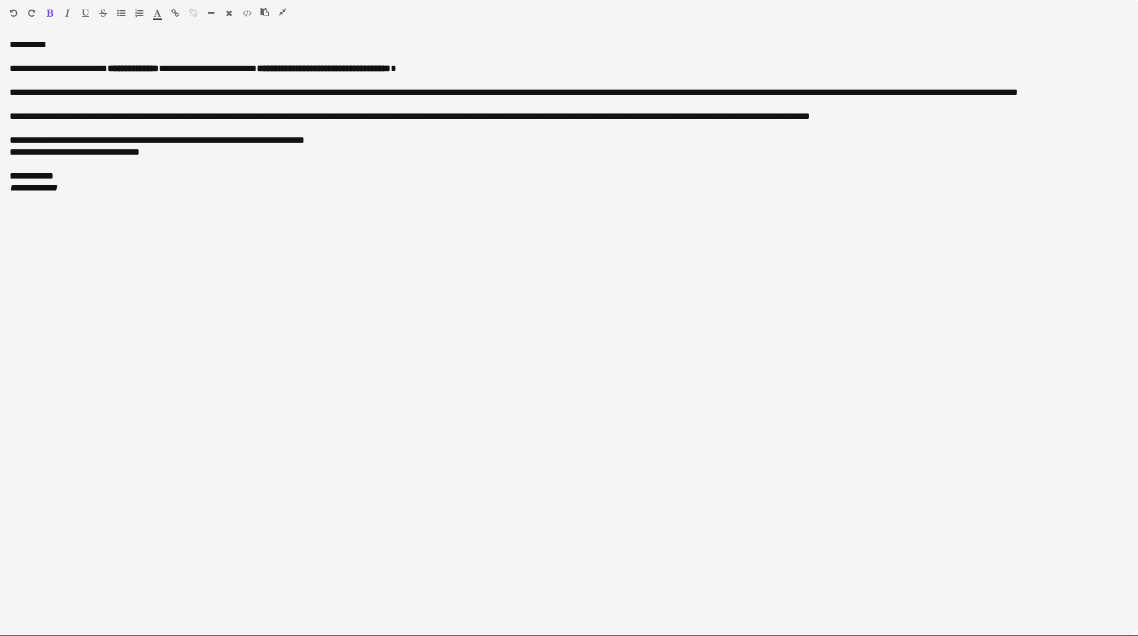
click at [10, 94] on div "**********" at bounding box center [569, 93] width 1118 height 12
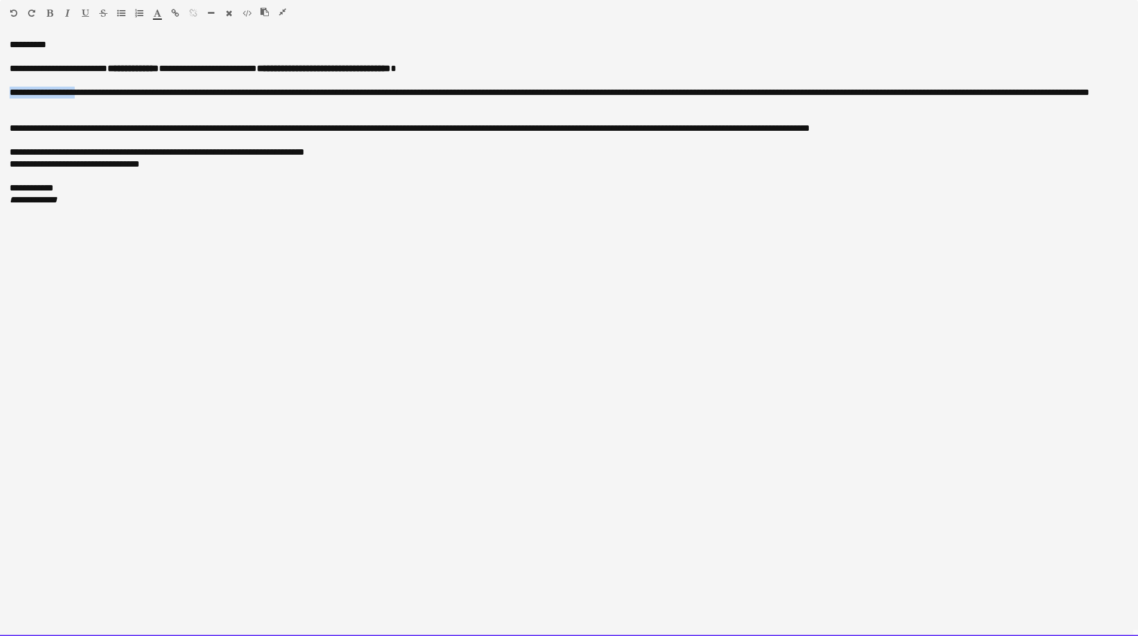
drag, startPoint x: 77, startPoint y: 92, endPoint x: -20, endPoint y: 94, distance: 97.3
click at [0, 94] on html "Menu Boards Boards Boards All jobs Status Workforce Workforce My Workforce Recr…" at bounding box center [569, 326] width 1138 height 1130
click at [442, 127] on div "**********" at bounding box center [569, 128] width 1118 height 12
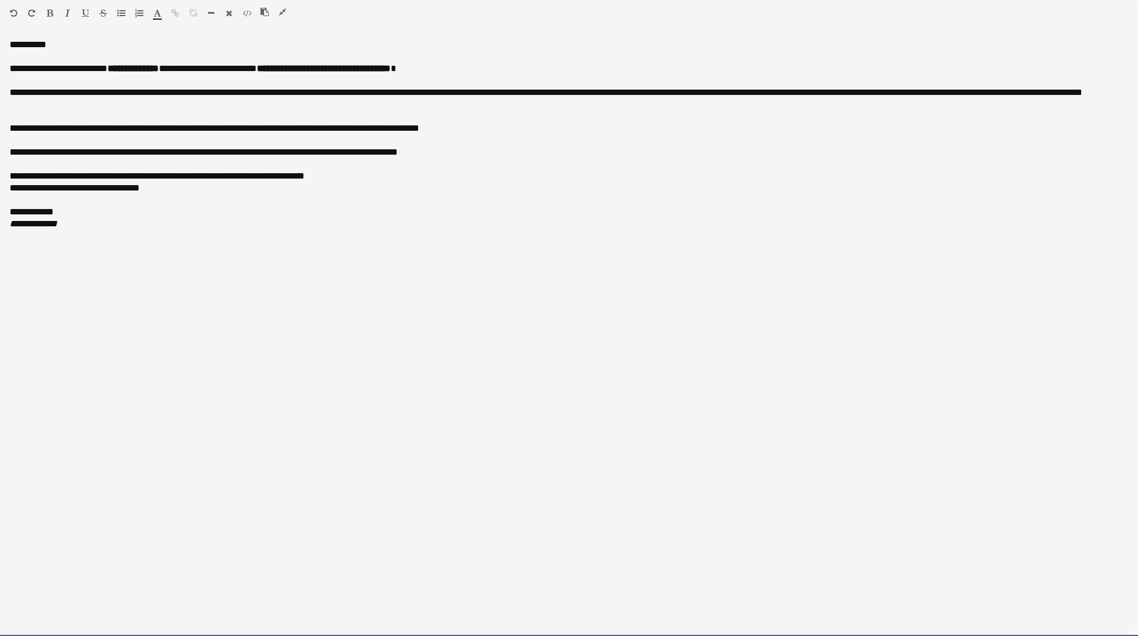
click at [362, 176] on div "**********" at bounding box center [569, 176] width 1118 height 12
drag, startPoint x: 100, startPoint y: 201, endPoint x: 1, endPoint y: 205, distance: 99.8
click at [1, 205] on div "**********" at bounding box center [569, 337] width 1138 height 597
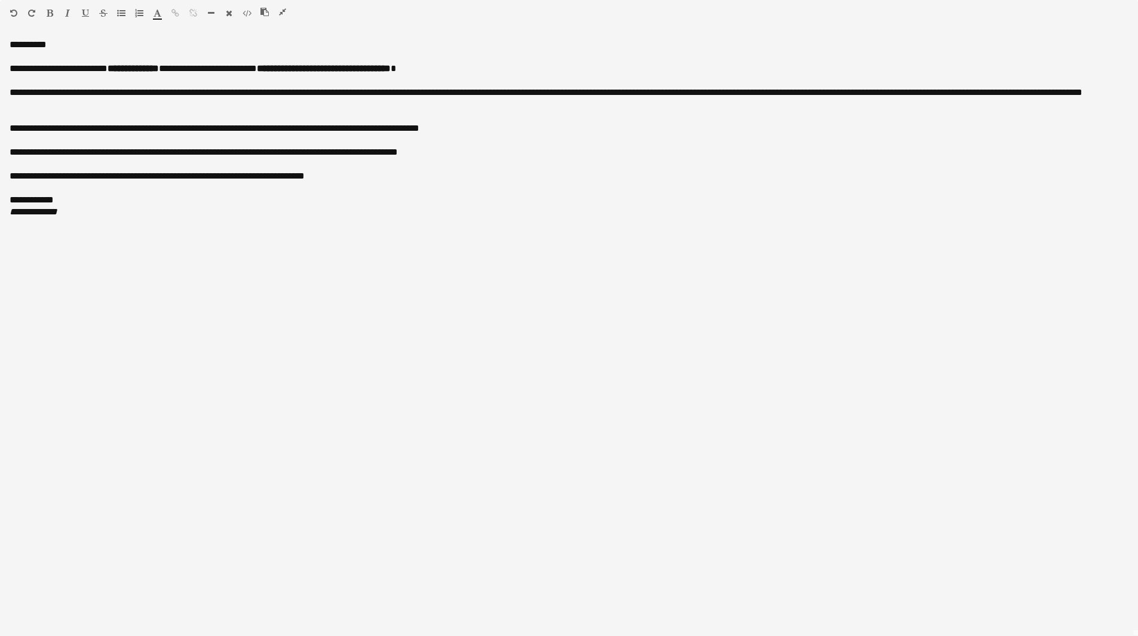
click at [279, 10] on icon "button" at bounding box center [282, 12] width 7 height 8
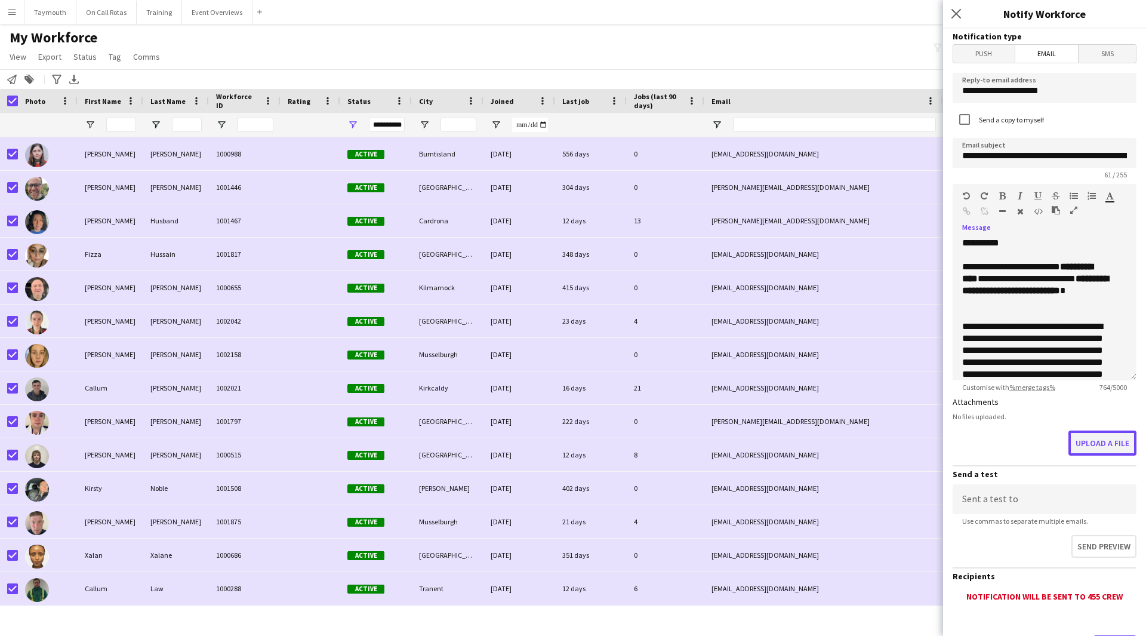
click at [1115, 448] on button "Upload a file" at bounding box center [1103, 443] width 68 height 25
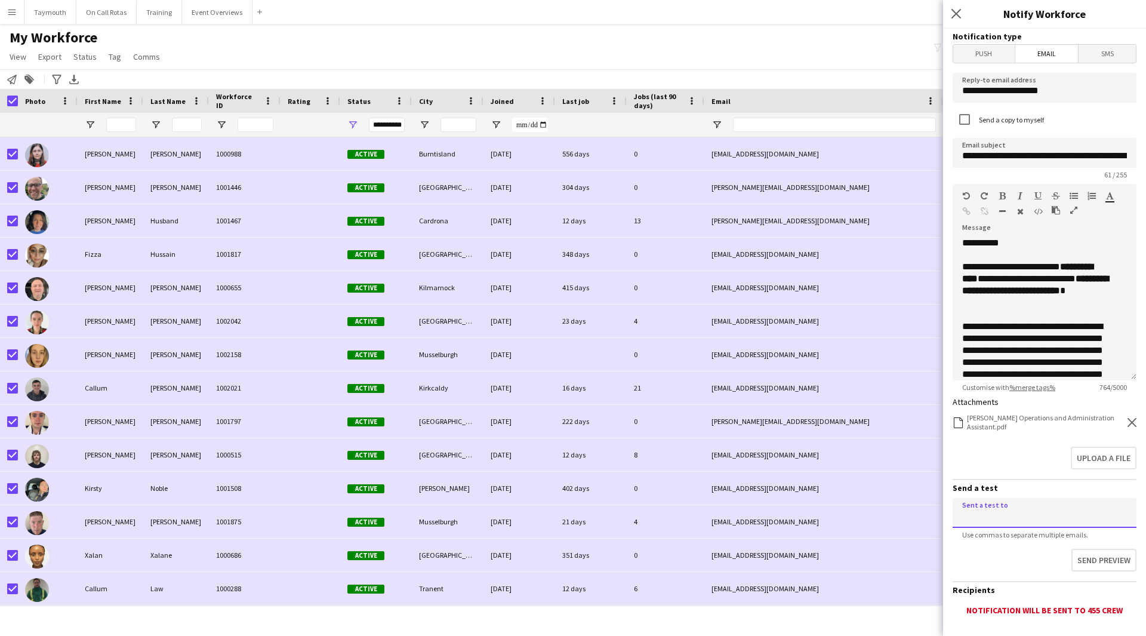
click at [1000, 514] on input at bounding box center [1045, 513] width 184 height 30
type input "**********"
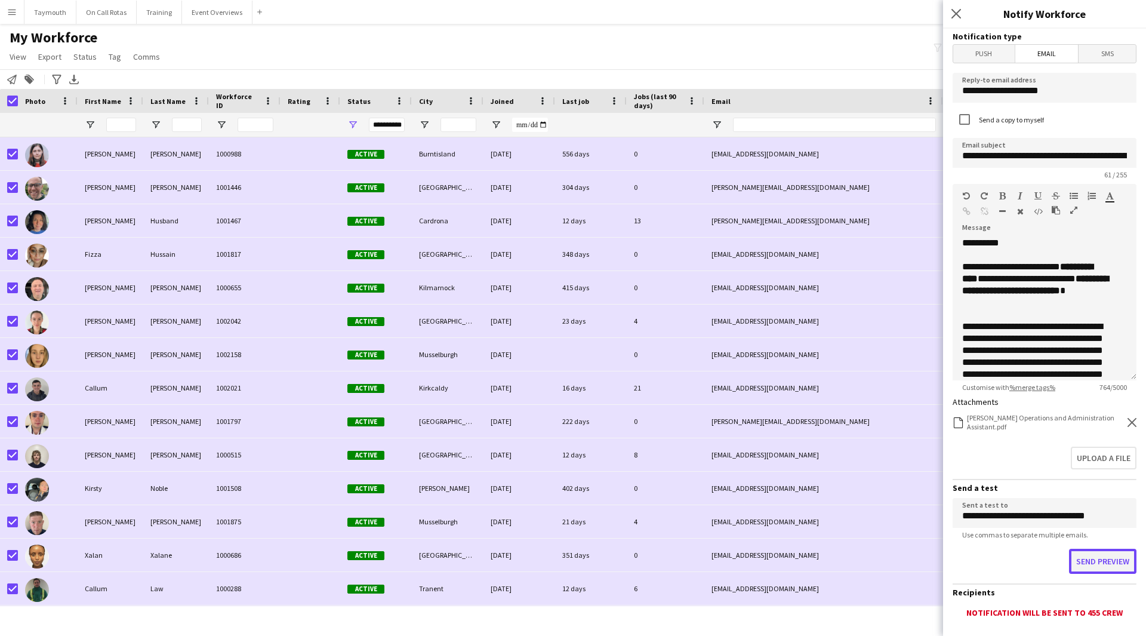
click at [1099, 564] on button "Send preview" at bounding box center [1102, 561] width 67 height 25
drag, startPoint x: 962, startPoint y: 159, endPoint x: 1146, endPoint y: 133, distance: 185.7
click at [1137, 133] on div "**********" at bounding box center [1044, 332] width 203 height 607
paste input "*********"
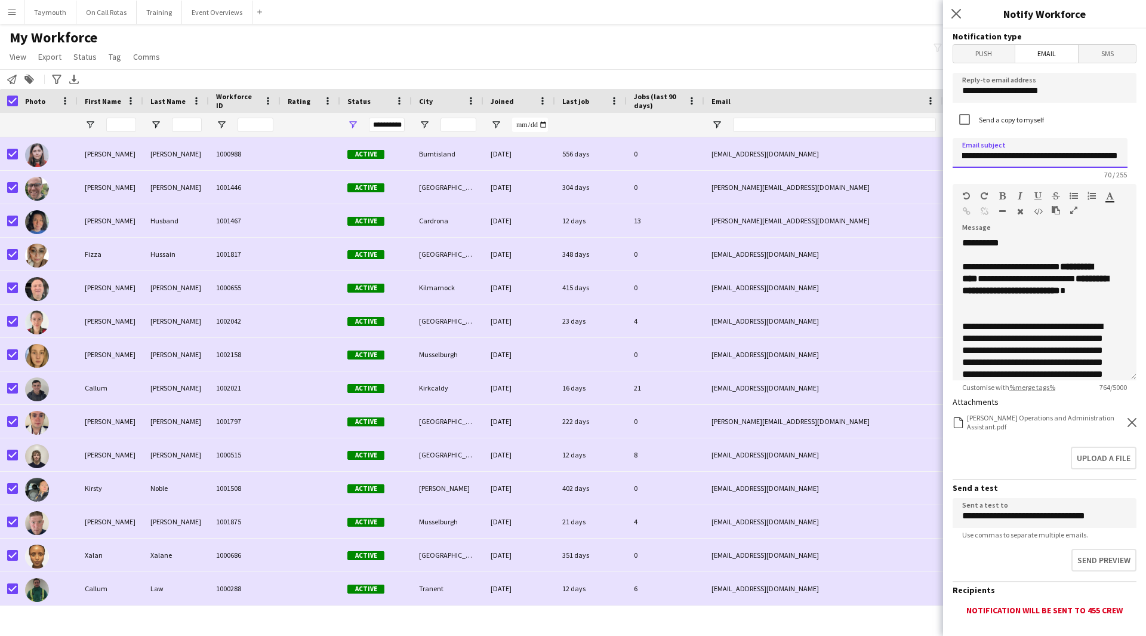
type input "**********"
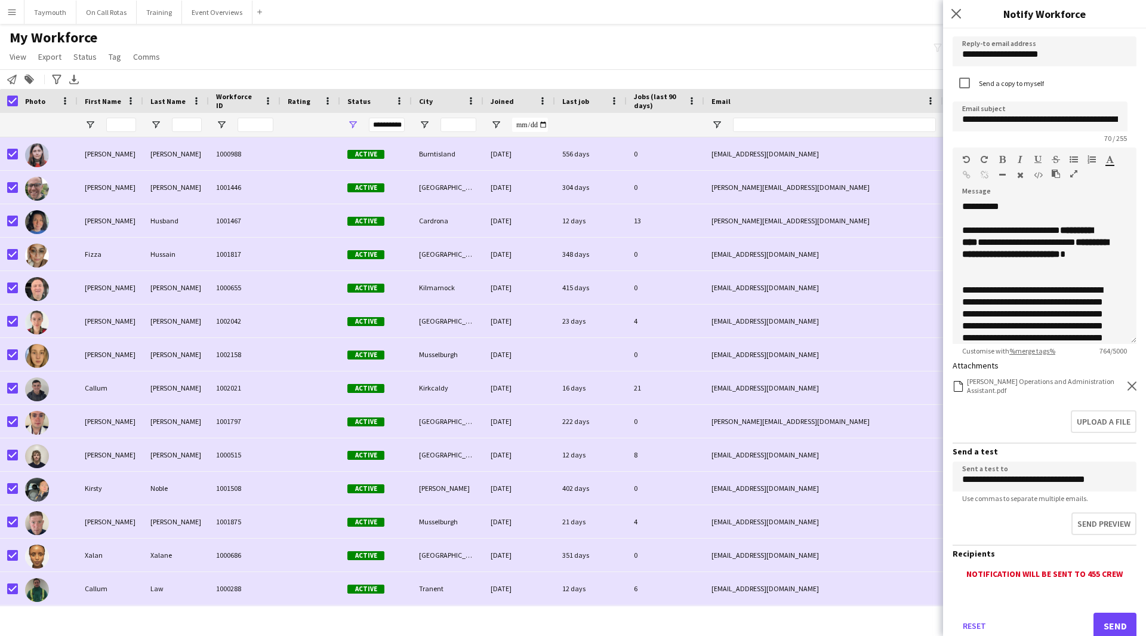
scroll to position [73, 0]
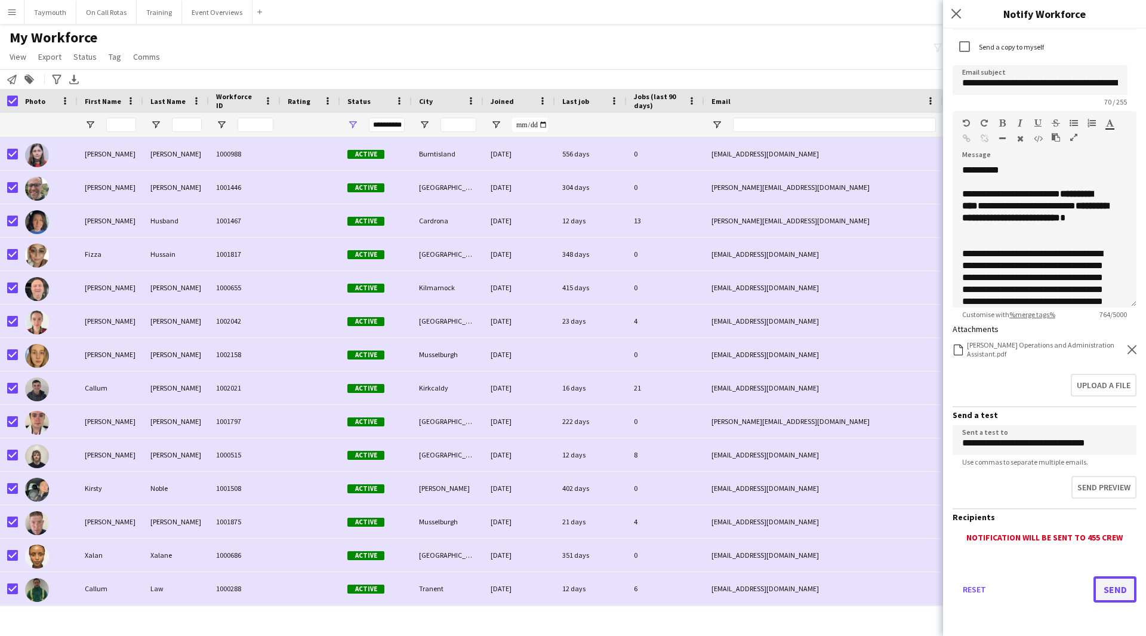
click at [1112, 597] on button "Send" at bounding box center [1115, 589] width 43 height 26
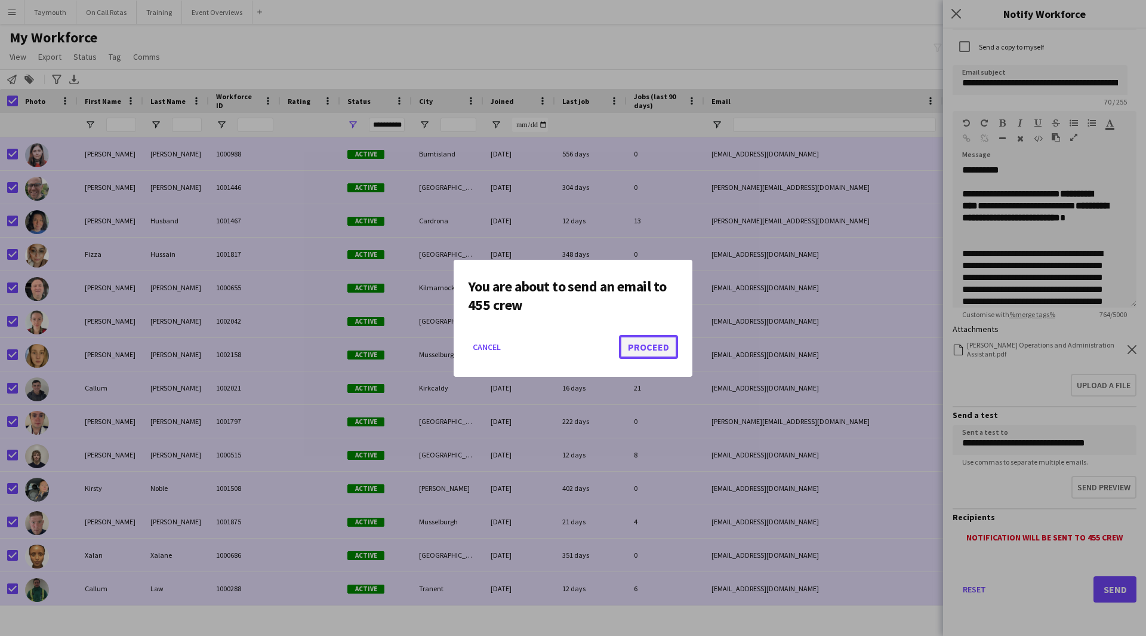
click at [642, 342] on button "Proceed" at bounding box center [648, 347] width 59 height 24
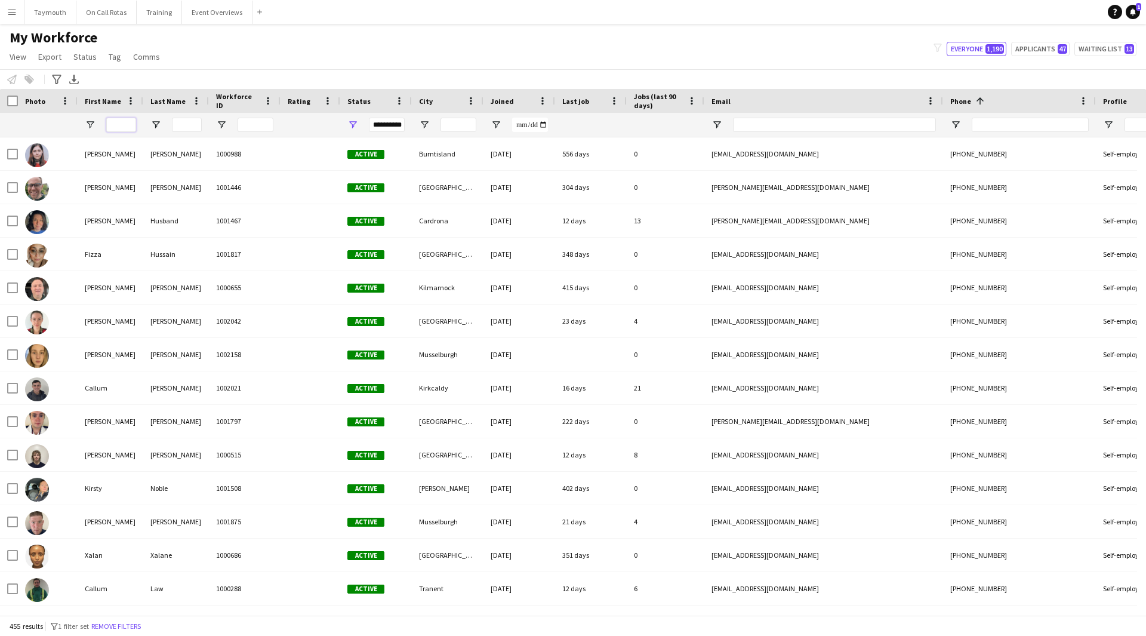
click at [130, 125] on input "First Name Filter Input" at bounding box center [121, 125] width 30 height 14
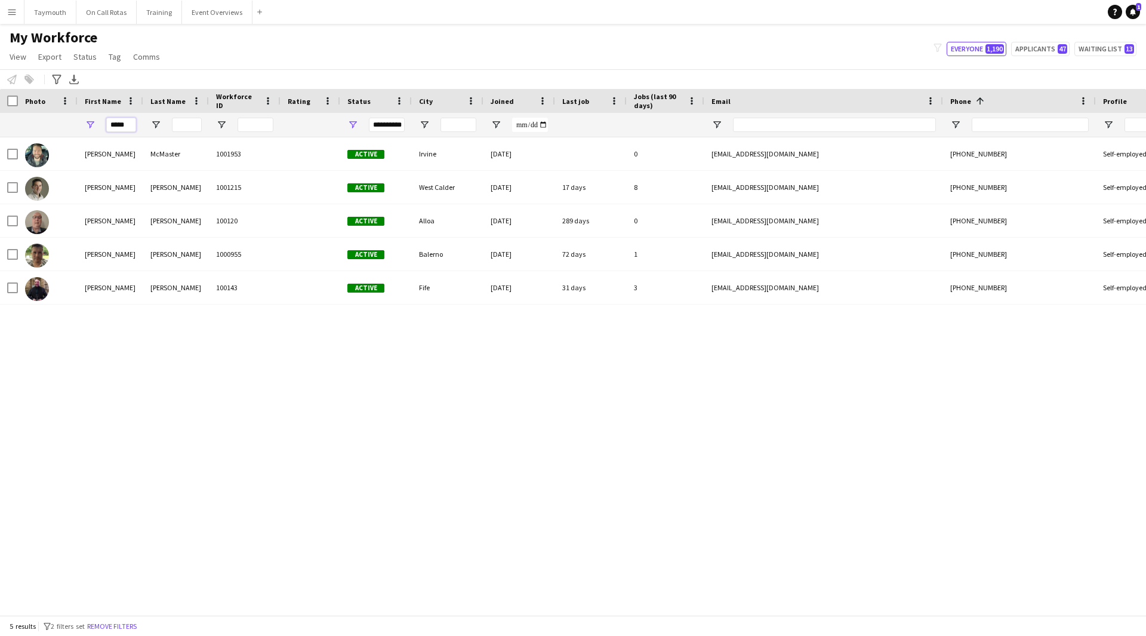
type input "*****"
click at [358, 127] on div "**********" at bounding box center [376, 125] width 72 height 24
click at [353, 127] on span "Open Filter Menu" at bounding box center [353, 124] width 11 height 11
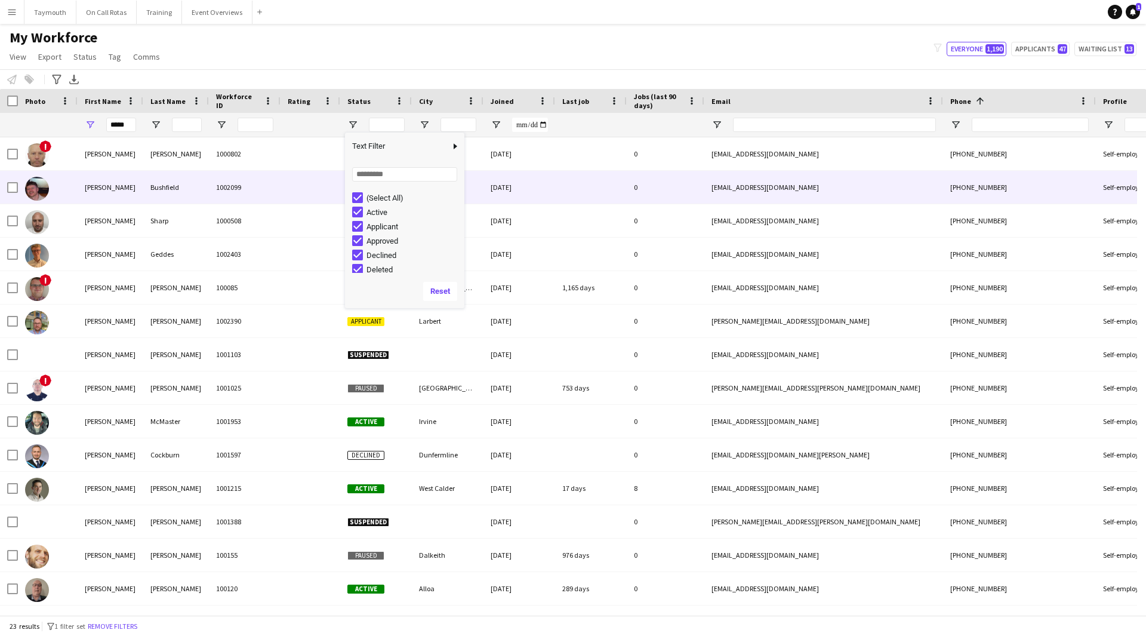
click at [199, 179] on div "Bushfield" at bounding box center [176, 187] width 66 height 33
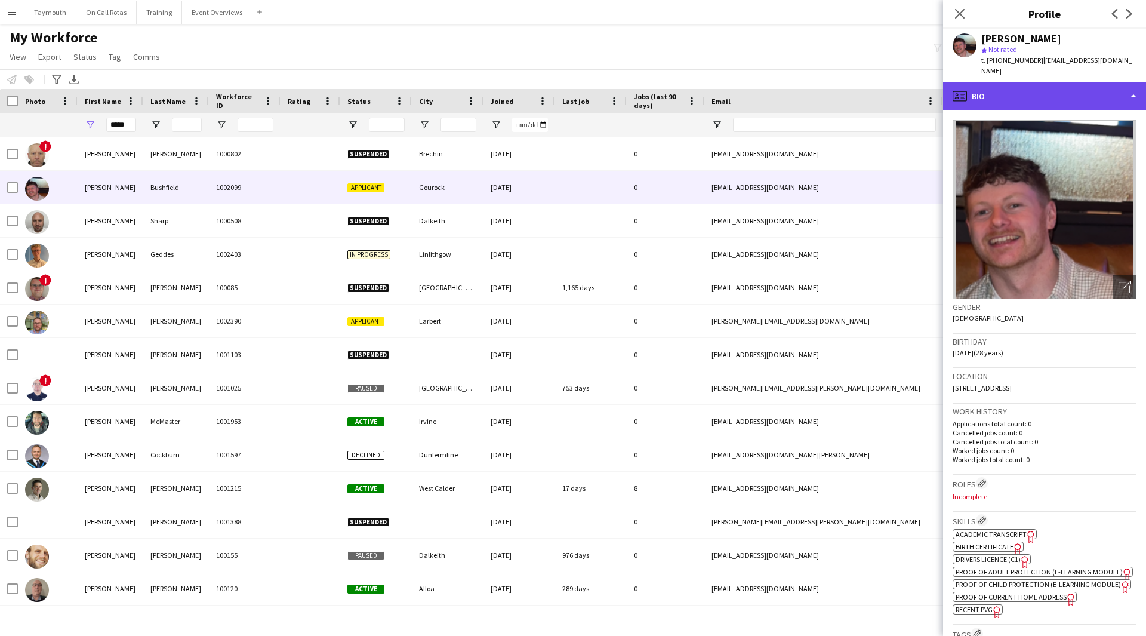
click at [1047, 86] on div "profile Bio" at bounding box center [1044, 96] width 203 height 29
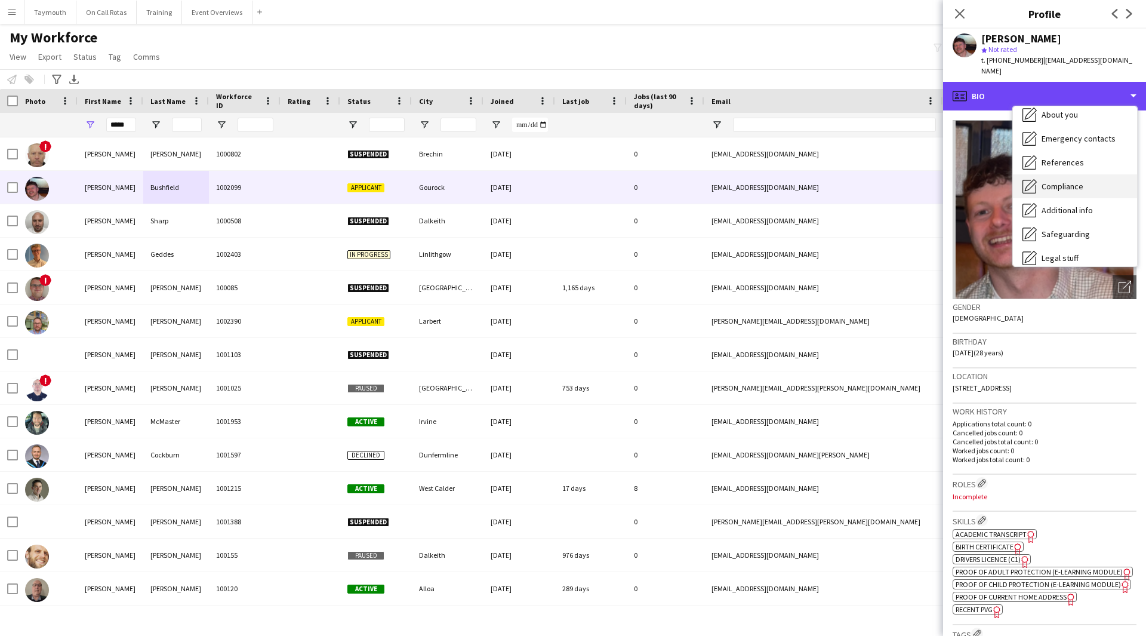
scroll to position [119, 0]
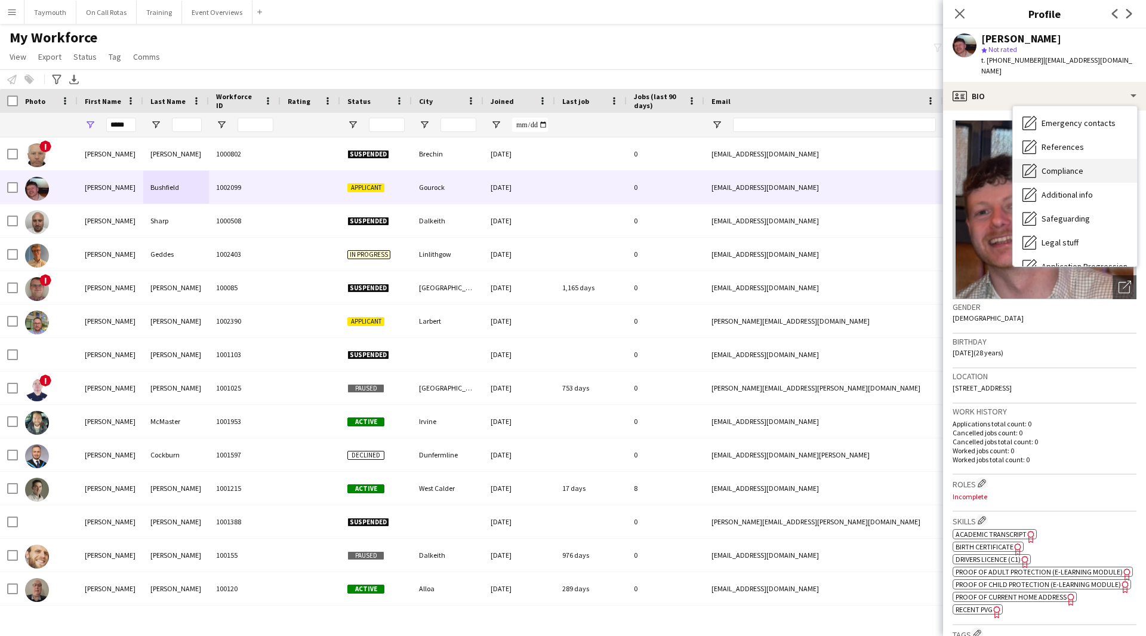
click at [1078, 165] on span "Compliance" at bounding box center [1063, 170] width 42 height 11
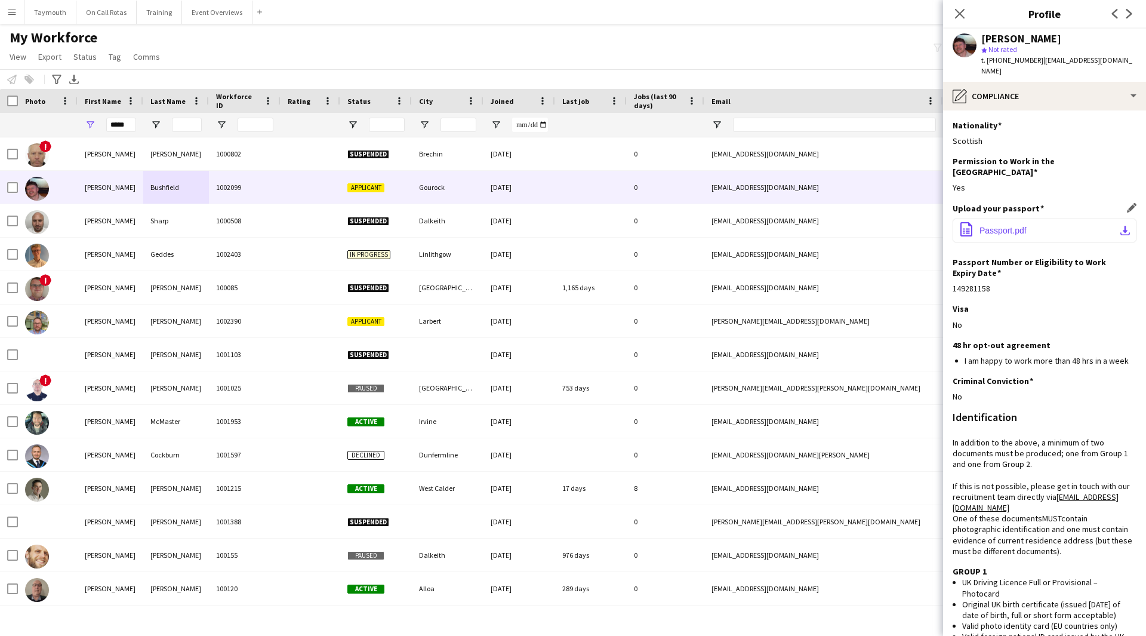
click at [1105, 219] on button "office-file-sheet Passport.pdf download-bottom" at bounding box center [1045, 231] width 184 height 24
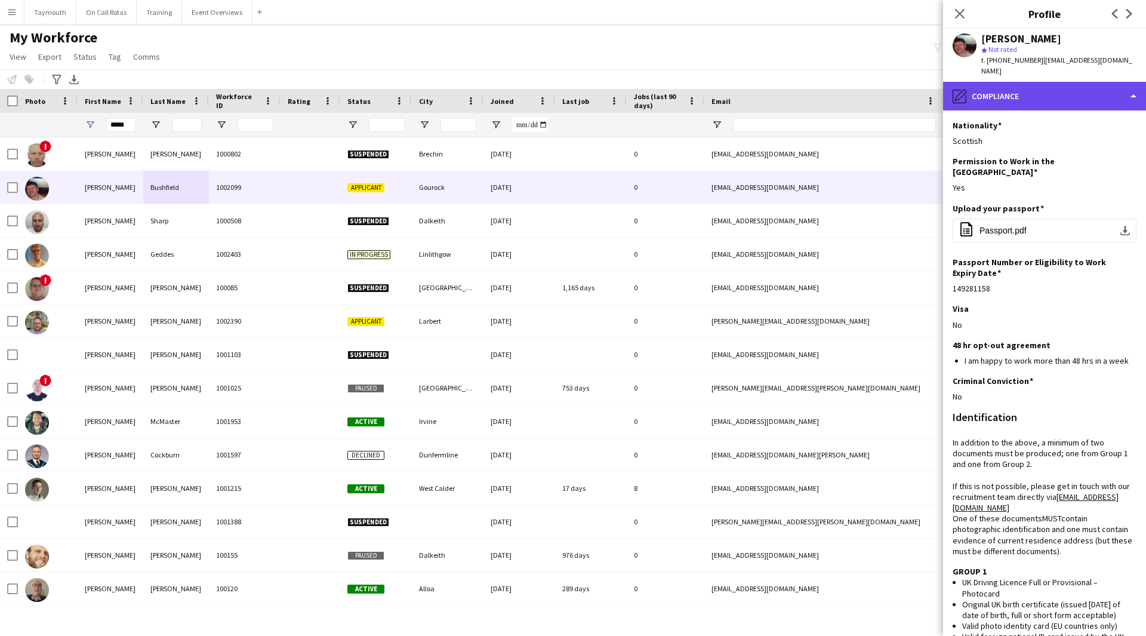
click at [1081, 82] on div "pencil4 Compliance" at bounding box center [1044, 96] width 203 height 29
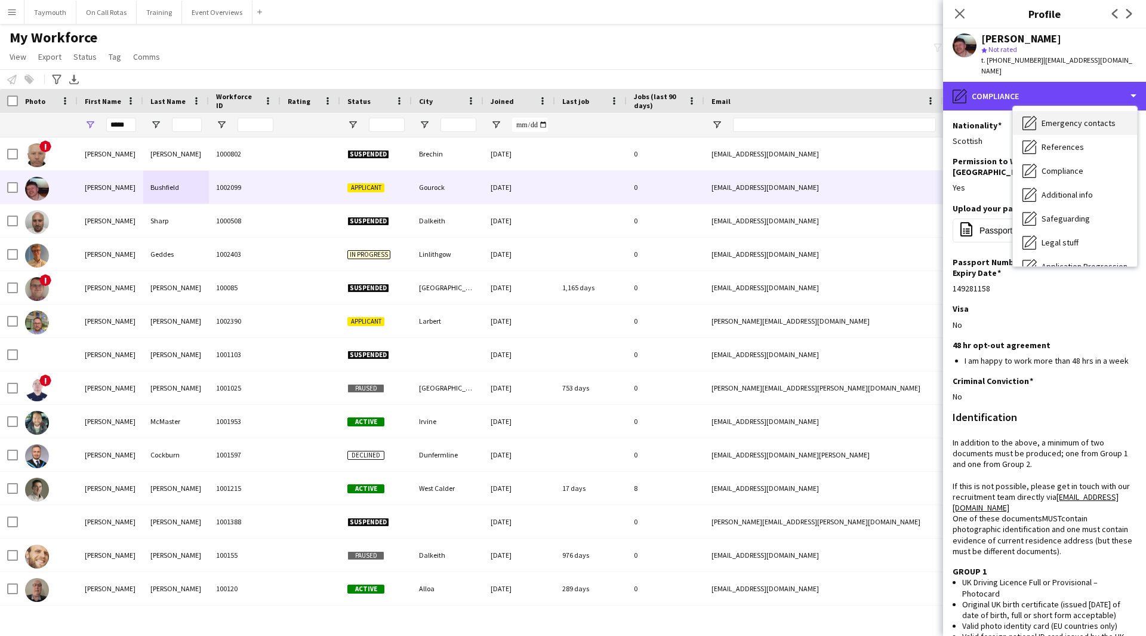
scroll to position [0, 0]
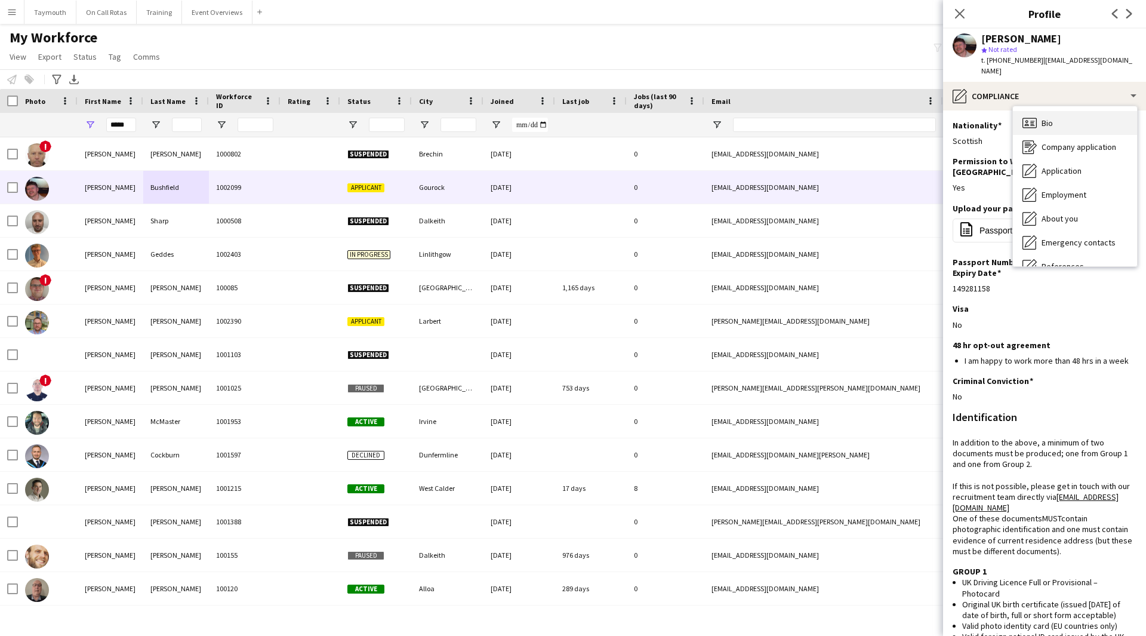
click at [1084, 113] on div "Bio Bio" at bounding box center [1075, 123] width 124 height 24
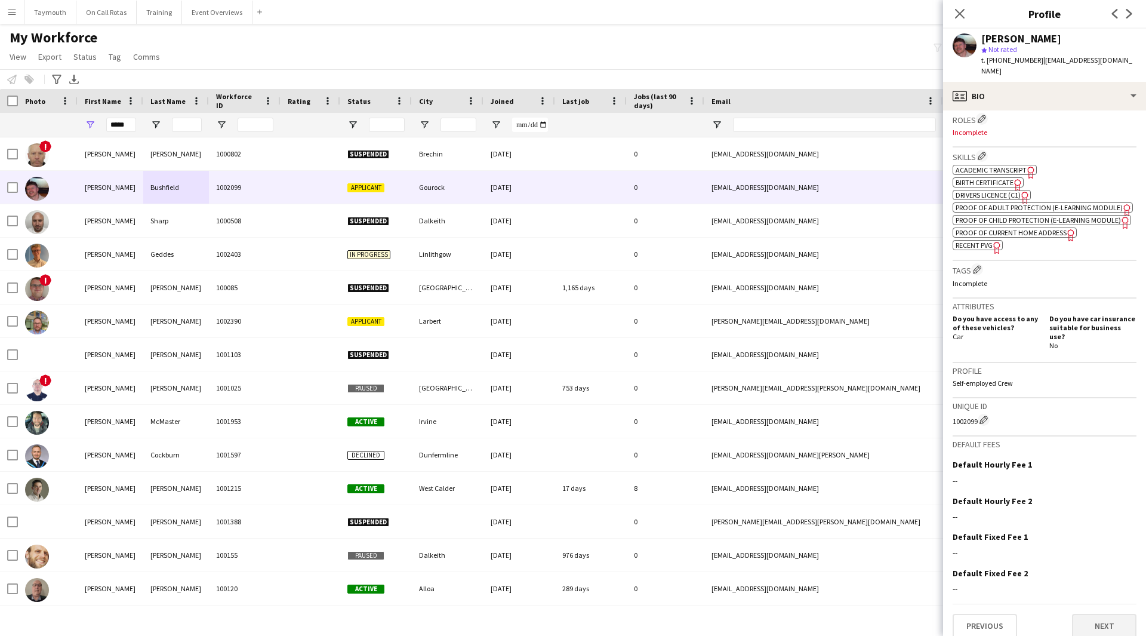
scroll to position [373, 0]
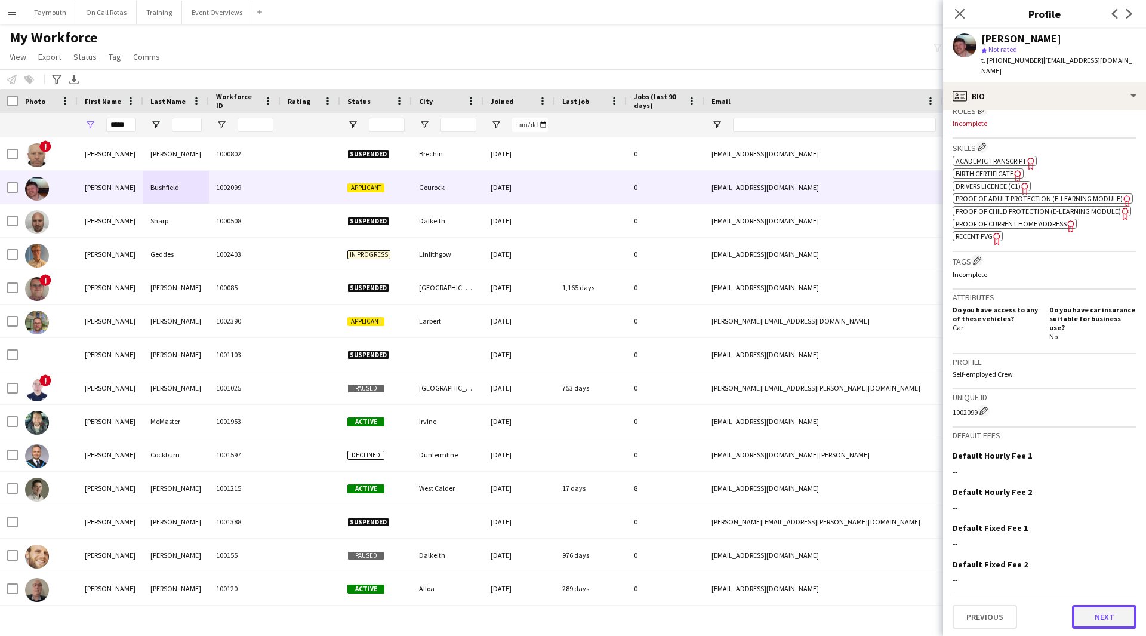
click at [1120, 625] on button "Next" at bounding box center [1104, 617] width 64 height 24
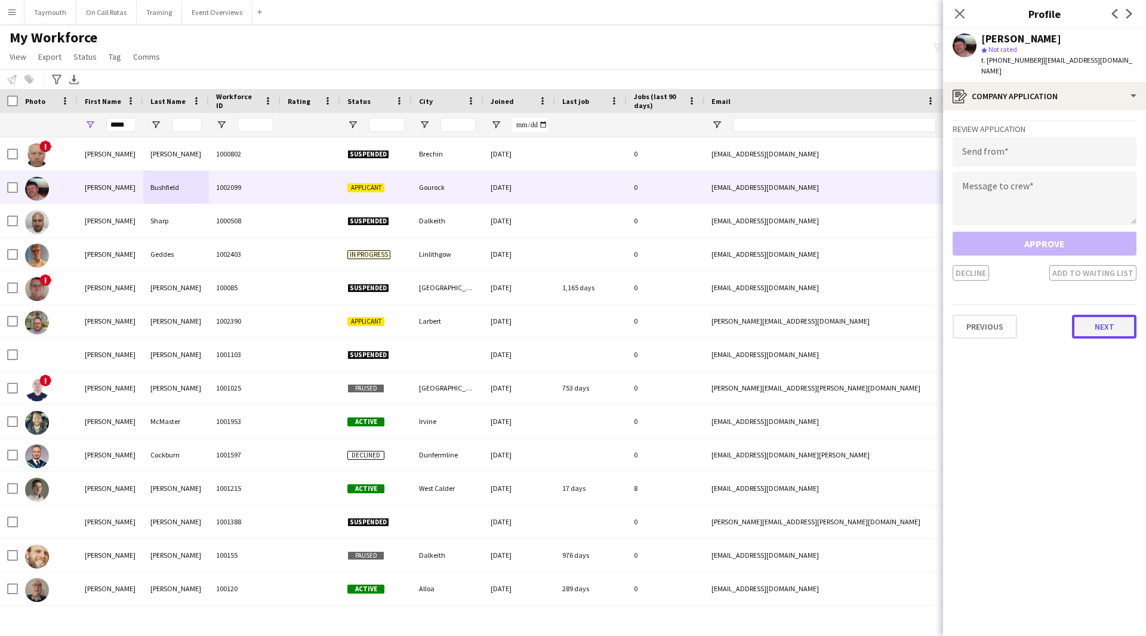
click at [1106, 324] on button "Next" at bounding box center [1104, 327] width 64 height 24
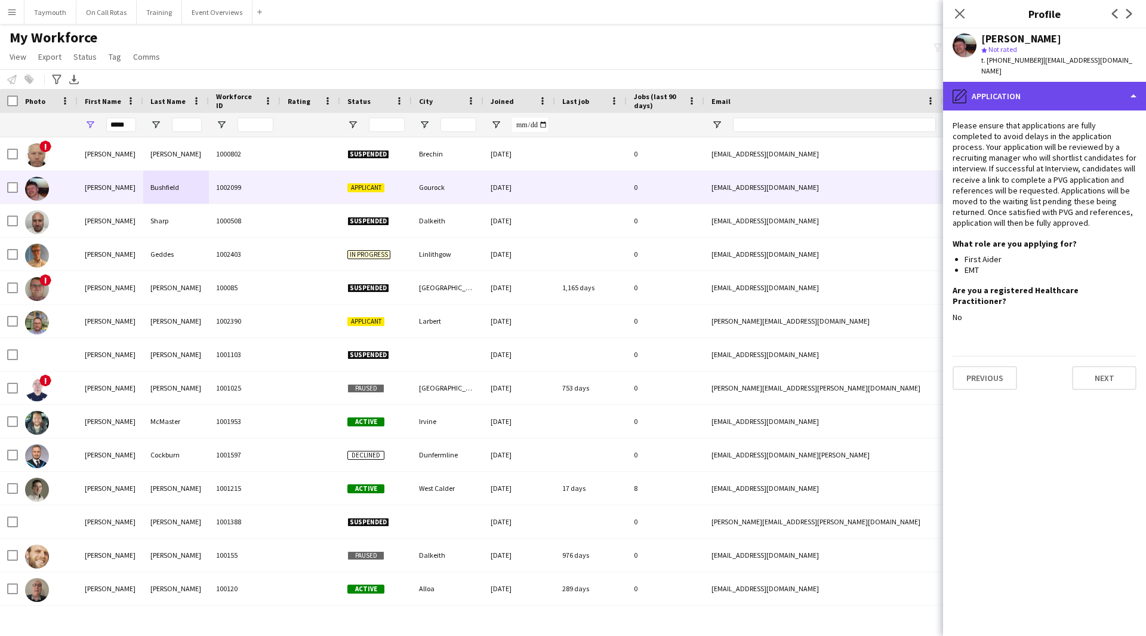
click at [1070, 85] on div "pencil4 Application" at bounding box center [1044, 96] width 203 height 29
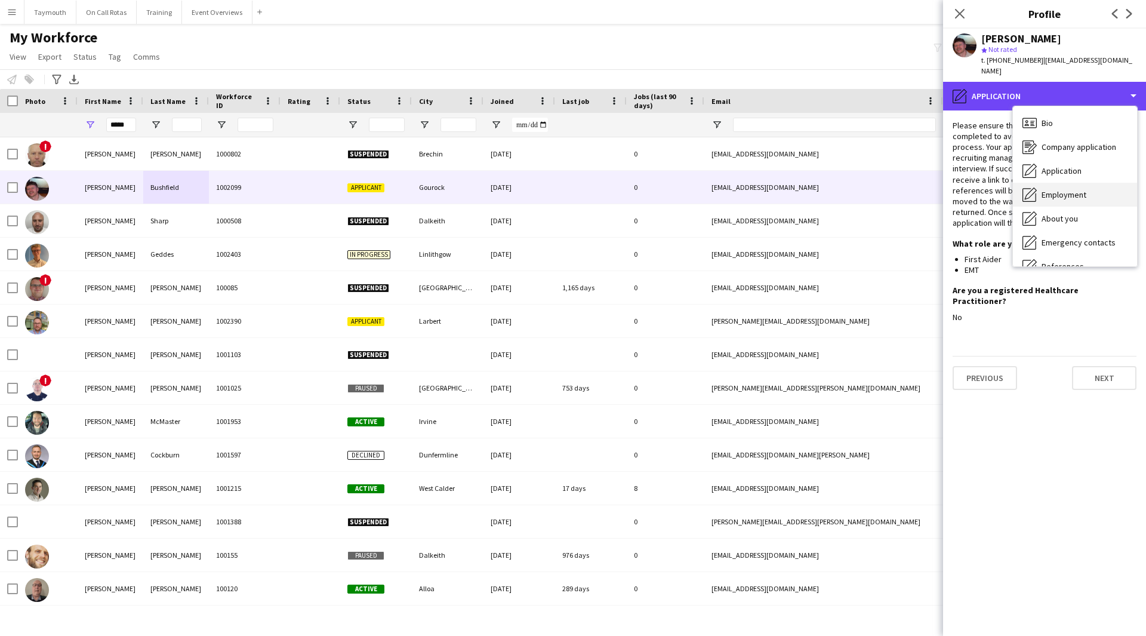
scroll to position [60, 0]
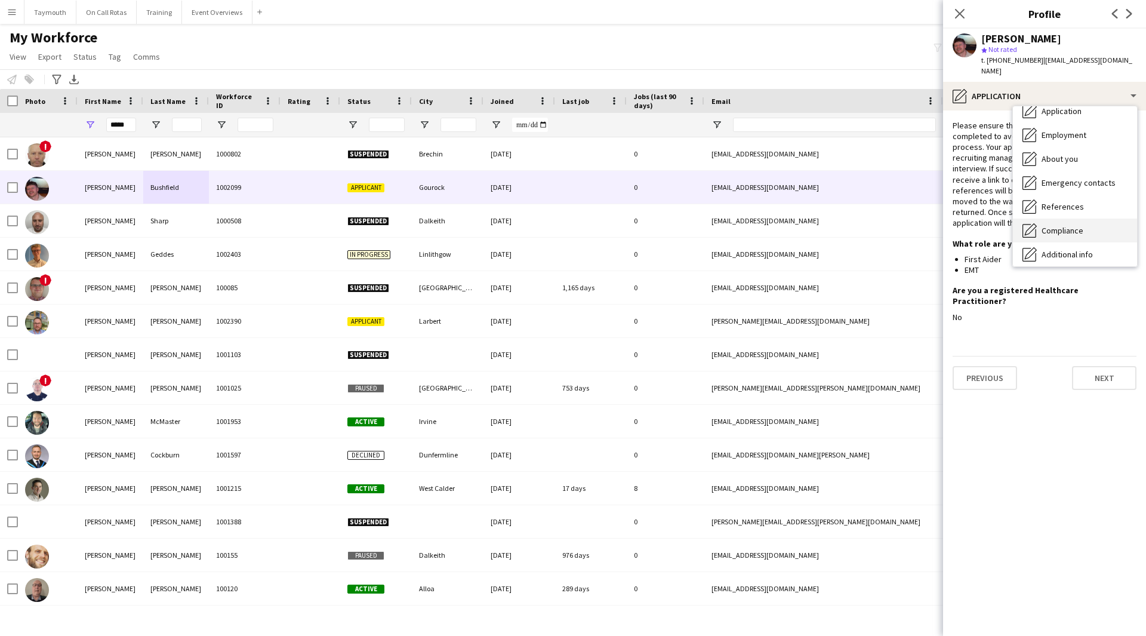
click at [1085, 219] on div "Compliance Compliance" at bounding box center [1075, 231] width 124 height 24
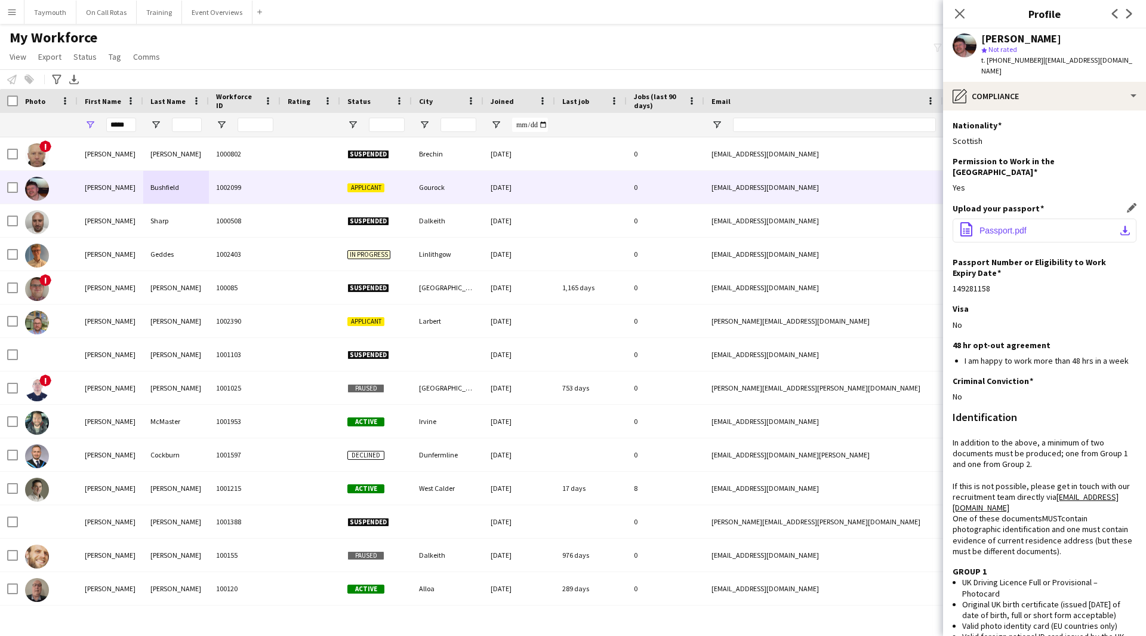
click at [1121, 226] on app-icon "download-bottom" at bounding box center [1126, 231] width 10 height 10
drag, startPoint x: 1139, startPoint y: 60, endPoint x: 1042, endPoint y: 64, distance: 97.4
click at [1042, 64] on div "David Bushfield star Not rated t. +4407538955045 | davidbushfield97@gmail.com" at bounding box center [1044, 55] width 203 height 53
copy span "davidbushfield97@gmail.com"
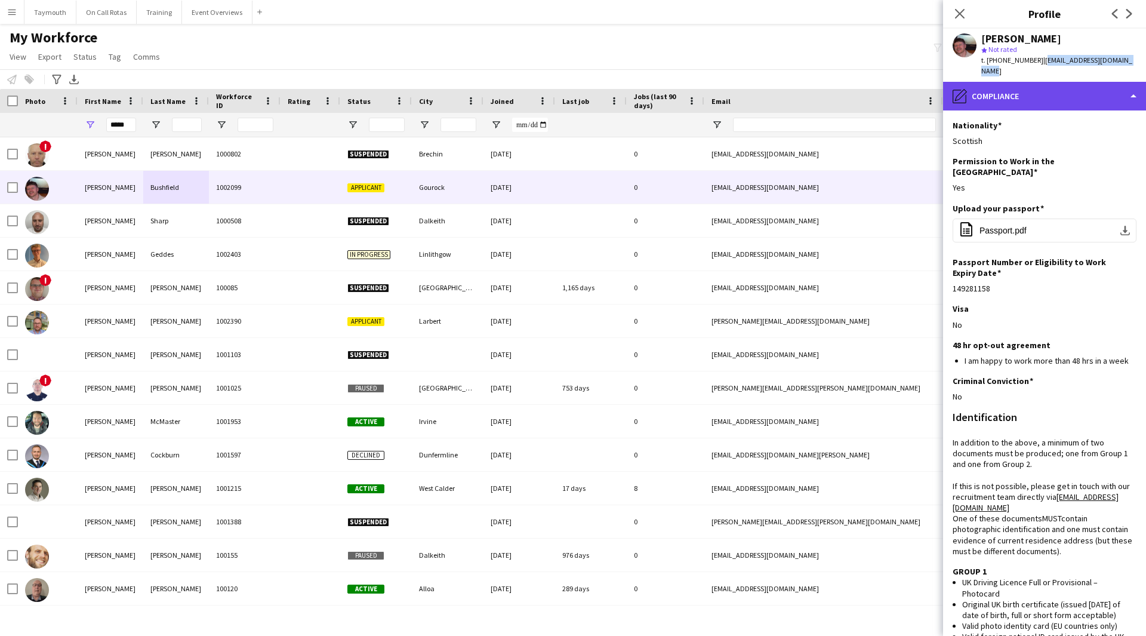
click at [1013, 84] on div "pencil4 Compliance" at bounding box center [1044, 96] width 203 height 29
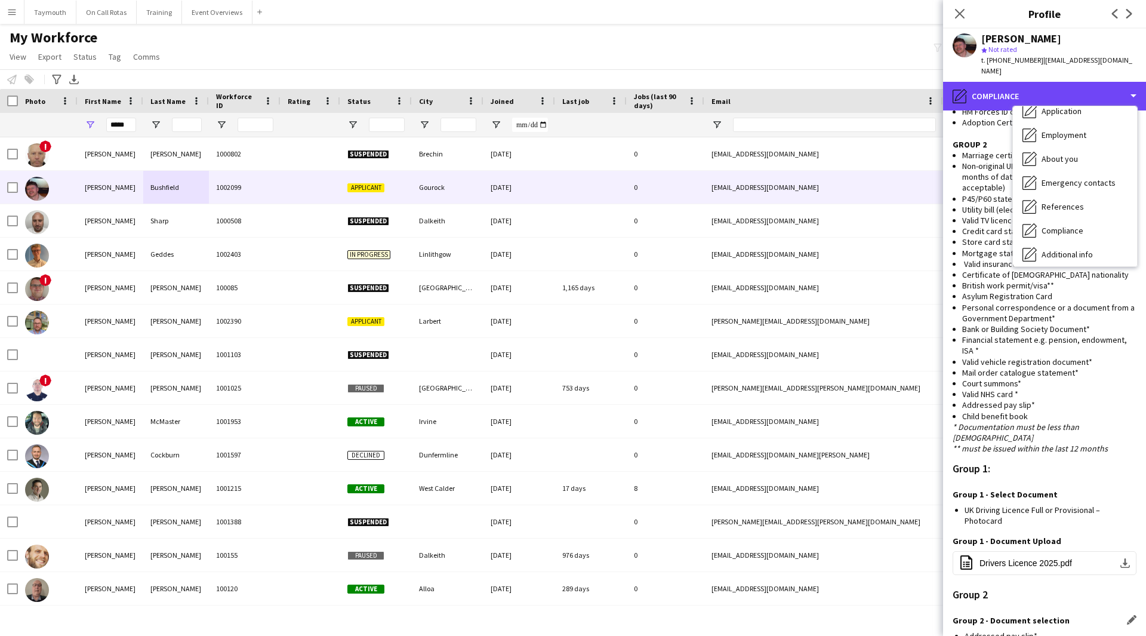
scroll to position [672, 0]
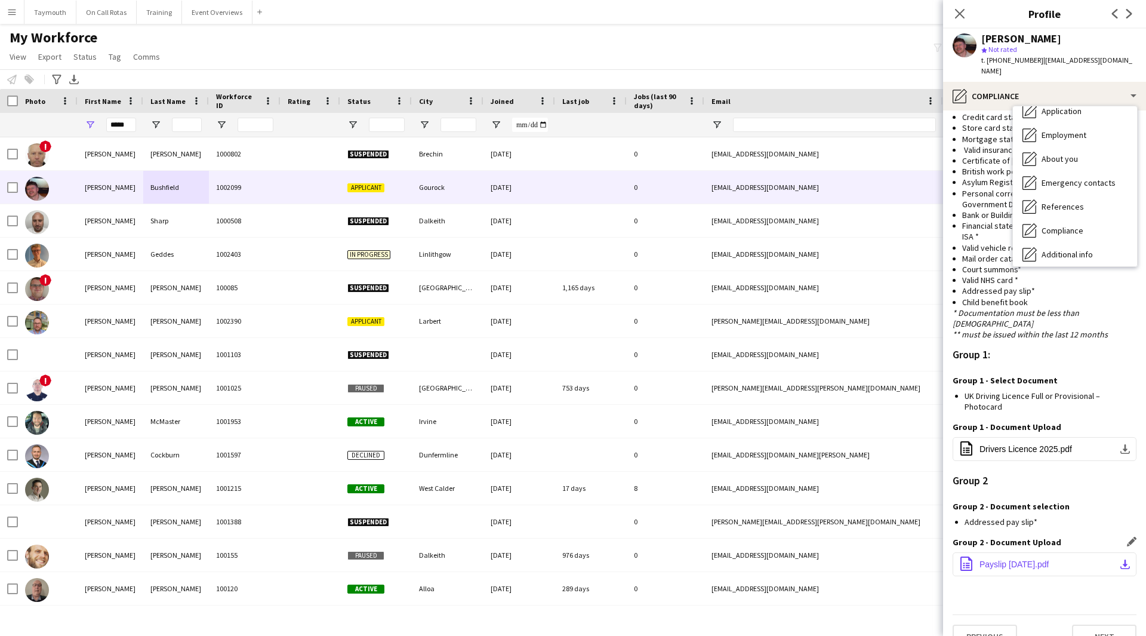
click at [1109, 552] on button "office-file-sheet Payslip May 25.pdf download-bottom" at bounding box center [1045, 564] width 184 height 24
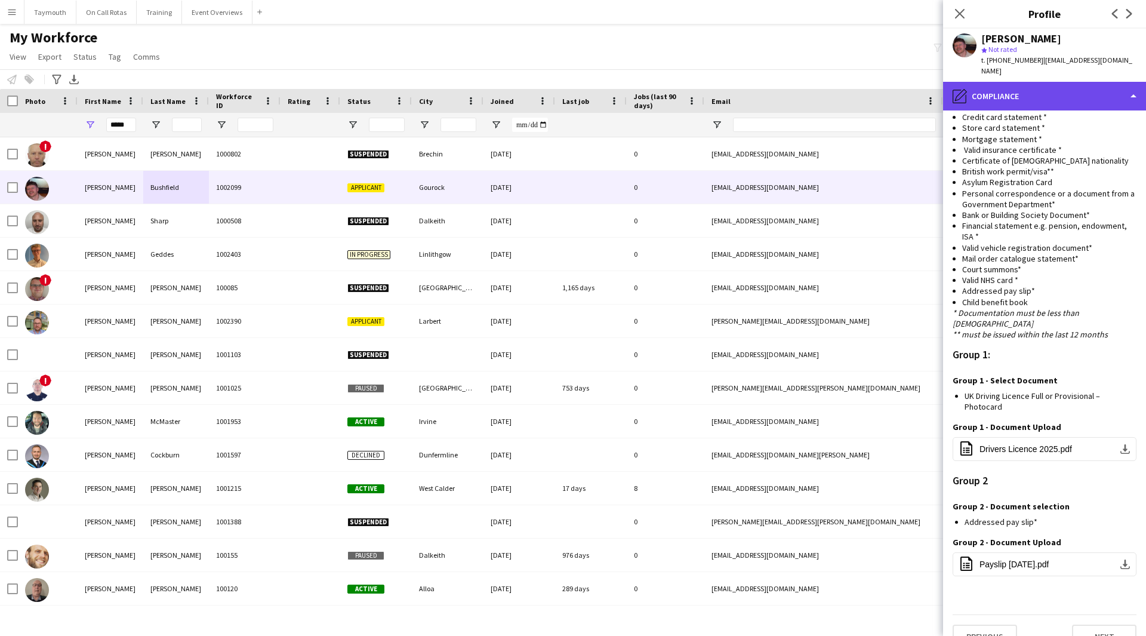
click at [1081, 94] on div "pencil4 Compliance" at bounding box center [1044, 96] width 203 height 29
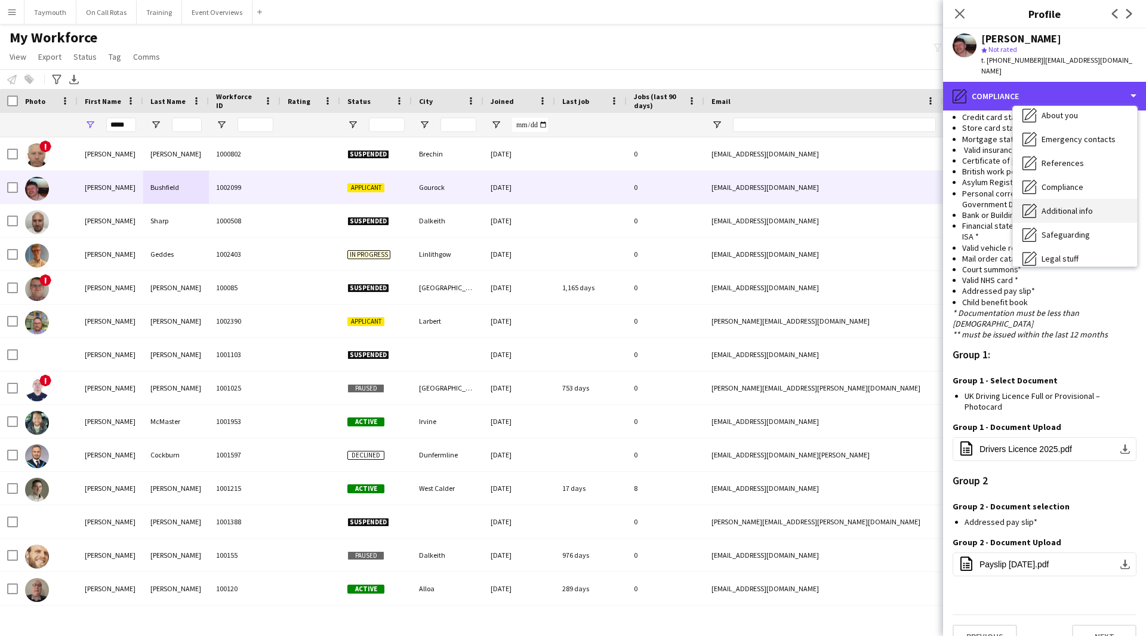
scroll to position [119, 0]
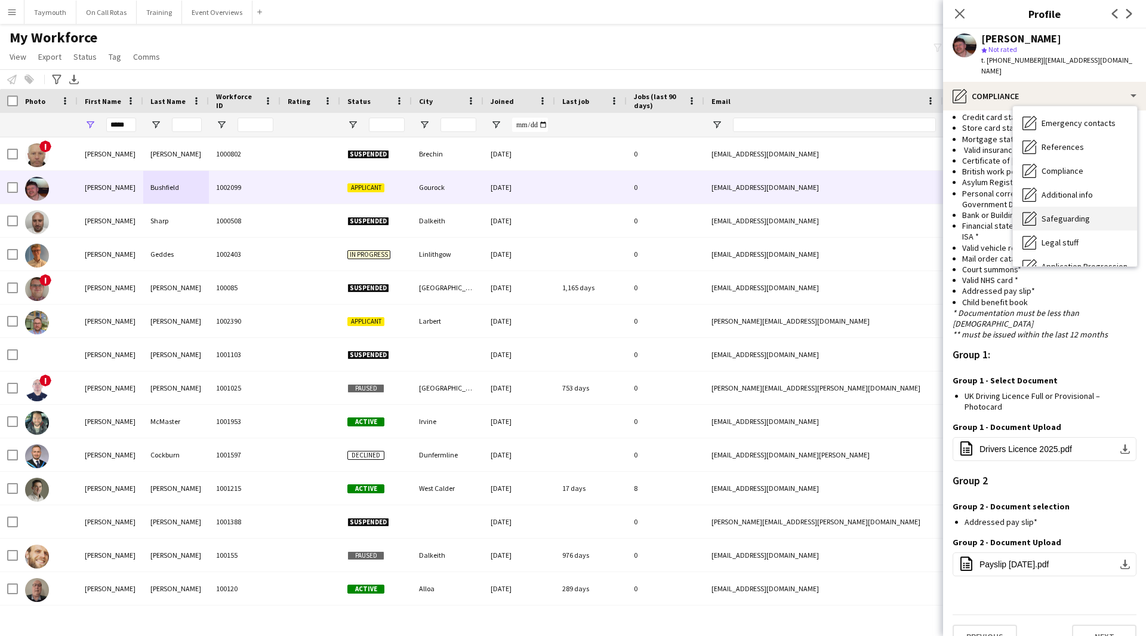
click at [1081, 213] on span "Safeguarding" at bounding box center [1066, 218] width 48 height 11
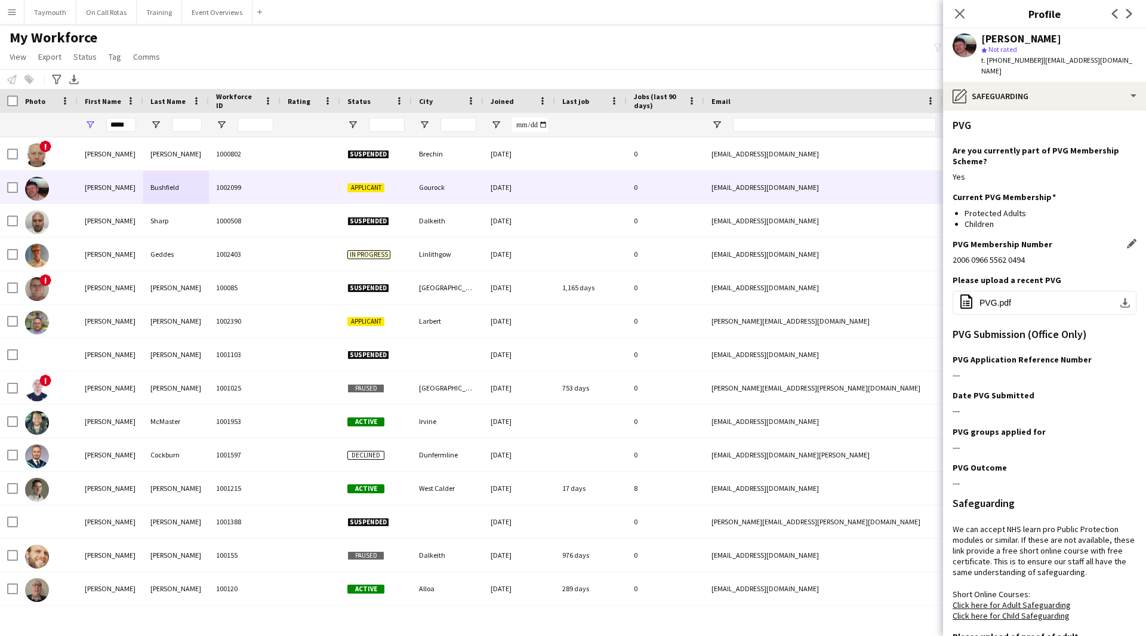
scroll to position [181, 0]
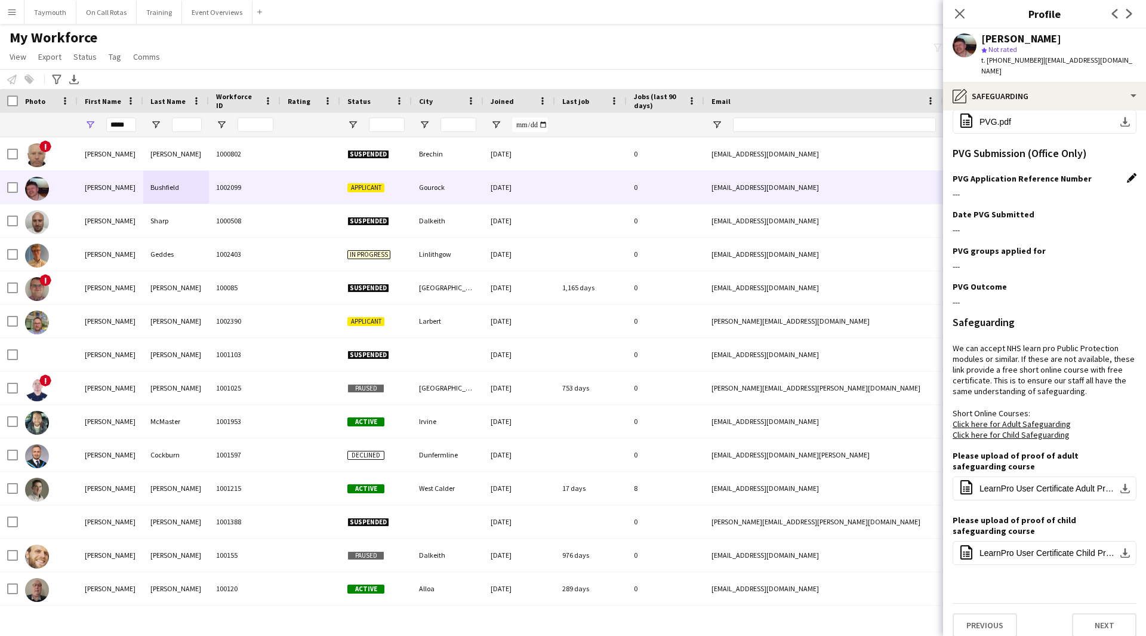
click at [1127, 173] on app-icon "Edit this field" at bounding box center [1132, 178] width 10 height 10
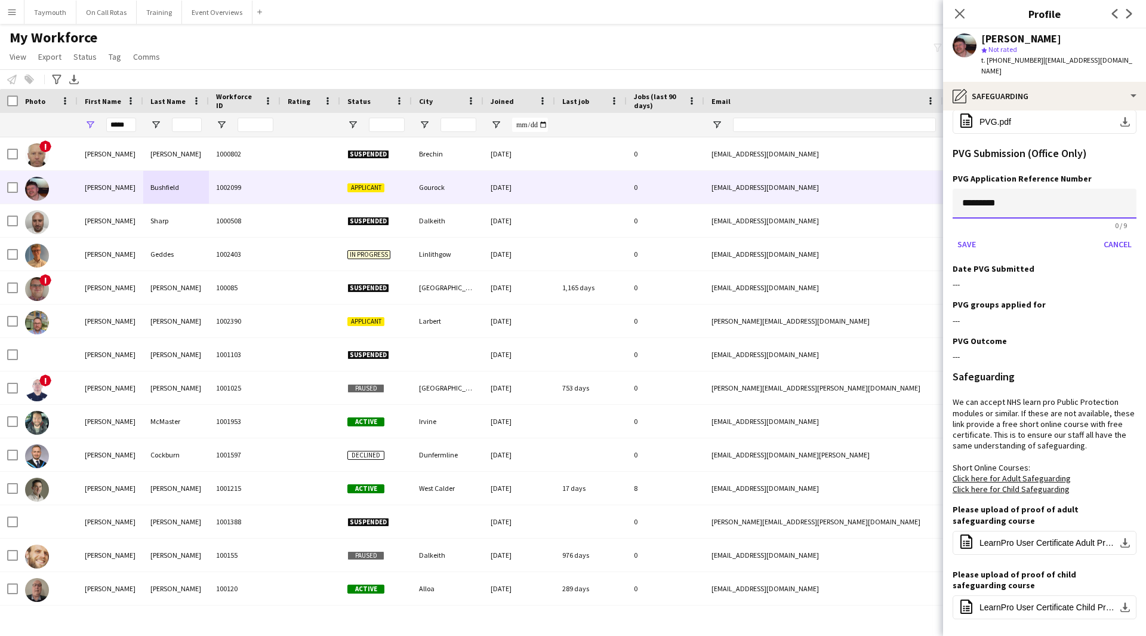
click at [980, 190] on input "*********" at bounding box center [1045, 204] width 184 height 30
paste input
type input "*********"
click at [967, 236] on button "Save" at bounding box center [967, 244] width 28 height 19
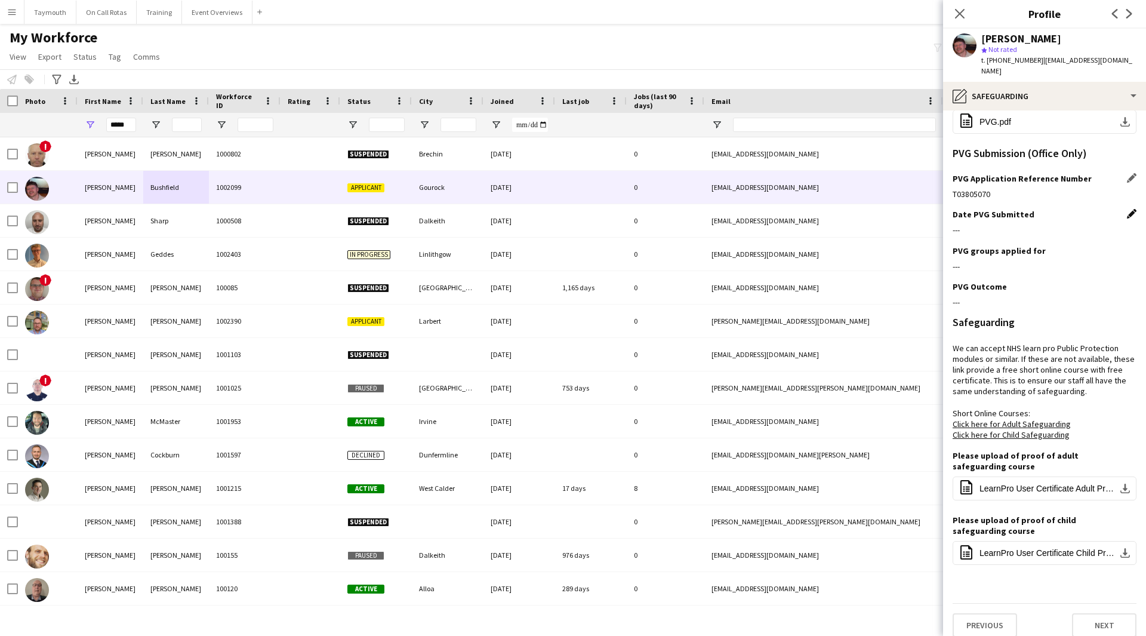
click at [1127, 209] on app-icon "Edit this field" at bounding box center [1132, 214] width 10 height 10
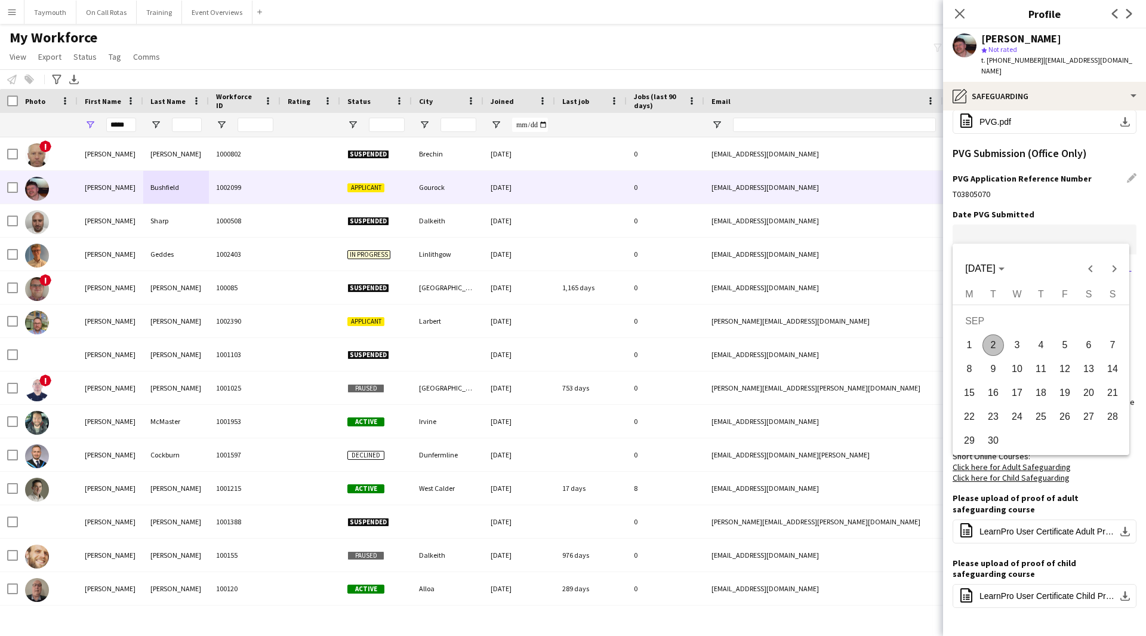
click at [975, 226] on body "Menu Boards Boards Boards All jobs Status Workforce Workforce My Workforce Recr…" at bounding box center [573, 318] width 1146 height 636
click at [988, 339] on span "2" at bounding box center [993, 344] width 21 height 21
type input "**********"
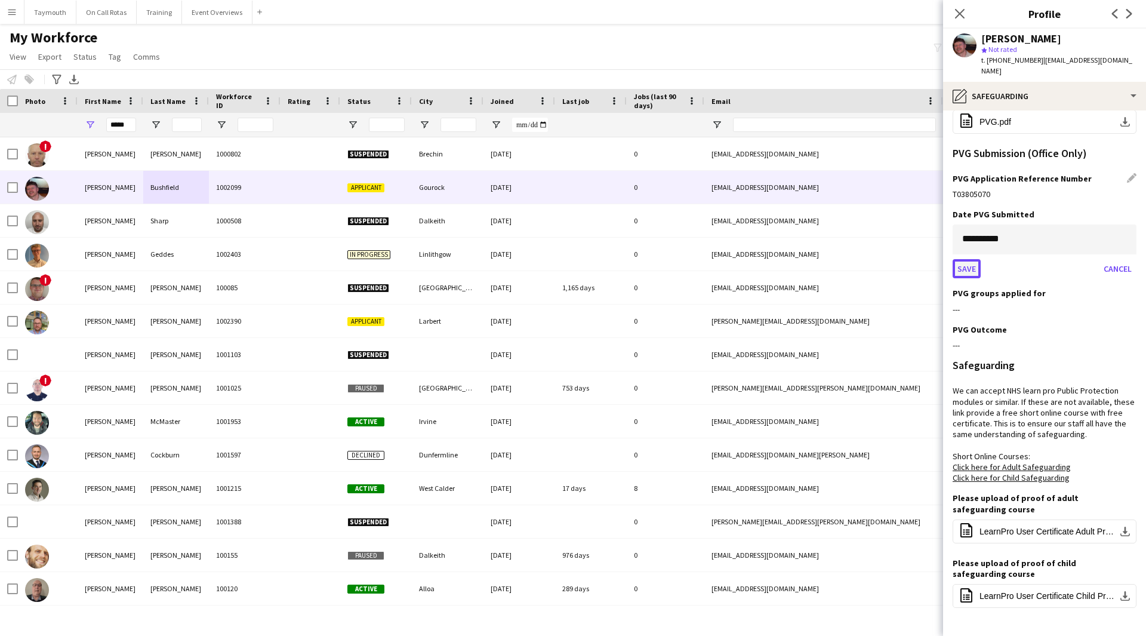
click at [974, 259] on button "Save" at bounding box center [967, 268] width 28 height 19
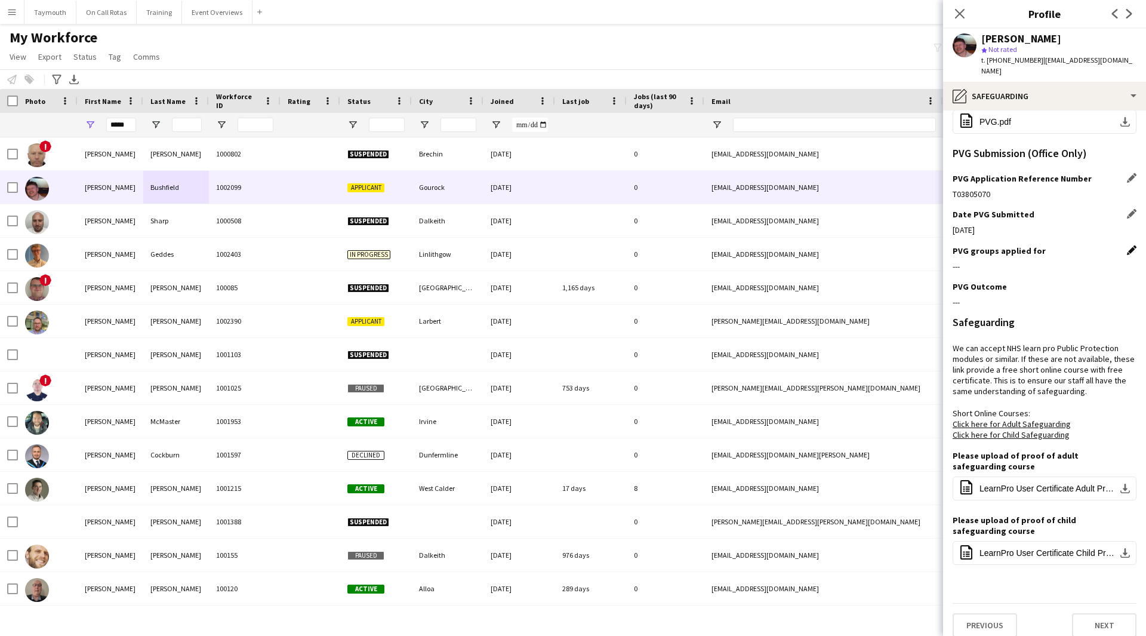
click at [1127, 245] on app-icon "Edit this field" at bounding box center [1132, 250] width 10 height 10
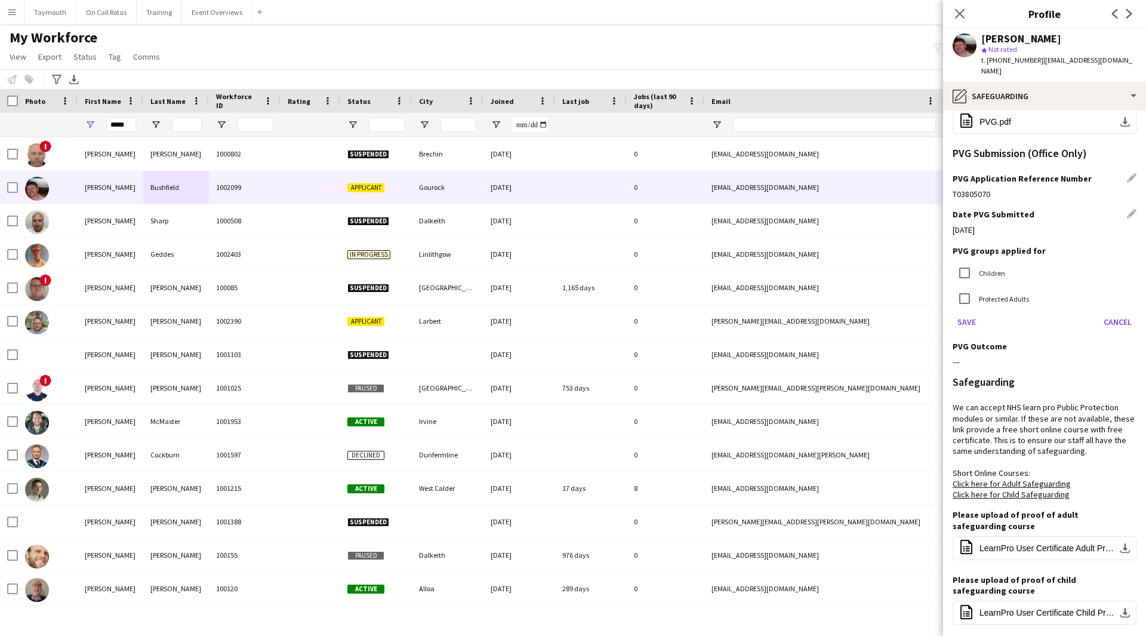
click at [993, 268] on label "Children" at bounding box center [991, 272] width 29 height 9
click at [992, 294] on label "Protected Adults" at bounding box center [1003, 298] width 53 height 9
click at [969, 312] on button "Save" at bounding box center [967, 321] width 28 height 19
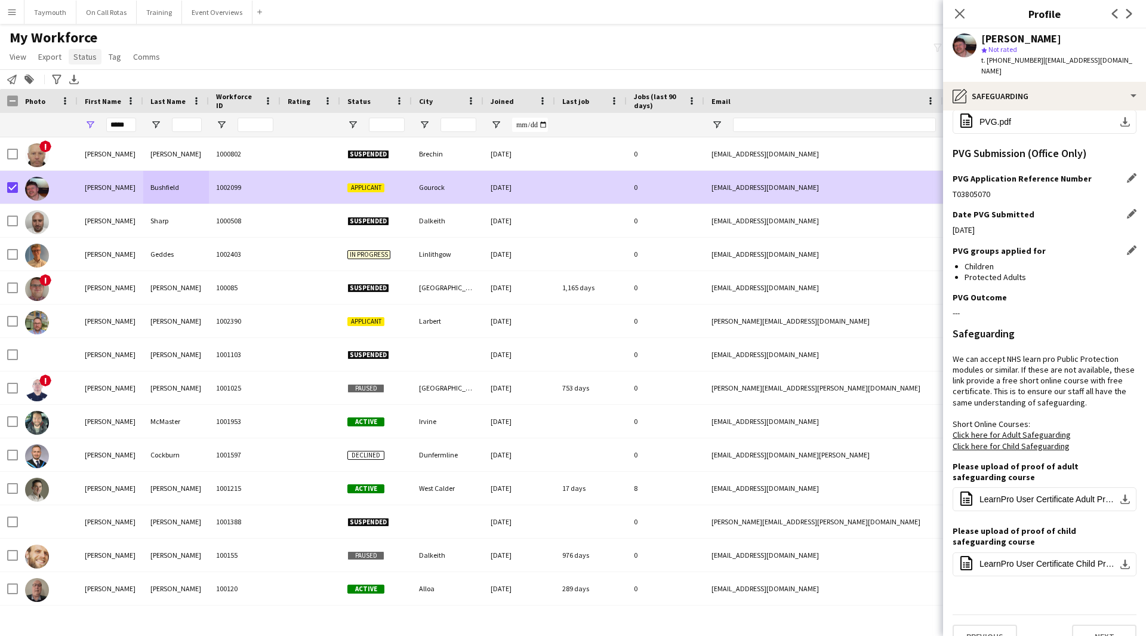
click at [87, 62] on span "Status" at bounding box center [84, 56] width 23 height 11
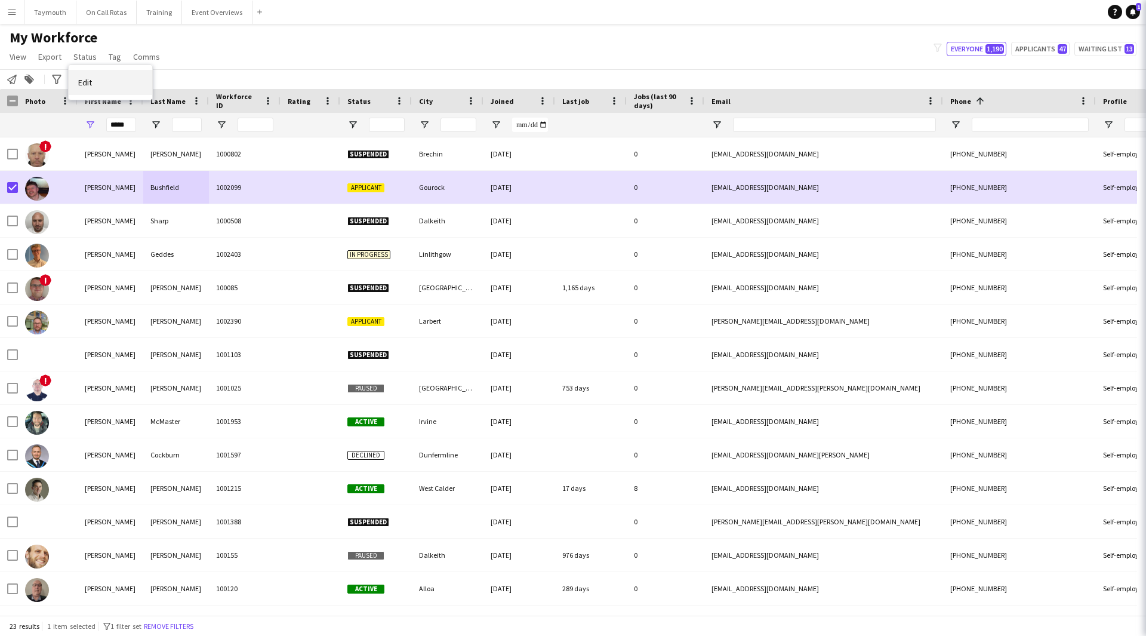
click at [87, 82] on span "Edit" at bounding box center [85, 82] width 14 height 11
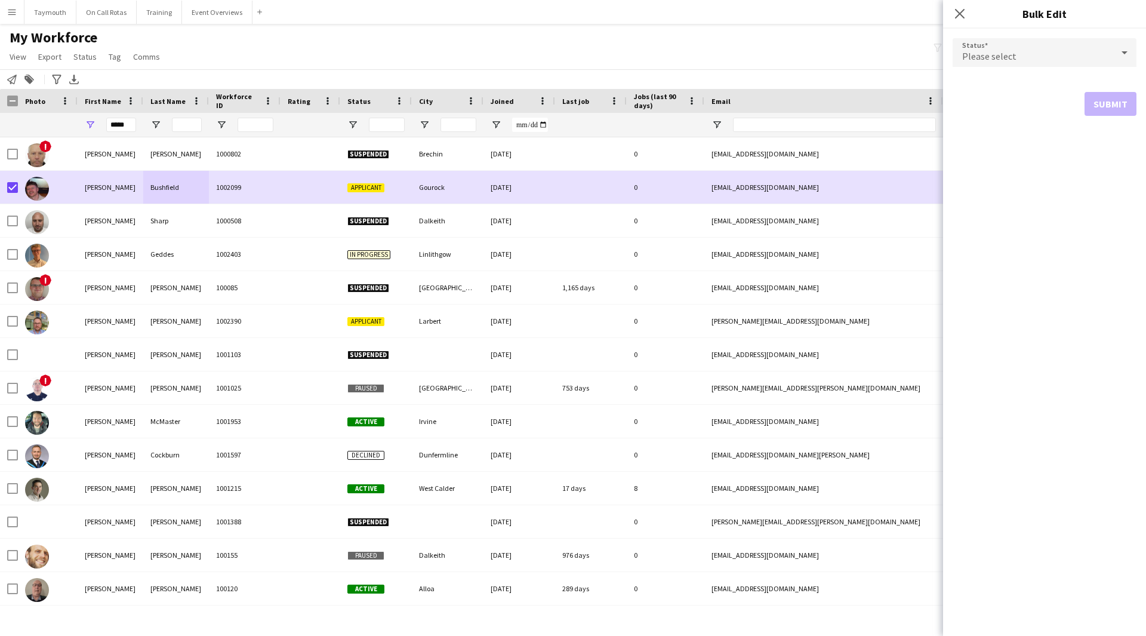
click at [971, 84] on form "Status Please select Submit" at bounding box center [1045, 77] width 184 height 97
click at [999, 50] on span "Please select" at bounding box center [990, 56] width 54 height 12
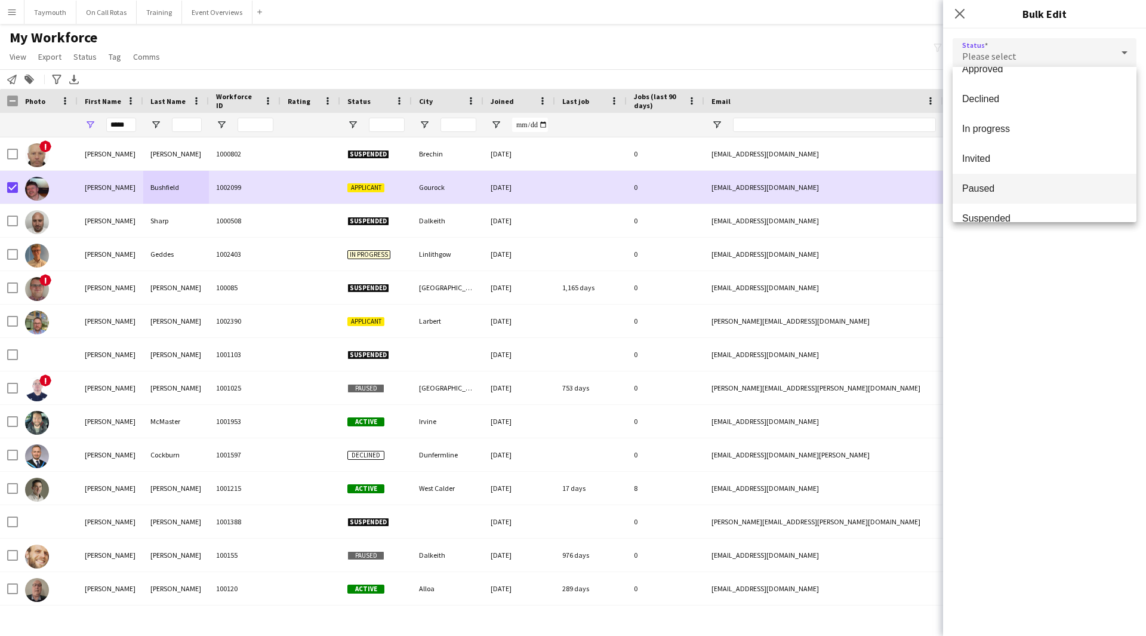
scroll to position [123, 0]
click at [1028, 208] on span "Waiting list" at bounding box center [1045, 201] width 165 height 11
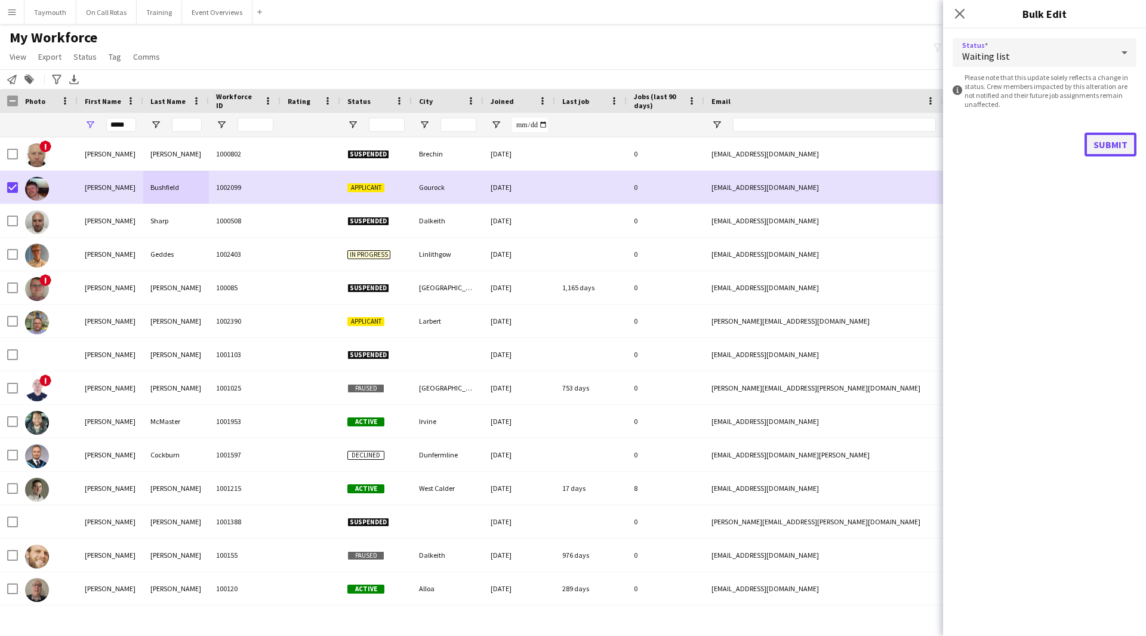
click at [1112, 138] on button "Submit" at bounding box center [1111, 145] width 52 height 24
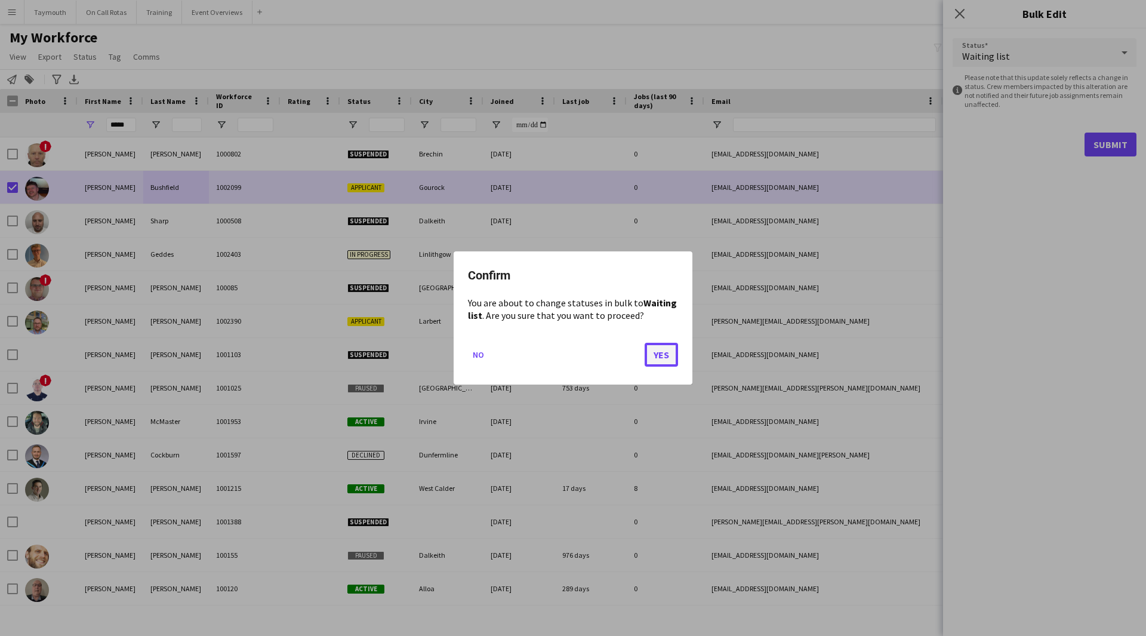
click at [668, 355] on button "Yes" at bounding box center [661, 355] width 33 height 24
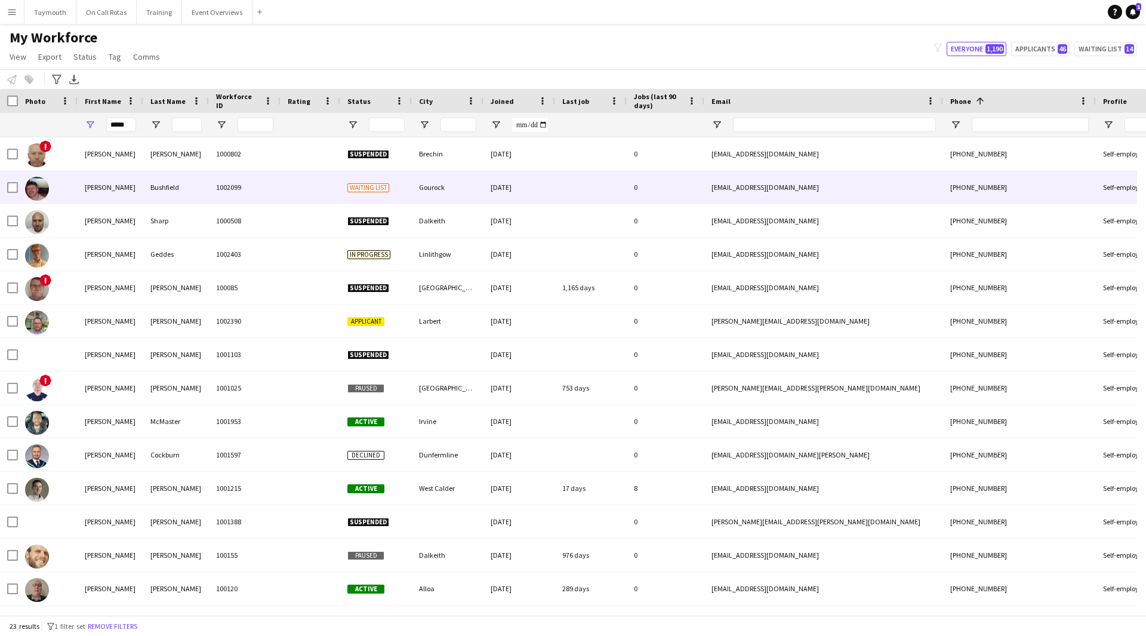
click at [170, 176] on div "Bushfield" at bounding box center [176, 187] width 66 height 33
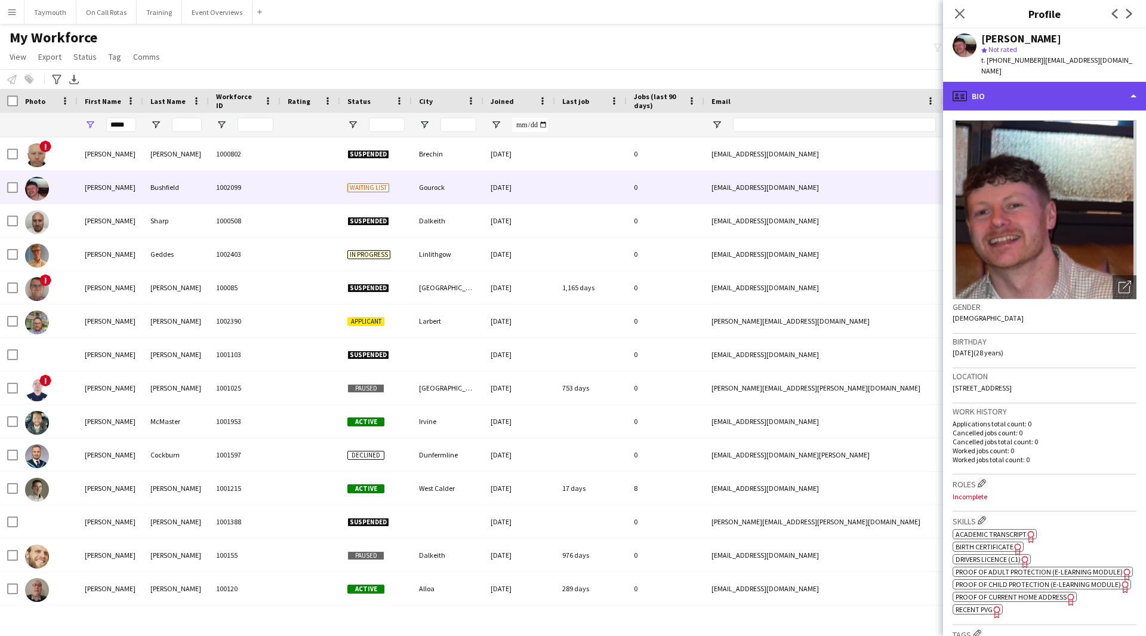
click at [1050, 87] on div "profile Bio" at bounding box center [1044, 96] width 203 height 29
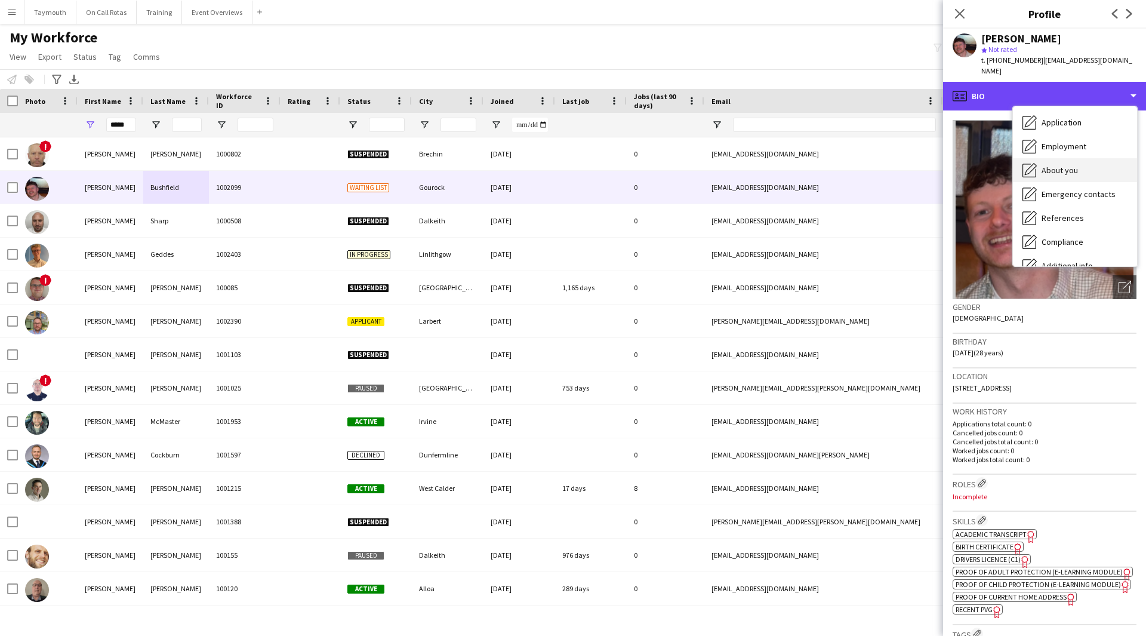
scroll to position [60, 0]
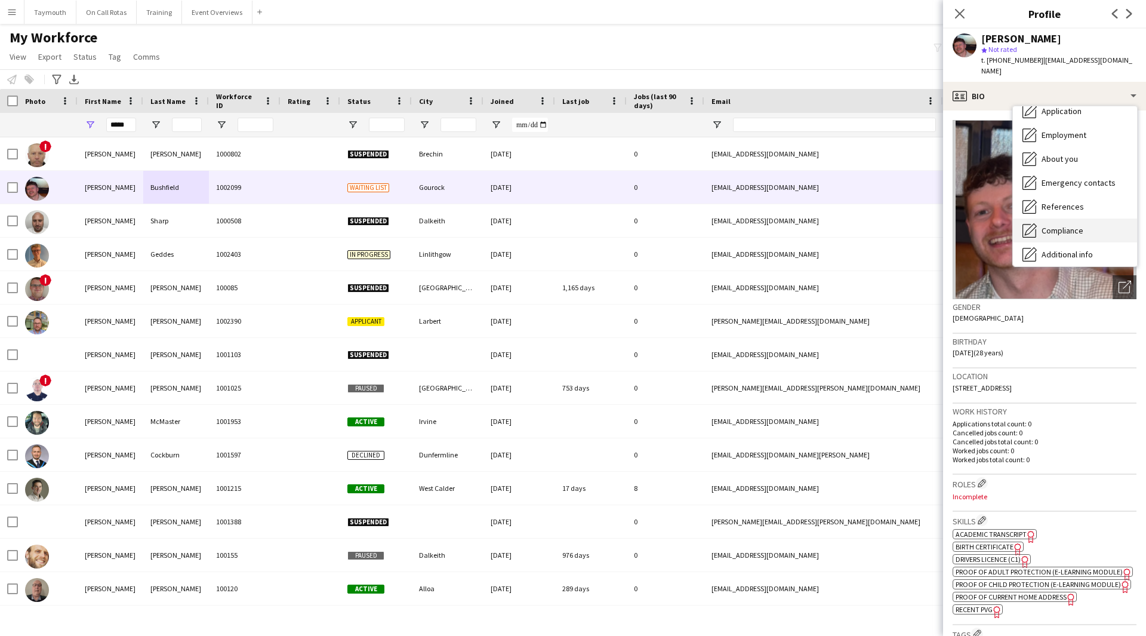
click at [1088, 219] on div "Compliance Compliance" at bounding box center [1075, 231] width 124 height 24
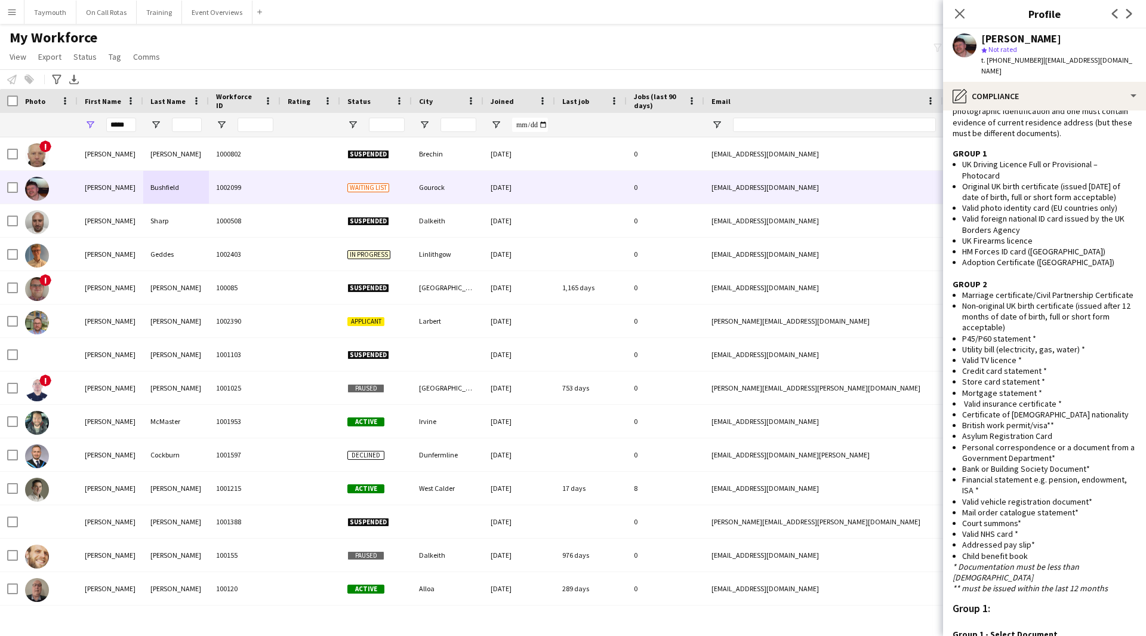
scroll to position [672, 0]
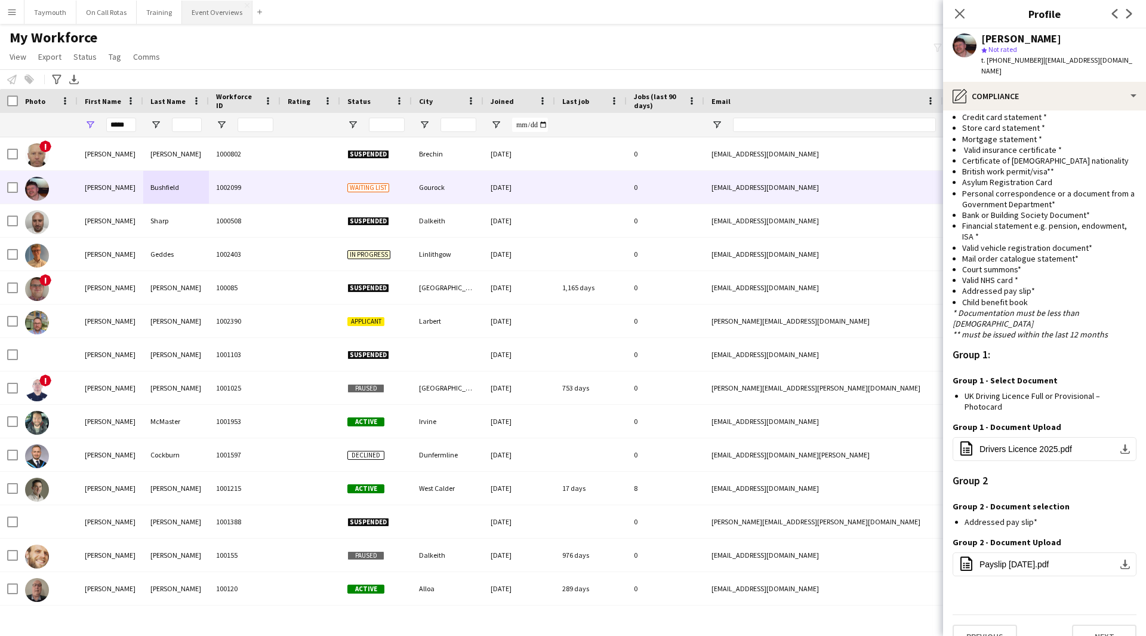
click at [204, 14] on button "Event Overviews Close" at bounding box center [217, 12] width 70 height 23
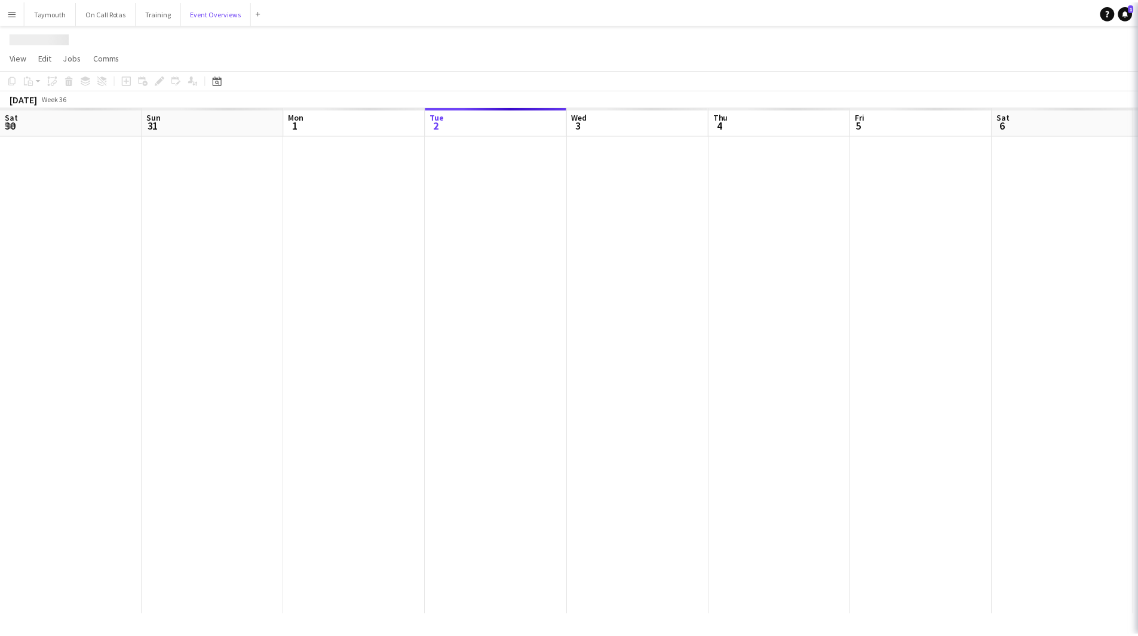
scroll to position [0, 285]
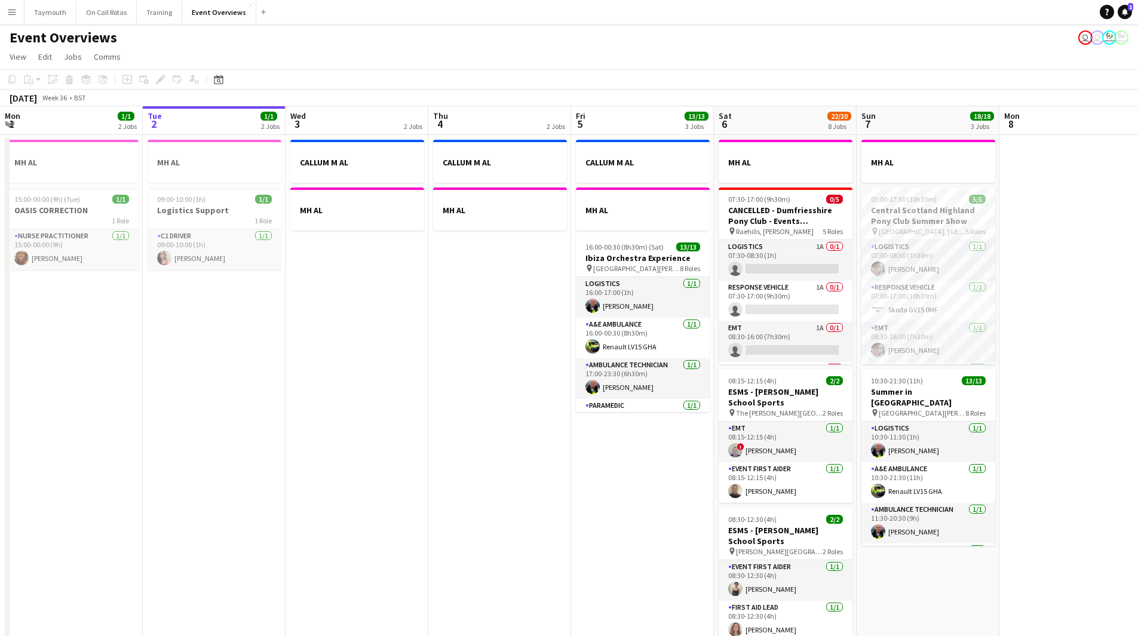
drag, startPoint x: 476, startPoint y: 349, endPoint x: 168, endPoint y: 312, distance: 310.9
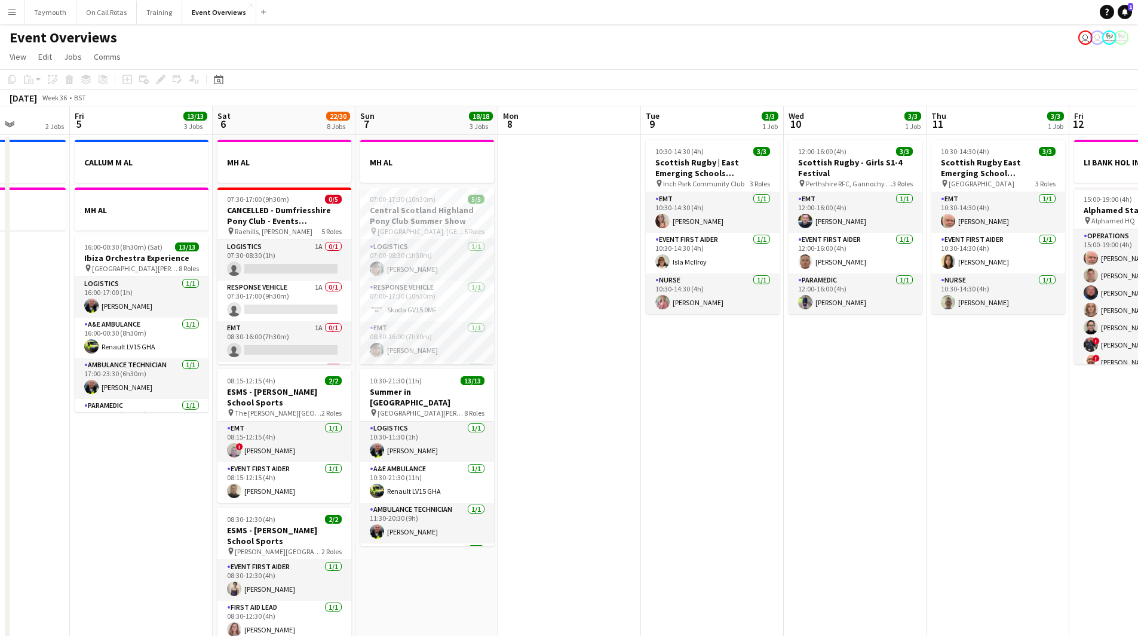
scroll to position [0, 431]
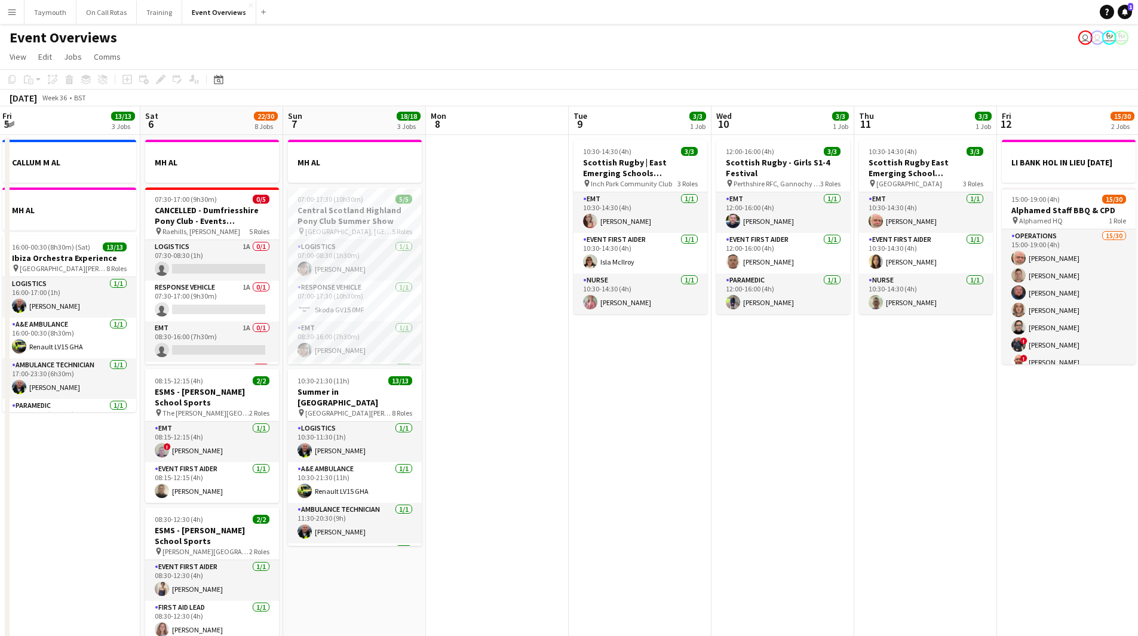
drag, startPoint x: 1066, startPoint y: 407, endPoint x: 554, endPoint y: 391, distance: 513.2
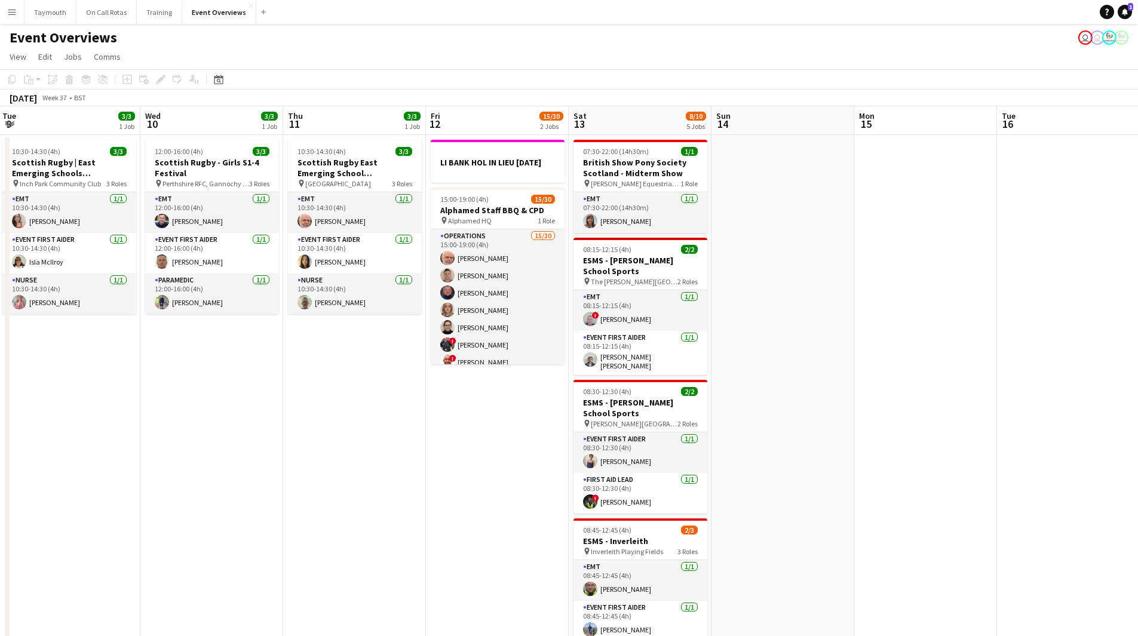
scroll to position [0, 388]
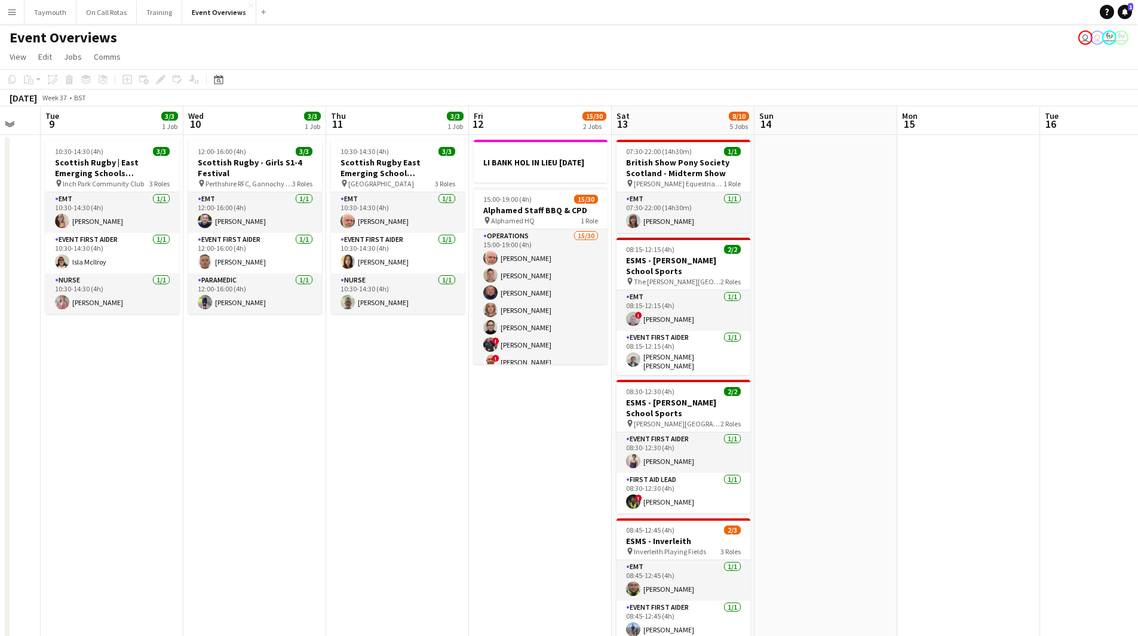
drag, startPoint x: 684, startPoint y: 487, endPoint x: 375, endPoint y: 476, distance: 308.9
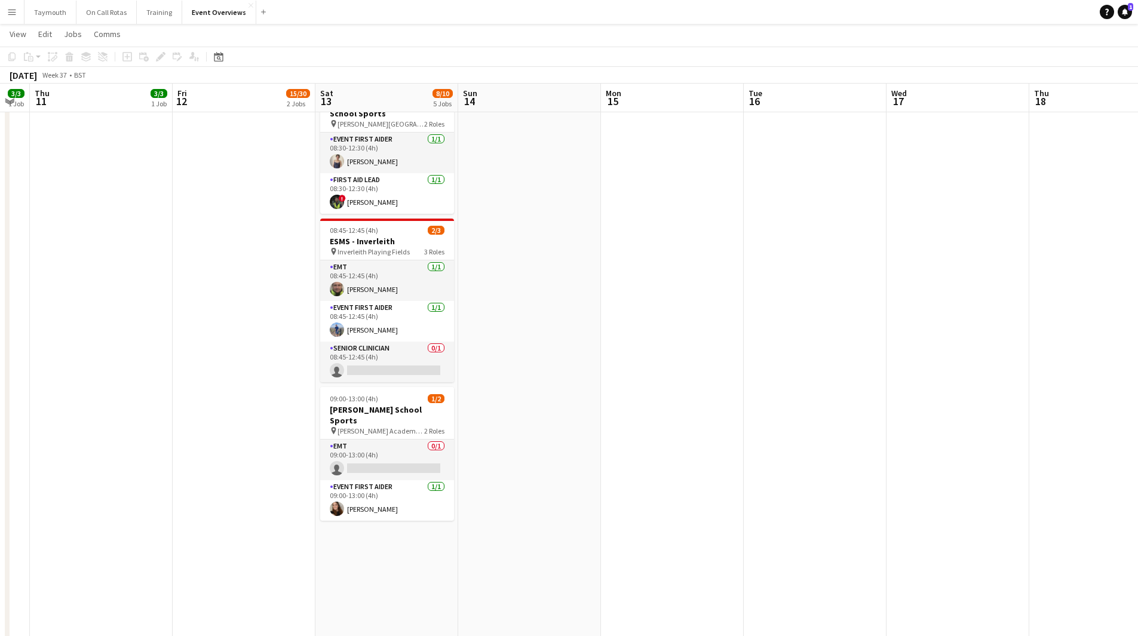
scroll to position [0, 368]
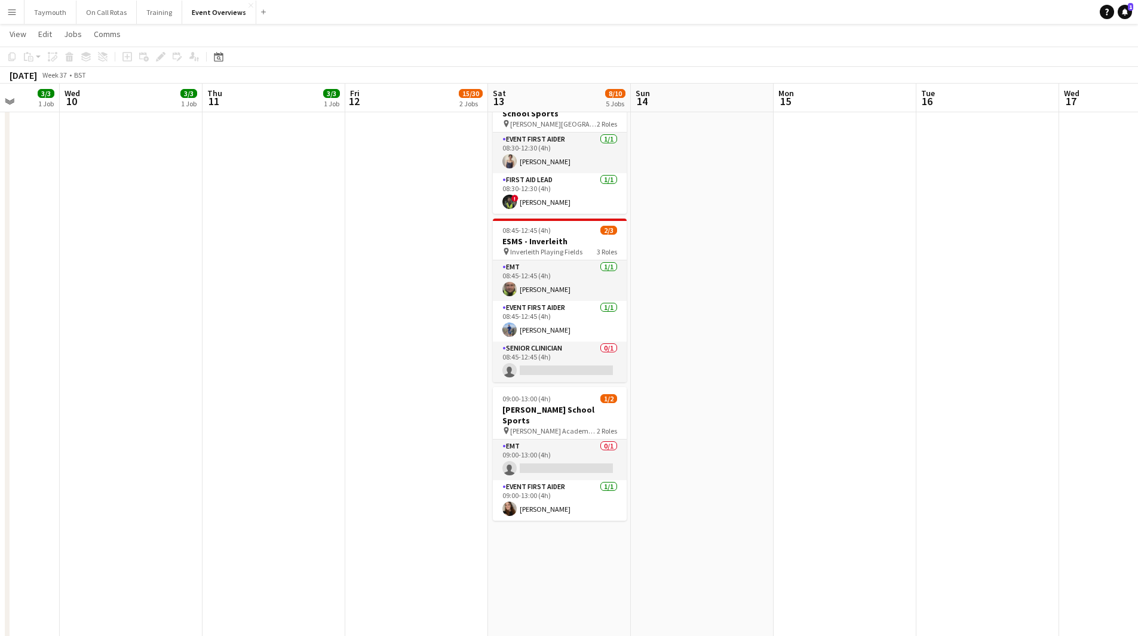
drag, startPoint x: 287, startPoint y: 444, endPoint x: 306, endPoint y: 499, distance: 58.2
click at [306, 499] on app-calendar-viewport "Sun 7 18/18 3 Jobs Mon 8 Tue 9 3/3 1 Job Wed 10 3/3 1 Job Thu 11 3/3 1 Job Fri …" at bounding box center [569, 381] width 1138 height 1266
click at [534, 241] on h3 "ESMS - Inverleith" at bounding box center [560, 241] width 134 height 11
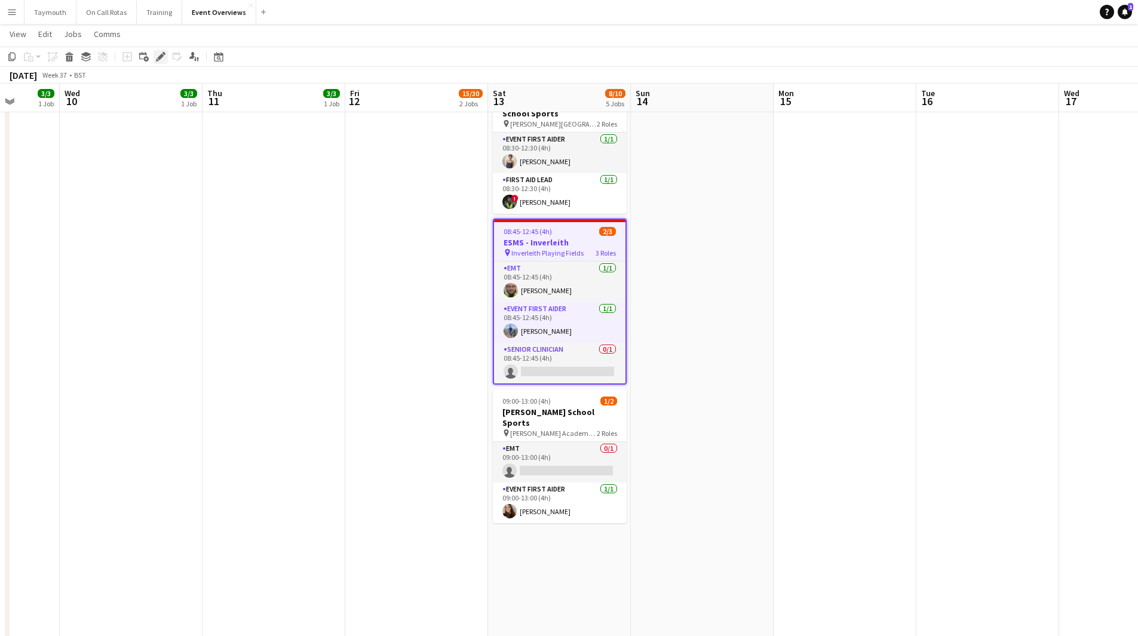
click at [155, 57] on div "Edit" at bounding box center [160, 57] width 14 height 14
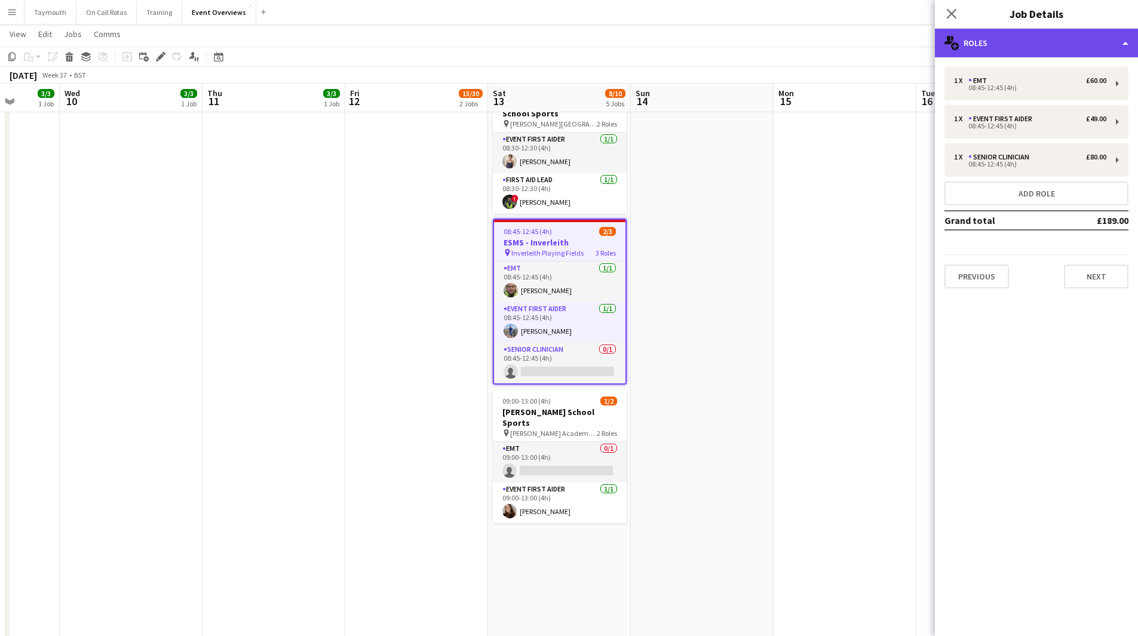
click at [1007, 36] on div "multiple-users-add Roles" at bounding box center [1035, 43] width 203 height 29
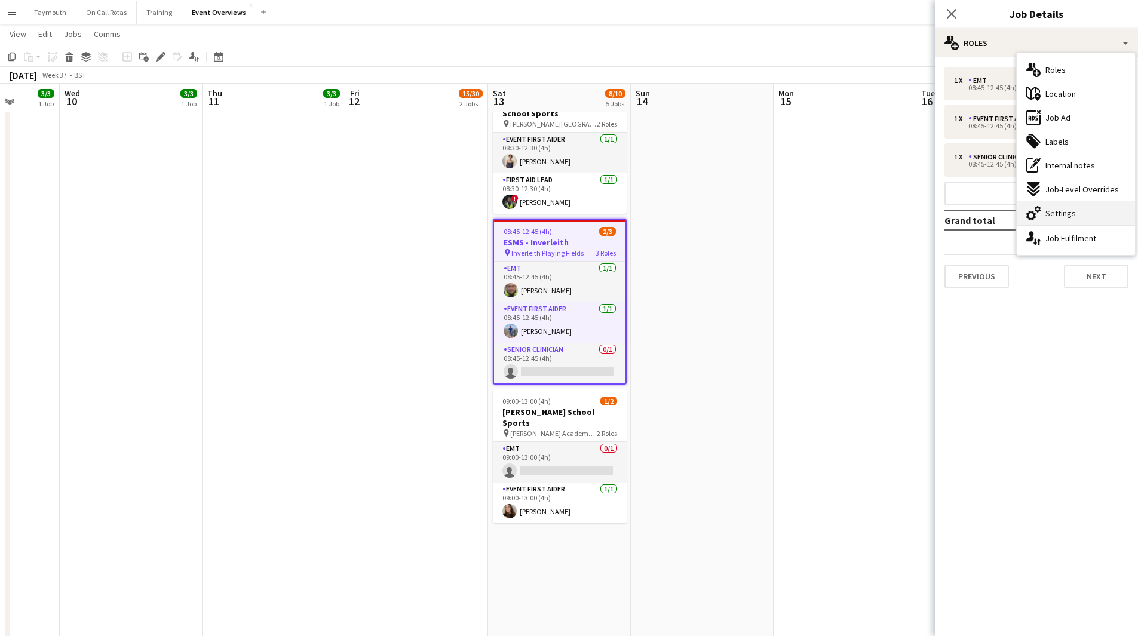
click at [1074, 219] on div "cog-double-3 Settings" at bounding box center [1075, 213] width 118 height 24
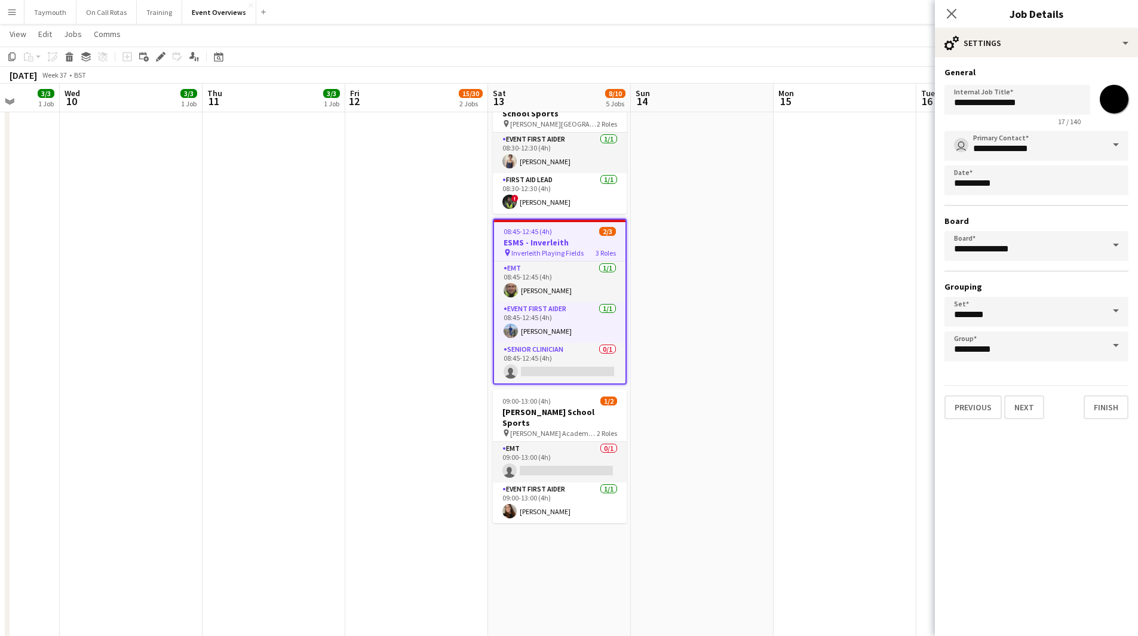
click at [1107, 94] on input "*******" at bounding box center [1113, 99] width 43 height 43
type input "*******"
click at [709, 249] on app-date-cell at bounding box center [702, 424] width 143 height 1179
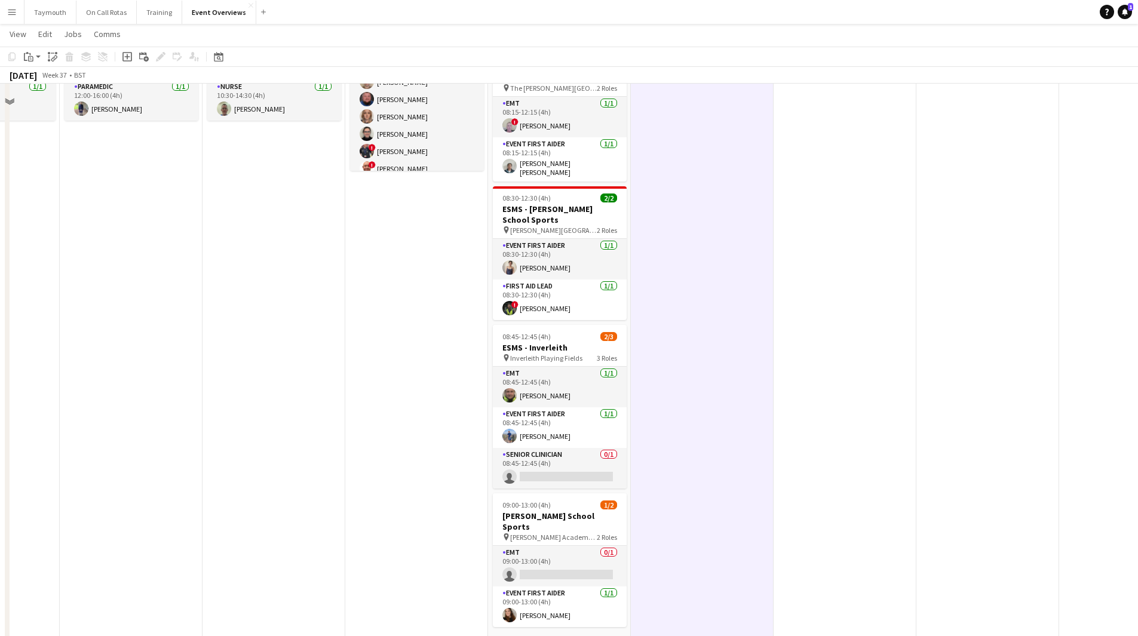
scroll to position [119, 0]
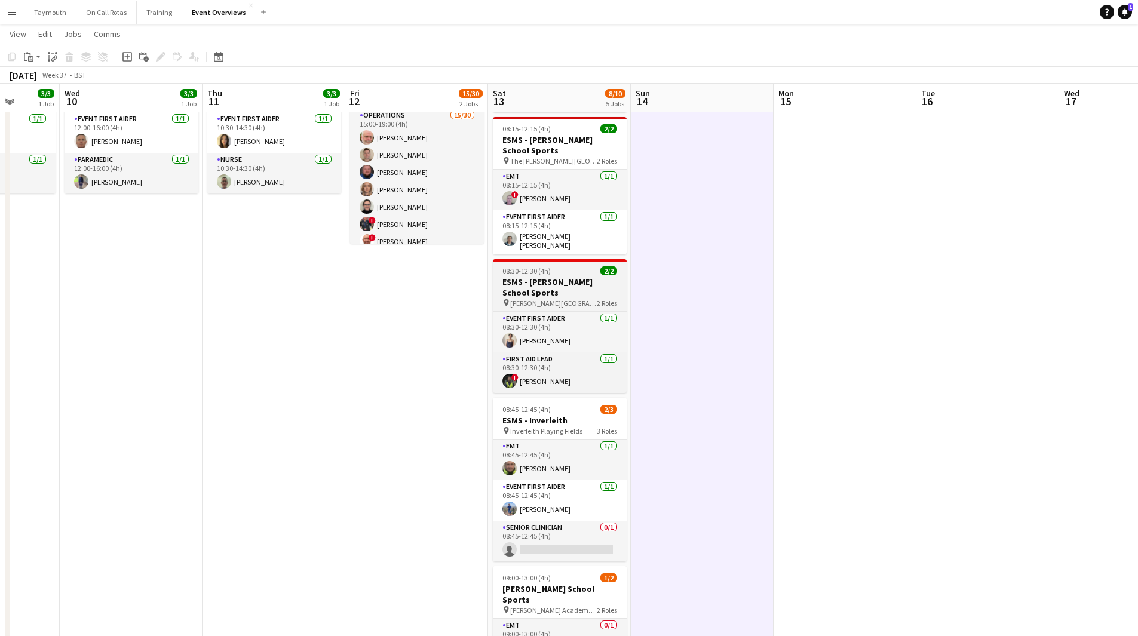
click at [508, 277] on h3 "ESMS - [PERSON_NAME] School Sports" at bounding box center [560, 286] width 134 height 21
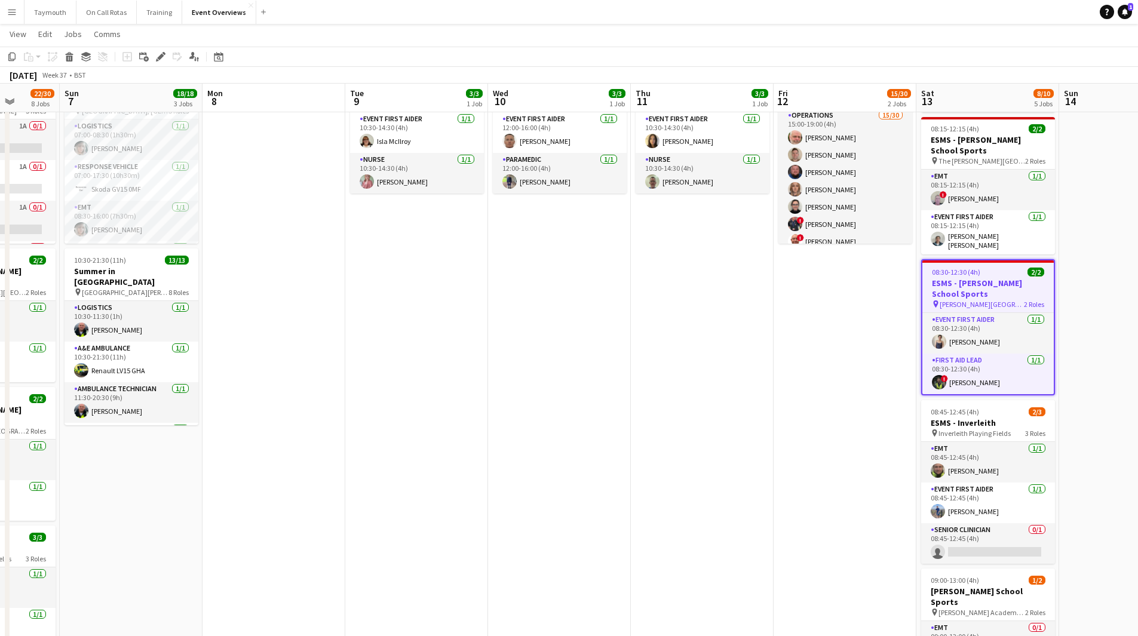
scroll to position [0, 285]
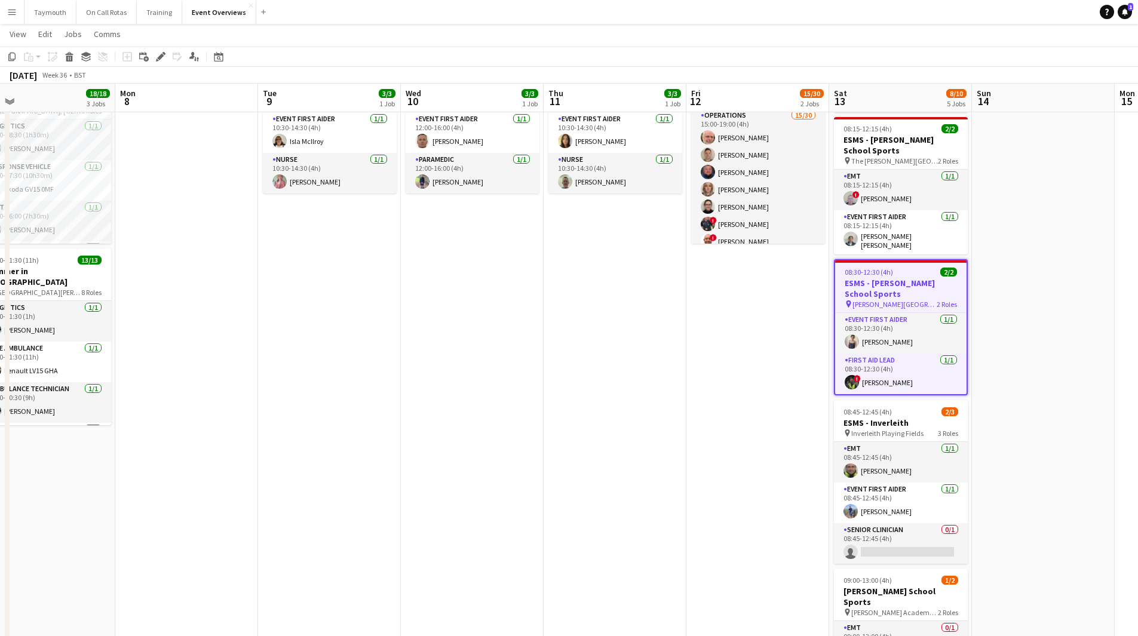
drag, startPoint x: 236, startPoint y: 413, endPoint x: 309, endPoint y: 303, distance: 132.2
click at [383, 355] on app-calendar-viewport "Thu 4 2 Jobs Fri 5 13/13 3 Jobs Sat 6 22/30 8 Jobs Sun 7 18/18 3 Jobs Mon 8 Tue…" at bounding box center [569, 560] width 1138 height 1266
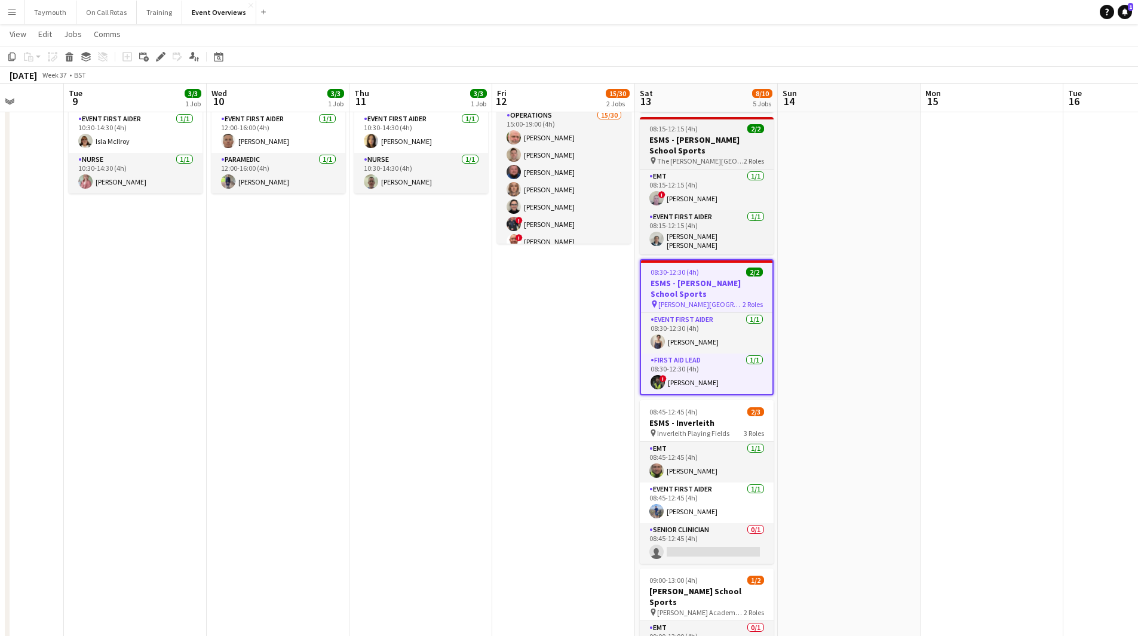
click at [714, 131] on div "08:15-12:15 (4h) 2/2" at bounding box center [707, 128] width 134 height 9
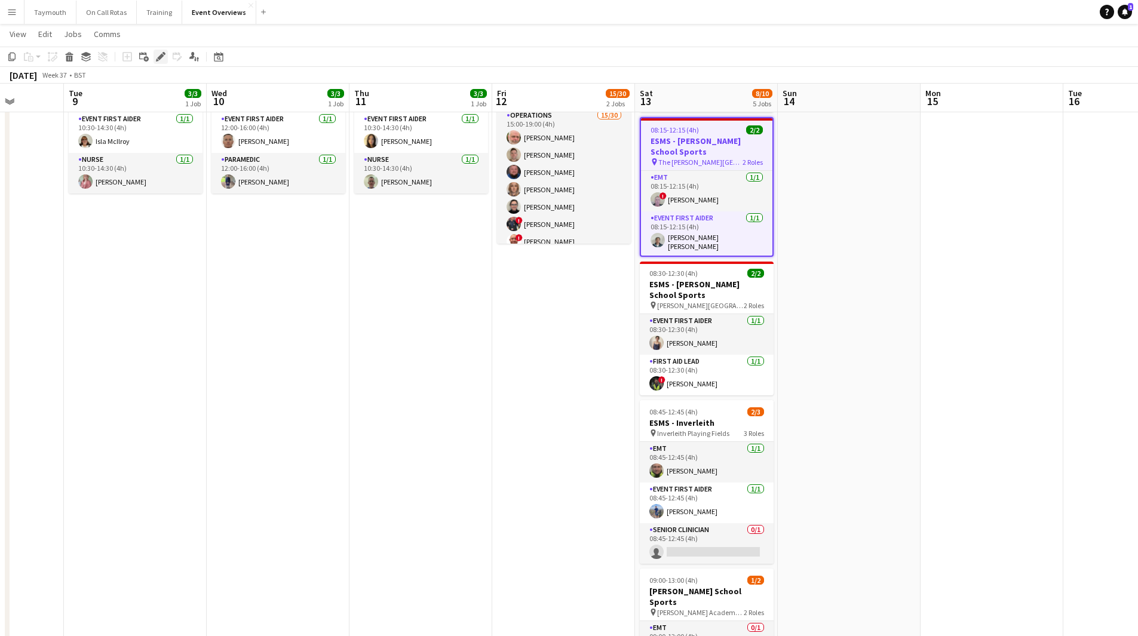
click at [161, 54] on icon "Edit" at bounding box center [161, 57] width 10 height 10
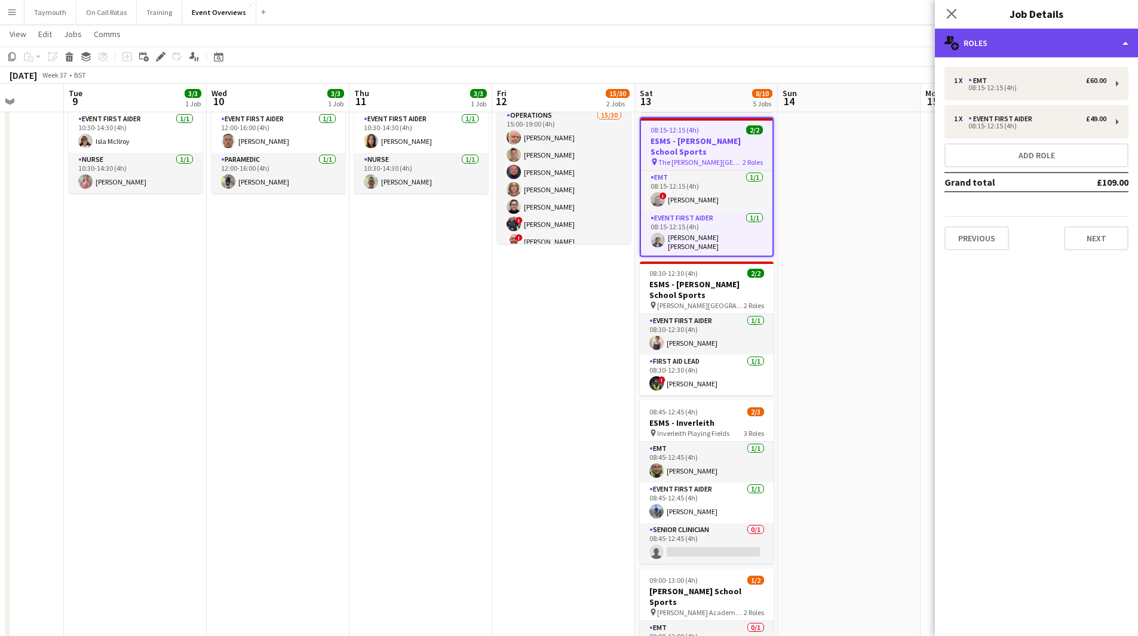
click at [1059, 42] on div "multiple-users-add Roles" at bounding box center [1035, 43] width 203 height 29
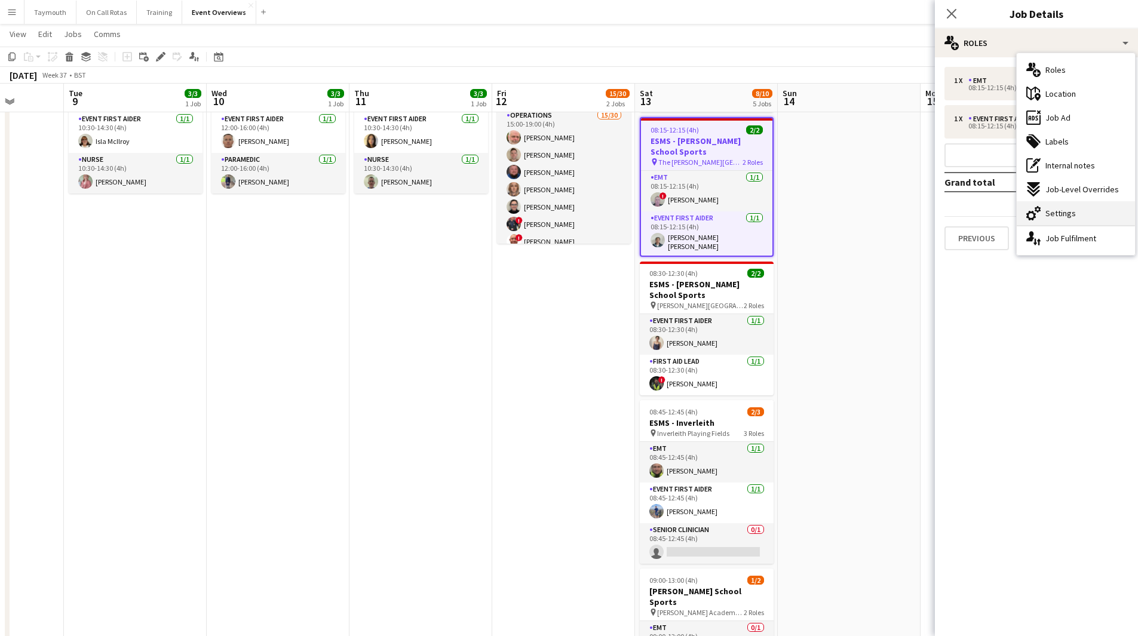
click at [1055, 217] on span "Settings" at bounding box center [1060, 213] width 30 height 11
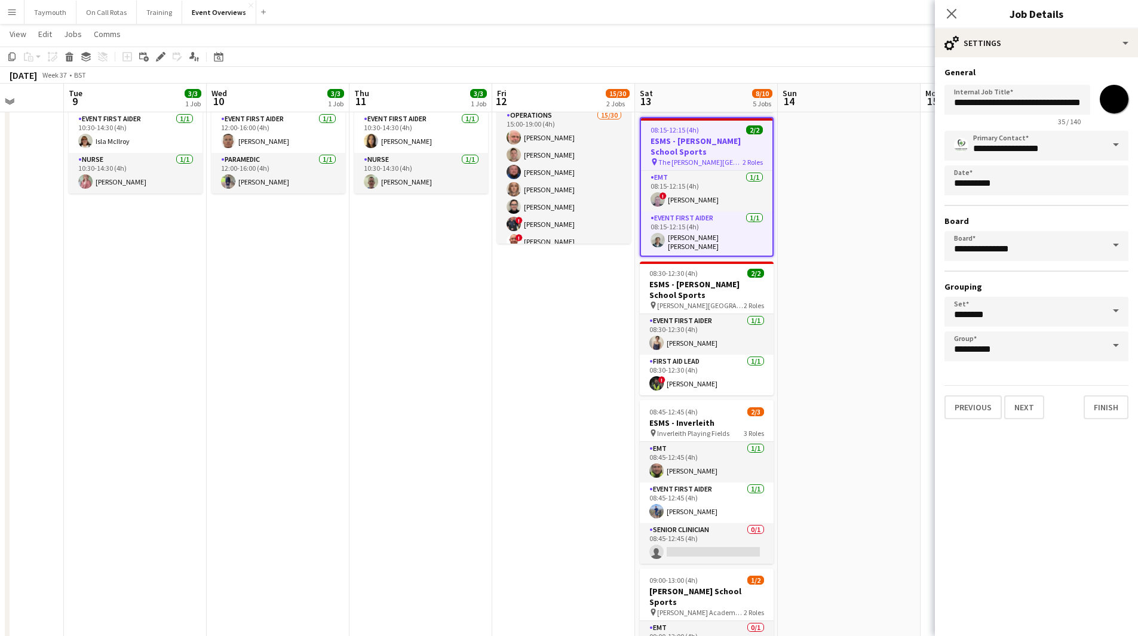
click at [1107, 108] on input "*******" at bounding box center [1113, 99] width 43 height 43
type input "*******"
click at [529, 311] on app-date-cell "LI BANK HOL IN LIEU 04.08.2025 15:00-19:00 (4h) 15/30 Alphamed Staff BBQ & CPD …" at bounding box center [563, 603] width 143 height 1179
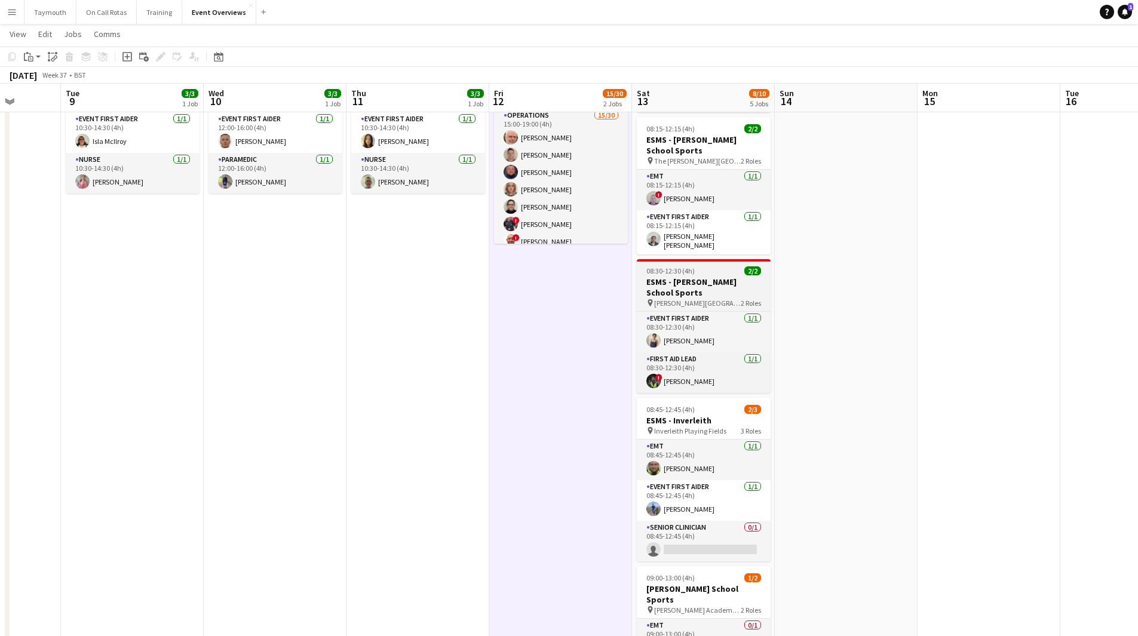
click at [730, 276] on h3 "ESMS - [PERSON_NAME] School Sports" at bounding box center [704, 286] width 134 height 21
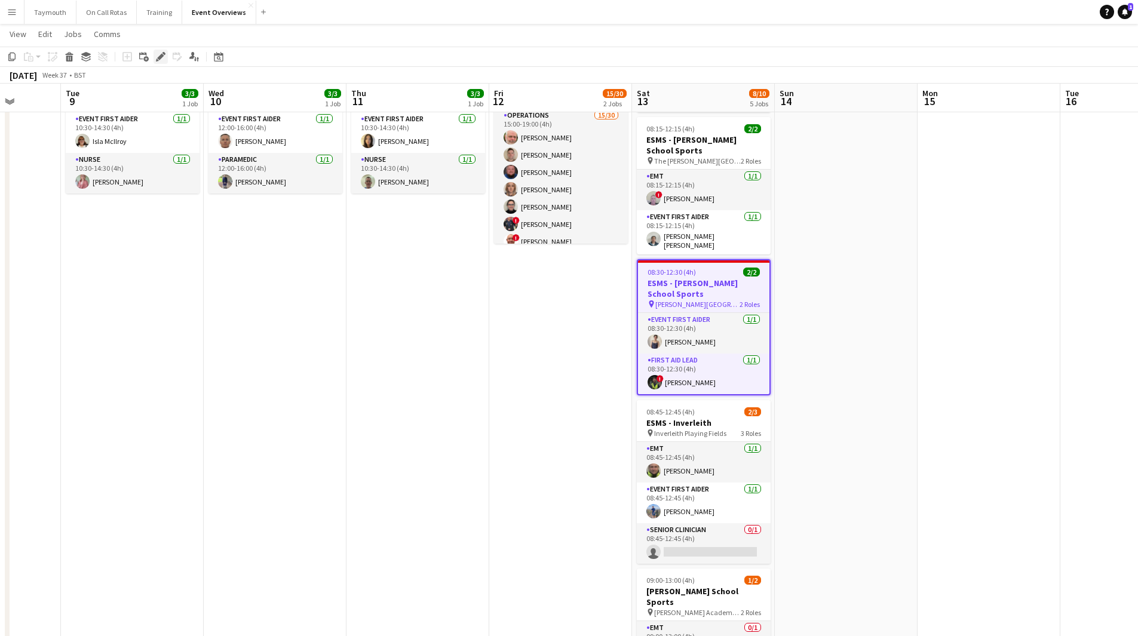
click at [163, 57] on icon "Edit" at bounding box center [161, 57] width 10 height 10
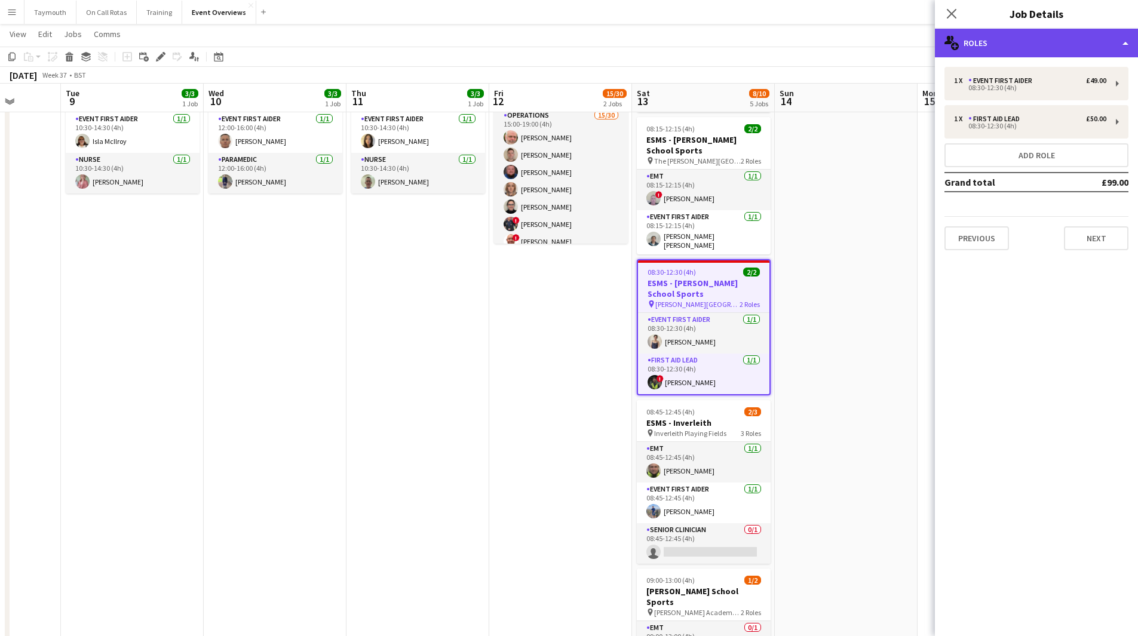
click at [1095, 41] on div "multiple-users-add Roles" at bounding box center [1035, 43] width 203 height 29
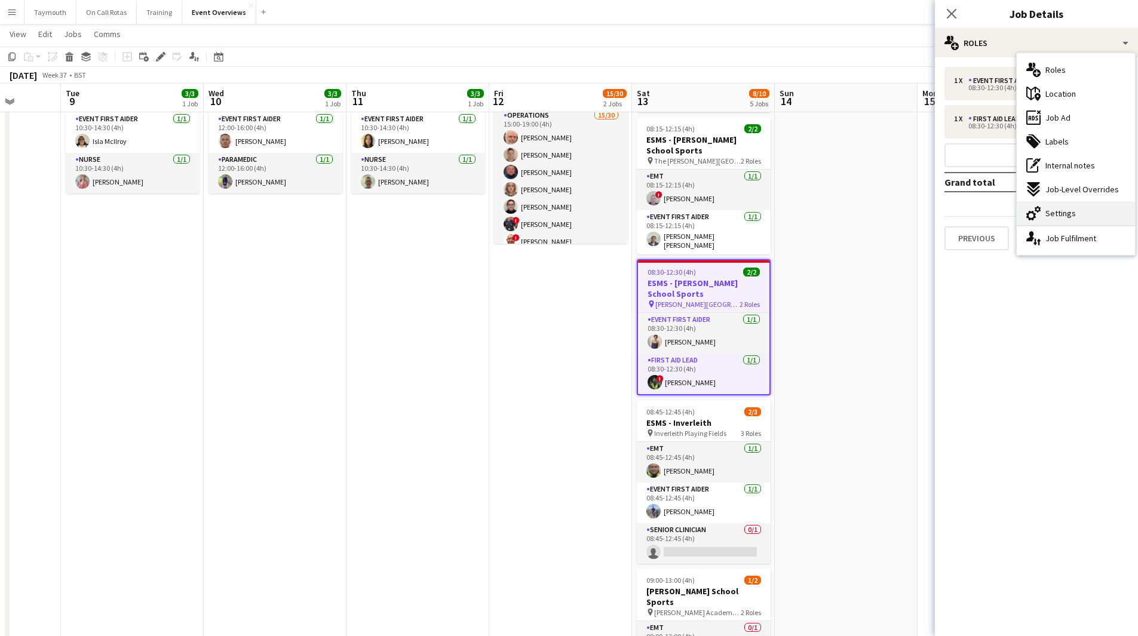
click at [1077, 207] on div "cog-double-3 Settings" at bounding box center [1075, 213] width 118 height 24
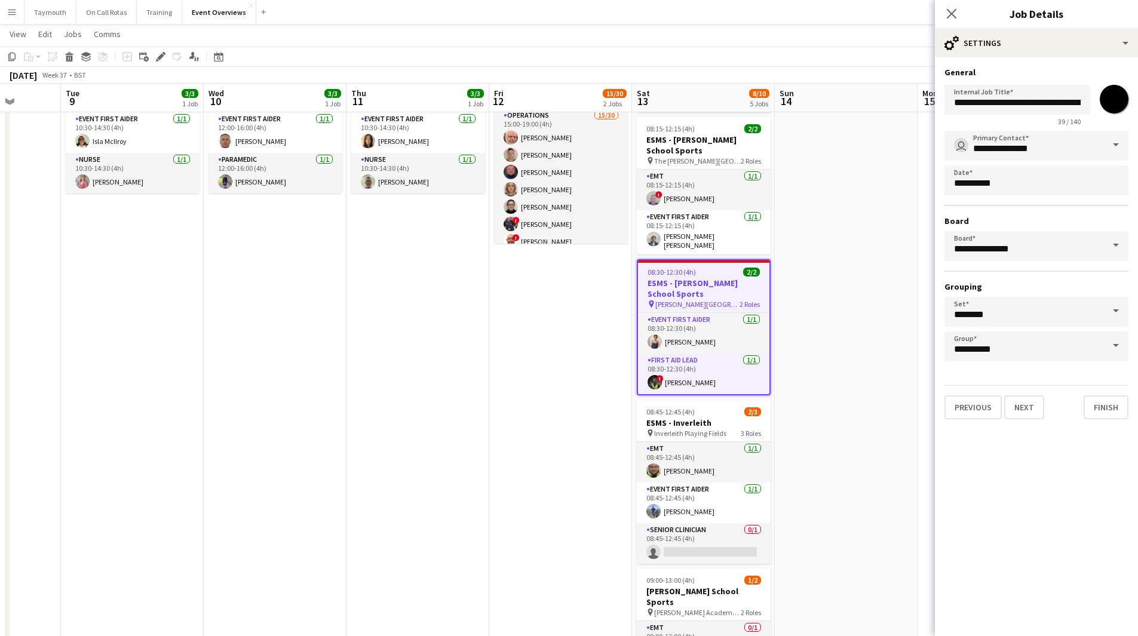
click at [1118, 100] on input "*******" at bounding box center [1113, 99] width 43 height 43
type input "*******"
click at [497, 331] on app-date-cell "LI BANK HOL IN LIEU 04.08.2025 15:00-19:00 (4h) 15/30 Alphamed Staff BBQ & CPD …" at bounding box center [560, 603] width 143 height 1179
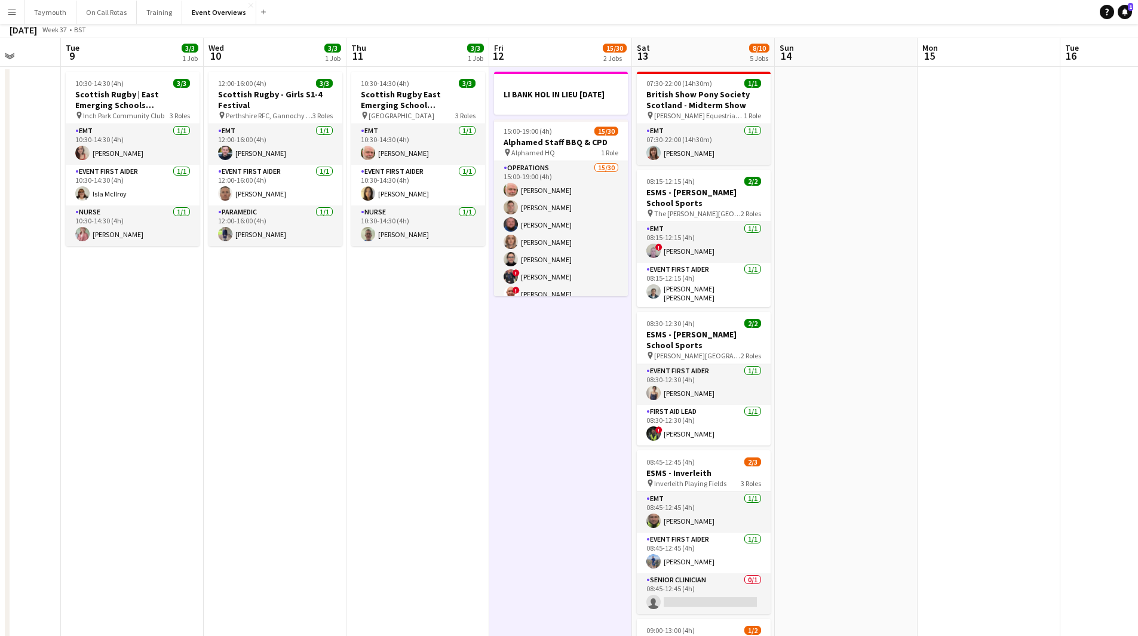
scroll to position [0, 0]
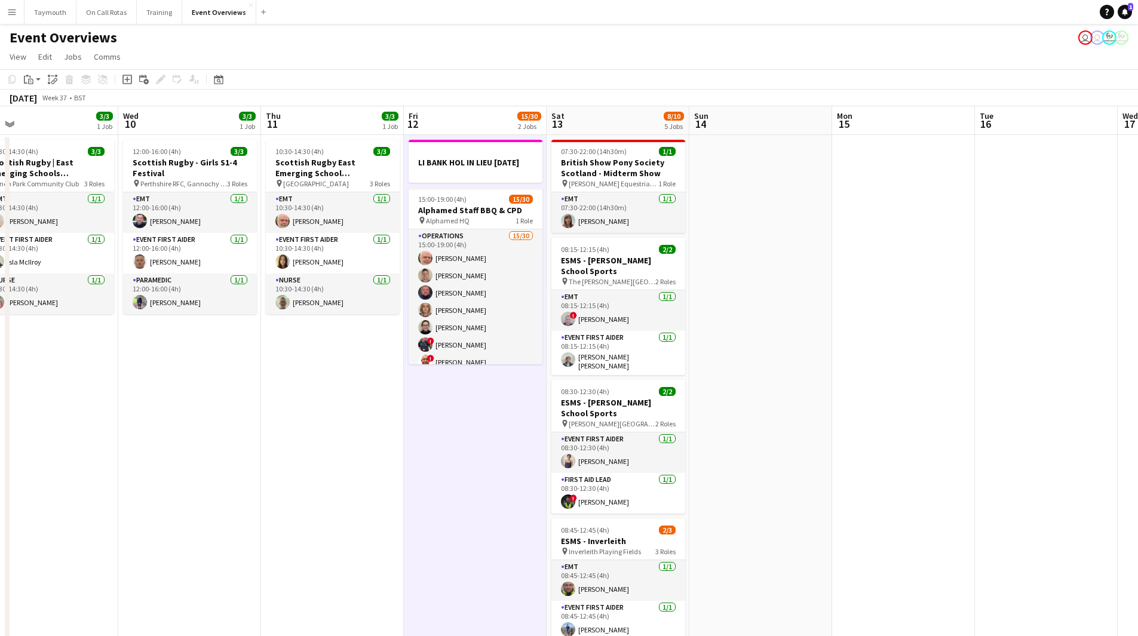
drag, startPoint x: 797, startPoint y: 368, endPoint x: 163, endPoint y: 353, distance: 633.7
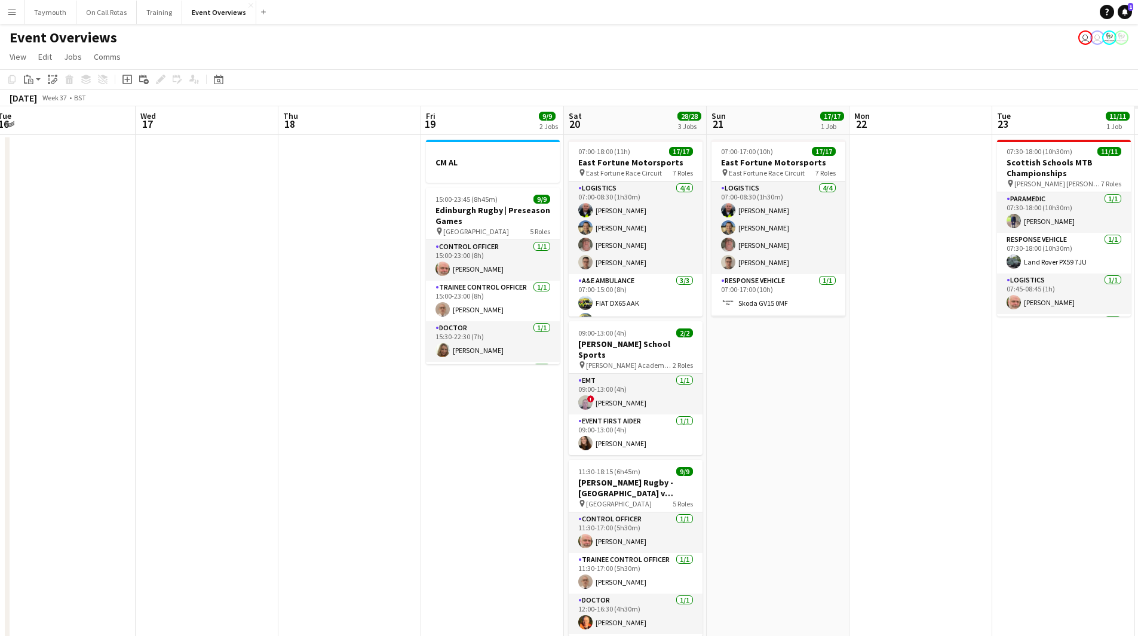
drag, startPoint x: 441, startPoint y: 356, endPoint x: 130, endPoint y: 380, distance: 312.0
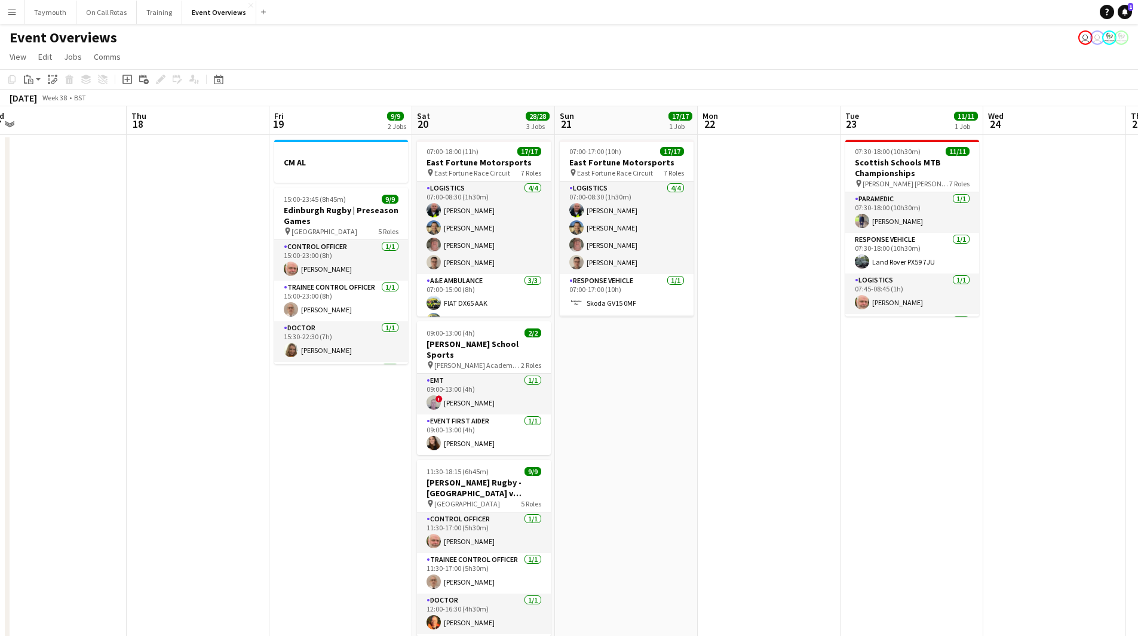
scroll to position [0, 385]
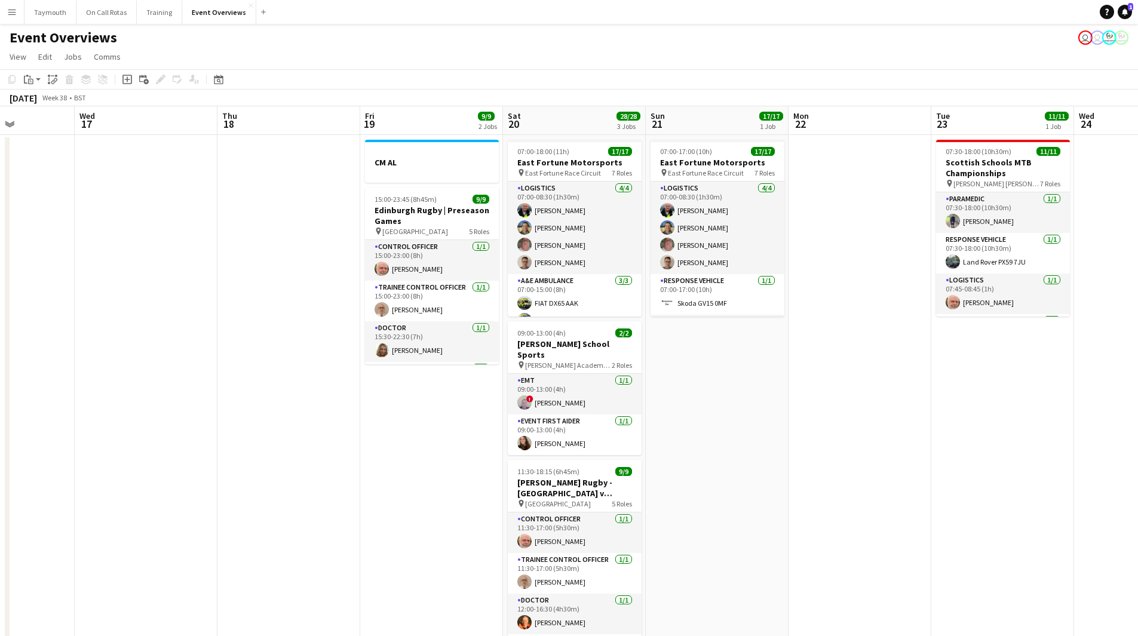
drag, startPoint x: 244, startPoint y: 390, endPoint x: 179, endPoint y: 384, distance: 66.0
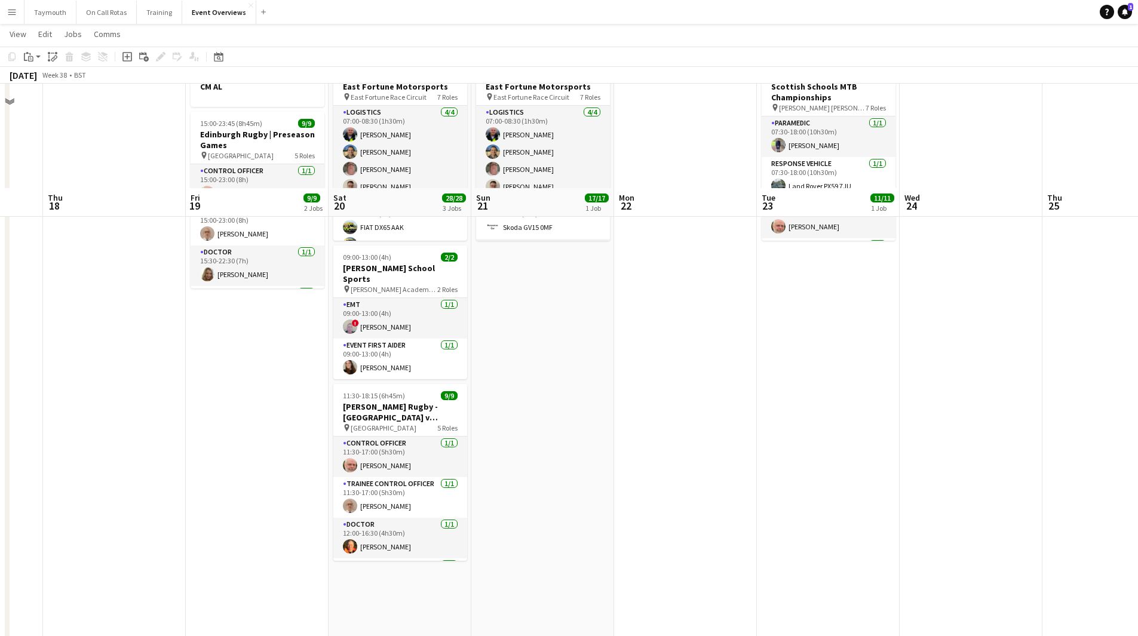
scroll to position [0, 0]
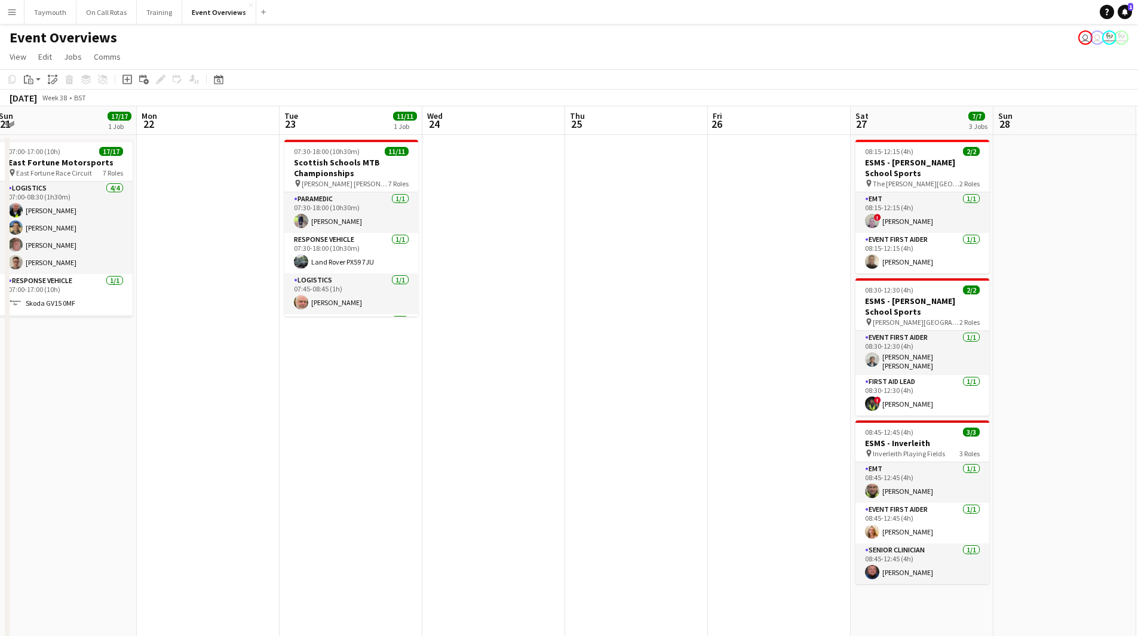
drag, startPoint x: 821, startPoint y: 436, endPoint x: 284, endPoint y: 444, distance: 537.5
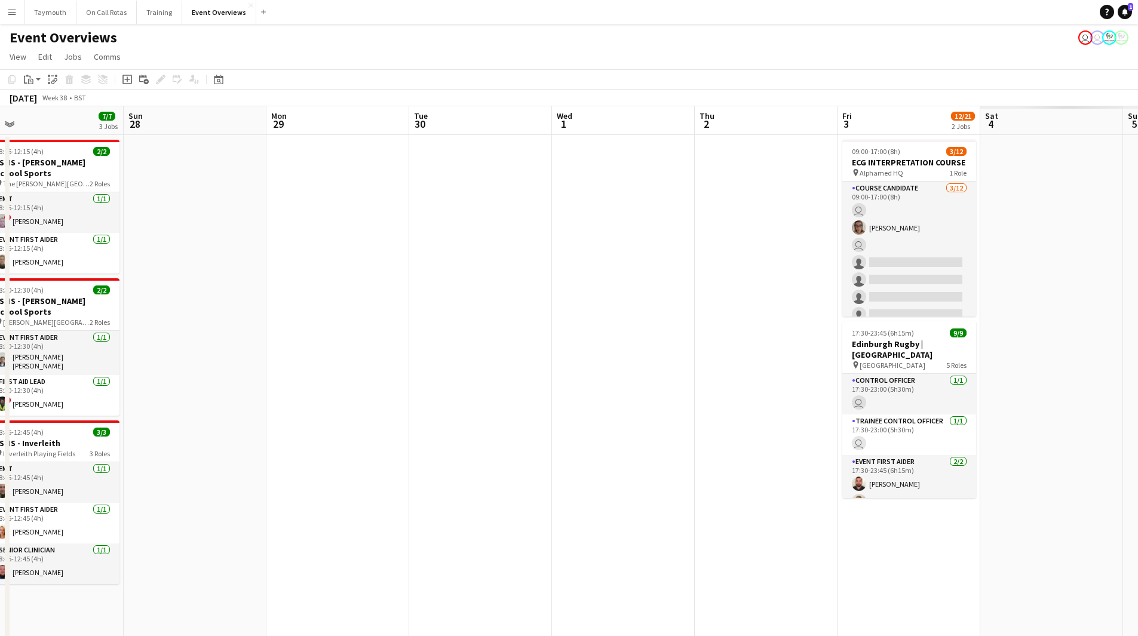
drag, startPoint x: 616, startPoint y: 432, endPoint x: 26, endPoint y: 428, distance: 590.0
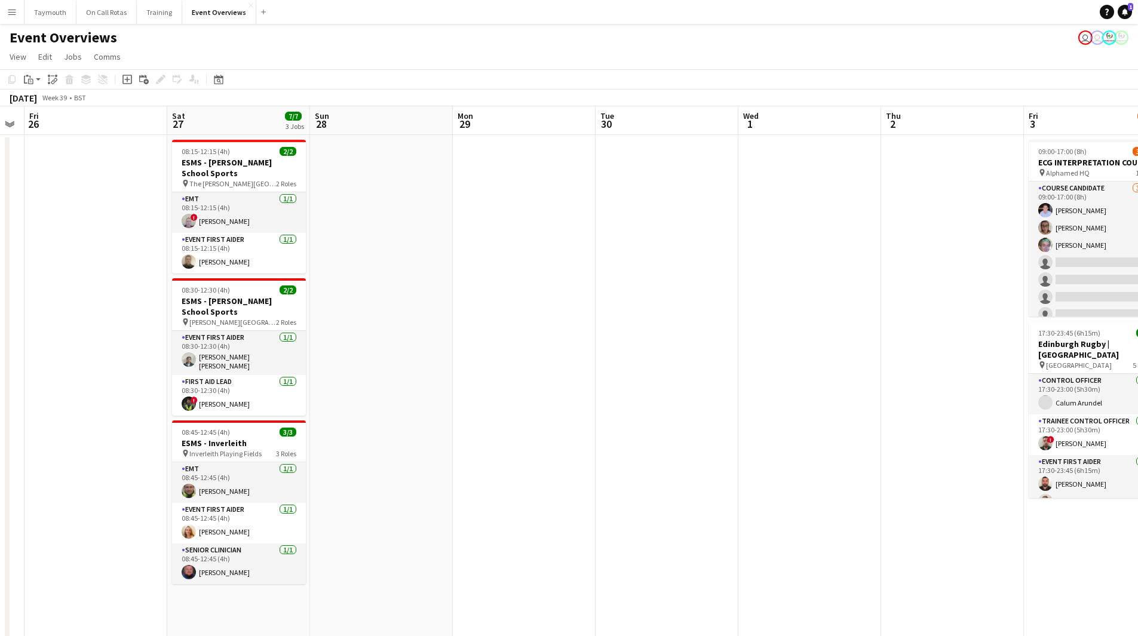
drag, startPoint x: 443, startPoint y: 430, endPoint x: 228, endPoint y: 422, distance: 215.7
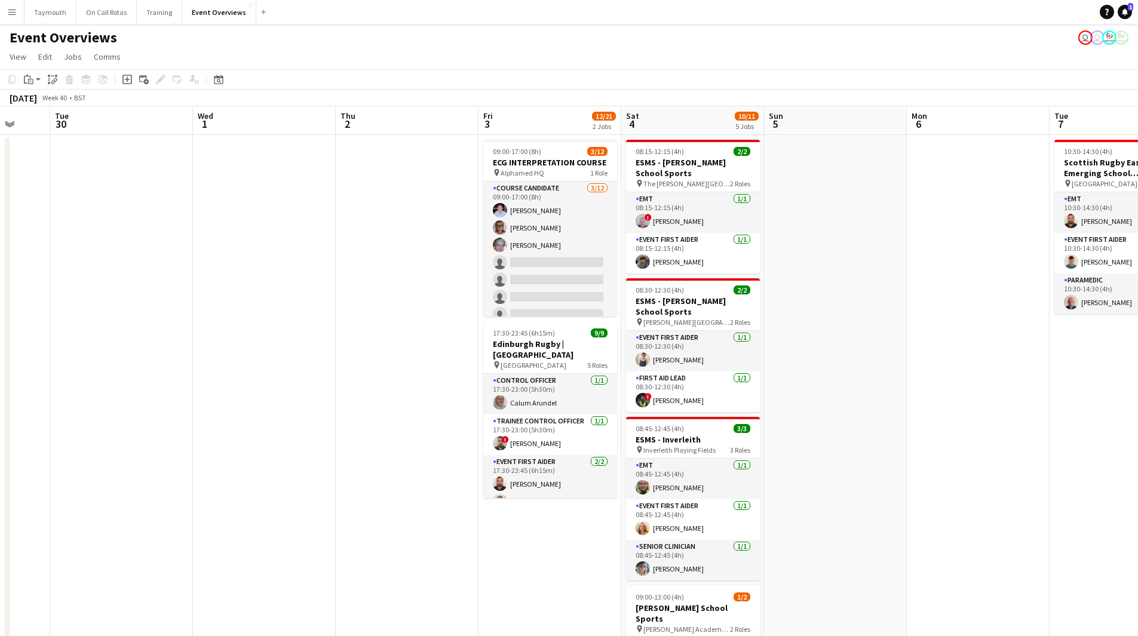
drag, startPoint x: 374, startPoint y: 399, endPoint x: 106, endPoint y: 410, distance: 268.3
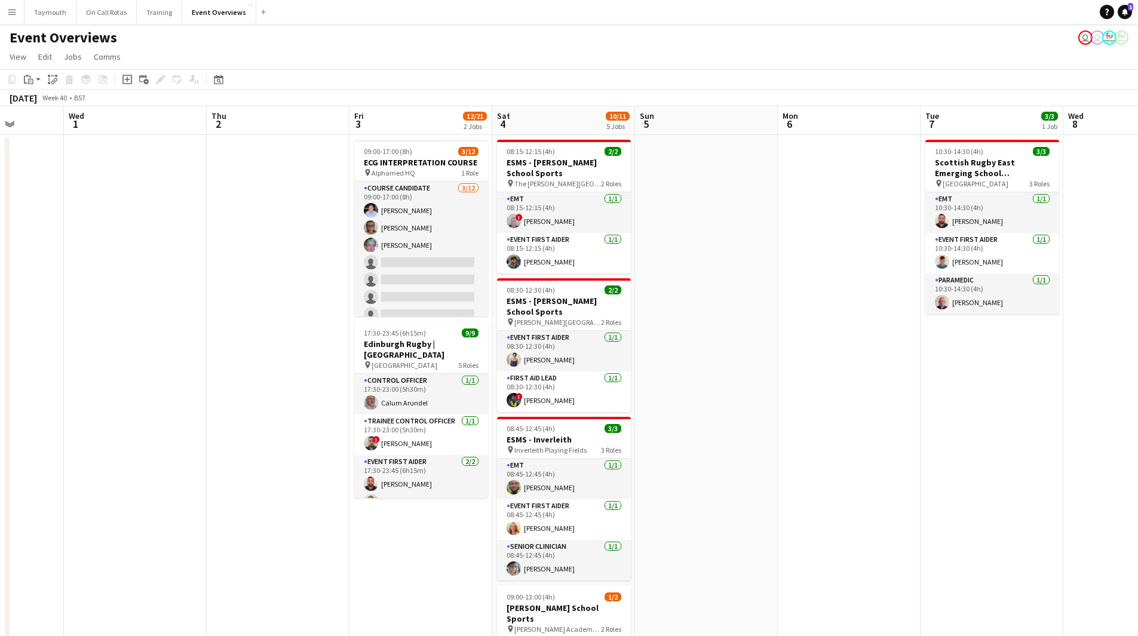
drag, startPoint x: 129, startPoint y: 371, endPoint x: 721, endPoint y: 364, distance: 592.4
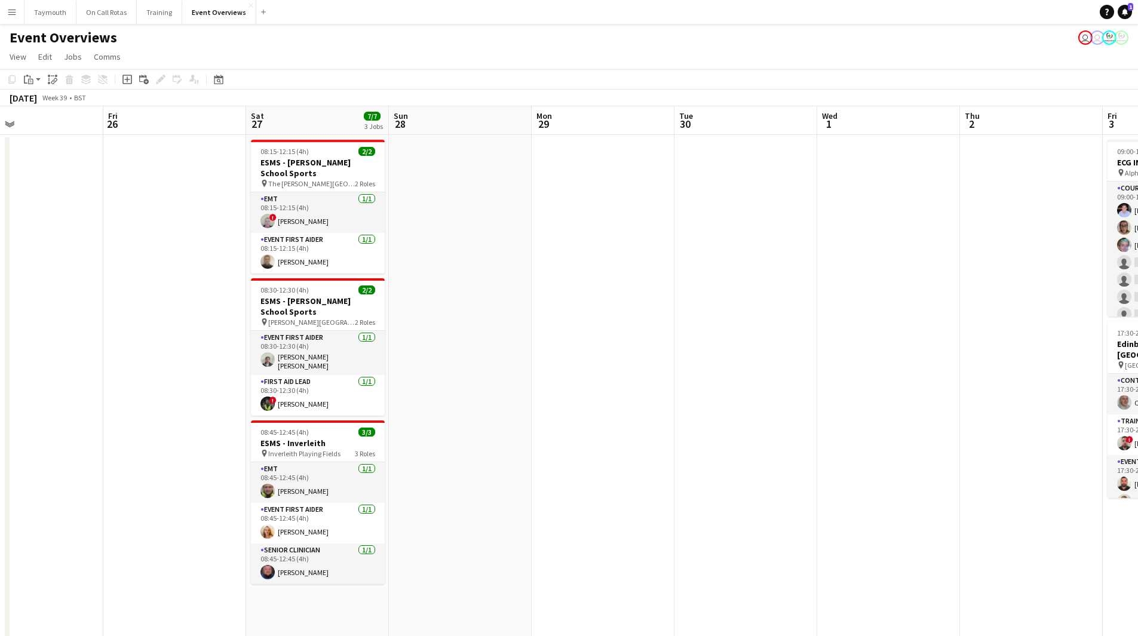
scroll to position [0, 323]
drag, startPoint x: 333, startPoint y: 389, endPoint x: 660, endPoint y: 388, distance: 326.6
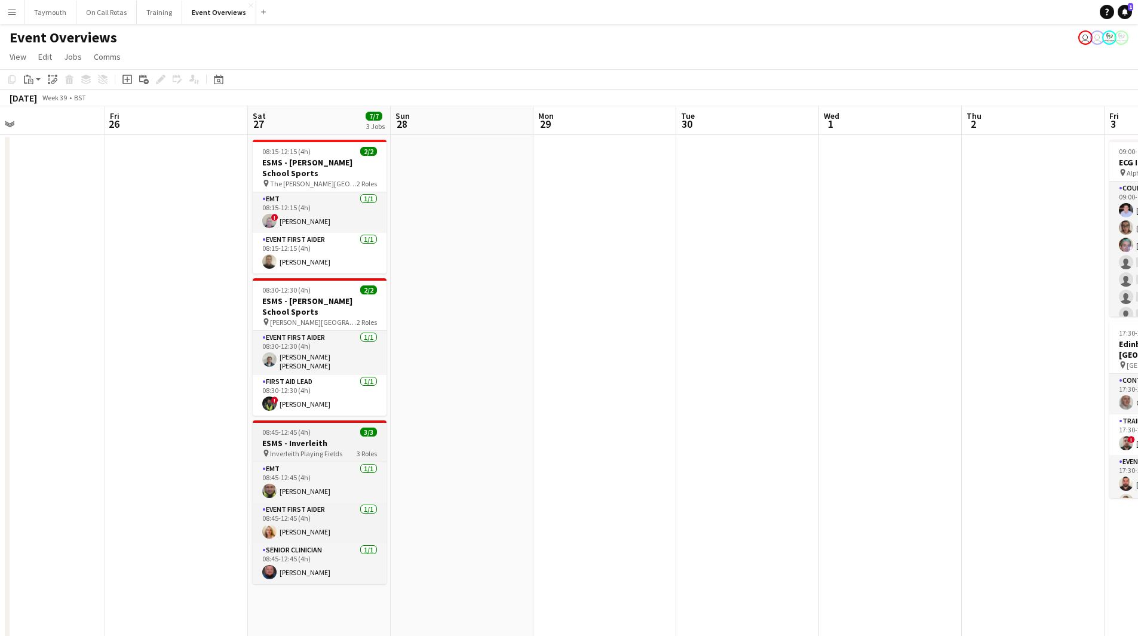
click at [315, 449] on span "Inverleith Playing Fields" at bounding box center [306, 453] width 72 height 9
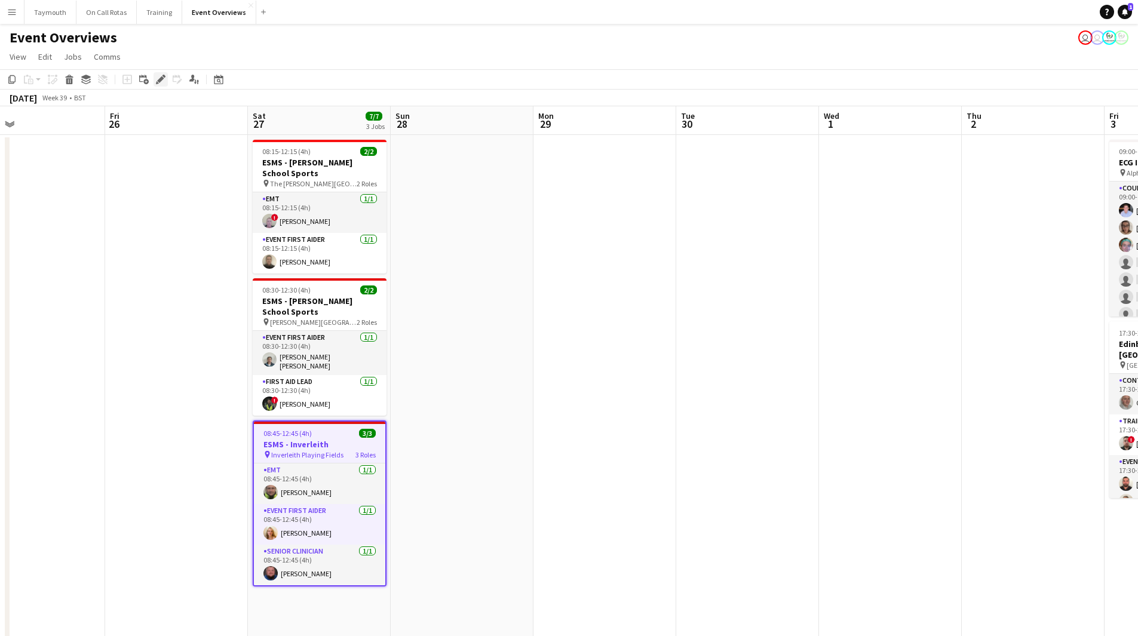
click at [160, 79] on icon at bounding box center [160, 79] width 7 height 7
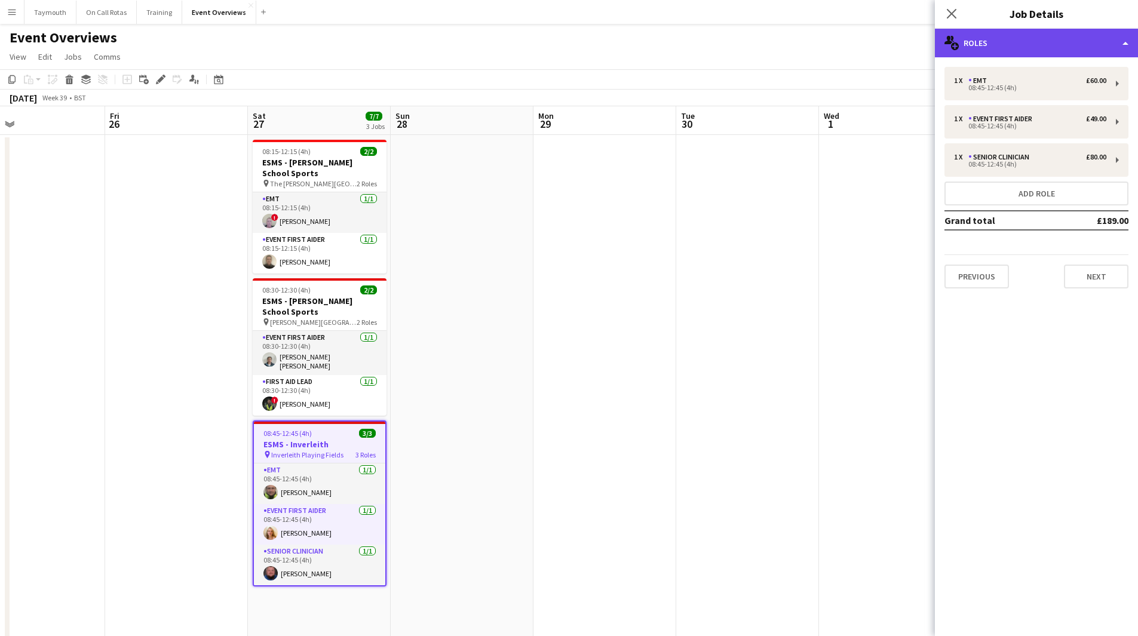
click at [1046, 38] on div "multiple-users-add Roles" at bounding box center [1035, 43] width 203 height 29
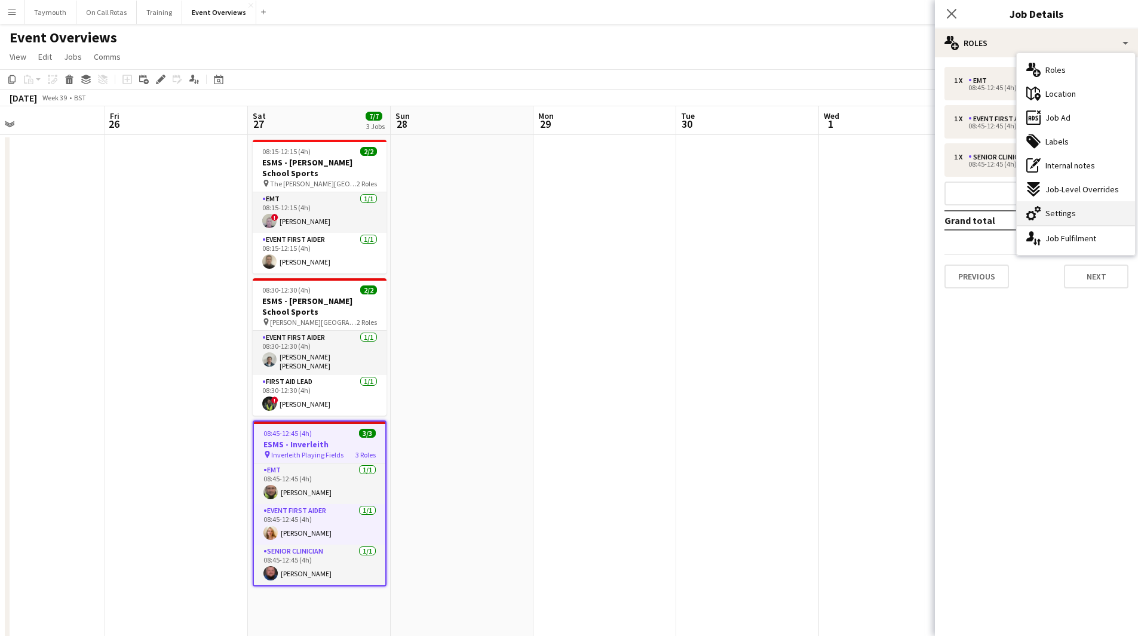
click at [1096, 221] on div "cog-double-3 Settings" at bounding box center [1075, 213] width 118 height 24
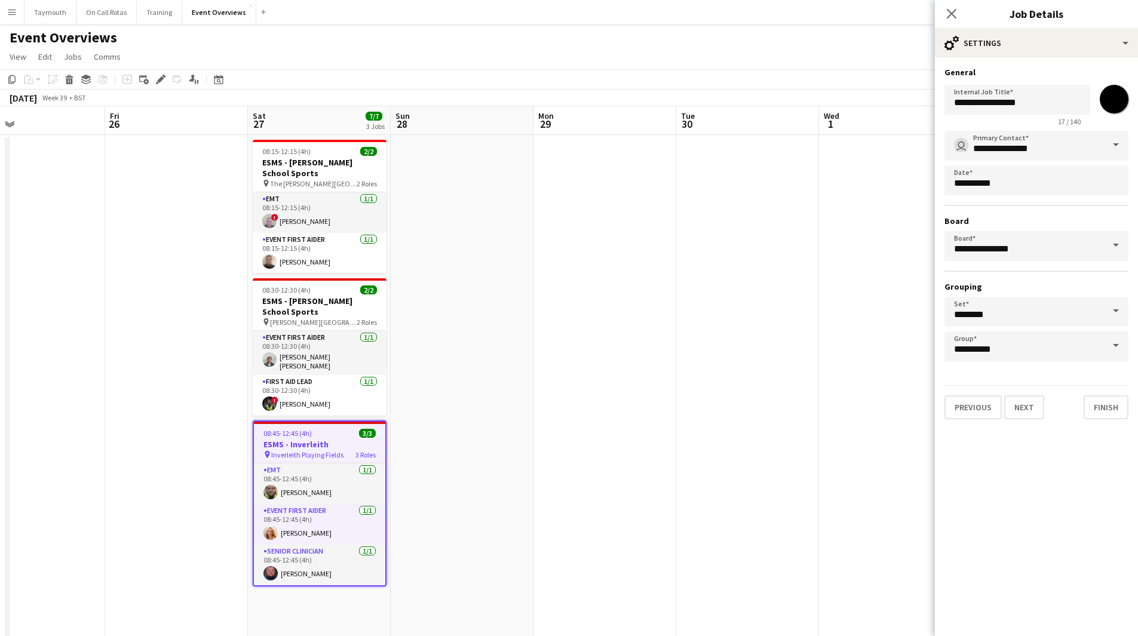
click at [1114, 103] on input "*******" at bounding box center [1113, 99] width 43 height 43
type input "*******"
click at [320, 288] on div "08:30-12:30 (4h) 2/2" at bounding box center [320, 289] width 134 height 9
type input "**********"
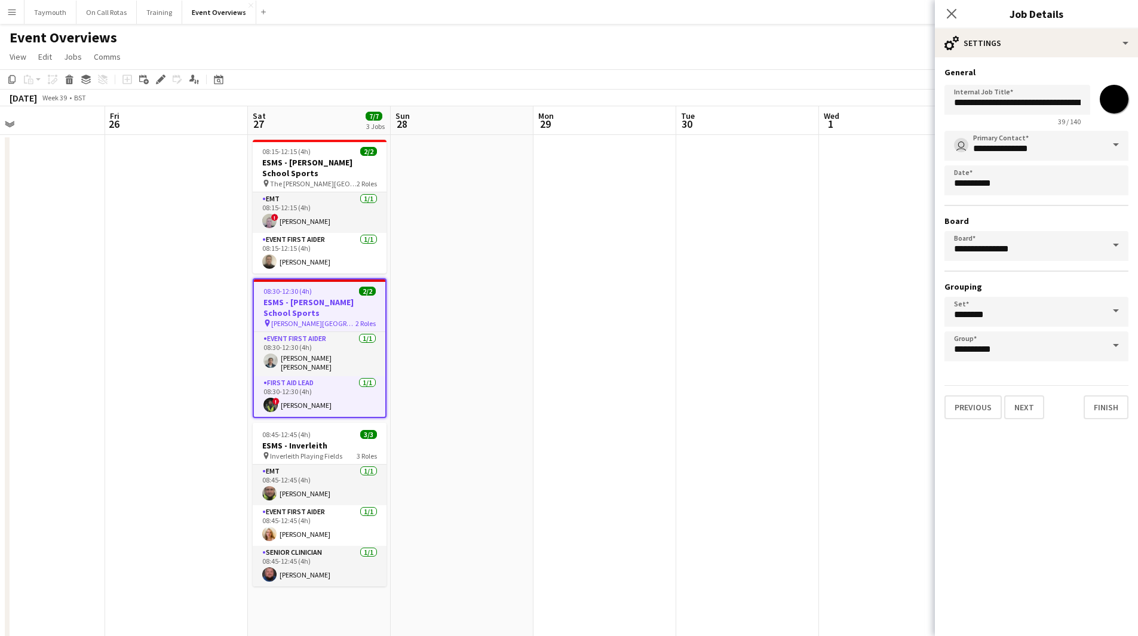
click at [1108, 102] on input "*******" at bounding box center [1113, 99] width 43 height 43
type input "*******"
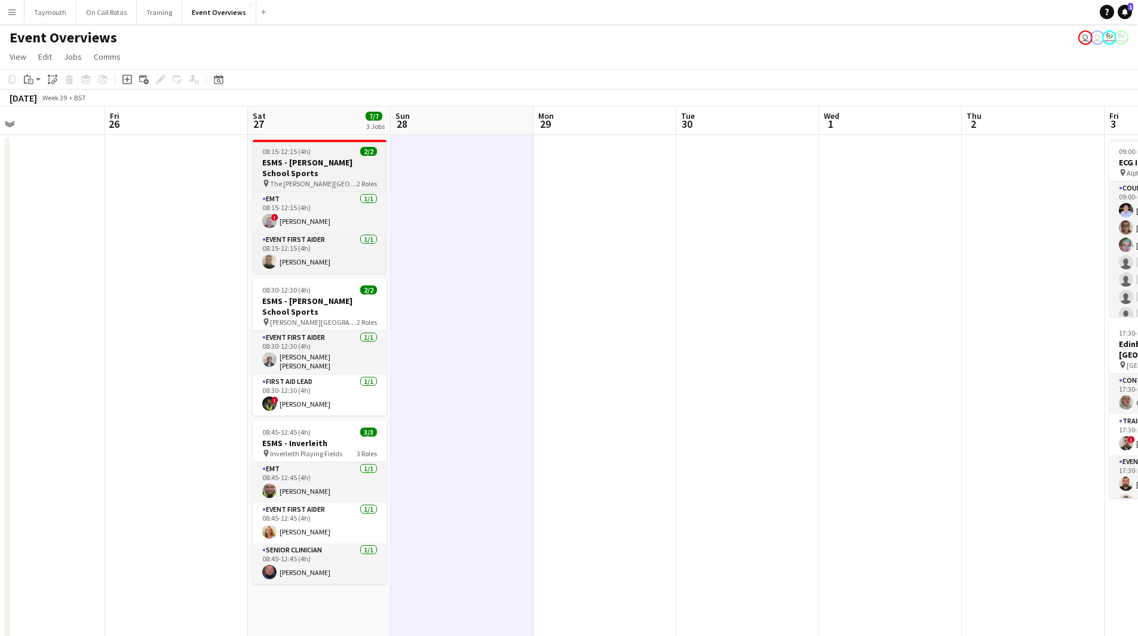
click at [327, 168] on h3 "ESMS - [PERSON_NAME] School Sports" at bounding box center [320, 167] width 134 height 21
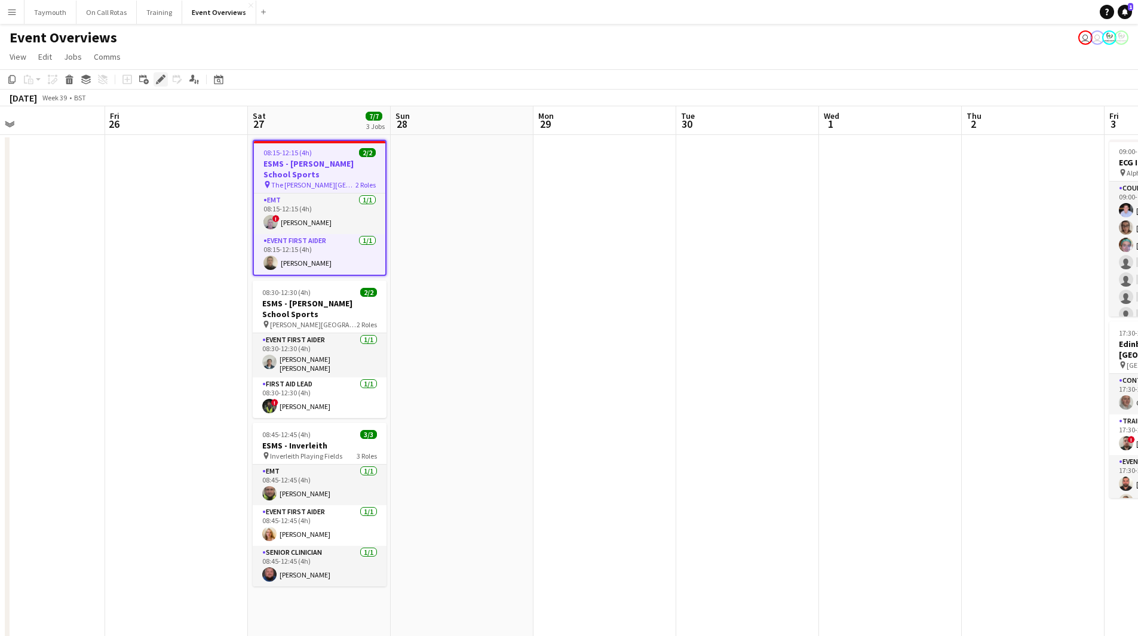
click at [160, 79] on icon at bounding box center [160, 79] width 7 height 7
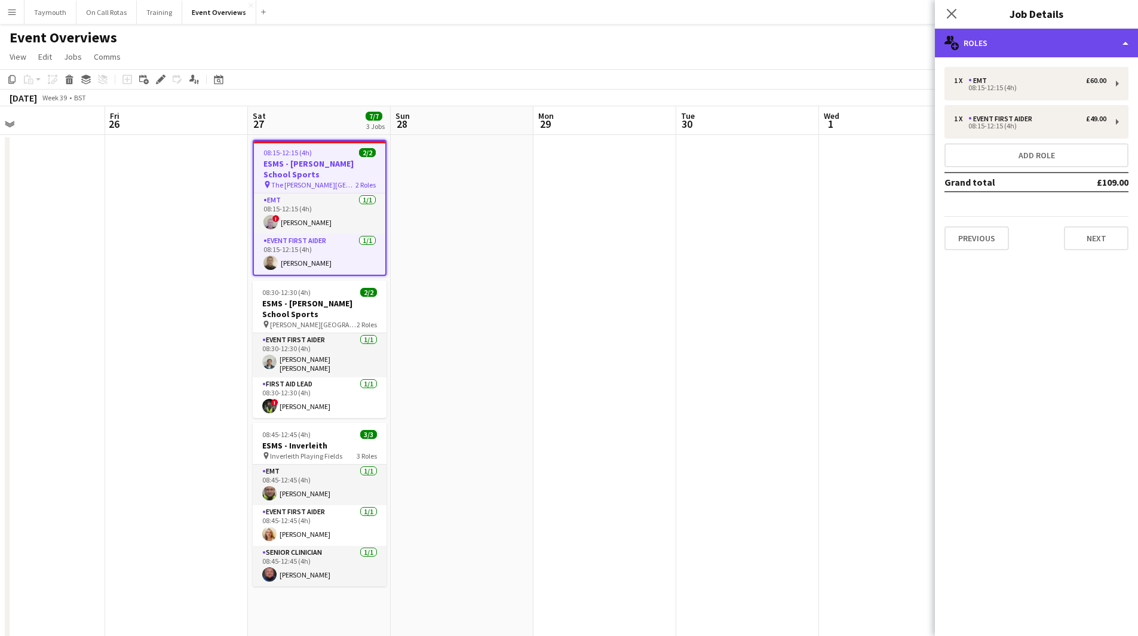
click at [1044, 44] on div "multiple-users-add Roles" at bounding box center [1035, 43] width 203 height 29
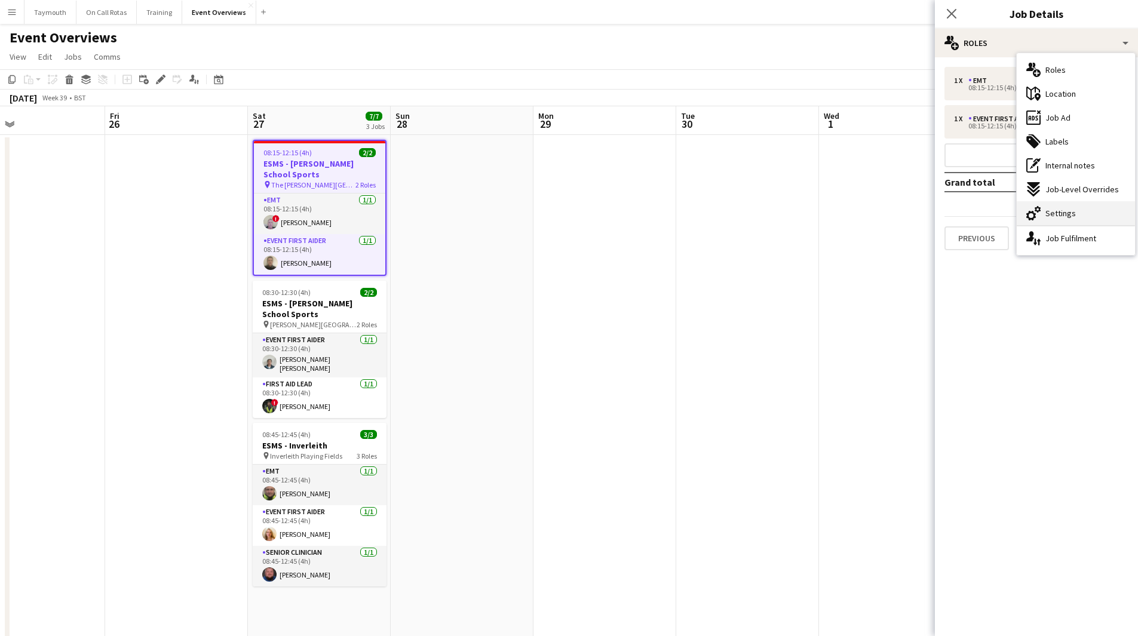
click at [1090, 214] on div "cog-double-3 Settings" at bounding box center [1075, 213] width 118 height 24
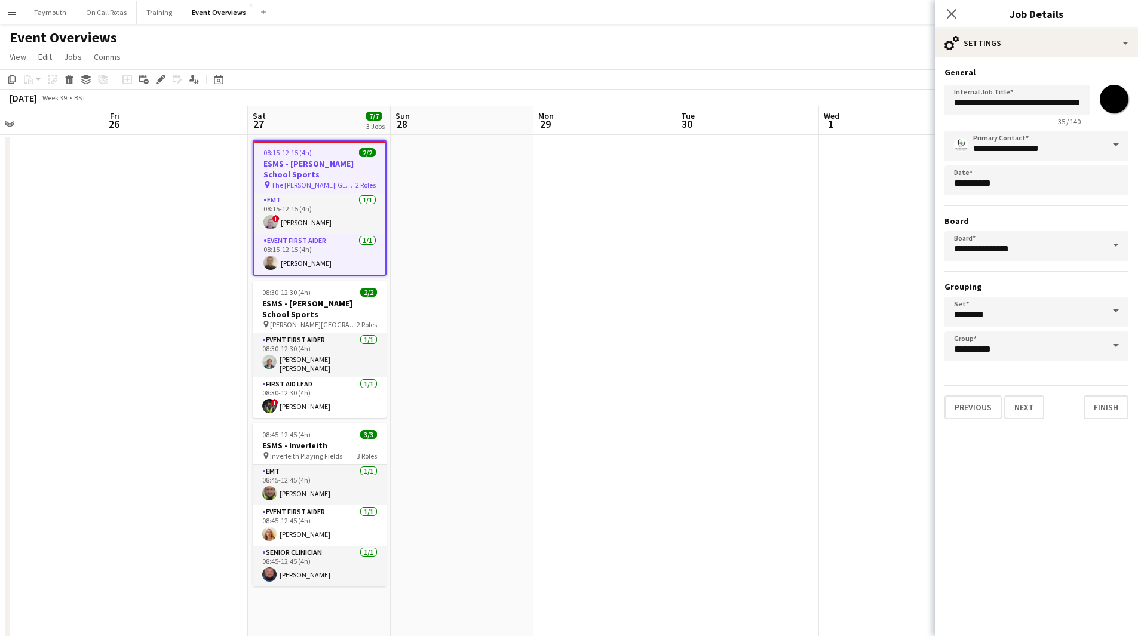
click at [1114, 99] on input "*******" at bounding box center [1113, 99] width 43 height 43
type input "*******"
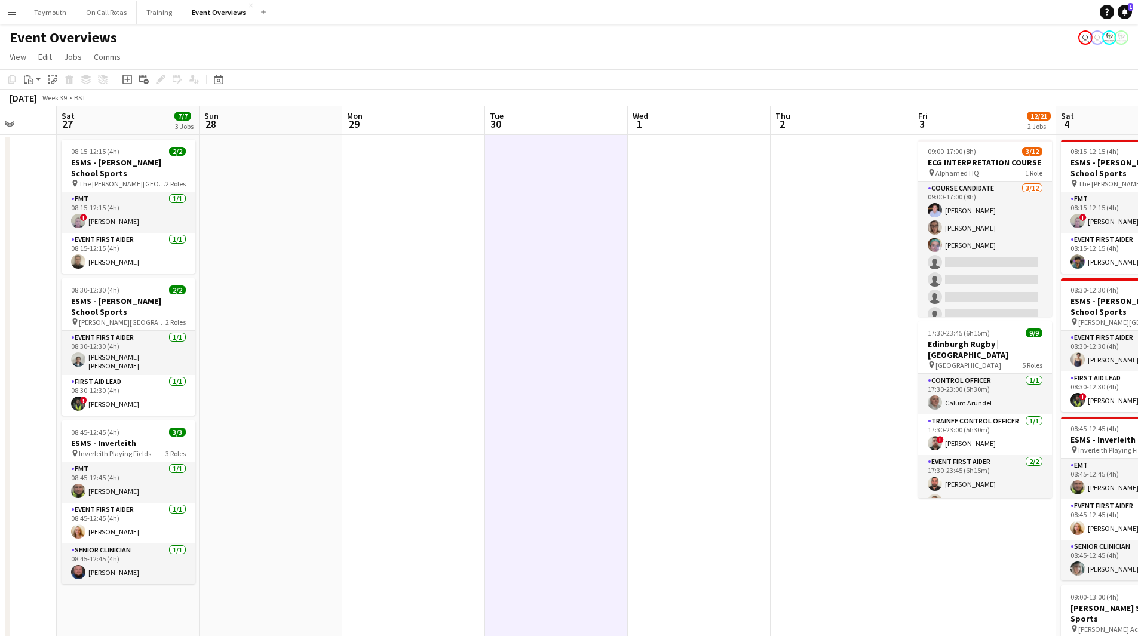
drag, startPoint x: 814, startPoint y: 306, endPoint x: 227, endPoint y: 257, distance: 589.0
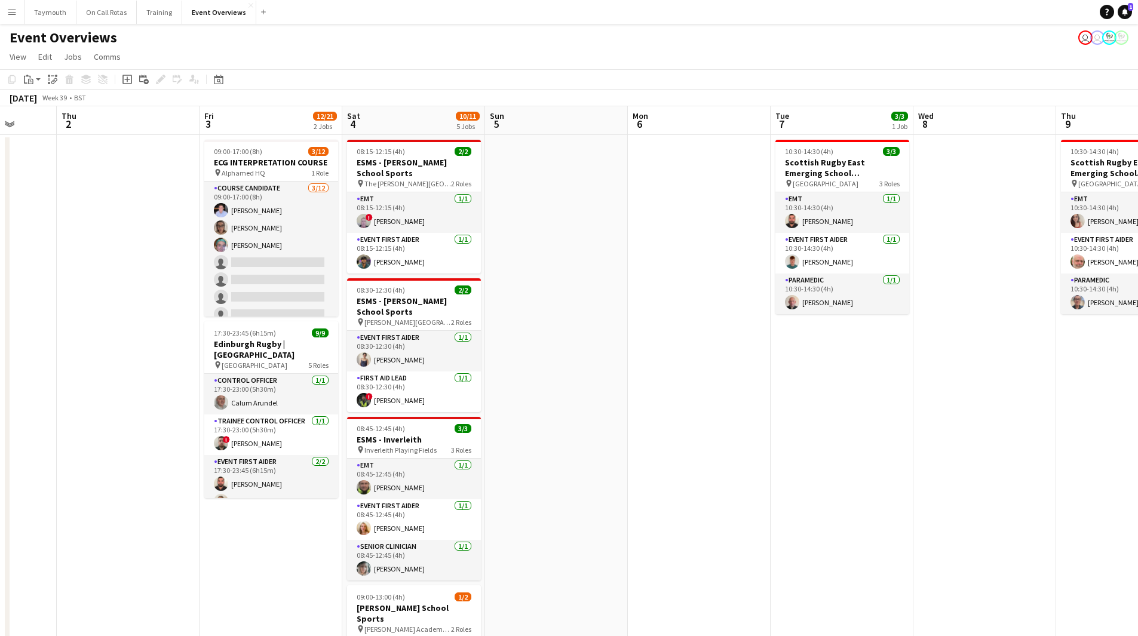
scroll to position [0, 331]
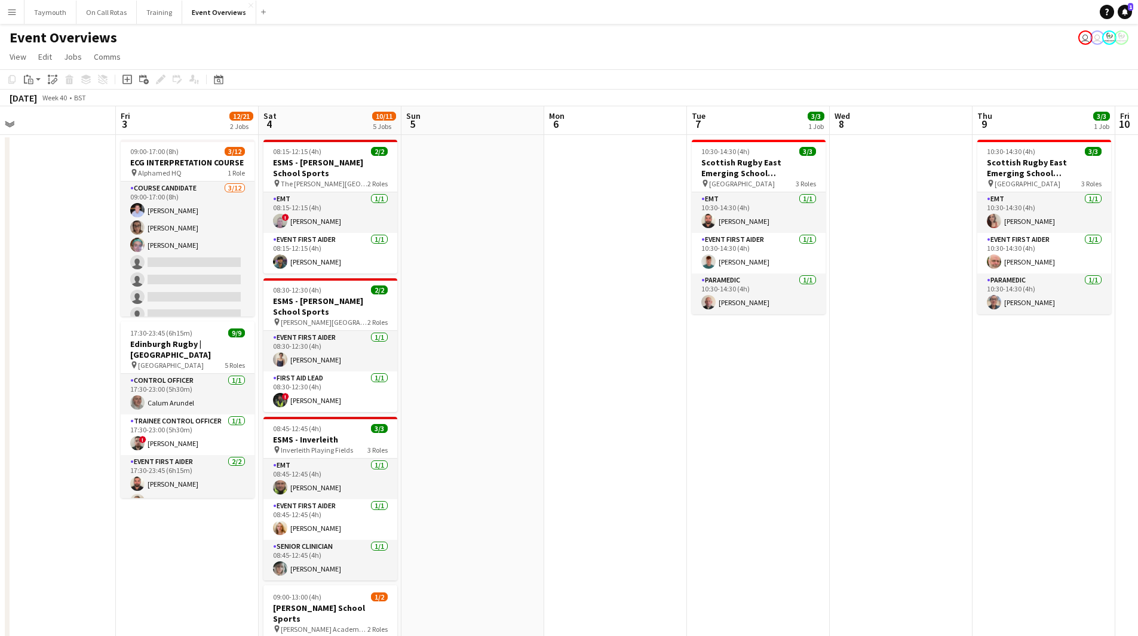
drag, startPoint x: 843, startPoint y: 244, endPoint x: 562, endPoint y: 272, distance: 282.0
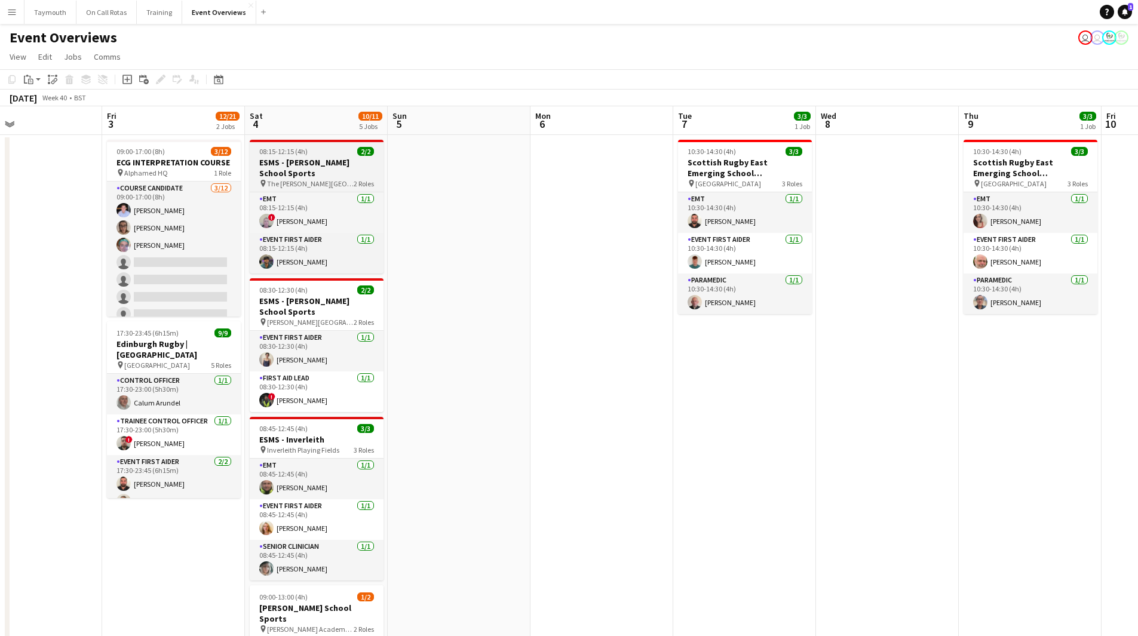
click at [299, 176] on h3 "ESMS - [PERSON_NAME] School Sports" at bounding box center [317, 167] width 134 height 21
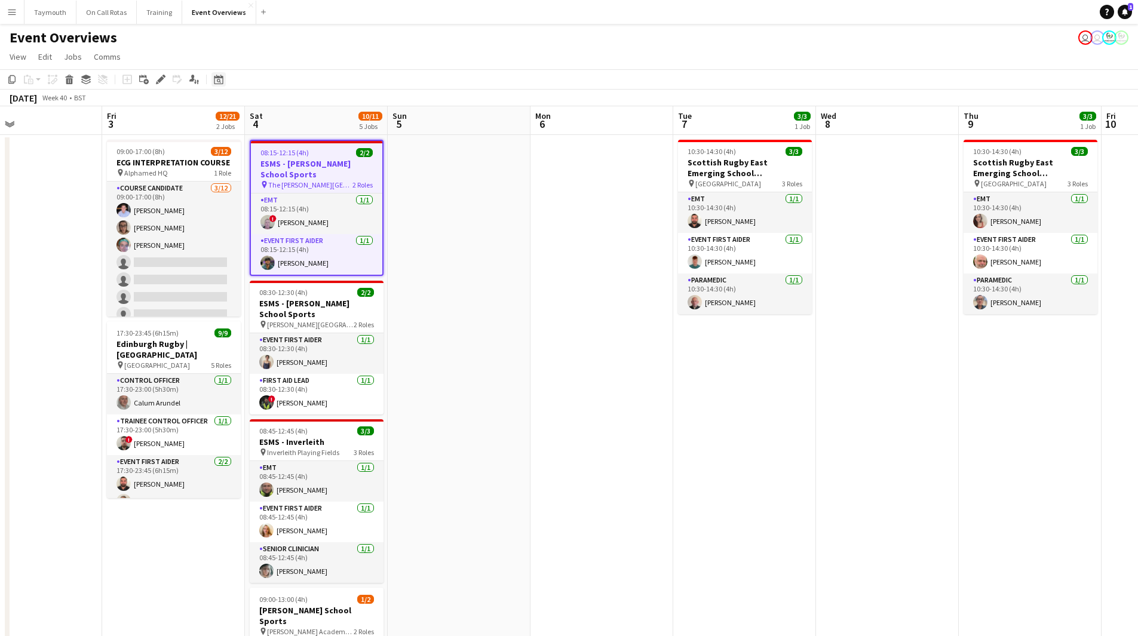
click at [217, 81] on icon at bounding box center [219, 81] width 4 height 4
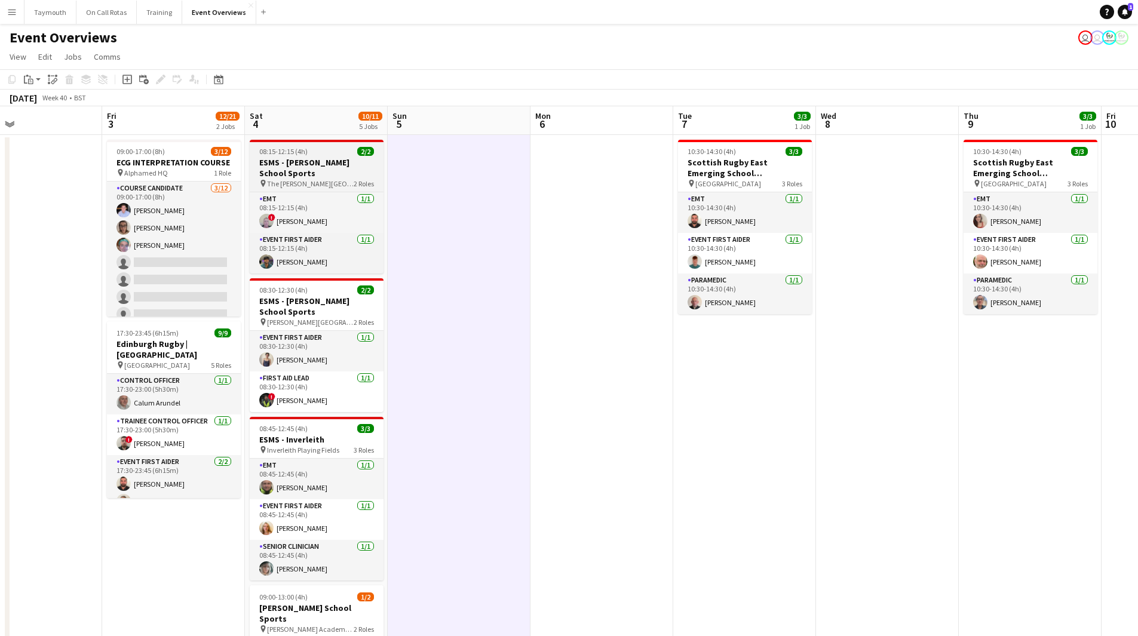
click at [346, 163] on h3 "ESMS - [PERSON_NAME] School Sports" at bounding box center [317, 167] width 134 height 21
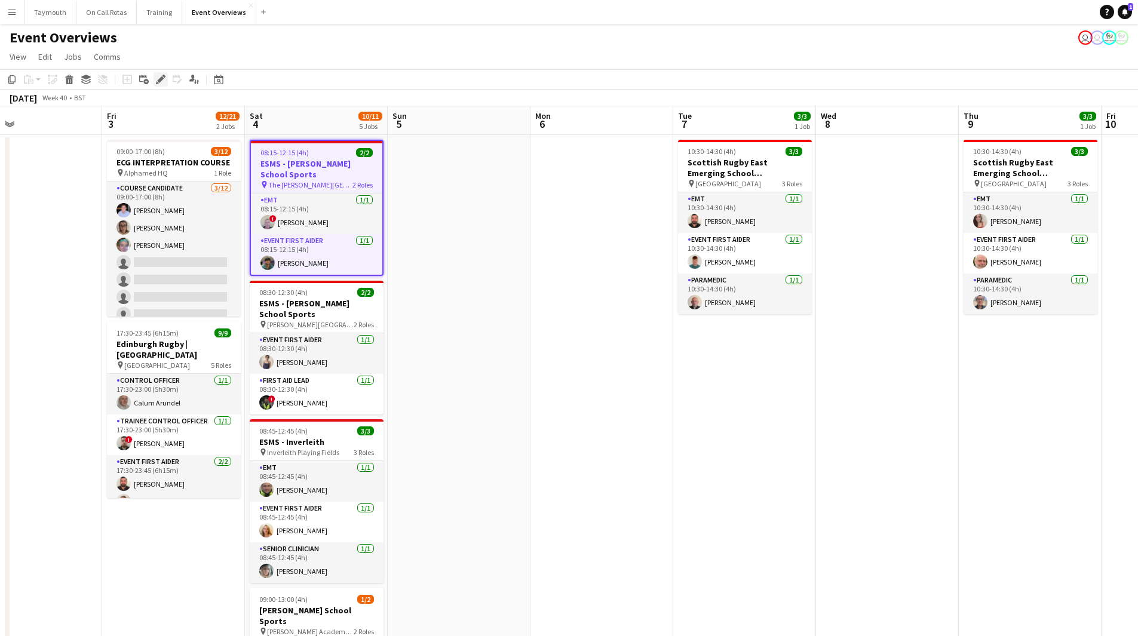
click at [164, 80] on icon "Edit" at bounding box center [161, 80] width 10 height 10
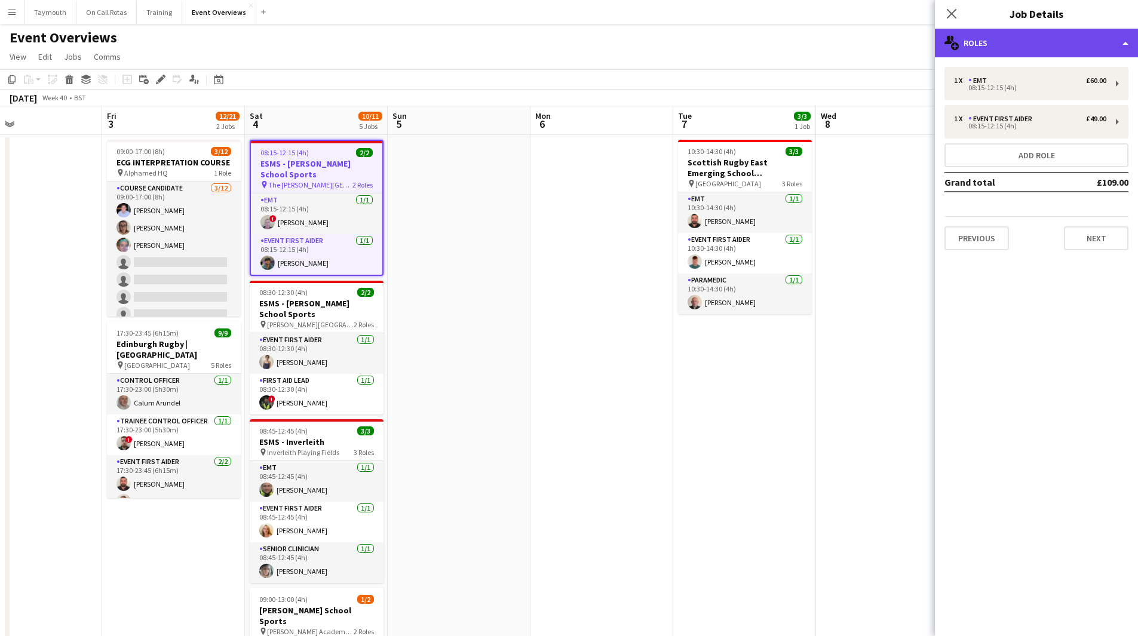
click at [1043, 40] on div "multiple-users-add Roles" at bounding box center [1035, 43] width 203 height 29
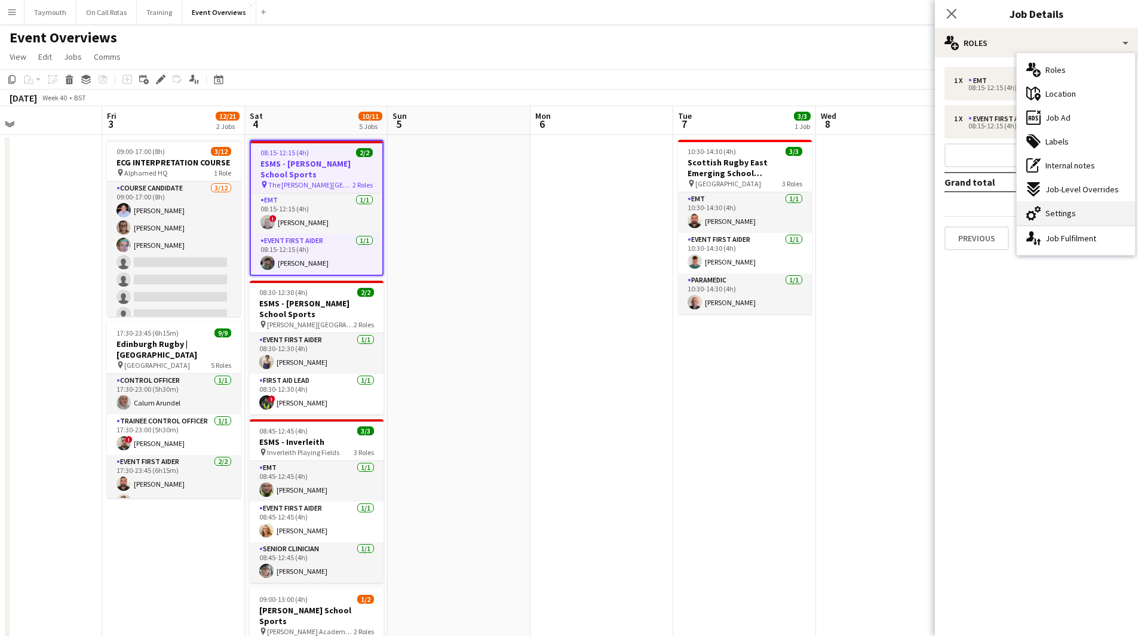
click at [1055, 214] on span "Settings" at bounding box center [1060, 213] width 30 height 11
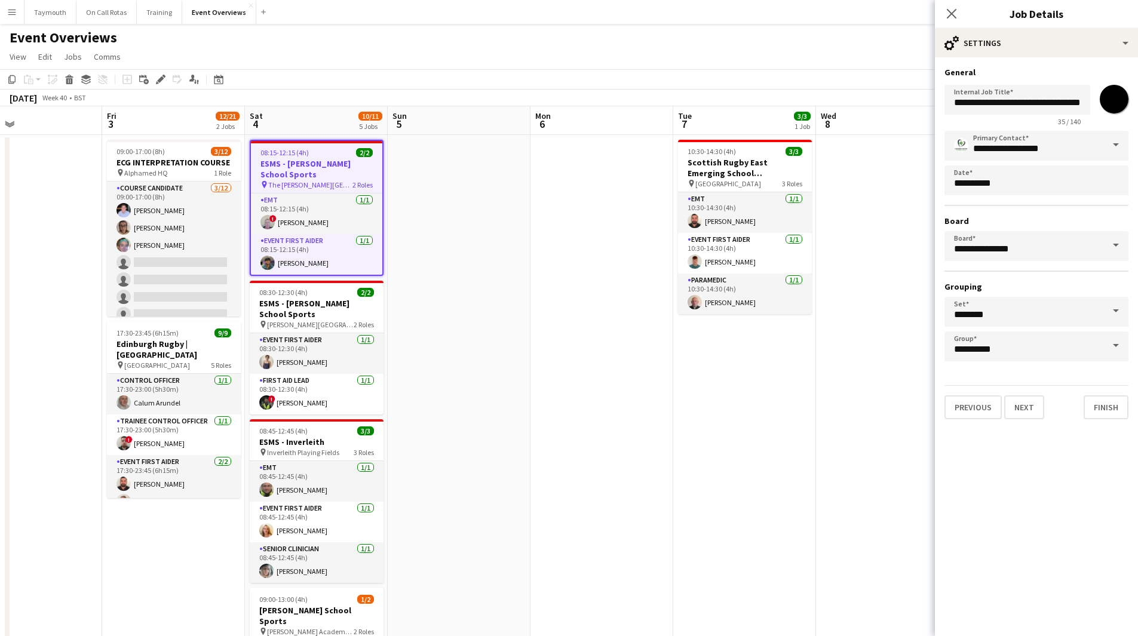
click at [1118, 102] on input "*******" at bounding box center [1113, 99] width 43 height 43
type input "*******"
click at [276, 302] on h3 "ESMS - [PERSON_NAME] School Sports" at bounding box center [317, 308] width 134 height 21
type input "**********"
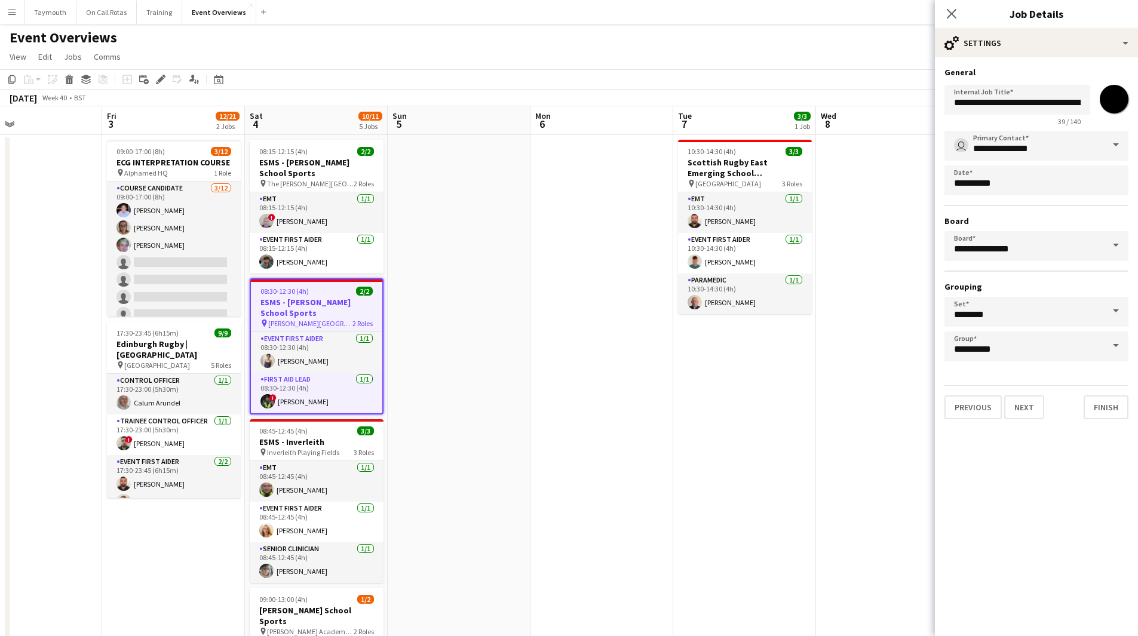
click at [1122, 100] on input "*******" at bounding box center [1113, 99] width 43 height 43
type input "*******"
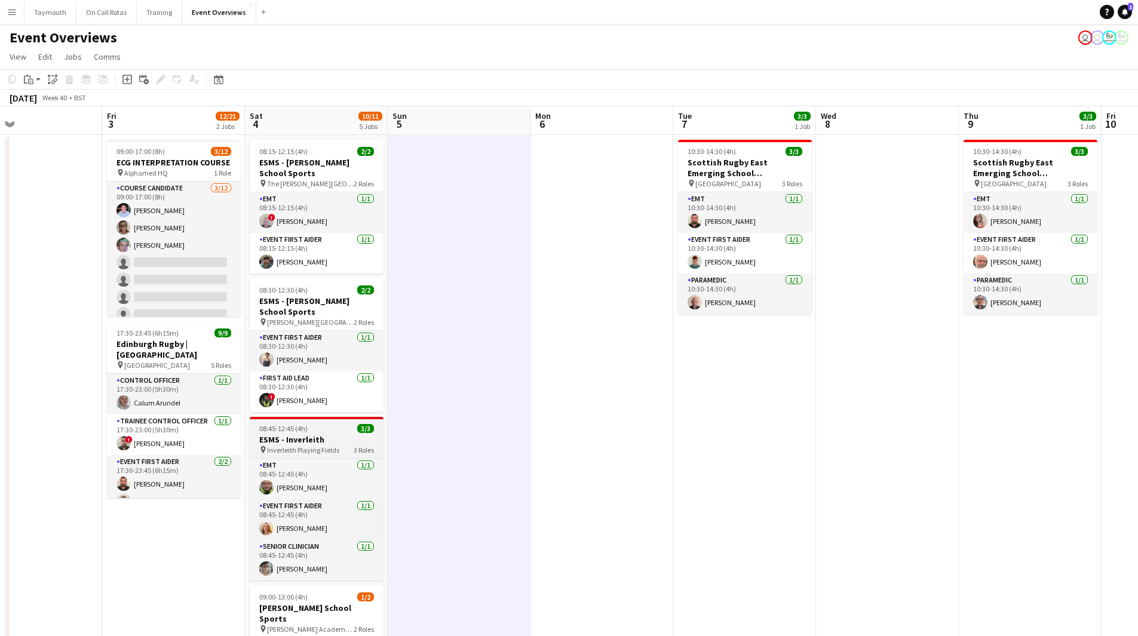
click at [324, 435] on h3 "ESMS - Inverleith" at bounding box center [317, 439] width 134 height 11
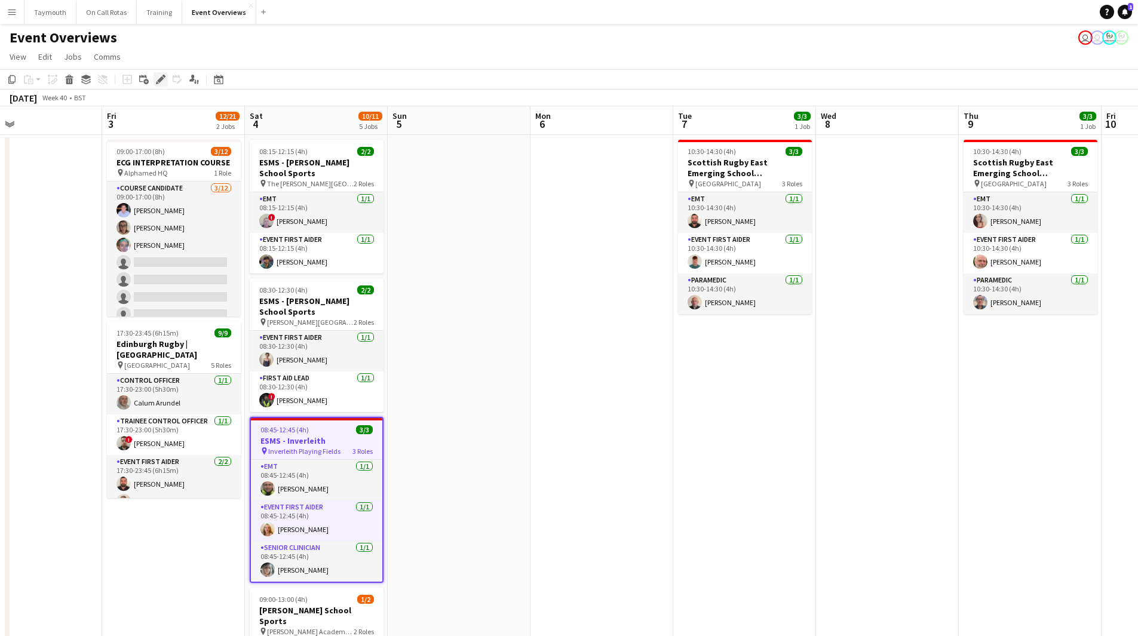
click at [165, 84] on div "Edit" at bounding box center [160, 79] width 14 height 14
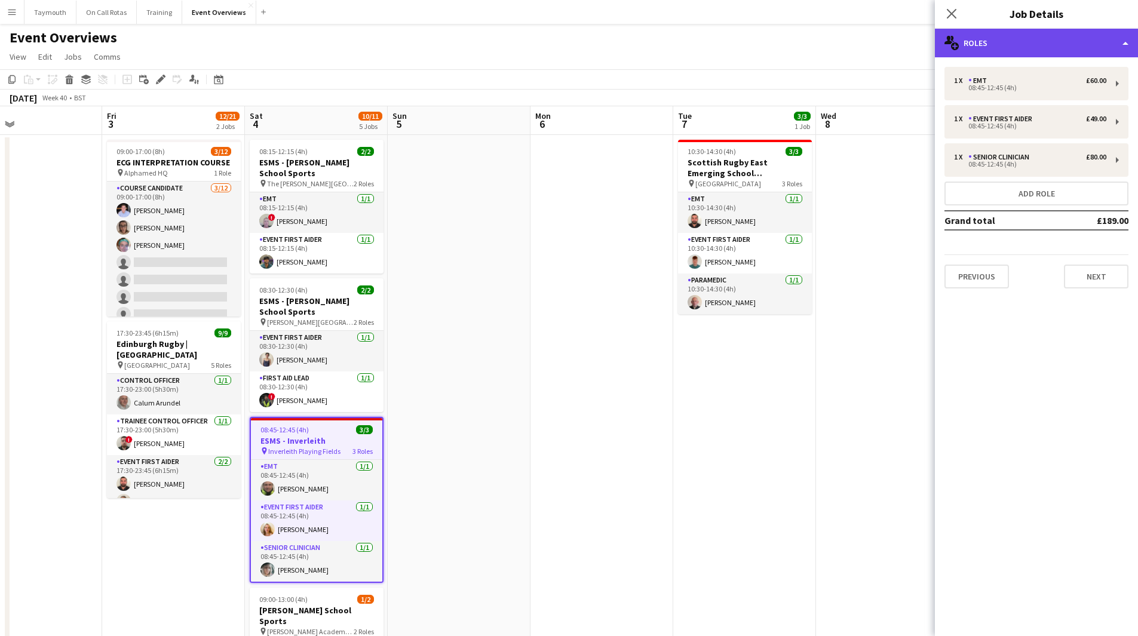
click at [1053, 52] on div "multiple-users-add Roles" at bounding box center [1035, 43] width 203 height 29
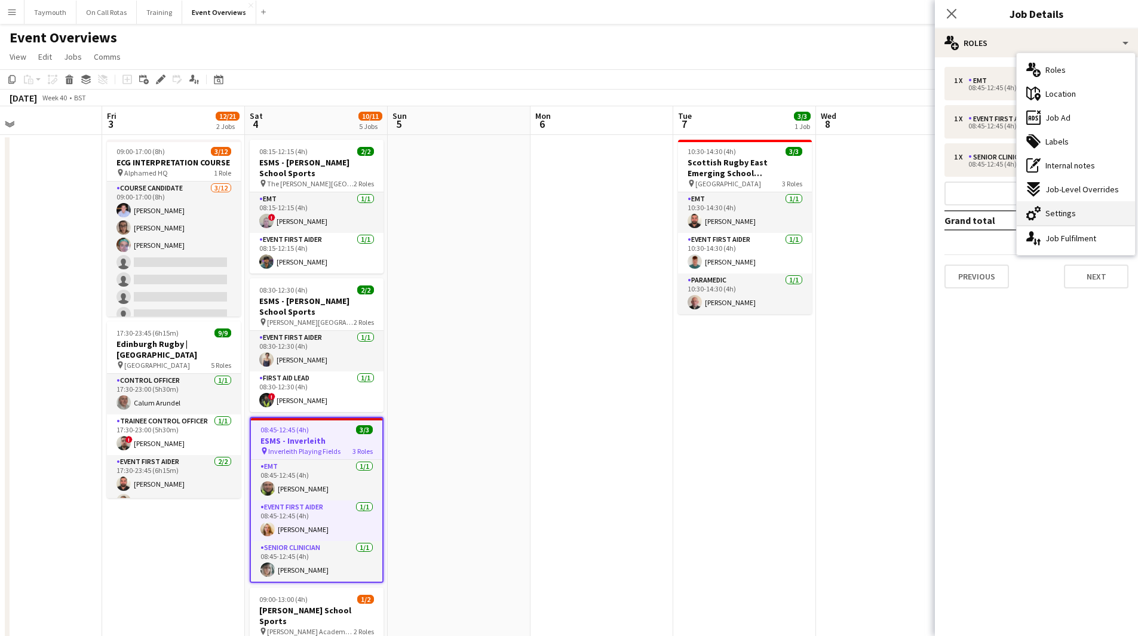
click at [1059, 212] on span "Settings" at bounding box center [1060, 213] width 30 height 11
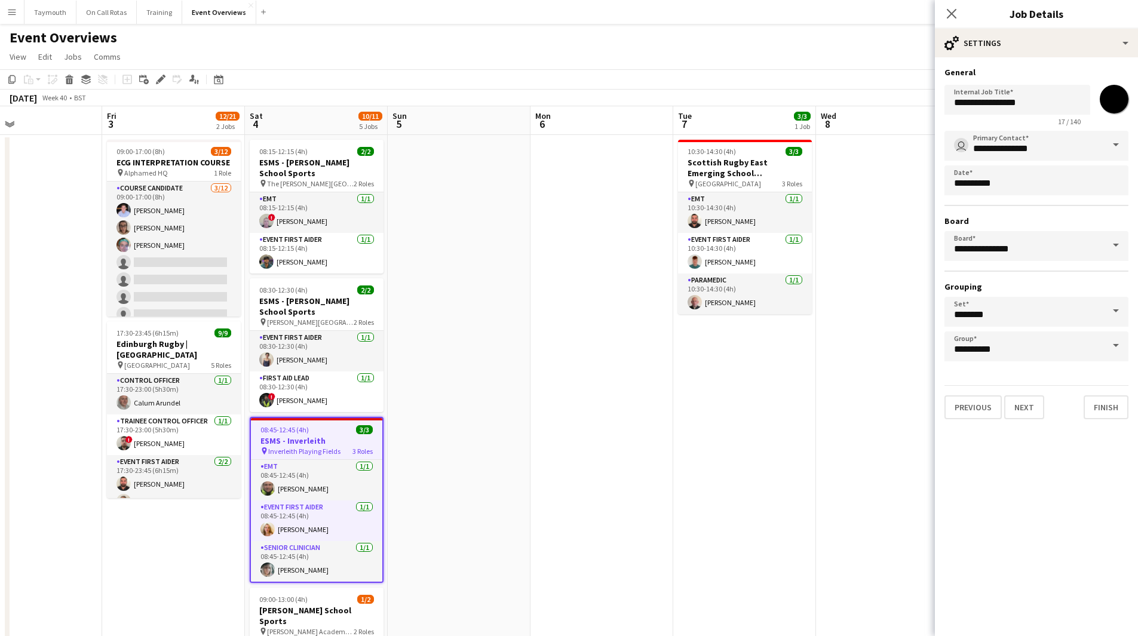
click at [1108, 106] on input "*******" at bounding box center [1113, 99] width 43 height 43
type input "*******"
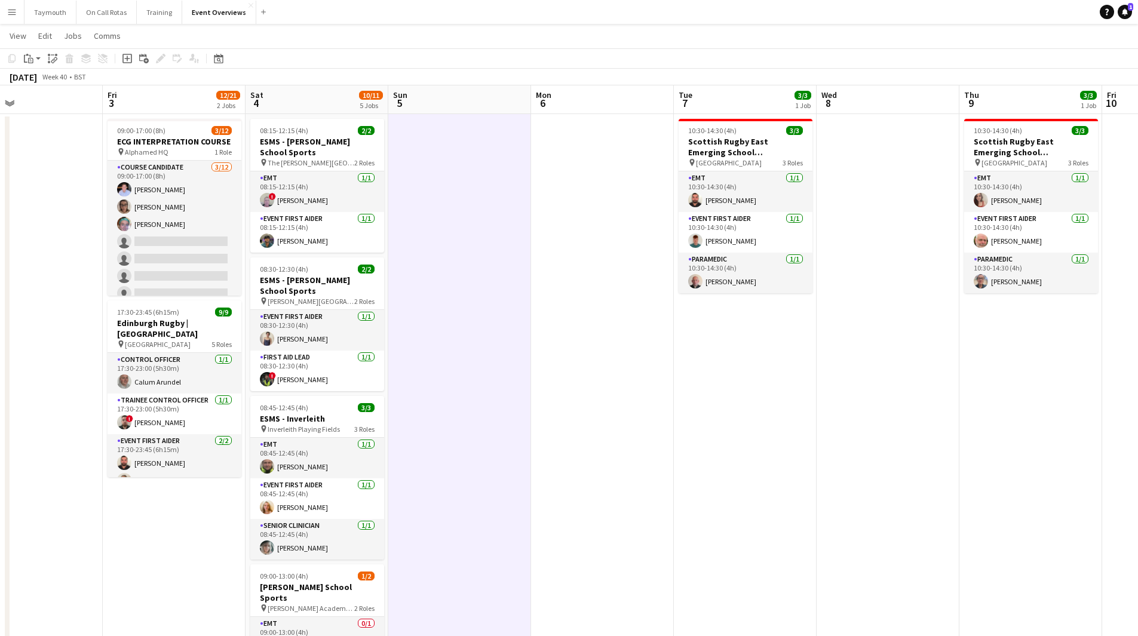
scroll to position [0, 0]
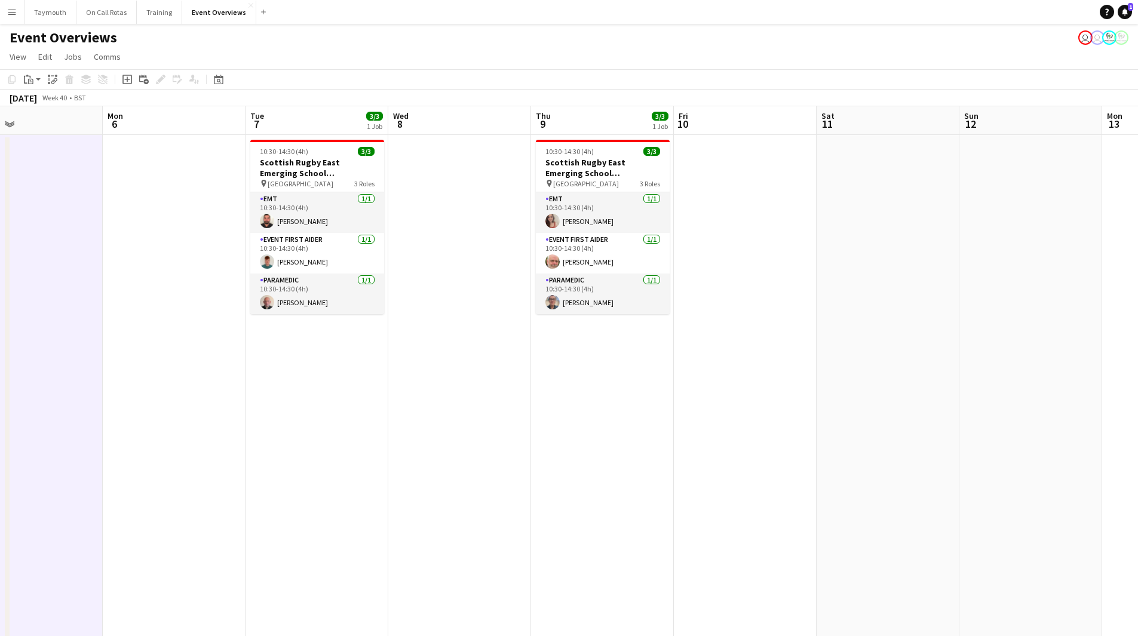
drag, startPoint x: 863, startPoint y: 445, endPoint x: 312, endPoint y: 463, distance: 550.8
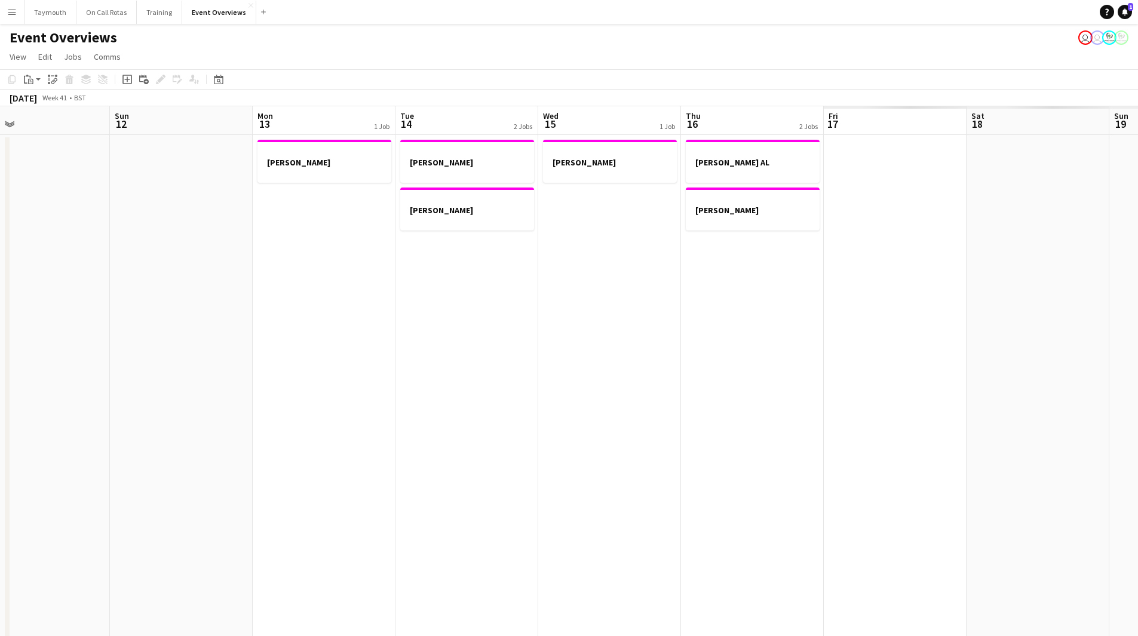
drag, startPoint x: 761, startPoint y: 454, endPoint x: 97, endPoint y: 478, distance: 664.4
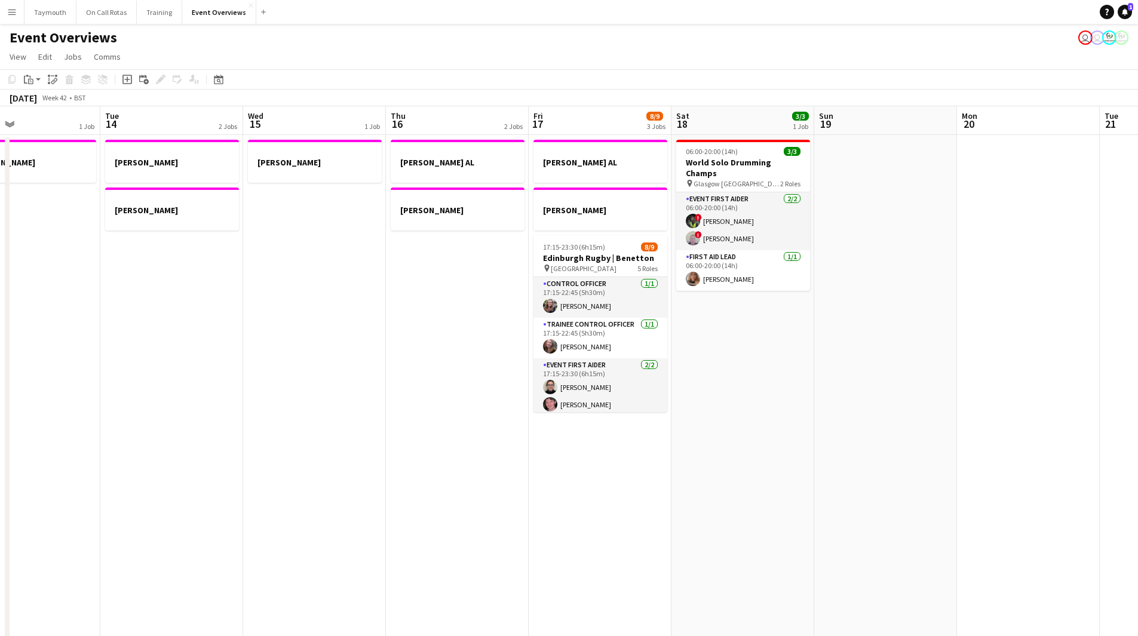
scroll to position [0, 340]
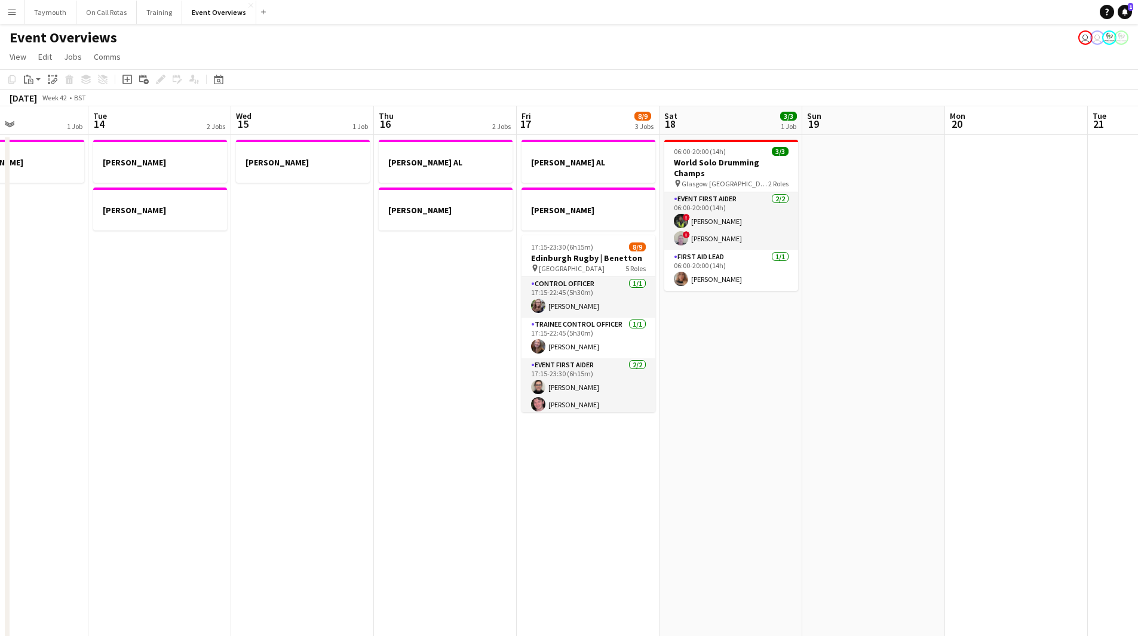
drag, startPoint x: 451, startPoint y: 485, endPoint x: 456, endPoint y: 454, distance: 31.9
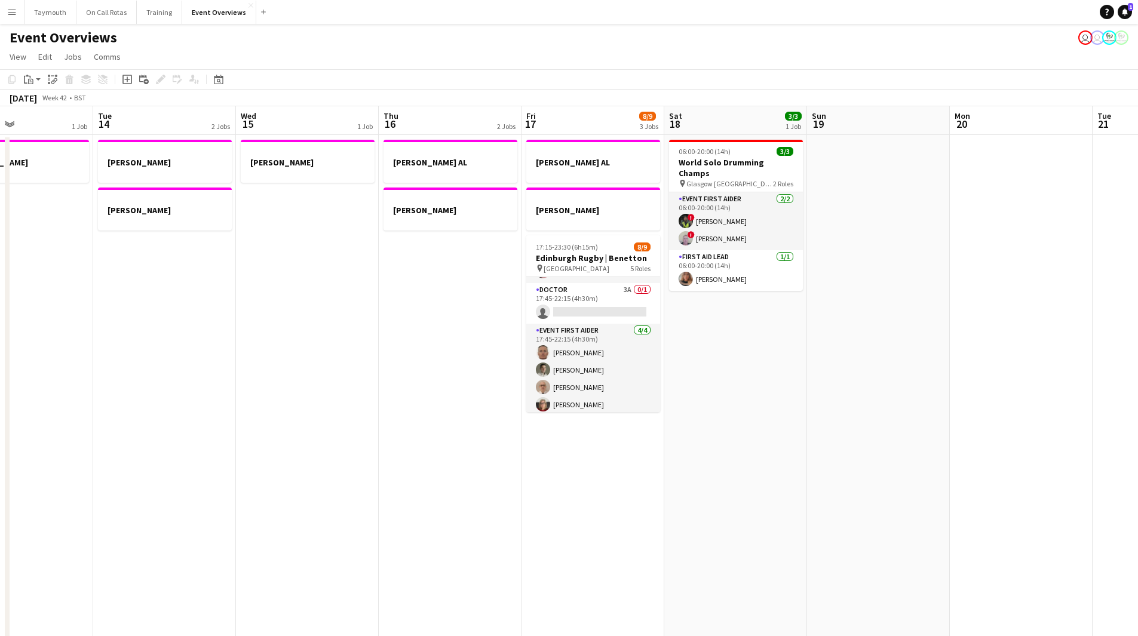
scroll to position [137, 0]
click at [593, 288] on app-card-role "Doctor 3A 0/1 17:45-22:15 (4h30m) single-neutral-actions" at bounding box center [593, 299] width 134 height 41
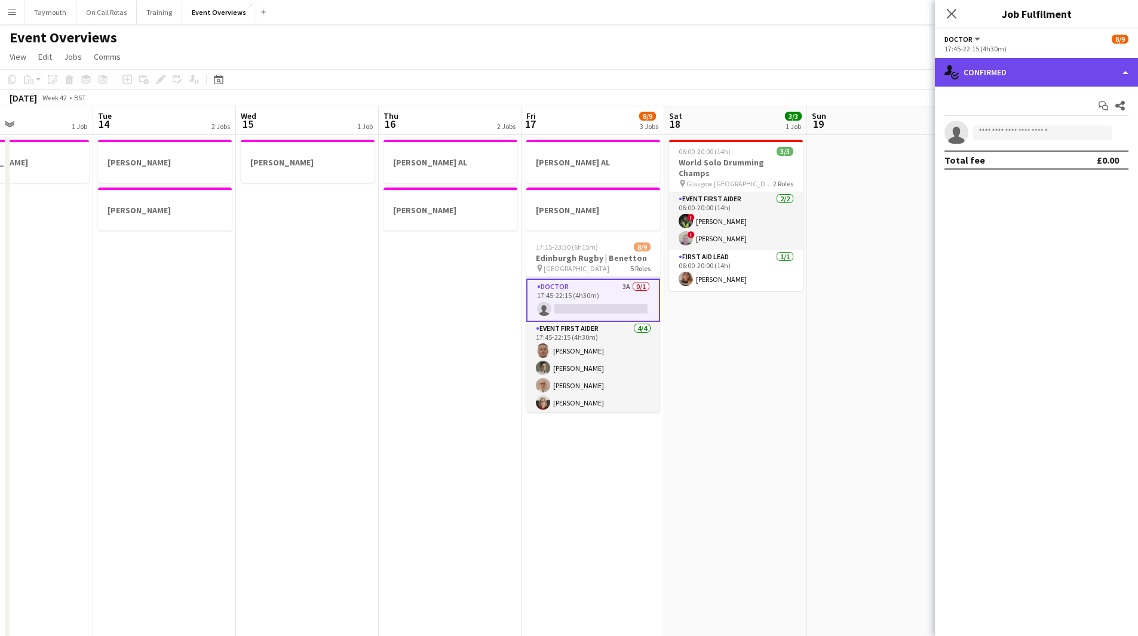
click at [1066, 62] on div "single-neutral-actions-check-2 Confirmed" at bounding box center [1035, 72] width 203 height 29
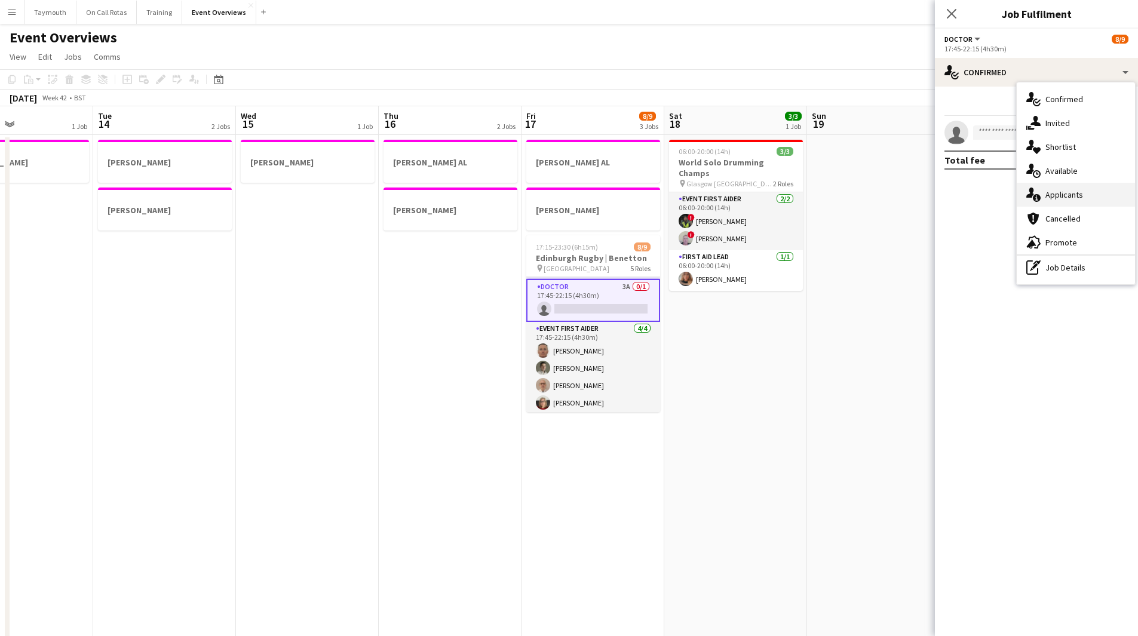
click at [1080, 188] on div "single-neutral-actions-information Applicants" at bounding box center [1075, 195] width 118 height 24
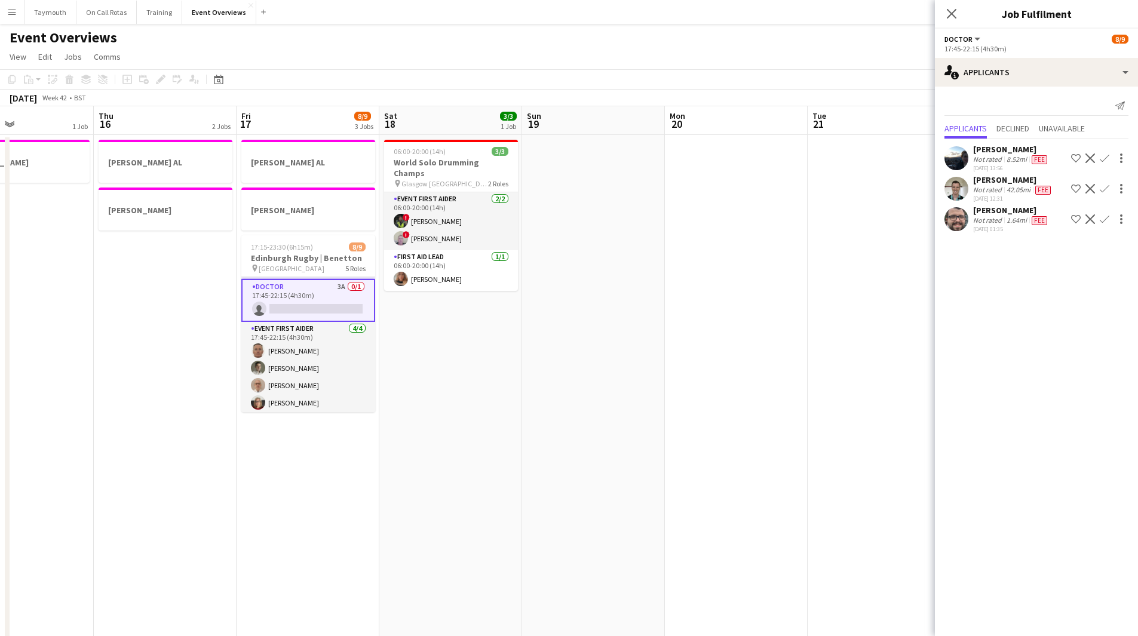
drag, startPoint x: 794, startPoint y: 339, endPoint x: 254, endPoint y: 347, distance: 539.9
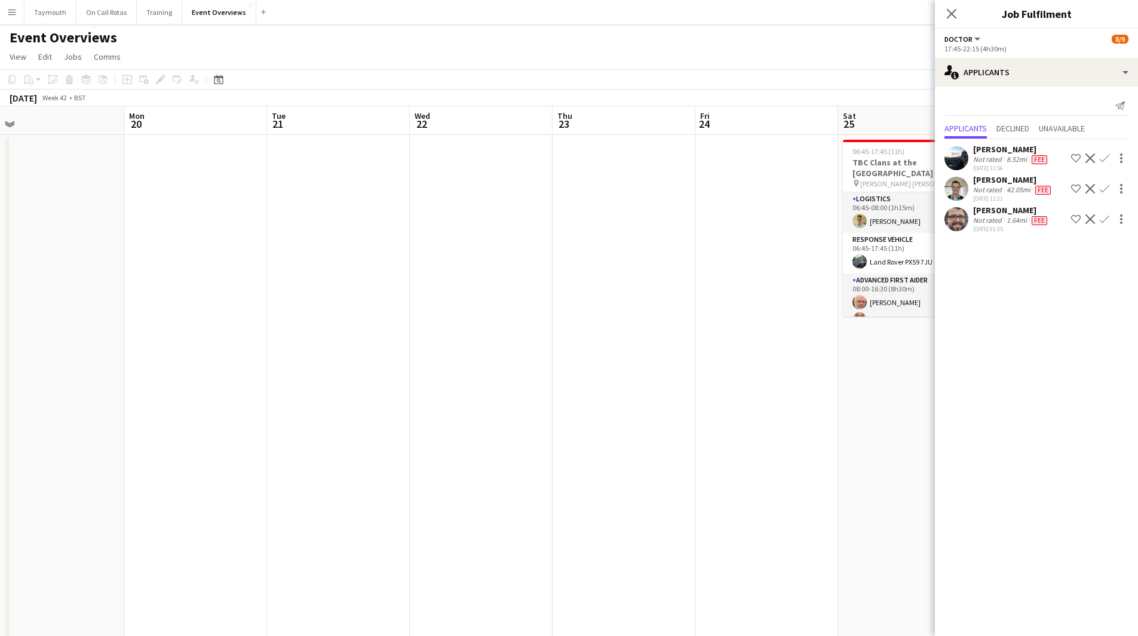
drag, startPoint x: 459, startPoint y: 371, endPoint x: 232, endPoint y: 382, distance: 226.6
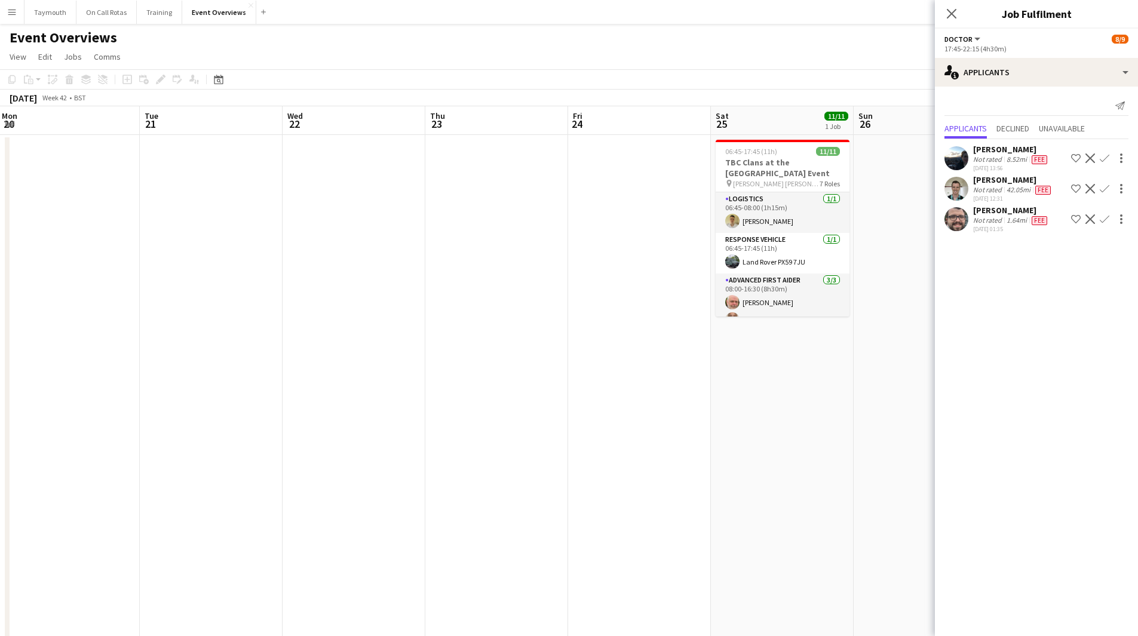
scroll to position [0, 418]
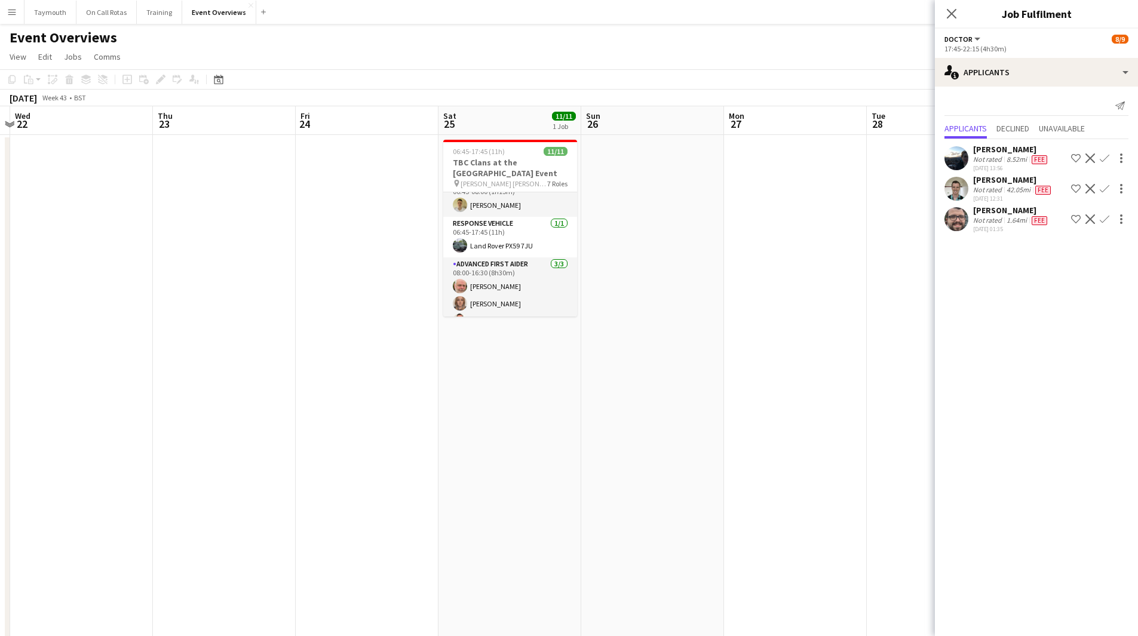
scroll to position [0, 0]
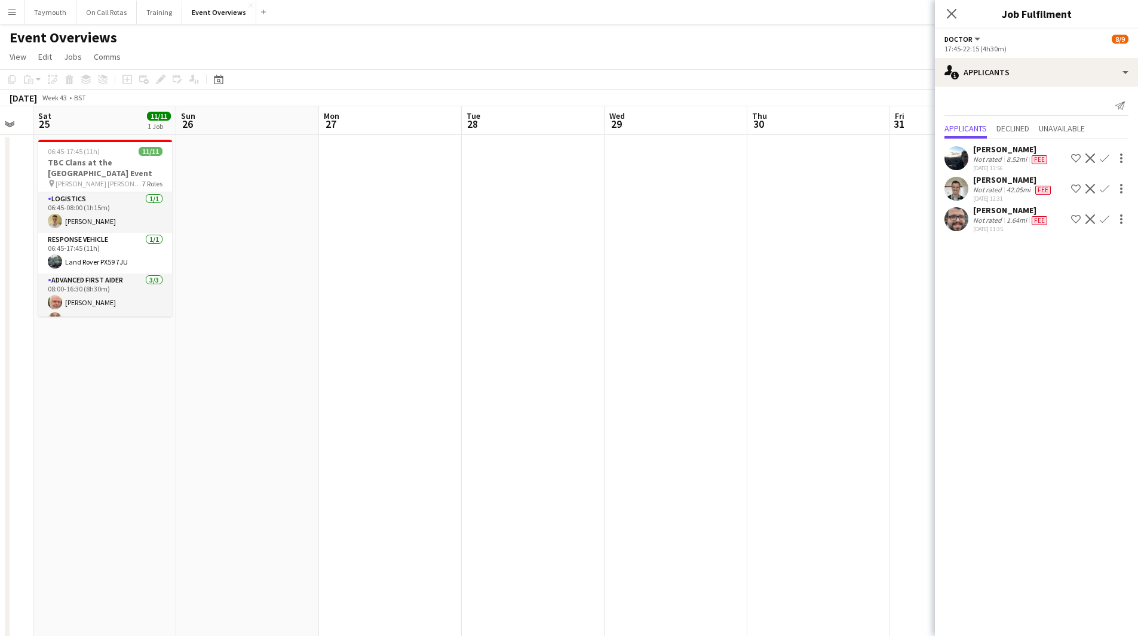
drag, startPoint x: 747, startPoint y: 372, endPoint x: 123, endPoint y: 386, distance: 624.1
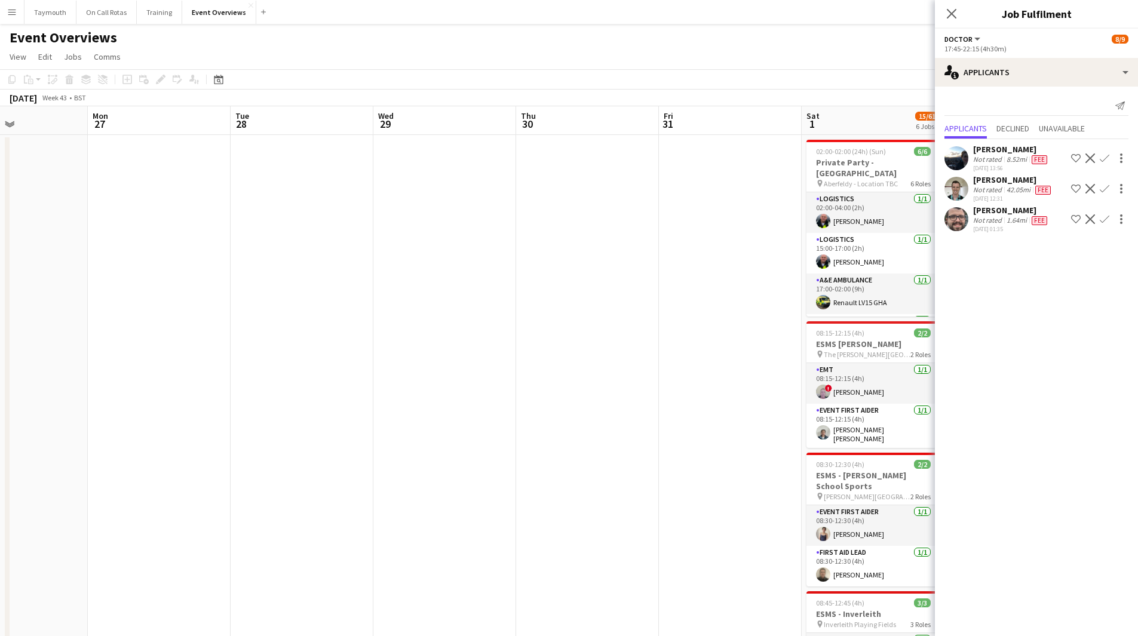
drag, startPoint x: 524, startPoint y: 385, endPoint x: 69, endPoint y: 407, distance: 455.5
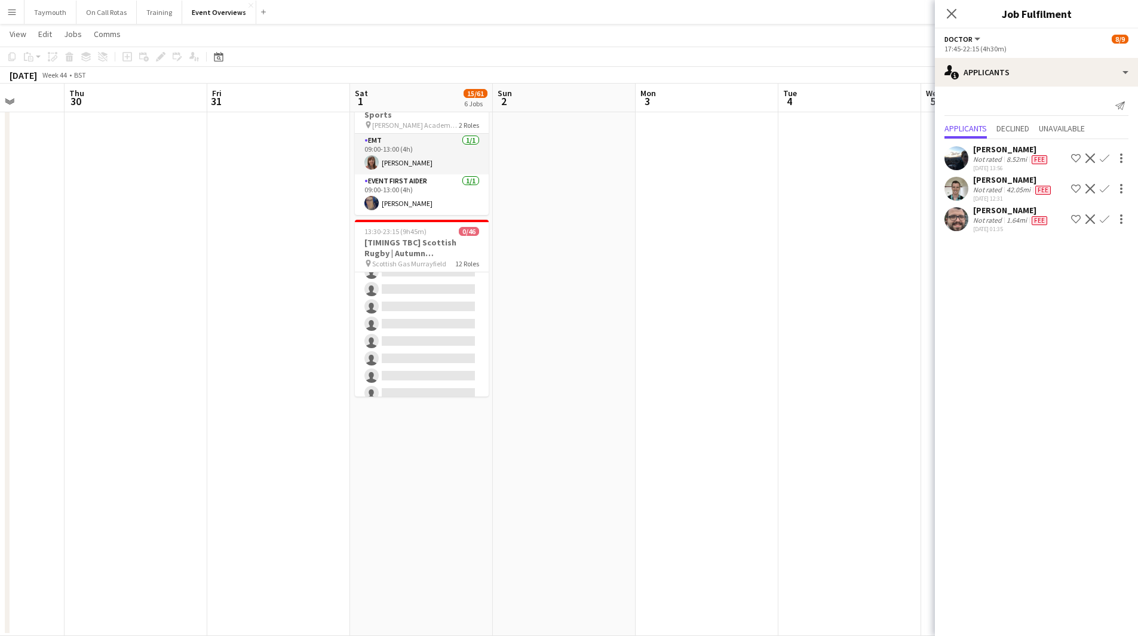
scroll to position [952, 0]
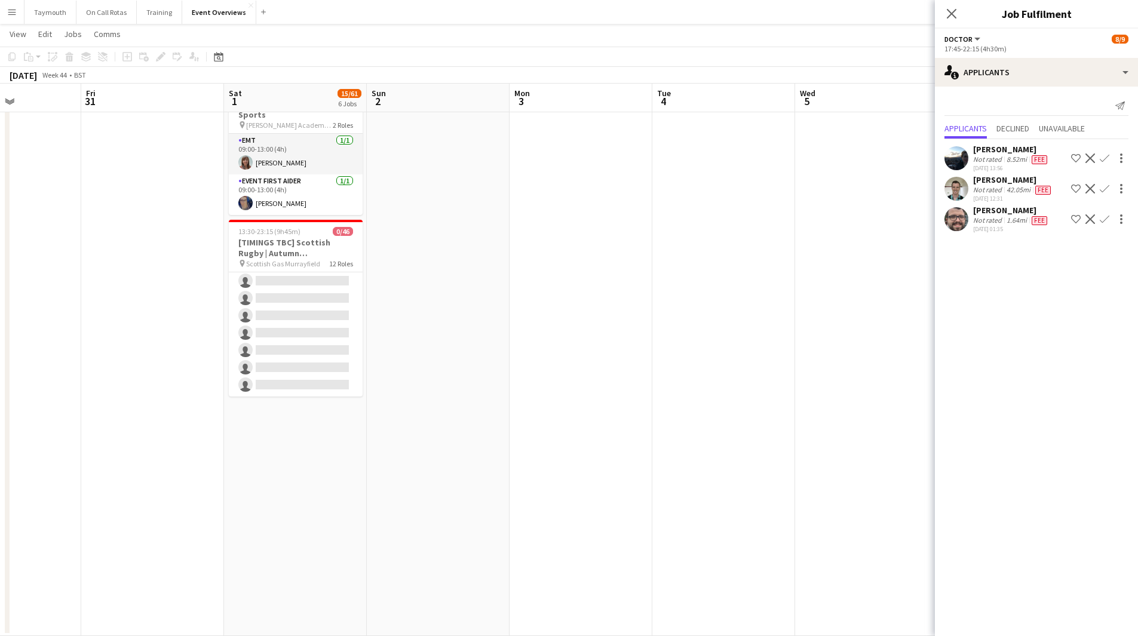
drag, startPoint x: 734, startPoint y: 330, endPoint x: 50, endPoint y: 353, distance: 684.7
click at [59, 356] on app-calendar-viewport "Mon 27 Tue 28 Wed 29 Thu 30 Fri 31 Sat 1 15/61 6 Jobs Sun 2 Mon 3 Tue 4 Wed 5 T…" at bounding box center [569, 2] width 1138 height 1266
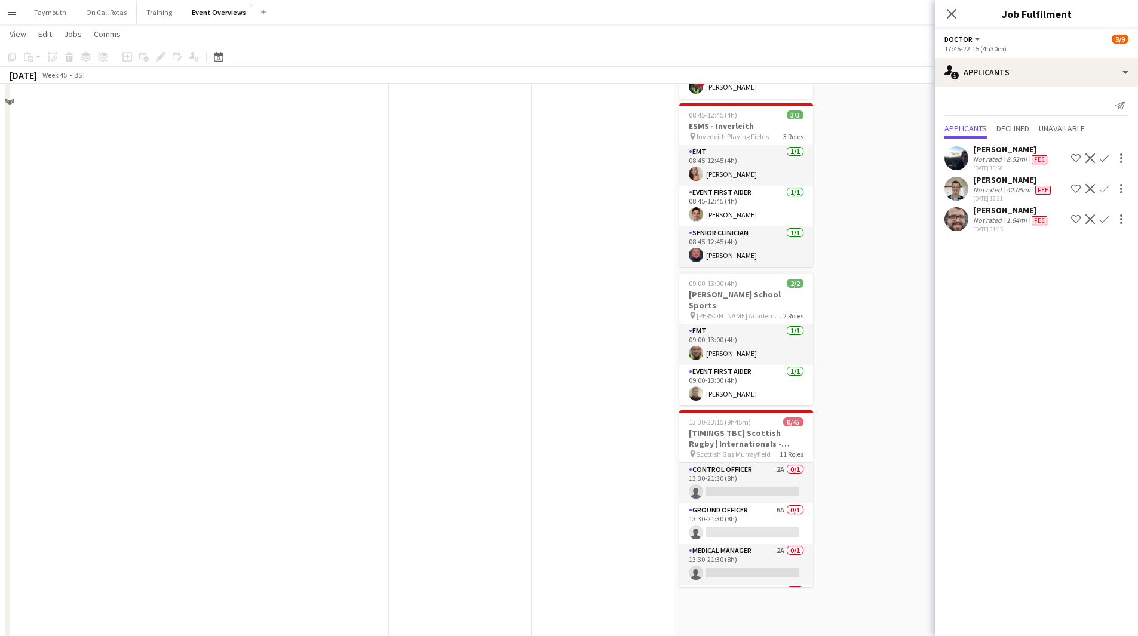
scroll to position [199, 0]
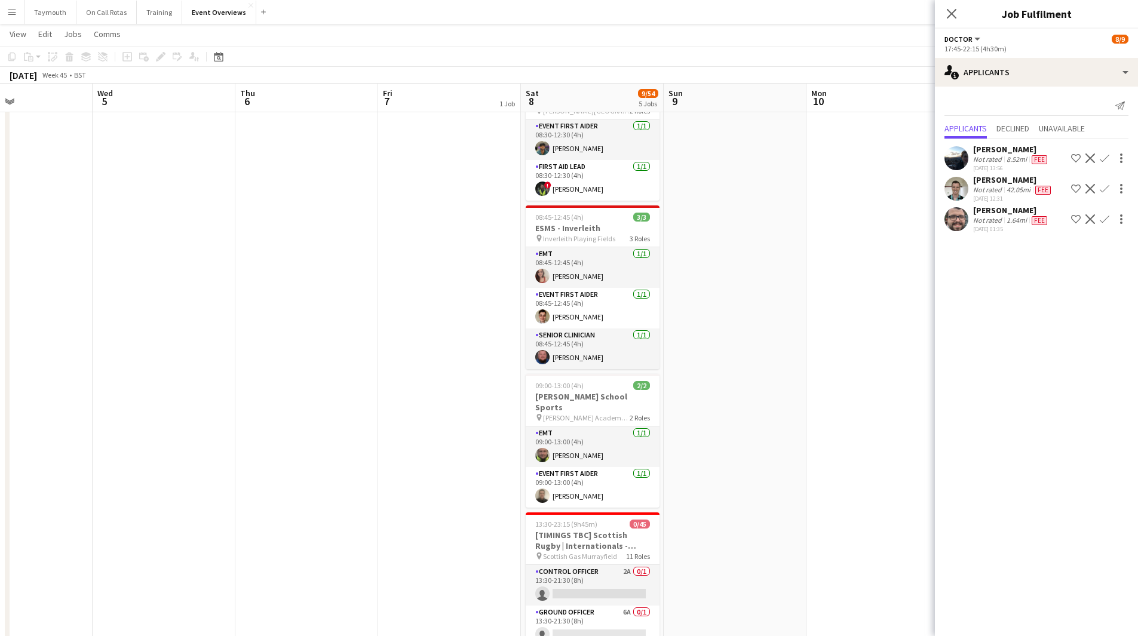
drag, startPoint x: 321, startPoint y: 358, endPoint x: 97, endPoint y: 365, distance: 224.0
click at [97, 365] on app-calendar-viewport "Sat 1 15/61 6 Jobs Sun 2 Mon 3 Tue 4 Wed 5 Thu 6 Fri 7 1 Job Sat 8 9/54 5 Jobs …" at bounding box center [569, 480] width 1138 height 1266
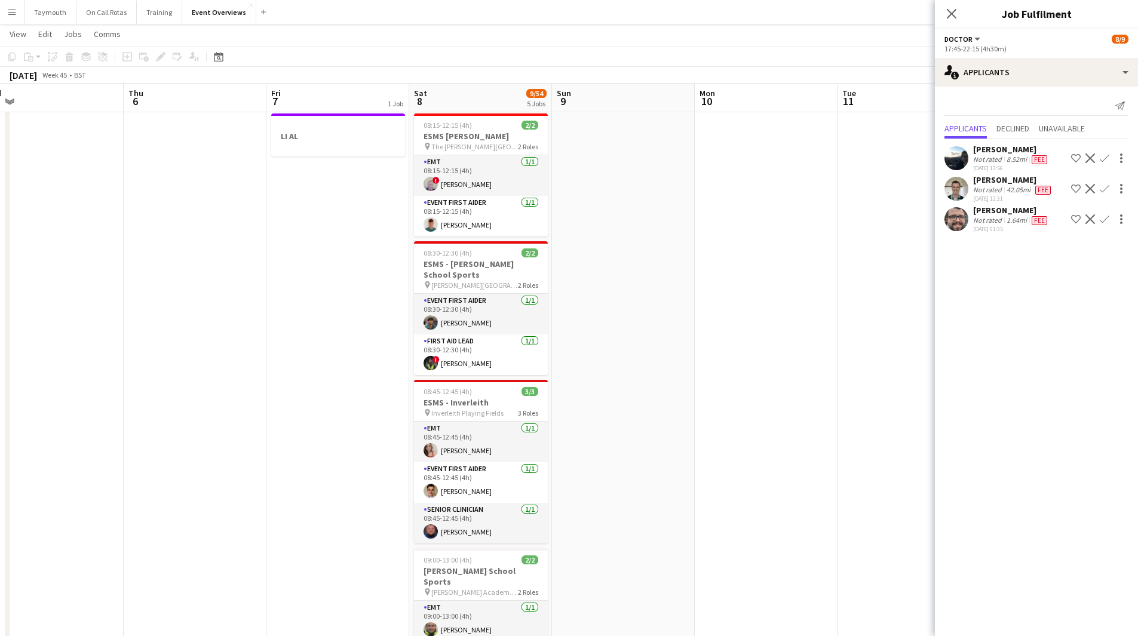
scroll to position [0, 0]
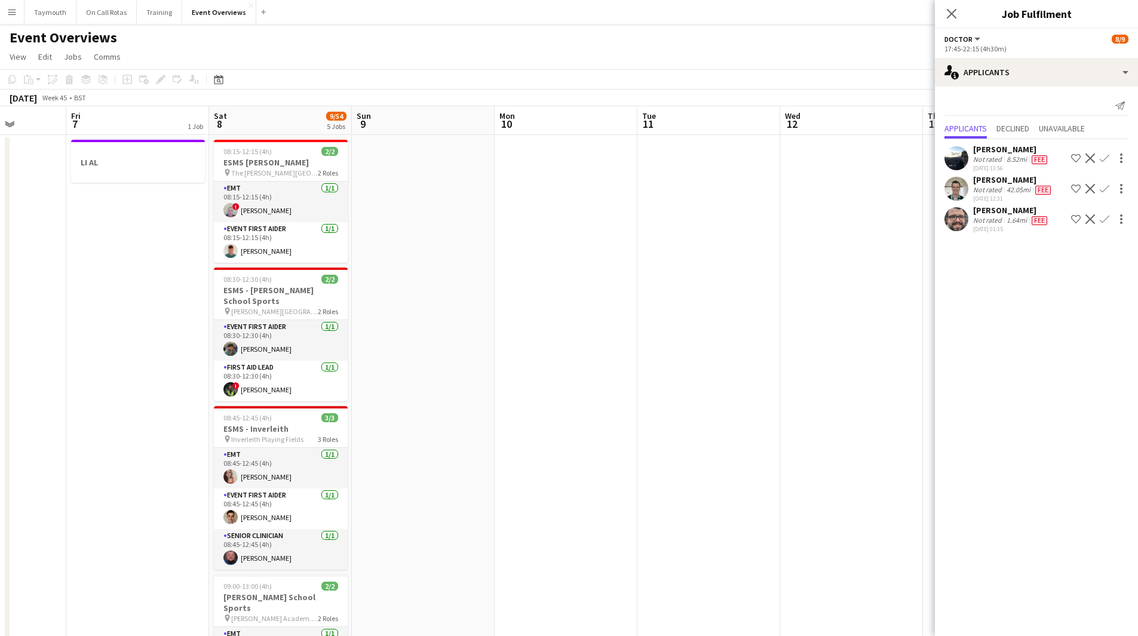
drag, startPoint x: 812, startPoint y: 273, endPoint x: 215, endPoint y: 330, distance: 599.8
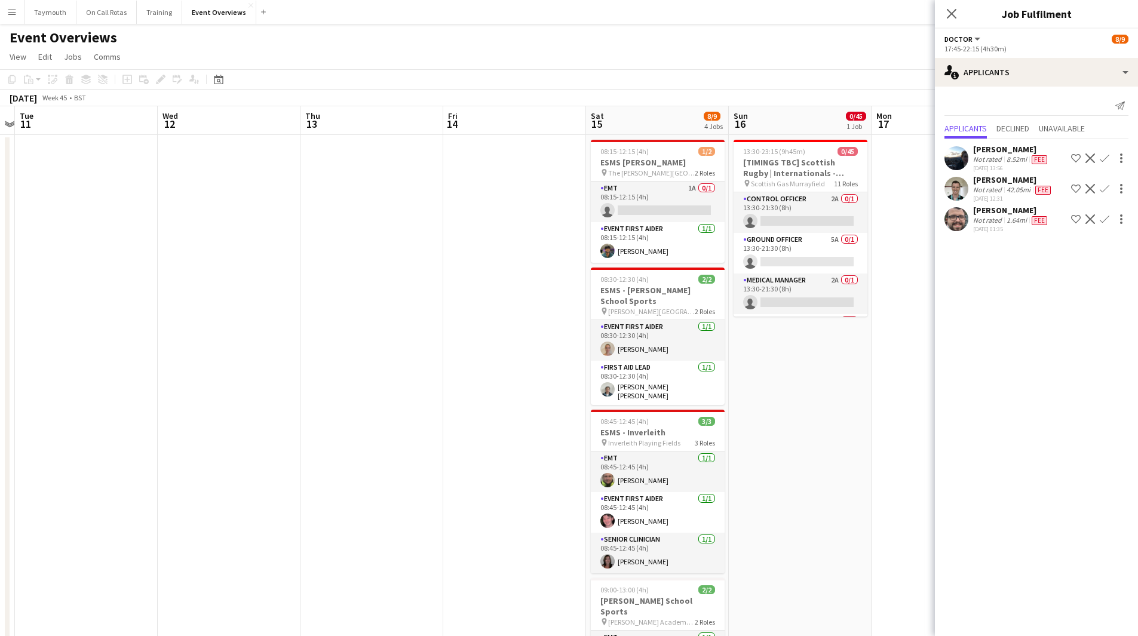
drag, startPoint x: 338, startPoint y: 341, endPoint x: 90, endPoint y: 362, distance: 248.7
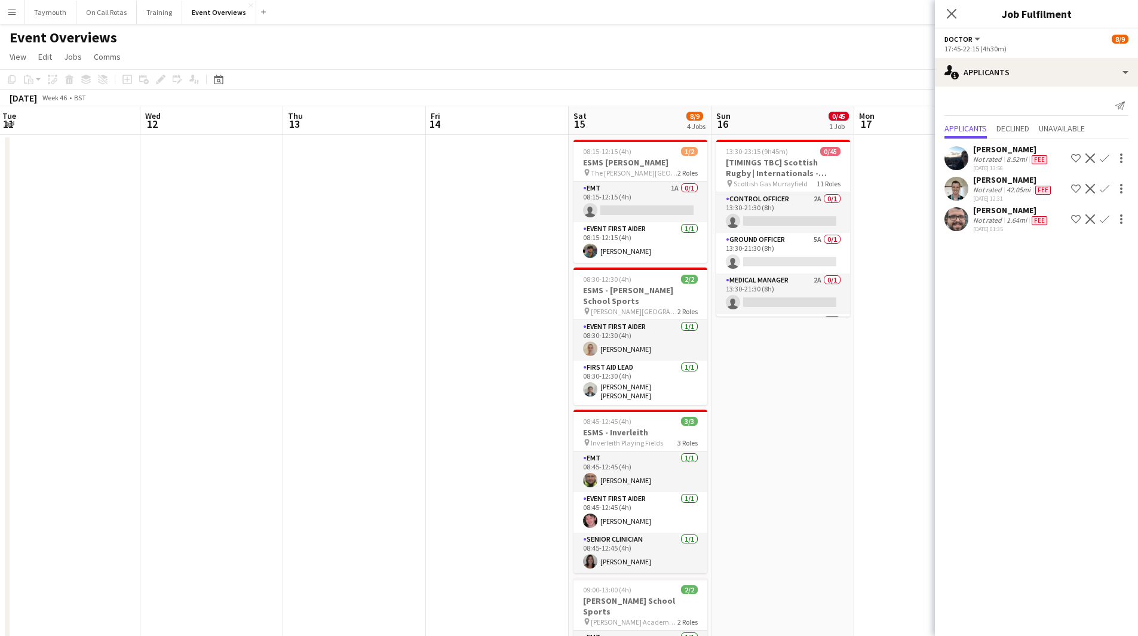
drag, startPoint x: 195, startPoint y: 340, endPoint x: 751, endPoint y: 346, distance: 555.9
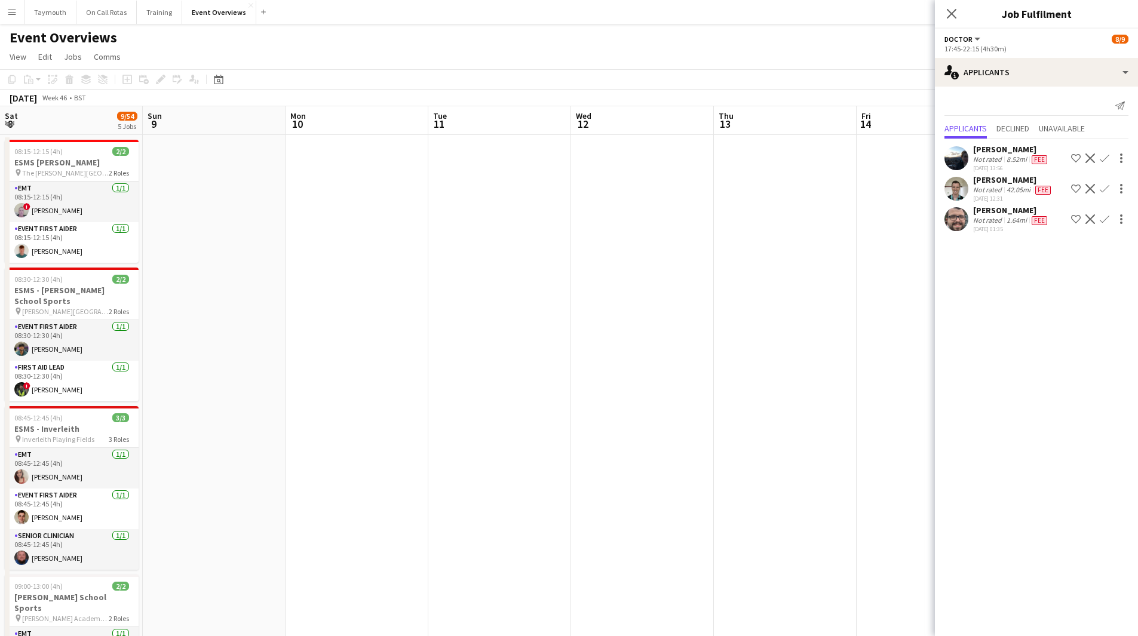
drag, startPoint x: 502, startPoint y: 347, endPoint x: 656, endPoint y: 315, distance: 158.0
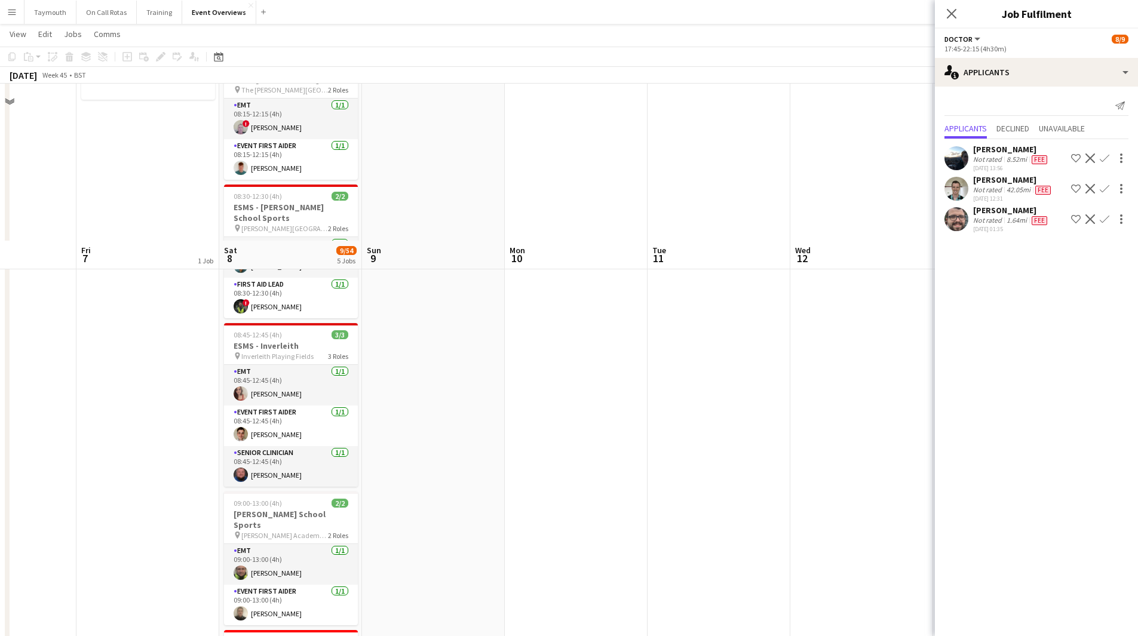
scroll to position [0, 0]
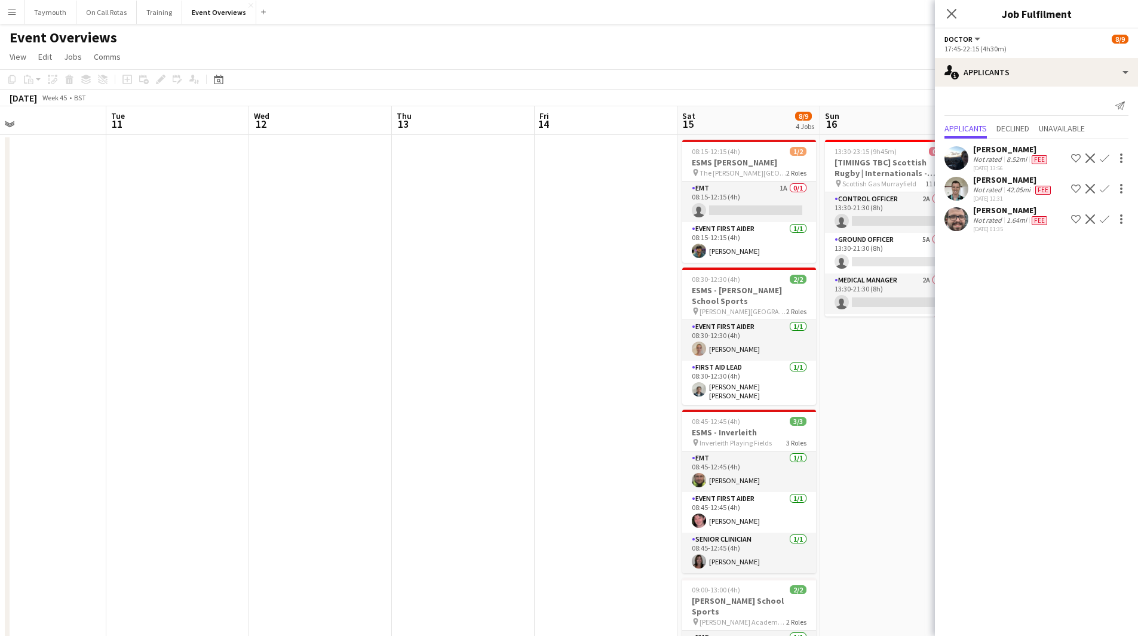
drag, startPoint x: 764, startPoint y: 358, endPoint x: 91, endPoint y: 359, distance: 673.0
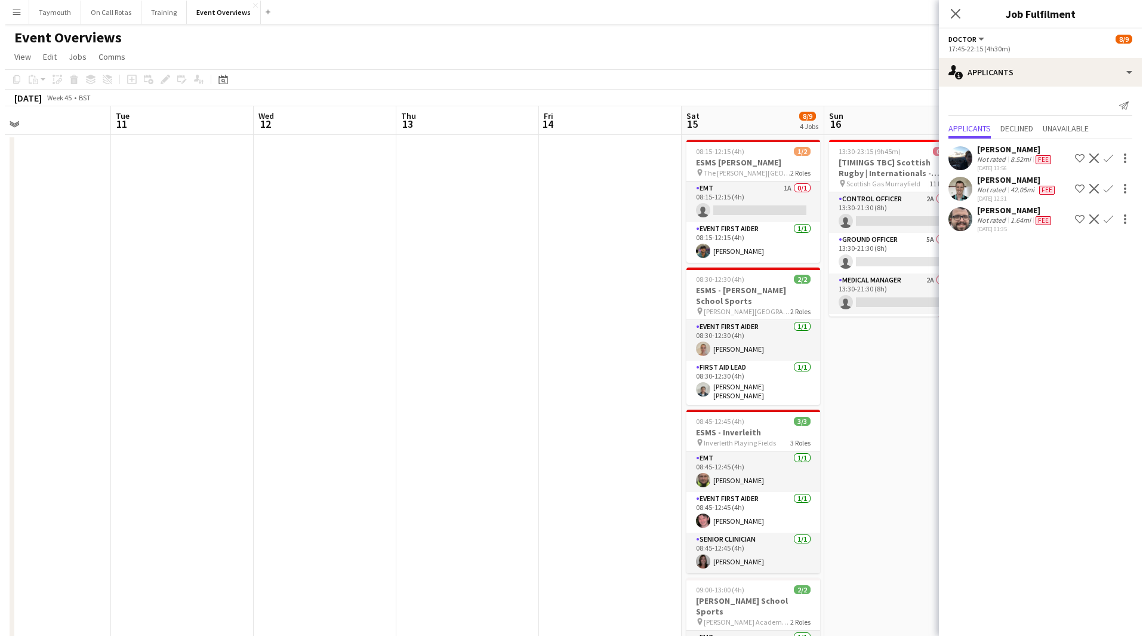
scroll to position [0, 454]
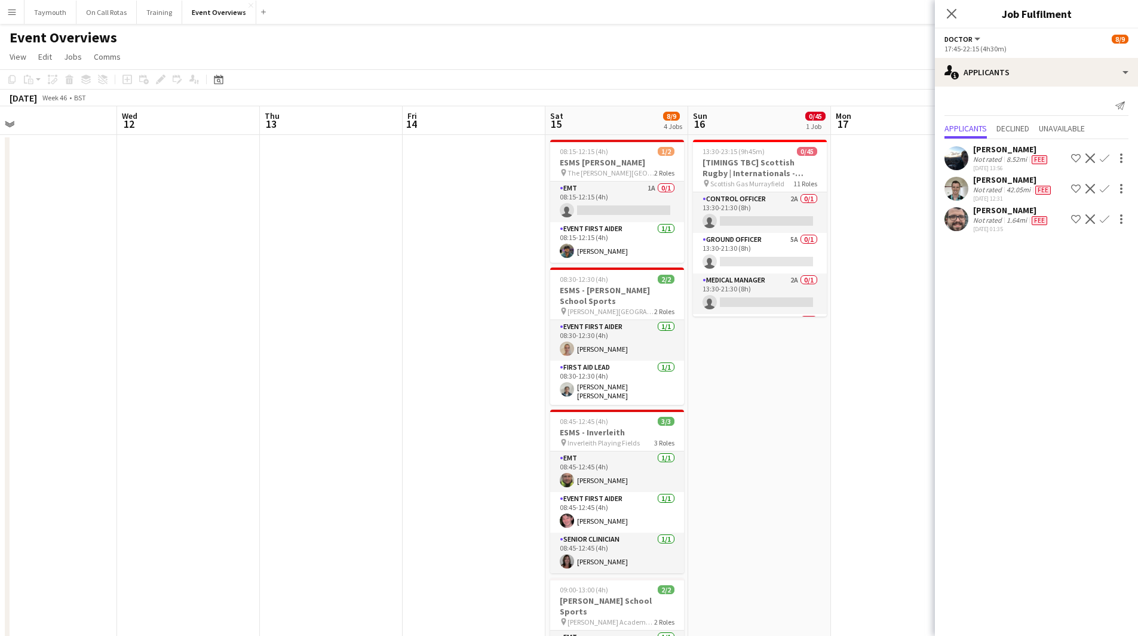
click at [14, 10] on app-icon "Menu" at bounding box center [12, 12] width 10 height 10
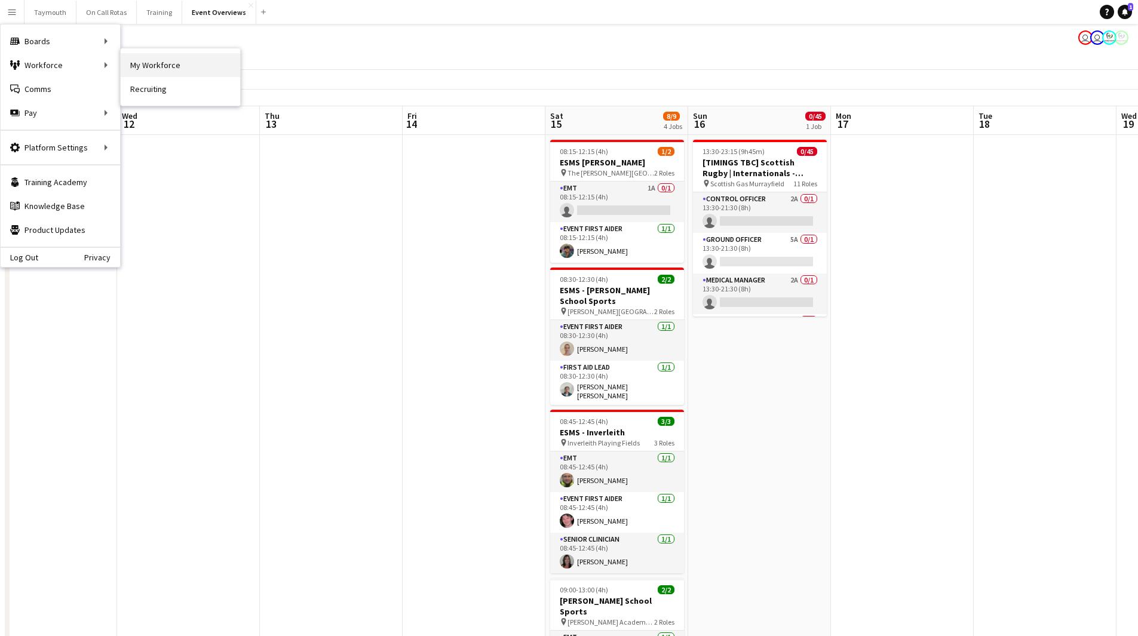
click at [148, 64] on link "My Workforce" at bounding box center [180, 65] width 119 height 24
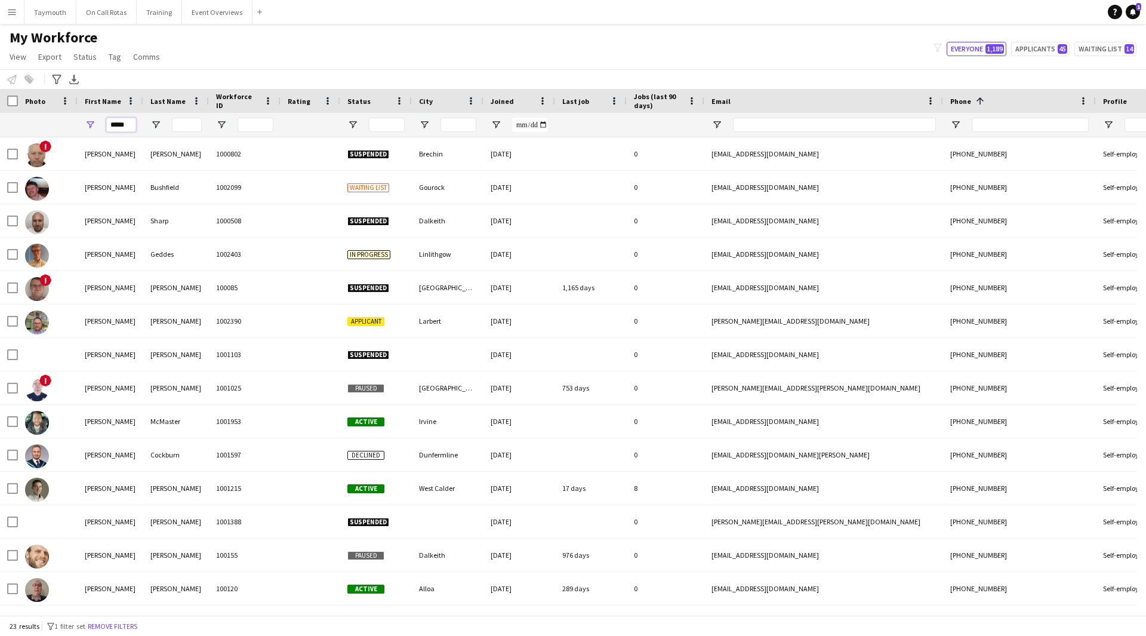
drag, startPoint x: 133, startPoint y: 126, endPoint x: -70, endPoint y: 115, distance: 203.3
click at [0, 115] on html "Menu Boards Boards Boards All jobs Status Workforce Workforce My Workforce Recr…" at bounding box center [573, 318] width 1146 height 636
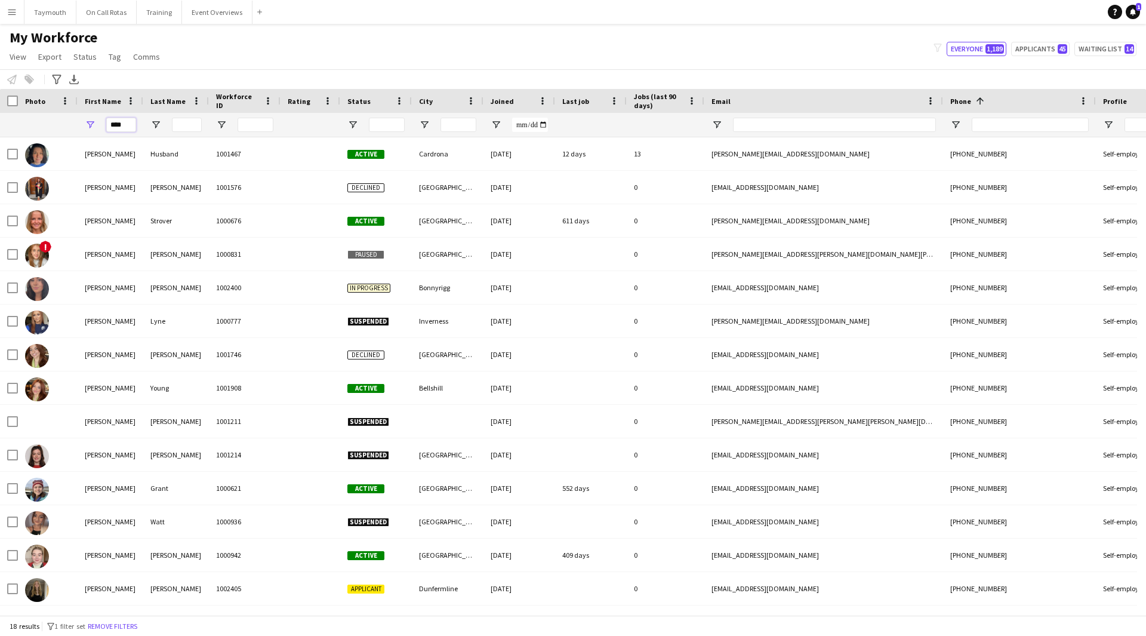
type input "****"
click at [190, 126] on input "Last Name Filter Input" at bounding box center [187, 125] width 30 height 14
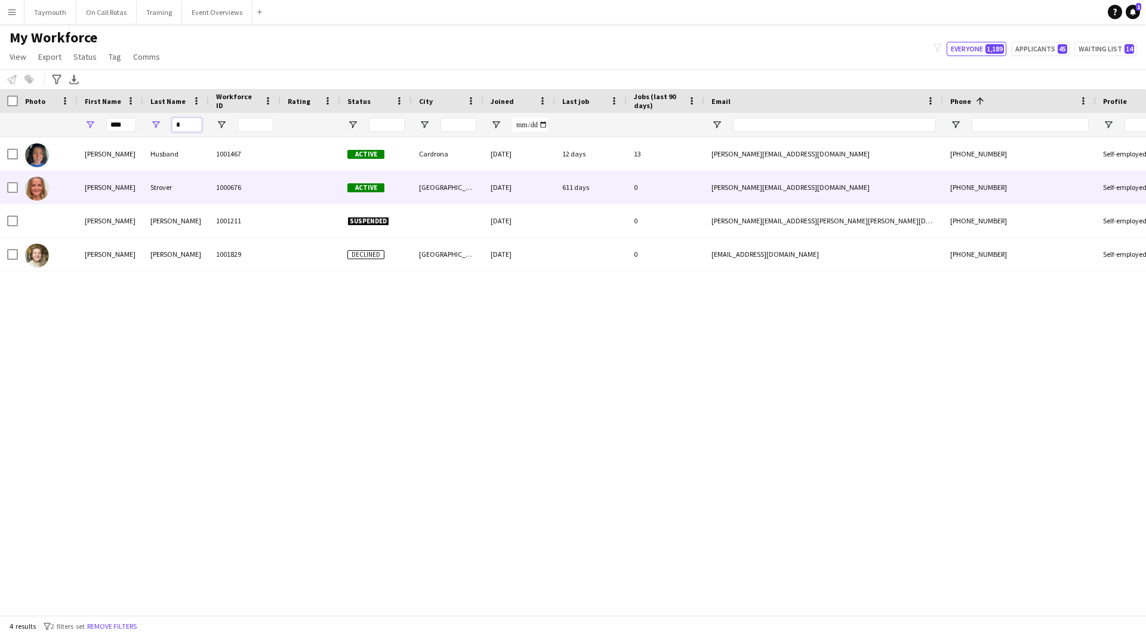
type input "*"
click at [193, 185] on div "Strover" at bounding box center [176, 187] width 66 height 33
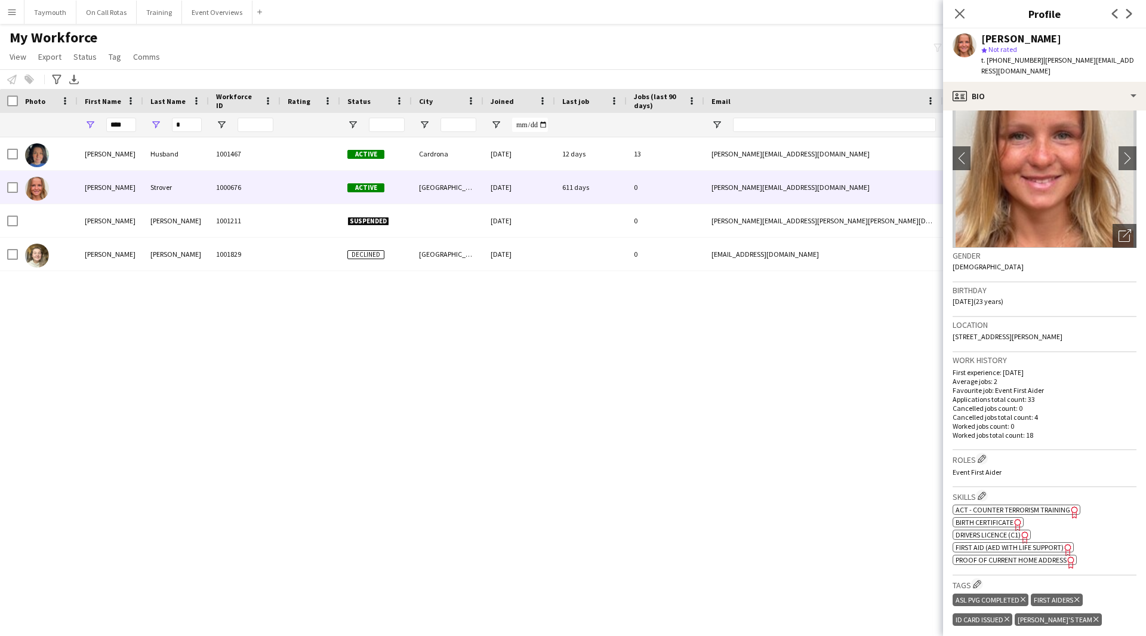
scroll to position [119, 0]
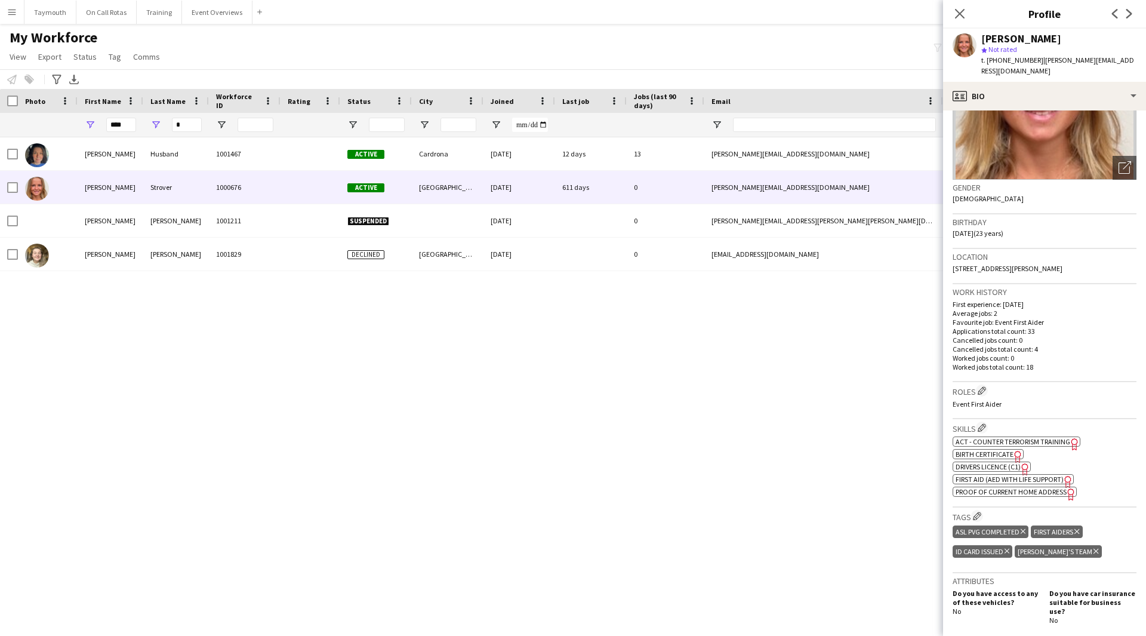
click at [1015, 483] on span "First Aid (AED with life support)" at bounding box center [1010, 479] width 108 height 9
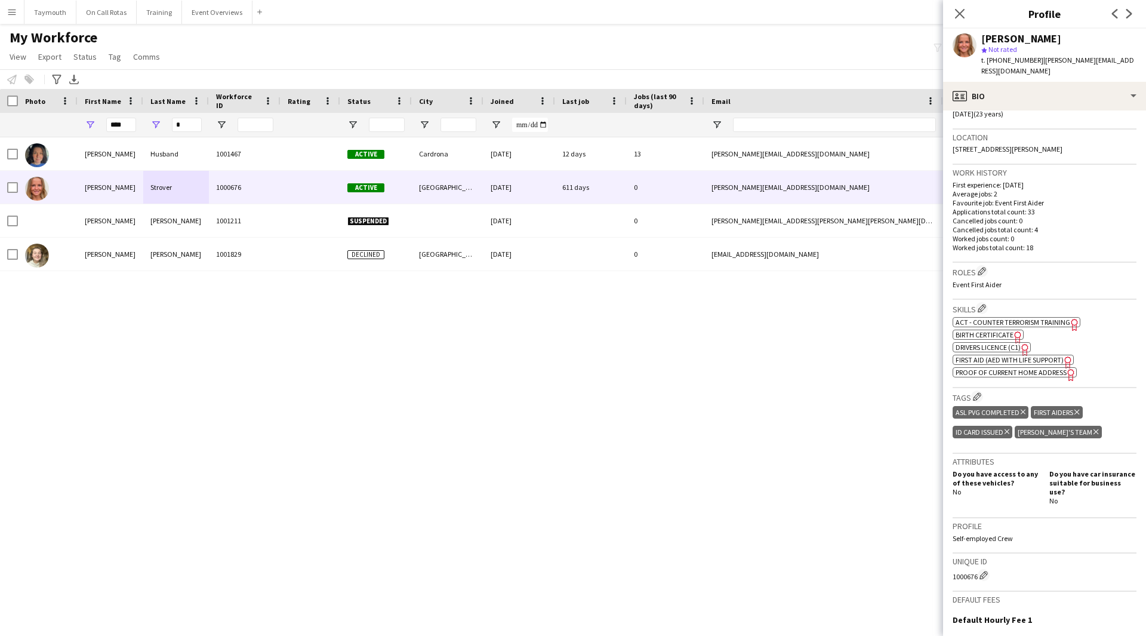
scroll to position [396, 0]
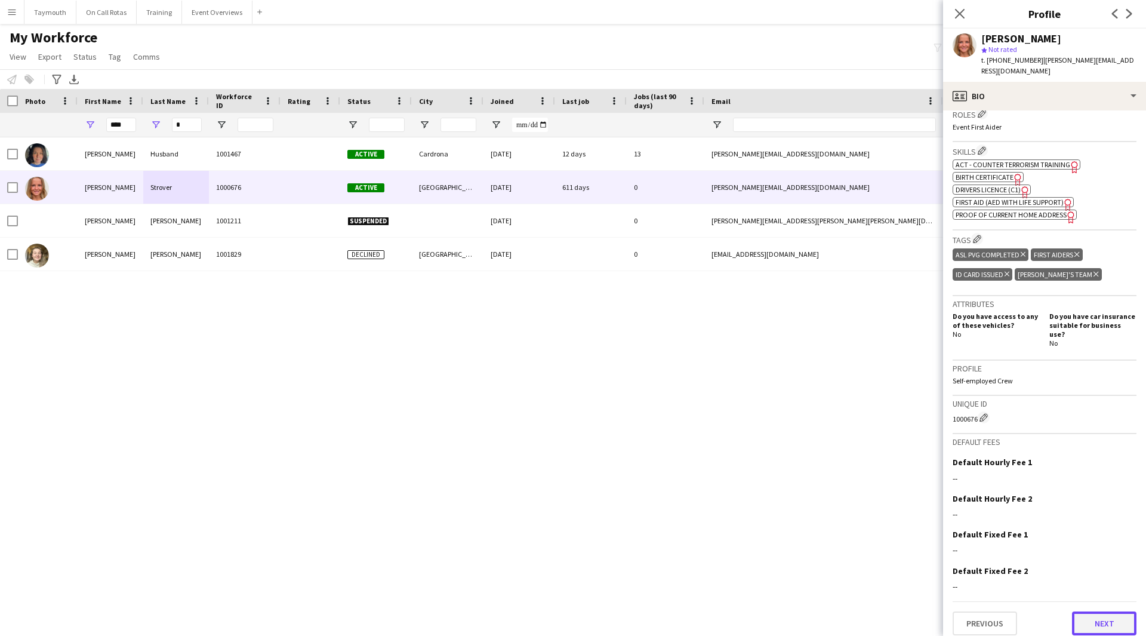
click at [1097, 611] on button "Next" at bounding box center [1104, 623] width 64 height 24
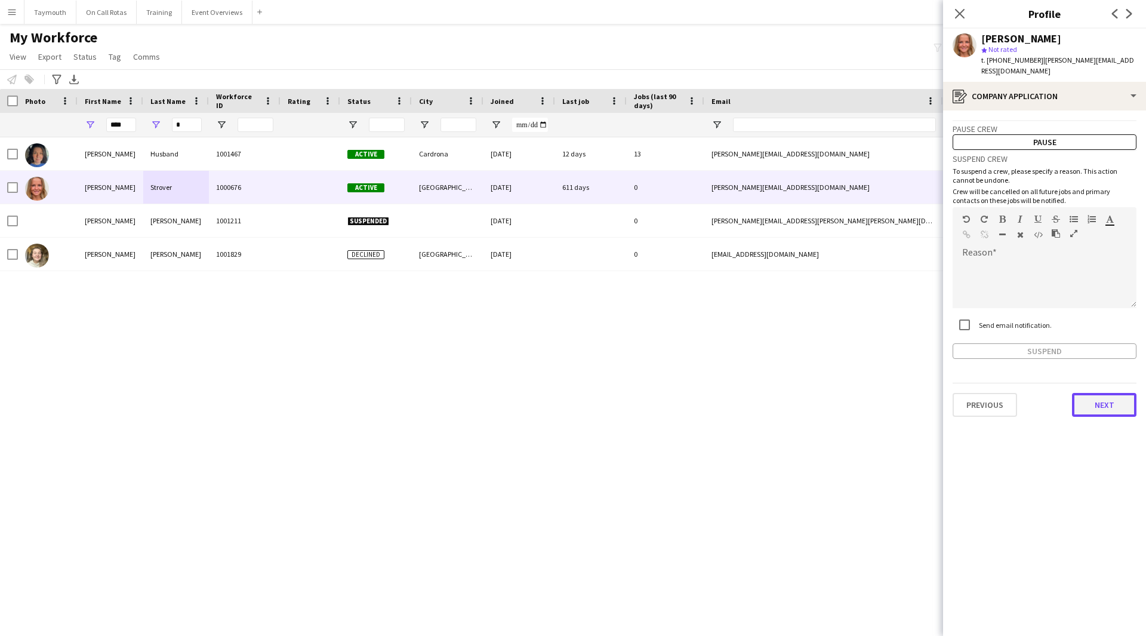
click at [1105, 401] on button "Next" at bounding box center [1104, 405] width 64 height 24
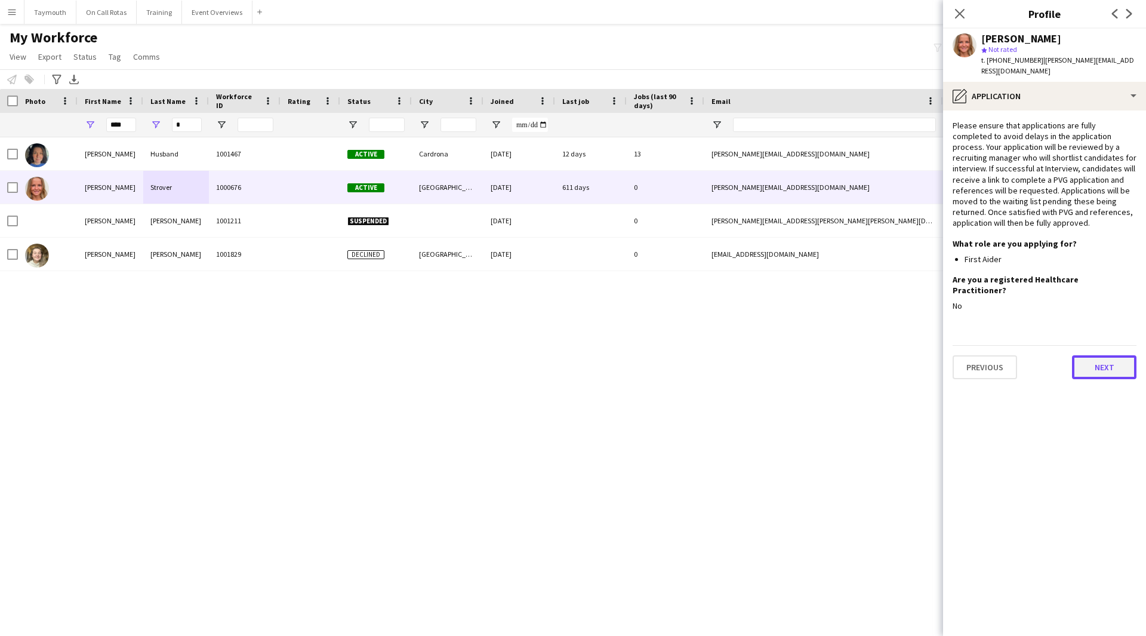
click at [1109, 355] on button "Next" at bounding box center [1104, 367] width 64 height 24
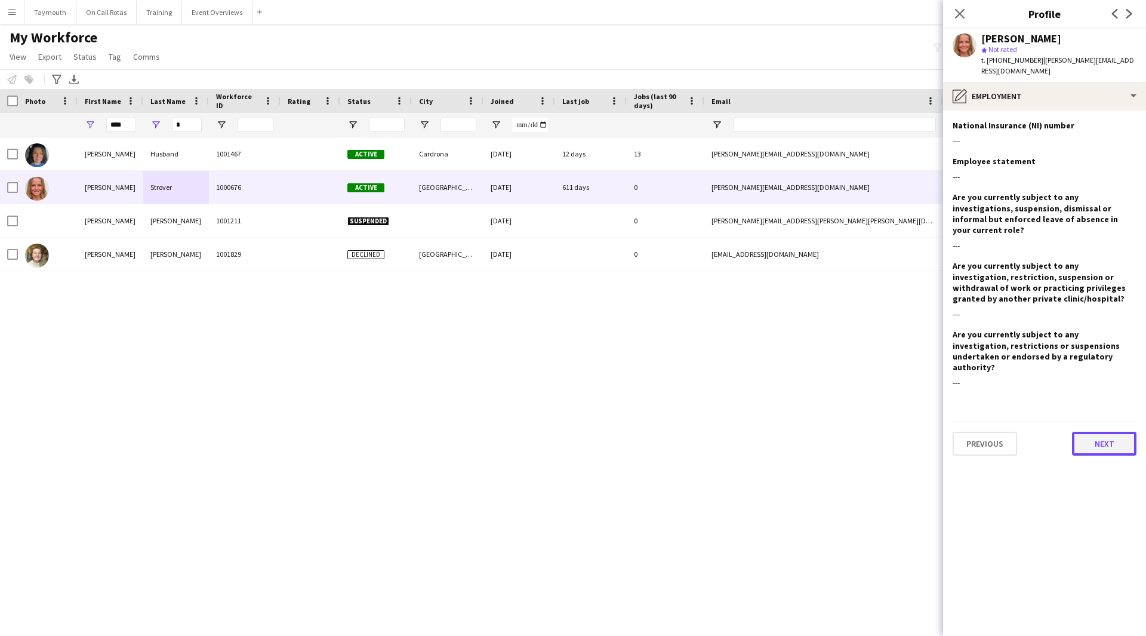
click at [1114, 432] on button "Next" at bounding box center [1104, 444] width 64 height 24
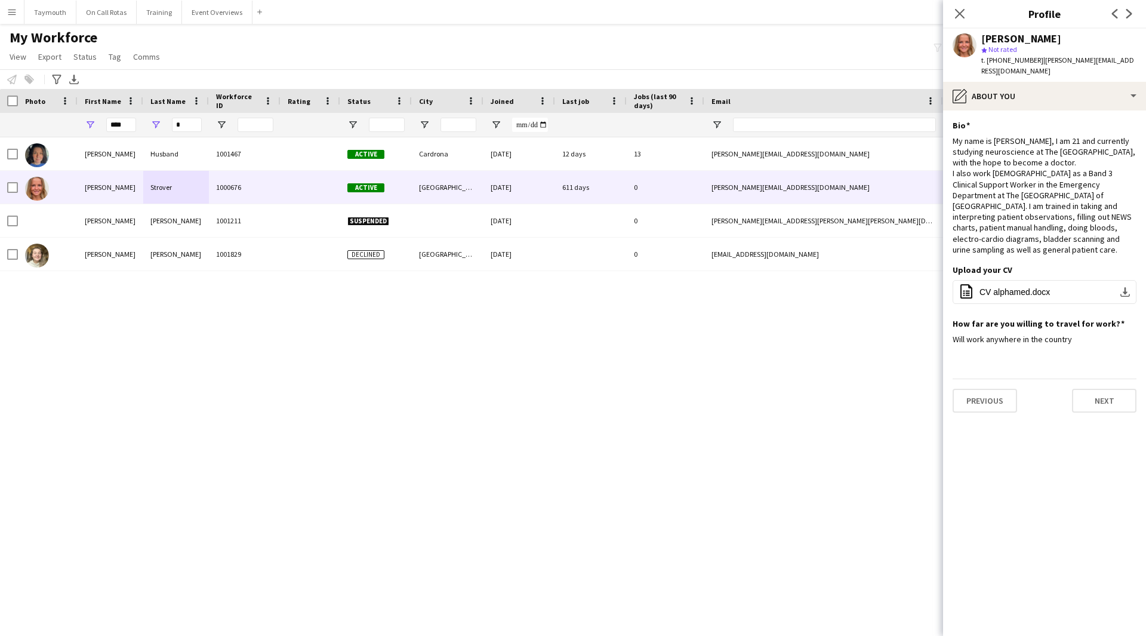
click at [1104, 379] on div "Previous Next" at bounding box center [1045, 396] width 184 height 34
click at [1105, 389] on button "Next" at bounding box center [1104, 401] width 64 height 24
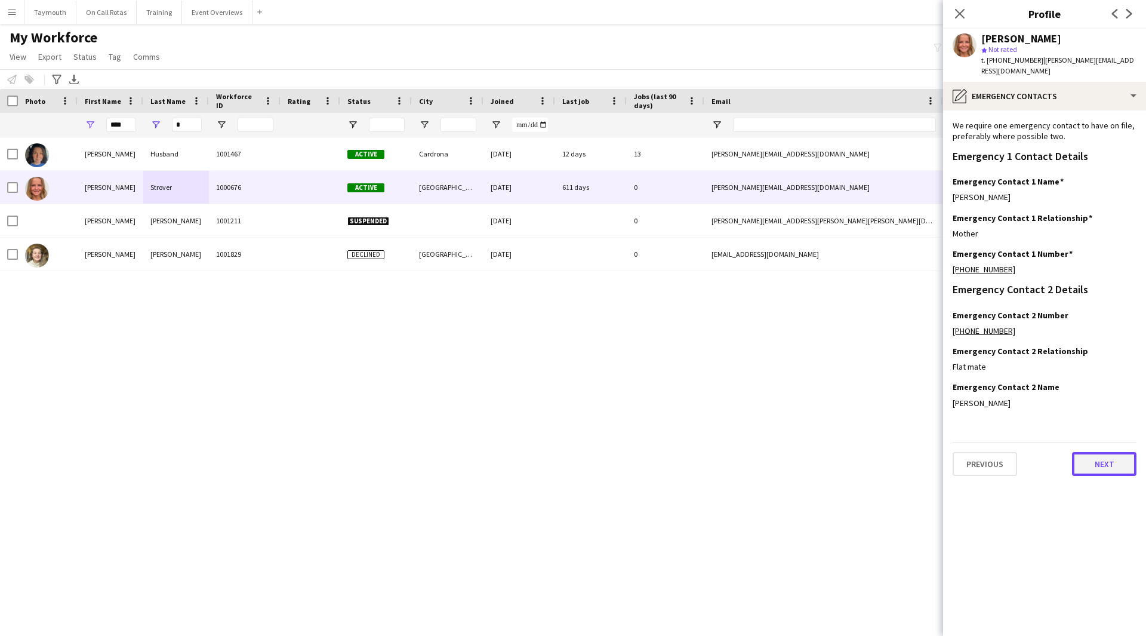
click at [1115, 452] on button "Next" at bounding box center [1104, 464] width 64 height 24
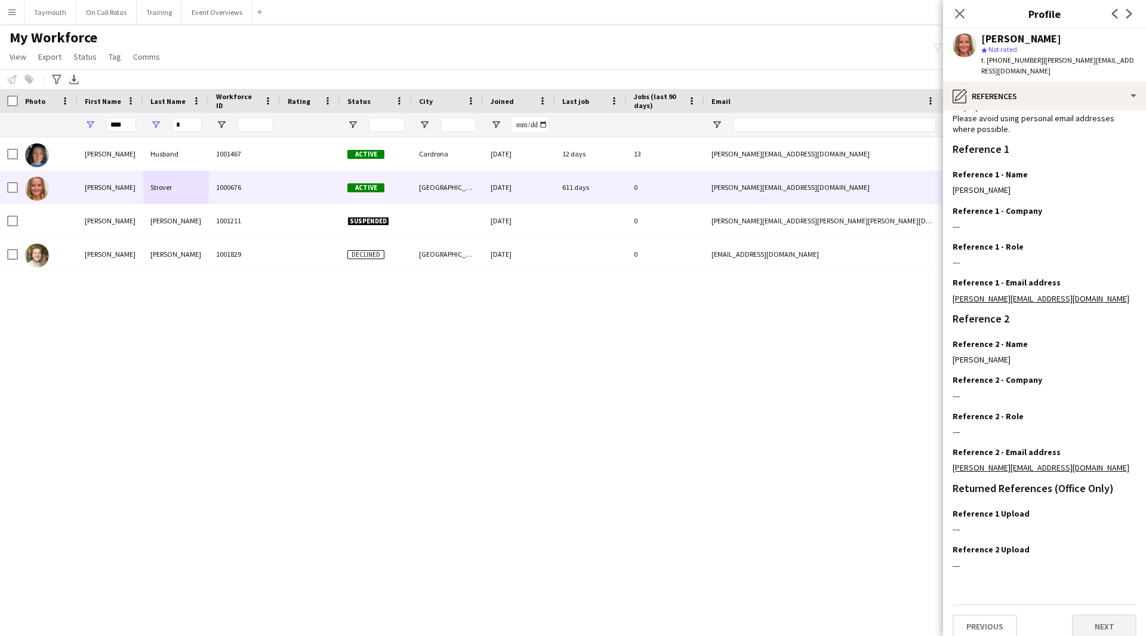
scroll to position [76, 0]
click at [1087, 614] on button "Next" at bounding box center [1104, 626] width 64 height 24
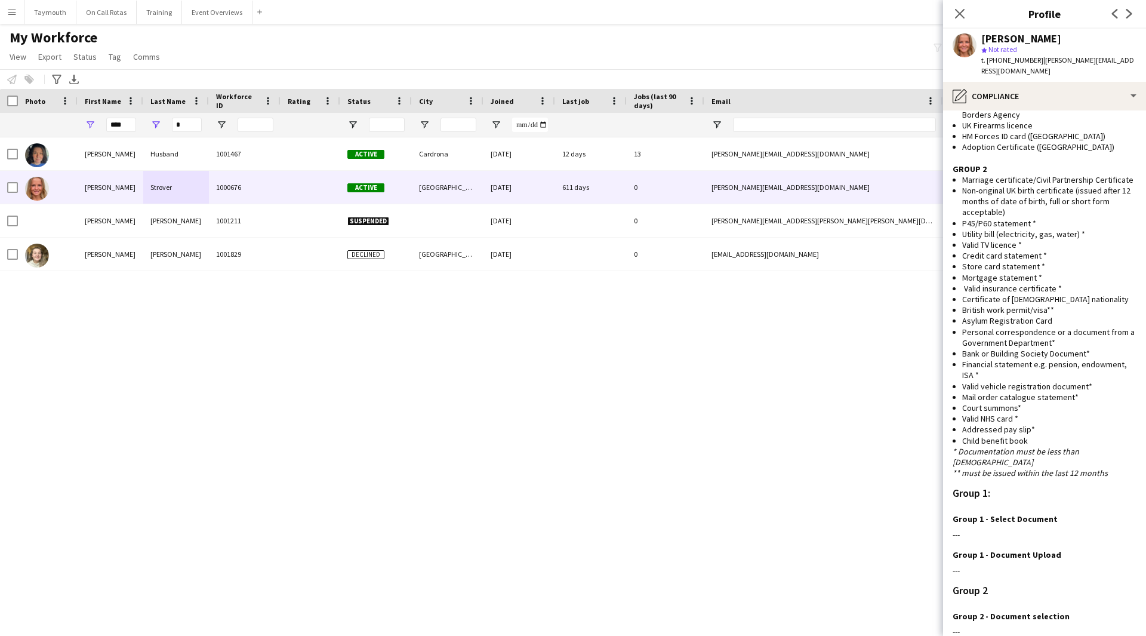
scroll to position [626, 0]
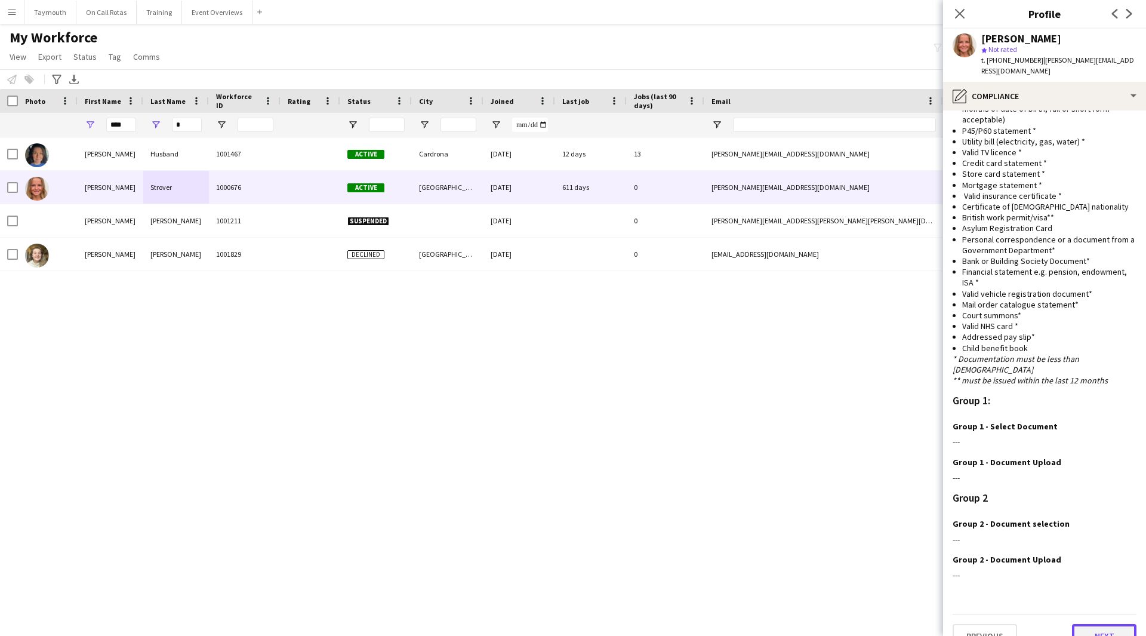
click at [1098, 624] on button "Next" at bounding box center [1104, 636] width 64 height 24
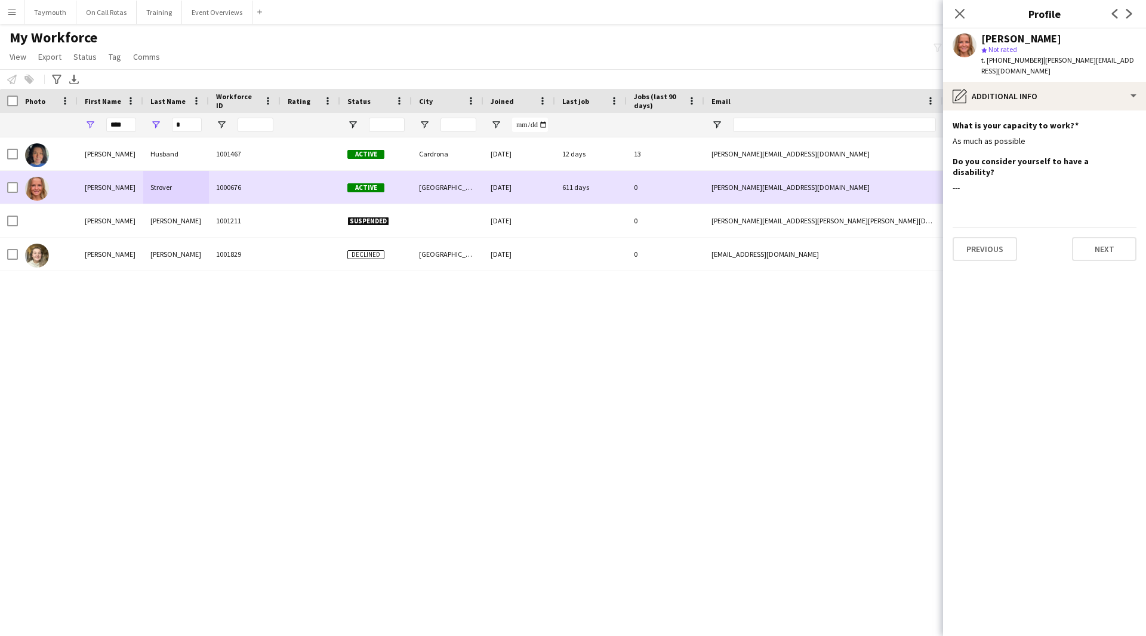
click at [195, 178] on div "Strover" at bounding box center [176, 187] width 66 height 33
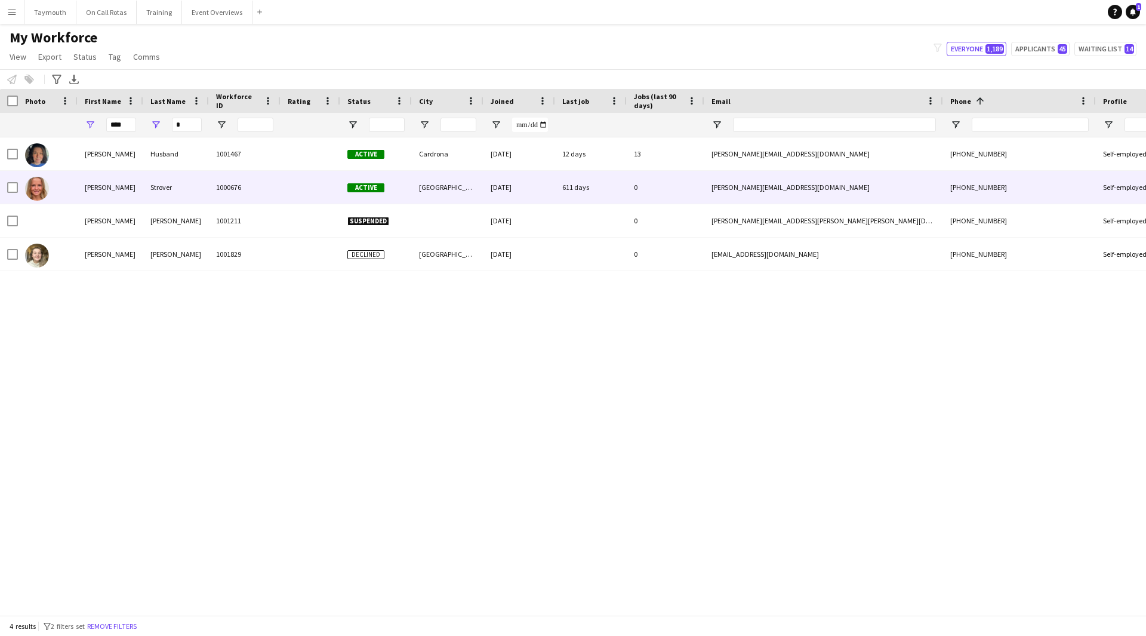
click at [281, 188] on div at bounding box center [311, 187] width 60 height 33
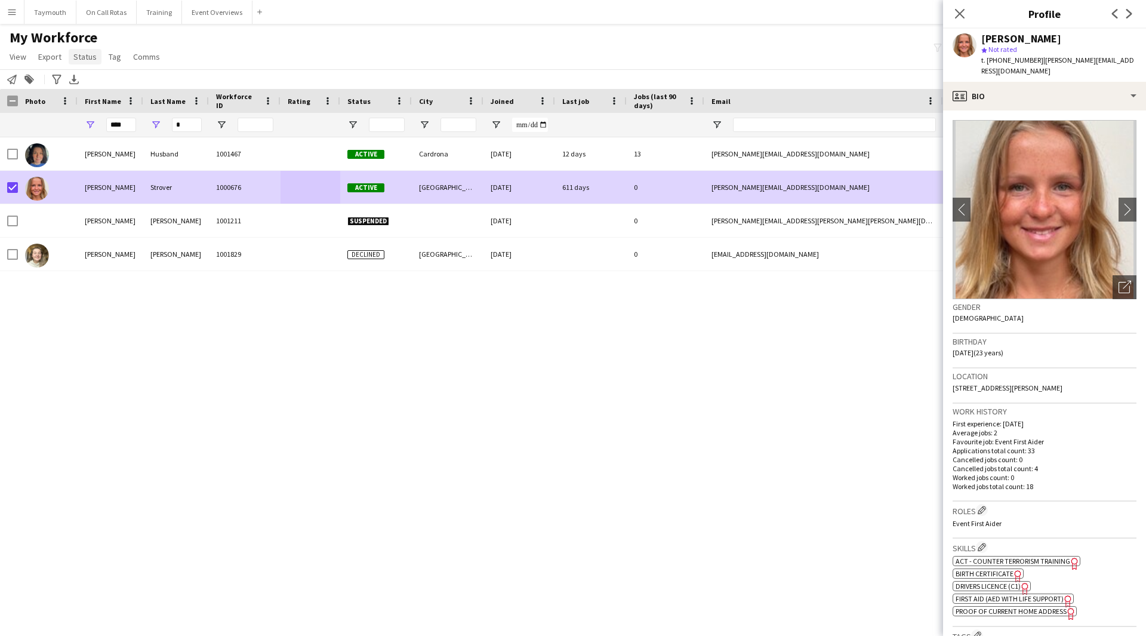
click at [81, 62] on span "Status" at bounding box center [84, 56] width 23 height 11
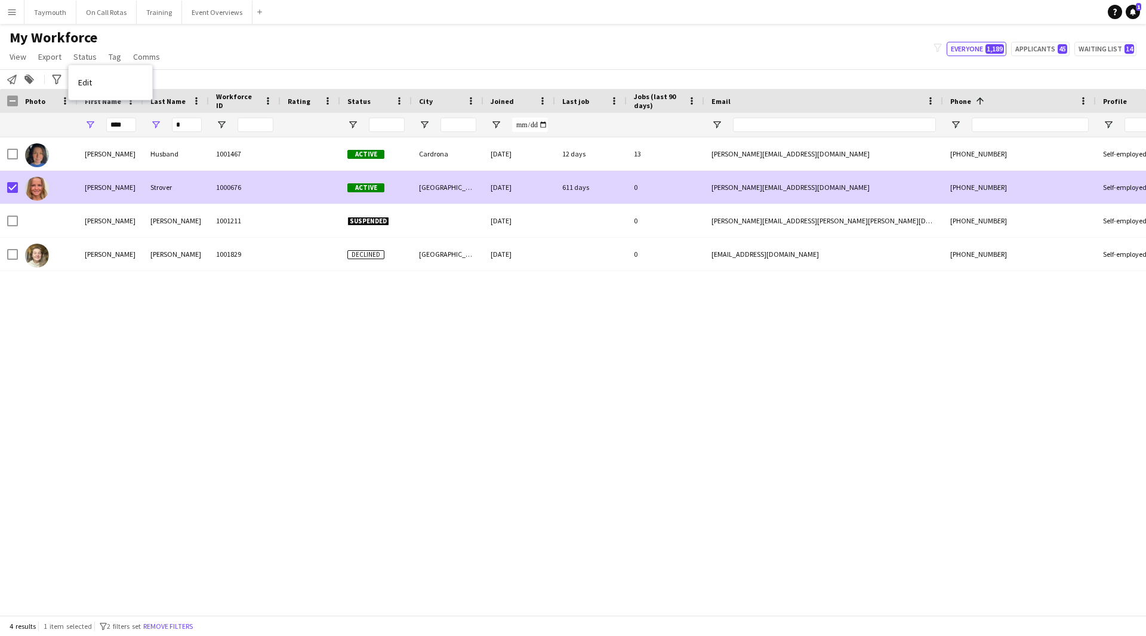
click at [99, 178] on div "Lucy" at bounding box center [111, 187] width 66 height 33
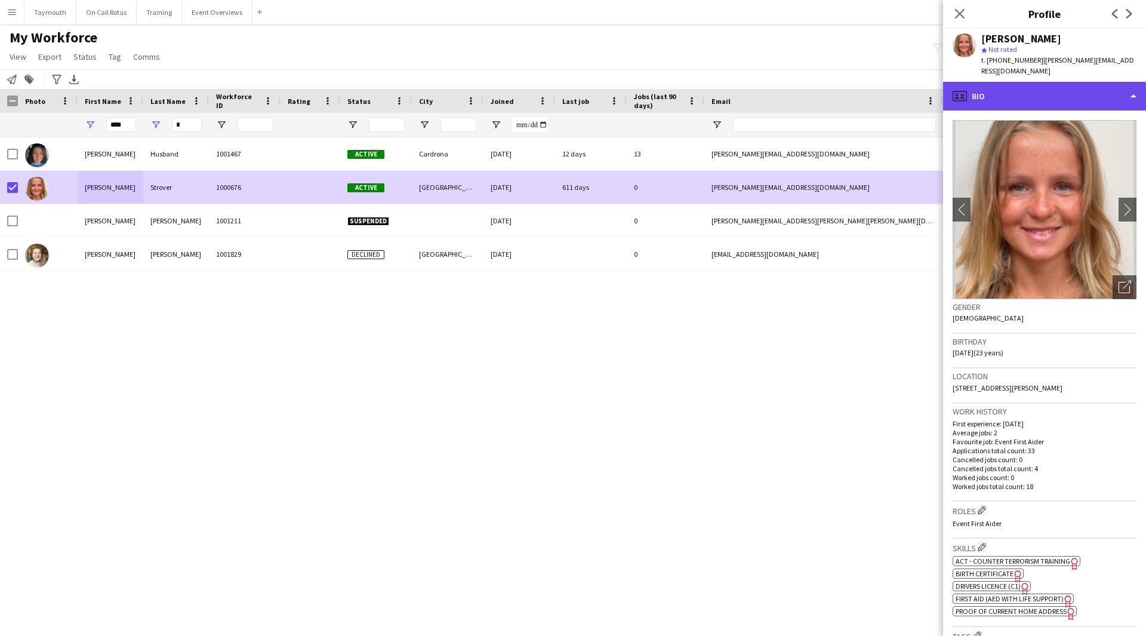
click at [1049, 86] on div "profile Bio" at bounding box center [1044, 96] width 203 height 29
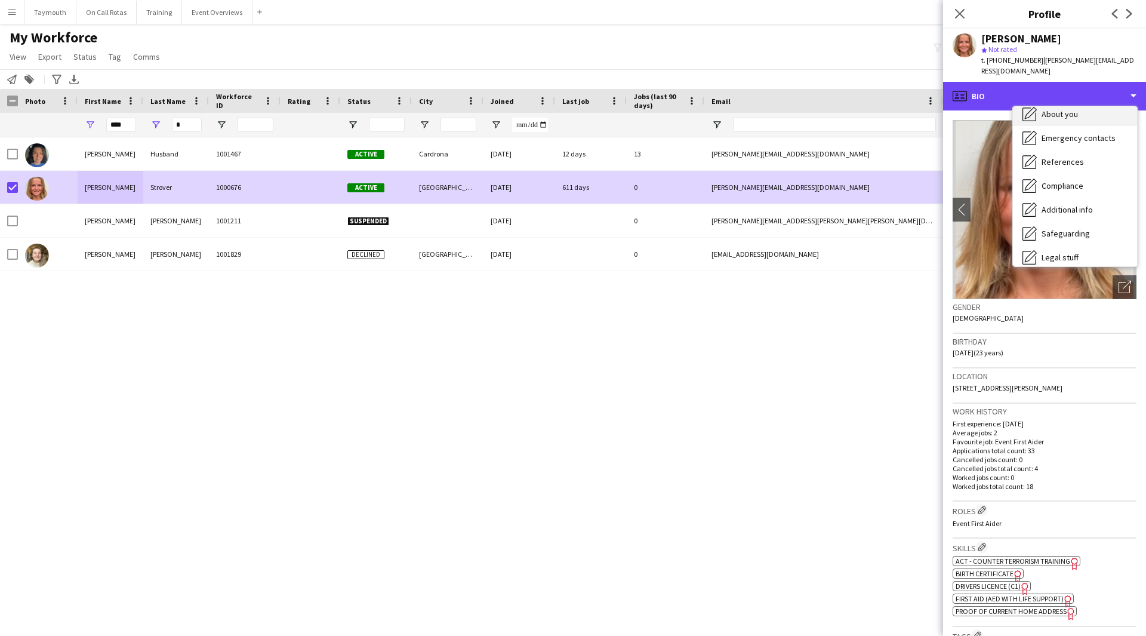
scroll to position [119, 0]
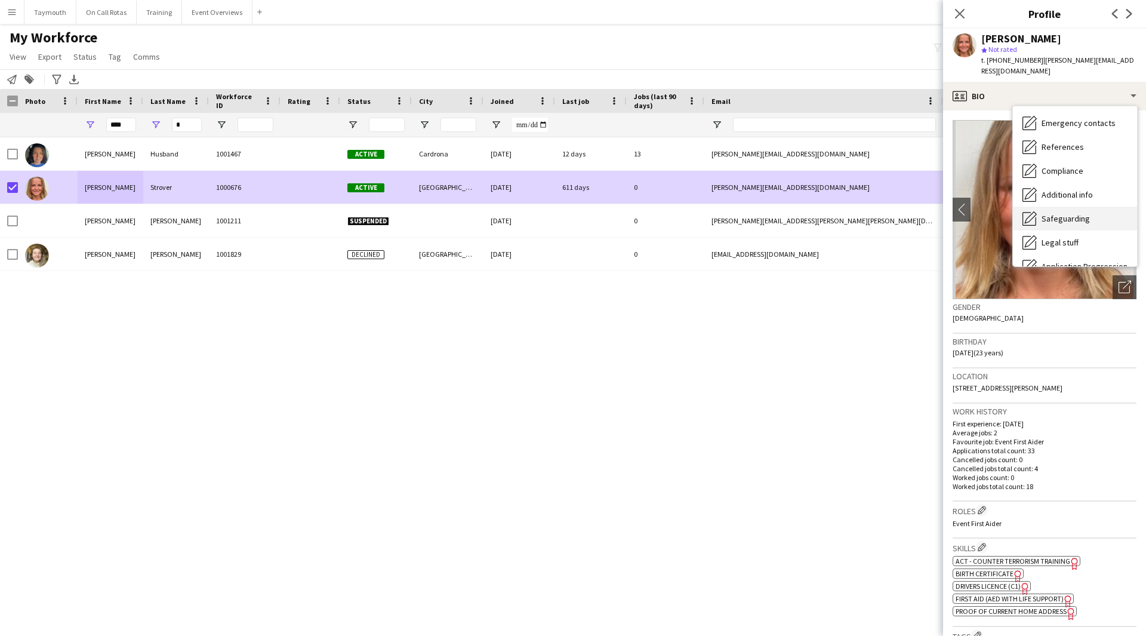
click at [1075, 213] on span "Safeguarding" at bounding box center [1066, 218] width 48 height 11
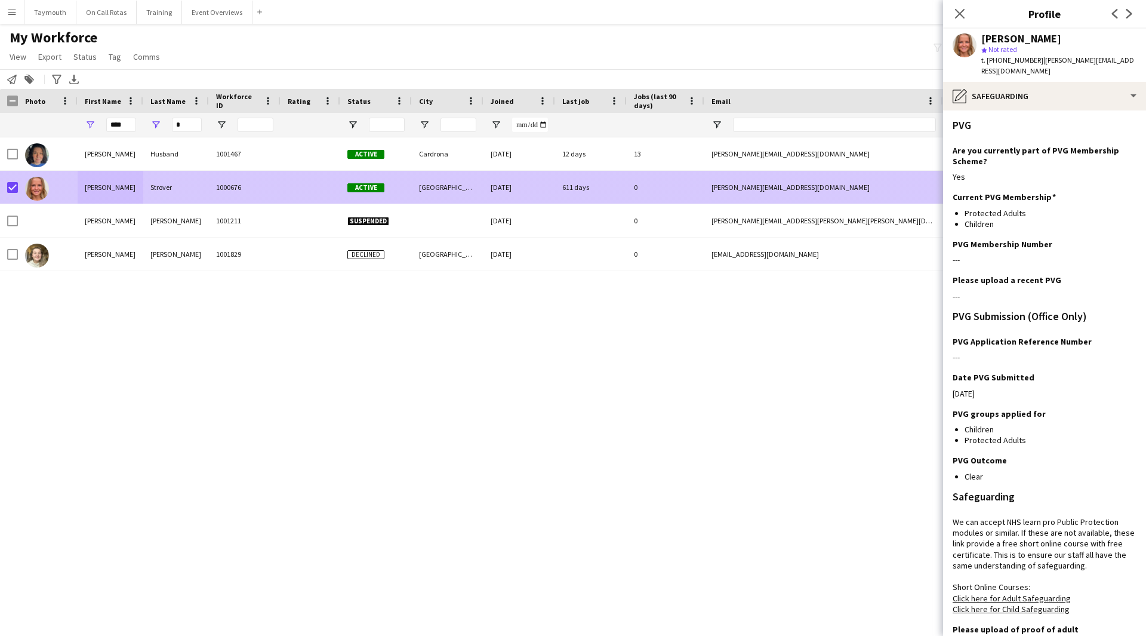
click at [93, 202] on div "Lucy" at bounding box center [111, 187] width 66 height 33
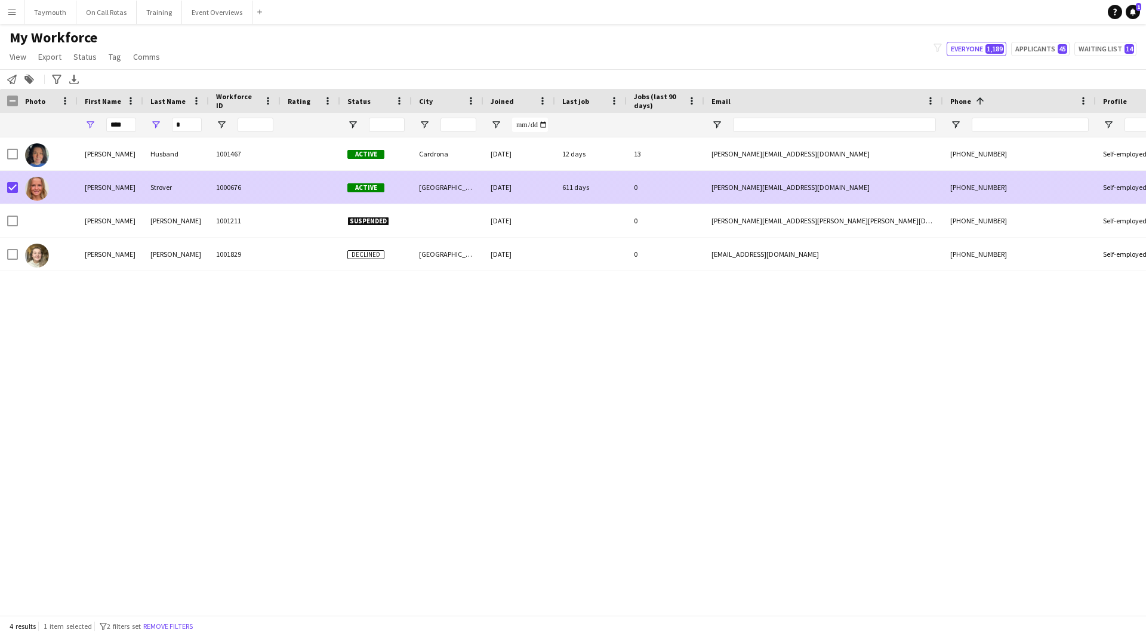
click at [103, 187] on div "Lucy" at bounding box center [111, 187] width 66 height 33
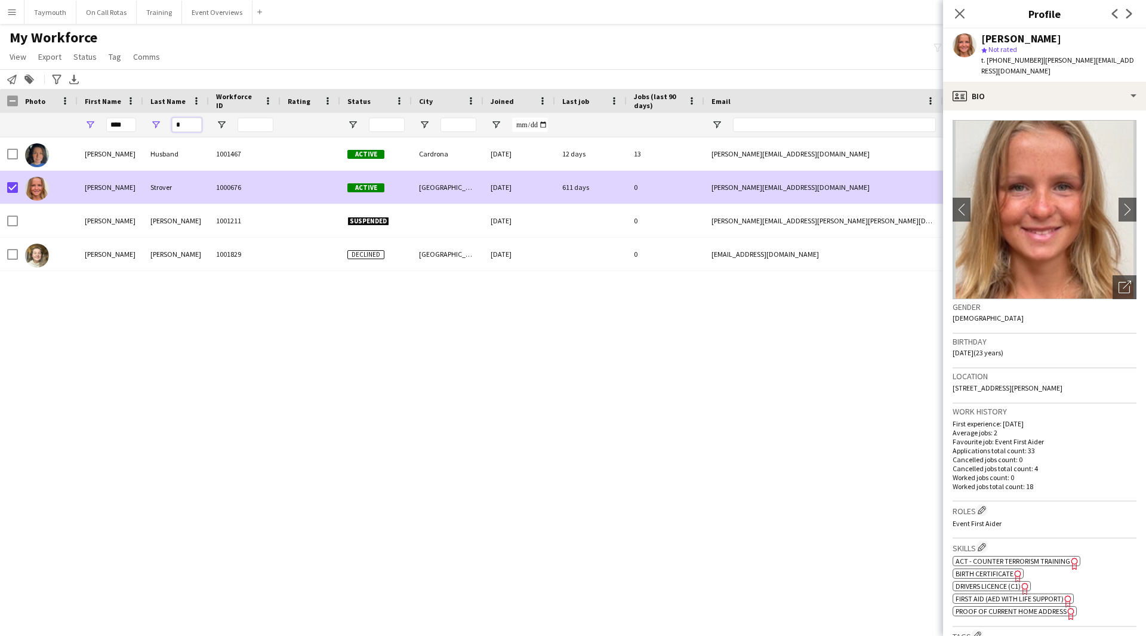
drag, startPoint x: 187, startPoint y: 127, endPoint x: -4, endPoint y: 127, distance: 191.7
click at [0, 127] on html "Menu Boards Boards Boards All jobs Status Workforce Workforce My Workforce Recr…" at bounding box center [573, 318] width 1146 height 636
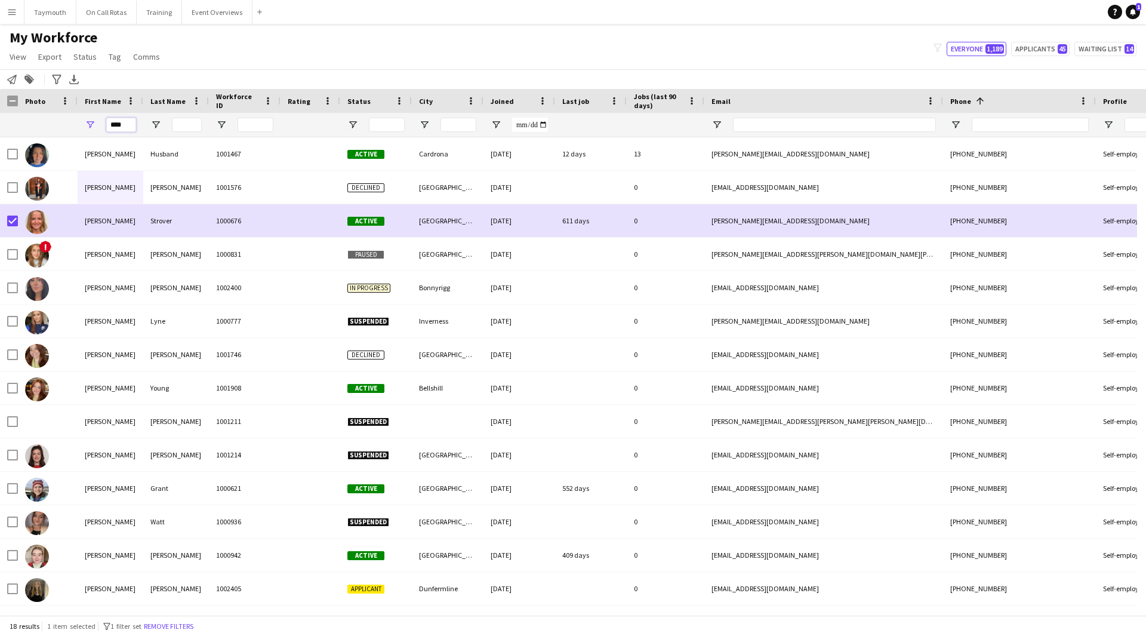
drag, startPoint x: 124, startPoint y: 127, endPoint x: 46, endPoint y: 125, distance: 78.2
click at [47, 126] on div "****" at bounding box center [739, 125] width 1478 height 24
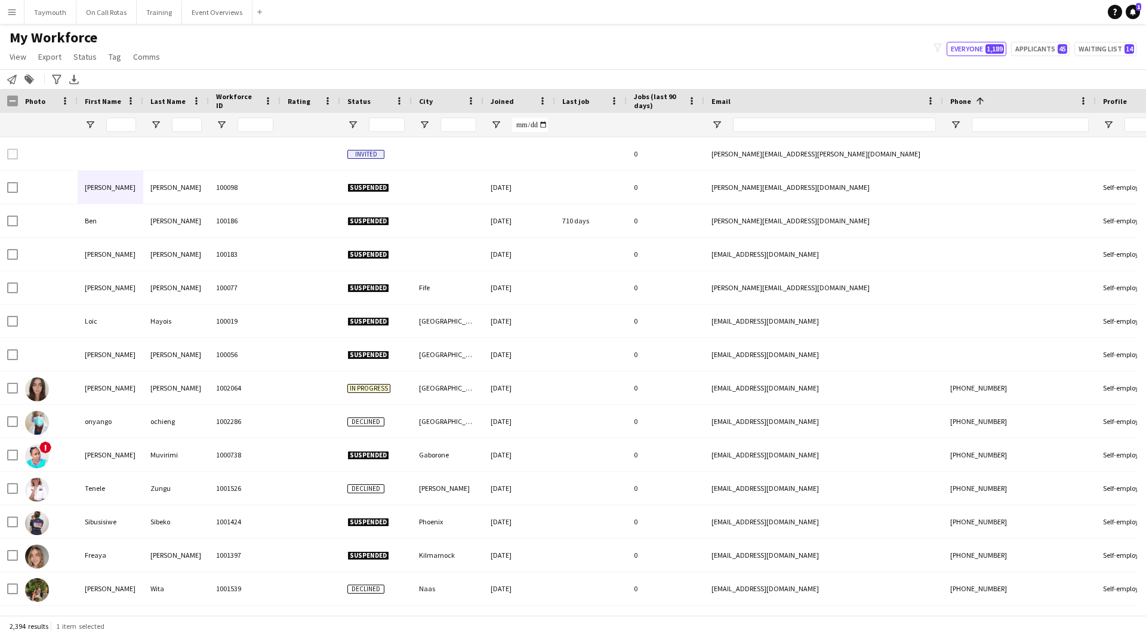
click at [14, 15] on app-icon "Menu" at bounding box center [12, 12] width 10 height 10
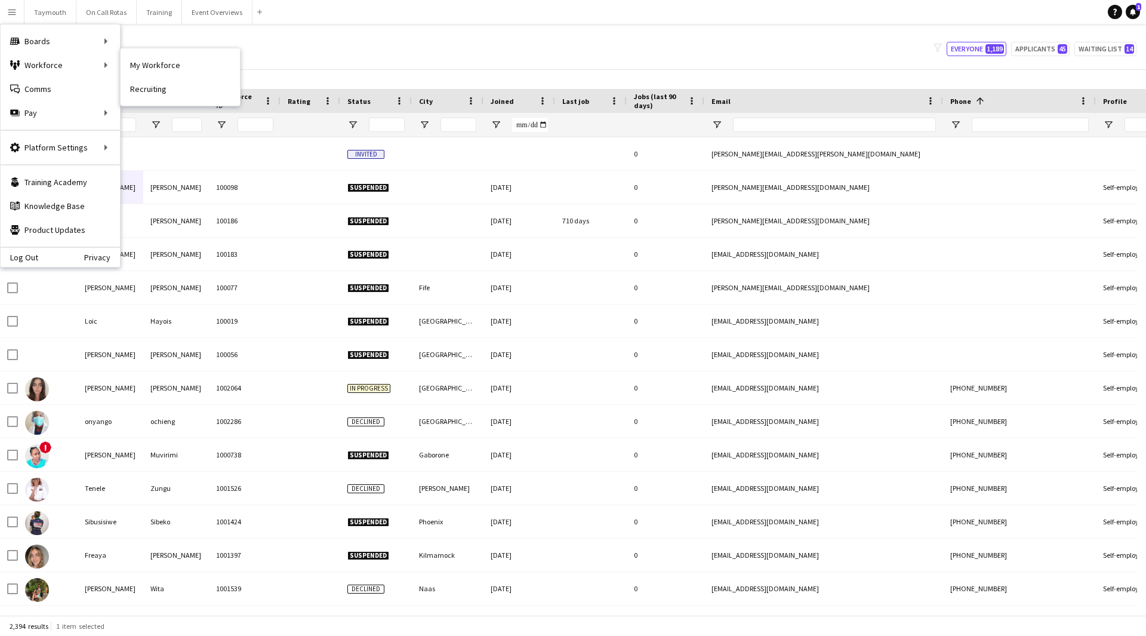
drag, startPoint x: 162, startPoint y: 66, endPoint x: 193, endPoint y: 81, distance: 34.7
click at [162, 66] on link "My Workforce" at bounding box center [180, 65] width 119 height 24
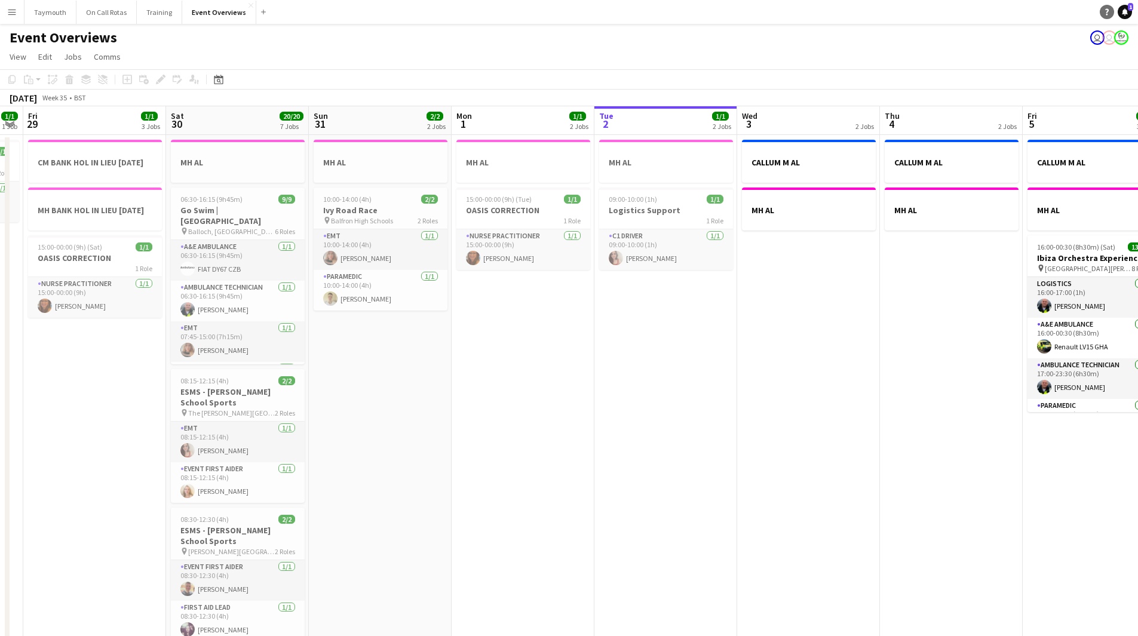
drag, startPoint x: 1130, startPoint y: 13, endPoint x: 1114, endPoint y: 16, distance: 16.4
click at [1130, 13] on link "Notifications 1" at bounding box center [1124, 12] width 14 height 14
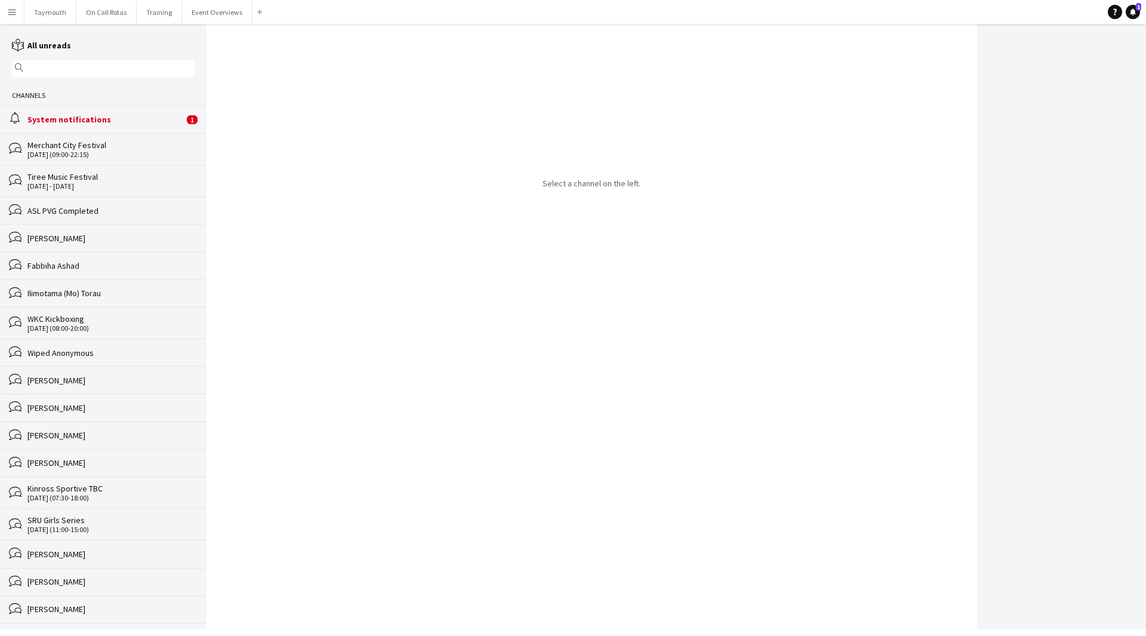
click at [176, 118] on div "alarm System notifications 1" at bounding box center [103, 118] width 207 height 27
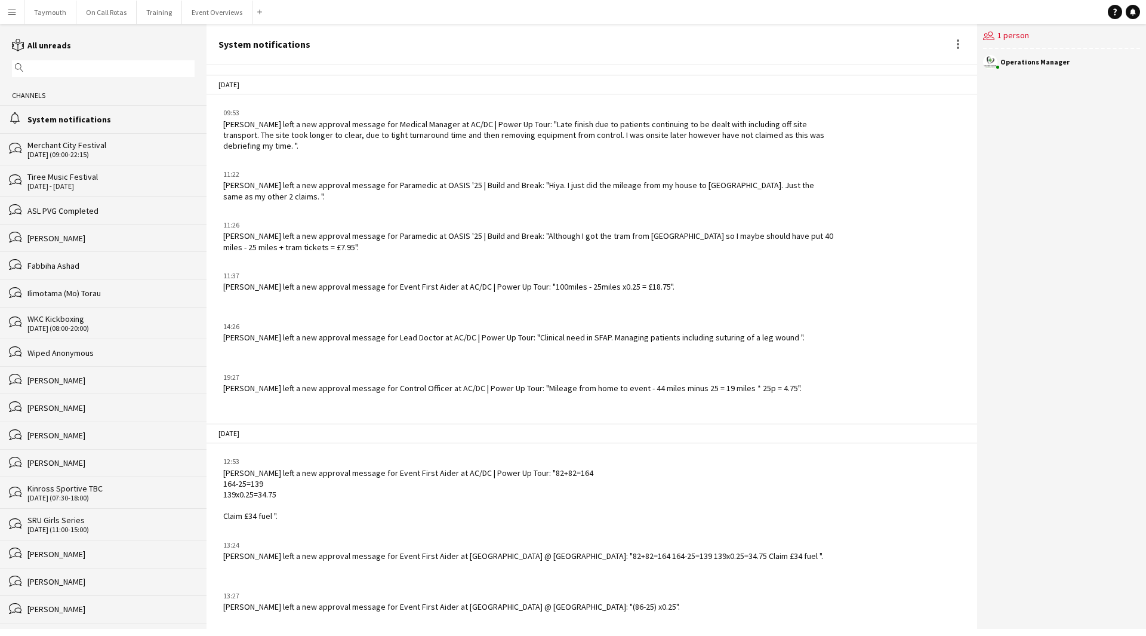
scroll to position [1320, 0]
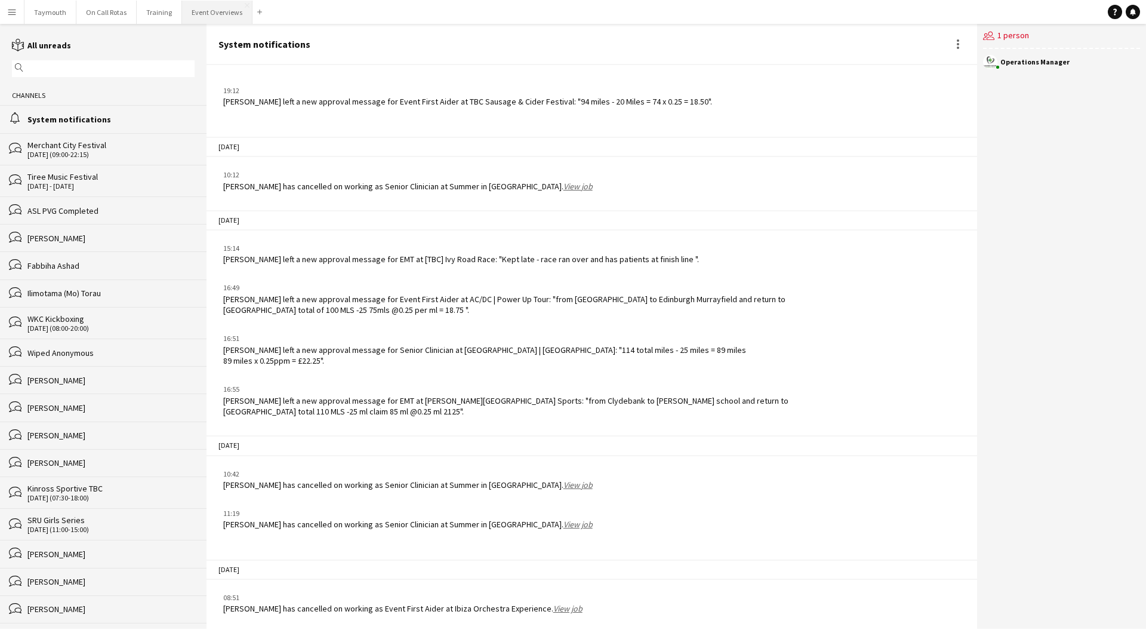
click at [207, 13] on button "Event Overviews Close" at bounding box center [217, 12] width 70 height 23
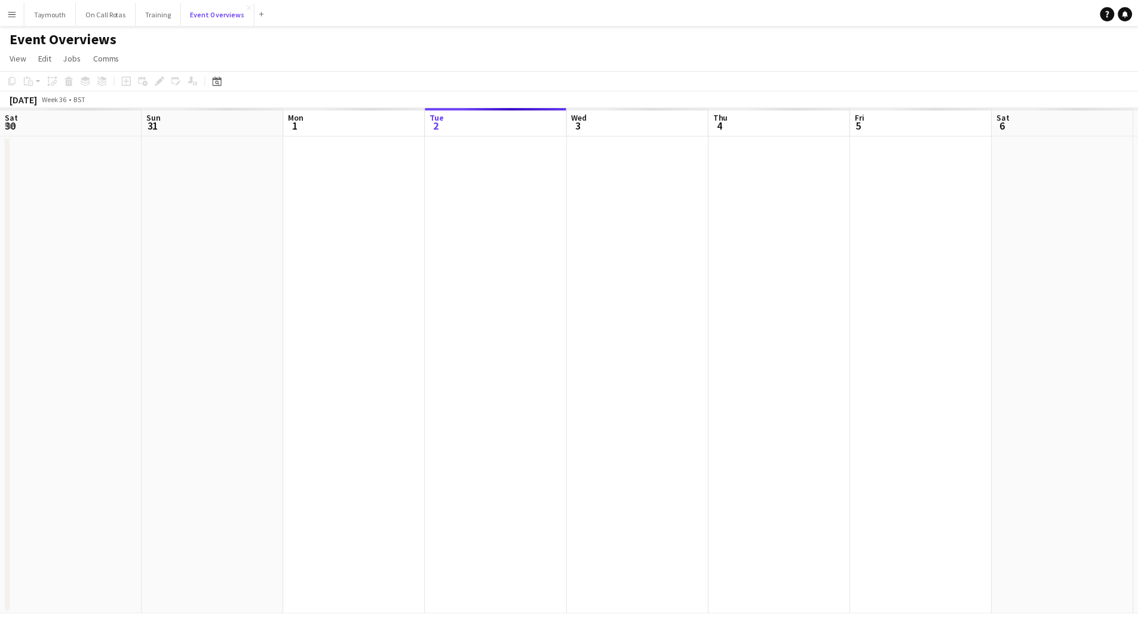
scroll to position [0, 285]
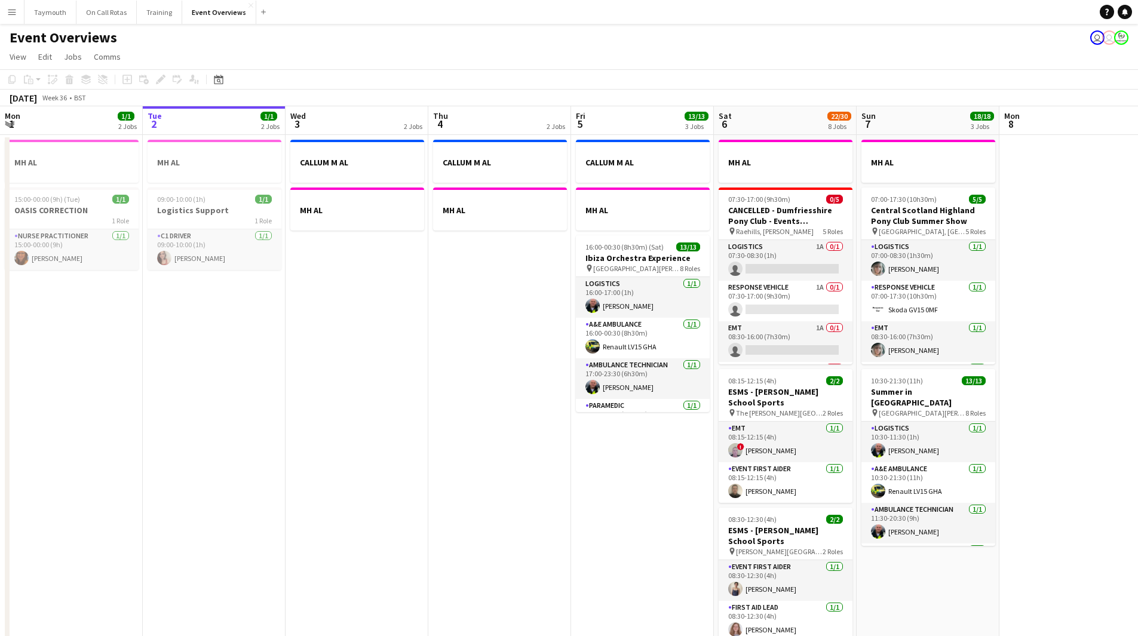
click at [14, 18] on button "Menu" at bounding box center [12, 12] width 24 height 24
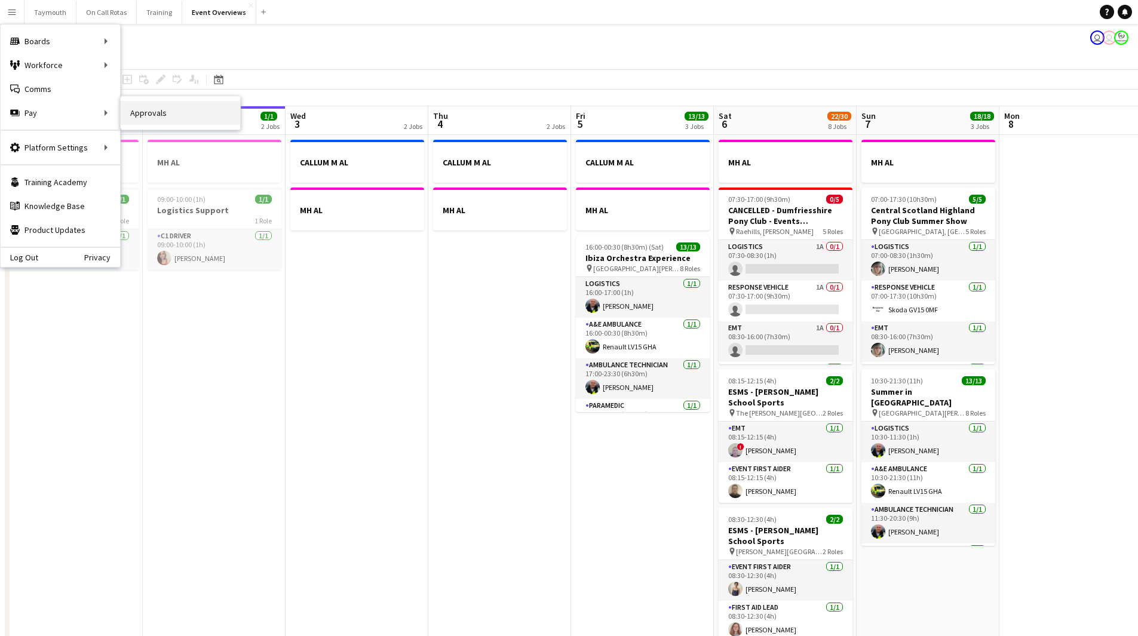
click at [173, 106] on link "Approvals" at bounding box center [180, 113] width 119 height 24
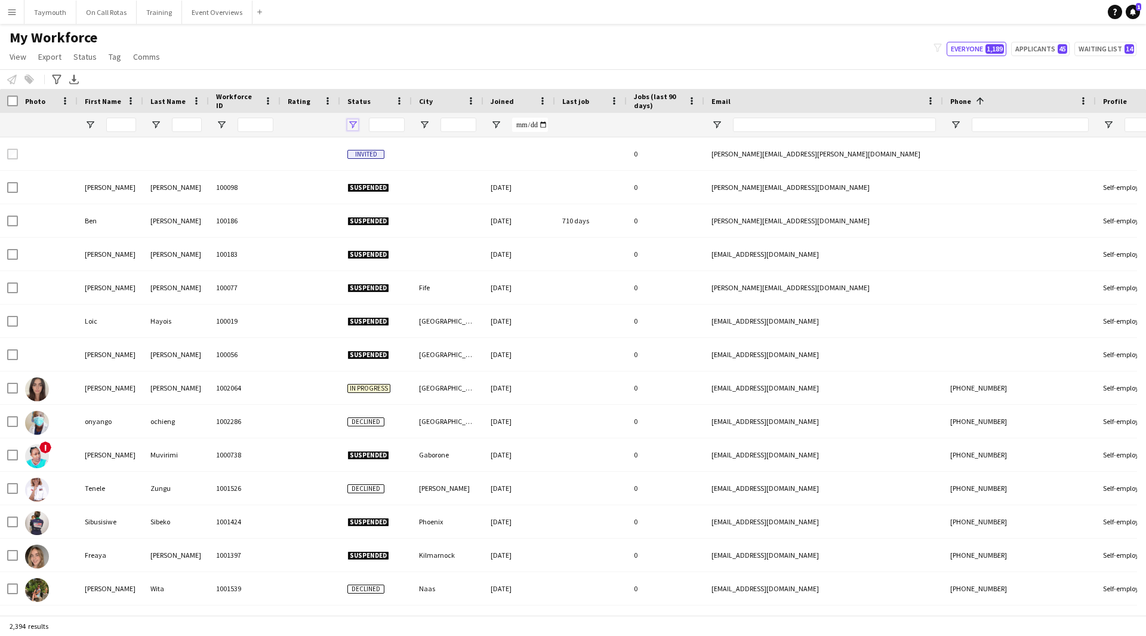
click at [352, 130] on span "Open Filter Menu" at bounding box center [353, 124] width 11 height 11
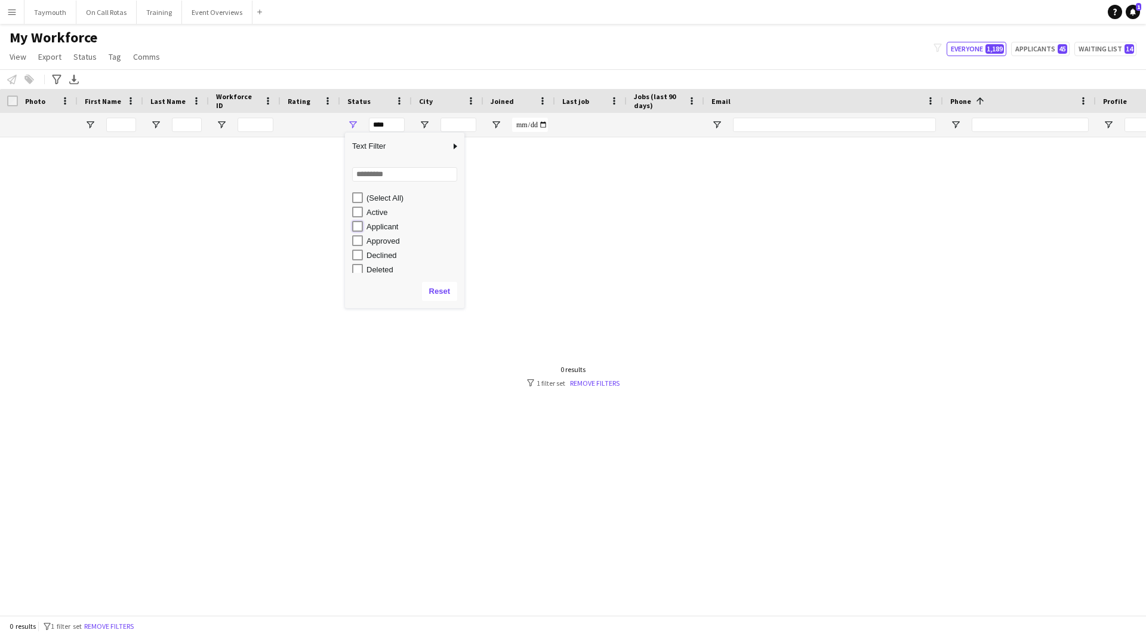
type input "**********"
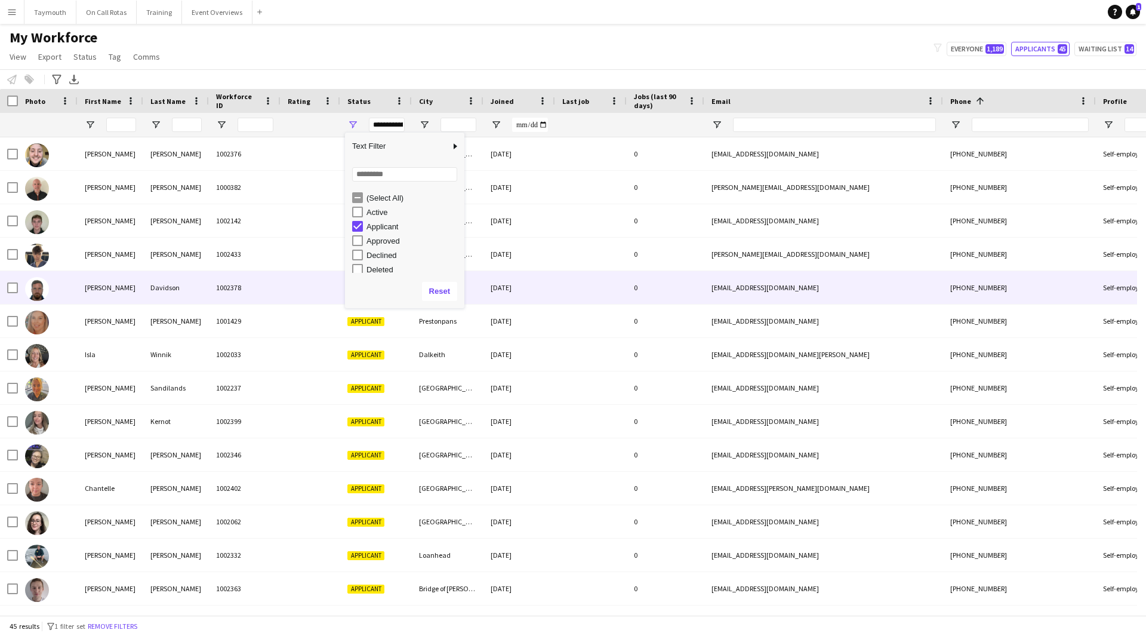
click at [150, 235] on div "[PERSON_NAME]" at bounding box center [176, 220] width 66 height 33
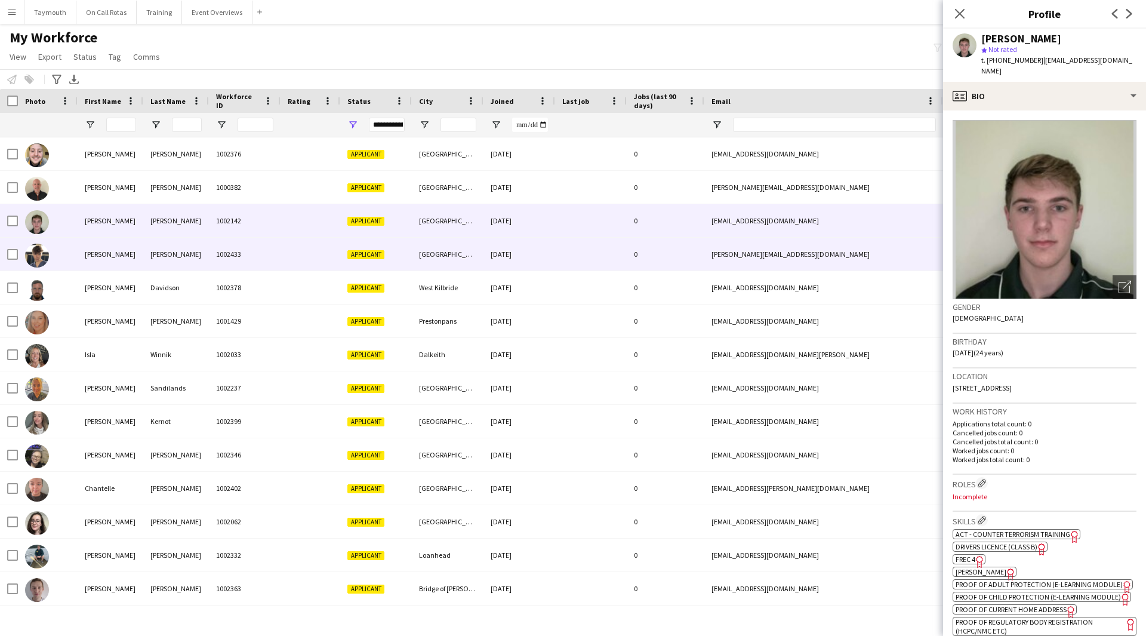
click at [153, 259] on div "[PERSON_NAME]" at bounding box center [176, 254] width 66 height 33
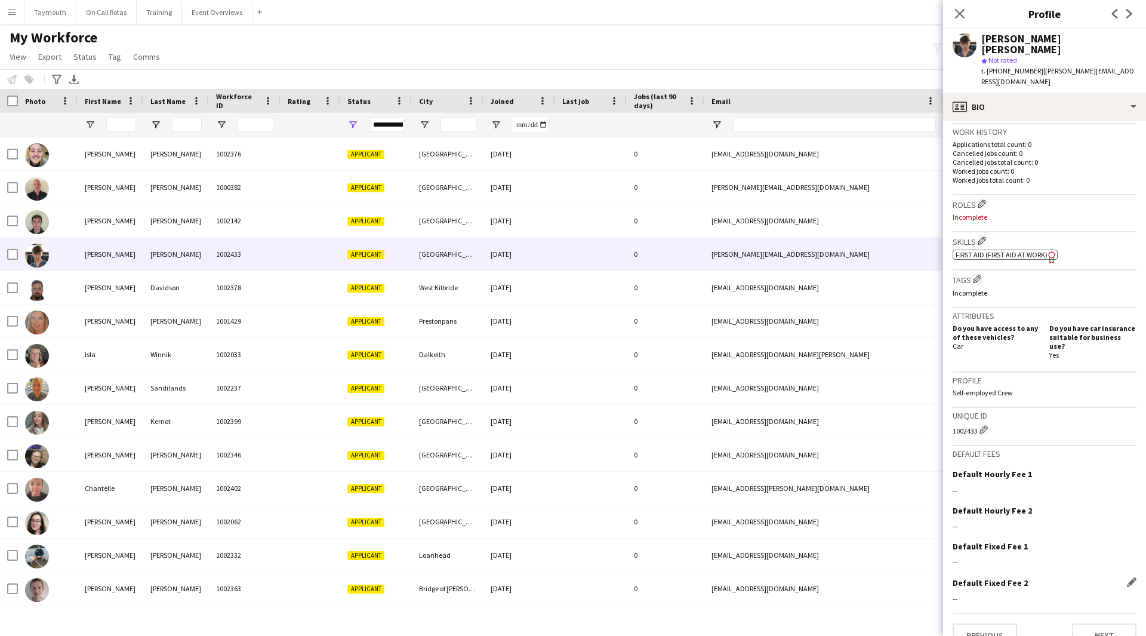
scroll to position [291, 0]
click at [1097, 622] on button "Next" at bounding box center [1104, 634] width 64 height 24
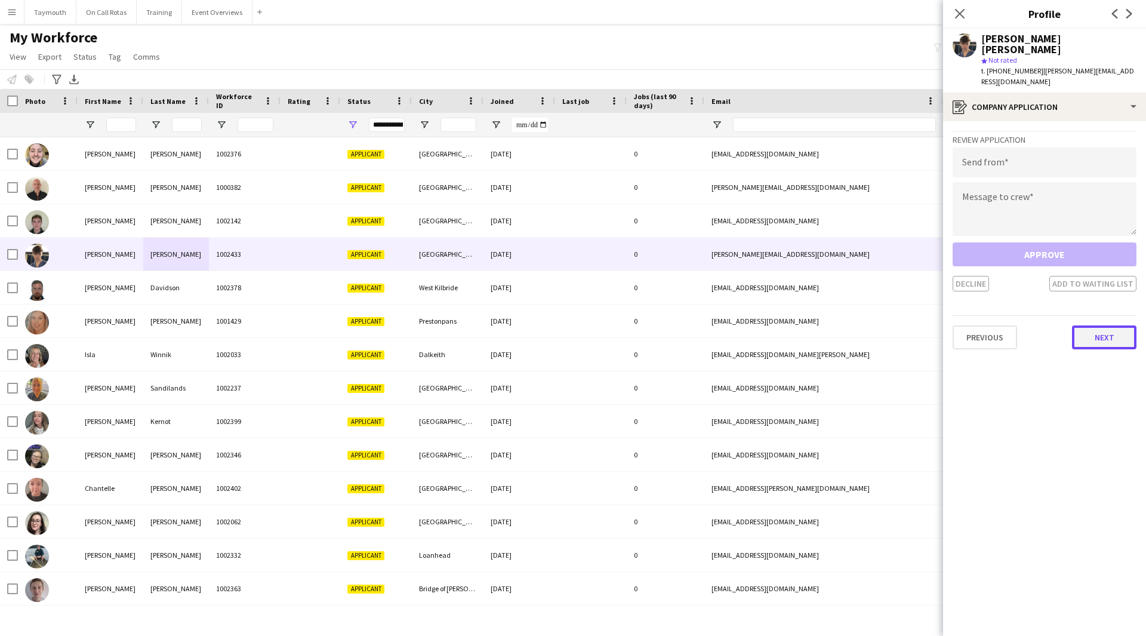
click at [1100, 325] on button "Next" at bounding box center [1104, 337] width 64 height 24
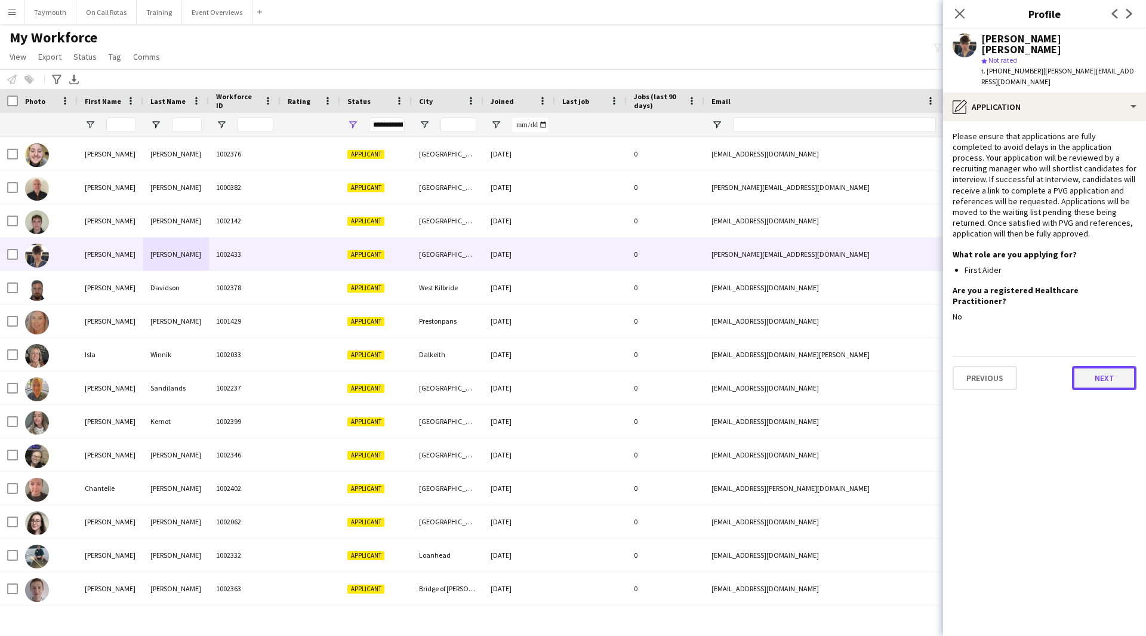
click at [1102, 366] on button "Next" at bounding box center [1104, 378] width 64 height 24
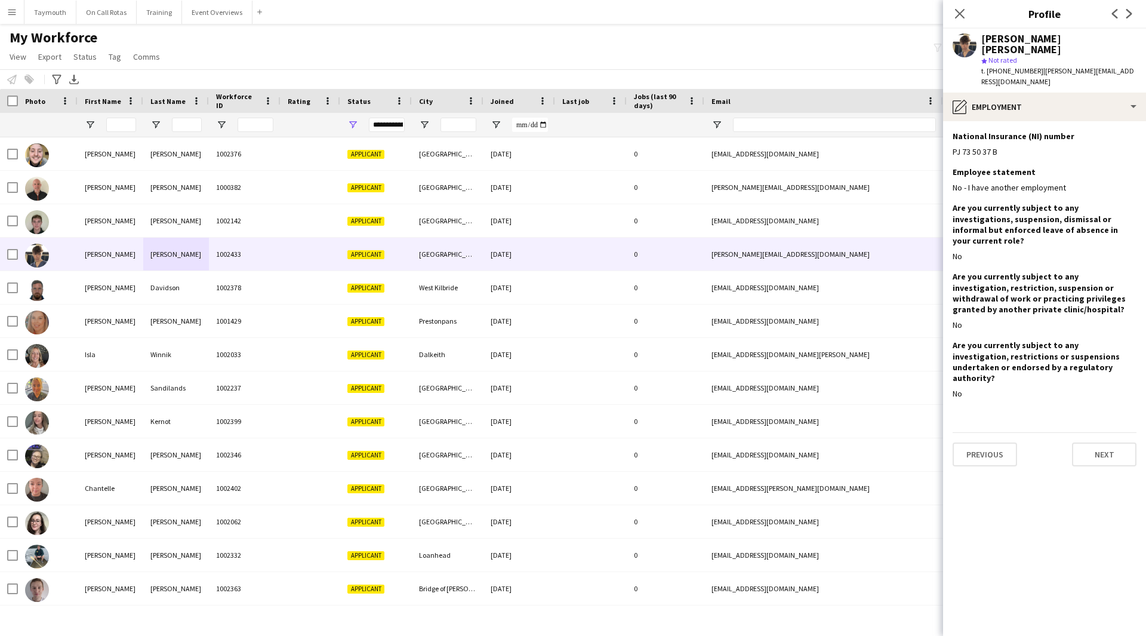
click at [1095, 432] on div "Previous Next" at bounding box center [1045, 449] width 184 height 34
click at [1085, 442] on button "Next" at bounding box center [1104, 454] width 64 height 24
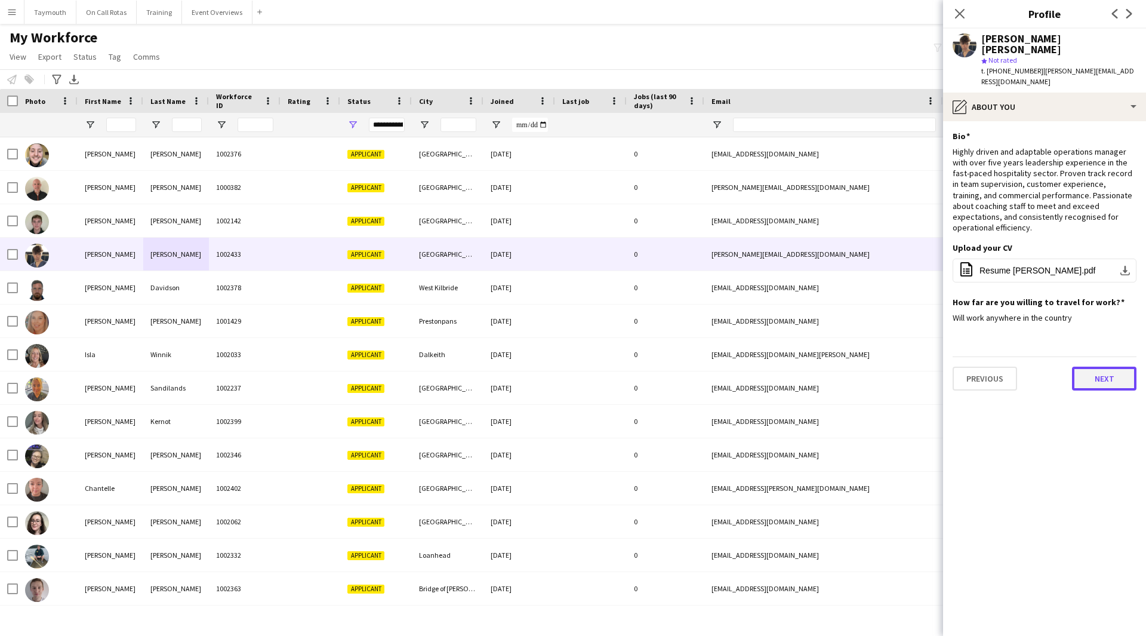
click at [1100, 367] on button "Next" at bounding box center [1104, 379] width 64 height 24
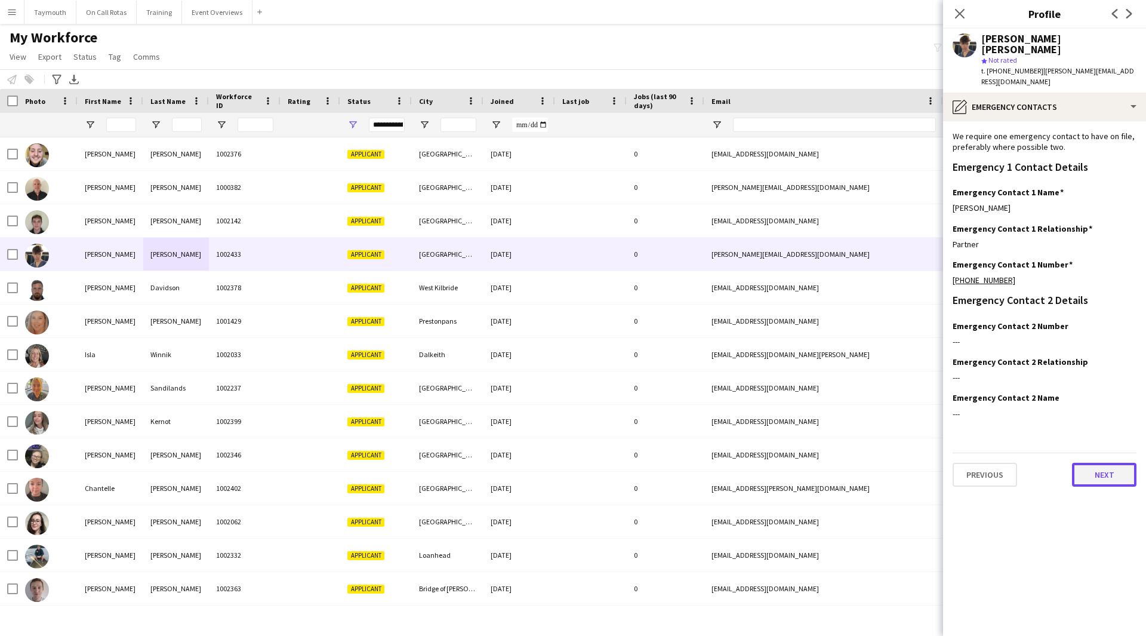
click at [1095, 468] on button "Next" at bounding box center [1104, 475] width 64 height 24
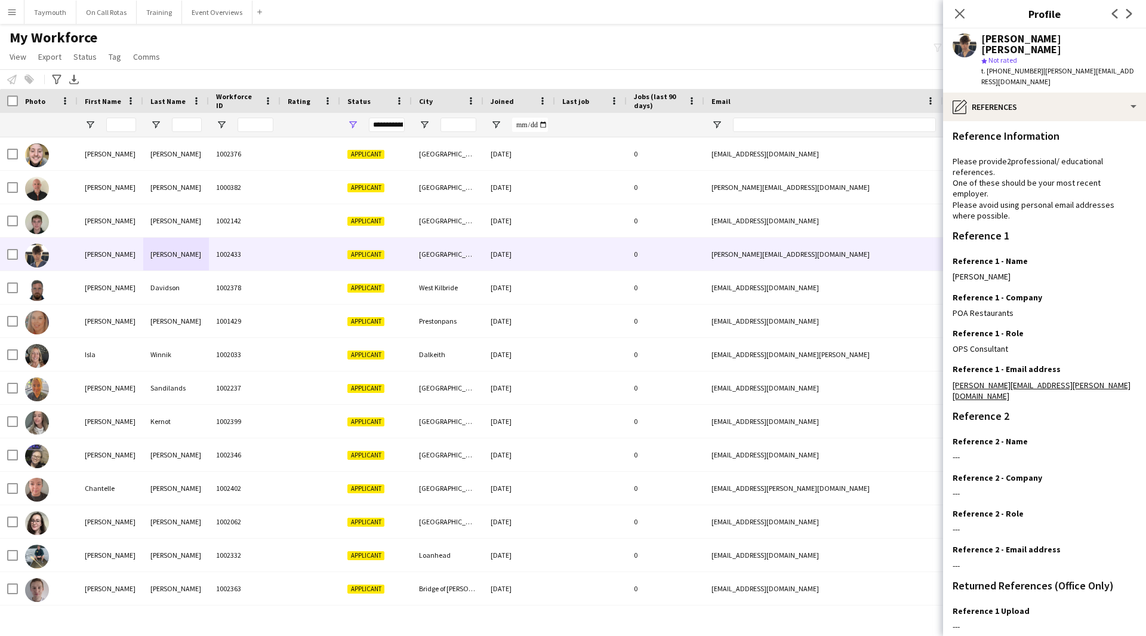
scroll to position [88, 0]
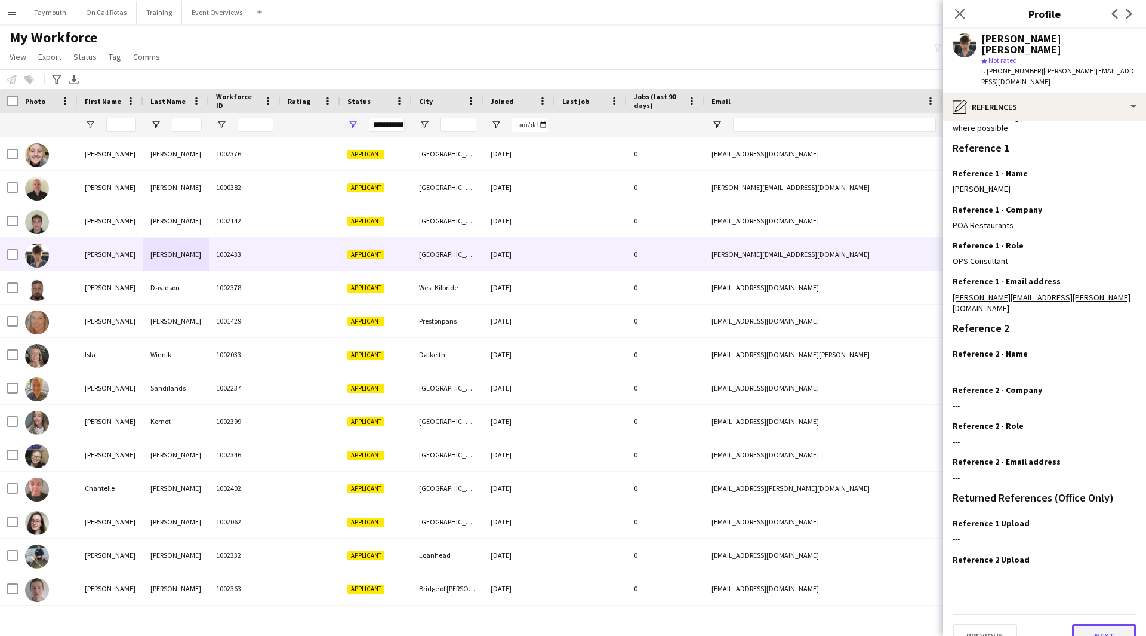
click at [1090, 624] on button "Next" at bounding box center [1104, 636] width 64 height 24
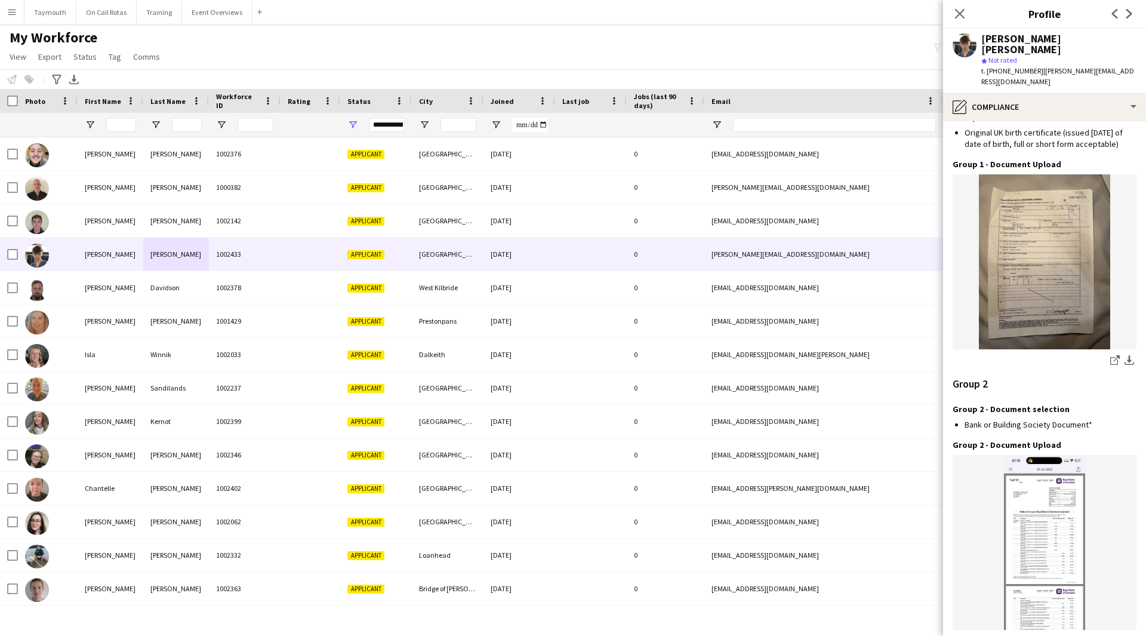
scroll to position [1191, 0]
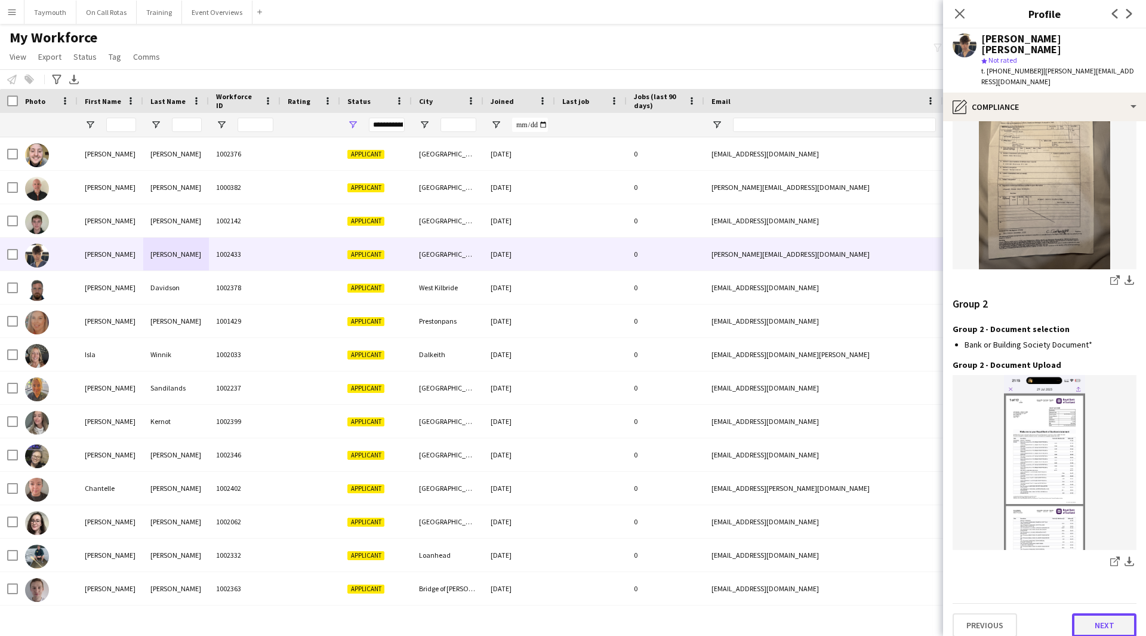
click at [1087, 613] on button "Next" at bounding box center [1104, 625] width 64 height 24
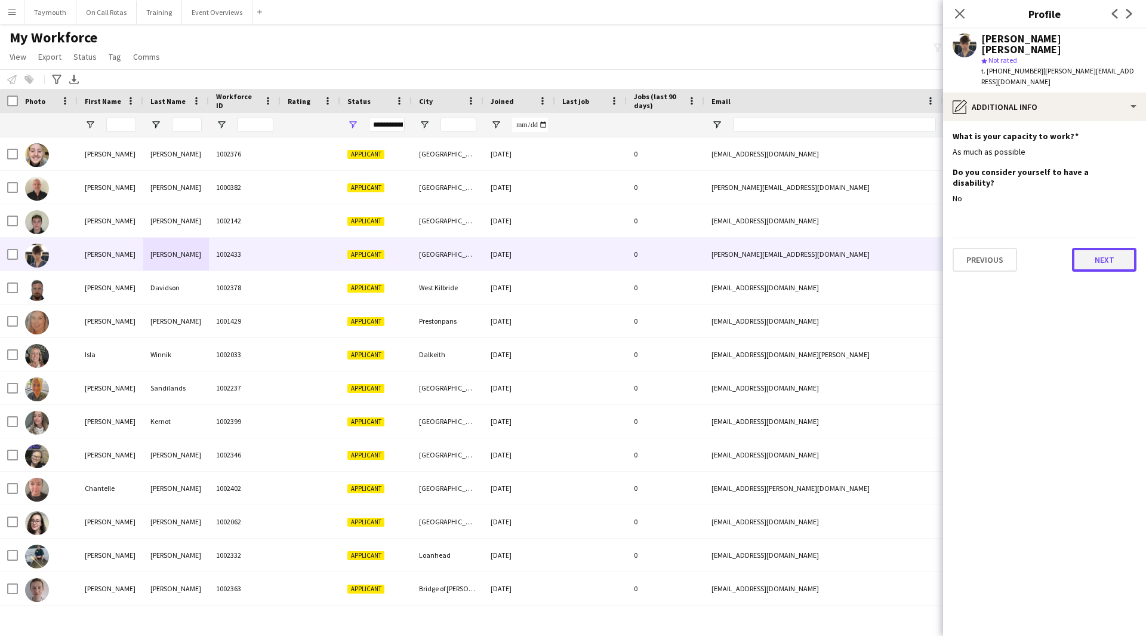
click at [1103, 250] on button "Next" at bounding box center [1104, 260] width 64 height 24
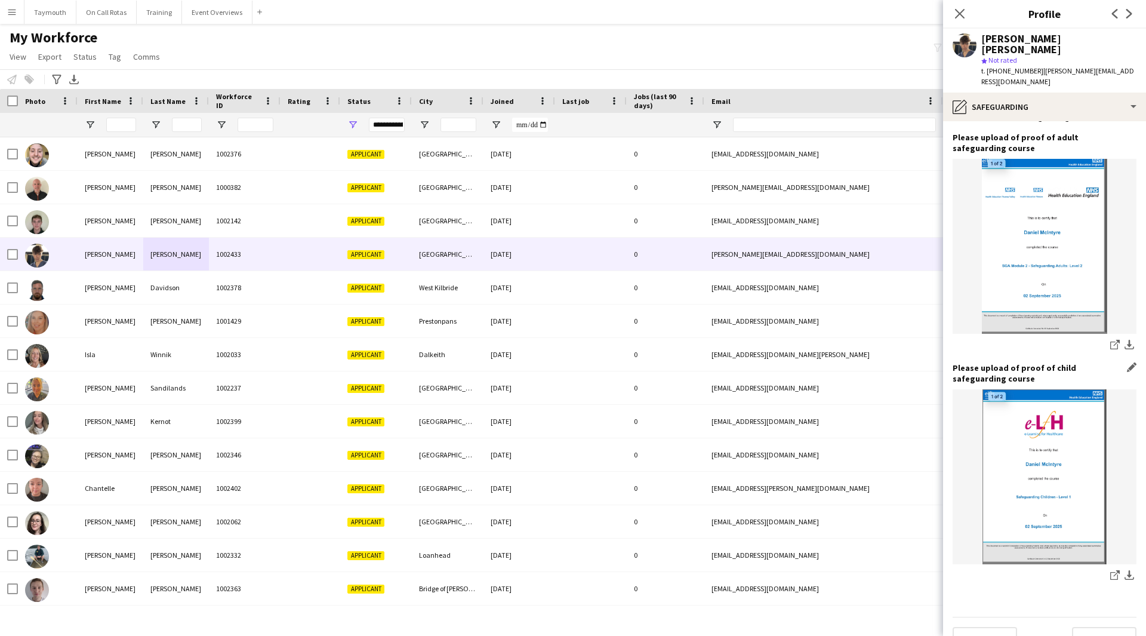
scroll to position [386, 0]
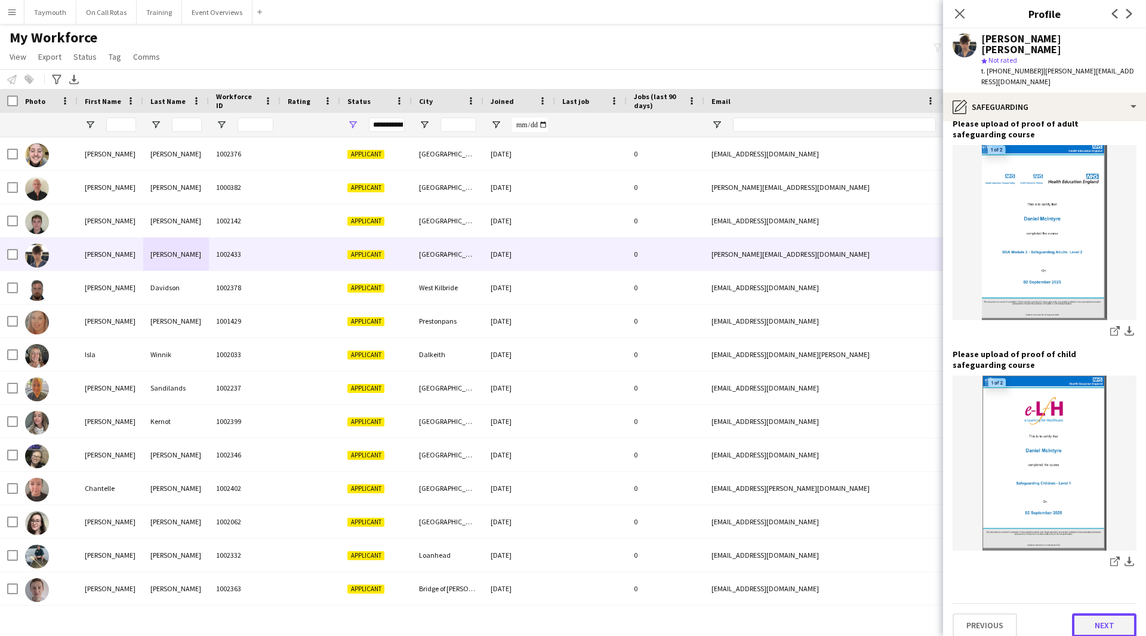
click at [1090, 613] on button "Next" at bounding box center [1104, 625] width 64 height 24
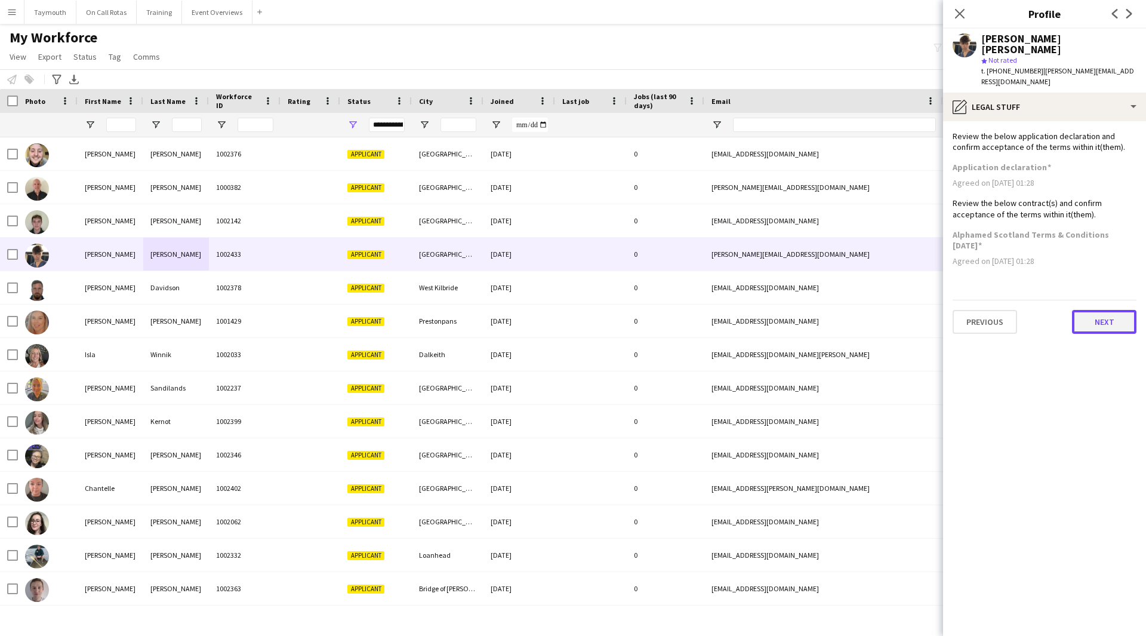
click at [1100, 310] on button "Next" at bounding box center [1104, 322] width 64 height 24
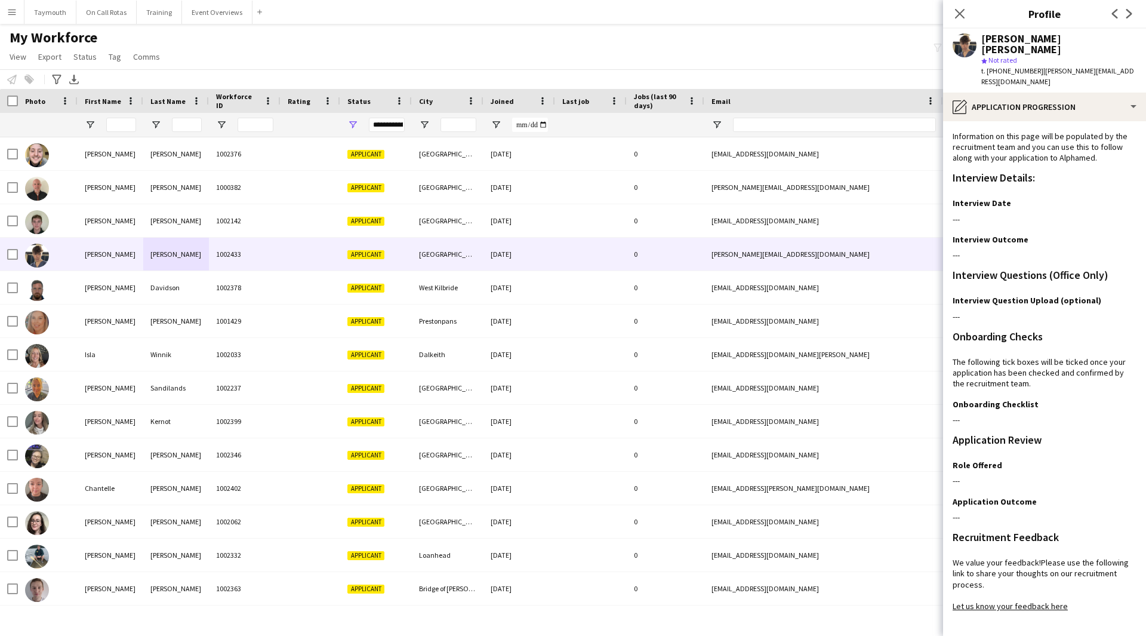
scroll to position [42, 0]
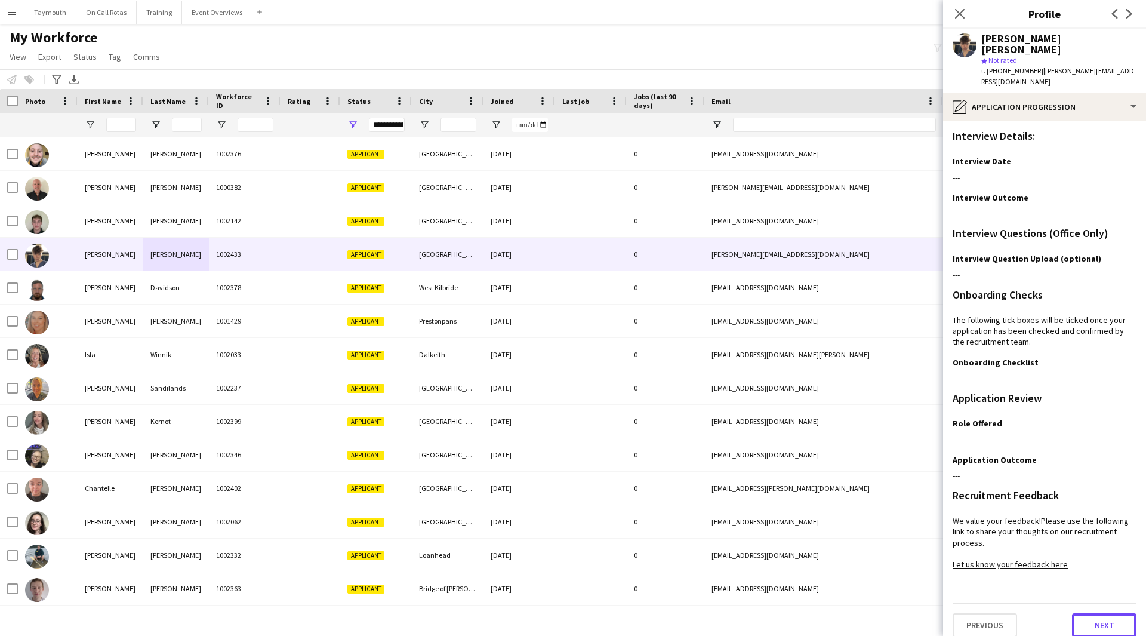
click at [1072, 613] on button "Next" at bounding box center [1104, 625] width 64 height 24
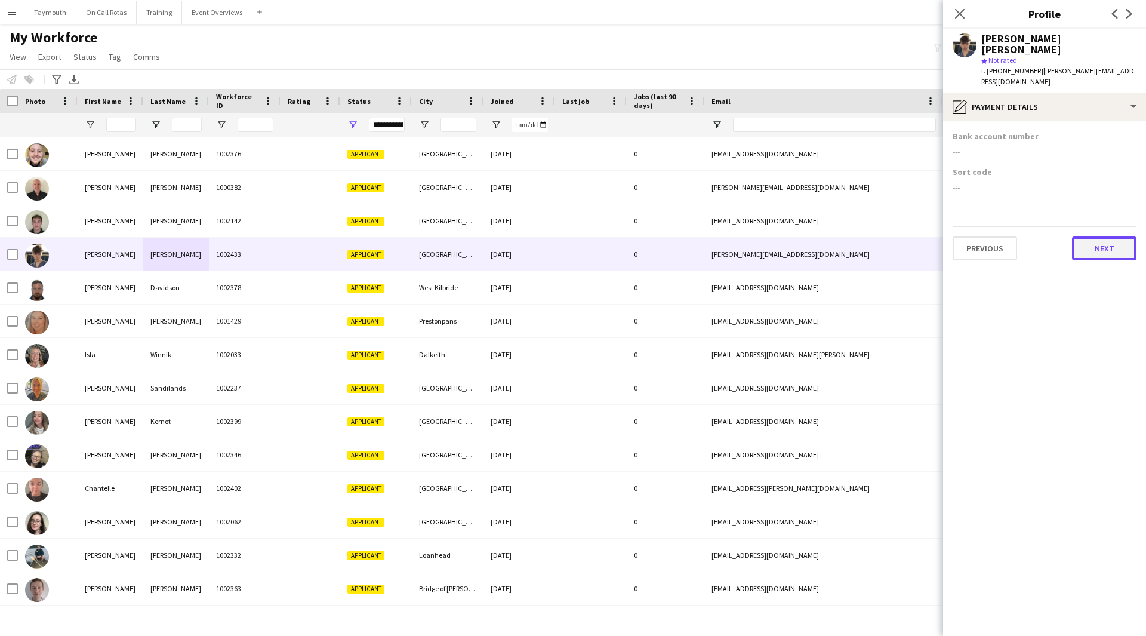
click at [1090, 245] on button "Next" at bounding box center [1104, 248] width 64 height 24
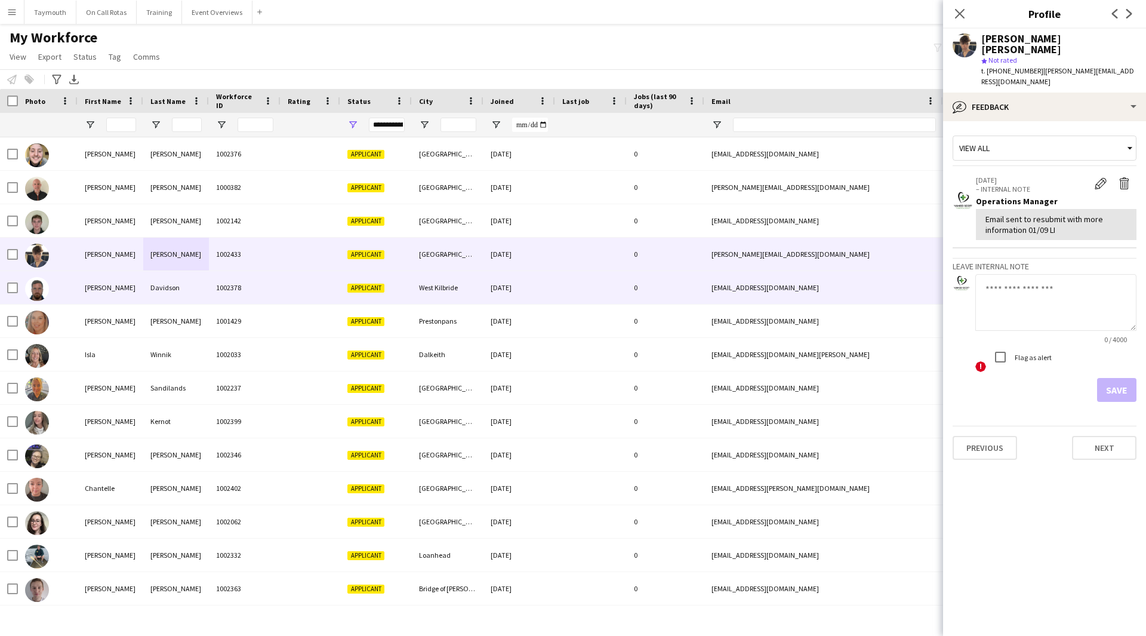
click at [136, 291] on div "[PERSON_NAME]" at bounding box center [111, 287] width 66 height 33
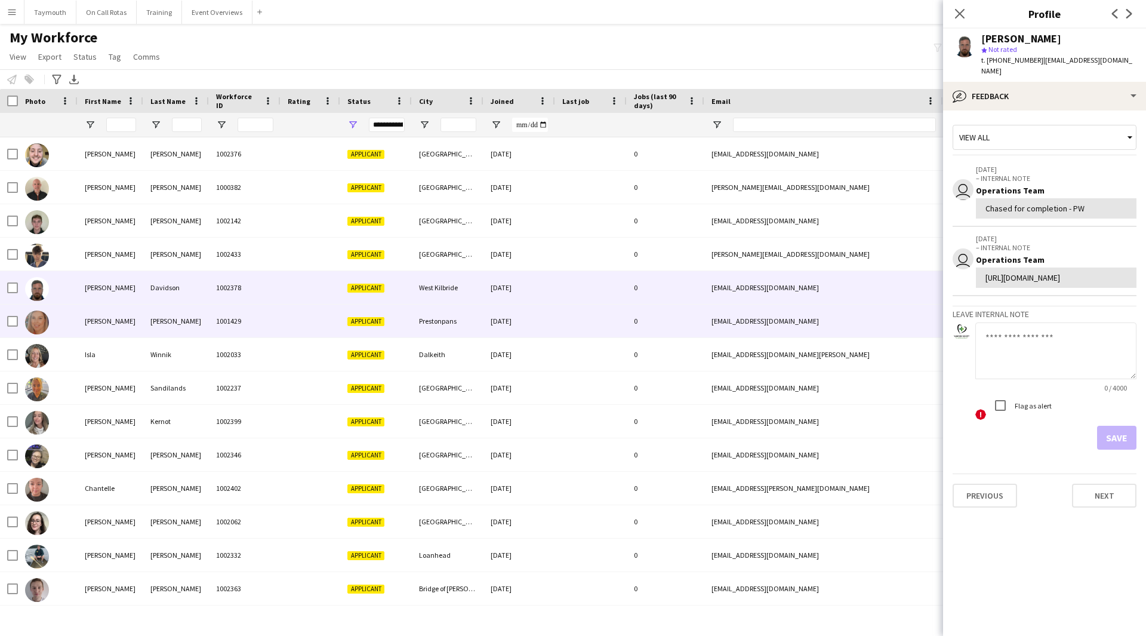
click at [150, 315] on div "[PERSON_NAME]" at bounding box center [176, 321] width 66 height 33
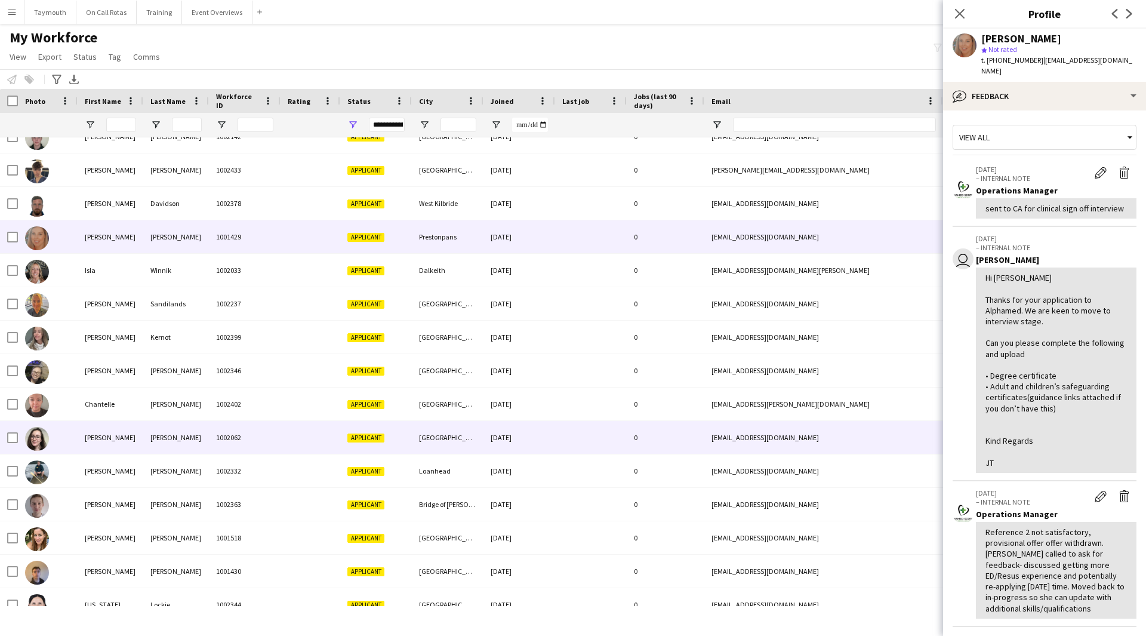
scroll to position [179, 0]
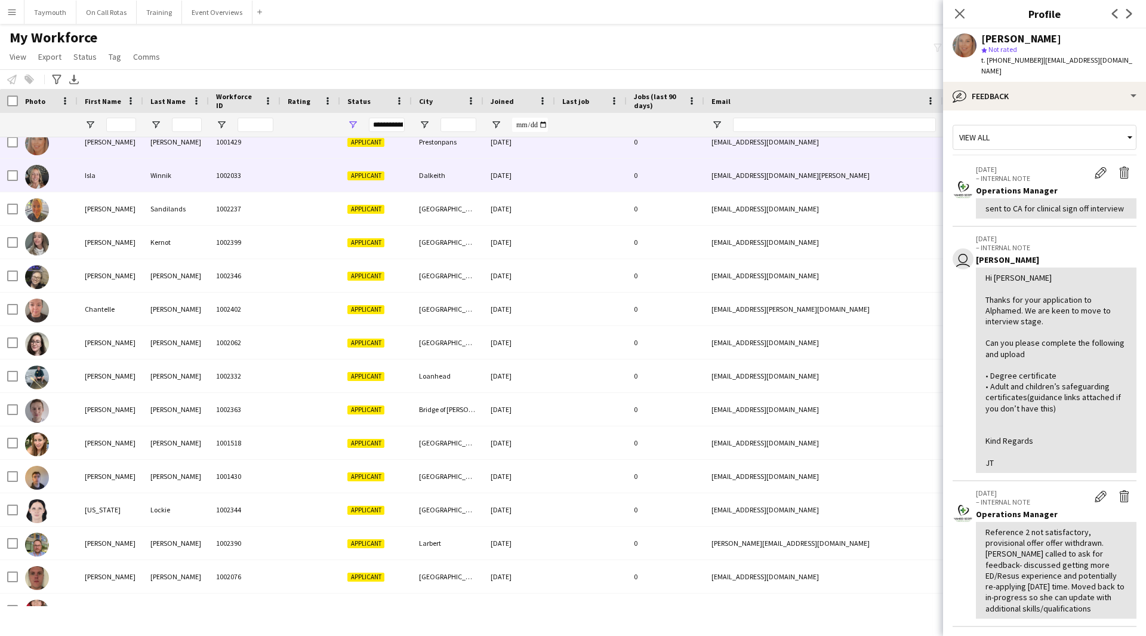
click at [139, 183] on div "Isla" at bounding box center [111, 175] width 66 height 33
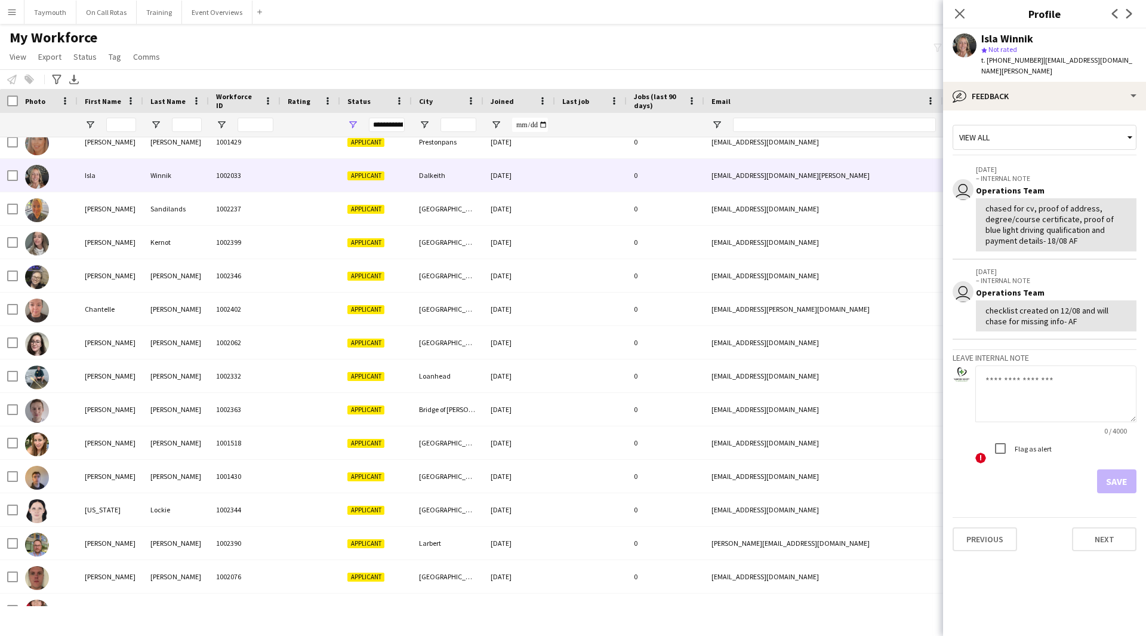
click at [20, 16] on button "Menu" at bounding box center [12, 12] width 24 height 24
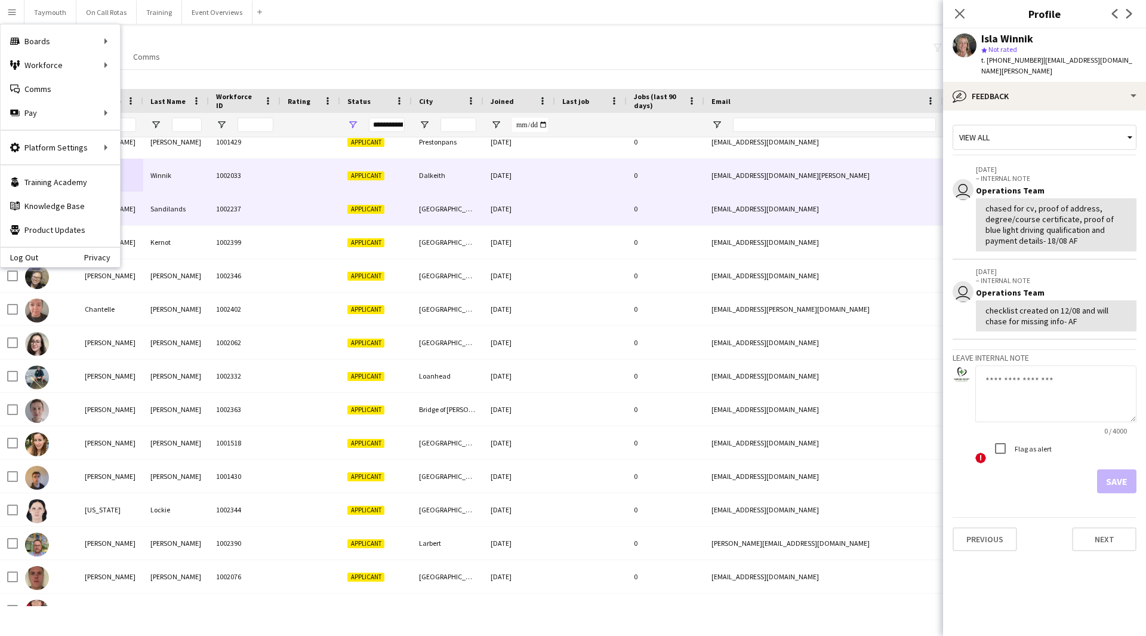
click at [220, 204] on div "1002237" at bounding box center [245, 208] width 72 height 33
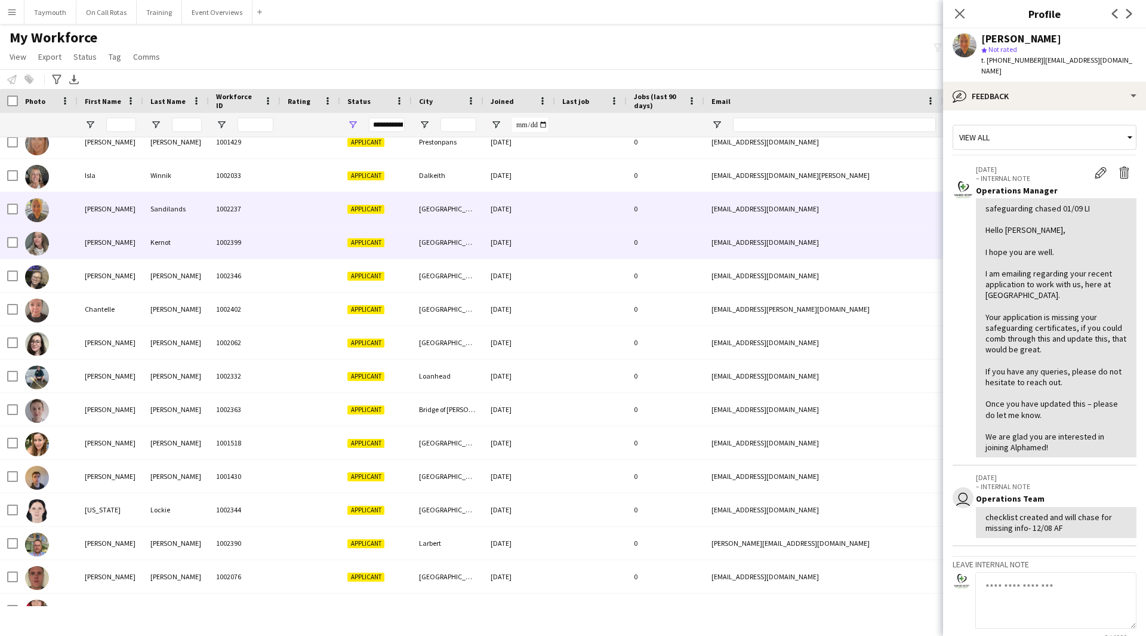
click at [219, 236] on div "1002399" at bounding box center [245, 242] width 72 height 33
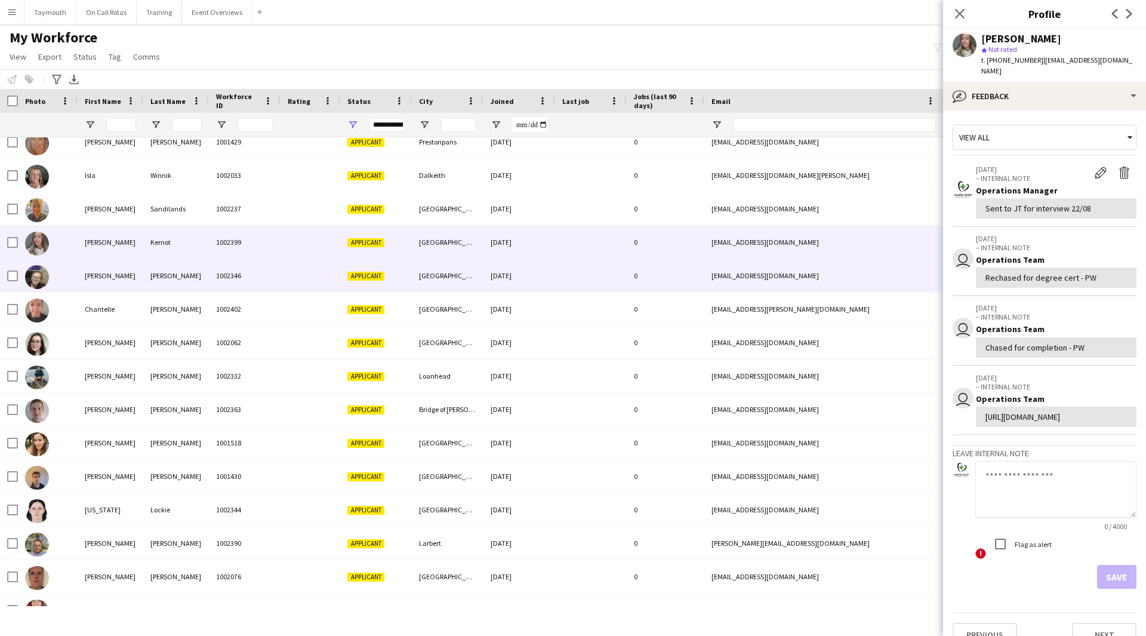
click at [208, 269] on div "[PERSON_NAME]" at bounding box center [176, 275] width 66 height 33
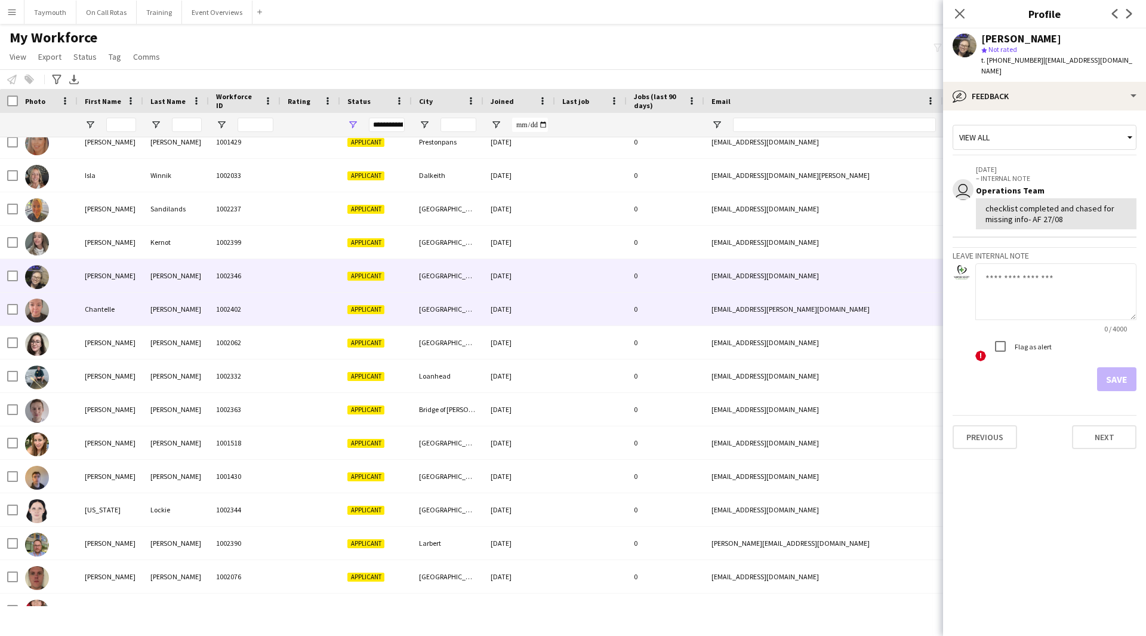
click at [213, 299] on div "1002402" at bounding box center [245, 309] width 72 height 33
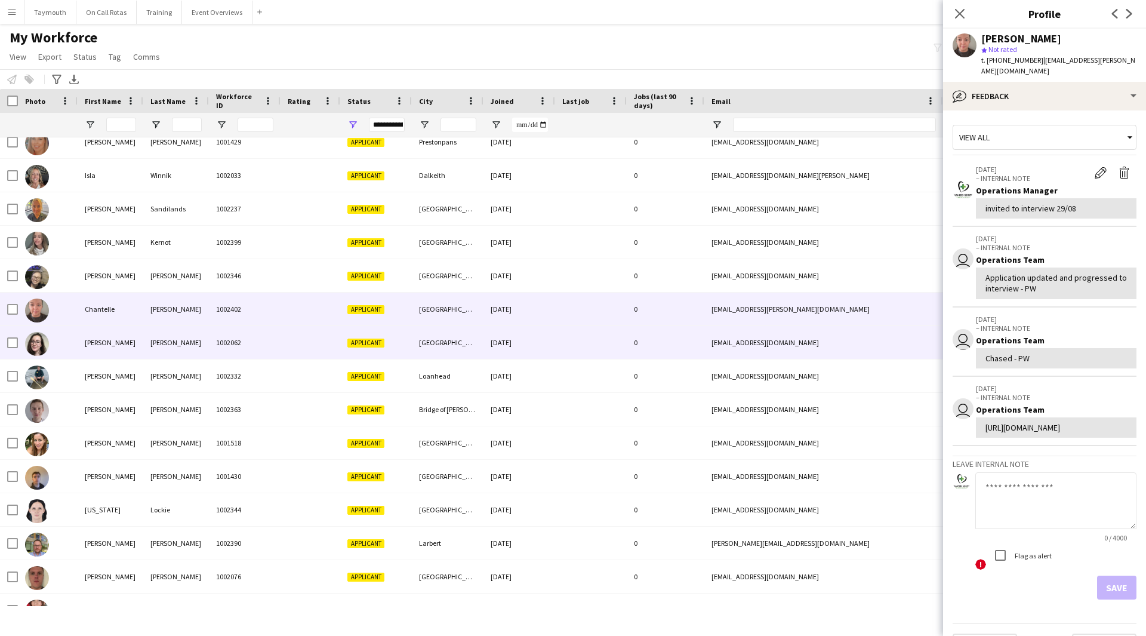
click at [211, 334] on div "1002062" at bounding box center [245, 342] width 72 height 33
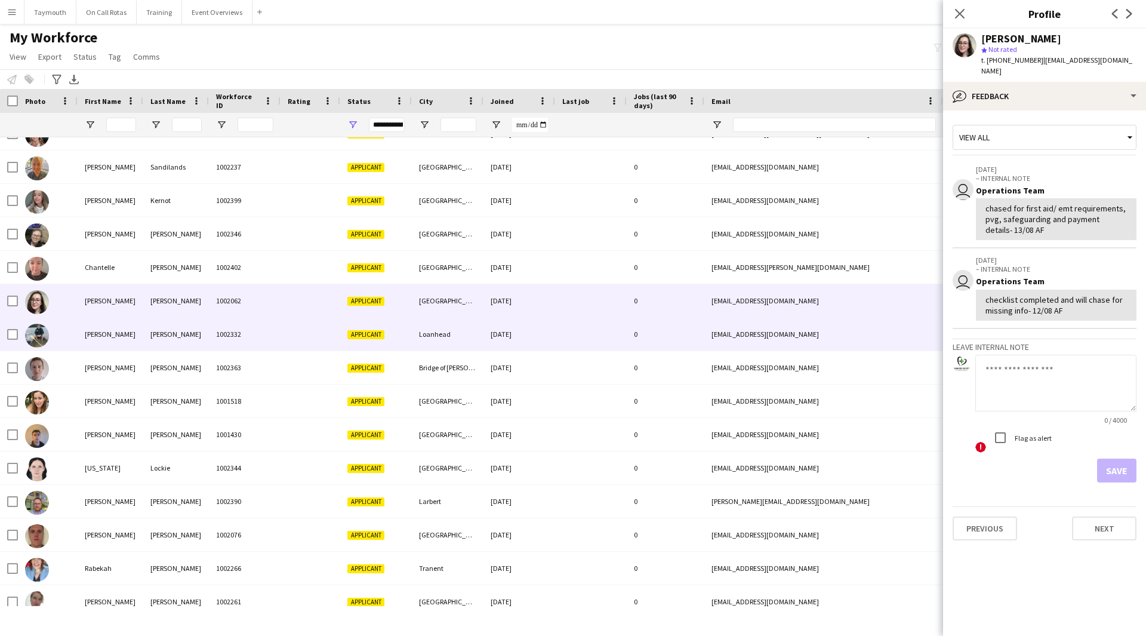
scroll to position [239, 0]
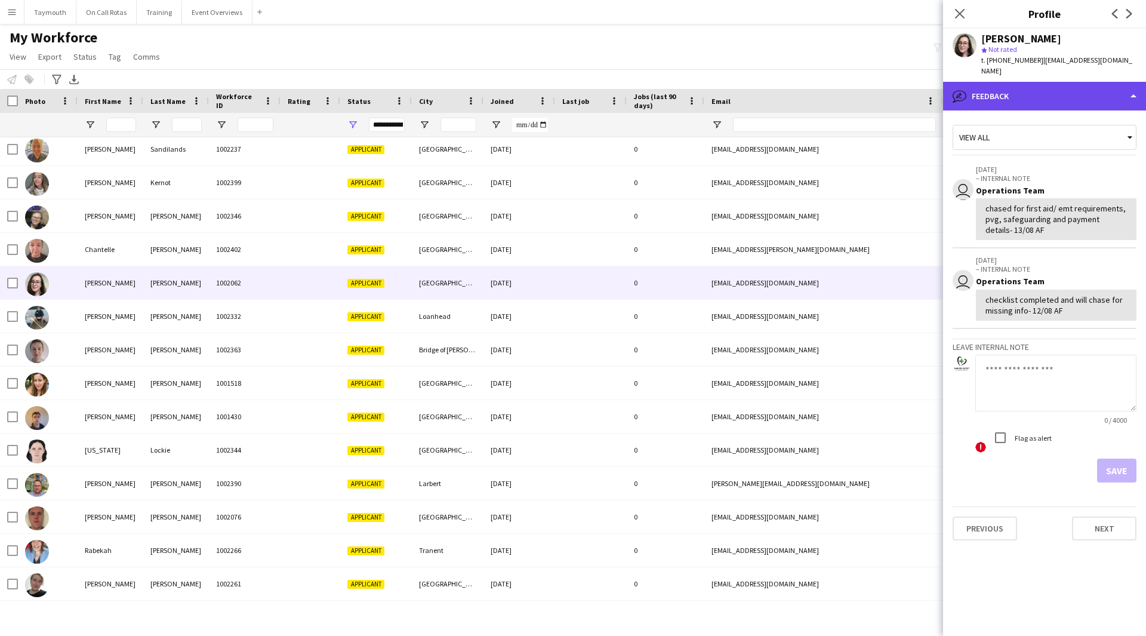
click at [1081, 90] on div "bubble-pencil Feedback" at bounding box center [1044, 96] width 203 height 29
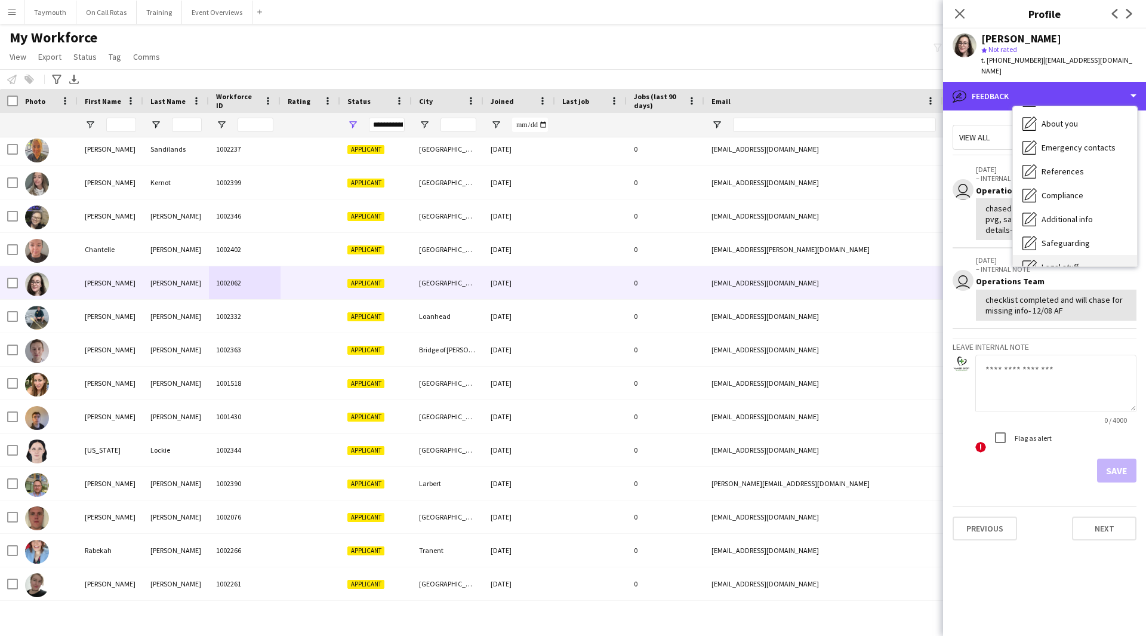
scroll to position [208, 0]
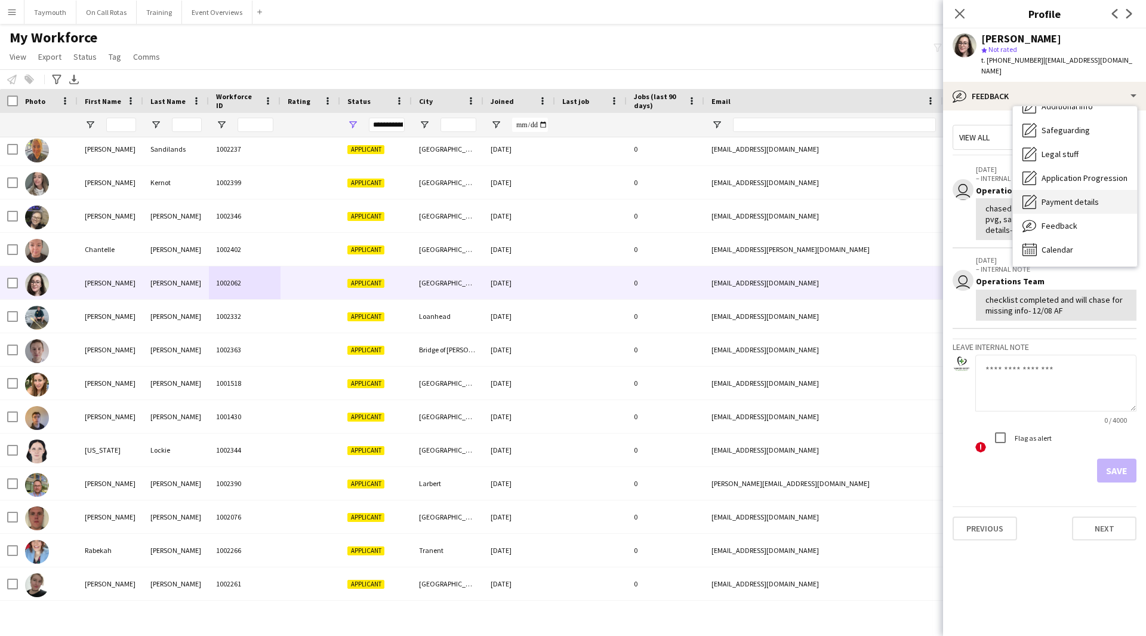
click at [1072, 196] on span "Payment details" at bounding box center [1070, 201] width 57 height 11
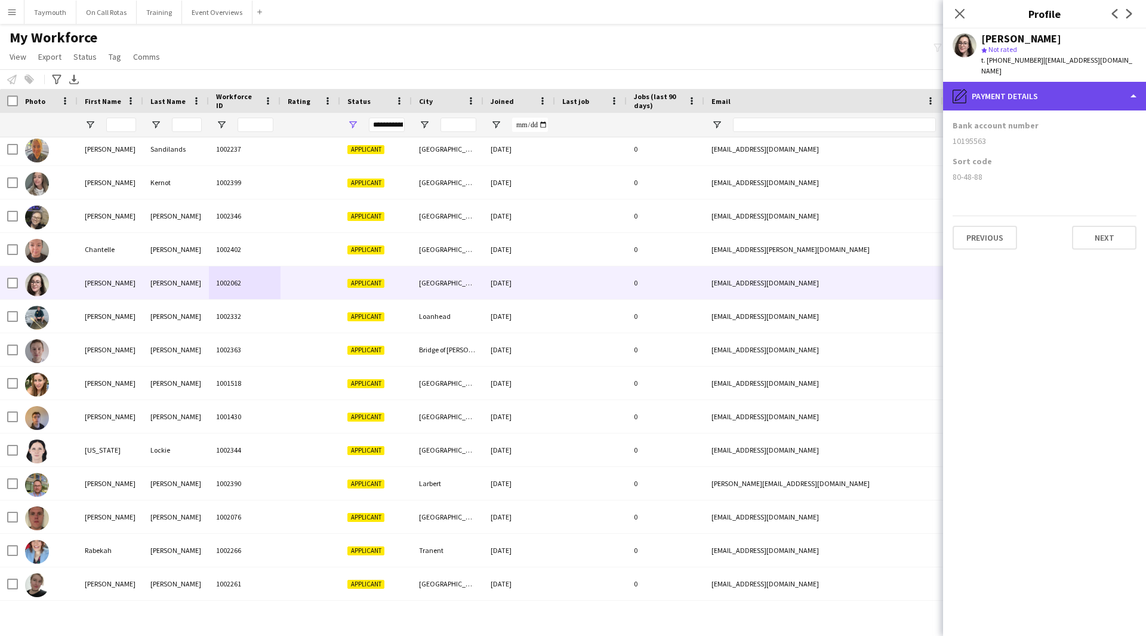
click at [1058, 91] on div "pencil4 Payment details" at bounding box center [1044, 96] width 203 height 29
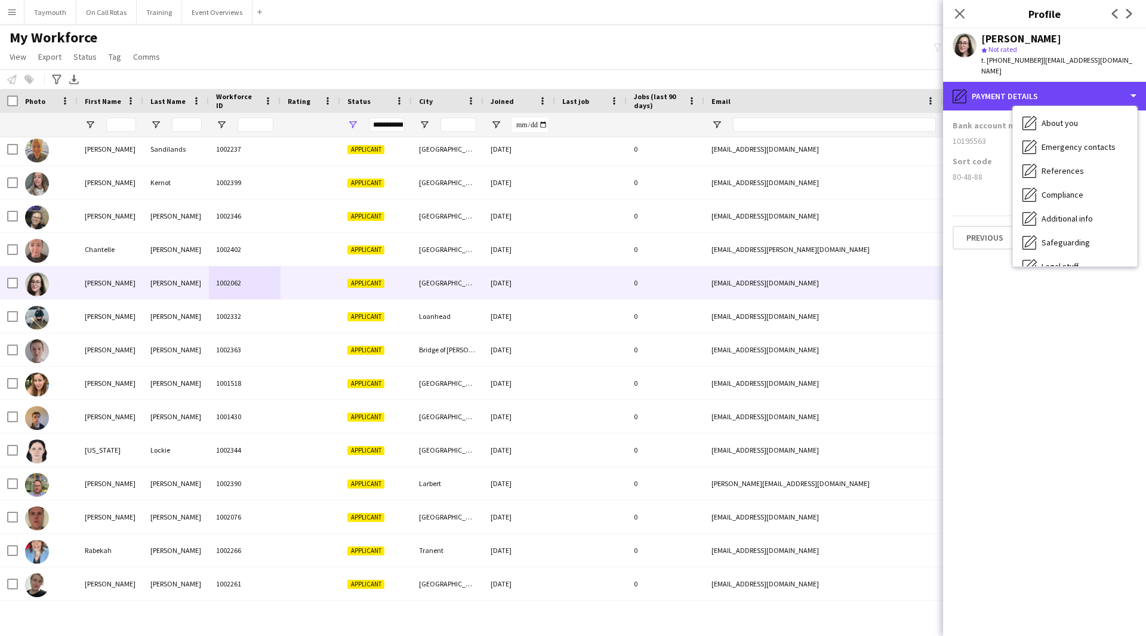
scroll to position [88, 0]
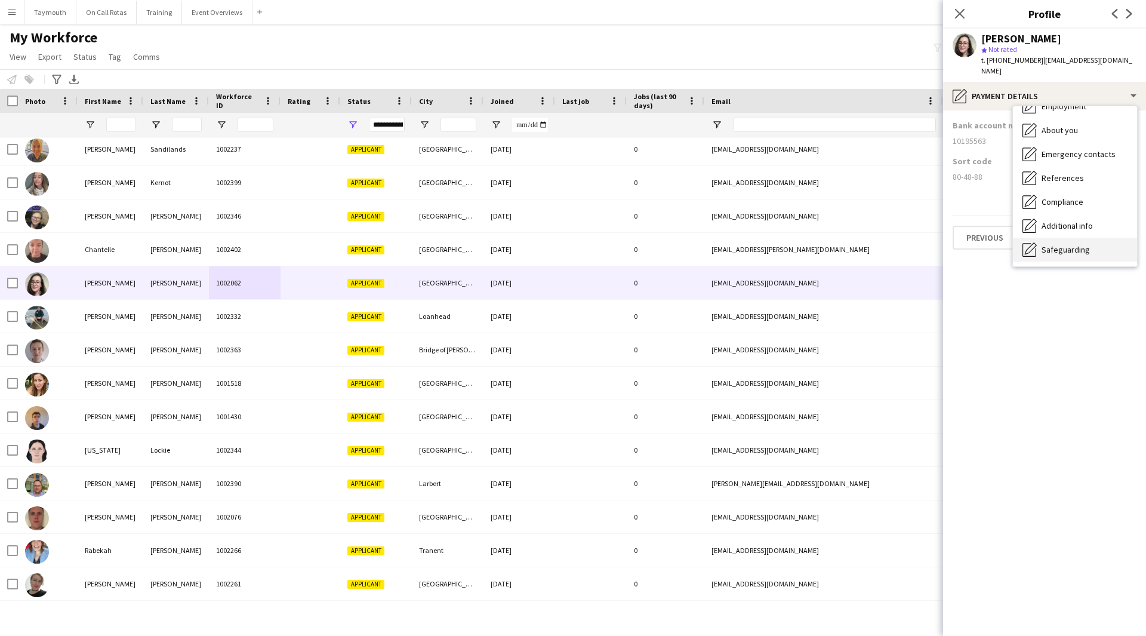
click at [1082, 244] on span "Safeguarding" at bounding box center [1066, 249] width 48 height 11
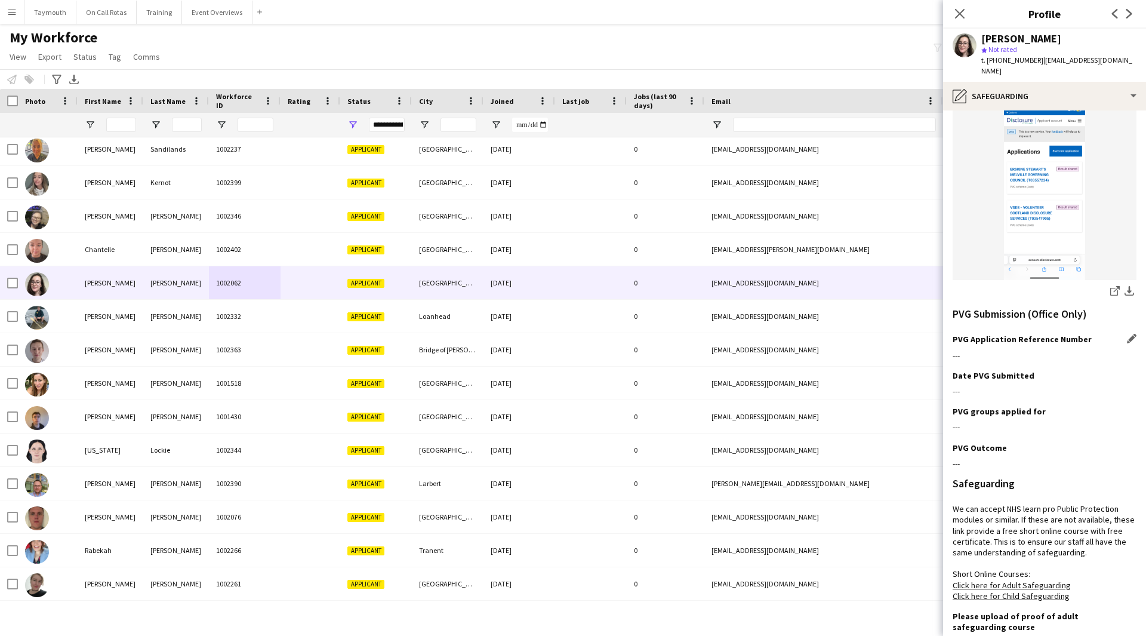
scroll to position [311, 0]
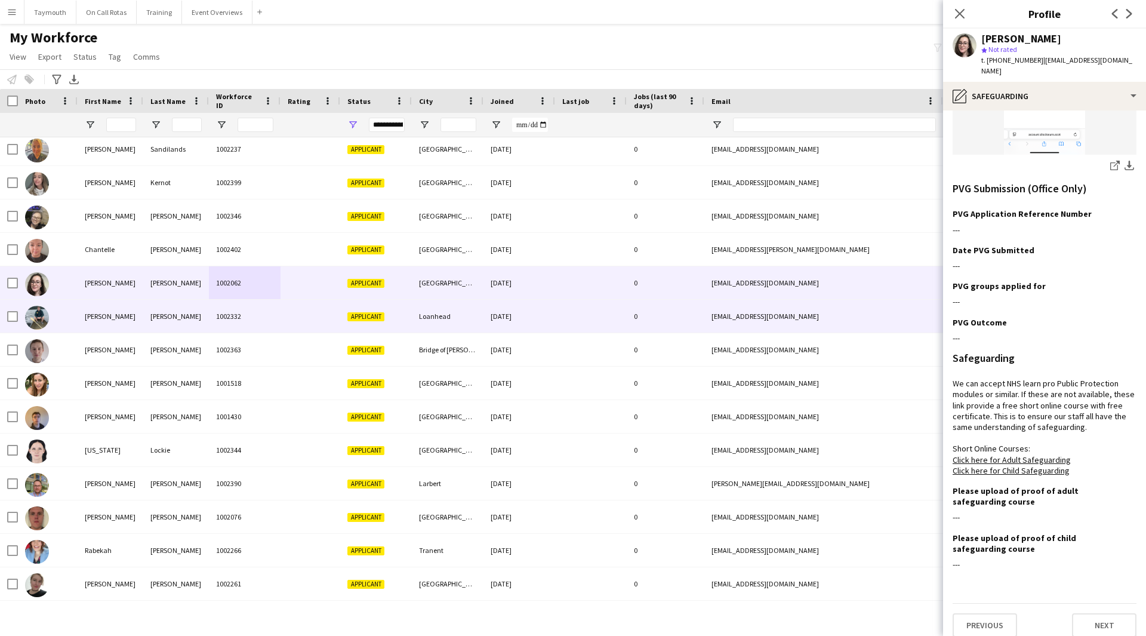
click at [233, 305] on div "1002332" at bounding box center [245, 316] width 72 height 33
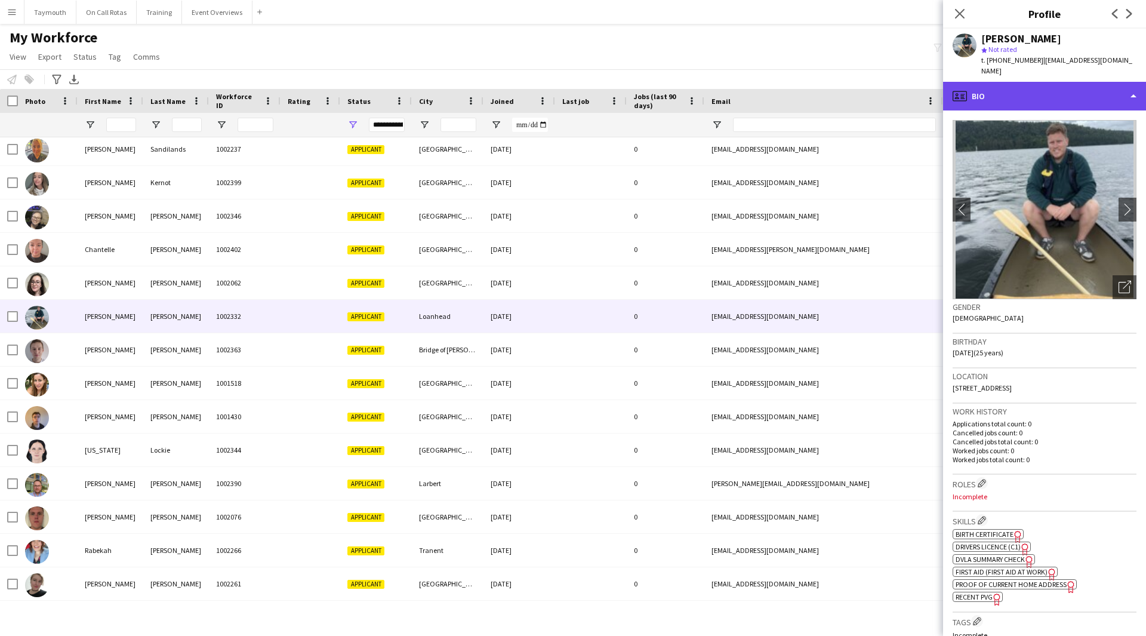
click at [1037, 96] on div "profile Bio" at bounding box center [1044, 96] width 203 height 29
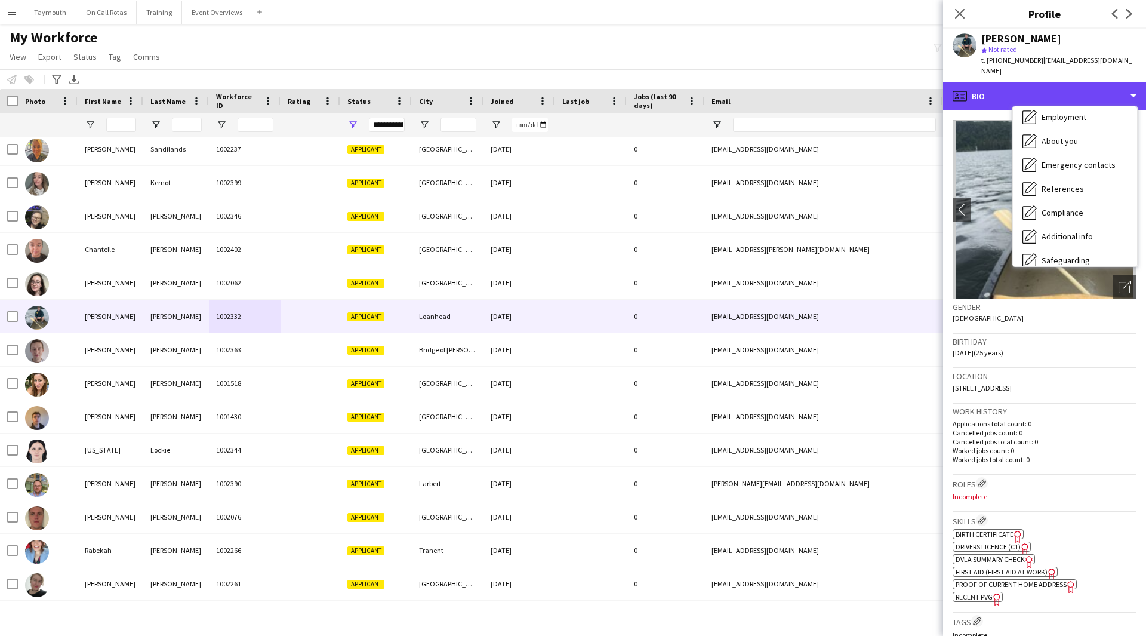
scroll to position [208, 0]
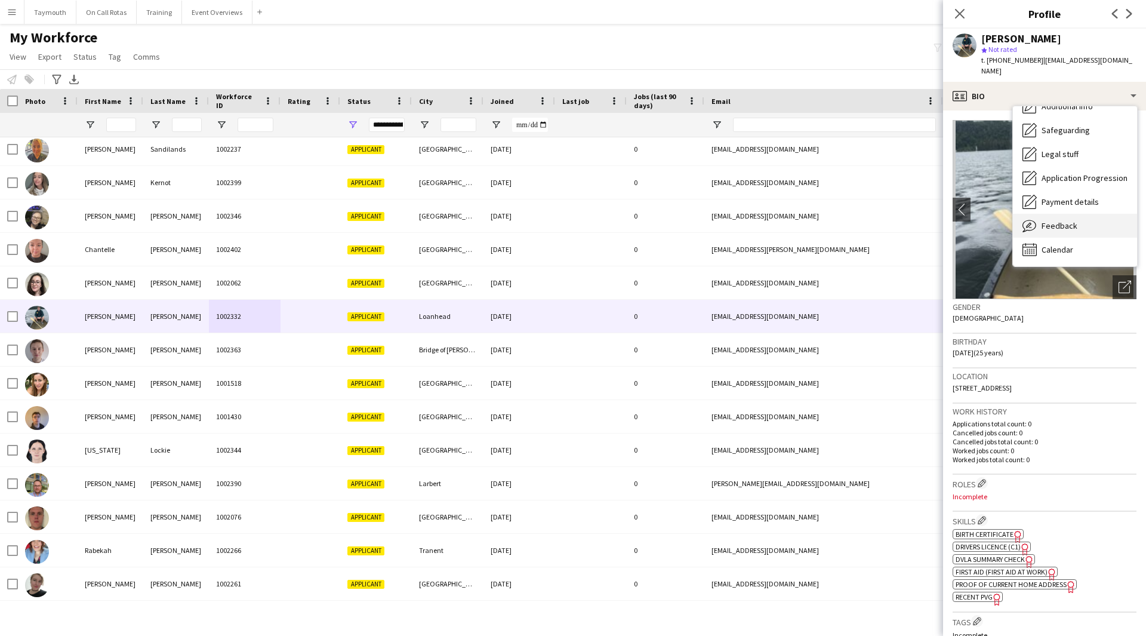
click at [1062, 220] on span "Feedback" at bounding box center [1060, 225] width 36 height 11
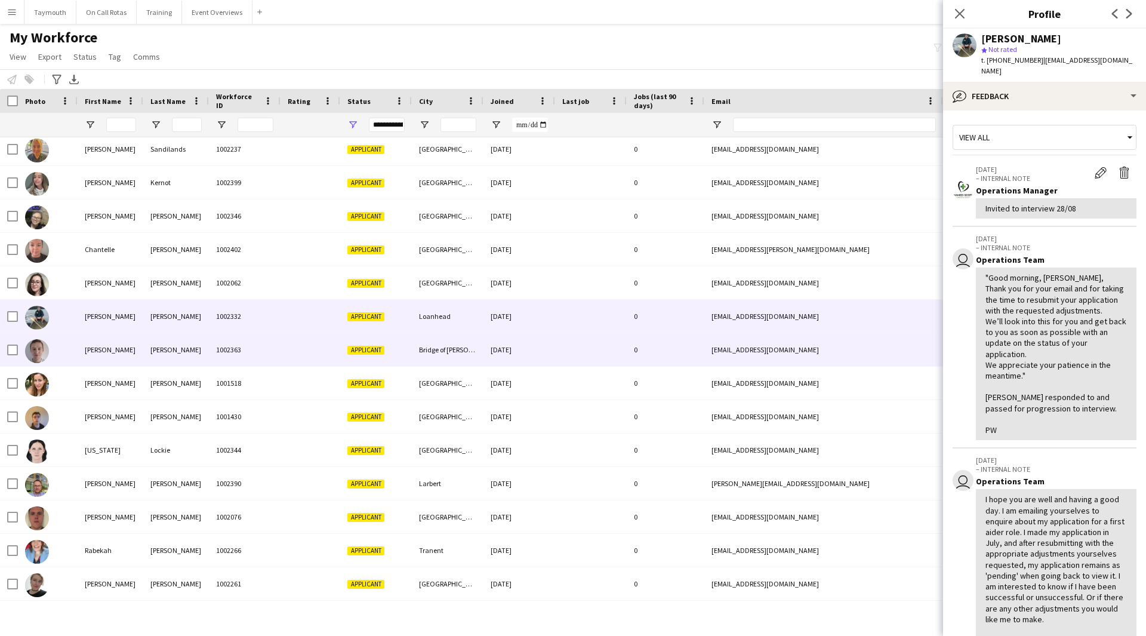
click at [143, 356] on div "[PERSON_NAME]" at bounding box center [111, 349] width 66 height 33
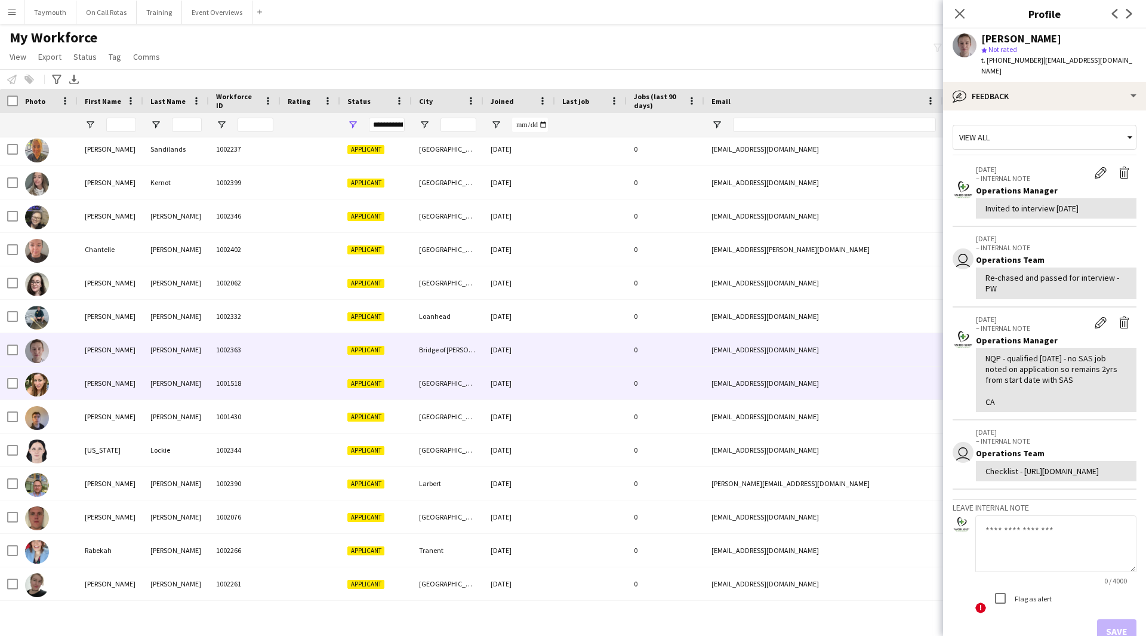
click at [142, 376] on div "[PERSON_NAME]" at bounding box center [111, 383] width 66 height 33
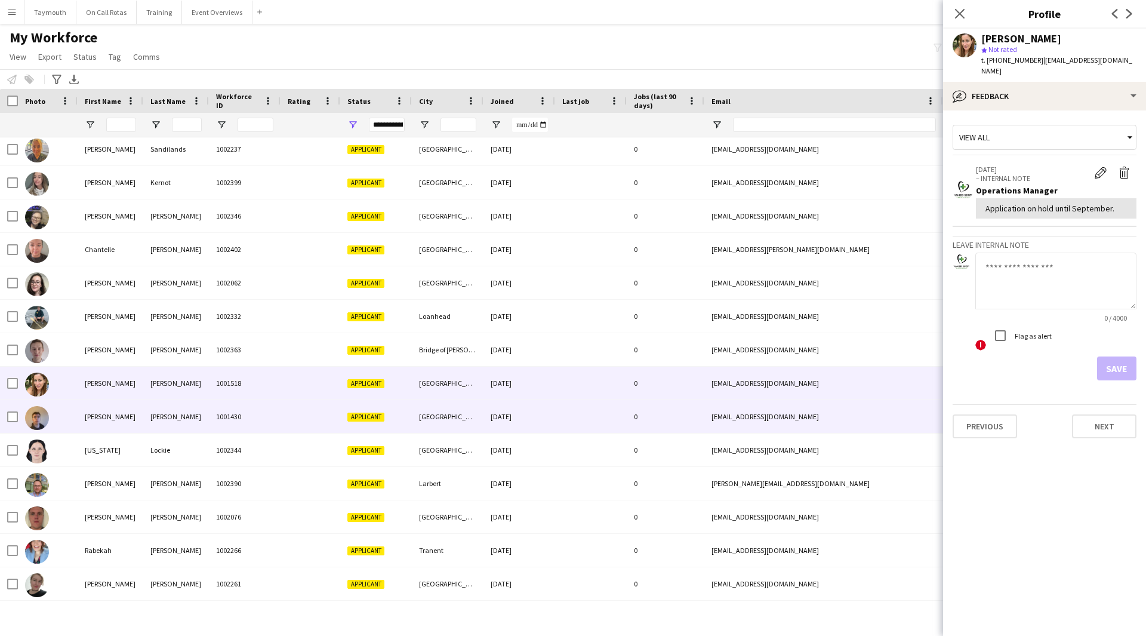
click at [130, 405] on div "[PERSON_NAME]" at bounding box center [111, 416] width 66 height 33
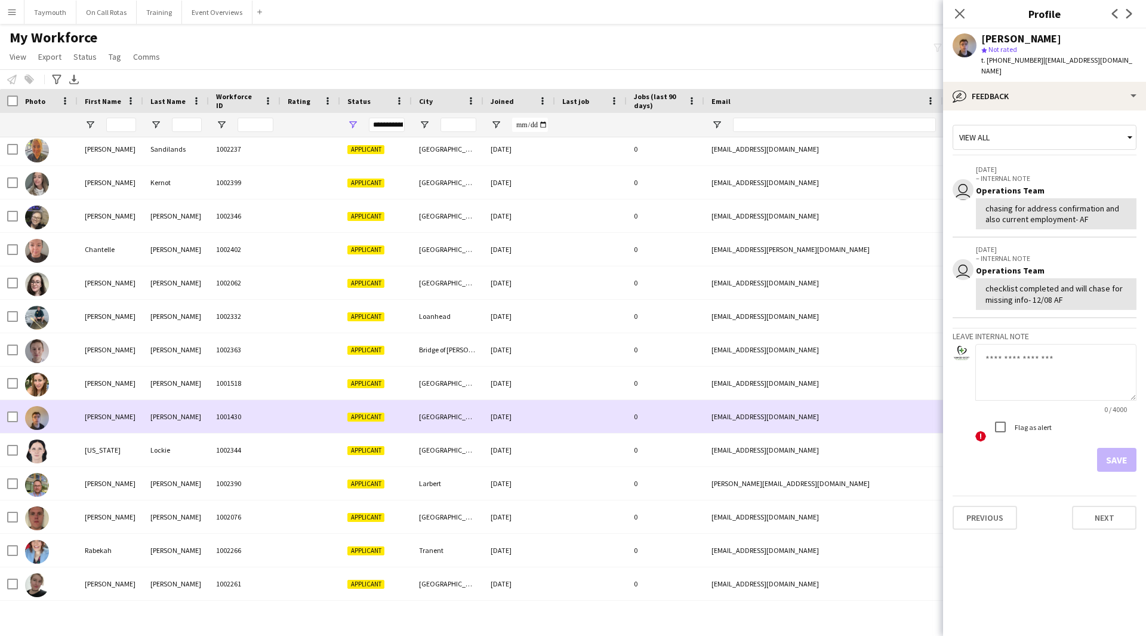
scroll to position [299, 0]
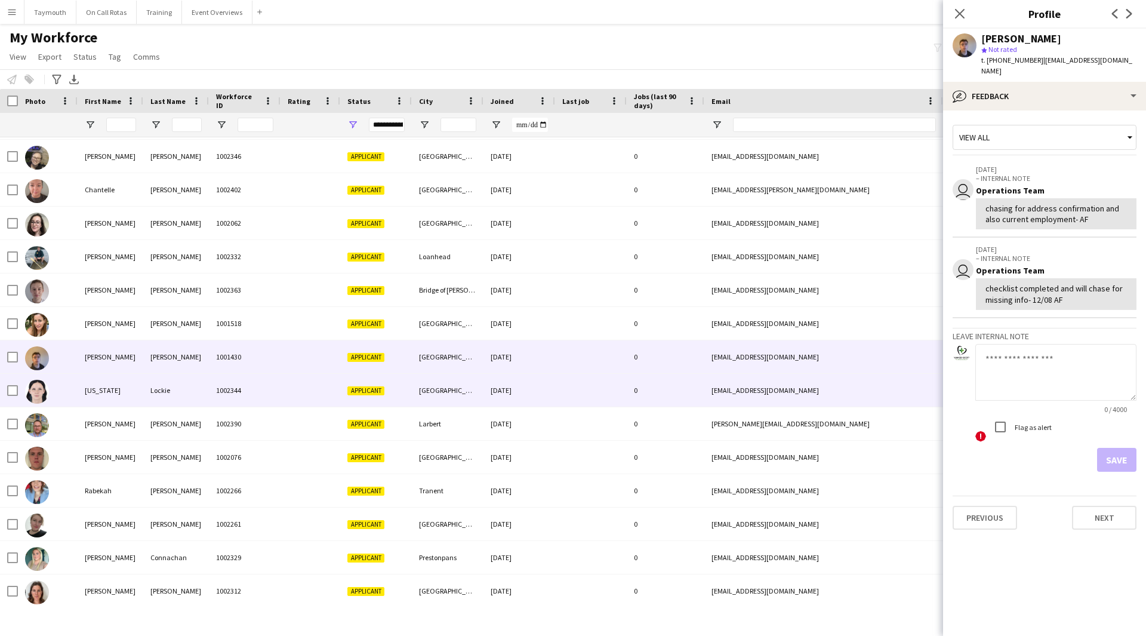
click at [156, 385] on div "Lockie" at bounding box center [176, 390] width 66 height 33
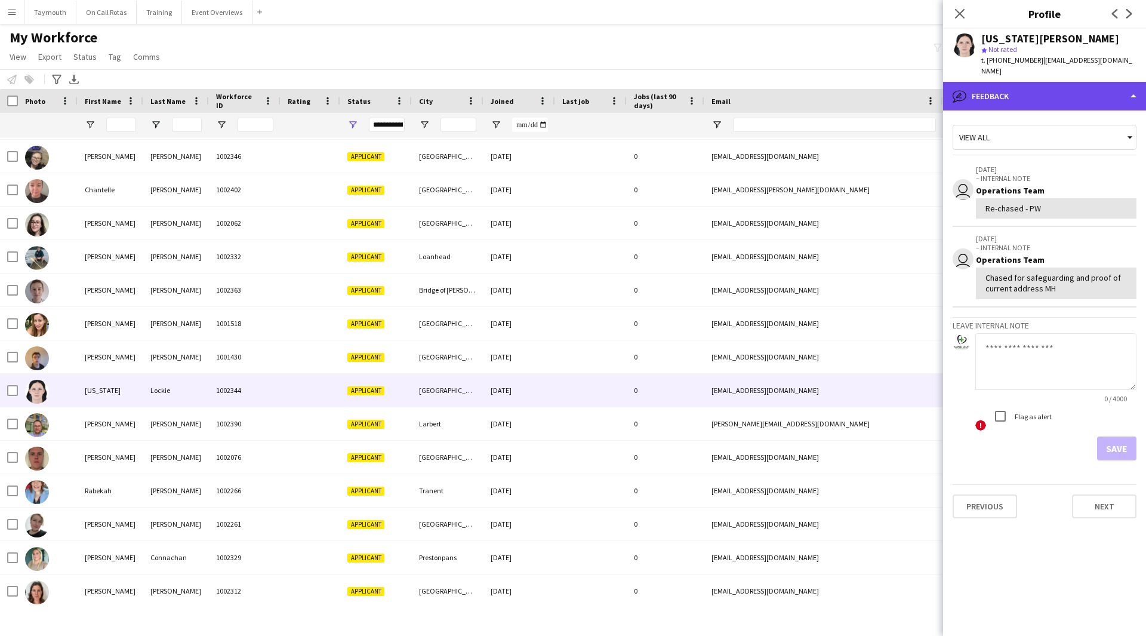
click at [1102, 85] on div "bubble-pencil Feedback" at bounding box center [1044, 96] width 203 height 29
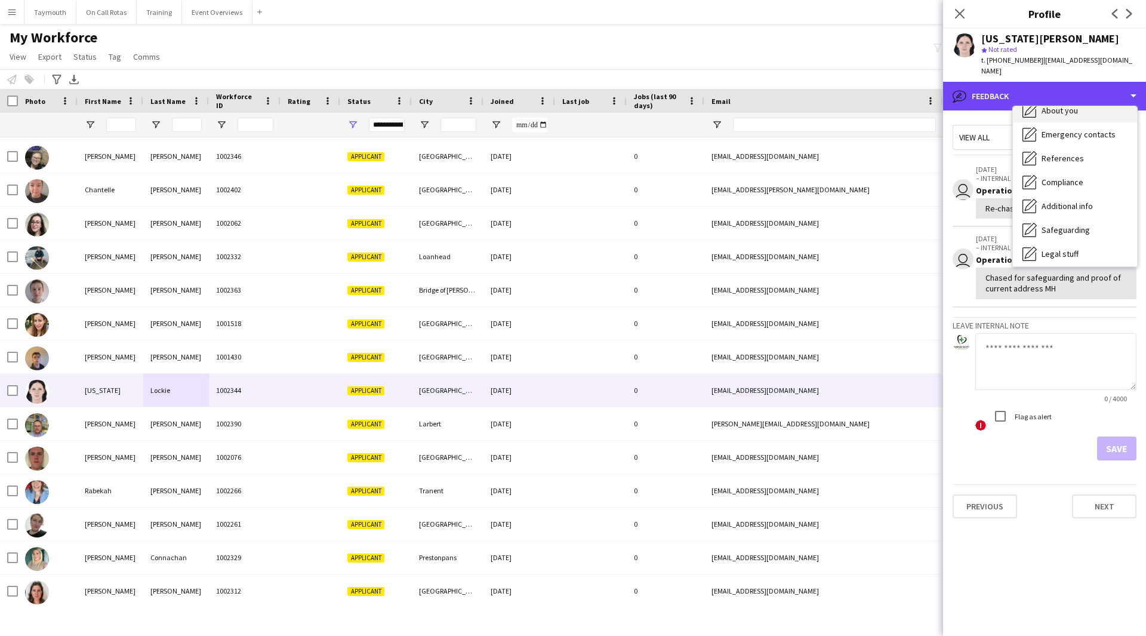
scroll to position [119, 0]
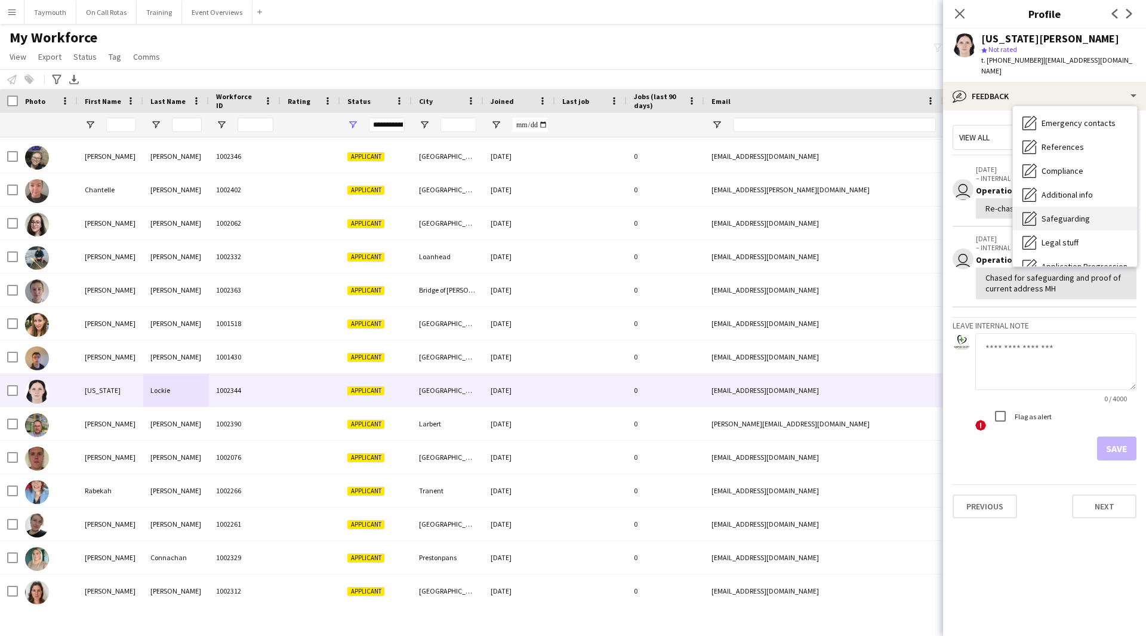
click at [1074, 207] on div "Safeguarding Safeguarding" at bounding box center [1075, 219] width 124 height 24
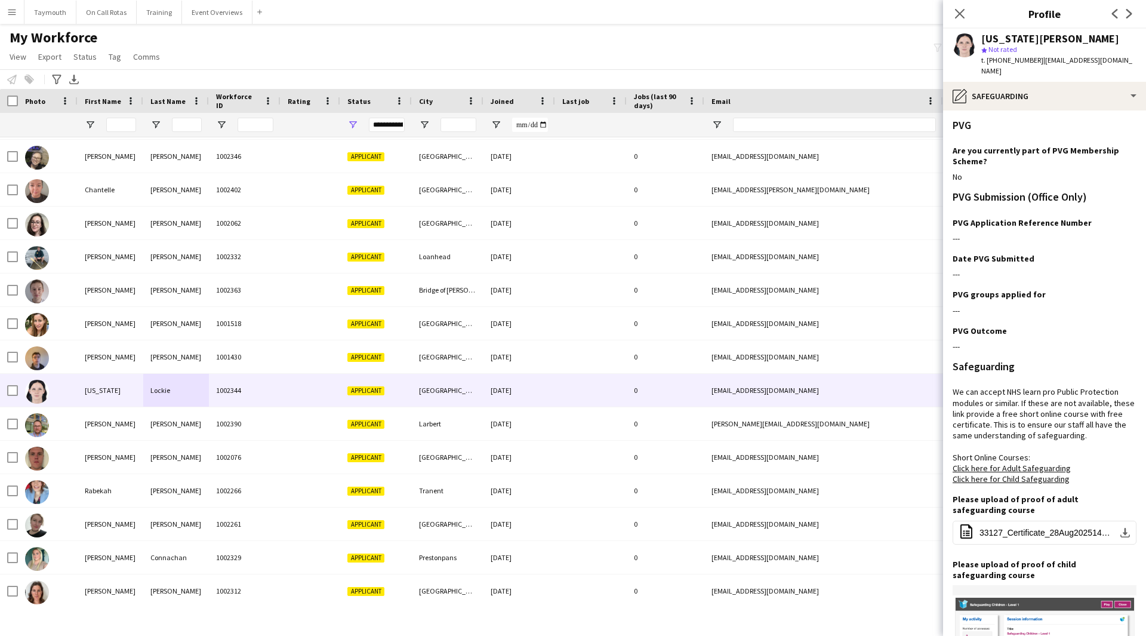
scroll to position [210, 0]
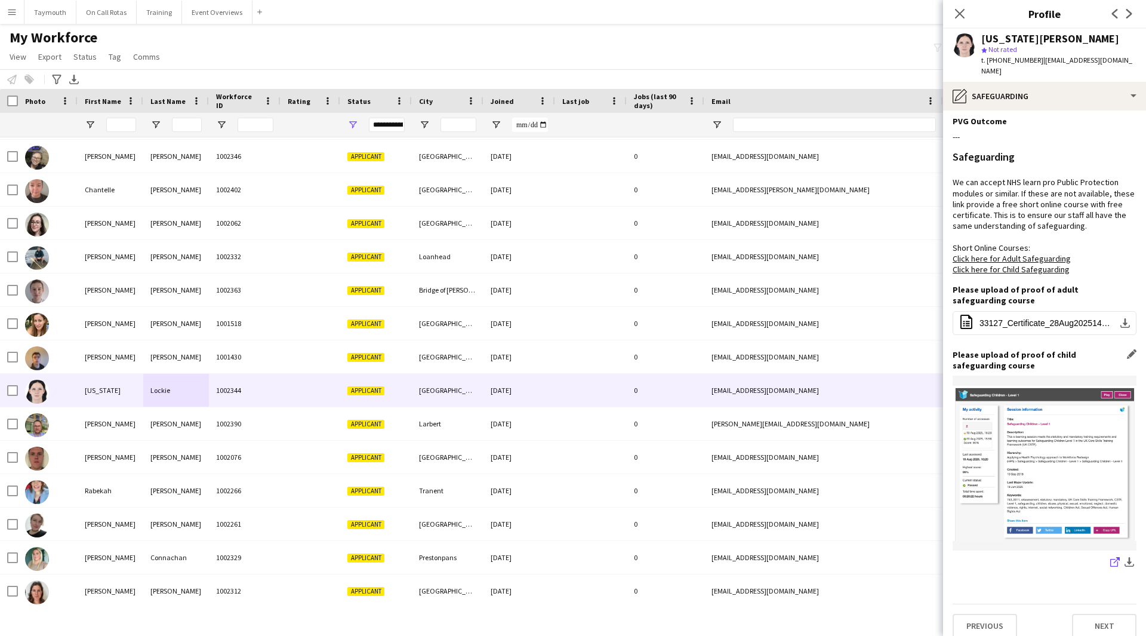
click at [1111, 557] on icon "share-external-link-1" at bounding box center [1116, 562] width 10 height 10
click at [1102, 318] on button "office-file-sheet 33127_Certificate_28Aug2025144408.pdf download-bottom" at bounding box center [1045, 323] width 184 height 24
click at [229, 10] on button "Event Overviews Close" at bounding box center [217, 12] width 70 height 23
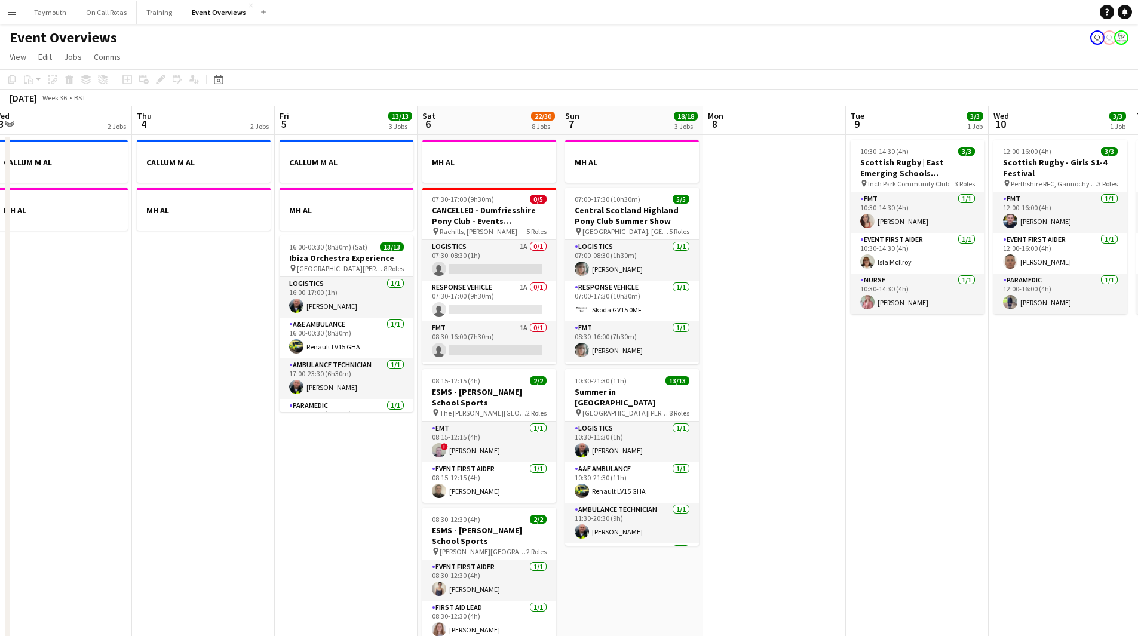
scroll to position [0, 351]
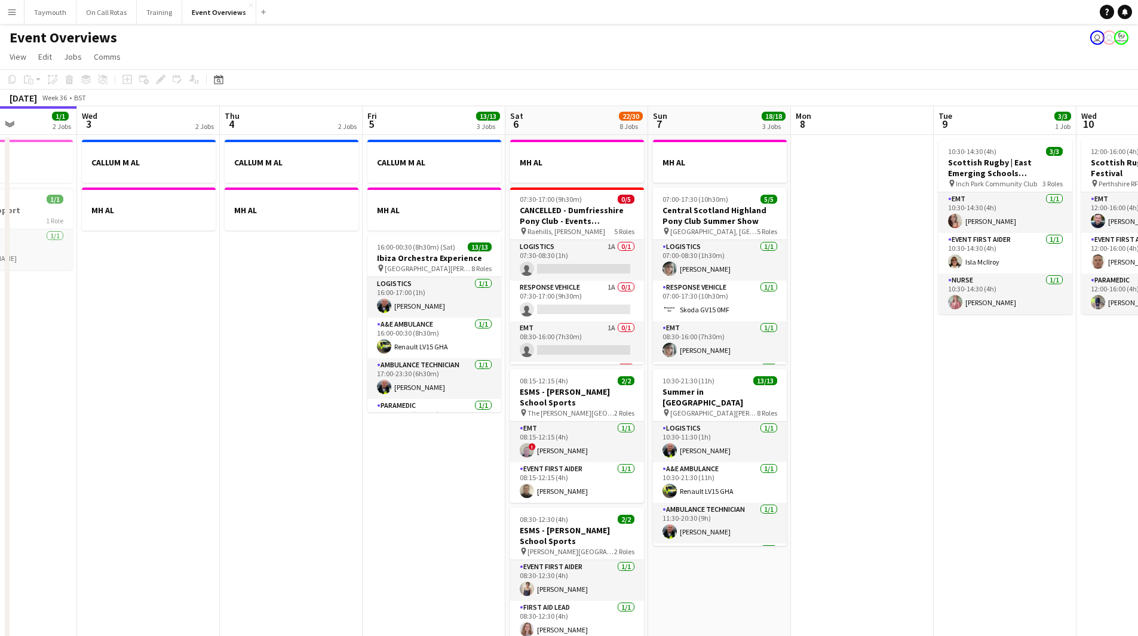
drag, startPoint x: 398, startPoint y: 436, endPoint x: 193, endPoint y: 425, distance: 205.1
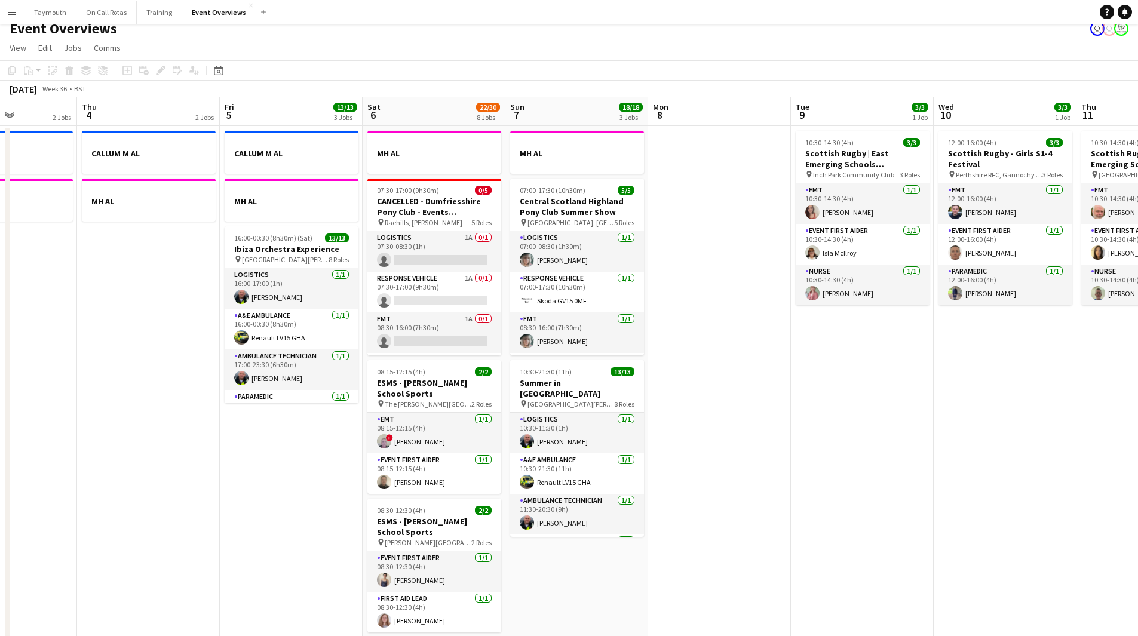
scroll to position [0, 0]
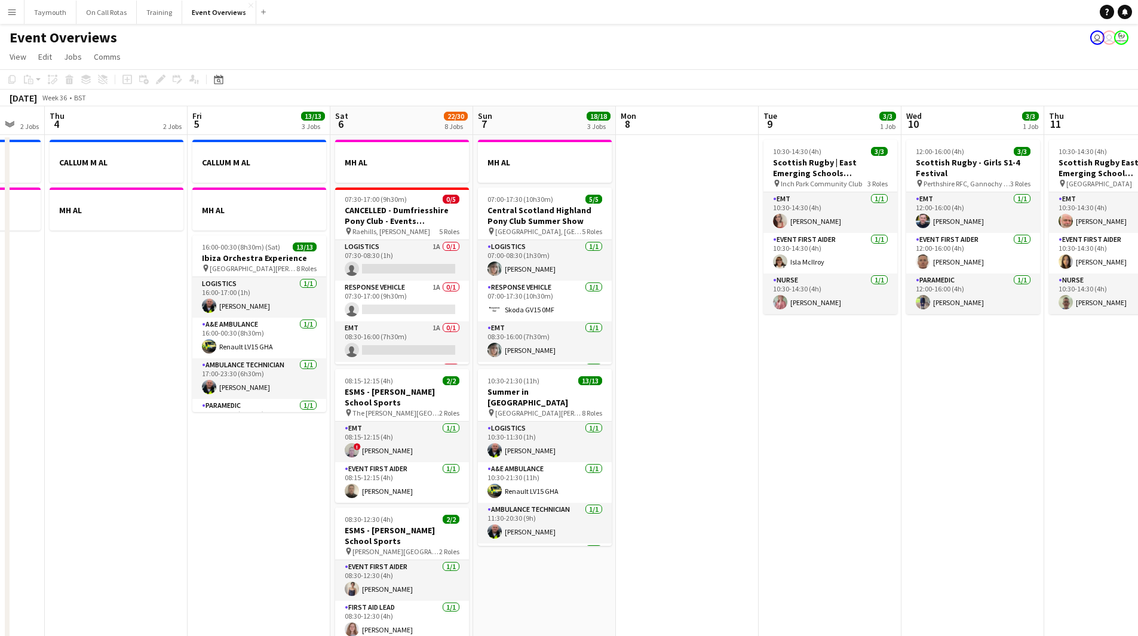
drag, startPoint x: 906, startPoint y: 417, endPoint x: 545, endPoint y: 427, distance: 361.4
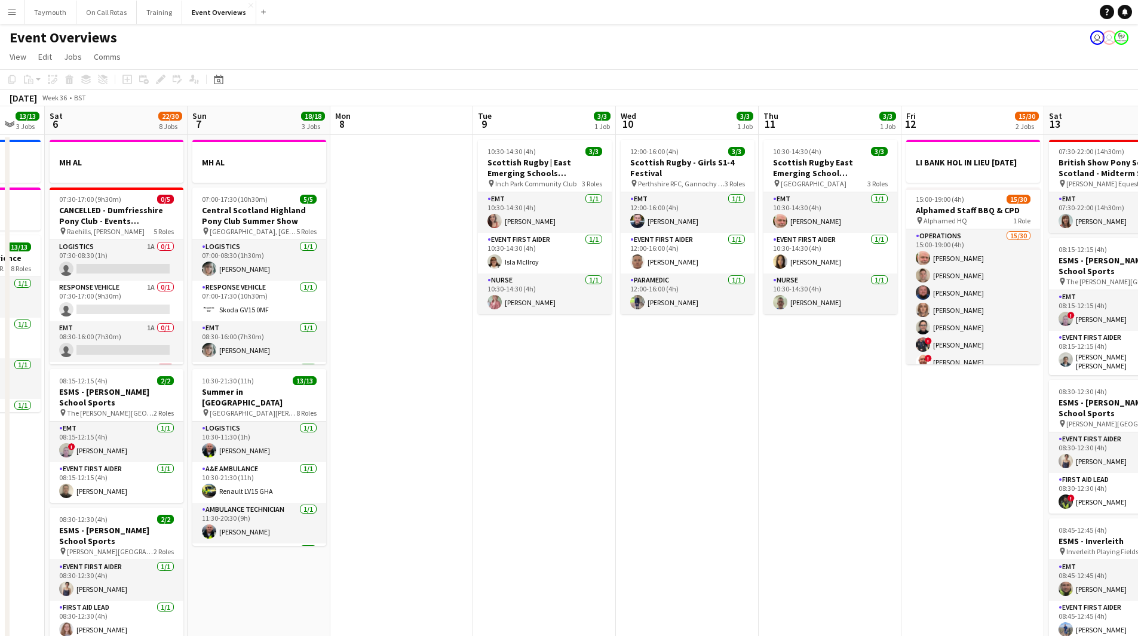
scroll to position [0, 419]
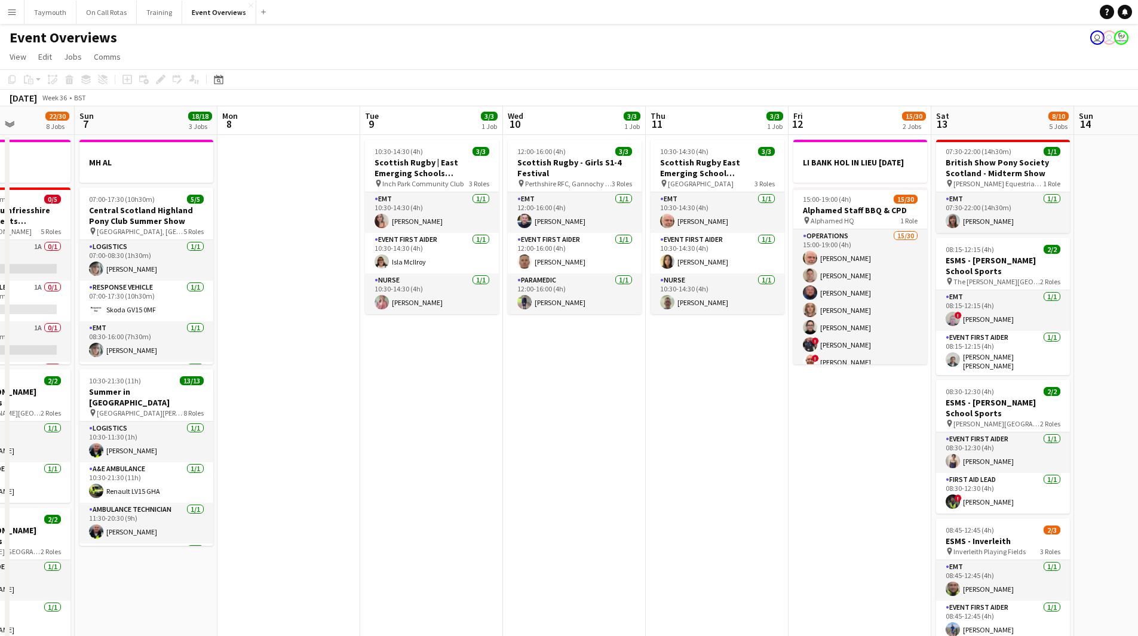
drag, startPoint x: 662, startPoint y: 440, endPoint x: 436, endPoint y: 447, distance: 226.4
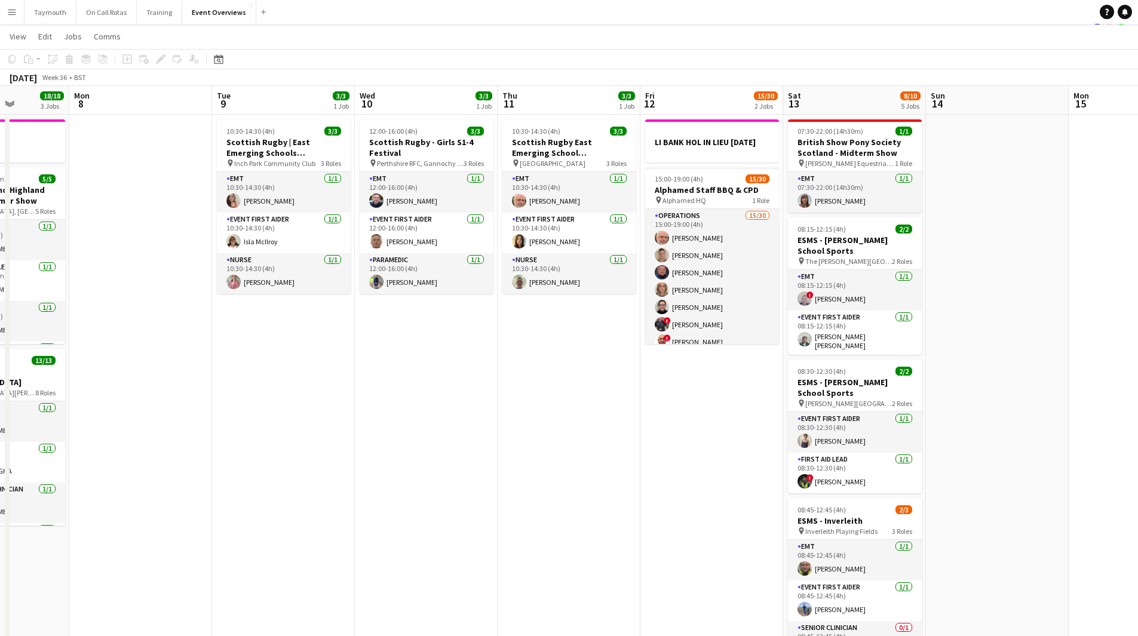
scroll to position [0, 0]
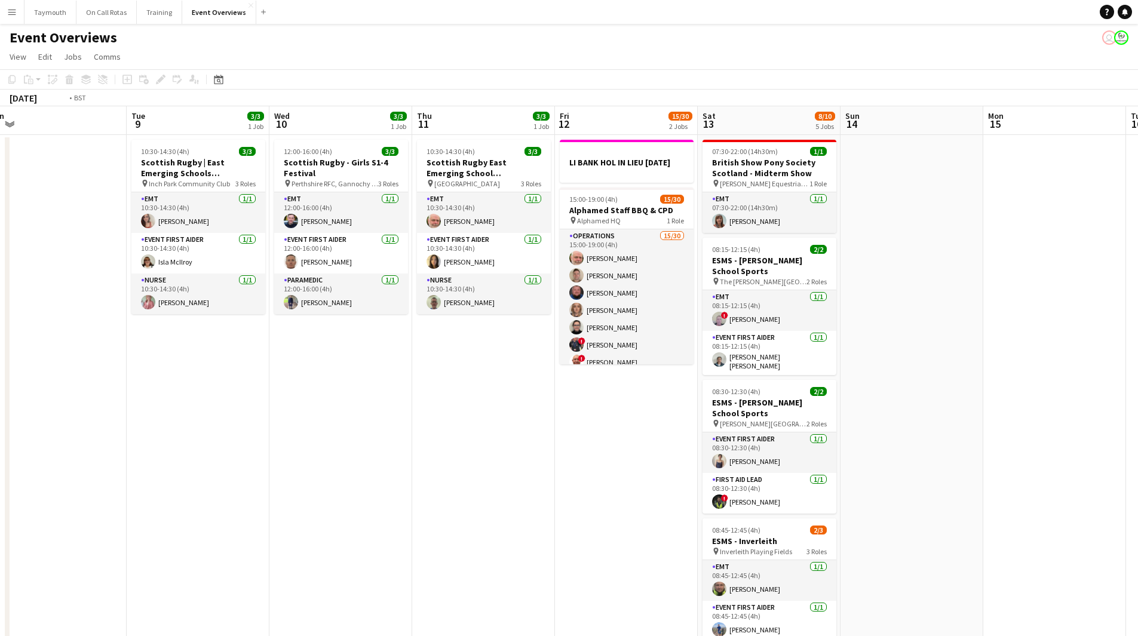
drag, startPoint x: 595, startPoint y: 476, endPoint x: 59, endPoint y: 465, distance: 536.3
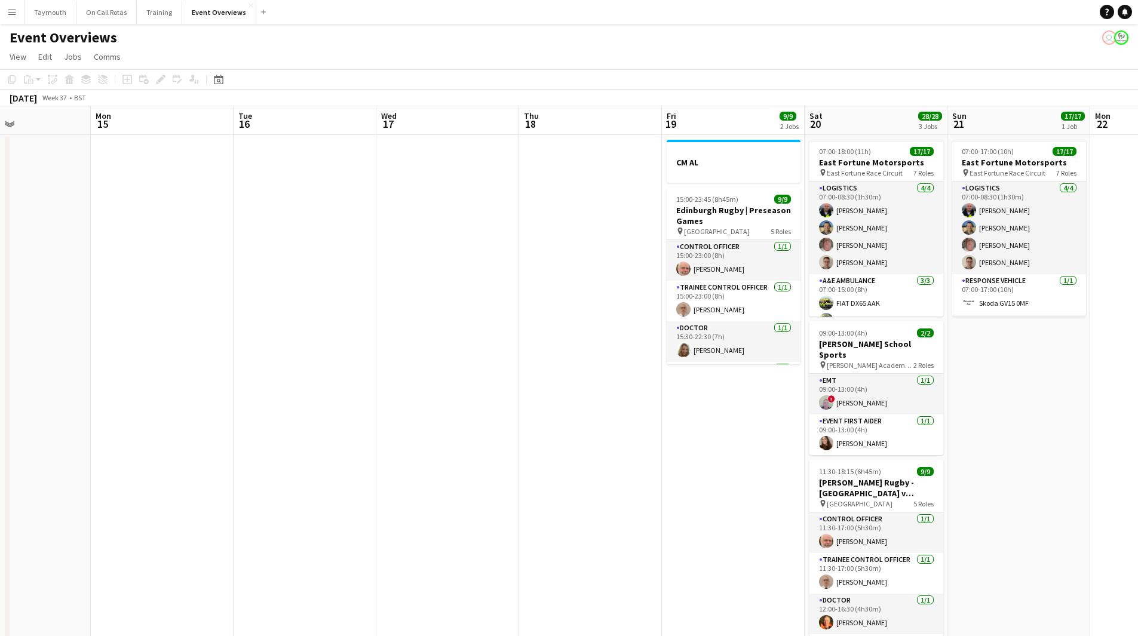
drag, startPoint x: 442, startPoint y: 470, endPoint x: 107, endPoint y: 470, distance: 334.4
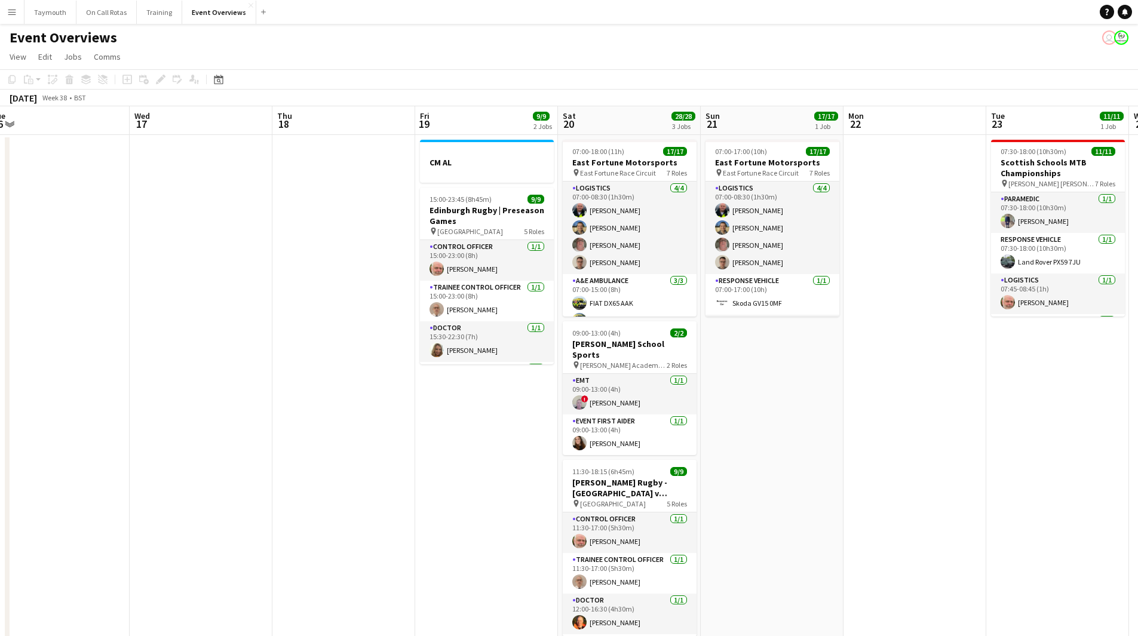
scroll to position [0, 444]
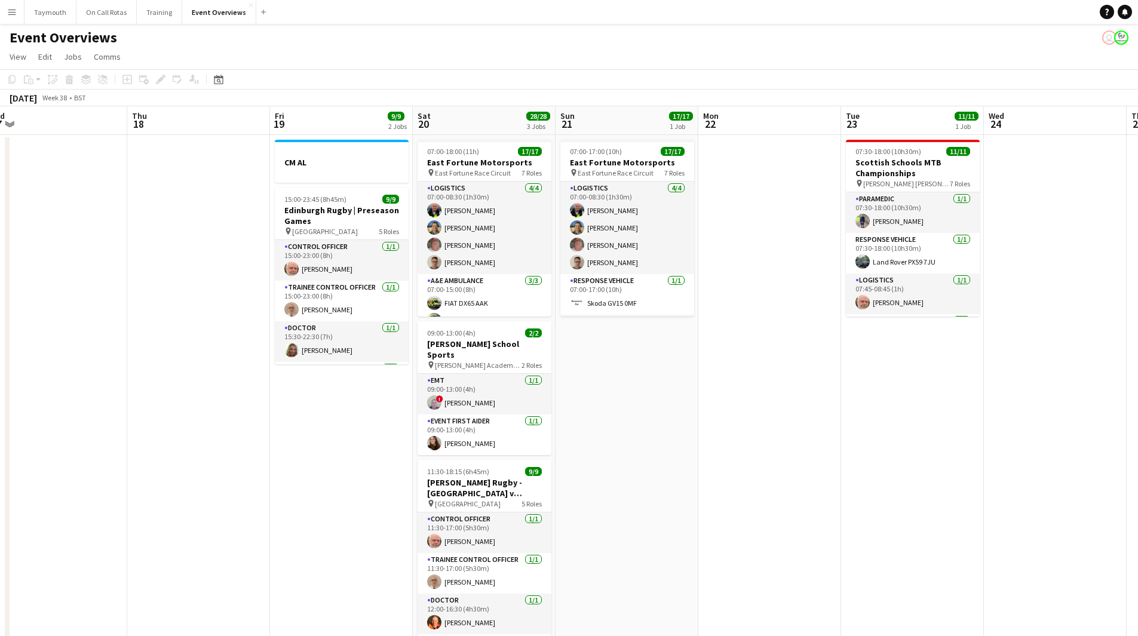
drag, startPoint x: 241, startPoint y: 460, endPoint x: 4, endPoint y: 465, distance: 237.1
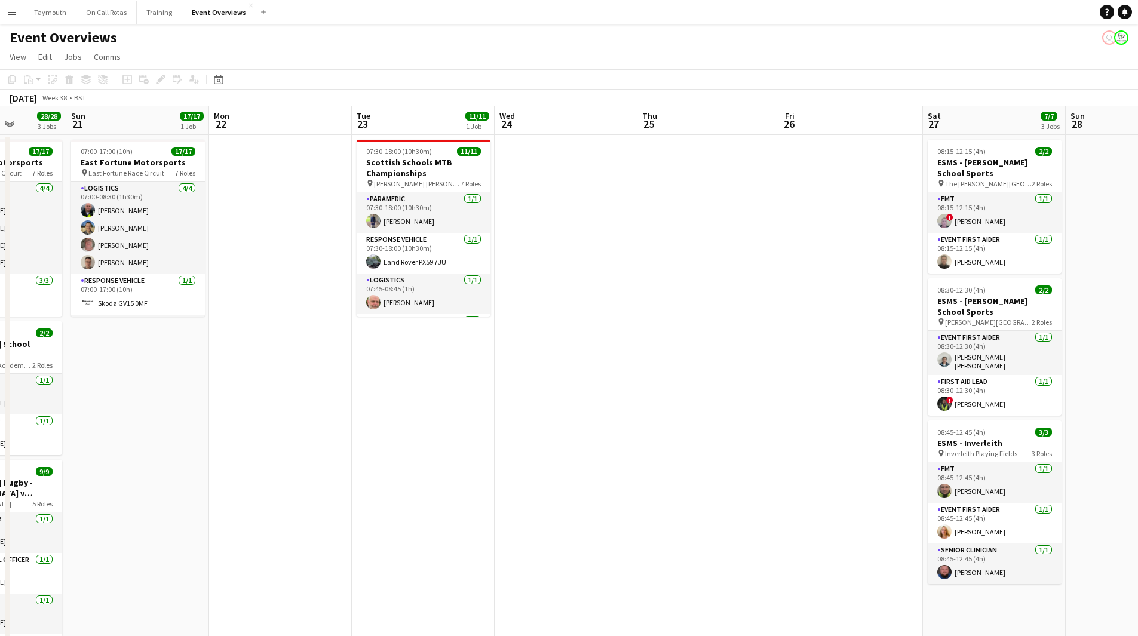
scroll to position [0, 383]
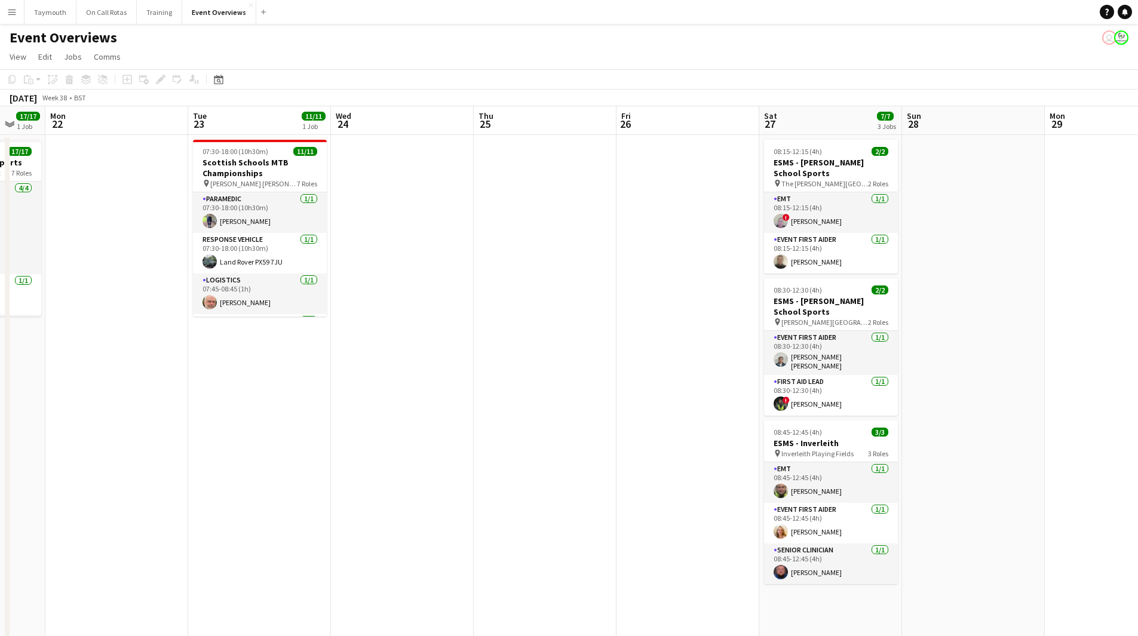
drag, startPoint x: 894, startPoint y: 456, endPoint x: 242, endPoint y: 455, distance: 652.6
click at [222, 82] on icon "Date picker" at bounding box center [219, 80] width 10 height 10
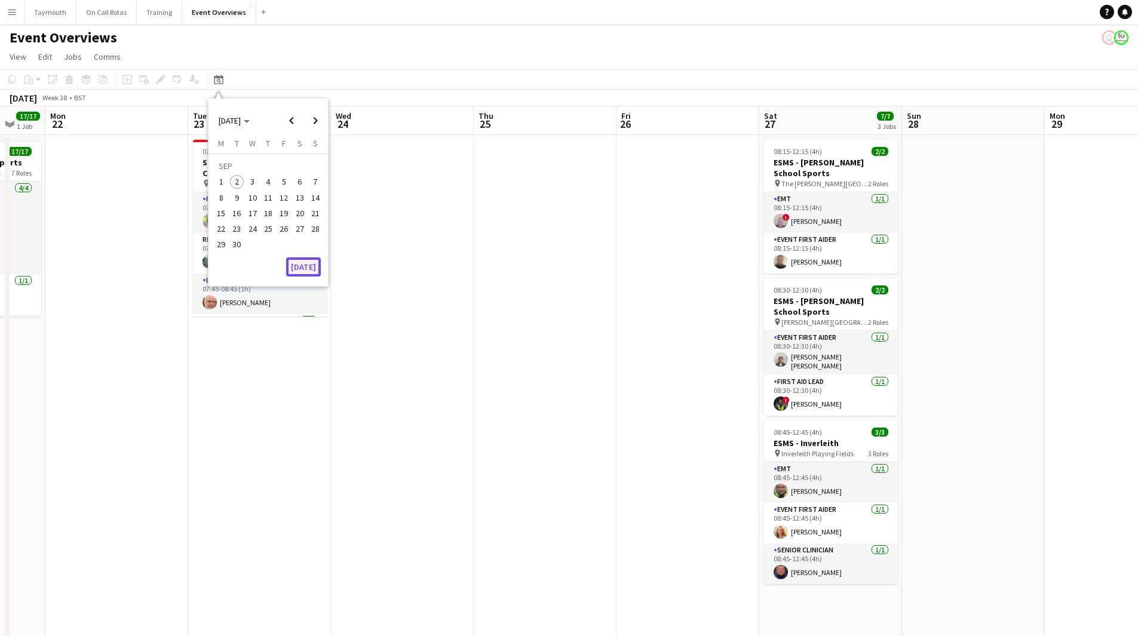
click at [310, 266] on button "[DATE]" at bounding box center [303, 266] width 35 height 19
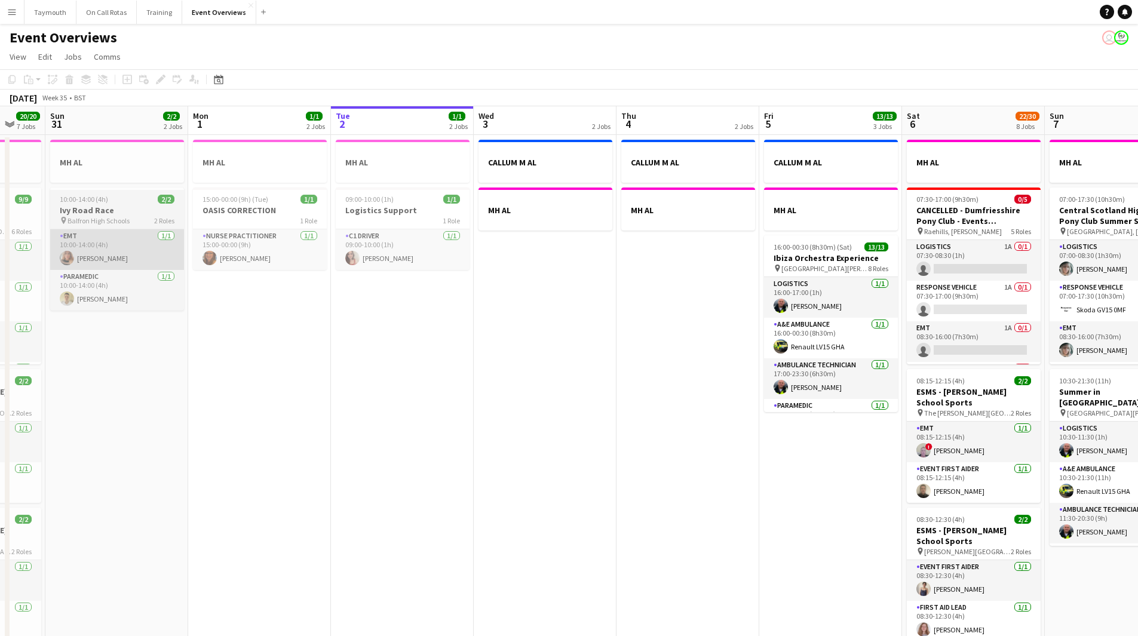
scroll to position [0, 411]
